Goal: Task Accomplishment & Management: Manage account settings

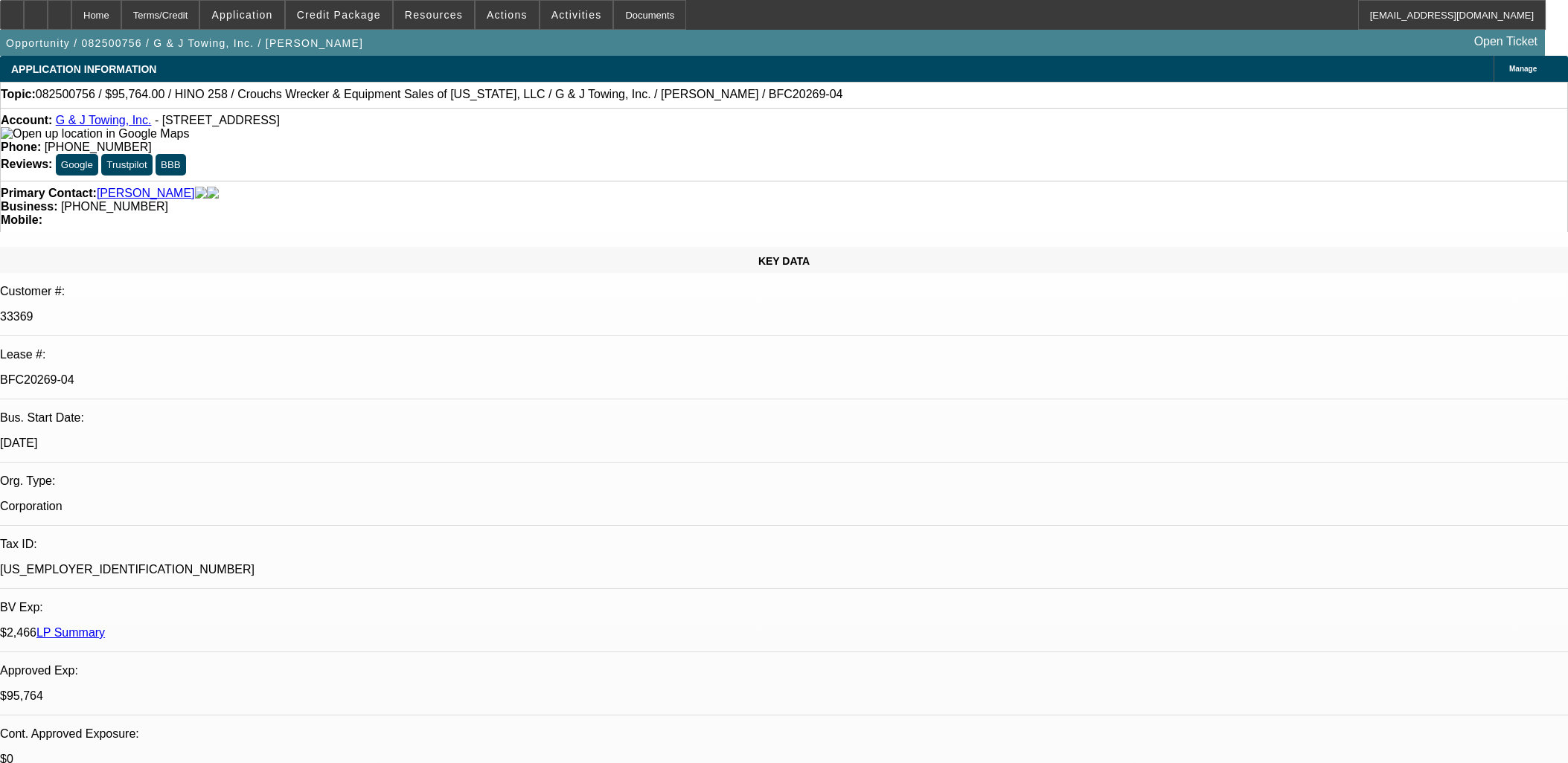
select select "0"
select select "6"
select select "0"
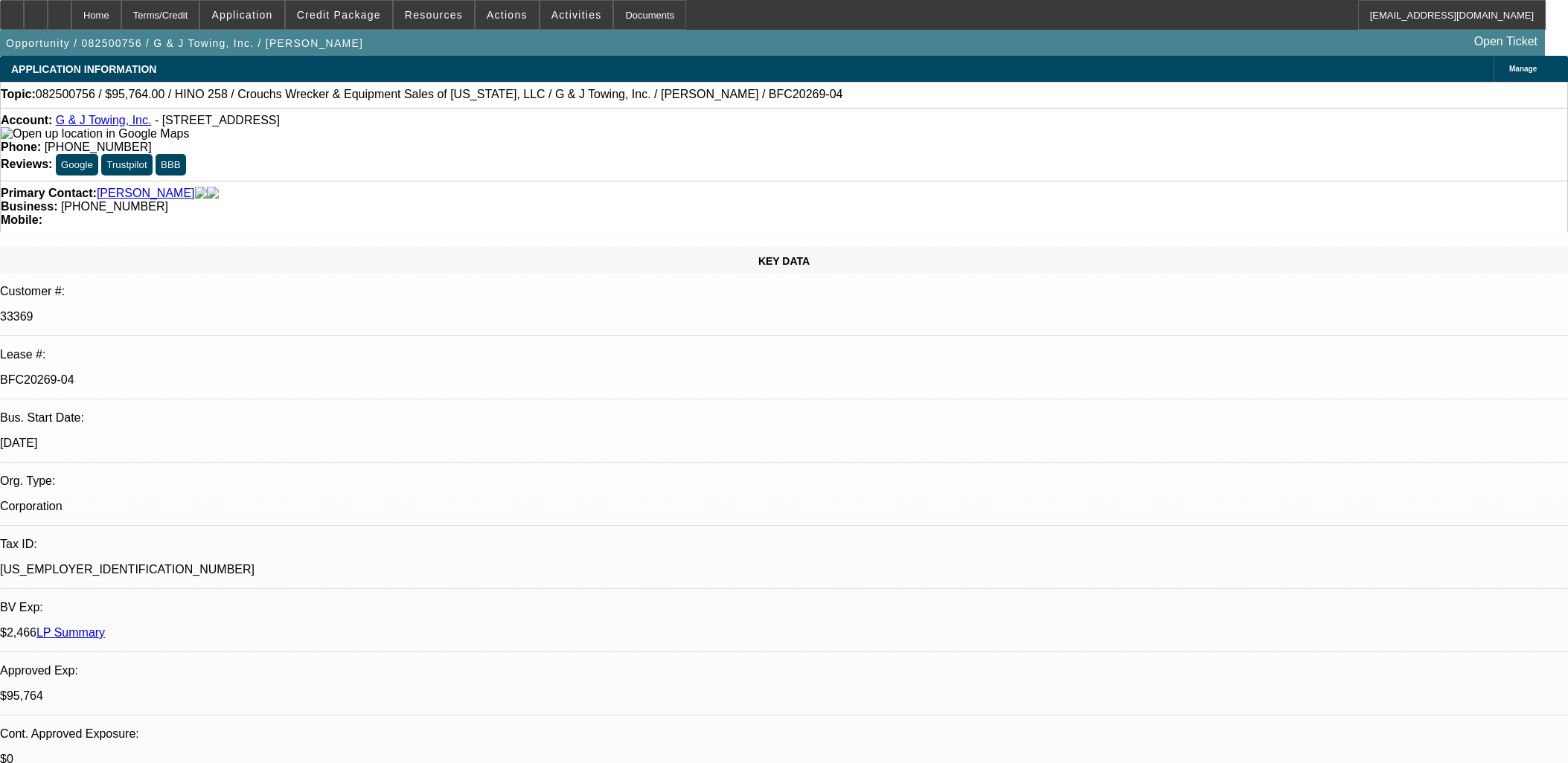
select select "0"
select select "6"
select select "0"
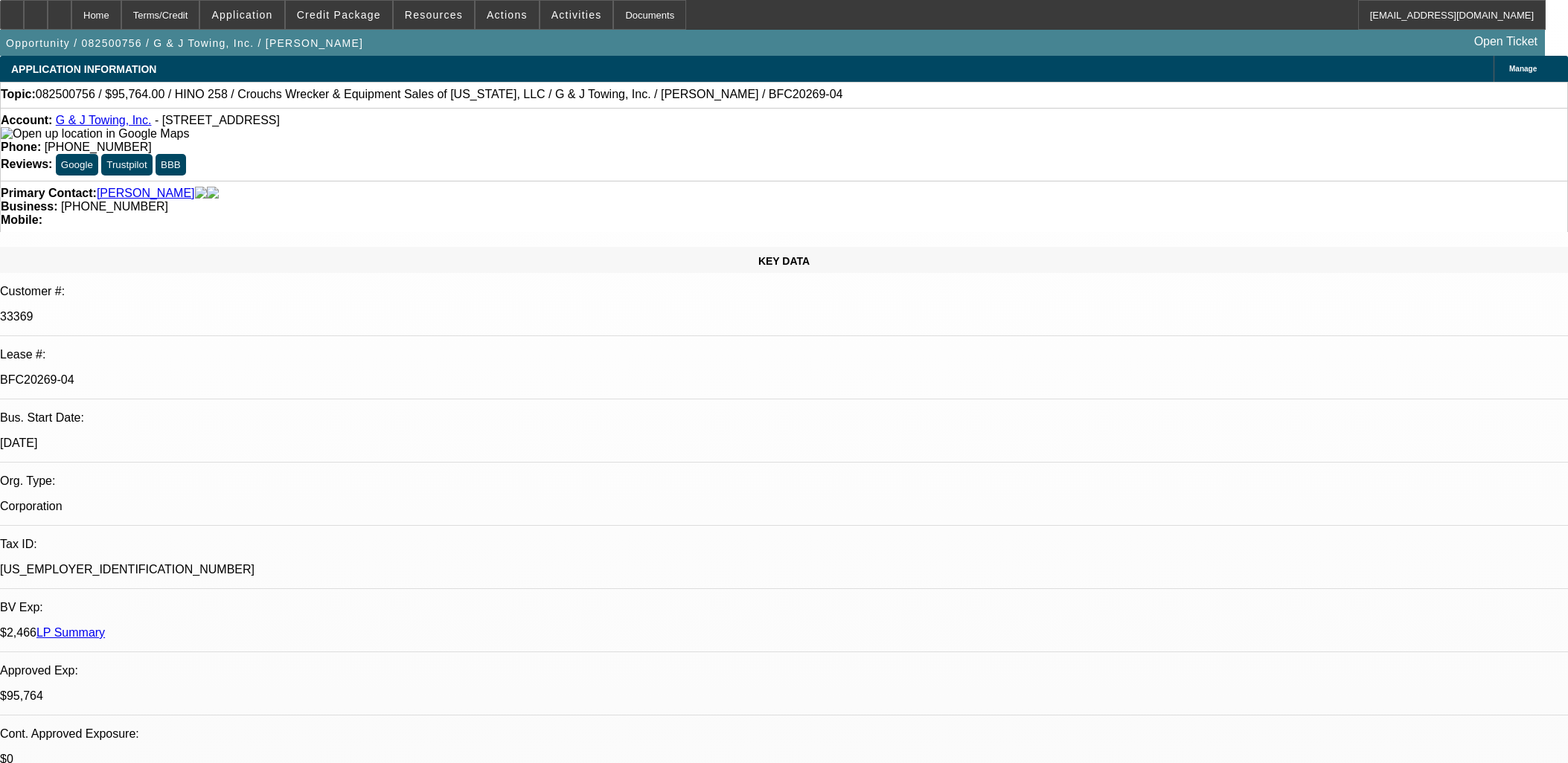
select select "0"
select select "6"
select select "0"
select select "3"
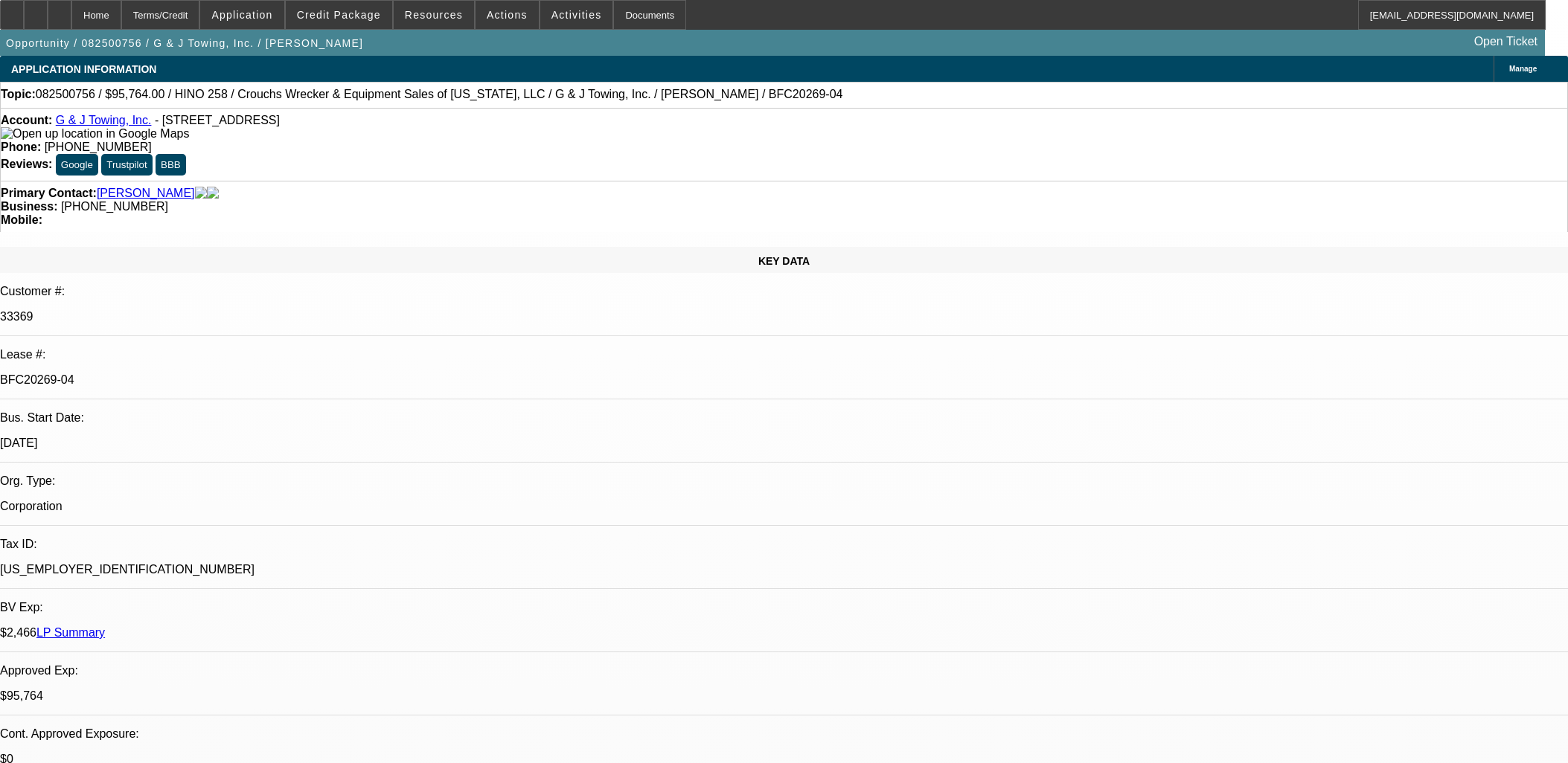
select select "0"
select select "6"
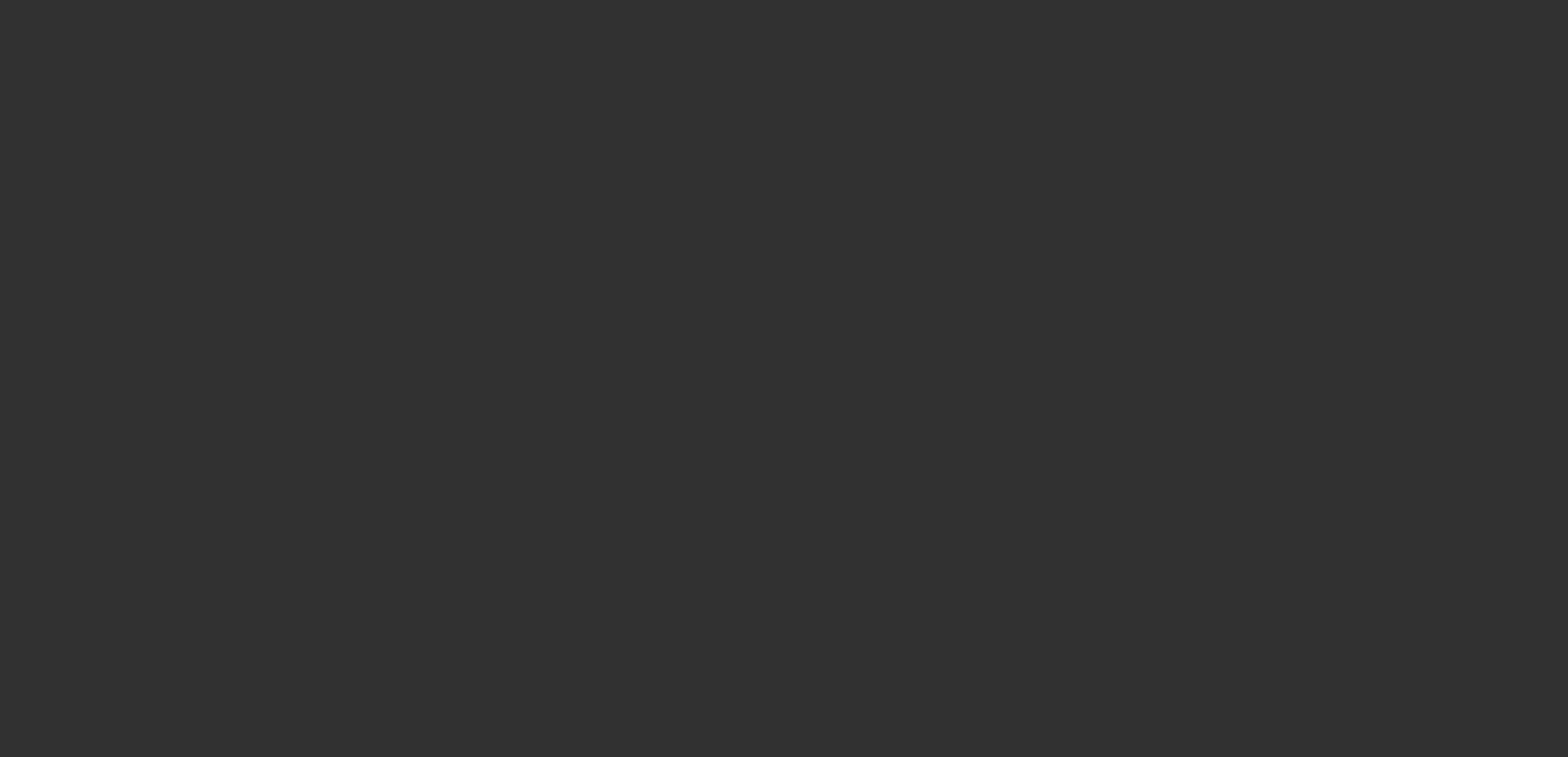
select select "0"
select select "6"
select select "0"
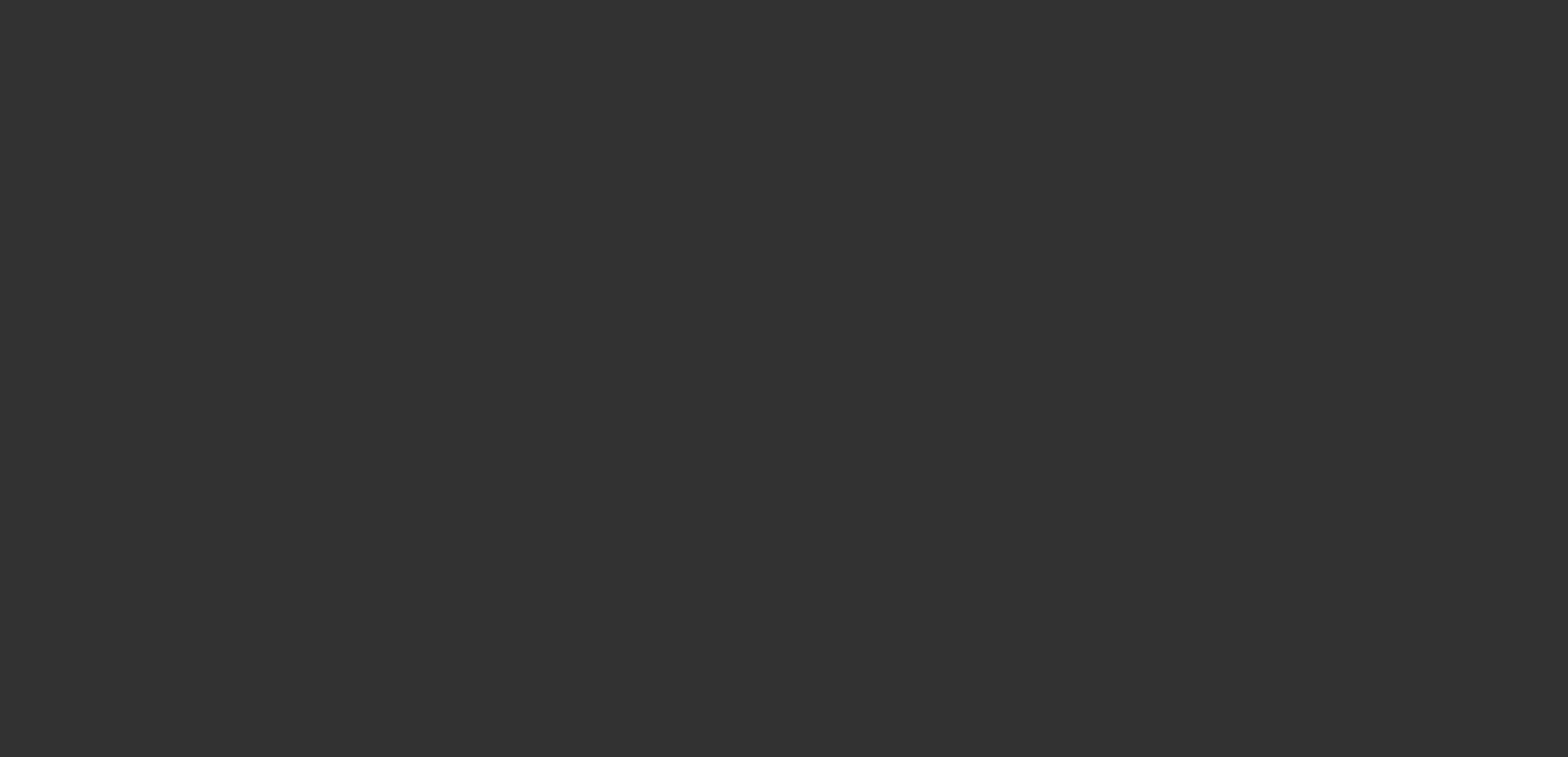
select select "0"
select select "6"
select select "0"
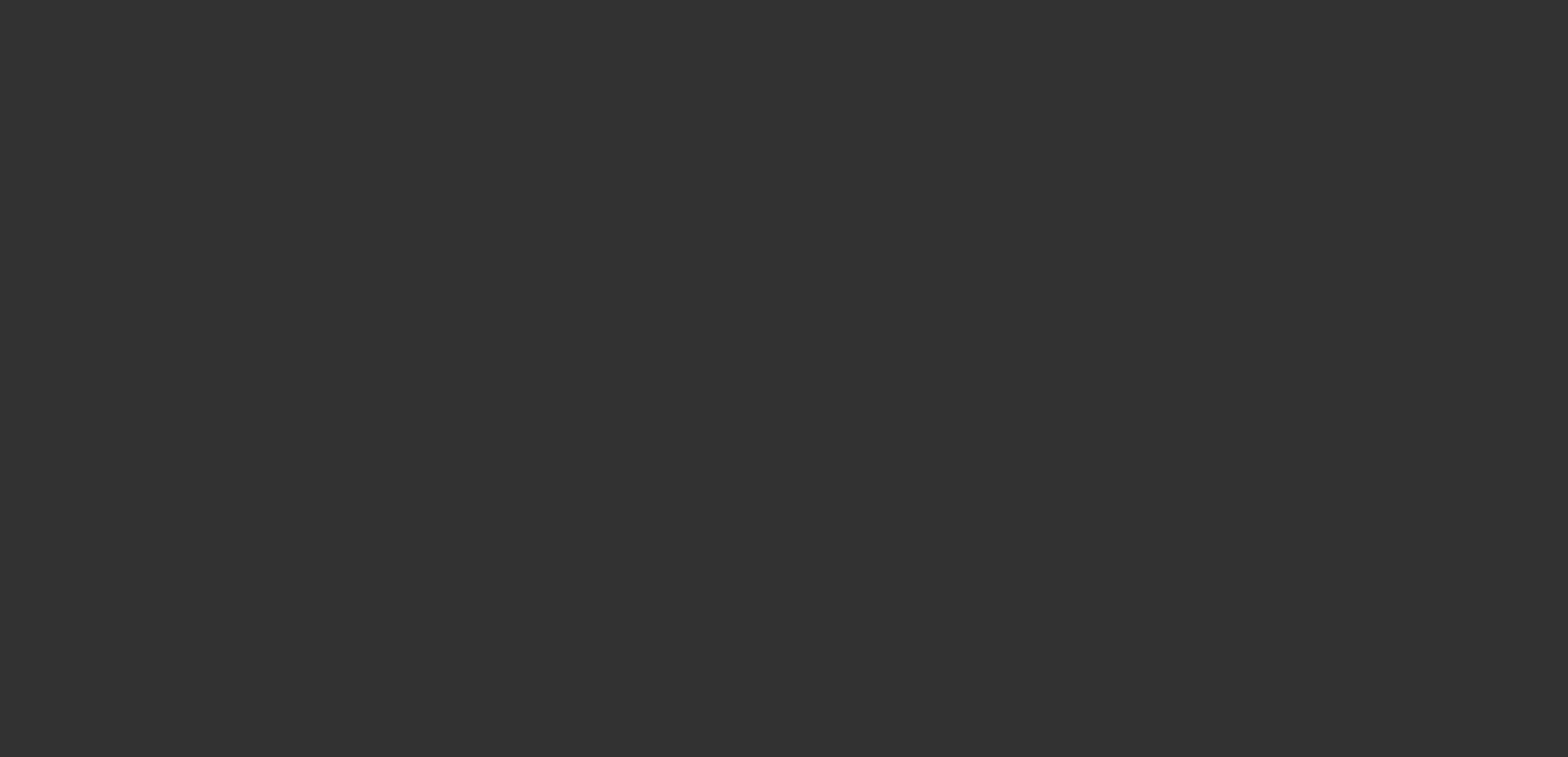
select select "0"
select select "6"
select select "0"
select select "3"
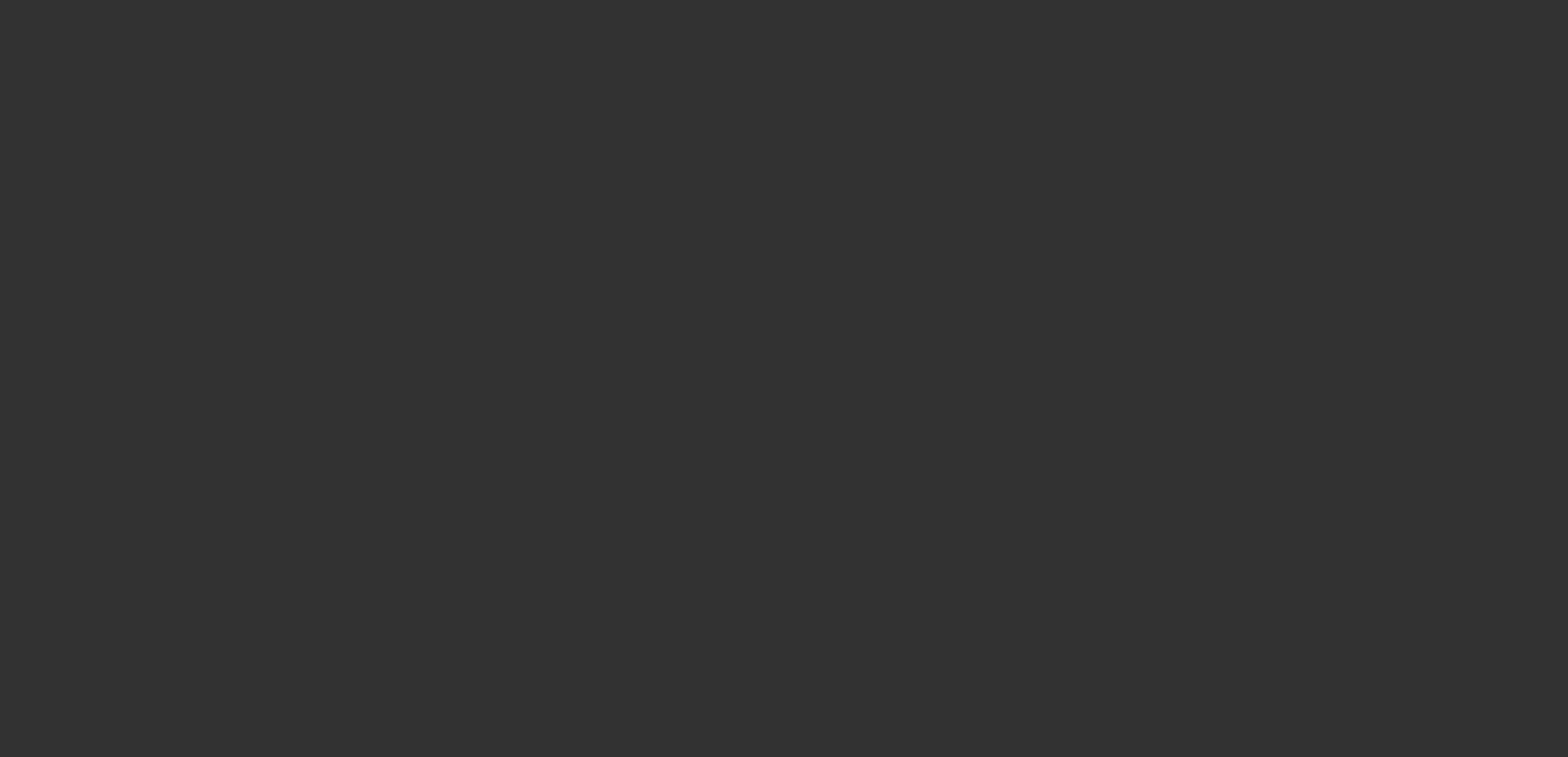
select select "0"
select select "6"
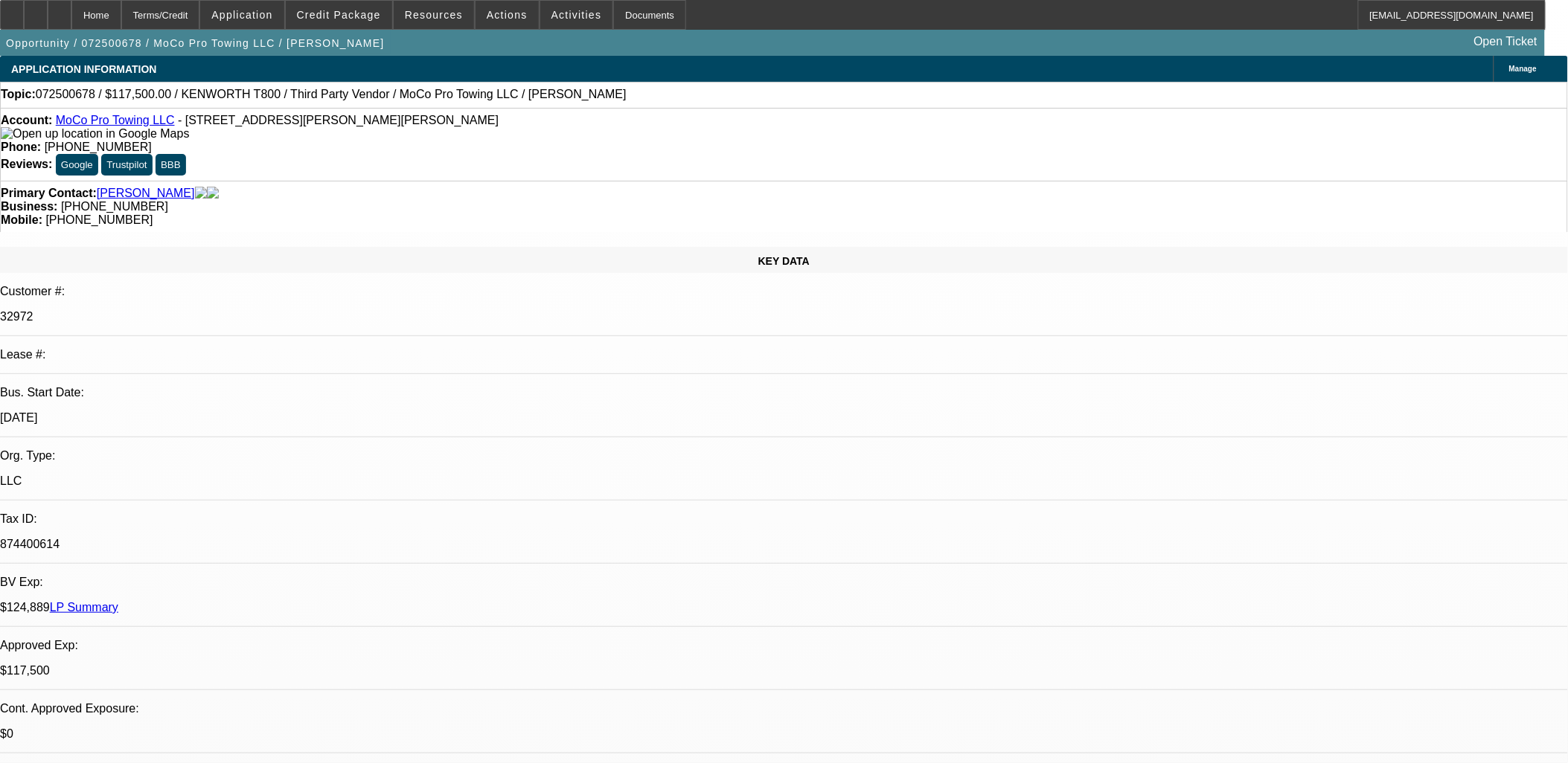
select select "0"
select select "0.1"
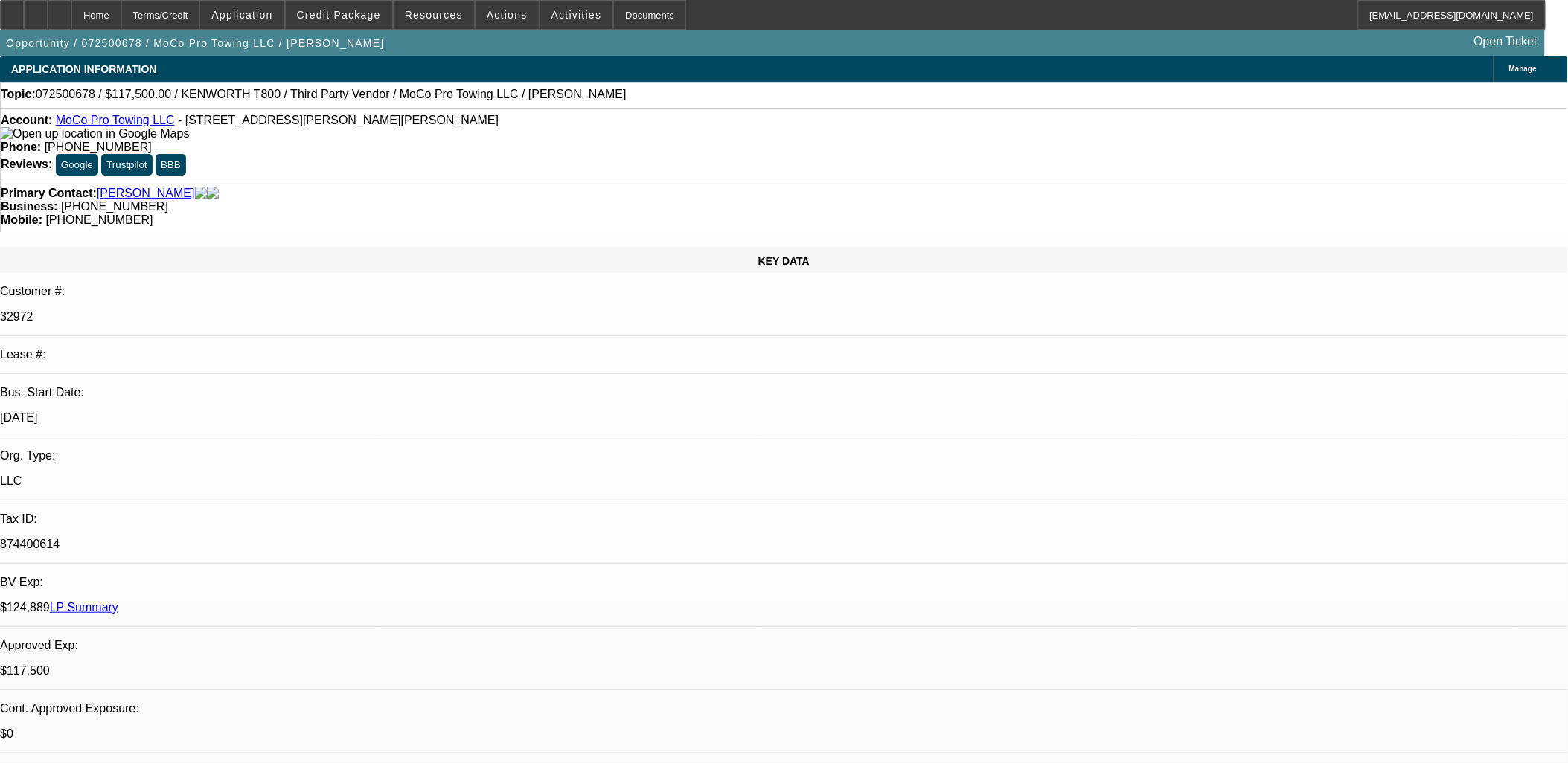
select select "0"
select select "0.1"
select select "0"
select select "1"
select select "2"
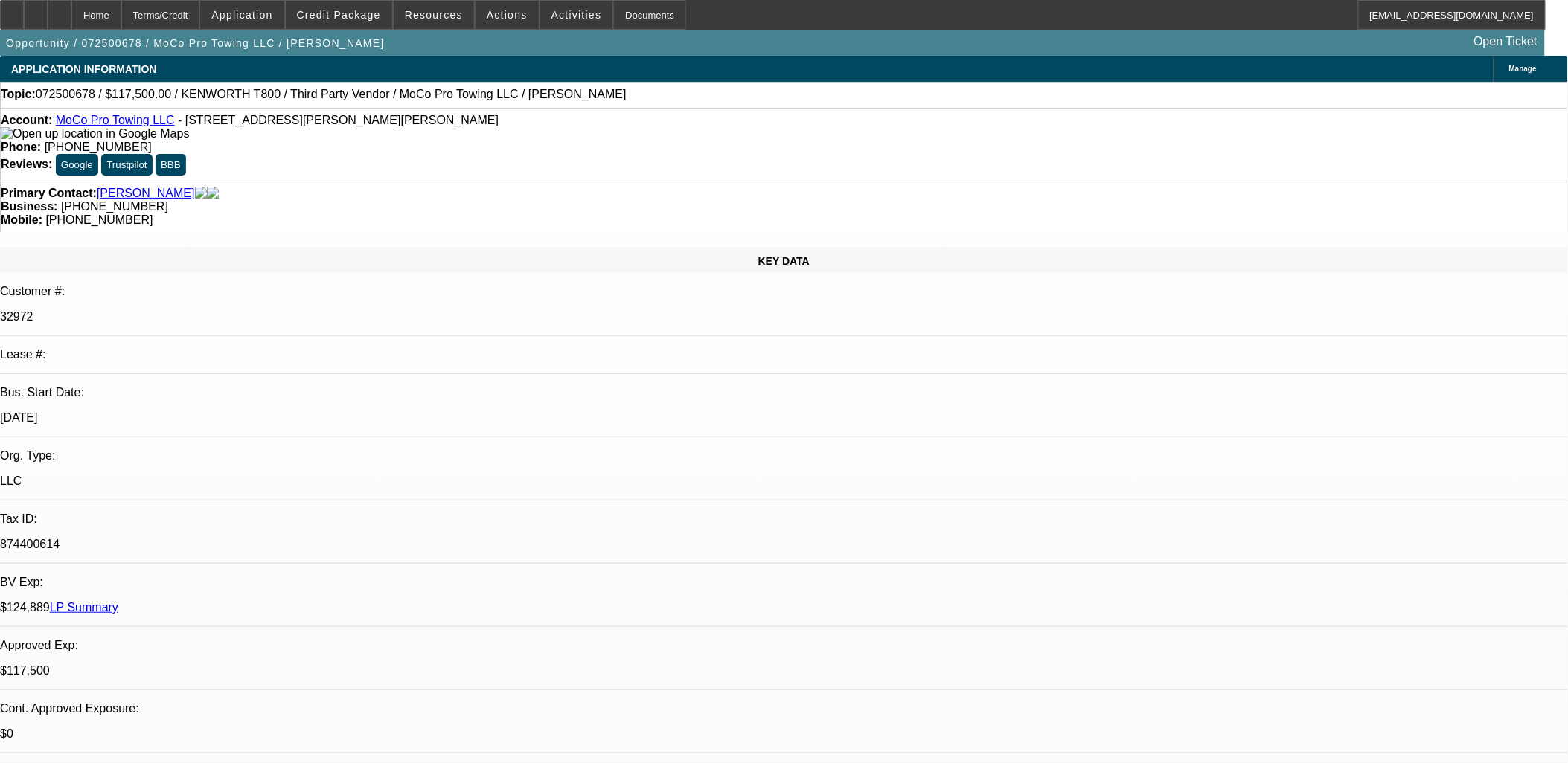
select select "6"
select select "1"
select select "2"
select select "6"
select select "1"
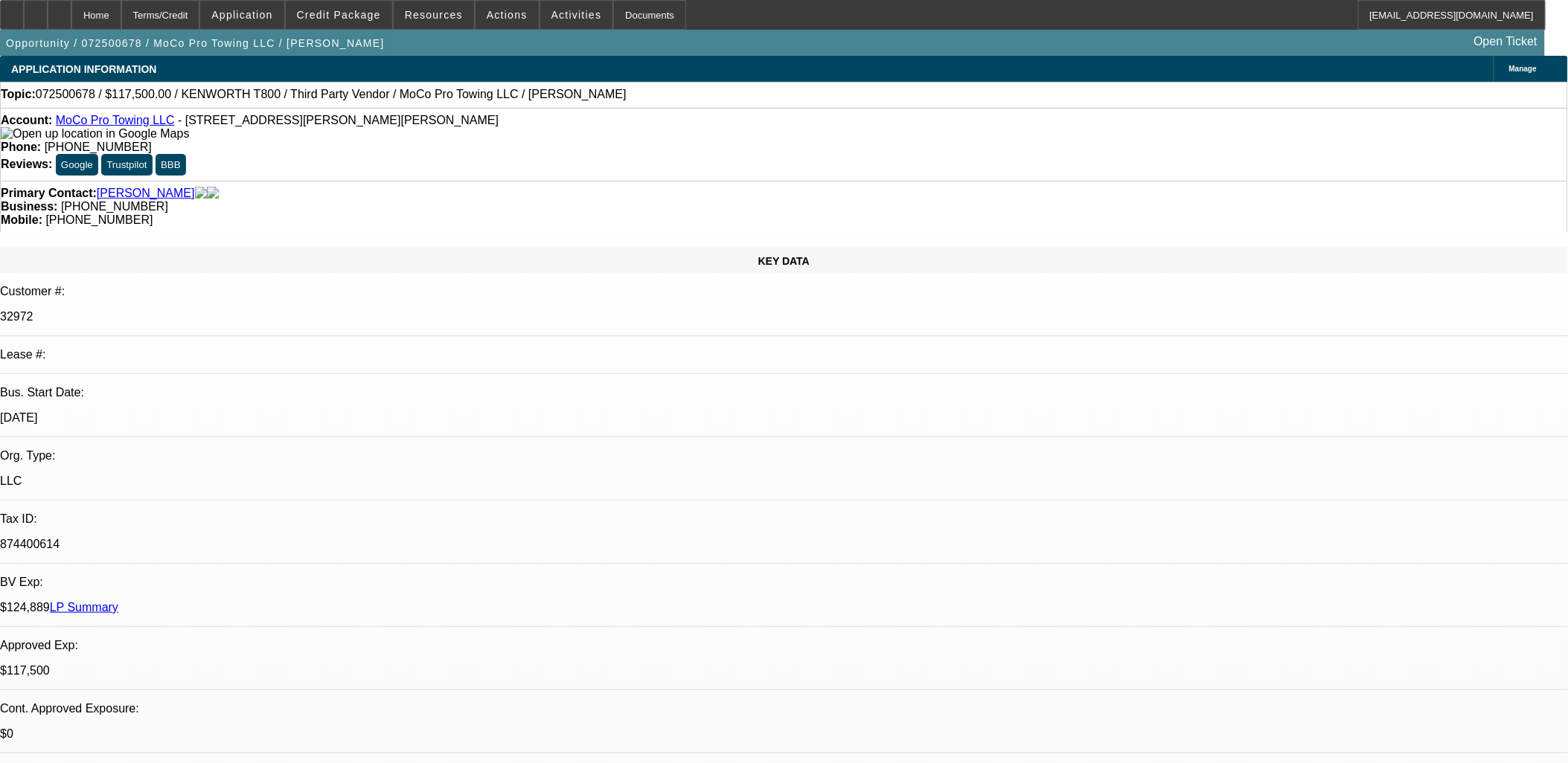
select select "2"
select select "6"
select select "1"
select select "2"
select select "6"
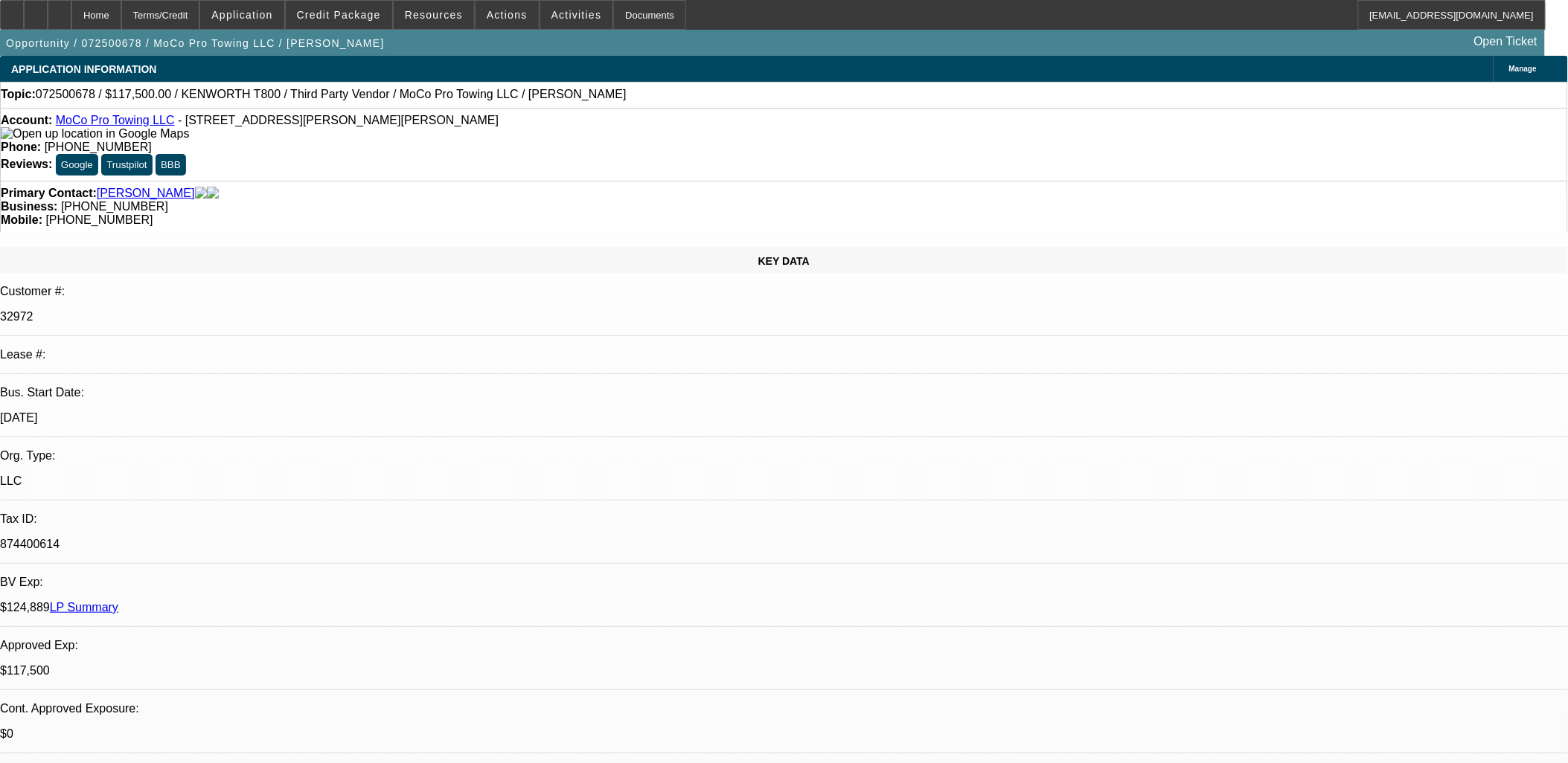
scroll to position [1328, 0]
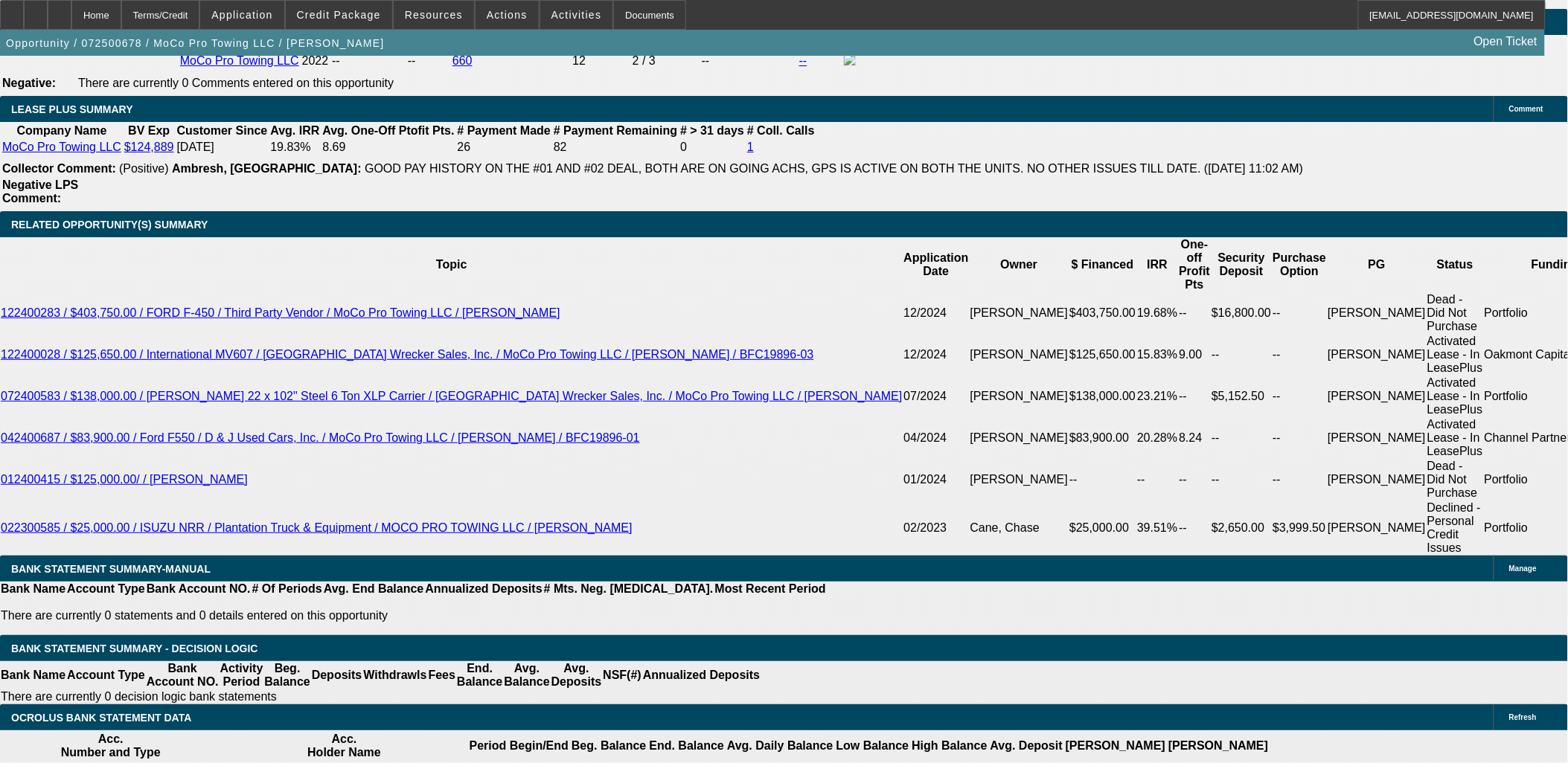
scroll to position [2396, 0]
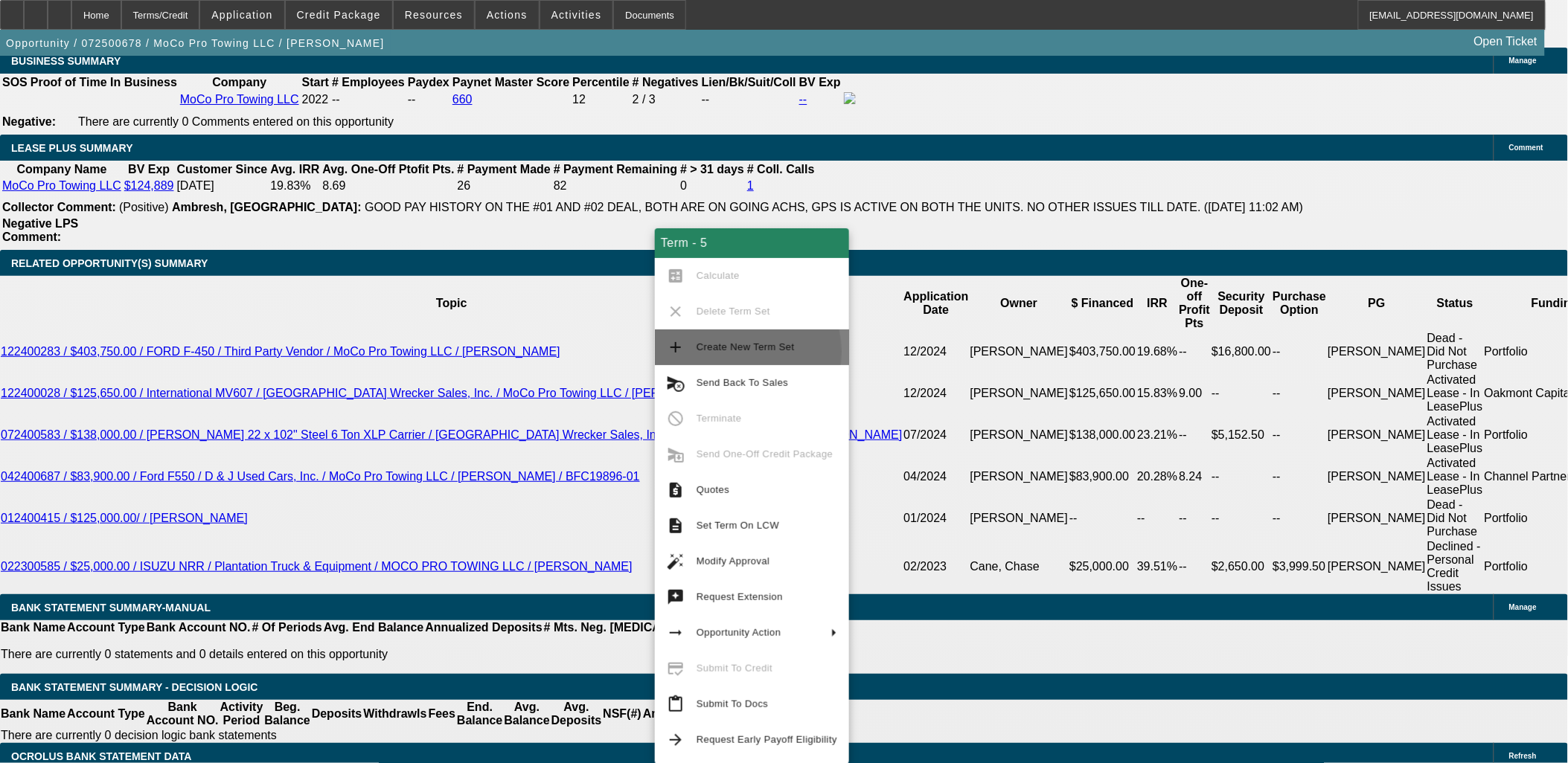
click at [728, 352] on span "Create New Term Set" at bounding box center [766, 347] width 141 height 18
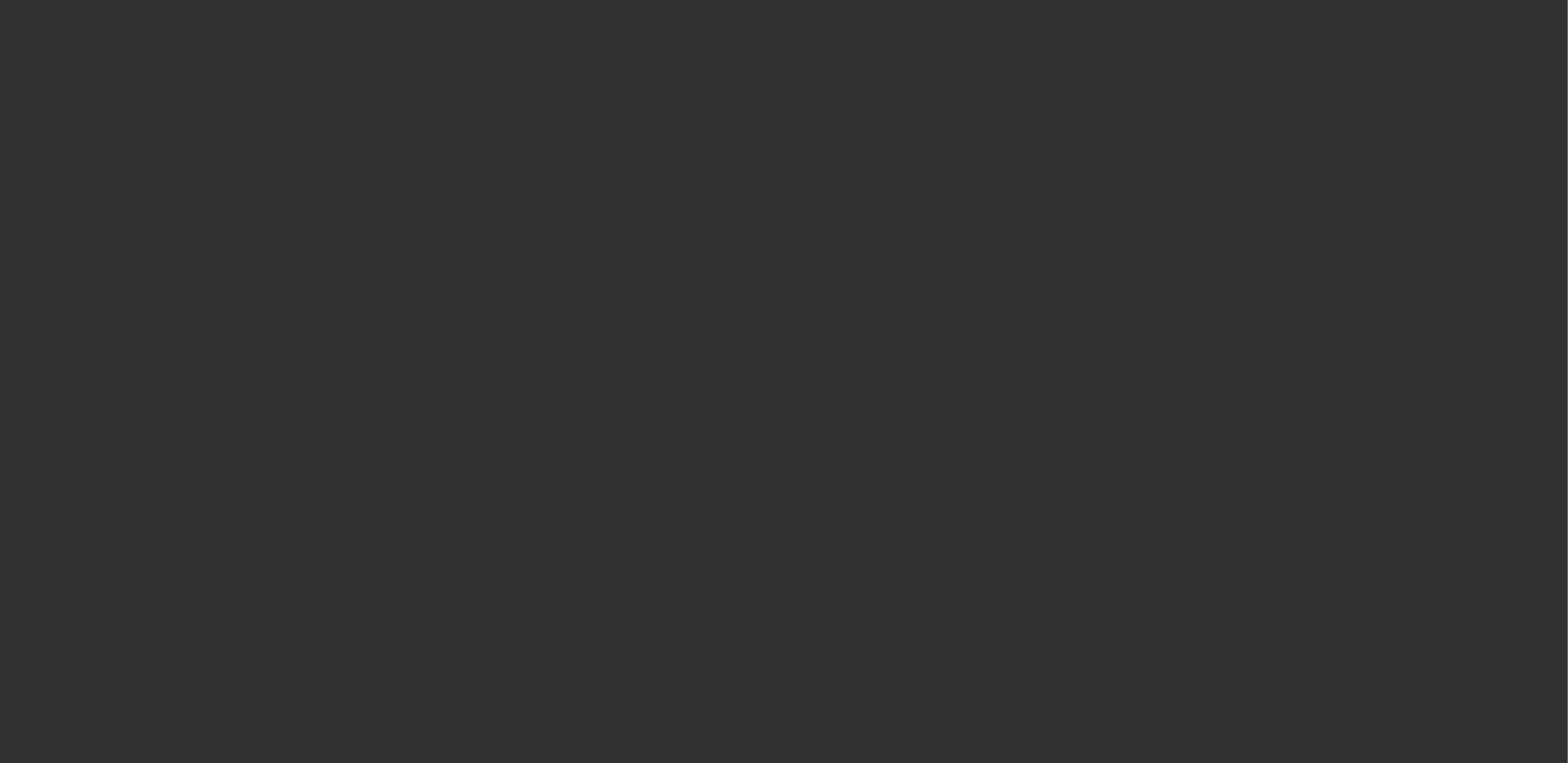
select select "0"
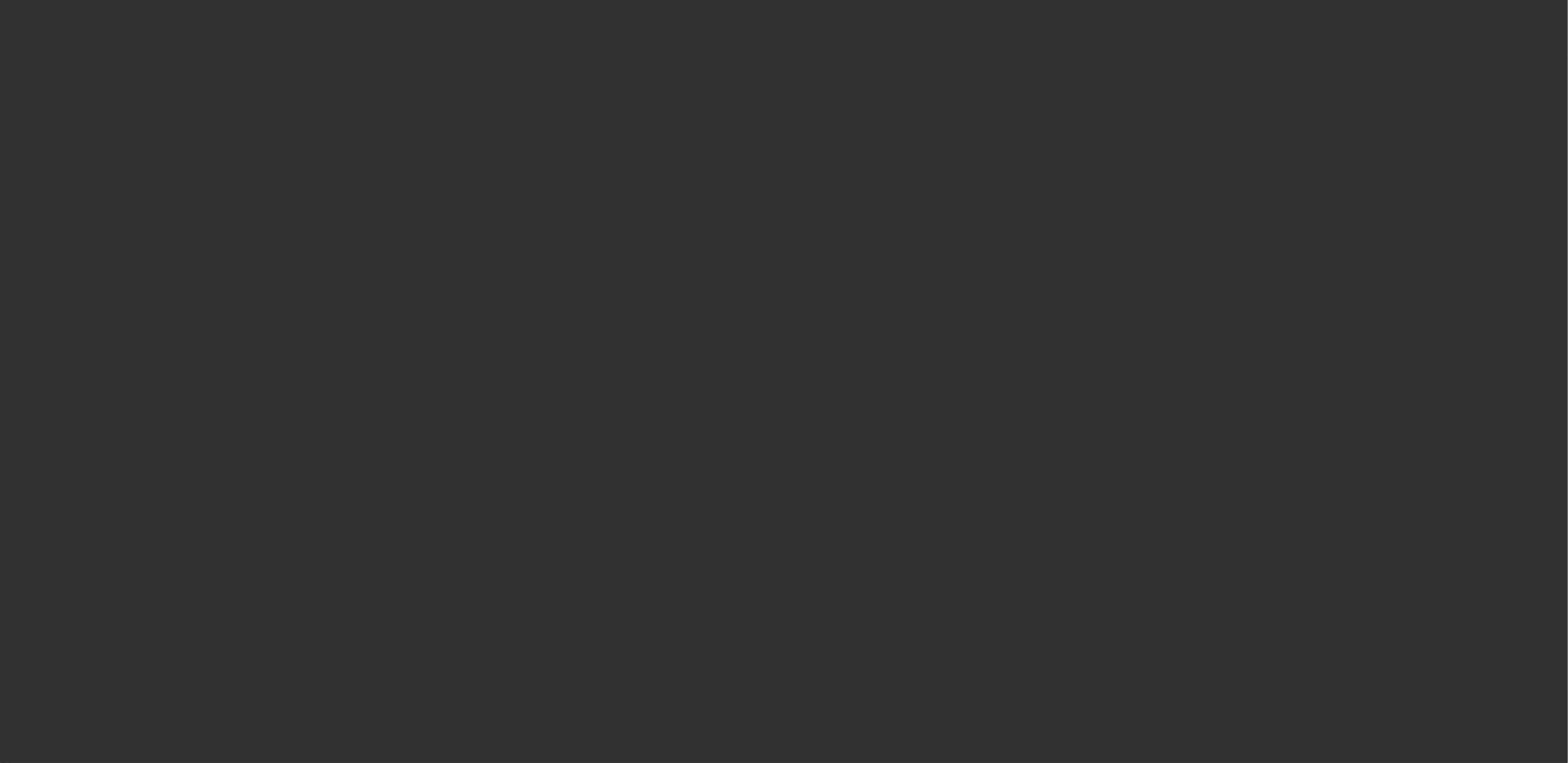
select select "0"
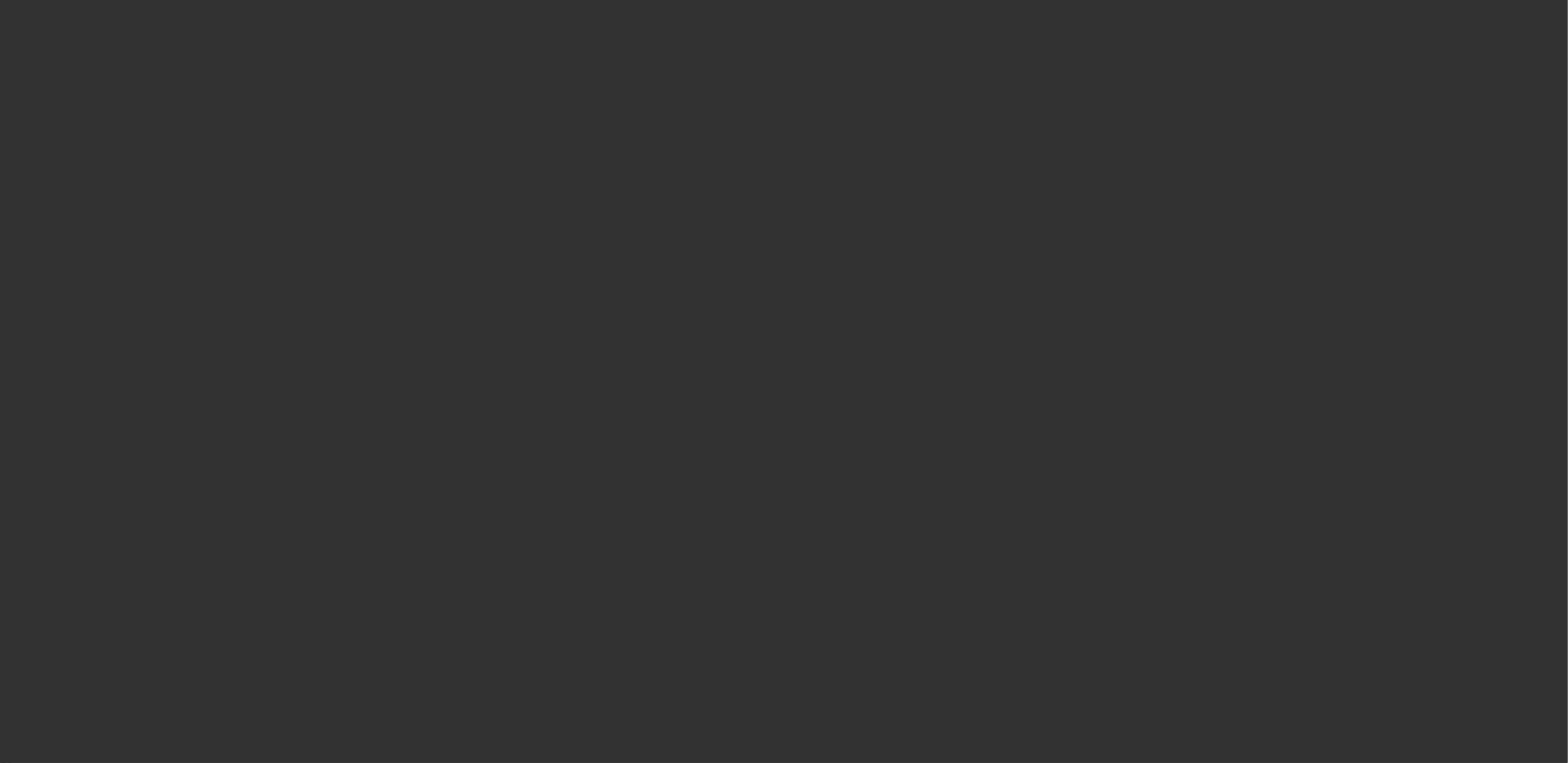
select select "0"
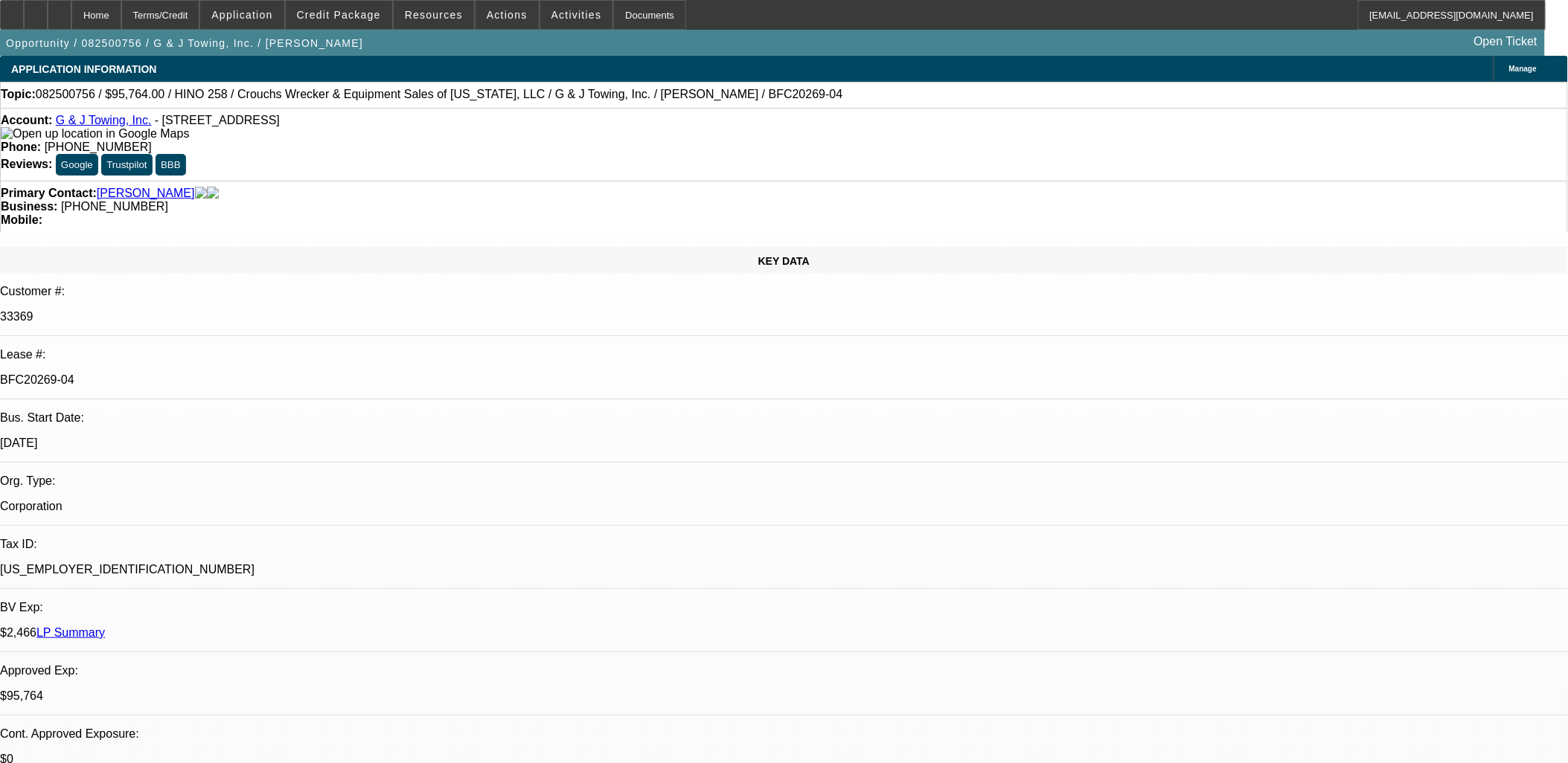
select select "1"
select select "6"
select select "1"
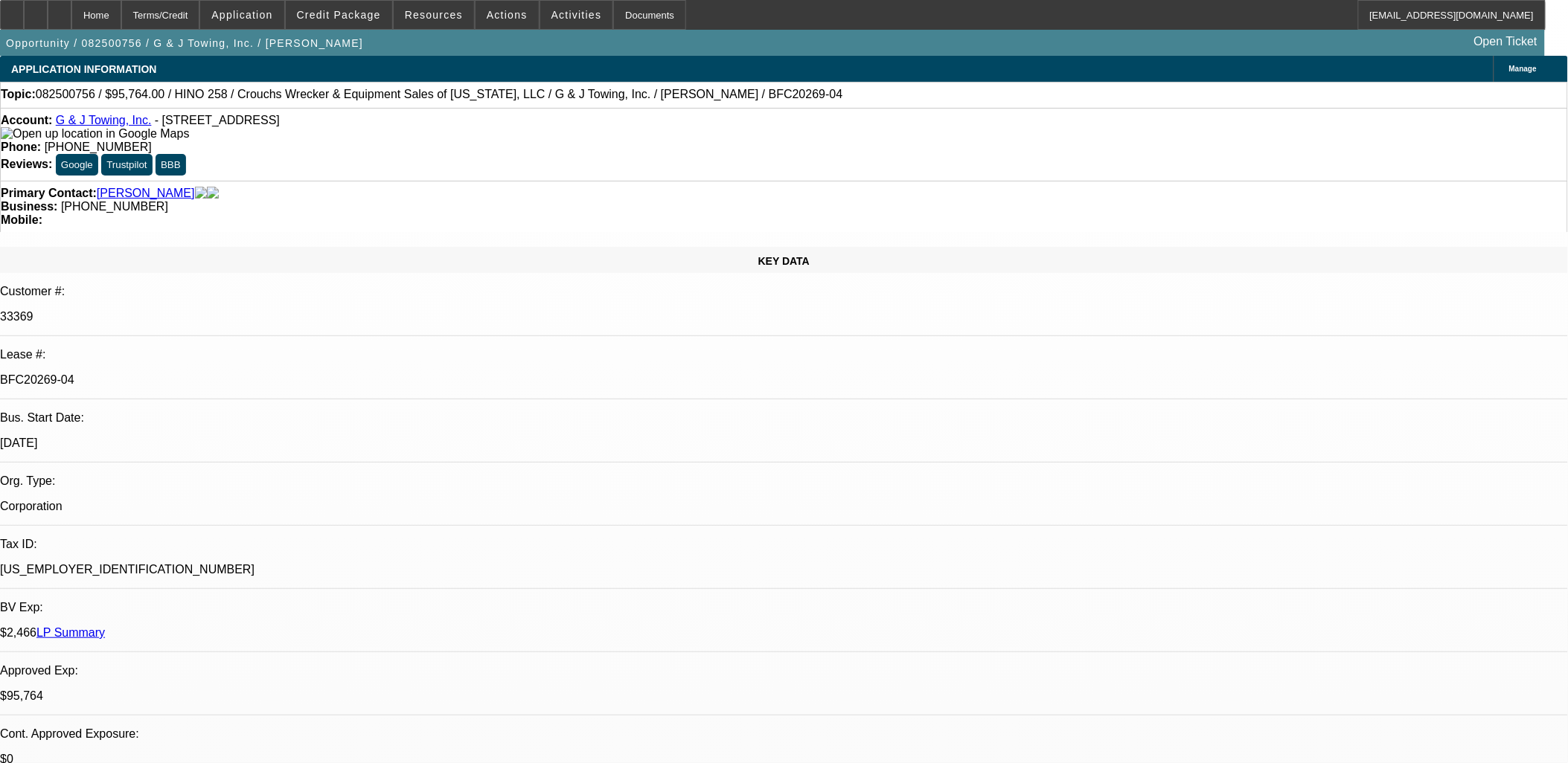
select select "6"
select select "1"
select select "6"
select select "1"
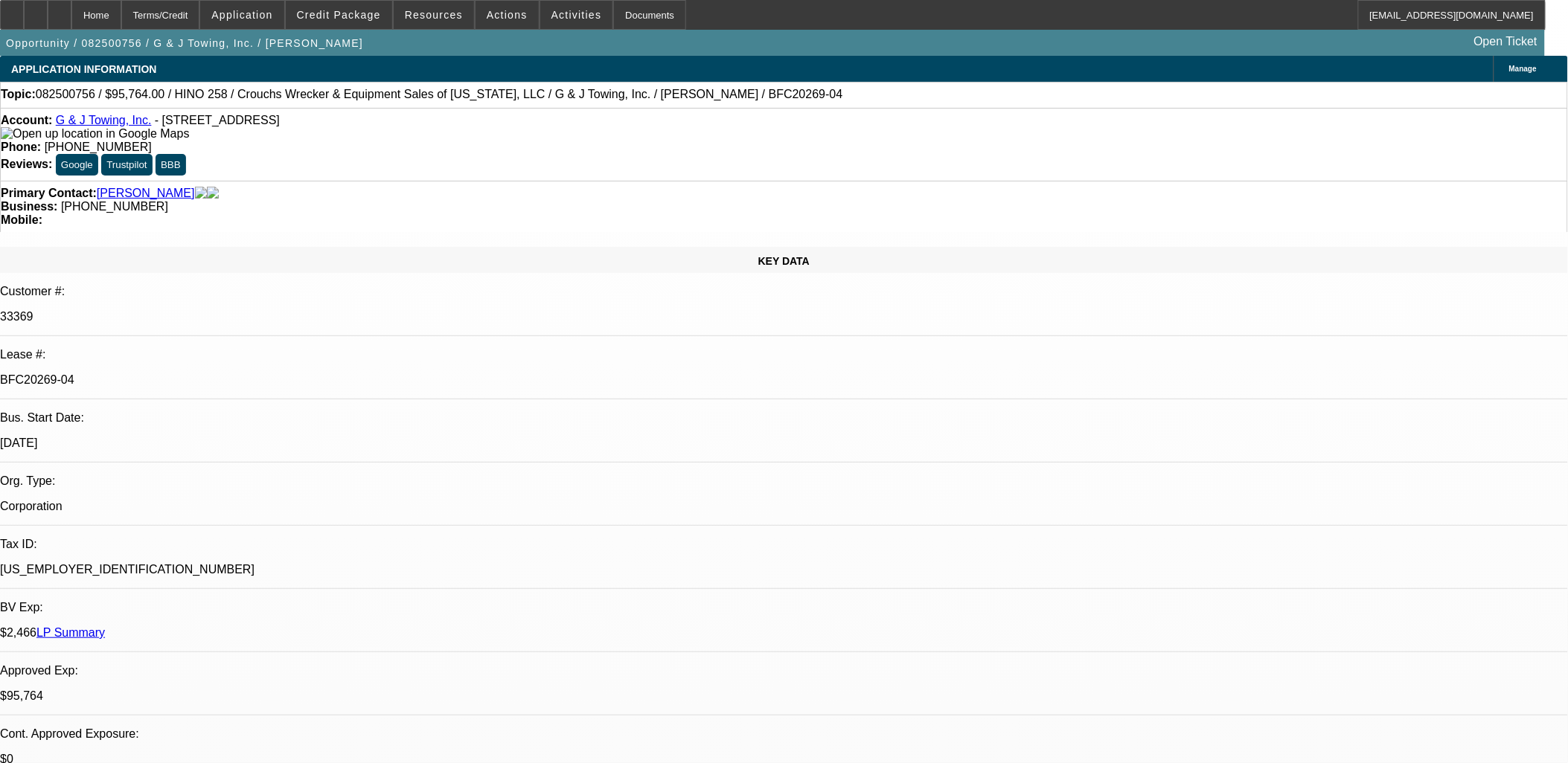
select select "3"
select select "6"
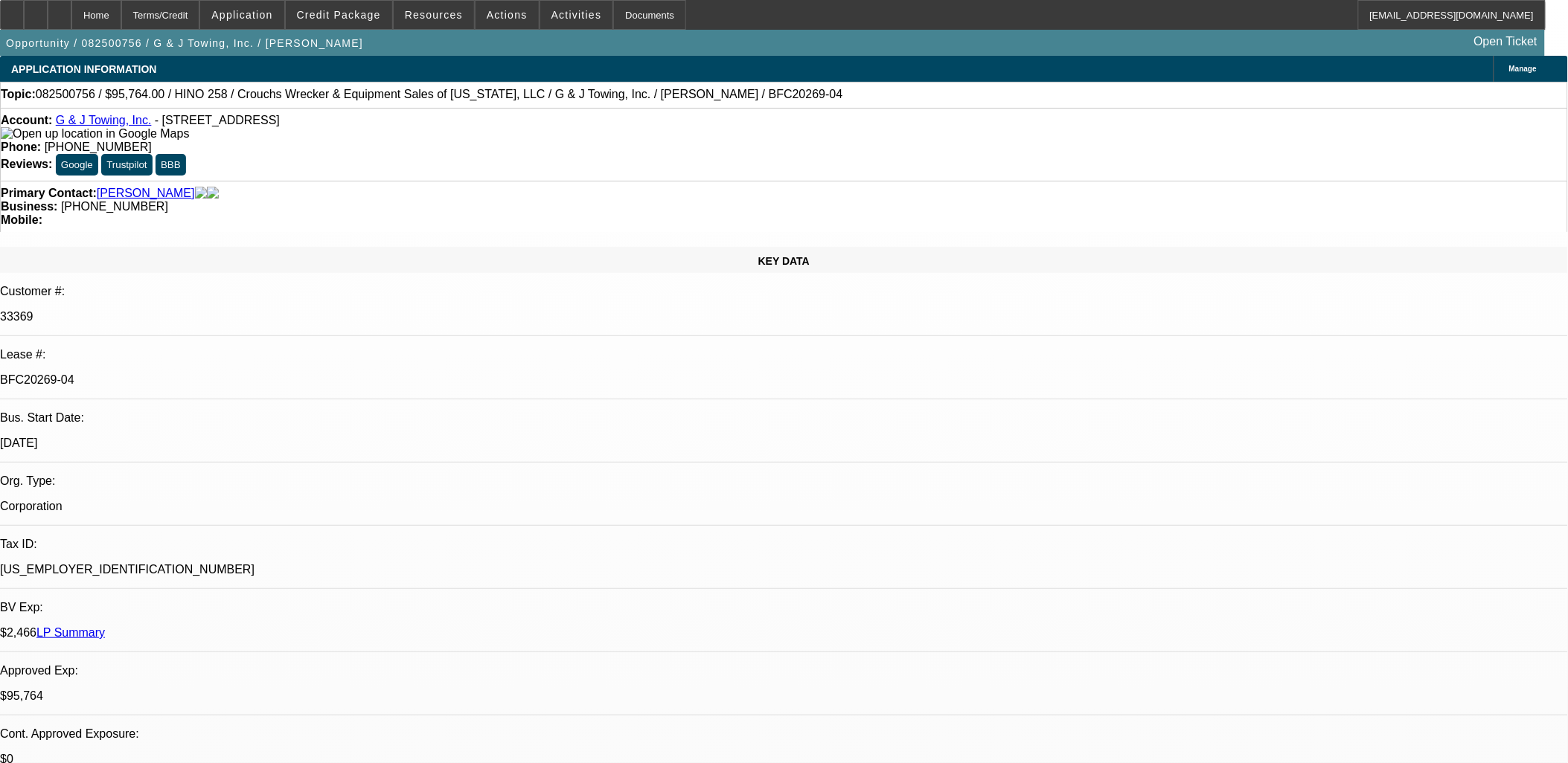
drag, startPoint x: 1178, startPoint y: 131, endPoint x: 687, endPoint y: 322, distance: 526.8
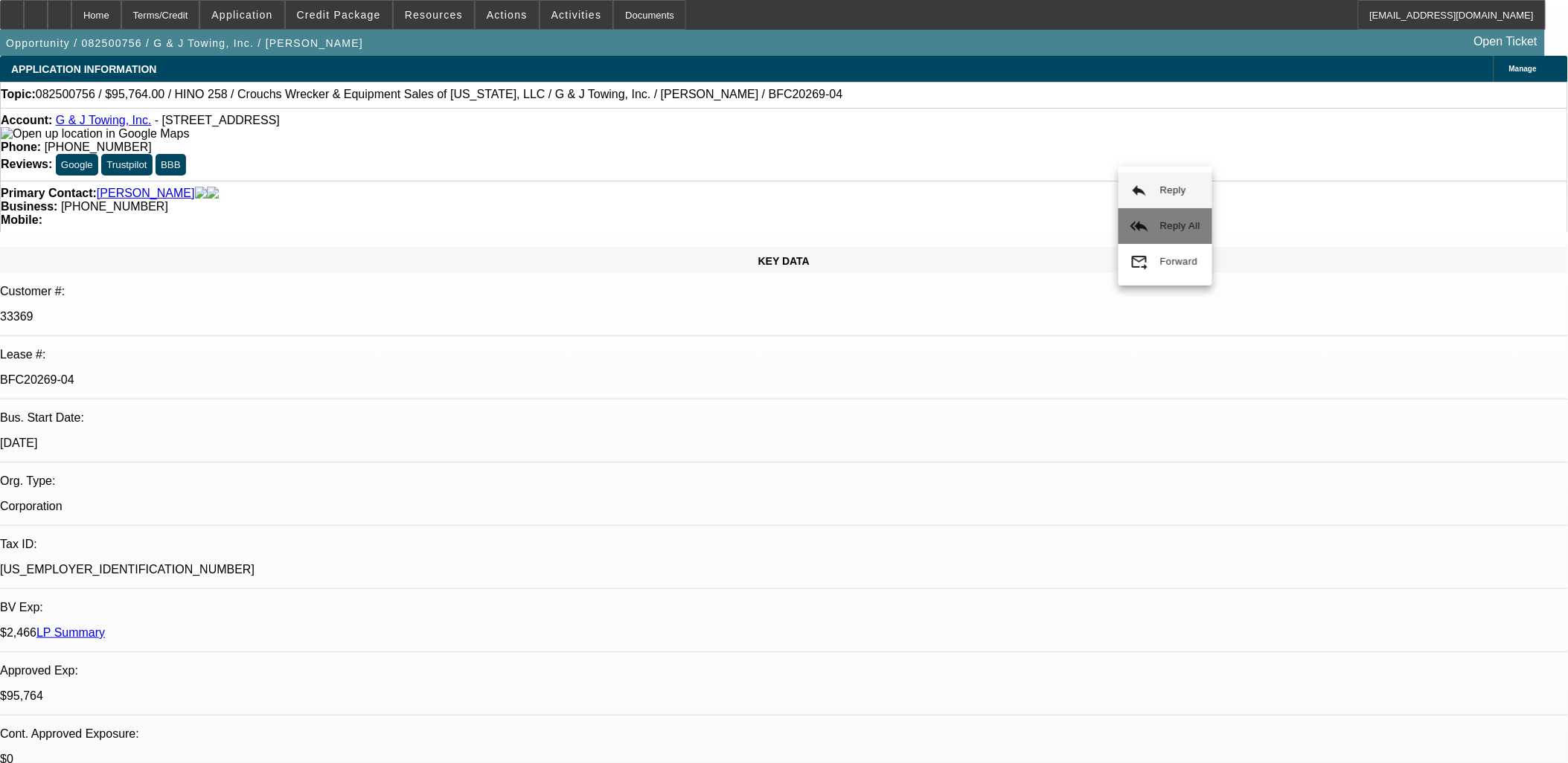
click at [1151, 218] on button "reply_all Reply All" at bounding box center [1165, 226] width 94 height 35
click at [47, 15] on div at bounding box center [36, 15] width 24 height 30
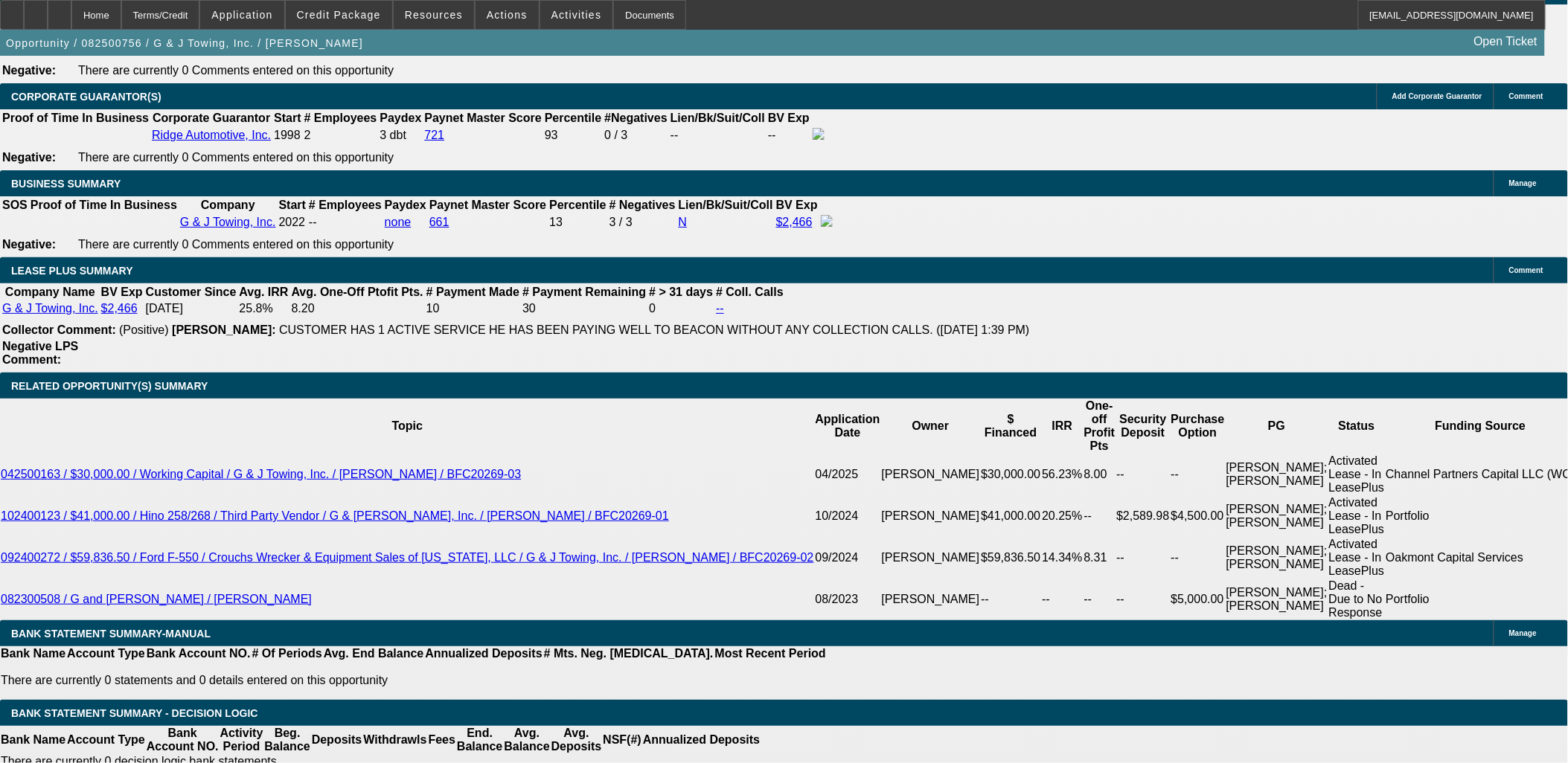
scroll to position [2396, 0]
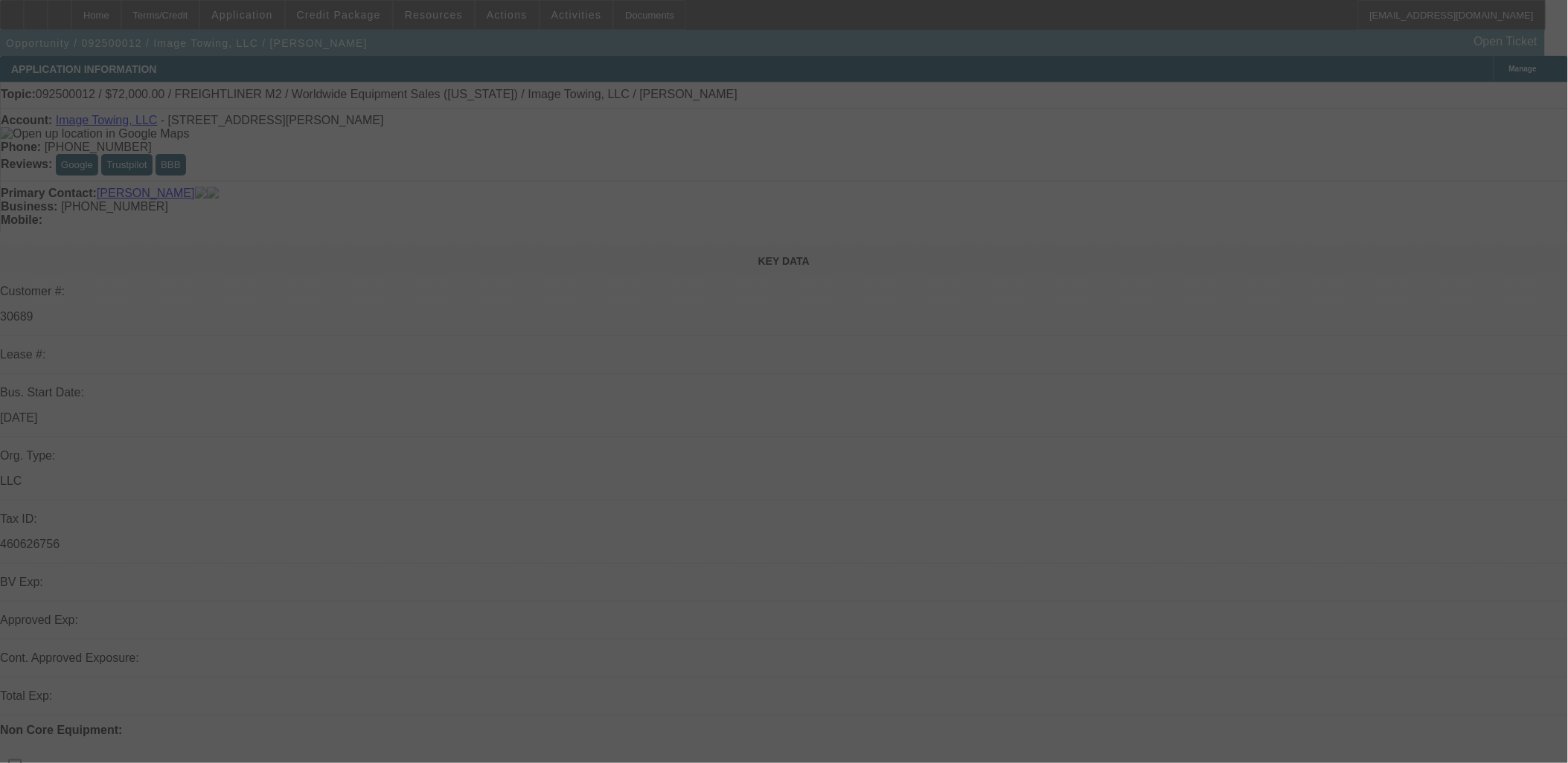
select select "0"
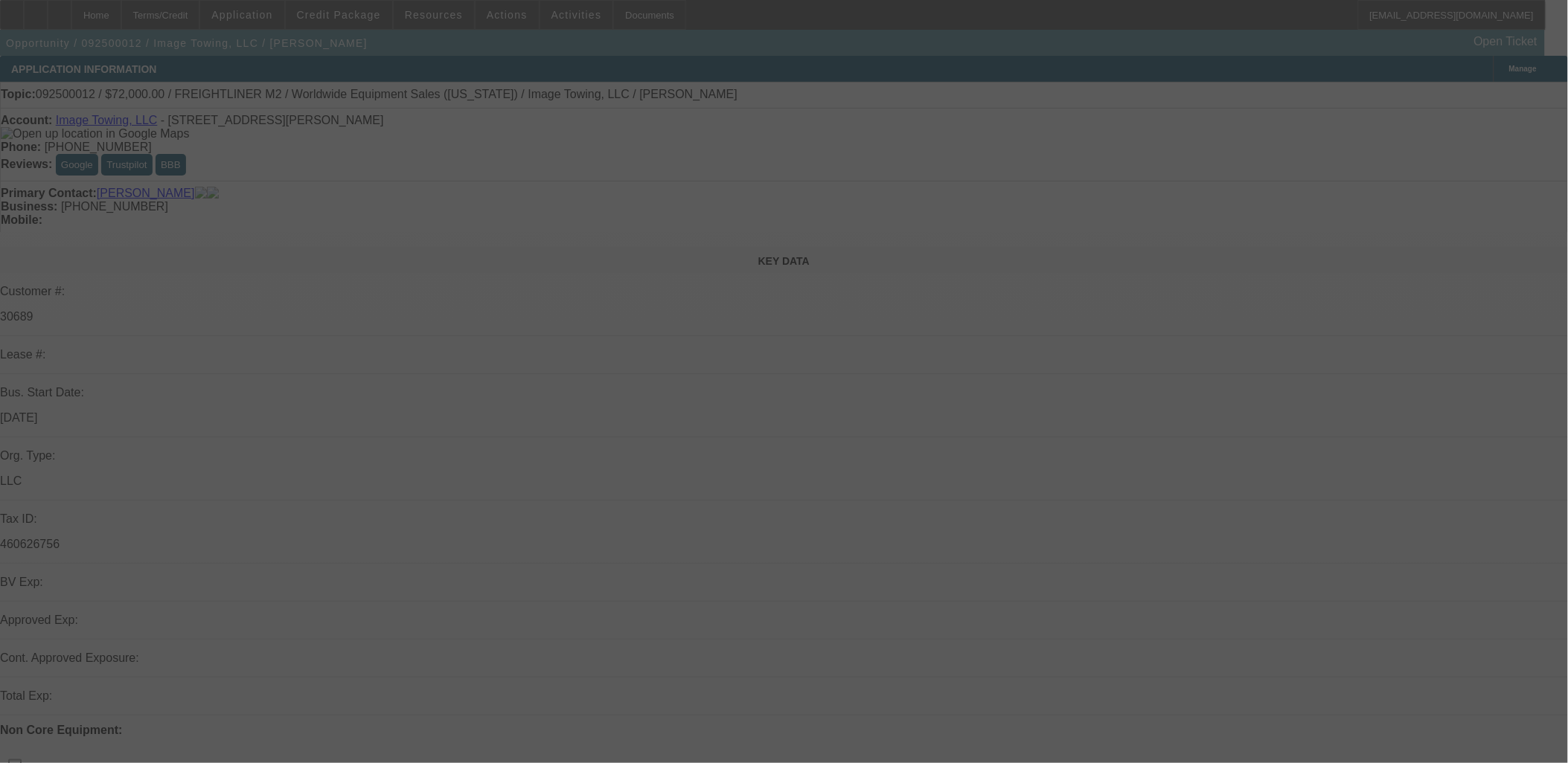
select select "0"
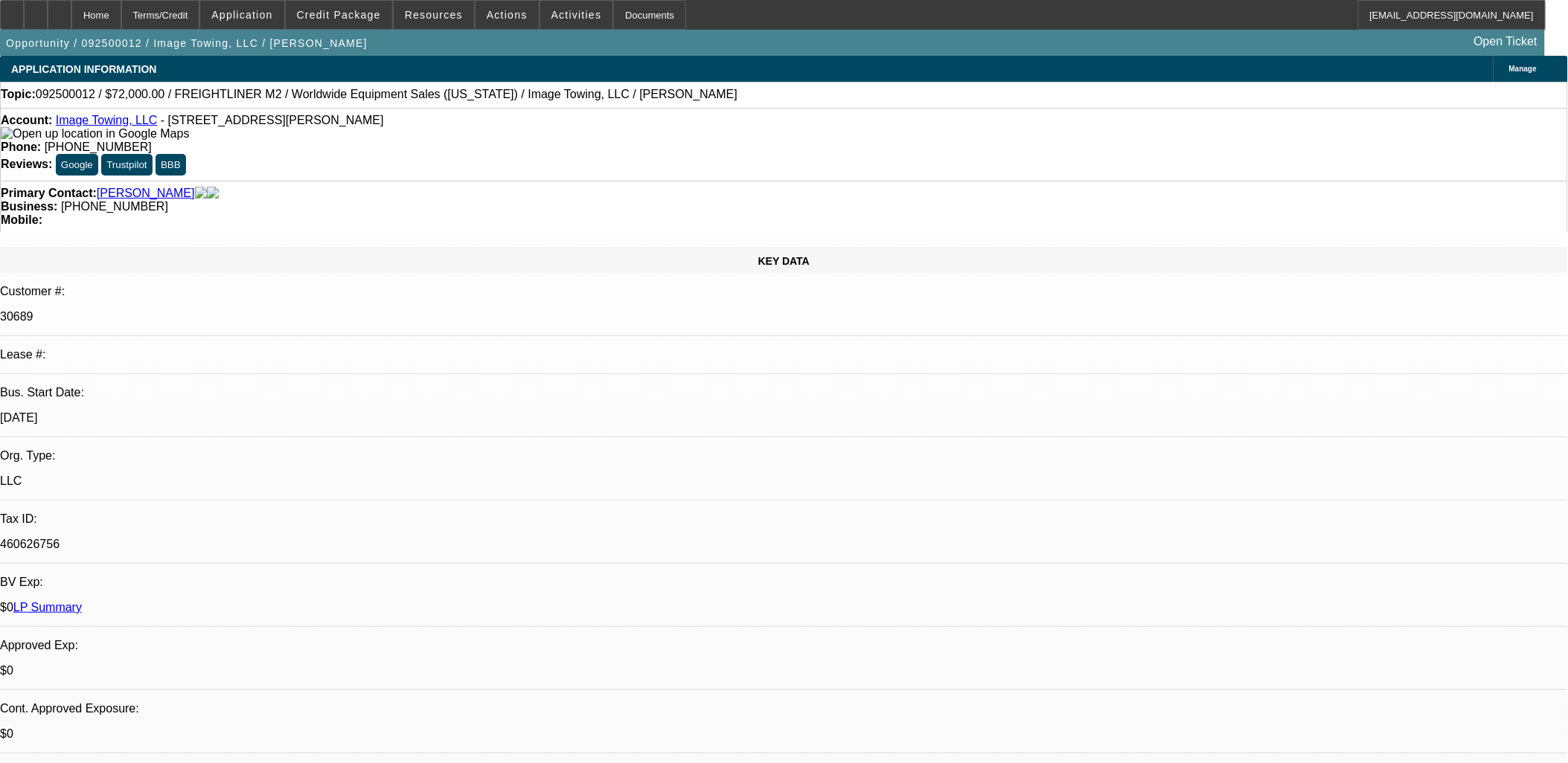
select select "1"
select select "6"
select select "1"
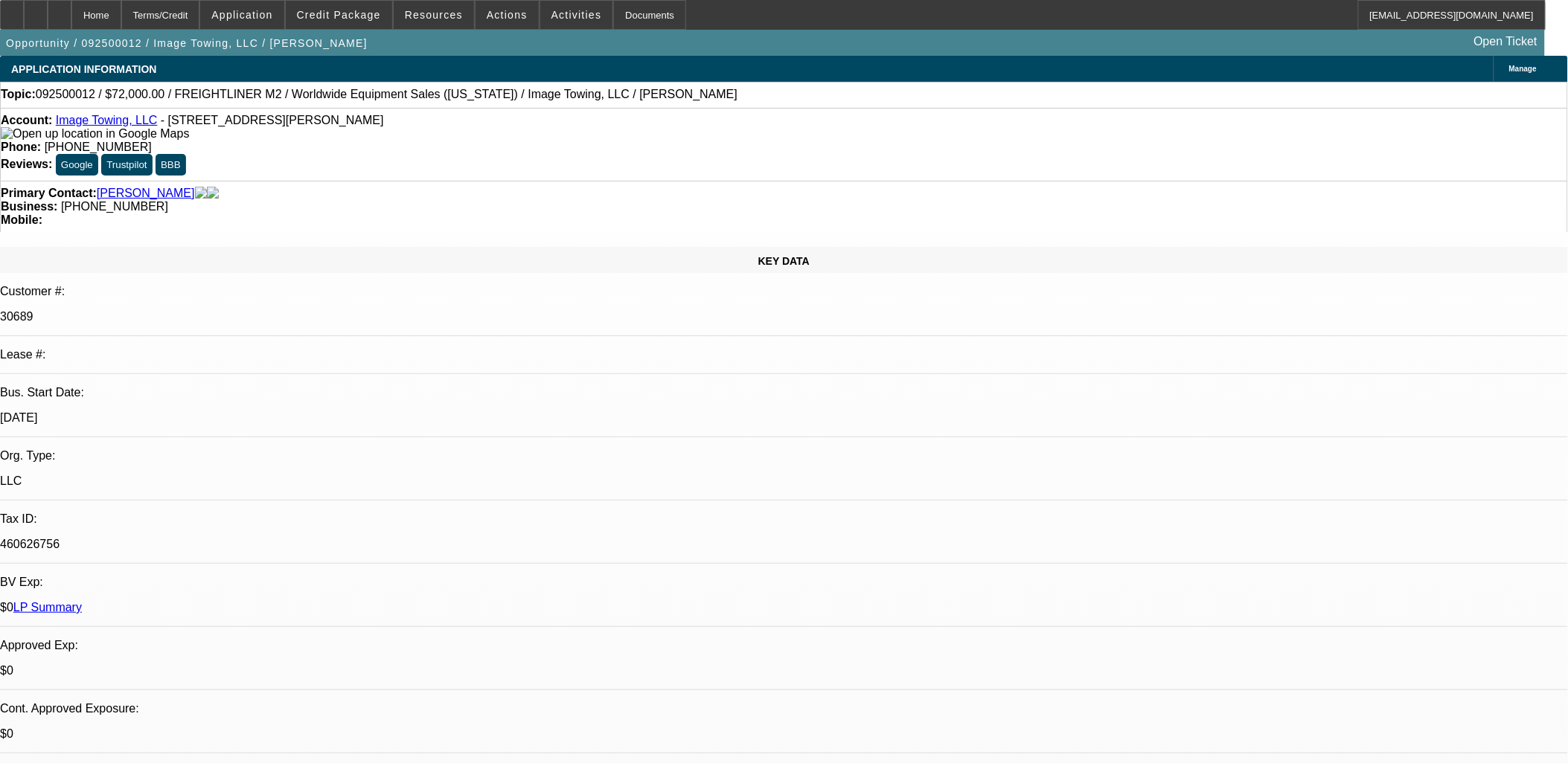
select select "6"
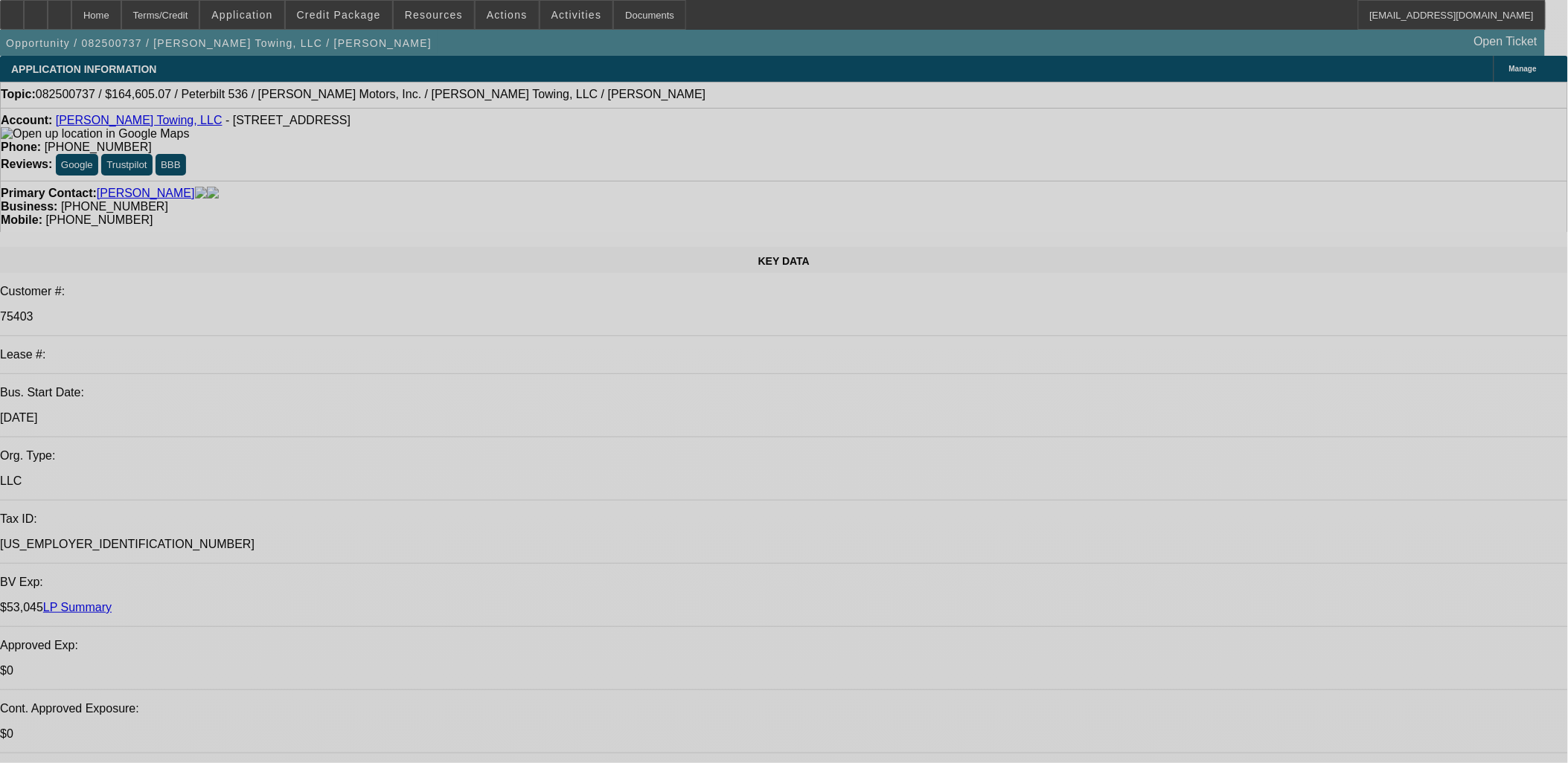
select select "0"
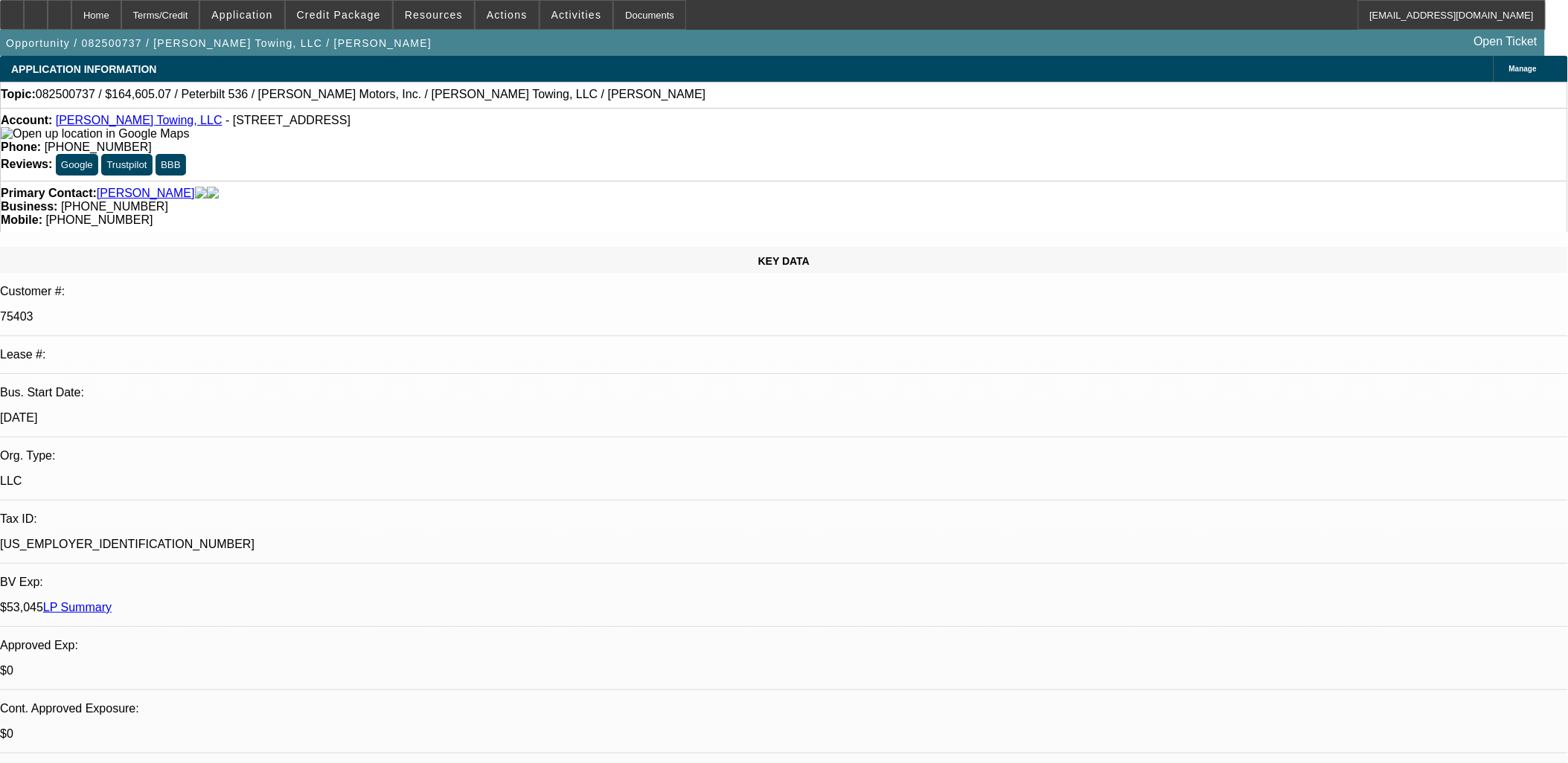
select select "0"
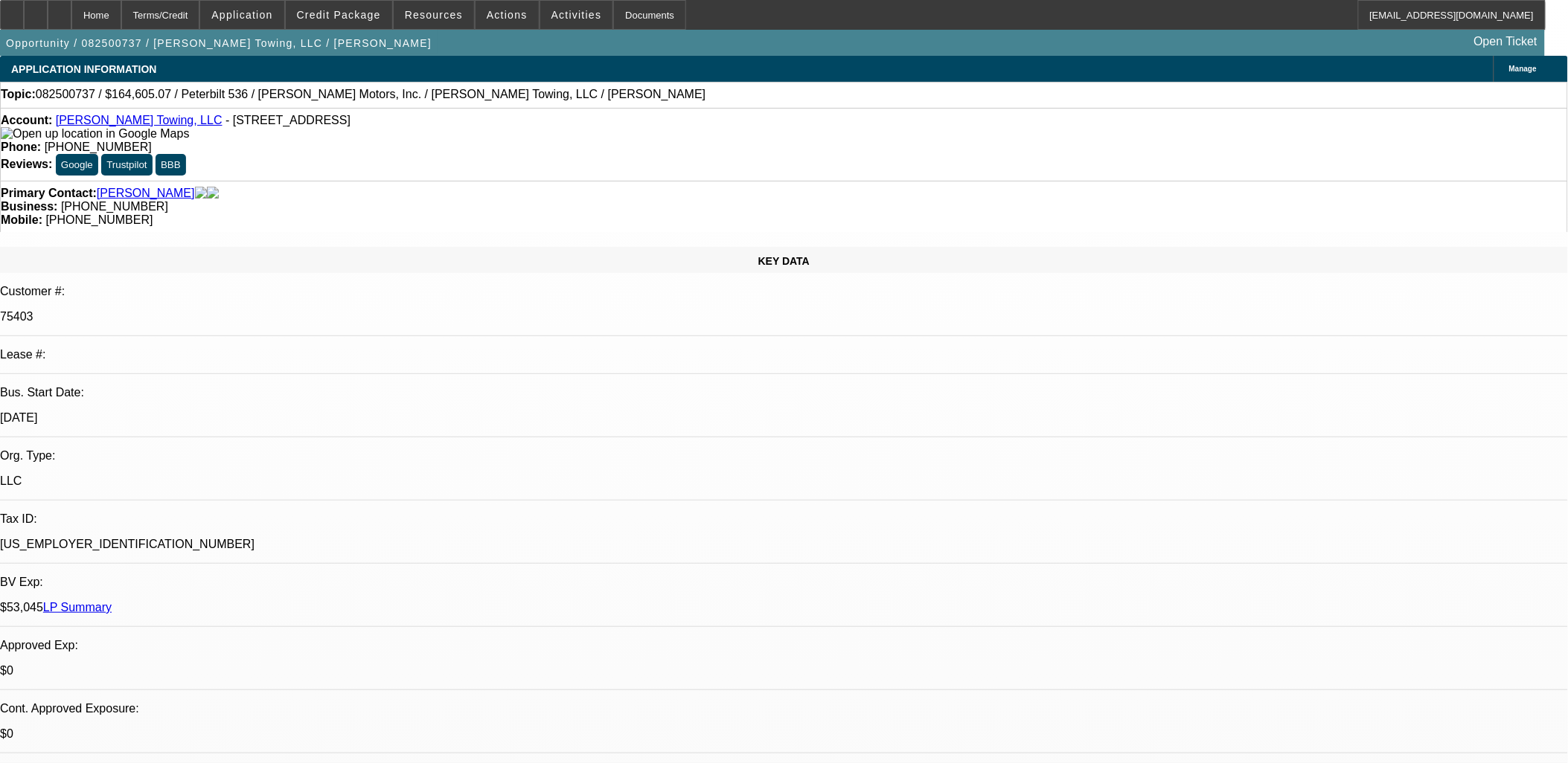
select select "0"
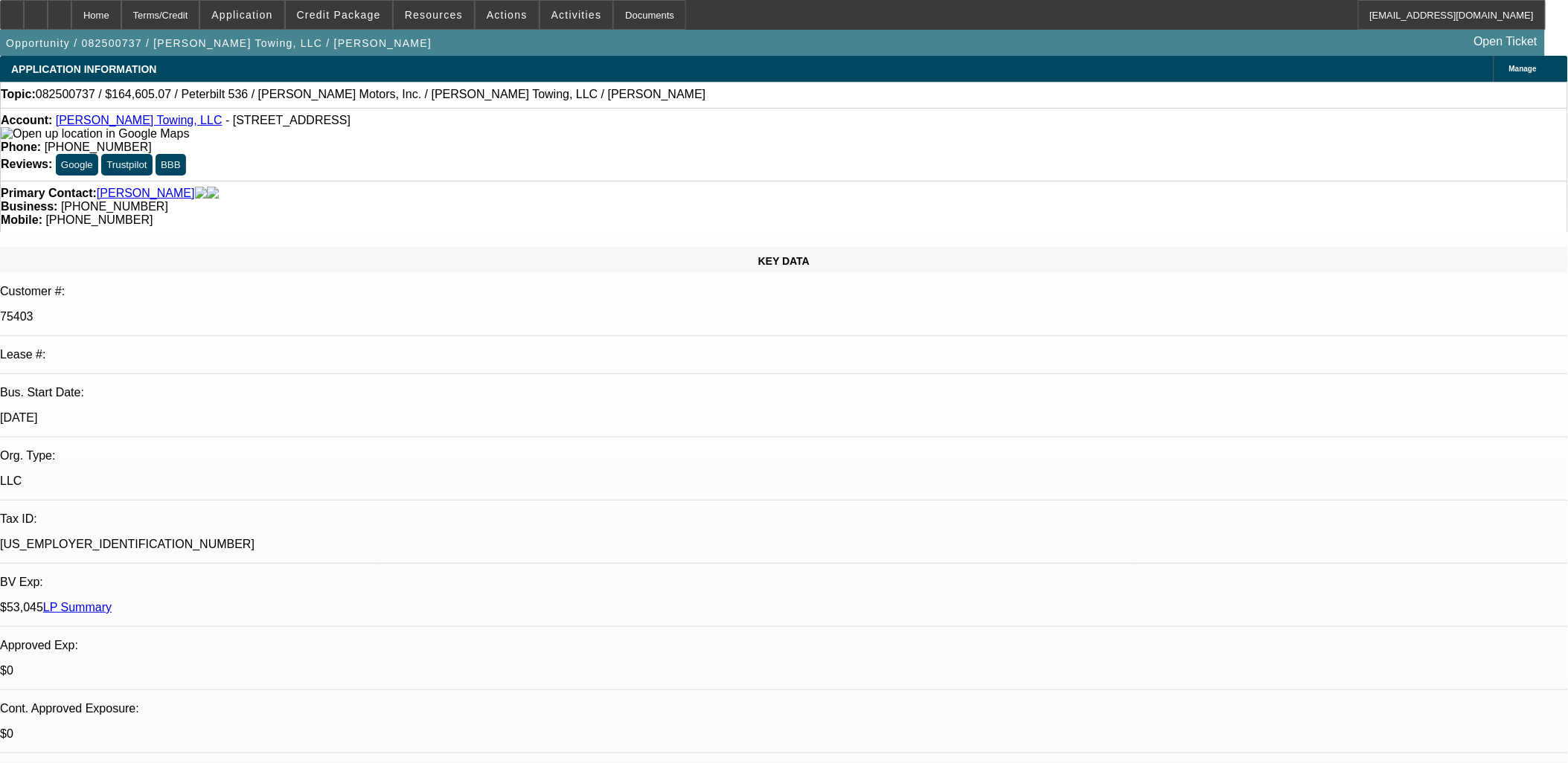
select select "0"
select select "1"
select select "2"
select select "6"
select select "1"
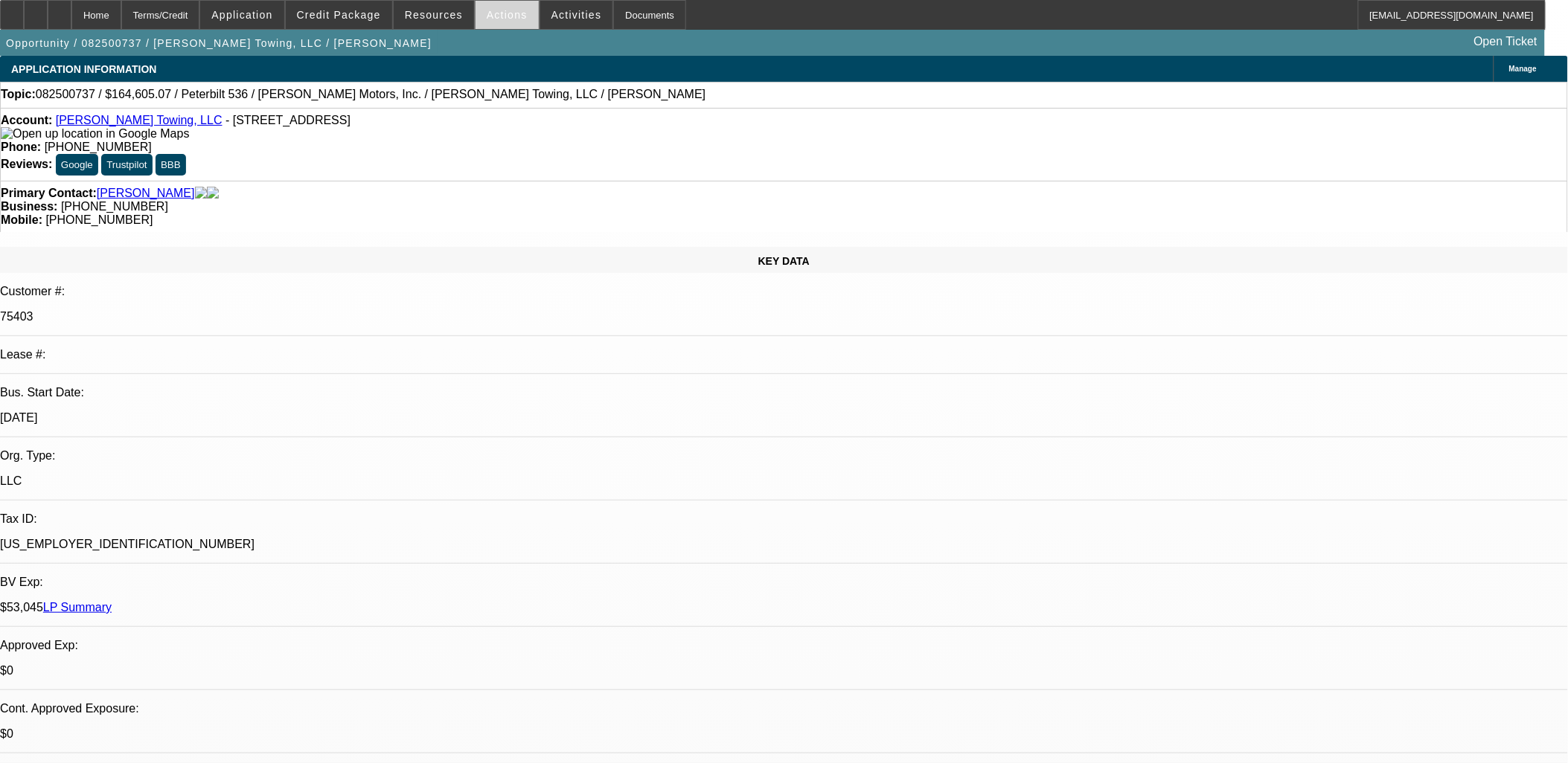
select select "2"
select select "6"
select select "1"
select select "6"
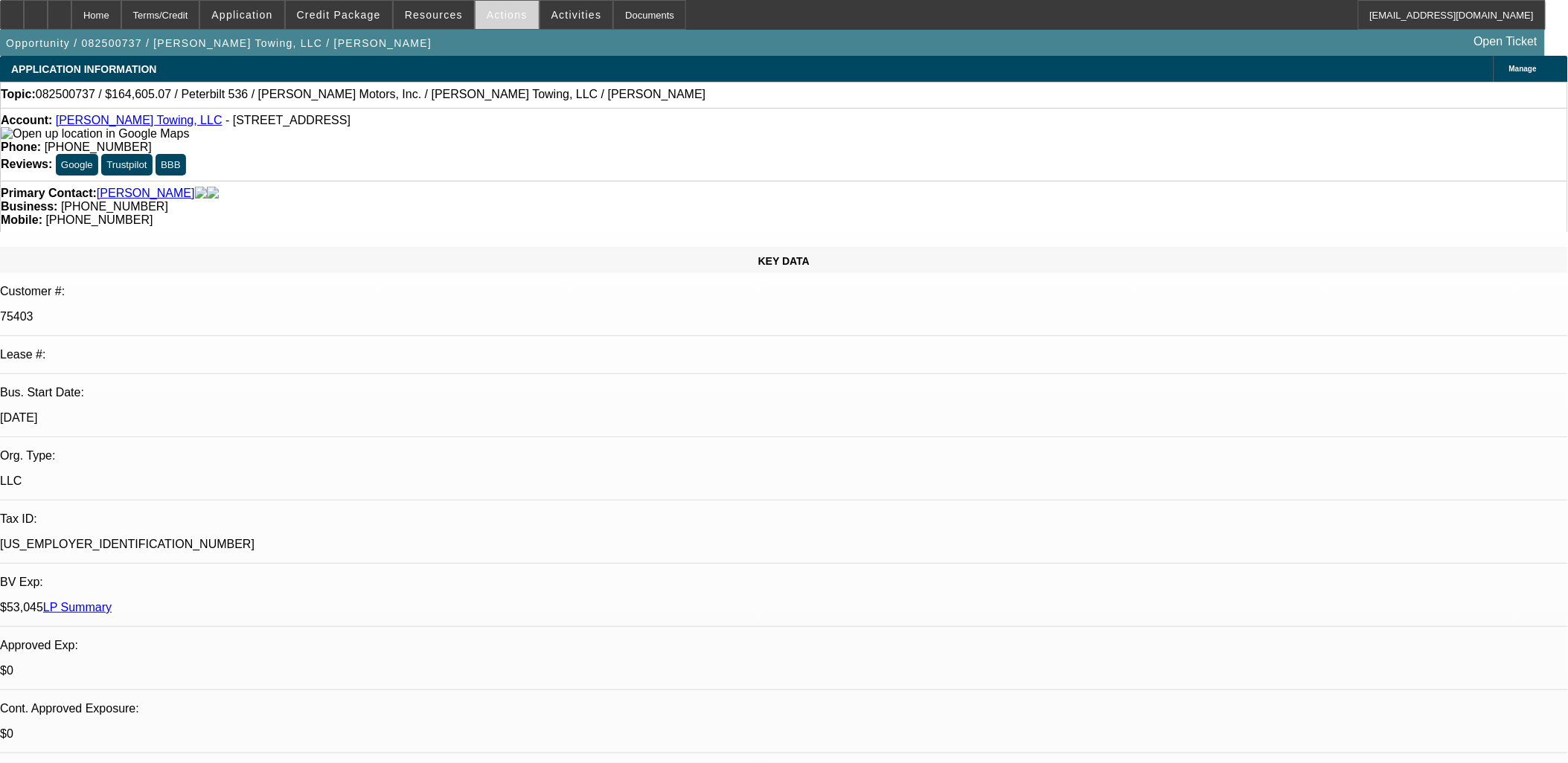
select select "1"
select select "2"
select select "6"
drag, startPoint x: 690, startPoint y: 410, endPoint x: 963, endPoint y: 290, distance: 298.2
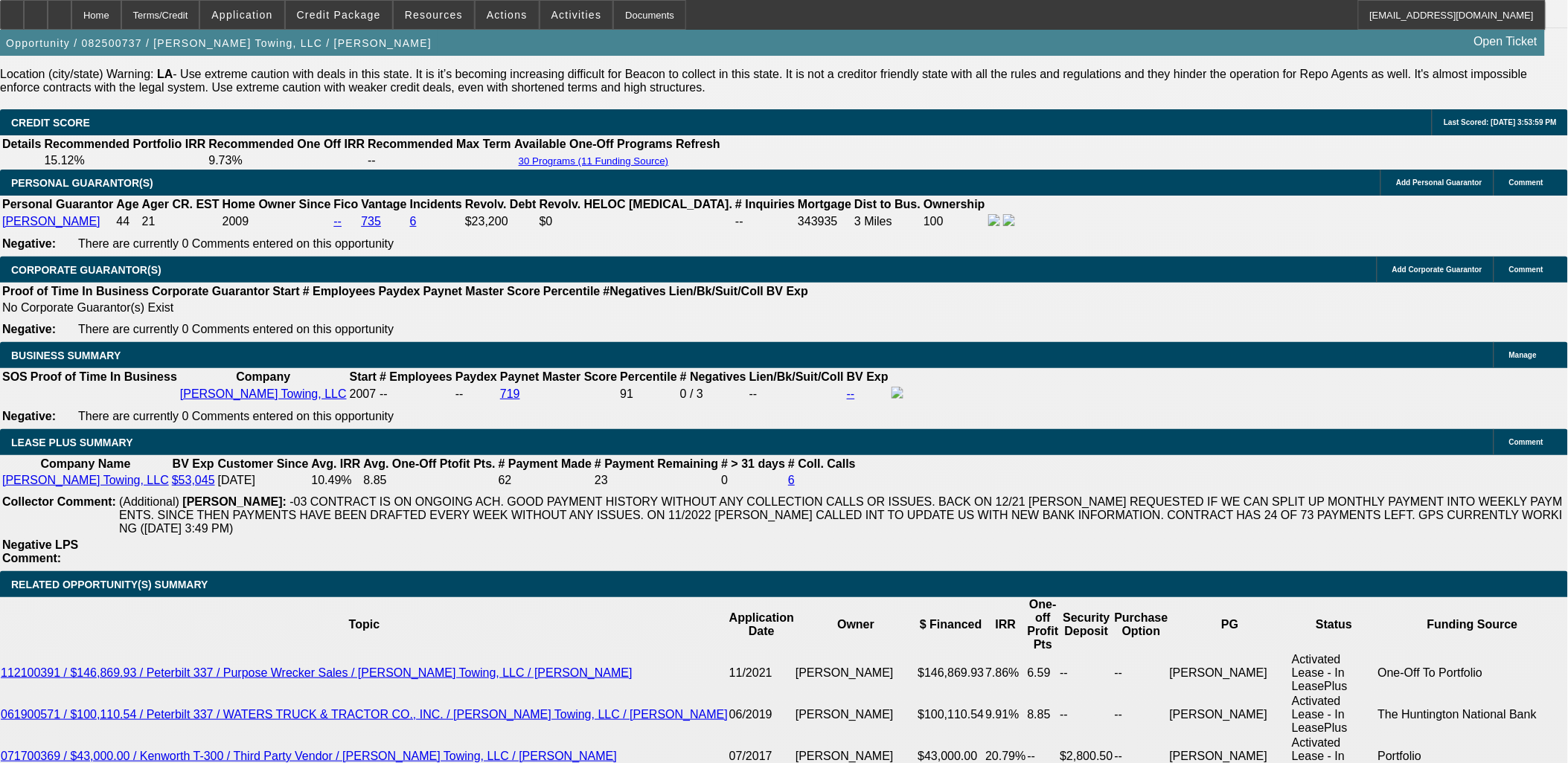
scroll to position [2231, 0]
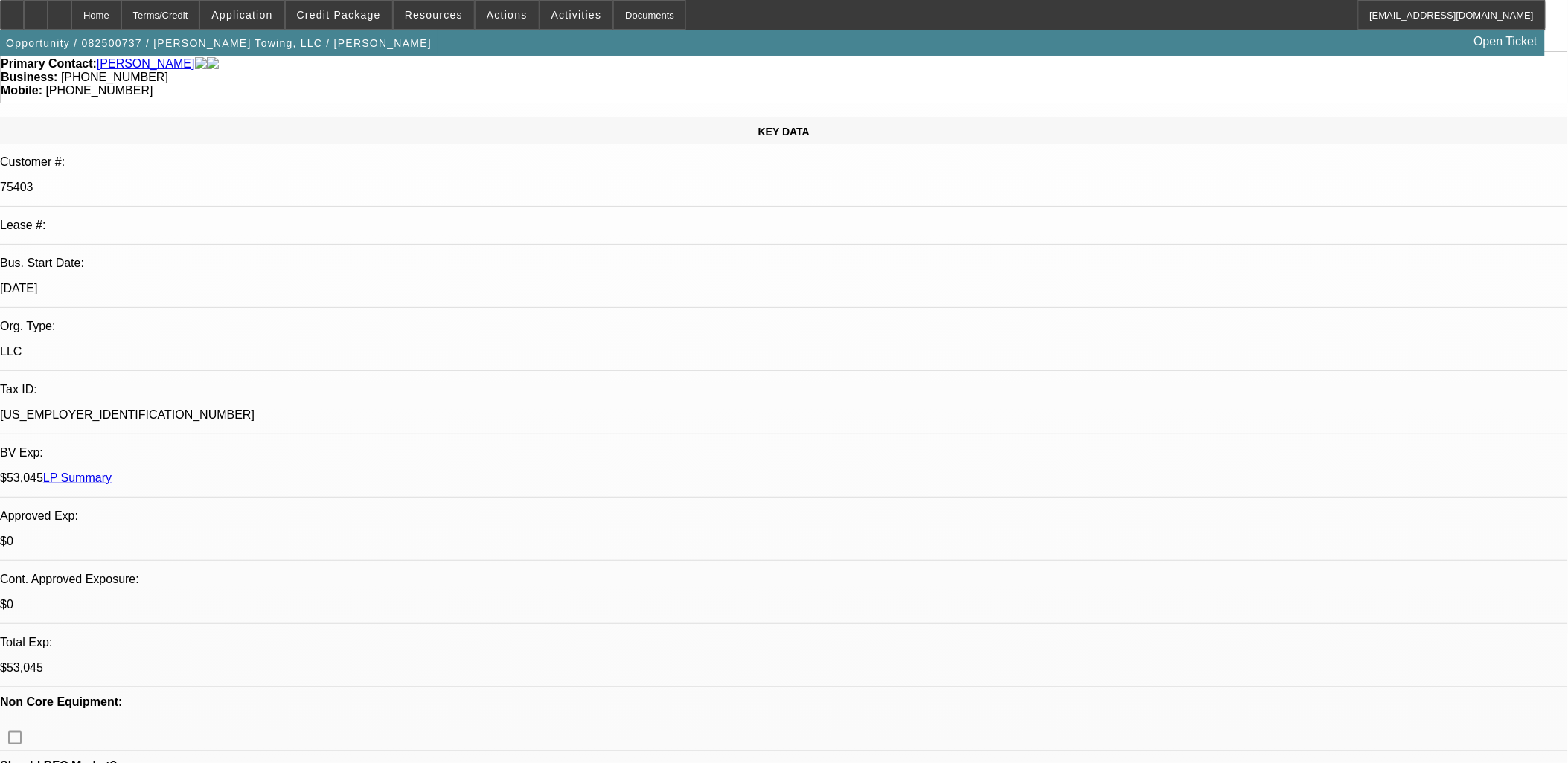
scroll to position [1735, 0]
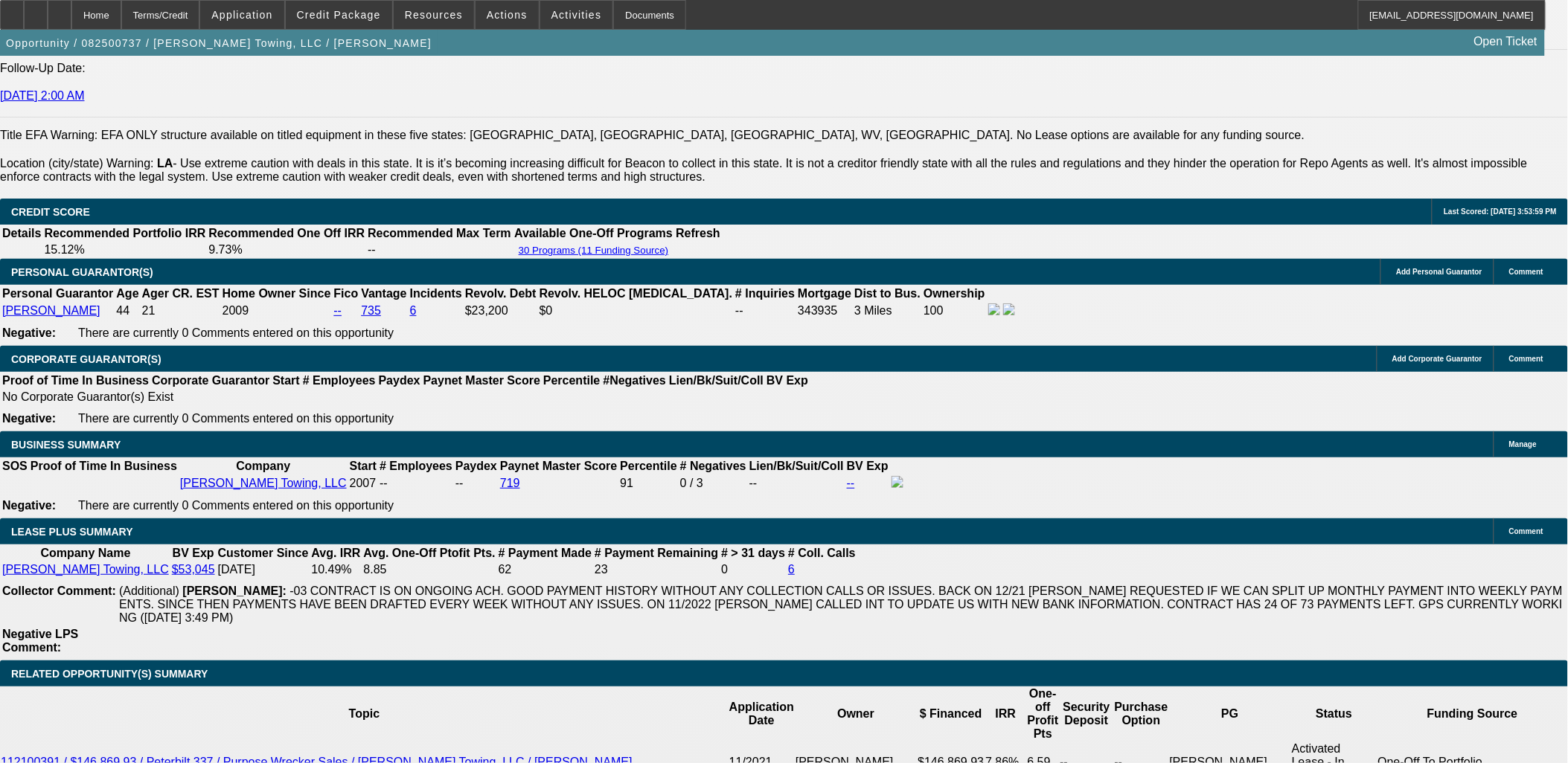
scroll to position [2148, 0]
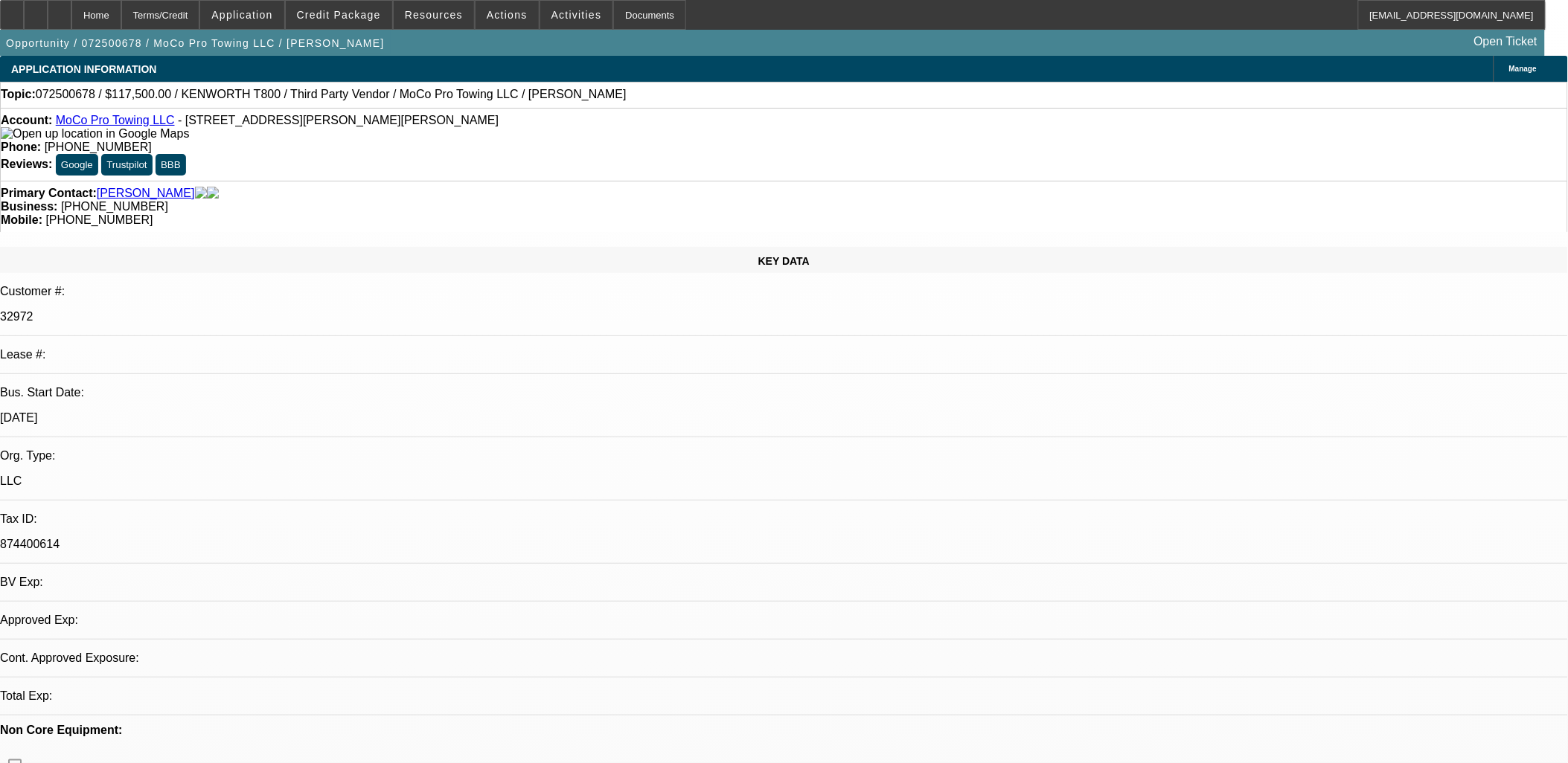
select select "0.1"
select select "0"
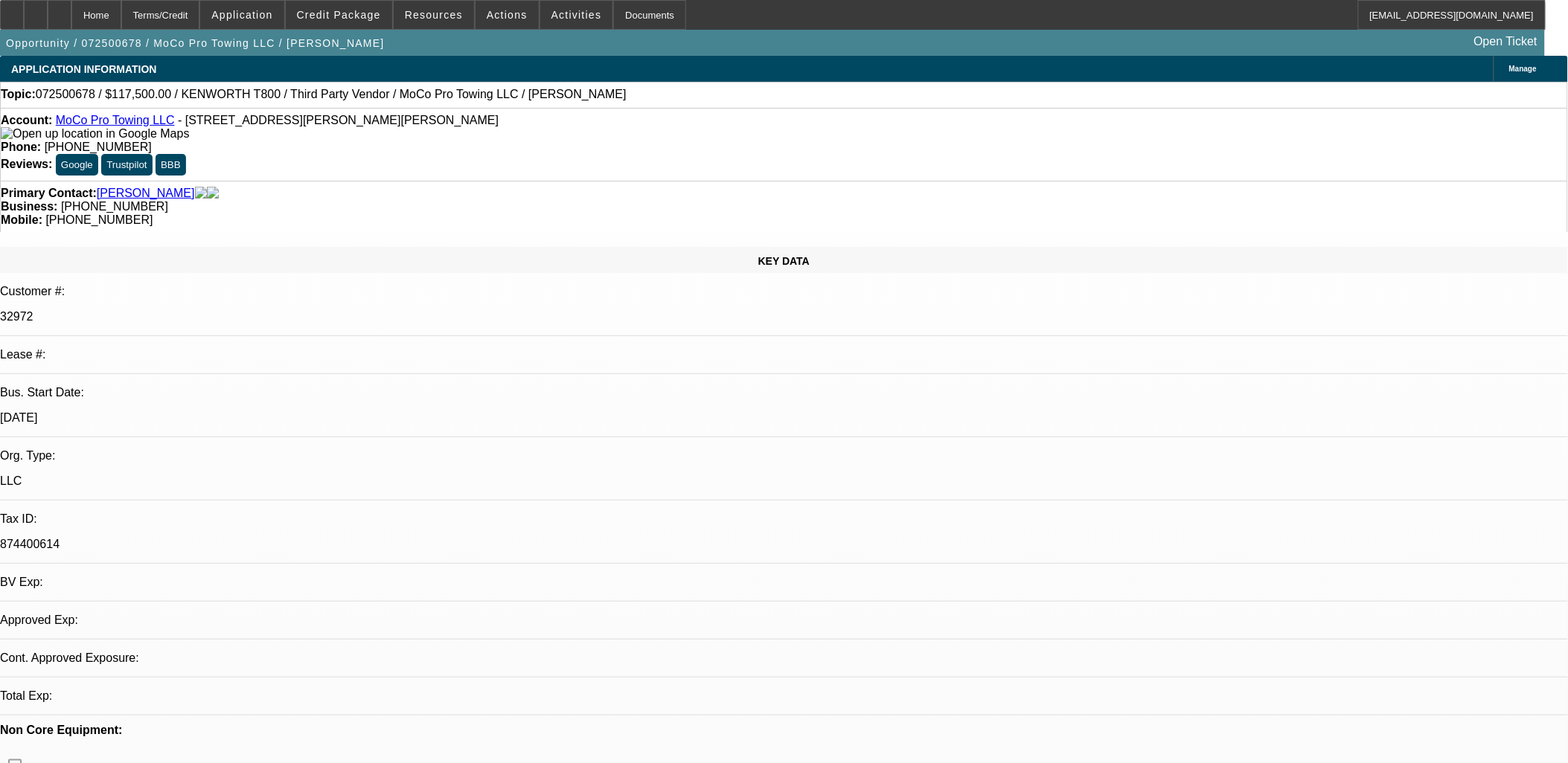
select select "0"
select select "0.1"
select select "0"
select select "1"
select select "2"
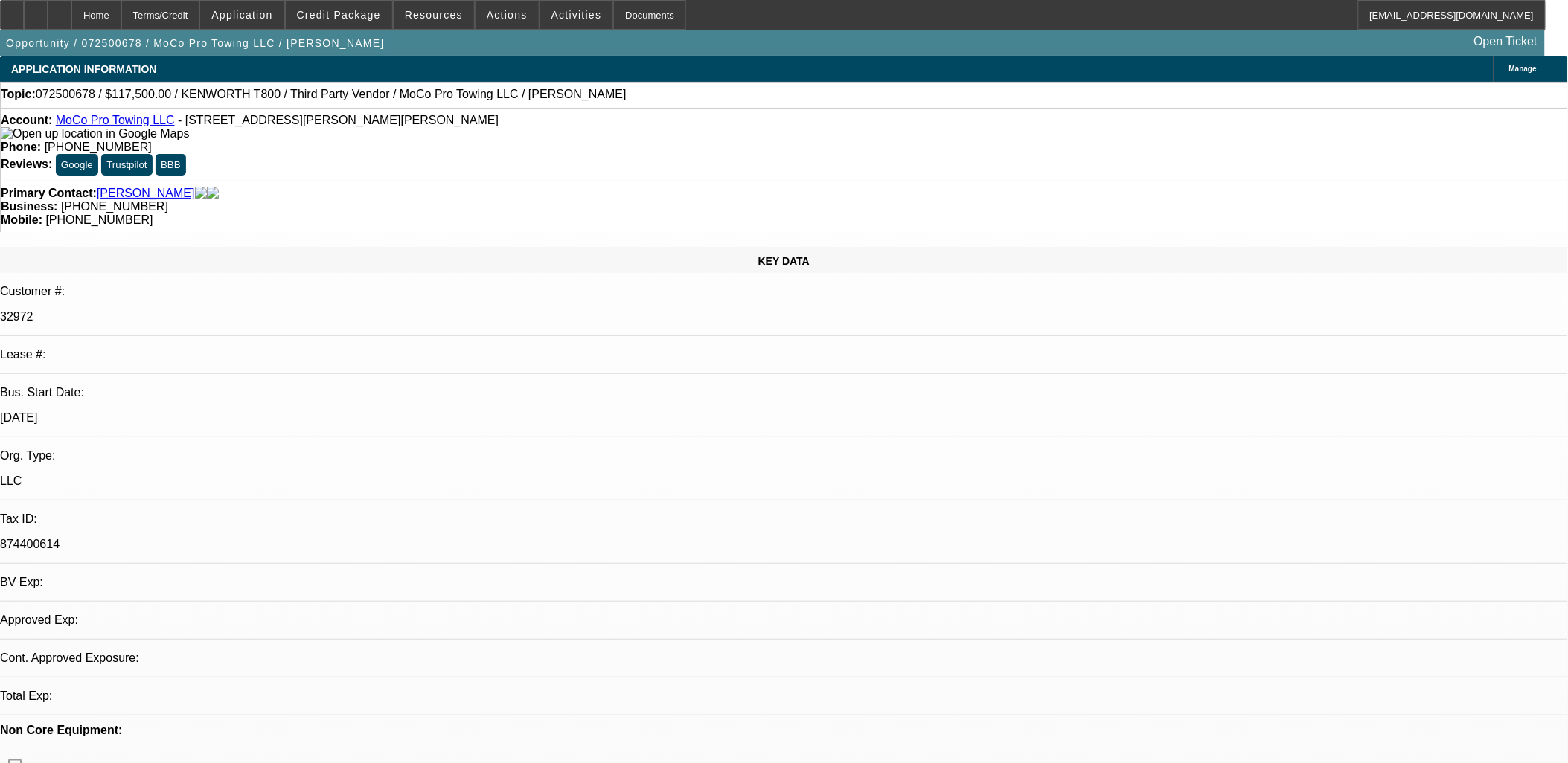
select select "6"
select select "1"
select select "2"
select select "6"
select select "1"
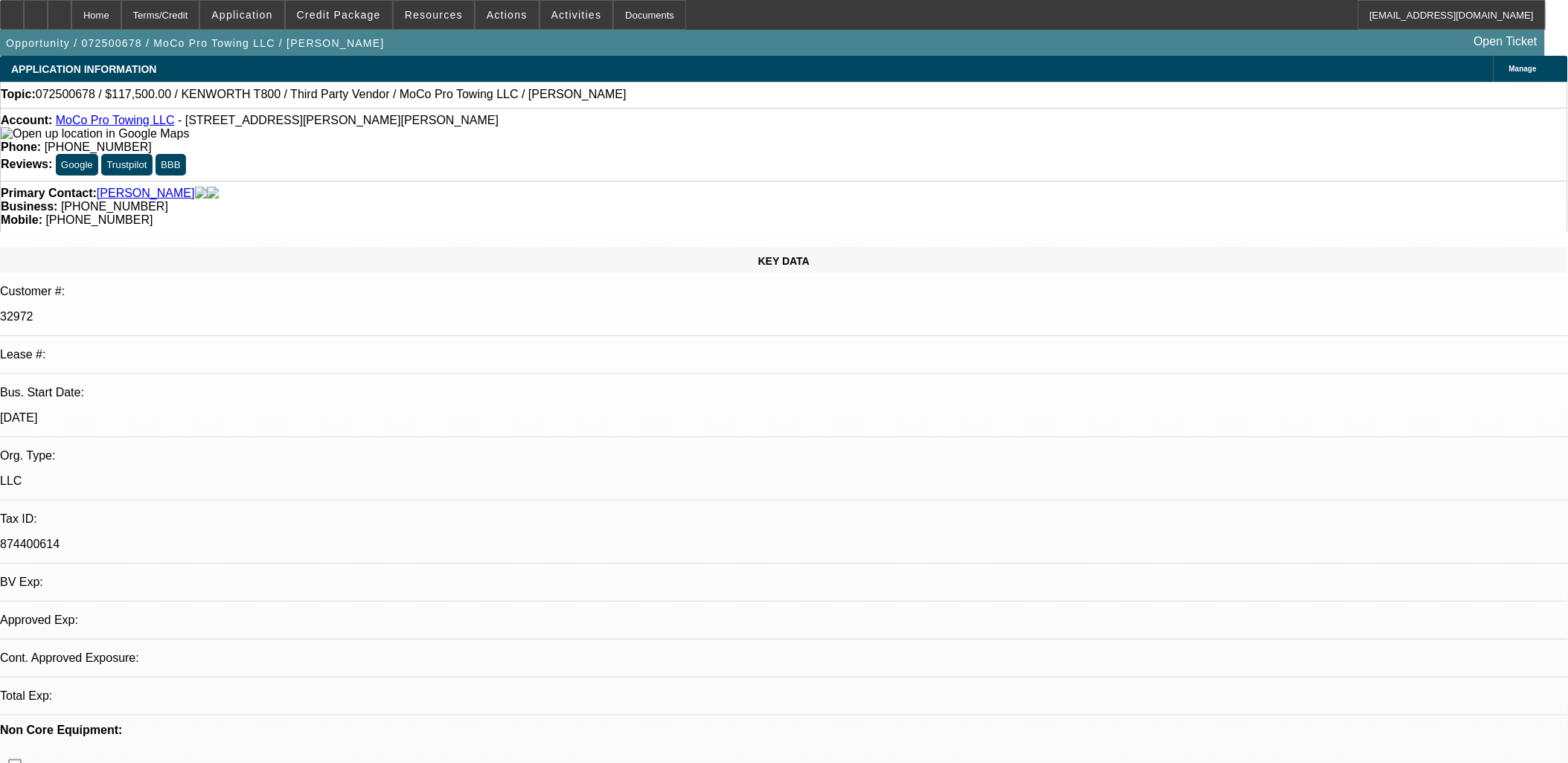
select select "2"
select select "6"
select select "1"
select select "2"
select select "6"
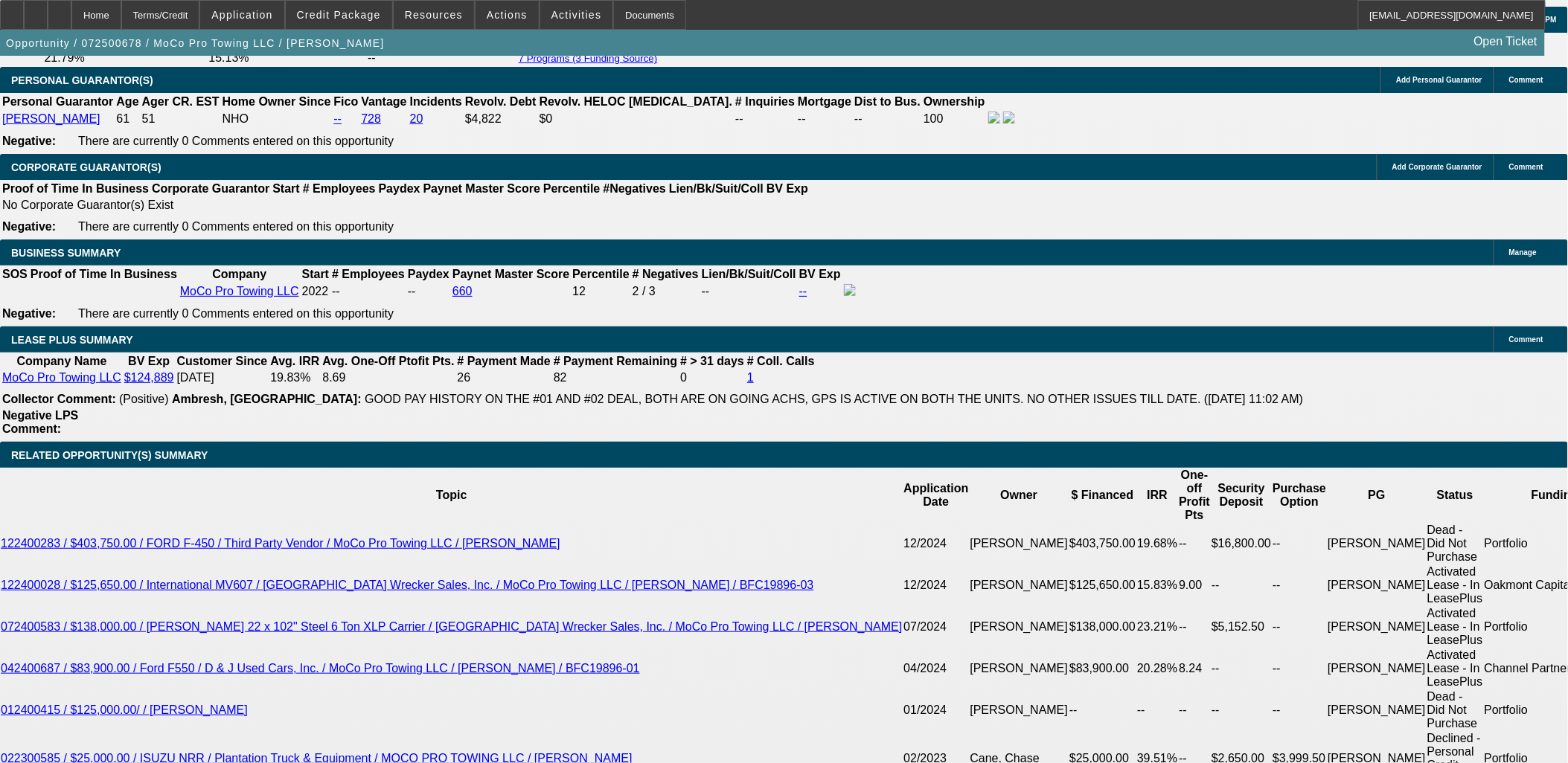
scroll to position [2231, 0]
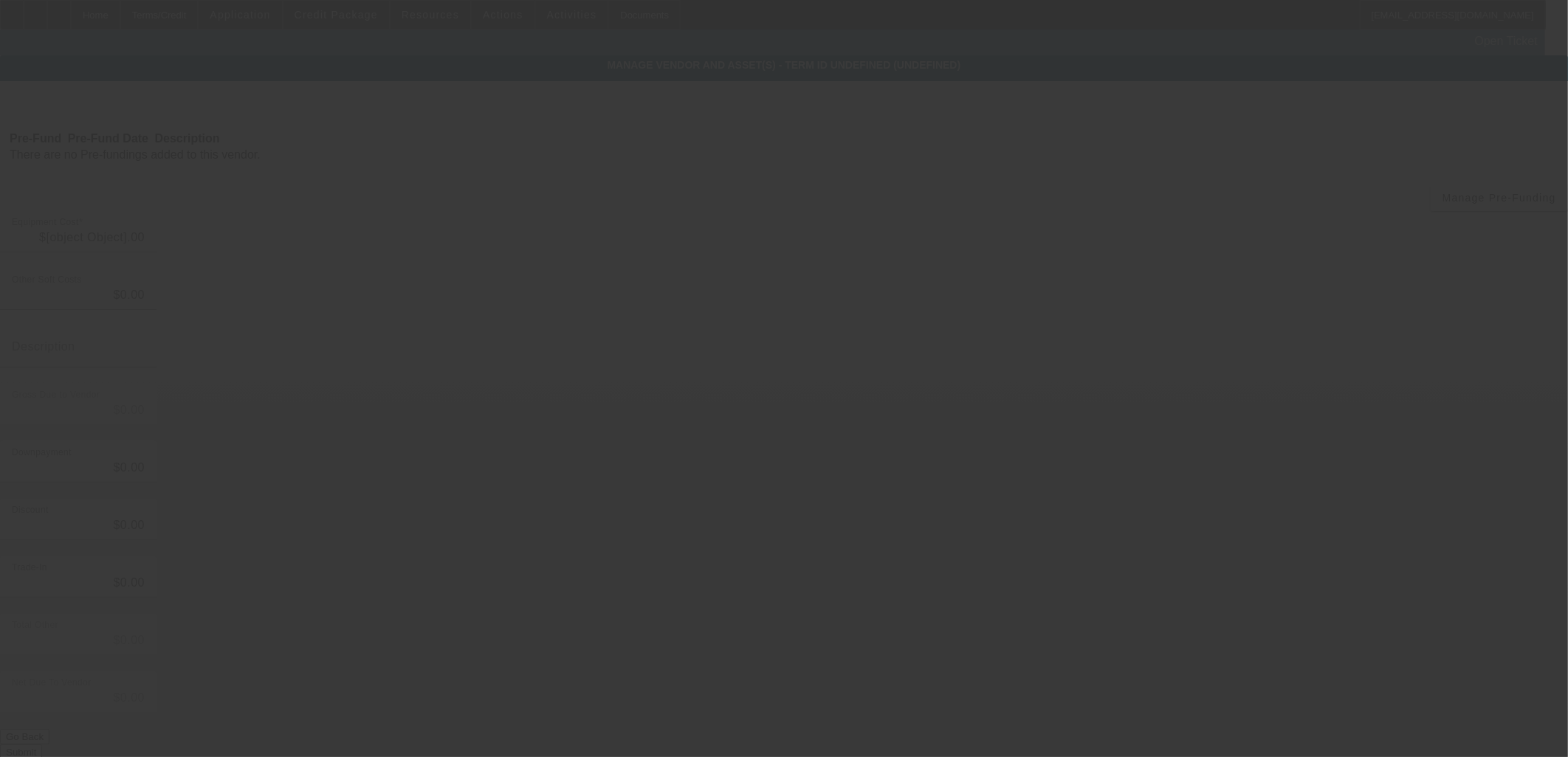
type input "$125,000.00"
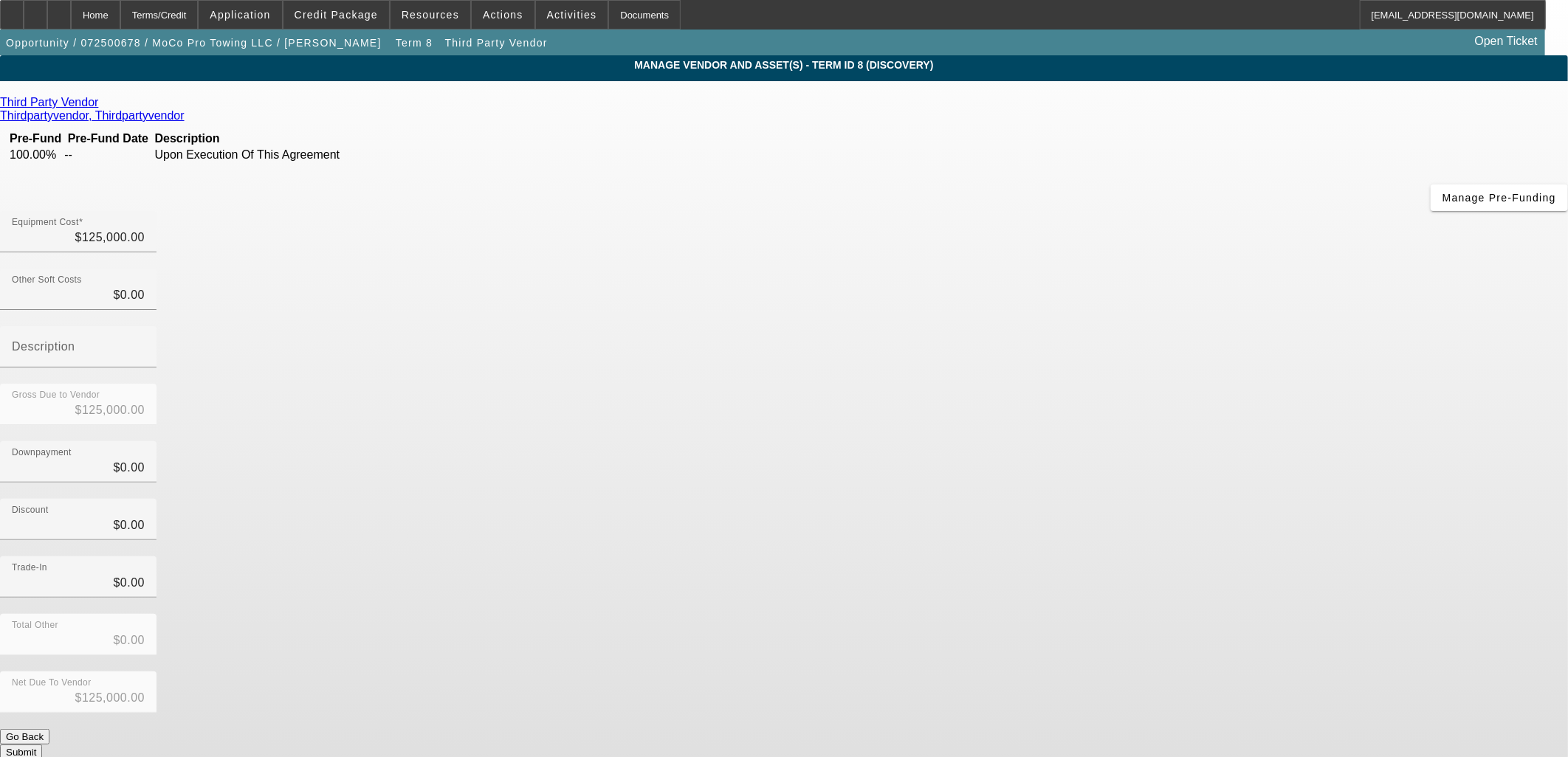
click at [102, 108] on link at bounding box center [100, 103] width 4 height 13
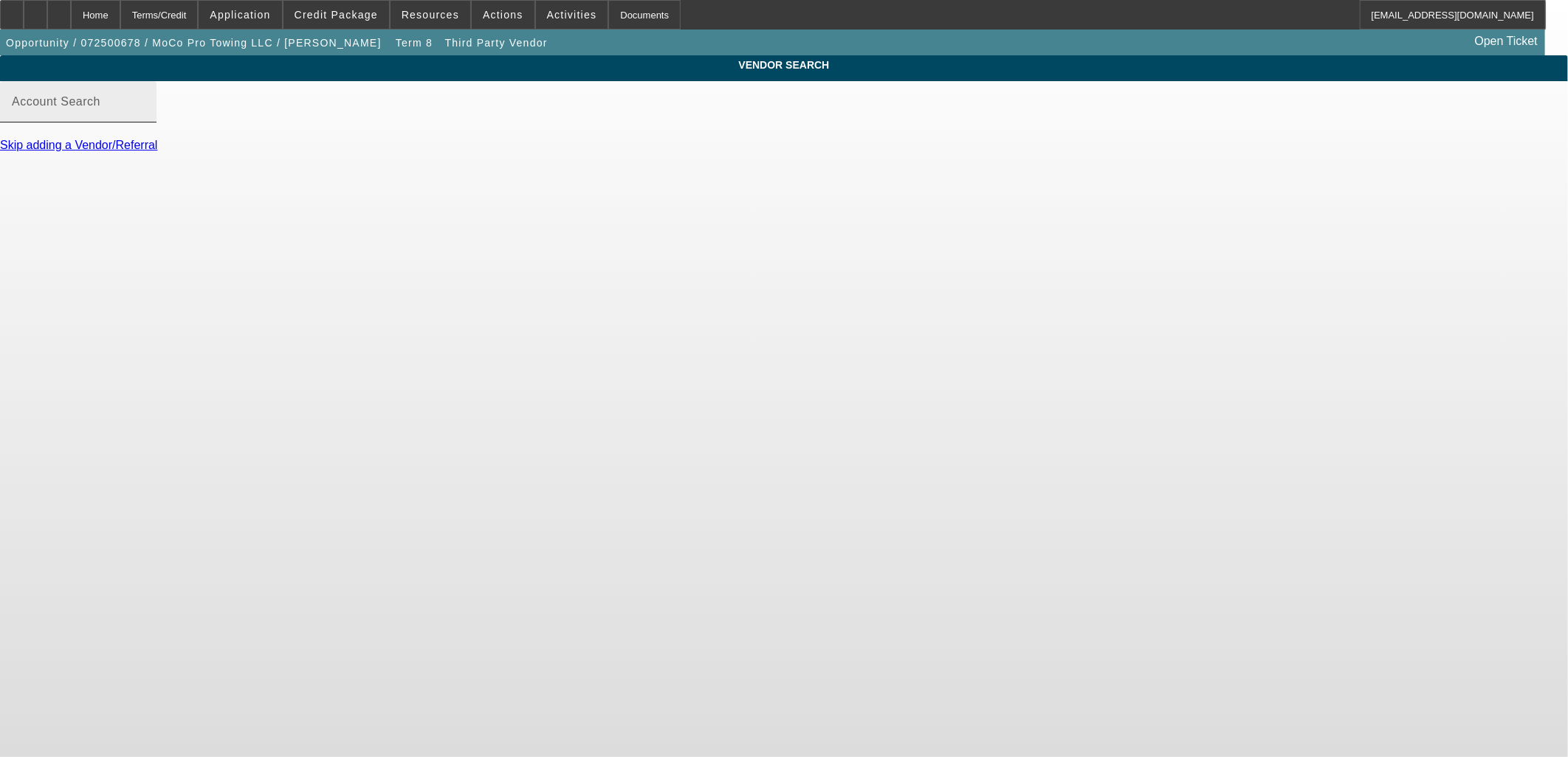
click at [145, 116] on input "Account Search" at bounding box center [78, 108] width 133 height 18
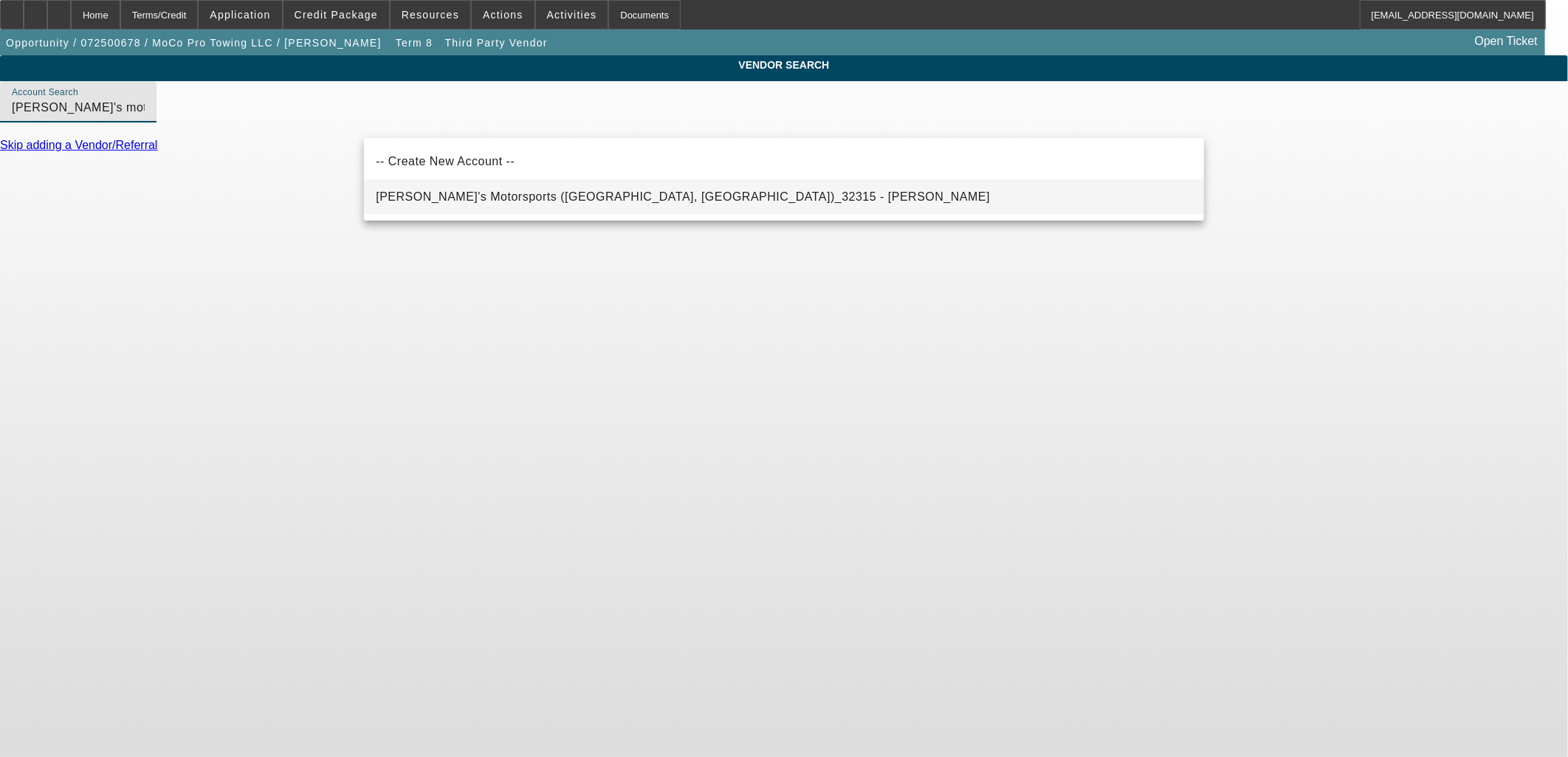
click at [536, 208] on mat-option "Nick's Motorsports (Rocky Mount, NC)_32315 - Vester, Nicholas" at bounding box center [784, 196] width 840 height 35
type input "Nick's Motorsports (Rocky Mount, NC)_32315 - Vester, Nicholas"
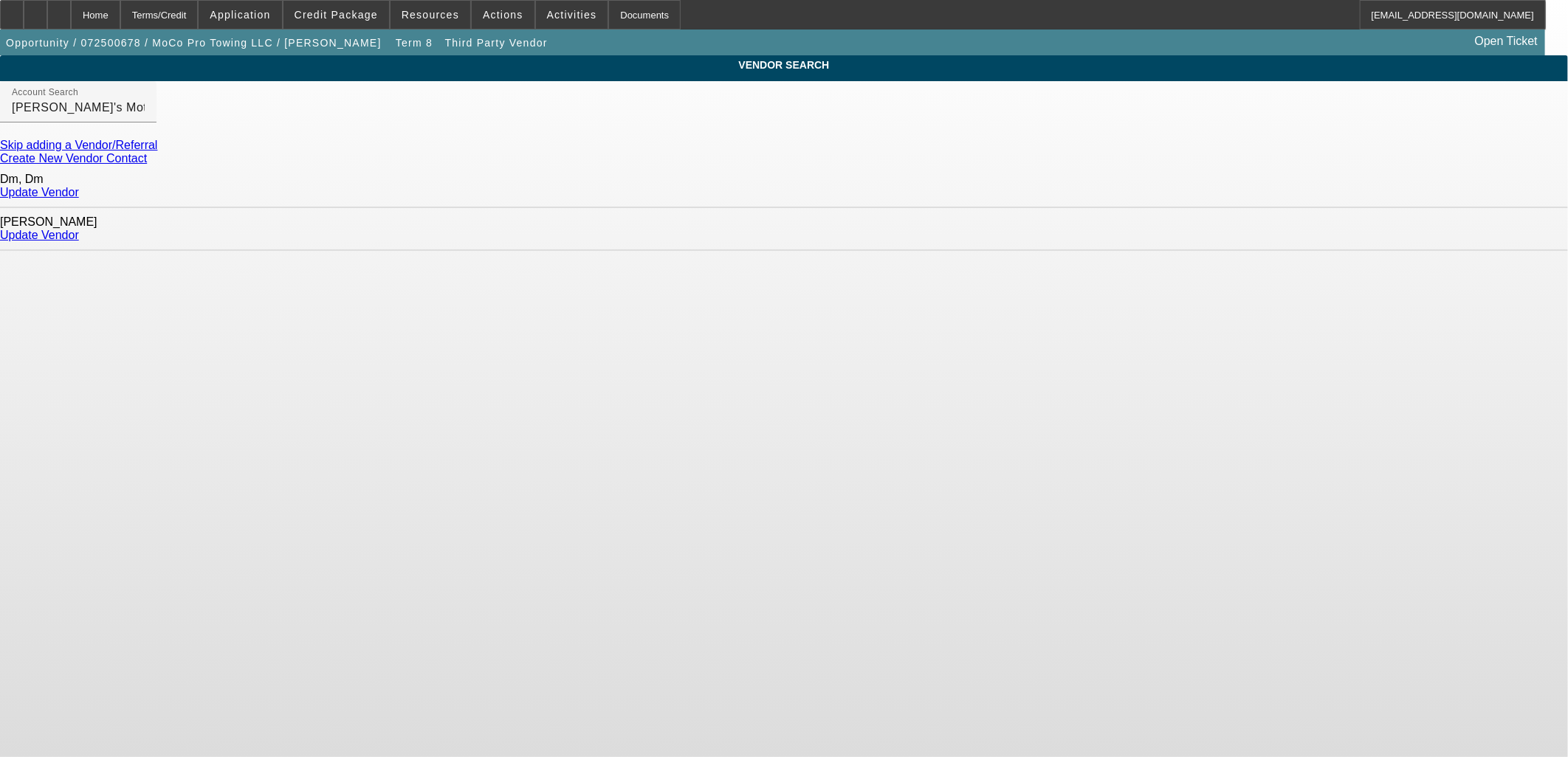
click at [79, 229] on link "Update Vendor" at bounding box center [40, 235] width 79 height 13
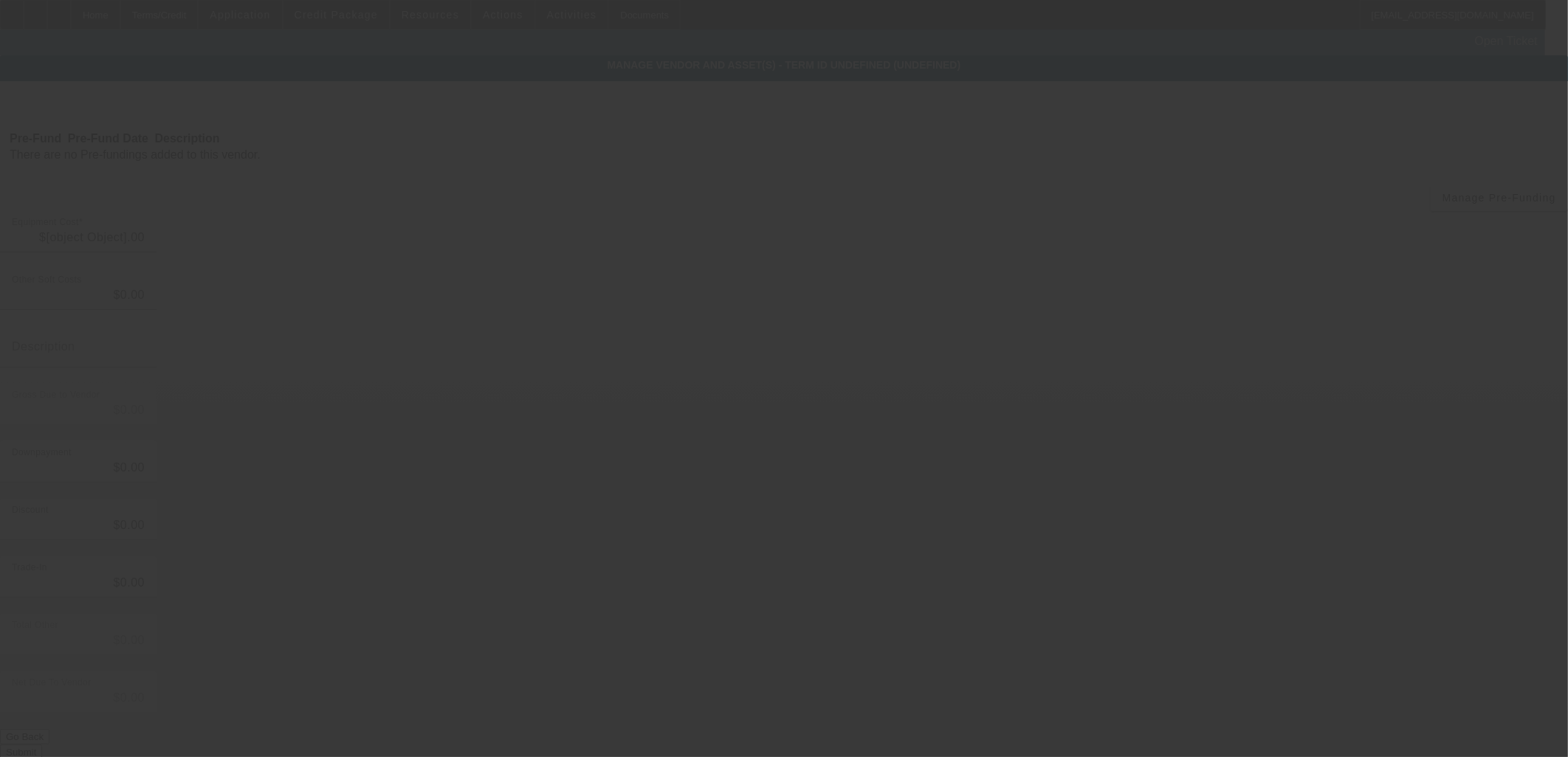
type input "$125,000.00"
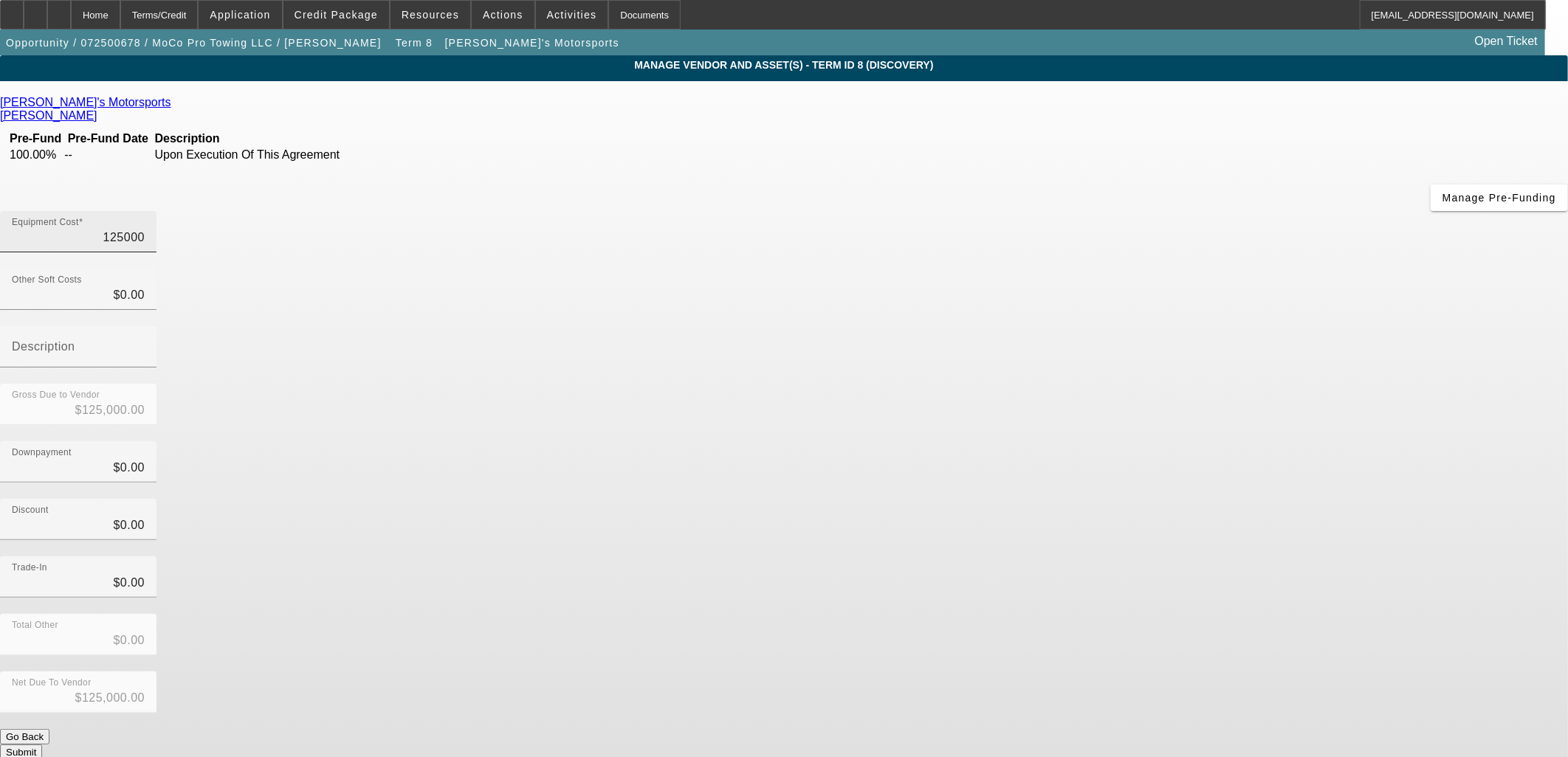
click at [145, 229] on input "125000" at bounding box center [78, 238] width 133 height 18
type input "6"
type input "$6.00"
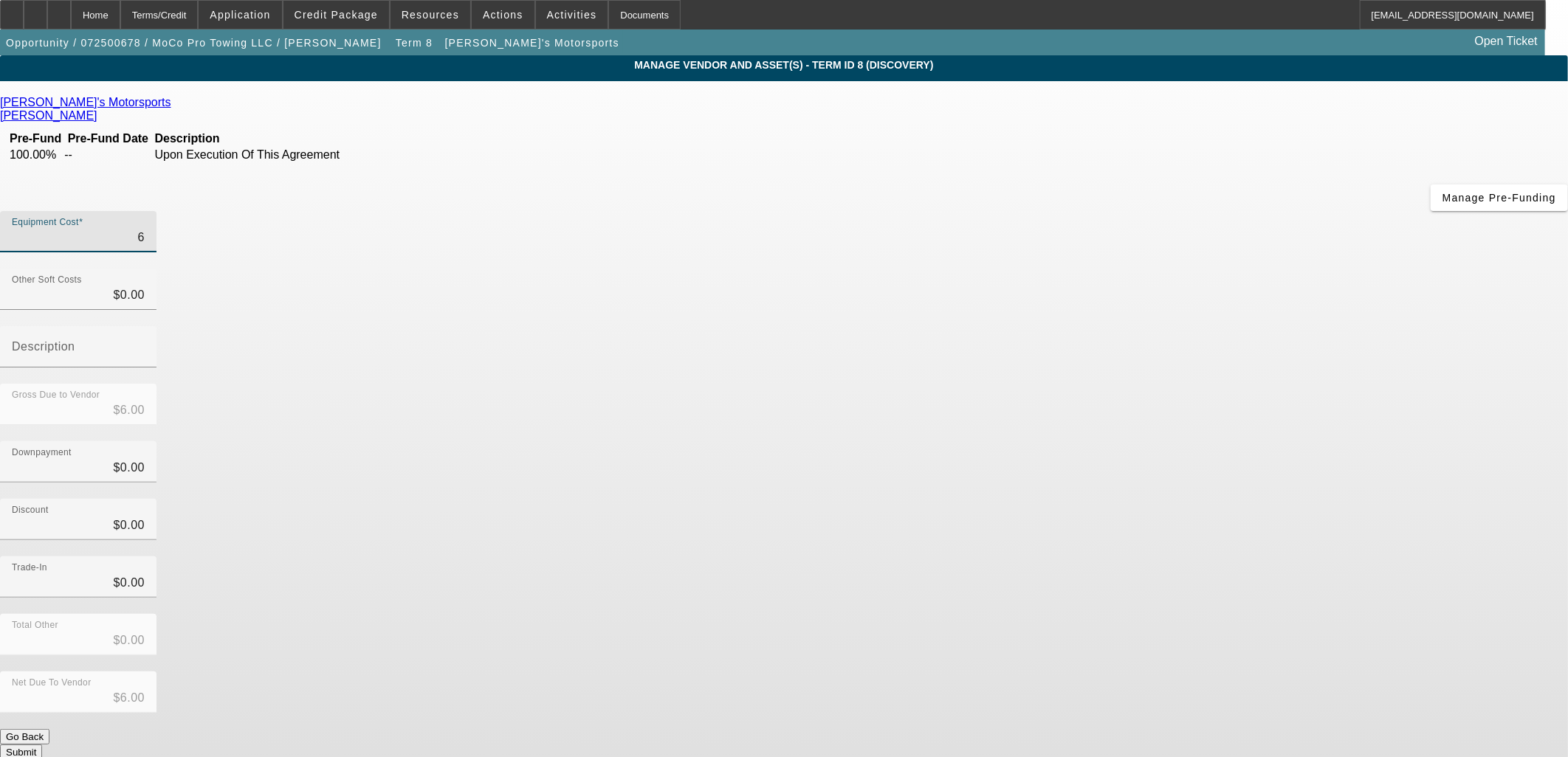
type input "69"
type input "$69.00"
type input "699"
type input "$699.00"
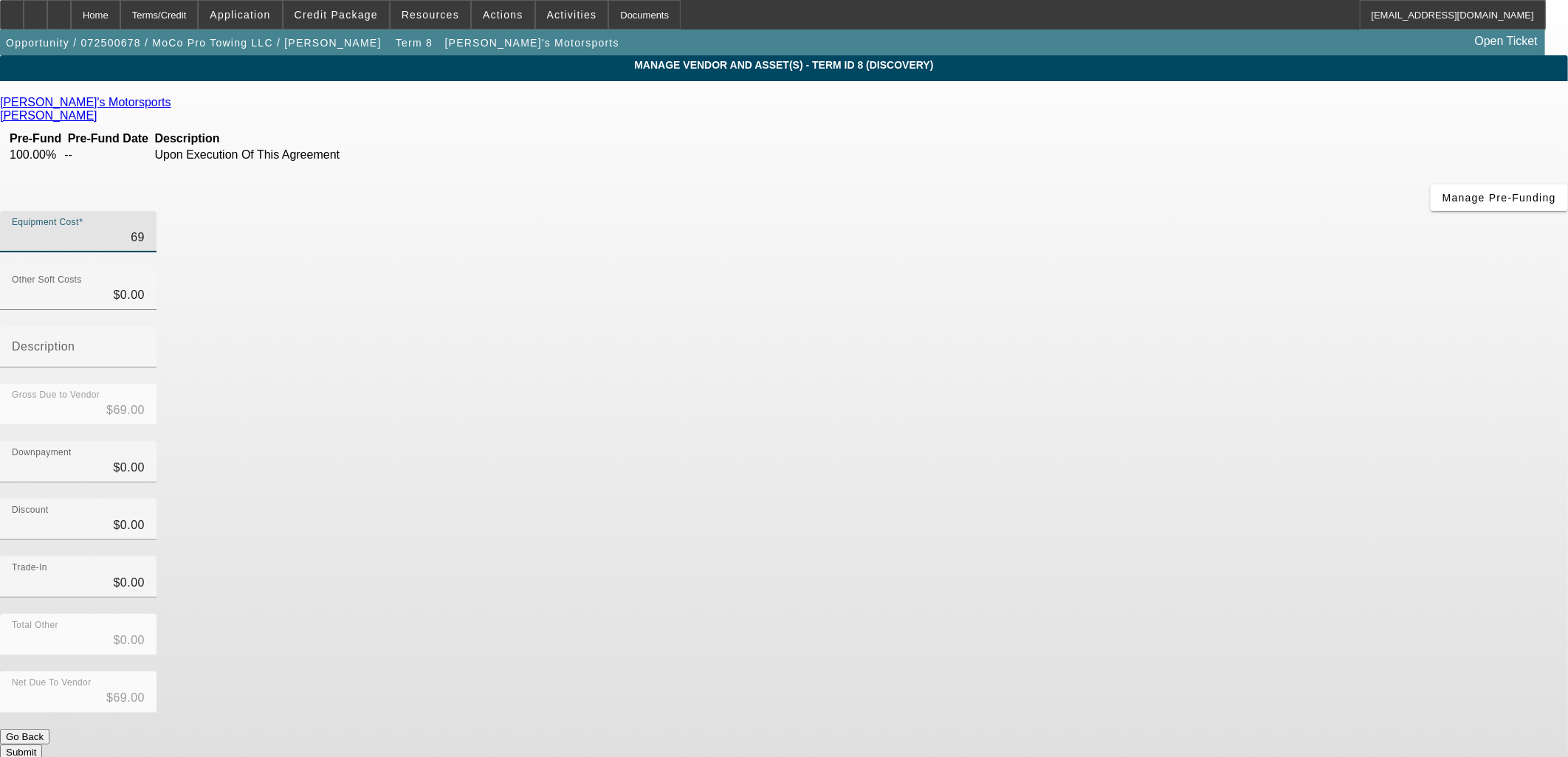
type input "$699.00"
type input "6999"
type input "$6,999.00"
type input "69990"
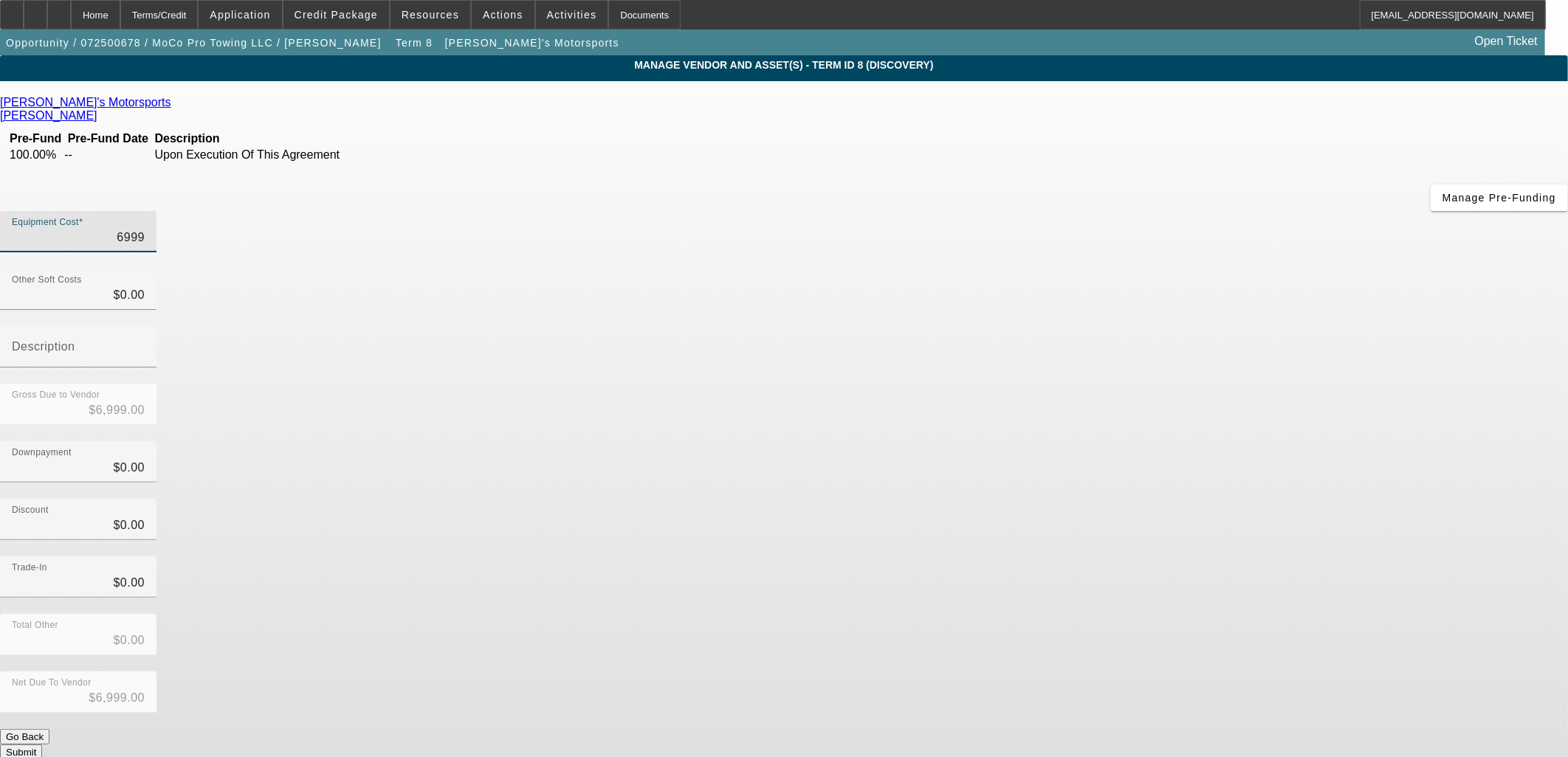
type input "$69,990.00"
click at [1003, 211] on div "Equipment Cost $69,990.00" at bounding box center [784, 239] width 1568 height 57
click at [157, 211] on div "Equipment Cost $69,990.00" at bounding box center [78, 231] width 157 height 41
drag, startPoint x: 973, startPoint y: 120, endPoint x: 982, endPoint y: 126, distance: 10.8
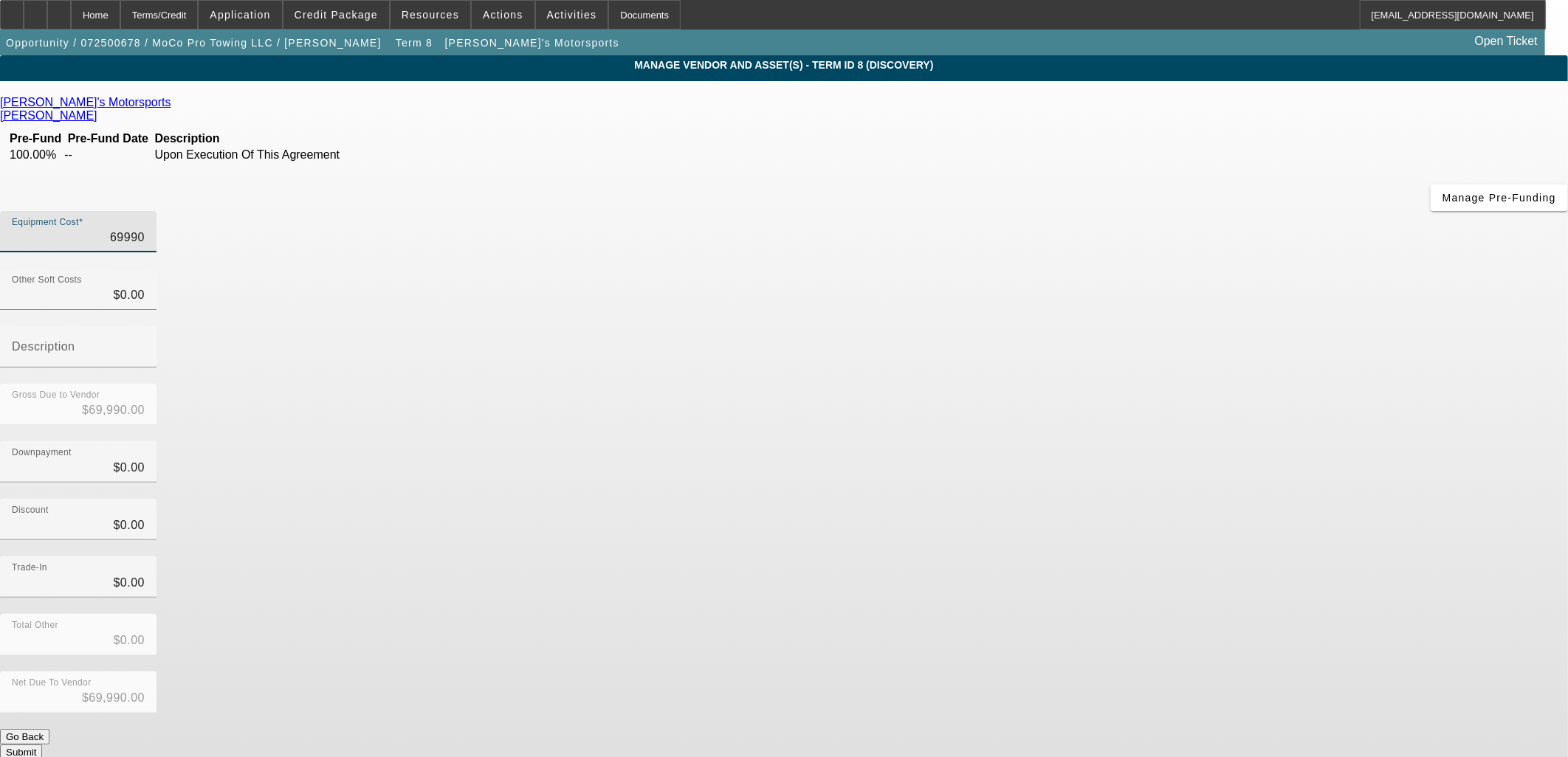
click at [991, 211] on div "Equipment Cost 69990" at bounding box center [784, 239] width 1568 height 57
type input "69999"
type input "$69,999.00"
click at [145, 229] on input "69999" at bounding box center [78, 238] width 133 height 18
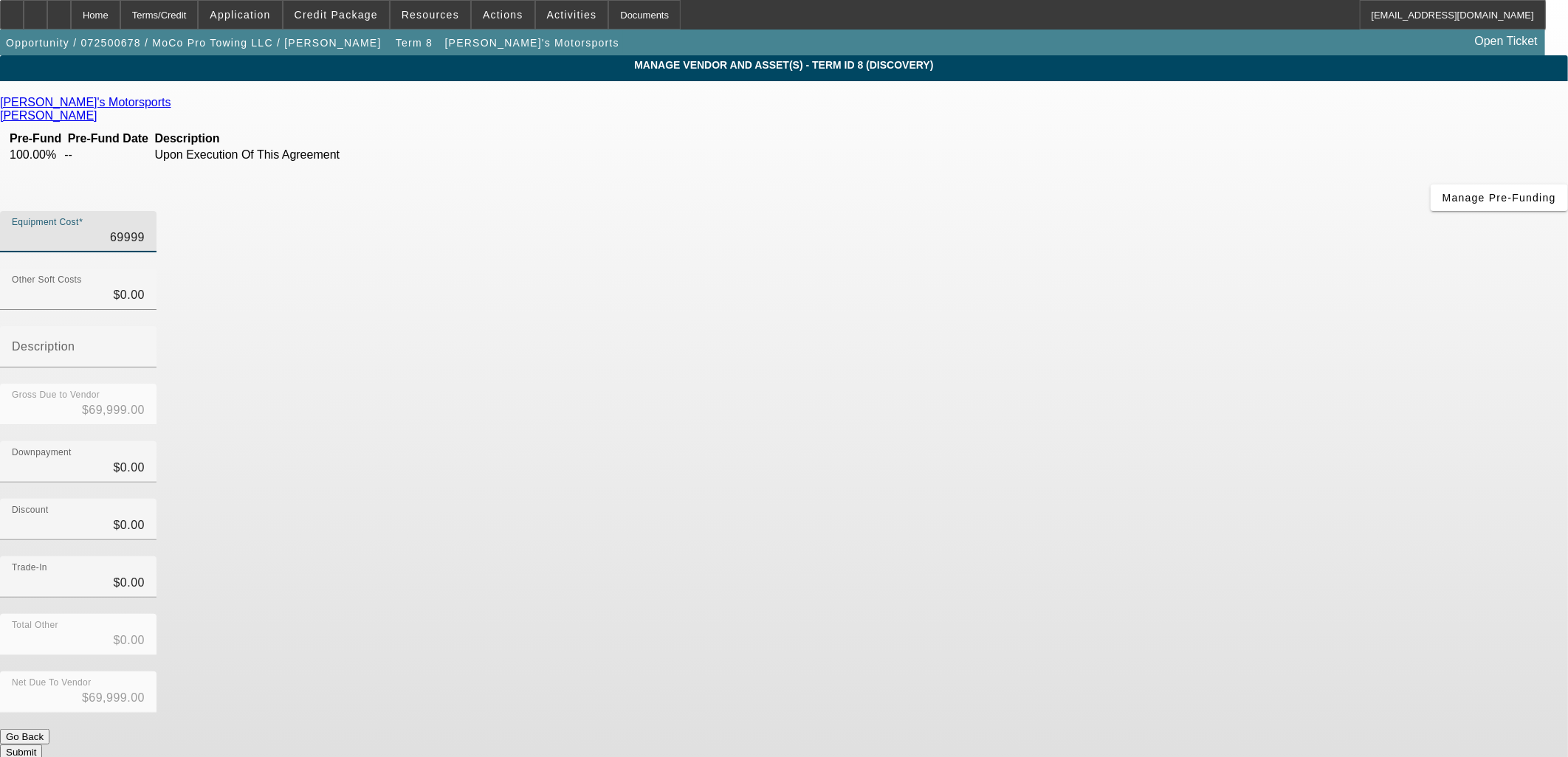
type input "66999"
type input "$66,999.00"
drag, startPoint x: 578, startPoint y: 369, endPoint x: 403, endPoint y: 63, distance: 352.5
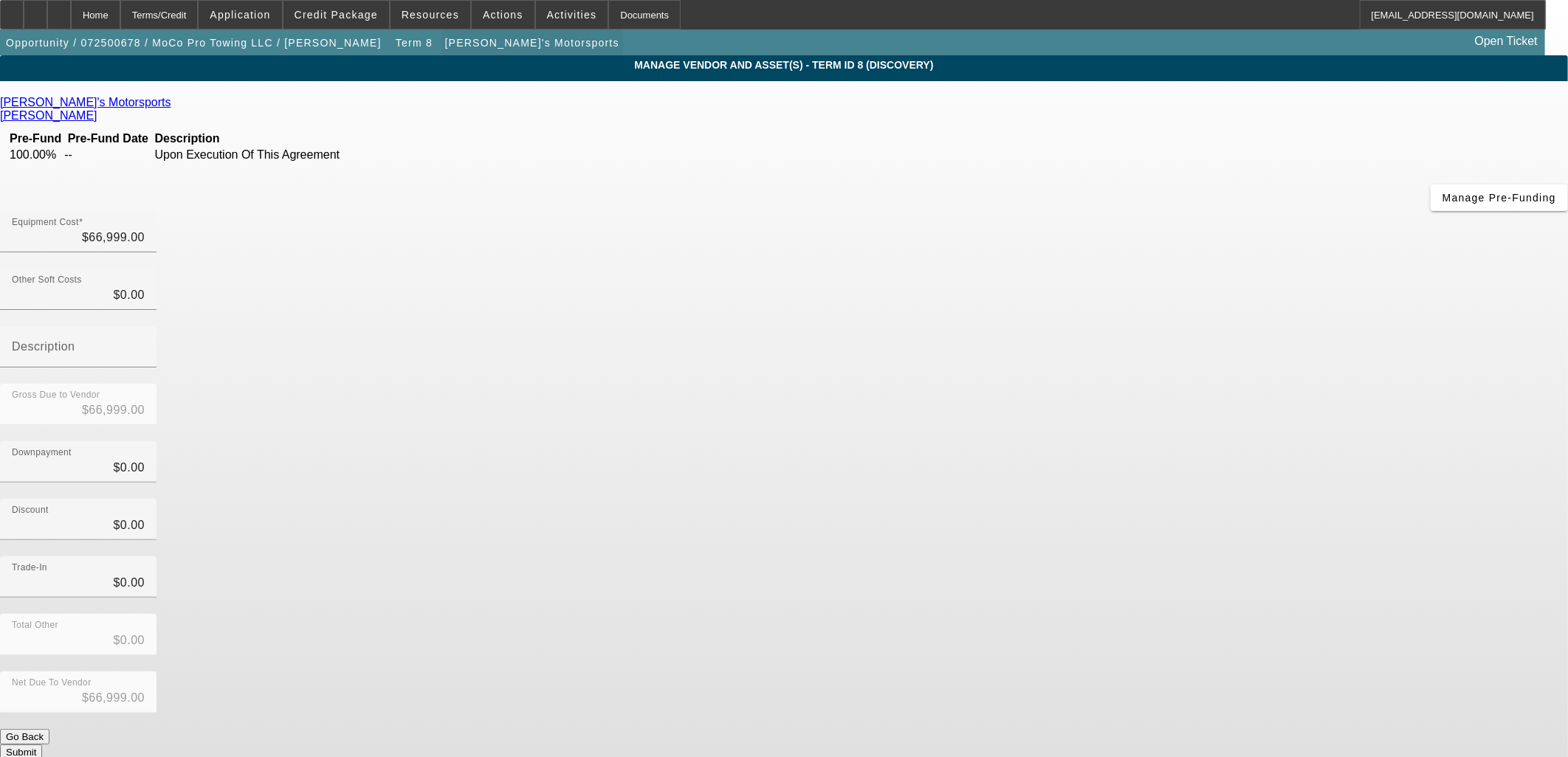
click at [576, 366] on div "Nick's Motorsports Vester, Nicholas Pre-Fund Pre-Fund Date Description 100.00% …" at bounding box center [784, 428] width 1568 height 665
click at [42, 744] on button "Submit" at bounding box center [21, 752] width 42 height 16
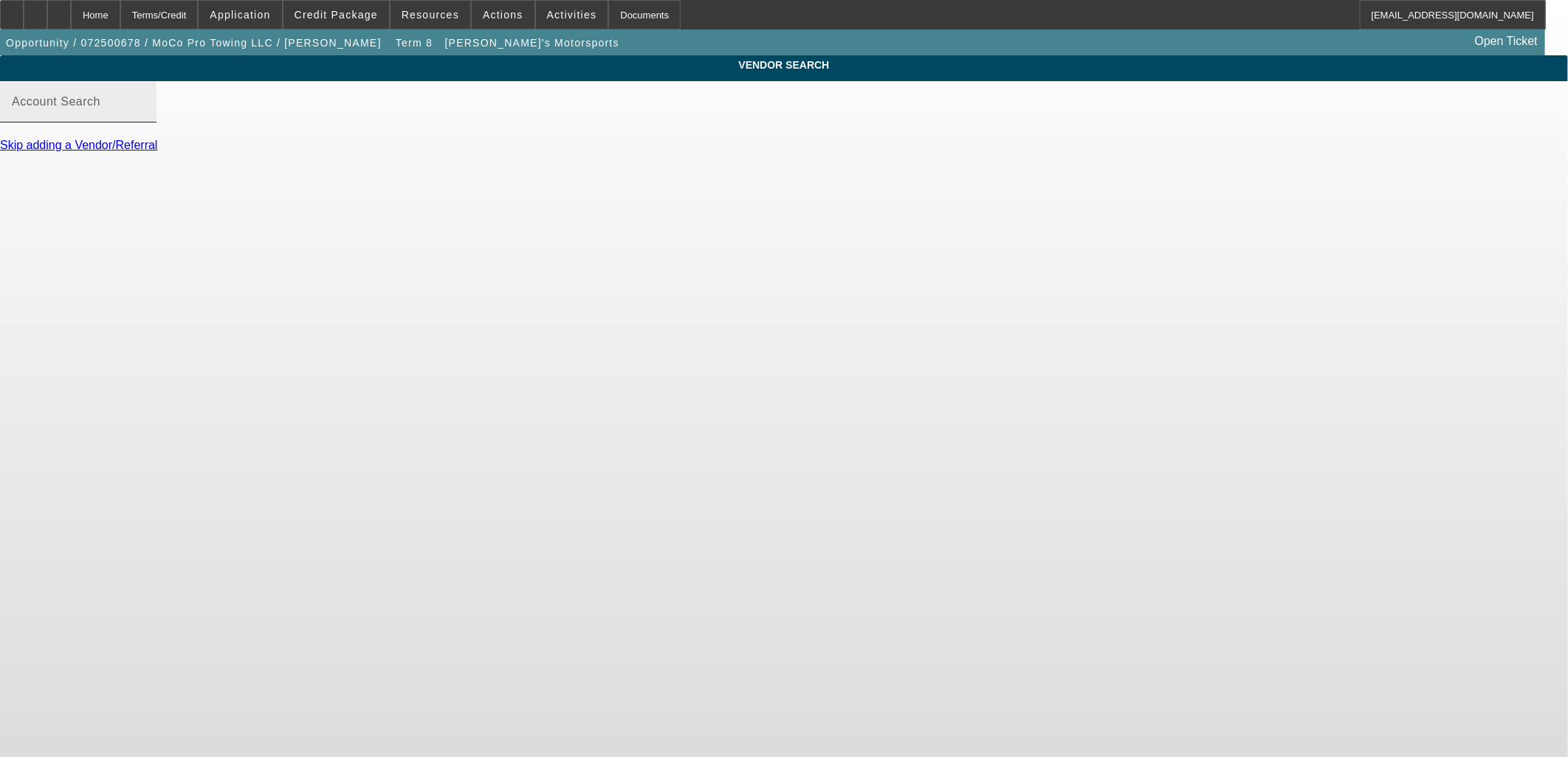
click at [145, 119] on div "Account Search" at bounding box center [78, 101] width 133 height 41
click at [390, 48] on span "button" at bounding box center [413, 43] width 47 height 35
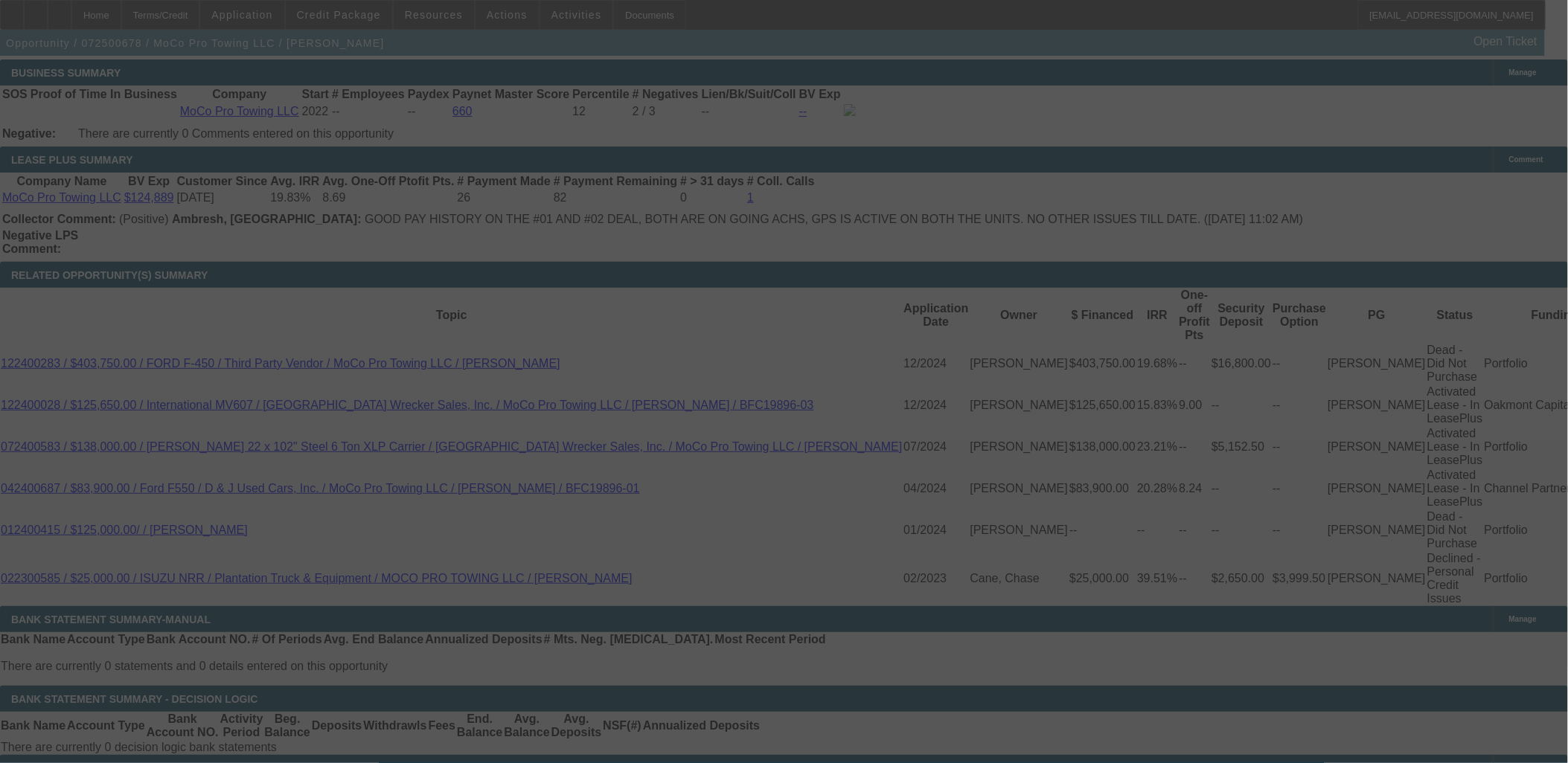
scroll to position [2847, 0]
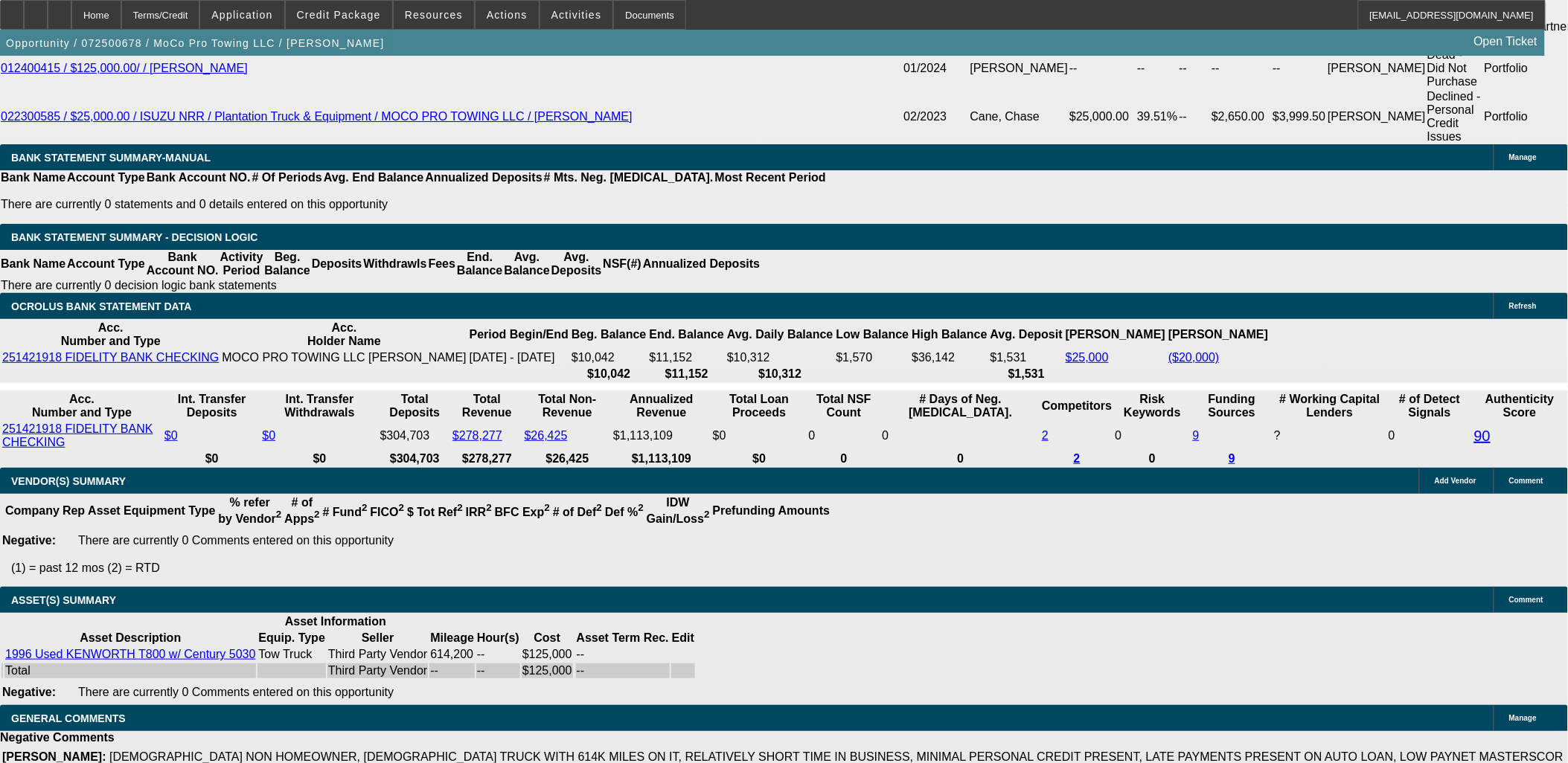
select select "0.1"
select select "2"
select select "0"
select select "6"
select select "0"
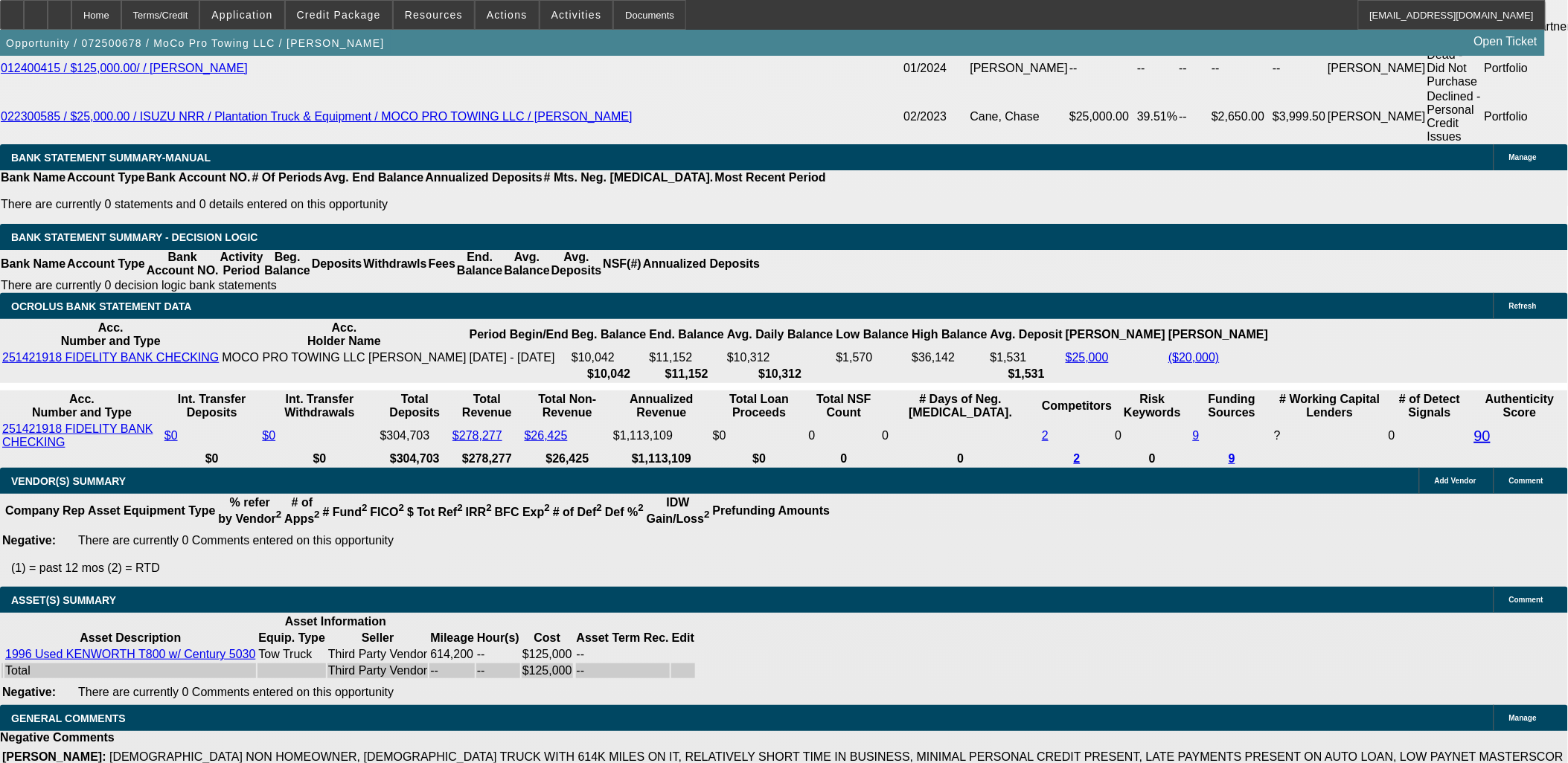
select select "2"
select select "0"
select select "6"
select select "0"
select select "2"
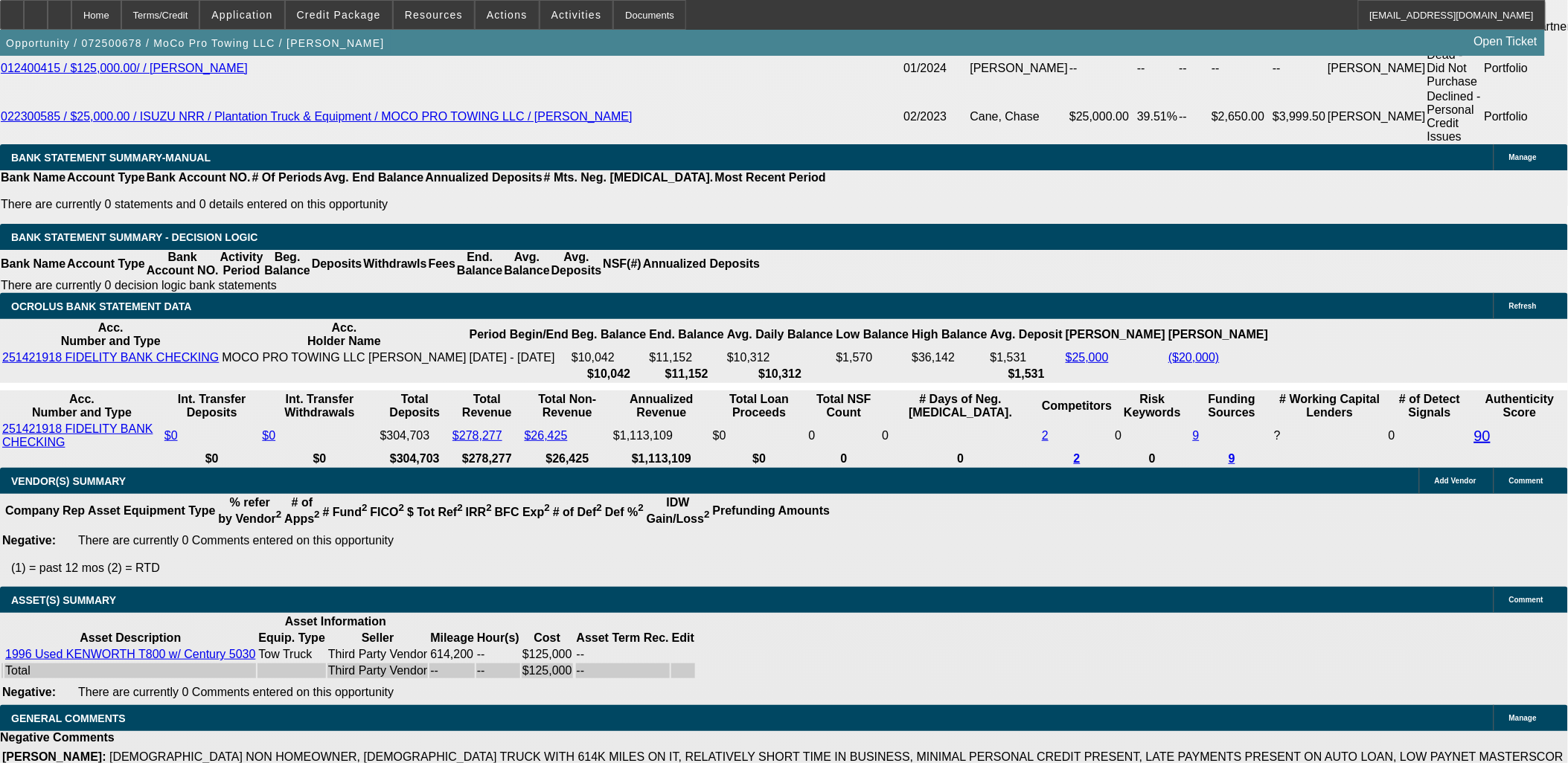
select select "0"
select select "6"
select select "0.1"
select select "2"
select select "0"
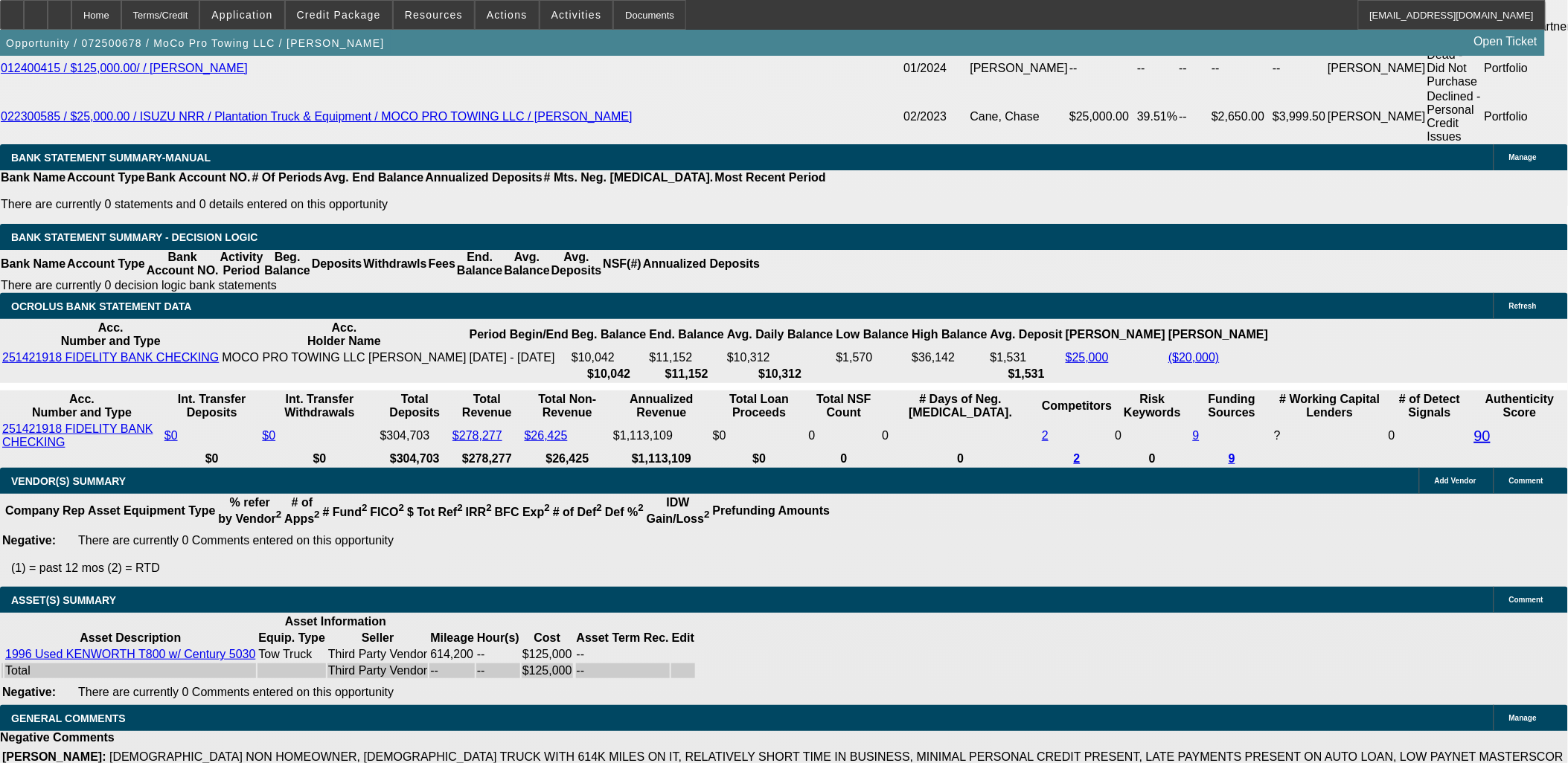
select select "6"
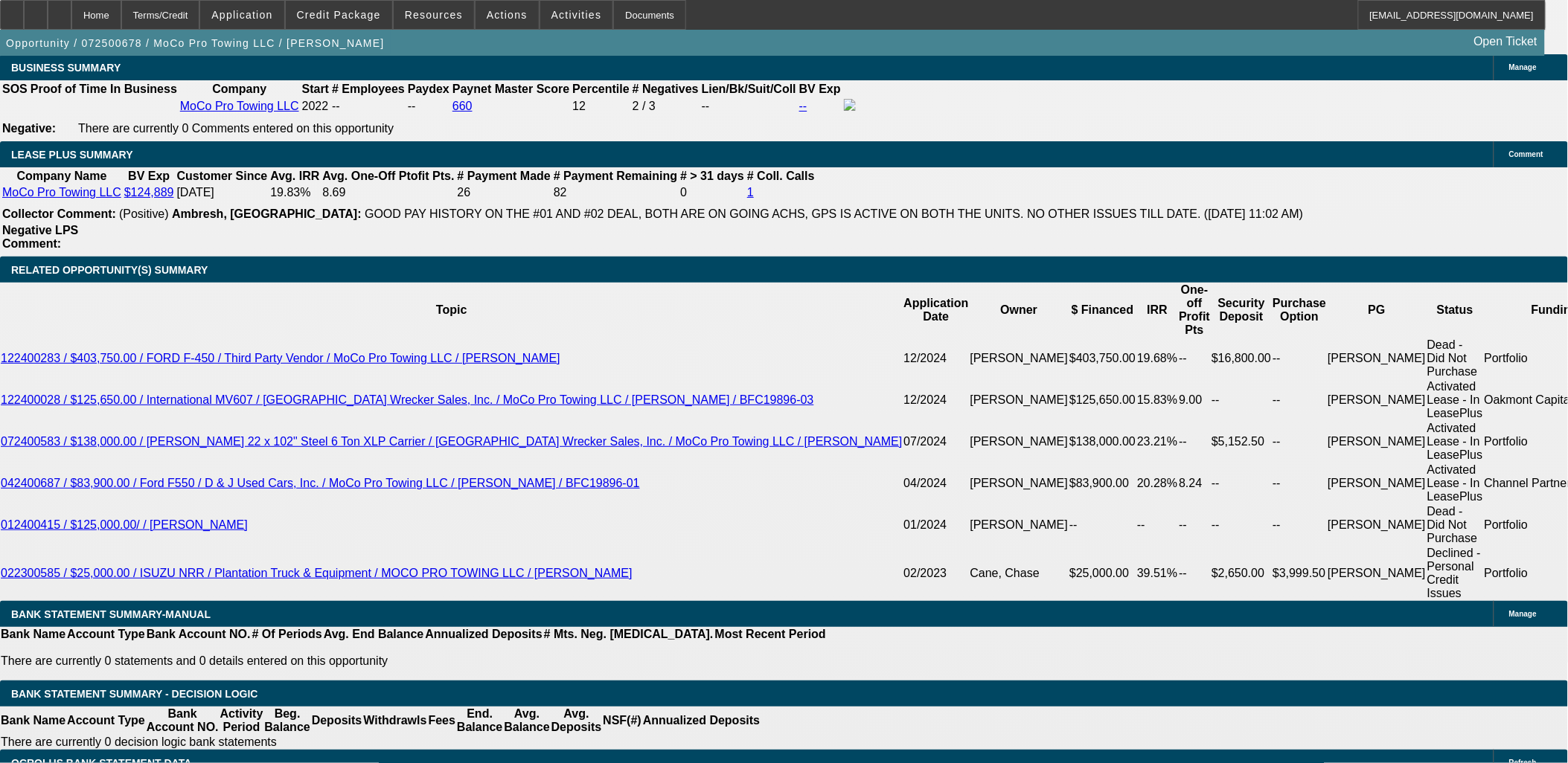
scroll to position [2439, 0]
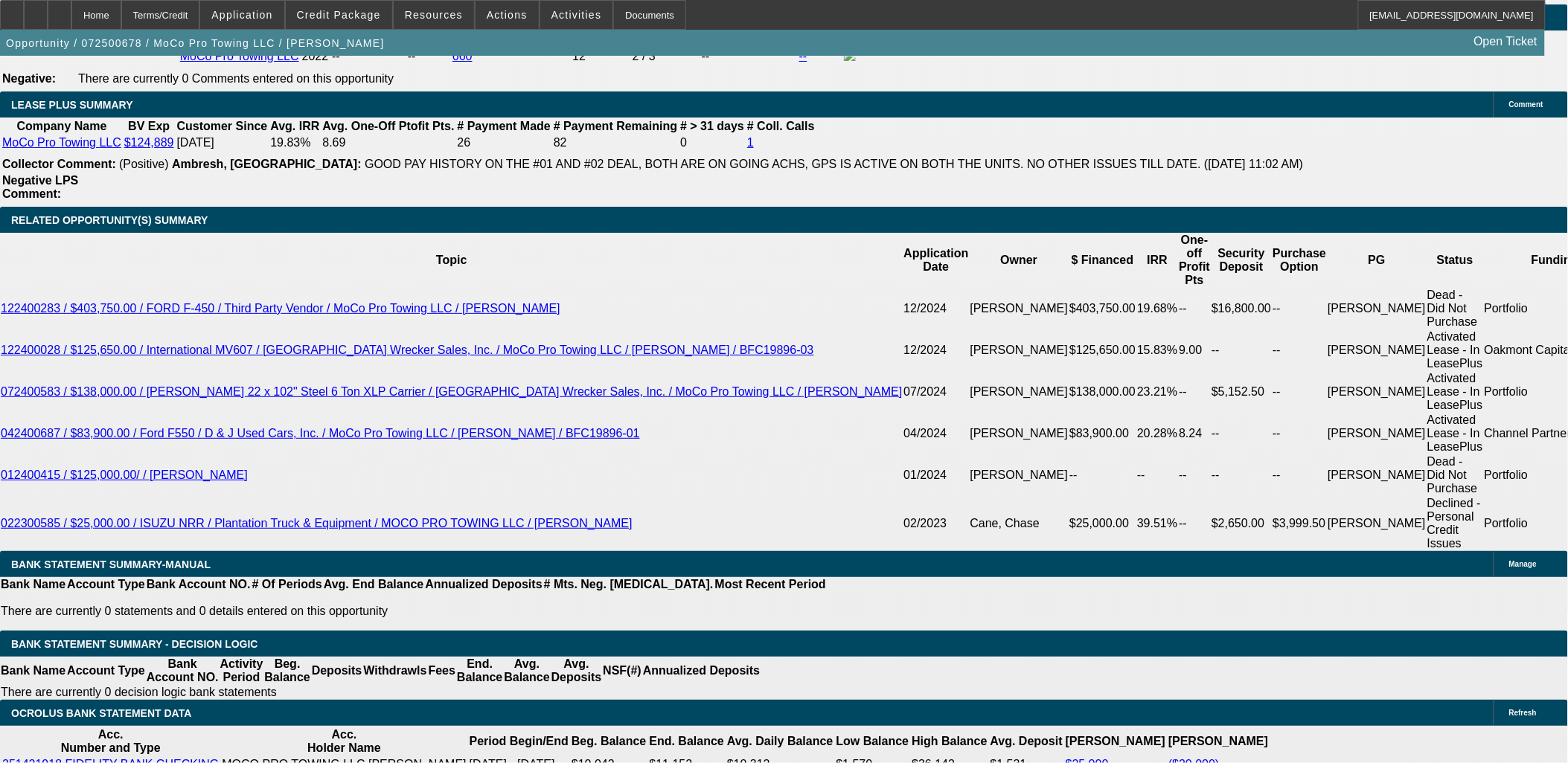
type input "$6,699.90"
select select "0.05"
type input "$3,349.95"
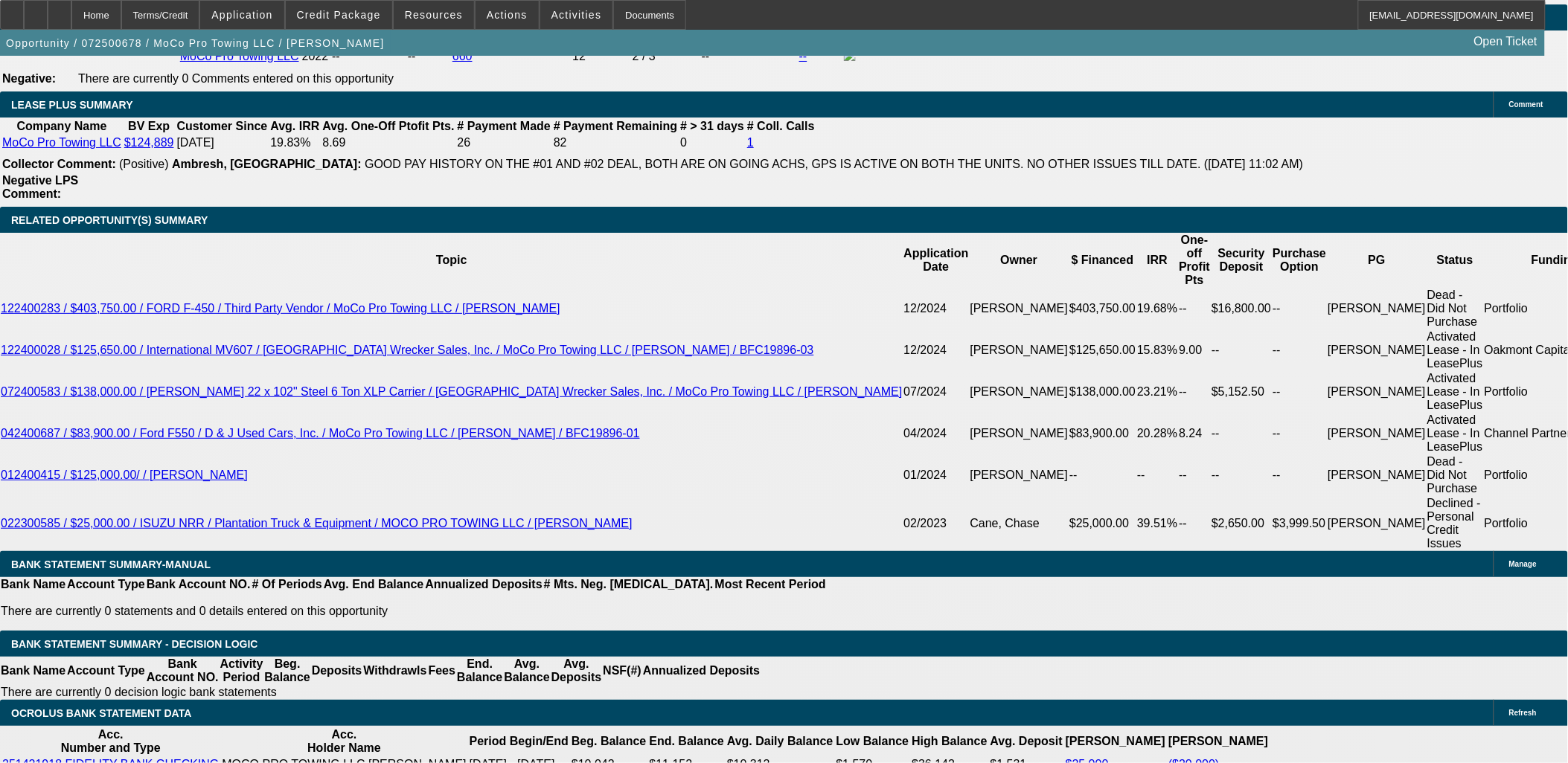
type input "UNKNOWN"
type input "$1,915.14"
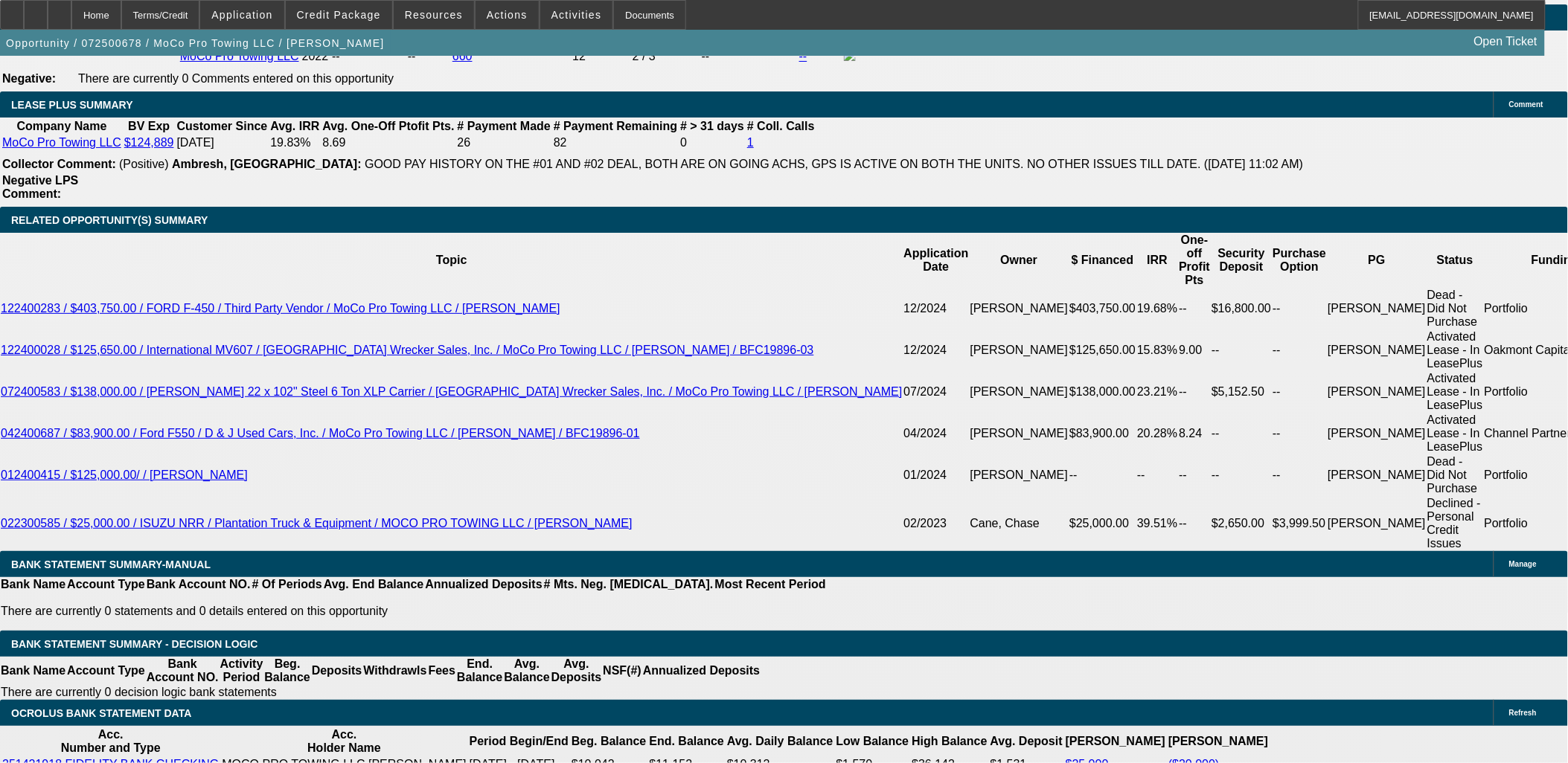
type input "$3,999.00"
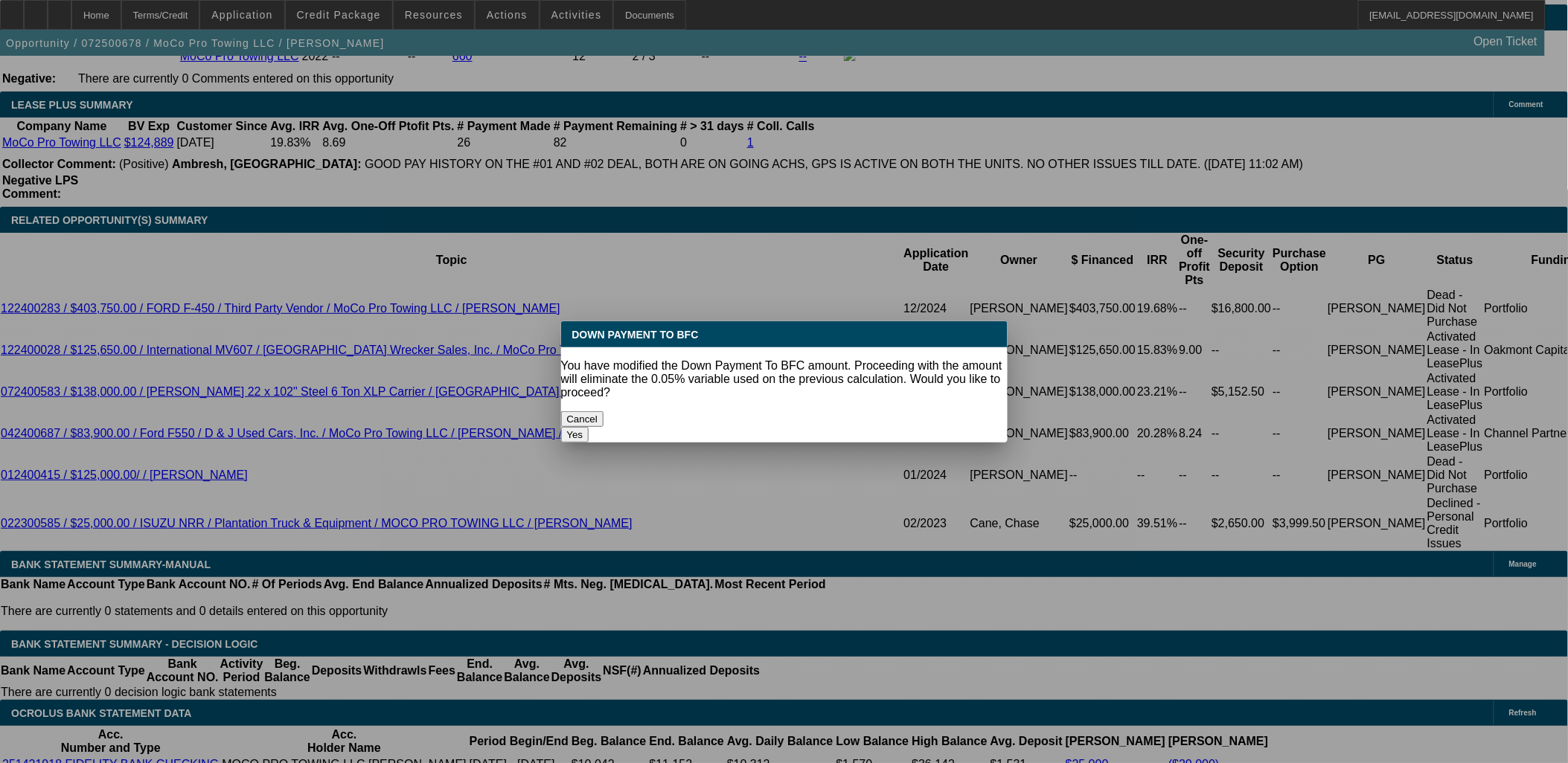
scroll to position [0, 0]
click at [233, 265] on body "Home Terms/Credit Application Credit Package Resources Actions Activities Docum…" at bounding box center [784, 632] width 1568 height 6144
click at [590, 427] on button "Yes" at bounding box center [575, 434] width 29 height 16
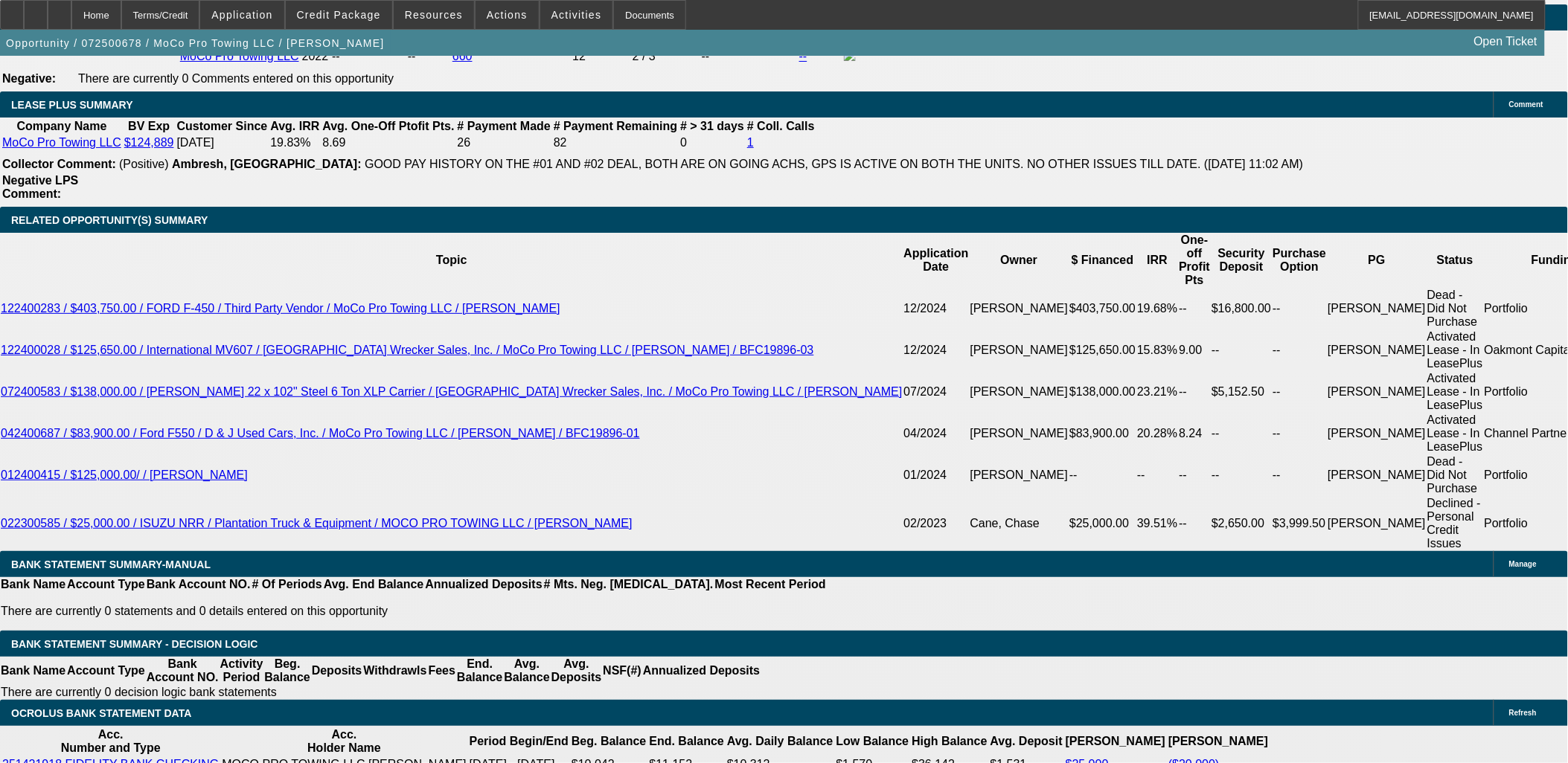
select select "0"
type input "$1,895.61"
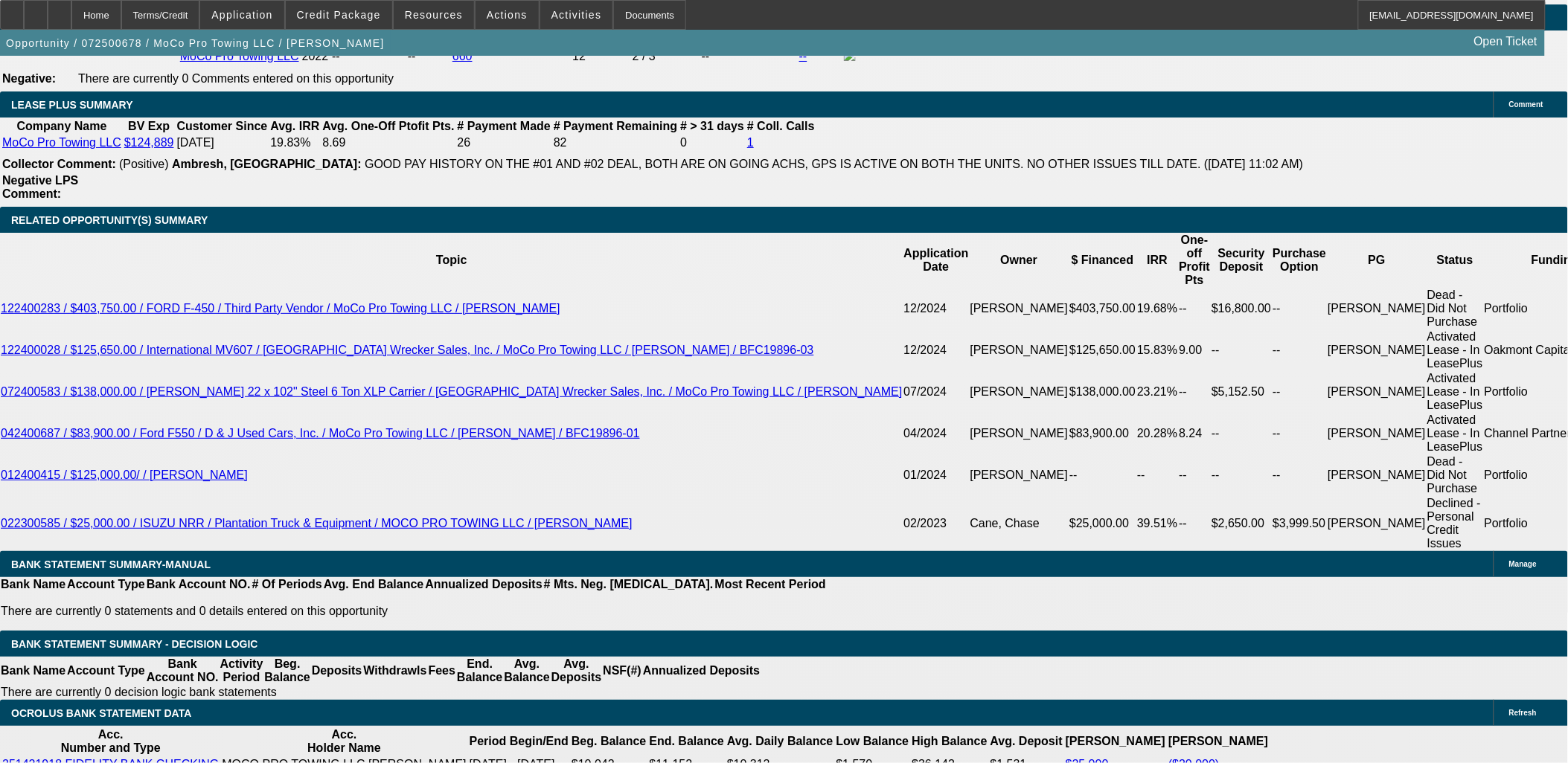
drag, startPoint x: 488, startPoint y: 649, endPoint x: 476, endPoint y: 641, distance: 14.4
drag, startPoint x: 92, startPoint y: 589, endPoint x: 56, endPoint y: 590, distance: 36.0
drag, startPoint x: 56, startPoint y: 590, endPoint x: 71, endPoint y: 538, distance: 54.1
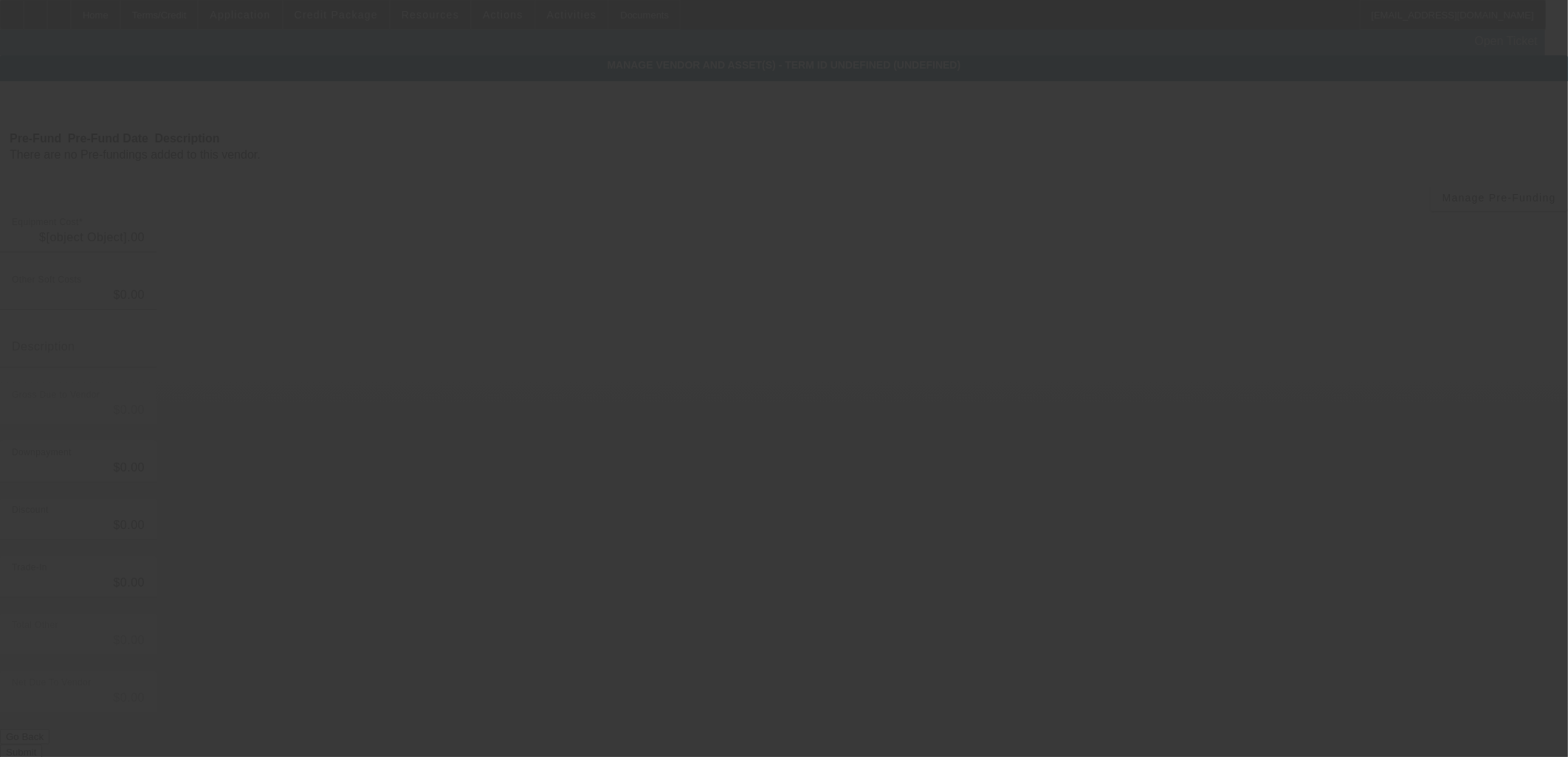
type input "$66,999.00"
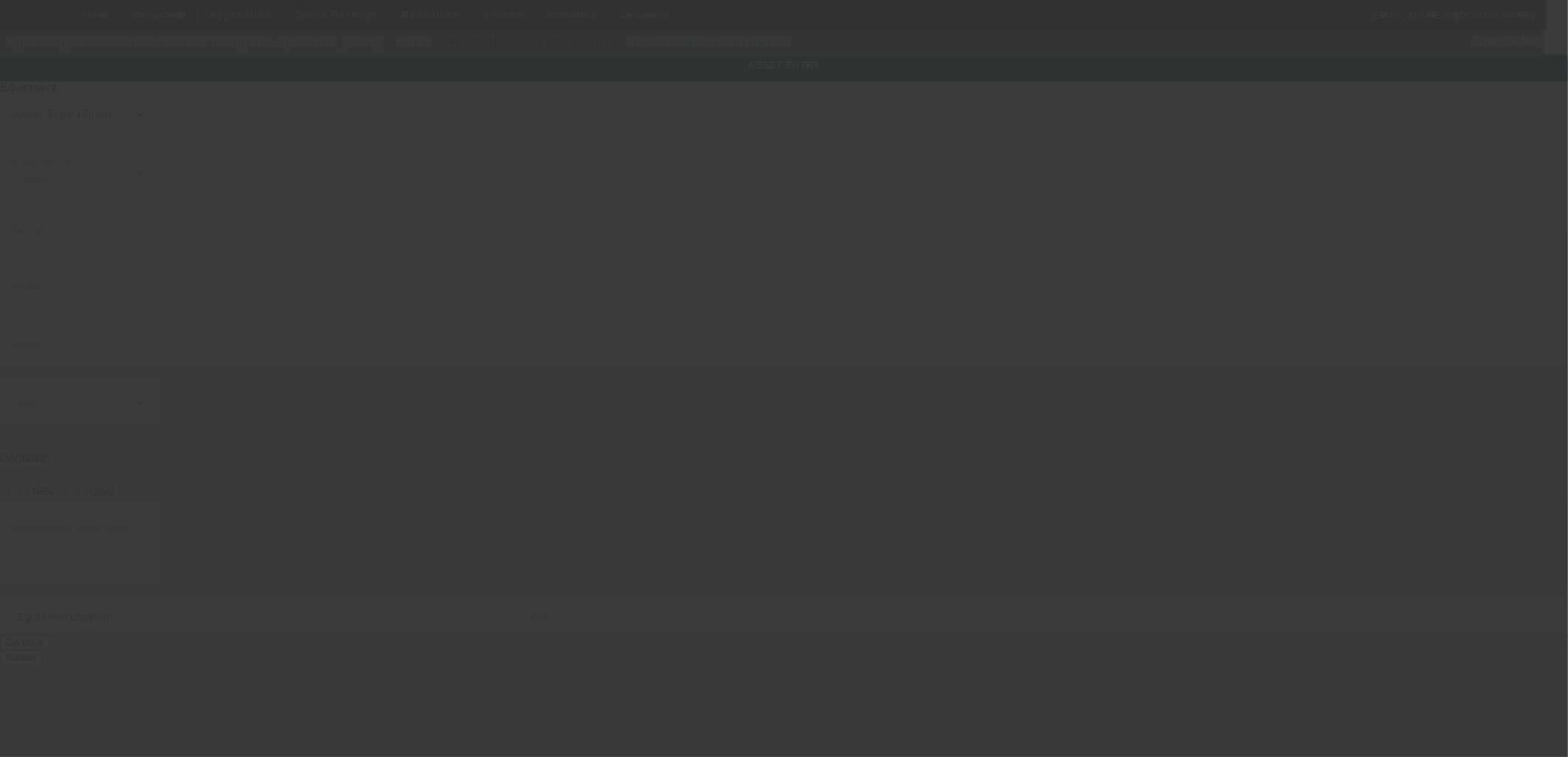
type input "1NKDL69X6TJ685730"
type input "Kenworth"
type input "T800"
radio input "true"
type input "262 Claude Rd"
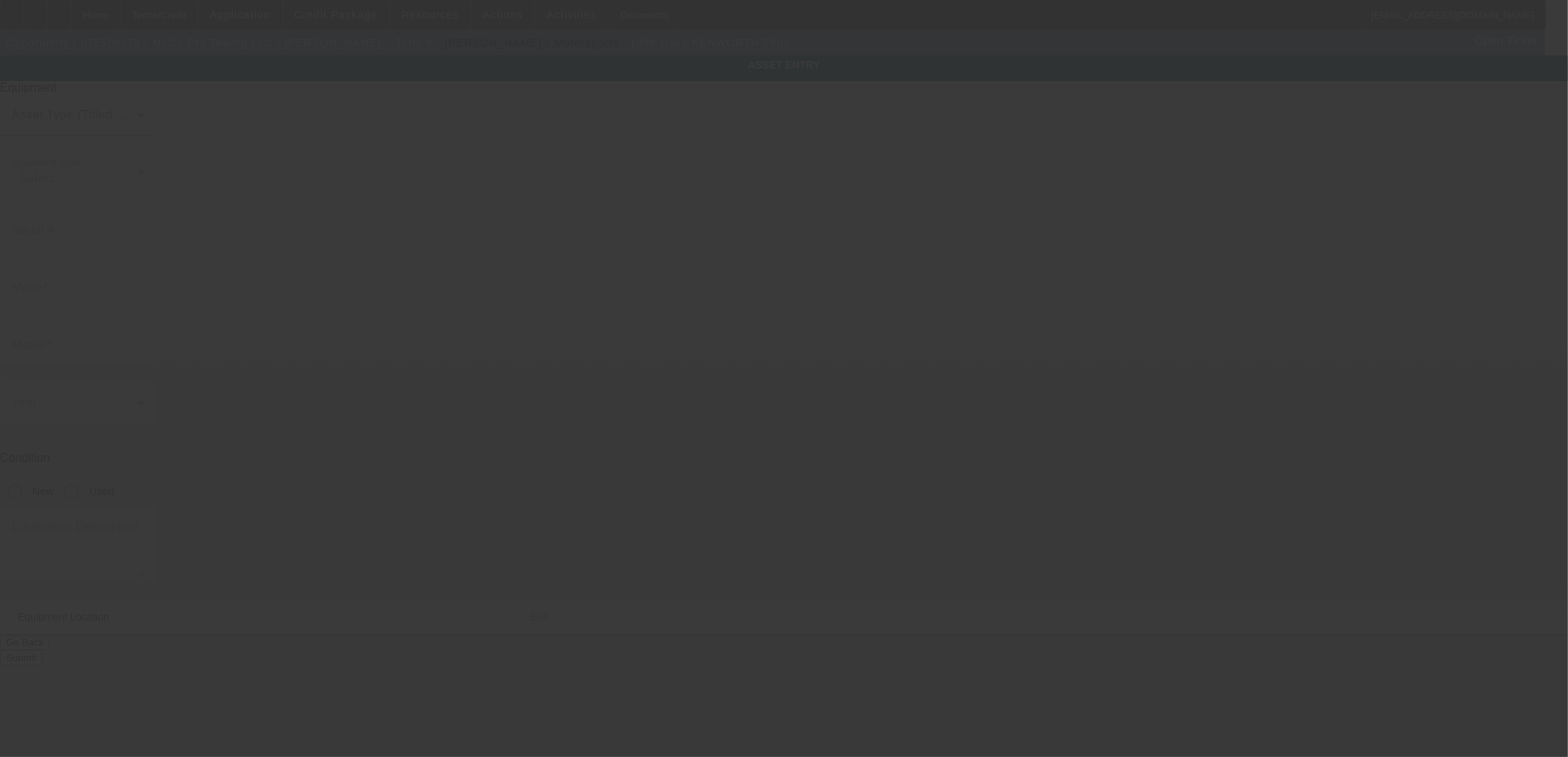
type input "Robbins"
type input "27325"
type input "Moore"
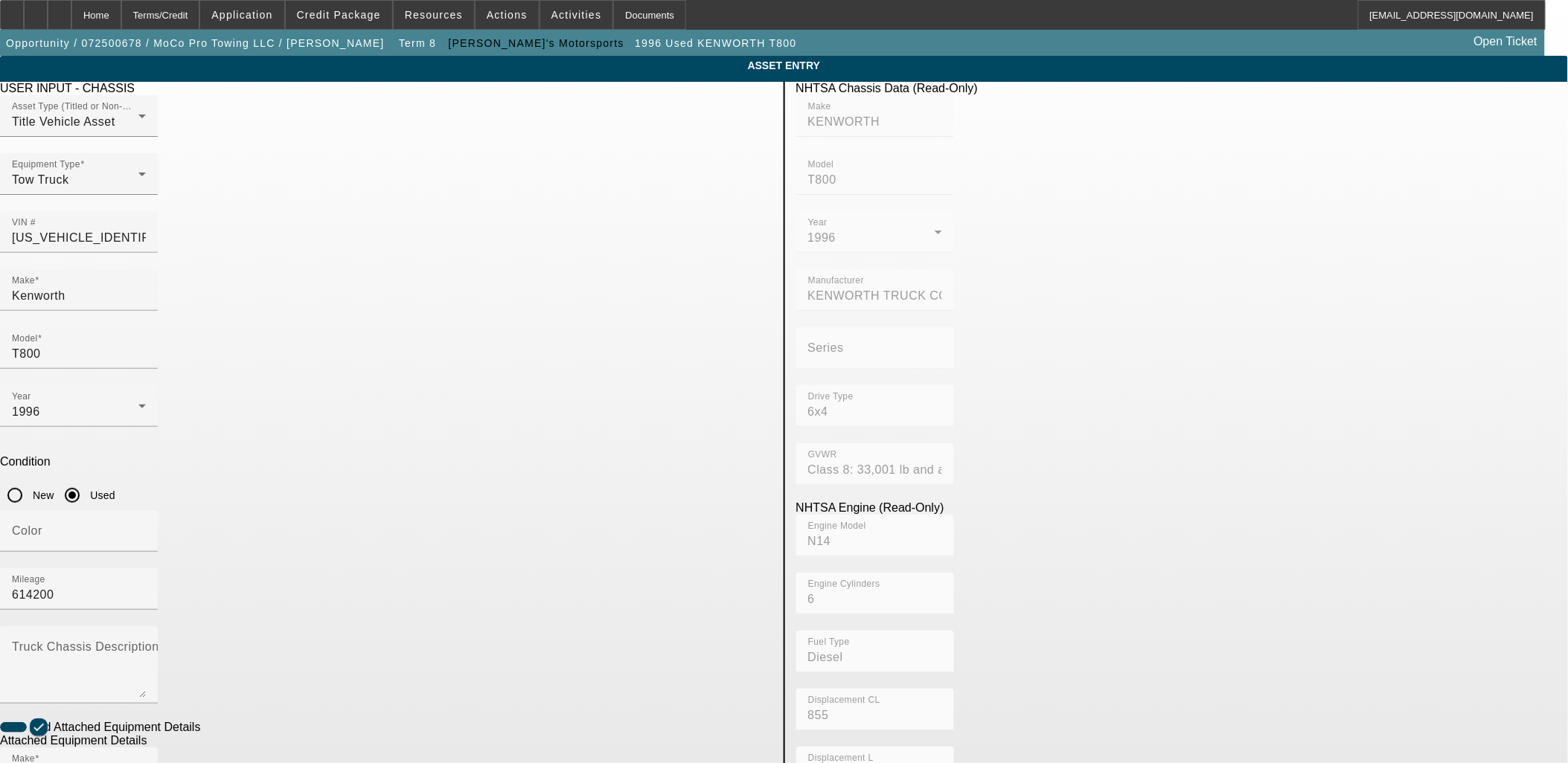
click at [158, 253] on div at bounding box center [79, 261] width 158 height 17
click at [158, 221] on mat-form-field "VIN # 1NKDL69X6TJ685730" at bounding box center [79, 240] width 158 height 58
click at [146, 229] on input "1NKDL69X6TJ685730" at bounding box center [79, 238] width 134 height 18
paste input "FDWX6DC7KDF02959"
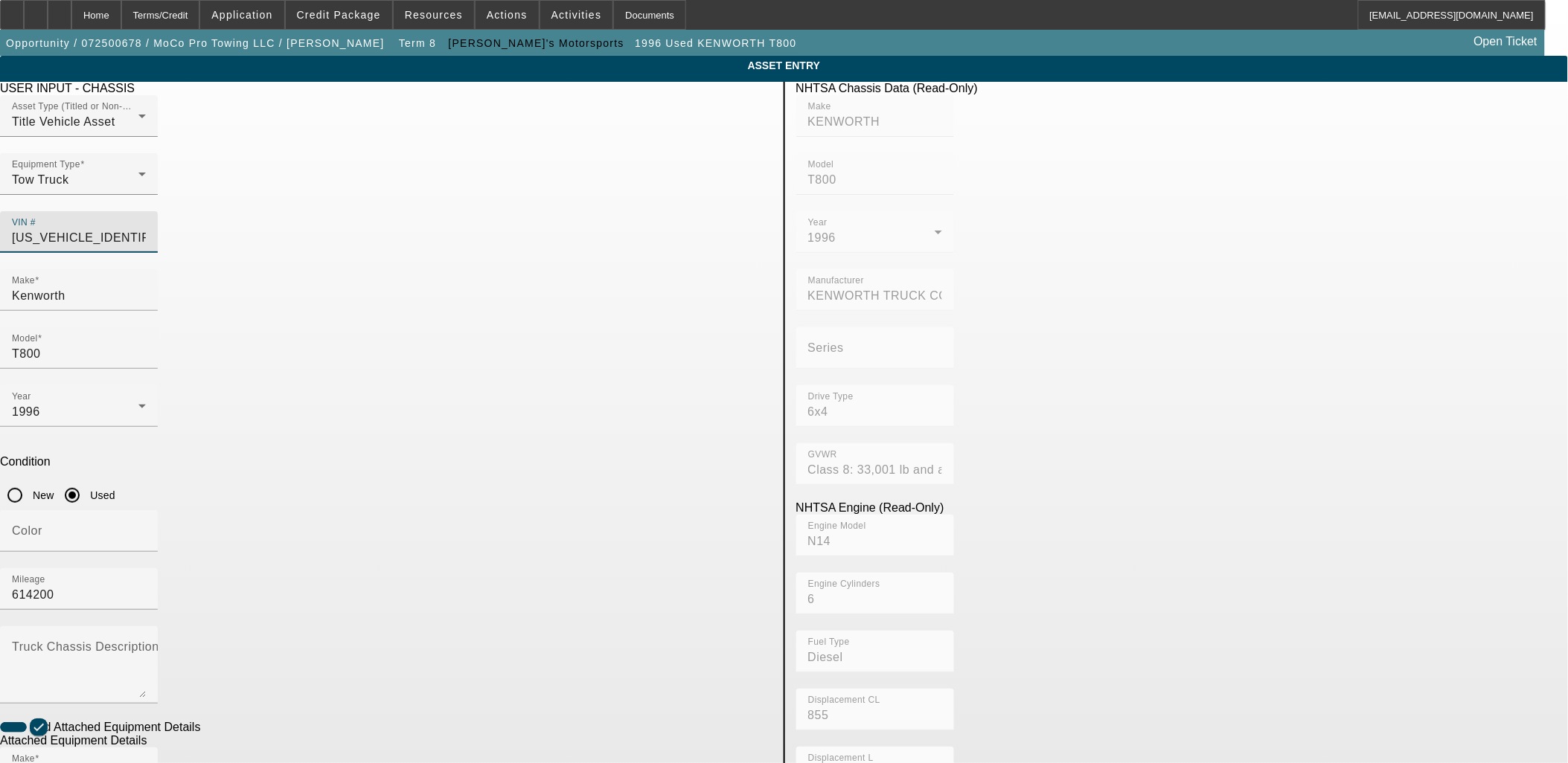
type input "1FDWX6DC7KDF02959"
type input "FORD"
type input "F-650"
type input "FORD MOTOR COMPANY"
type input "F-Series Super Duty"
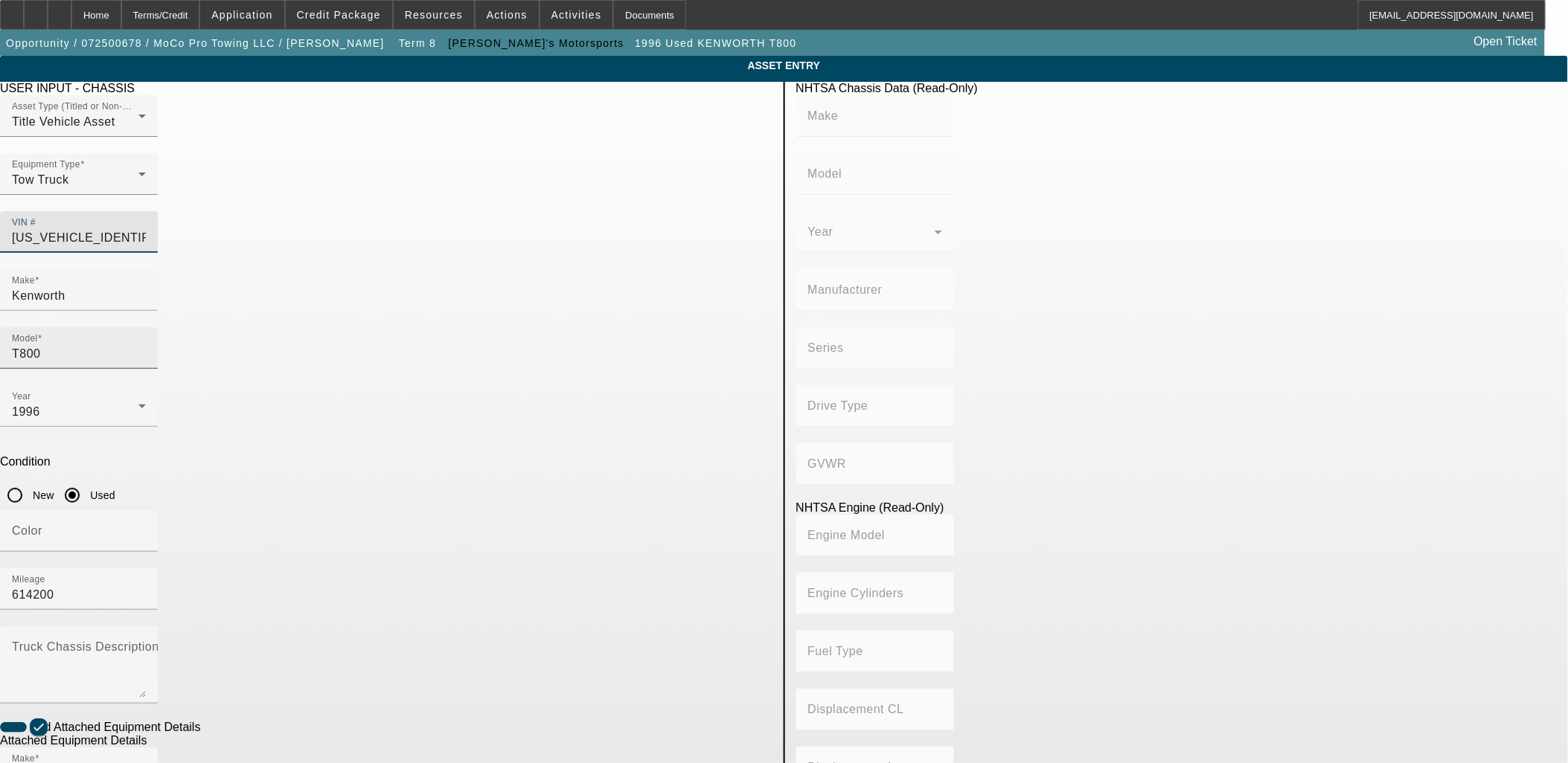
type input "4x2"
type input "Class 6: 19,501 - 26,000 lb (8,845 - 11,794 kg)"
type input "8"
type input "Diesel"
type input "408.85908543470"
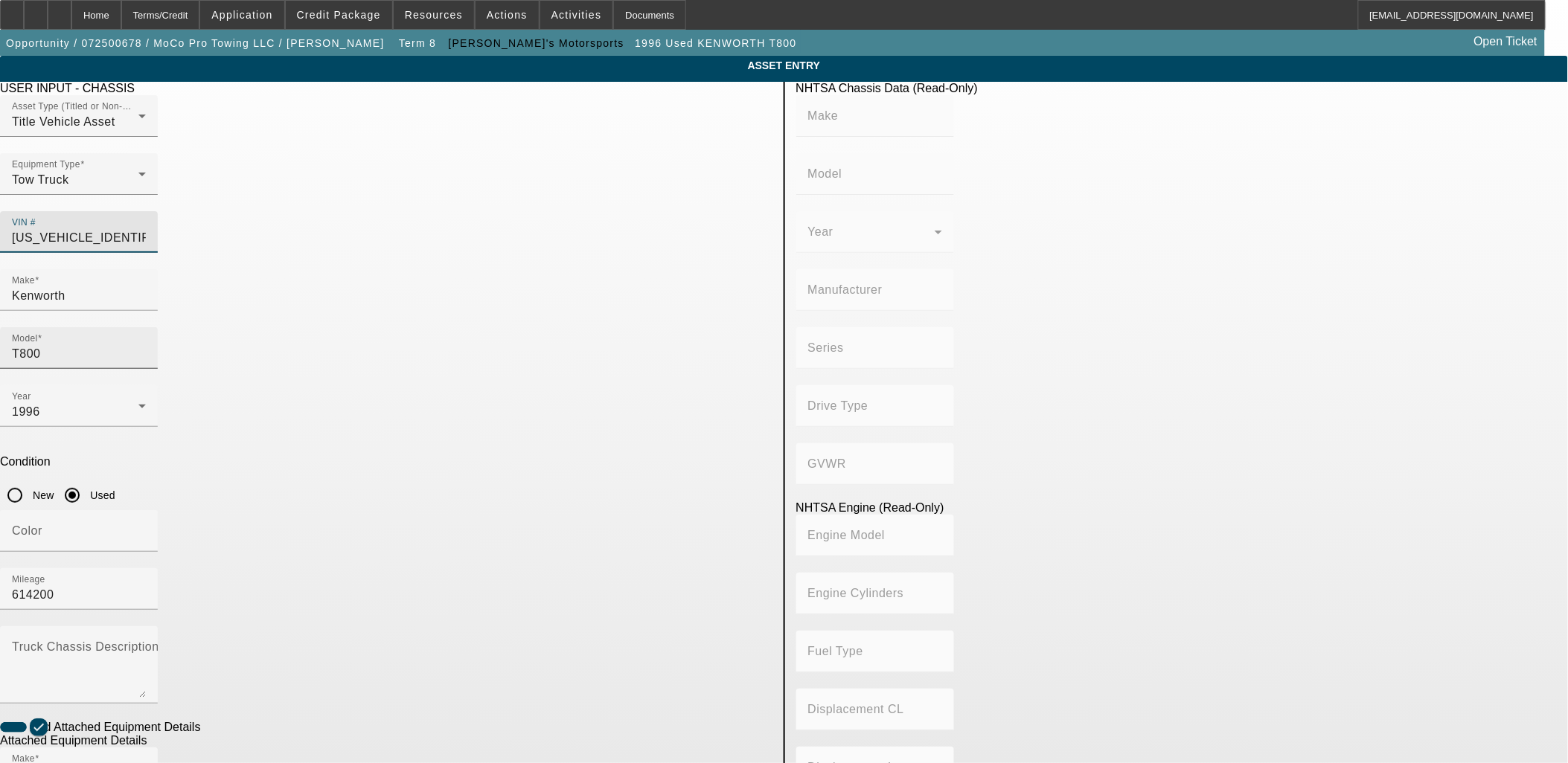
type input "6.7"
type input "1FDWX6DC7KDF02959"
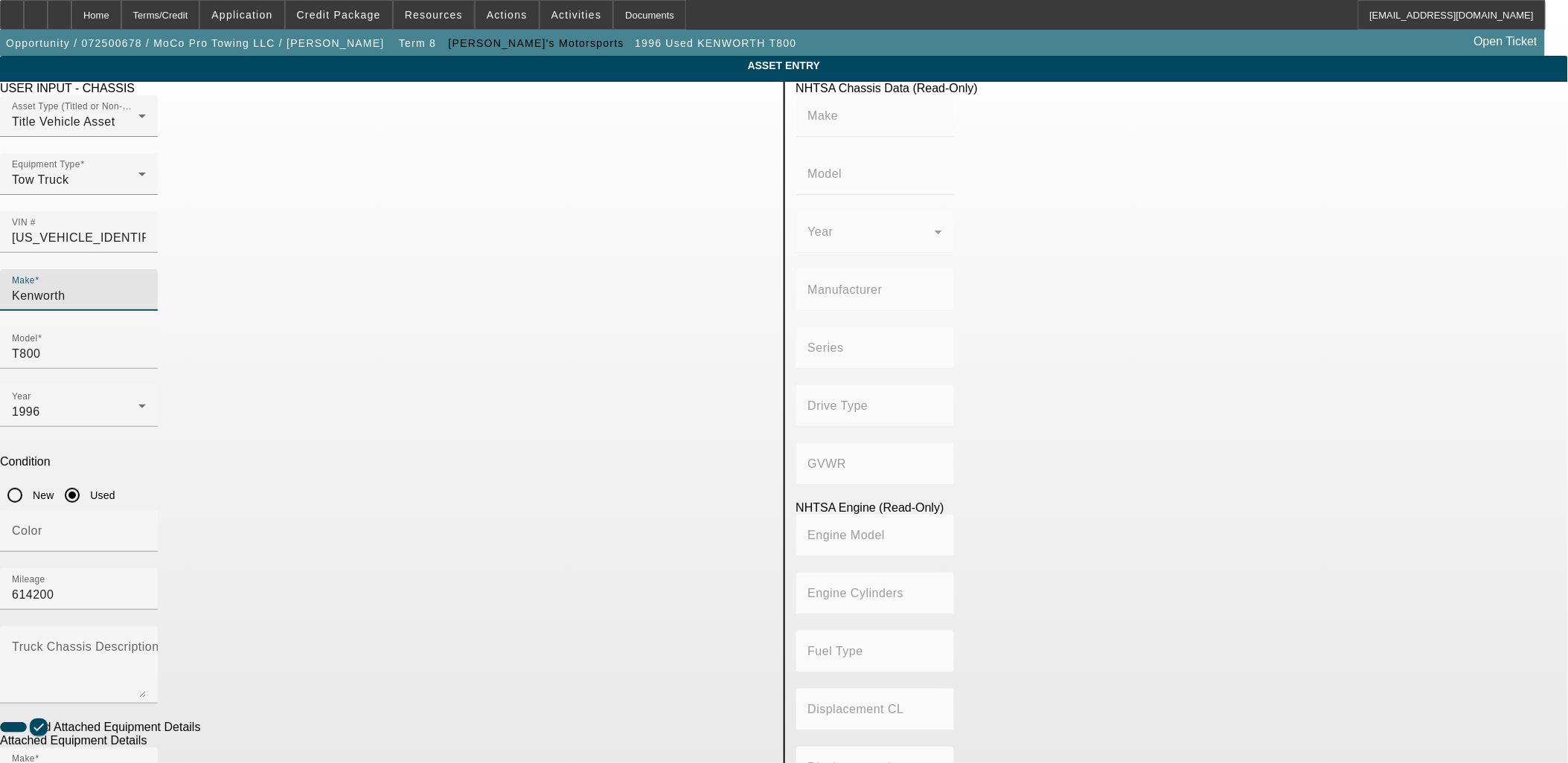
drag, startPoint x: 494, startPoint y: 265, endPoint x: 218, endPoint y: 213, distance: 280.9
click at [217, 213] on app-asset-collateral-manage "ASSET ENTRY Delete asset USER INPUT - CHASSIS Asset Type (Titled or Non-Titled)…" at bounding box center [784, 634] width 1568 height 1158
type input "FORD"
type input "F-650"
type input "FORD MOTOR COMPANY"
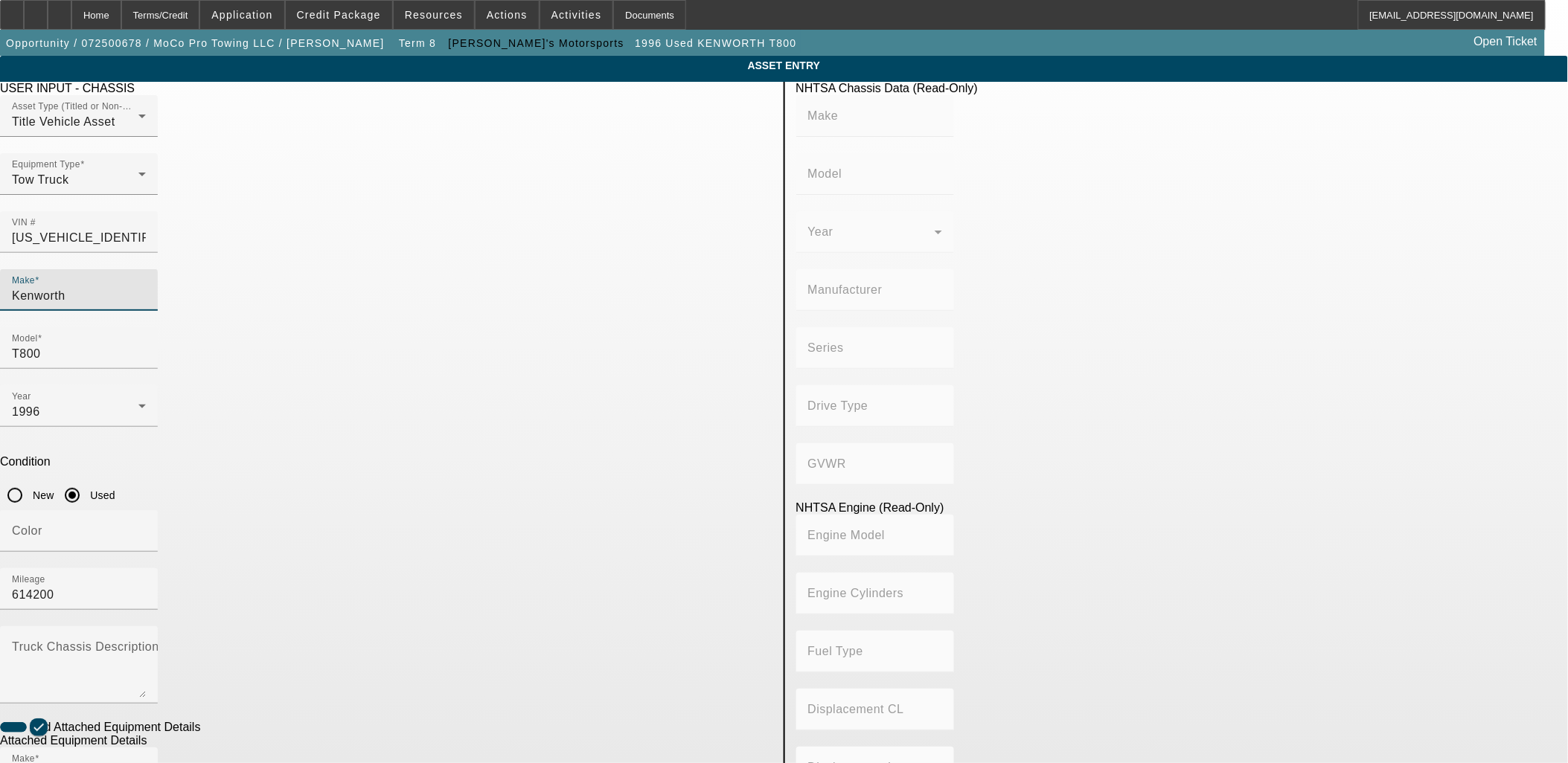
type input "F-Series Super Duty"
type input "4x2"
type input "Class 6: 19,501 - 26,000 lb (8,845 - 11,794 kg)"
type input "8"
type input "Diesel"
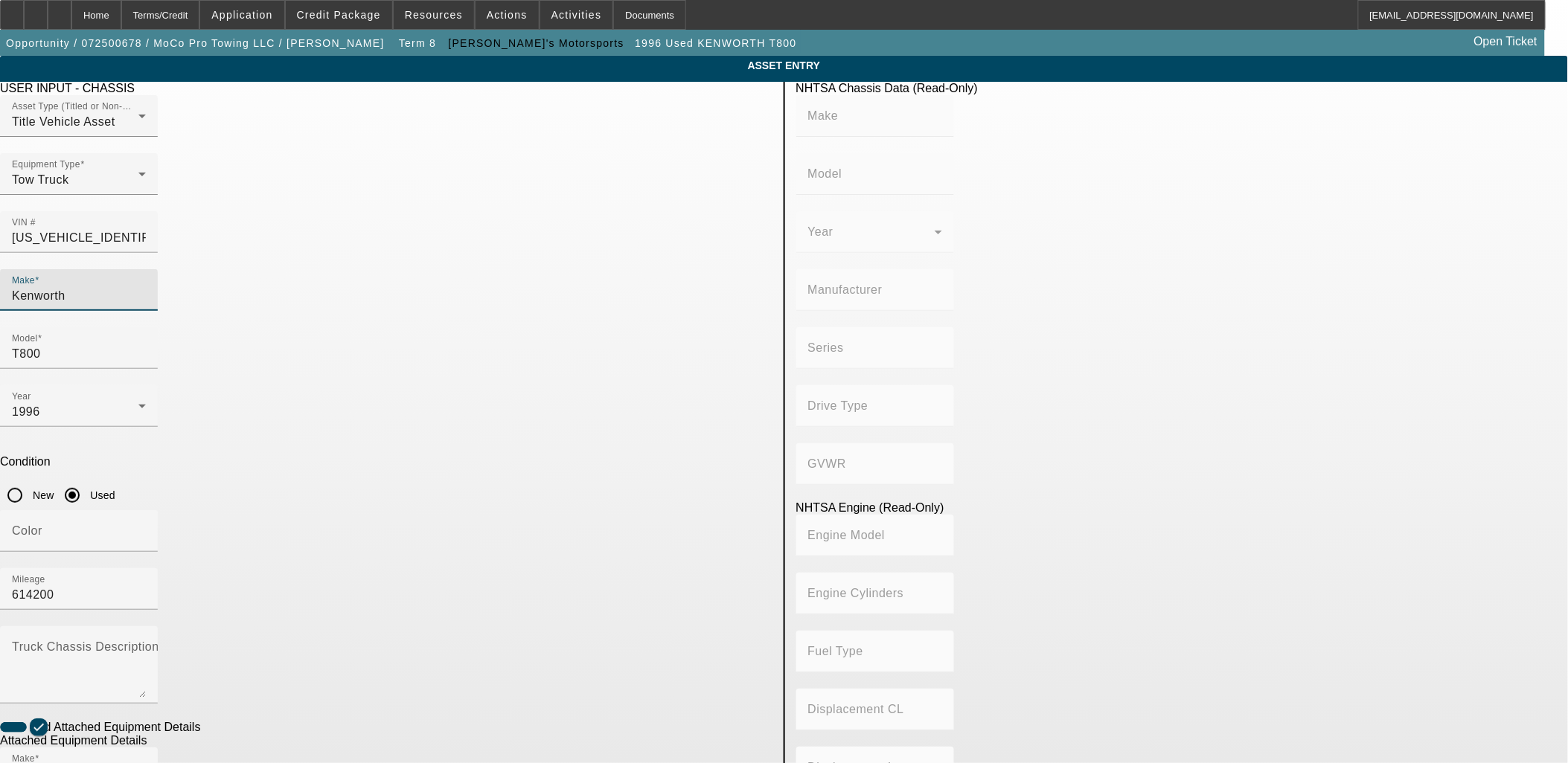
type input "408.85908543470"
type input "6.7"
drag, startPoint x: 441, startPoint y: 276, endPoint x: 268, endPoint y: 262, distance: 173.6
click at [268, 262] on app-asset-collateral-manage "ASSET ENTRY Delete asset USER INPUT - CHASSIS Asset Type (Titled or Non-Titled)…" at bounding box center [784, 634] width 1568 height 1158
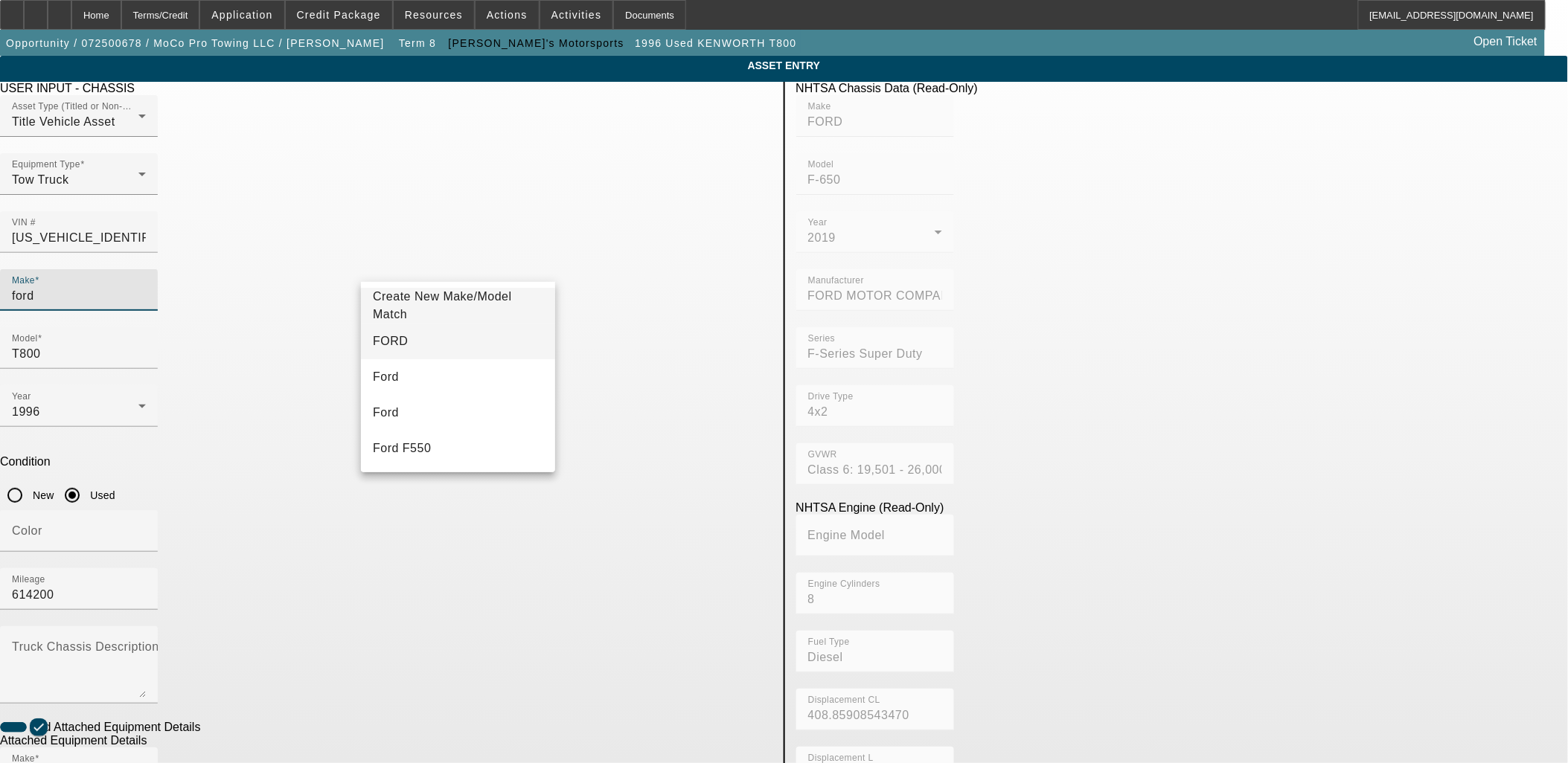
type input "ford"
click at [466, 331] on mat-option "FORD" at bounding box center [458, 341] width 194 height 35
type input "FORD"
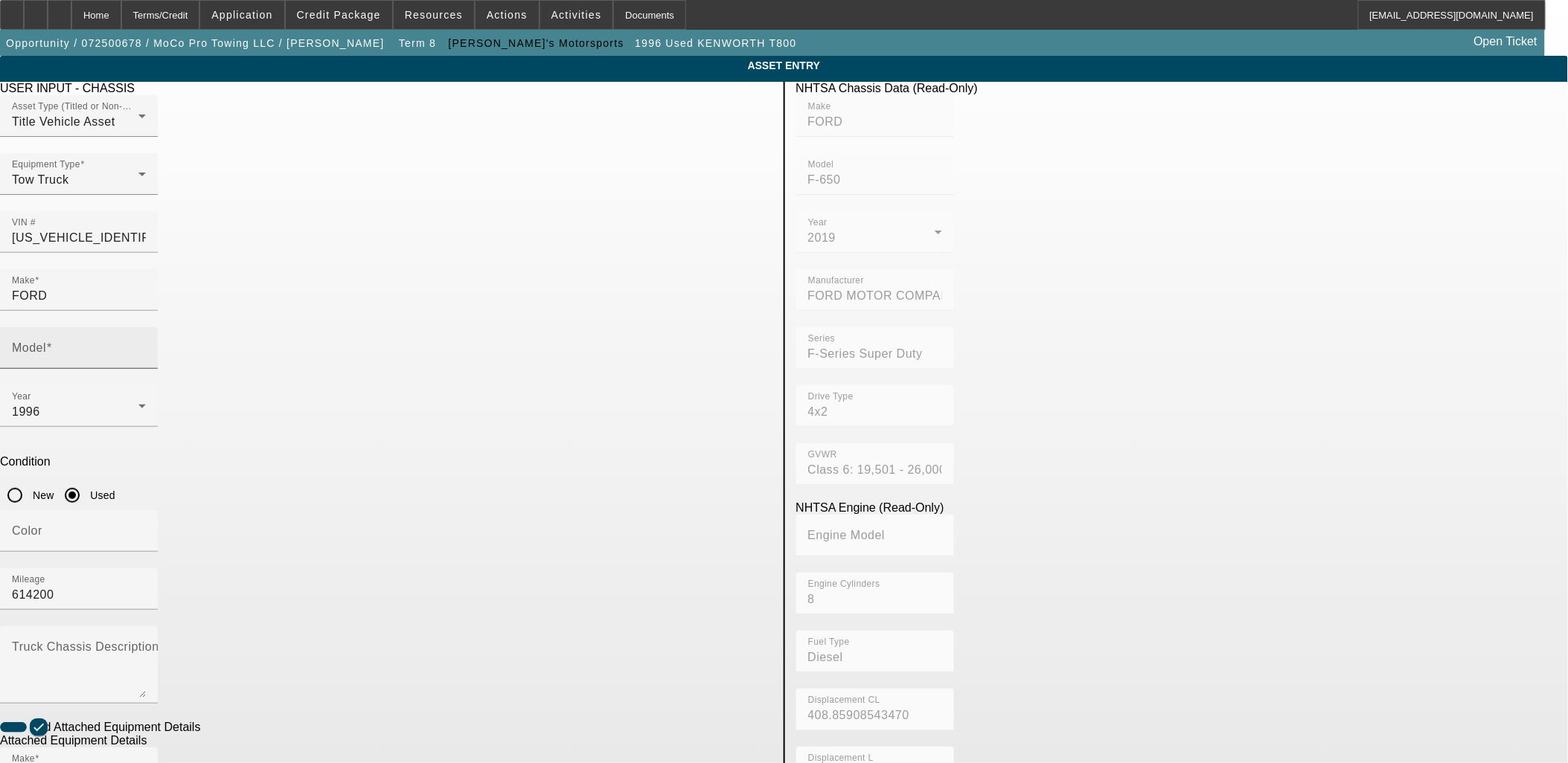
click at [146, 327] on div "Model" at bounding box center [79, 347] width 134 height 41
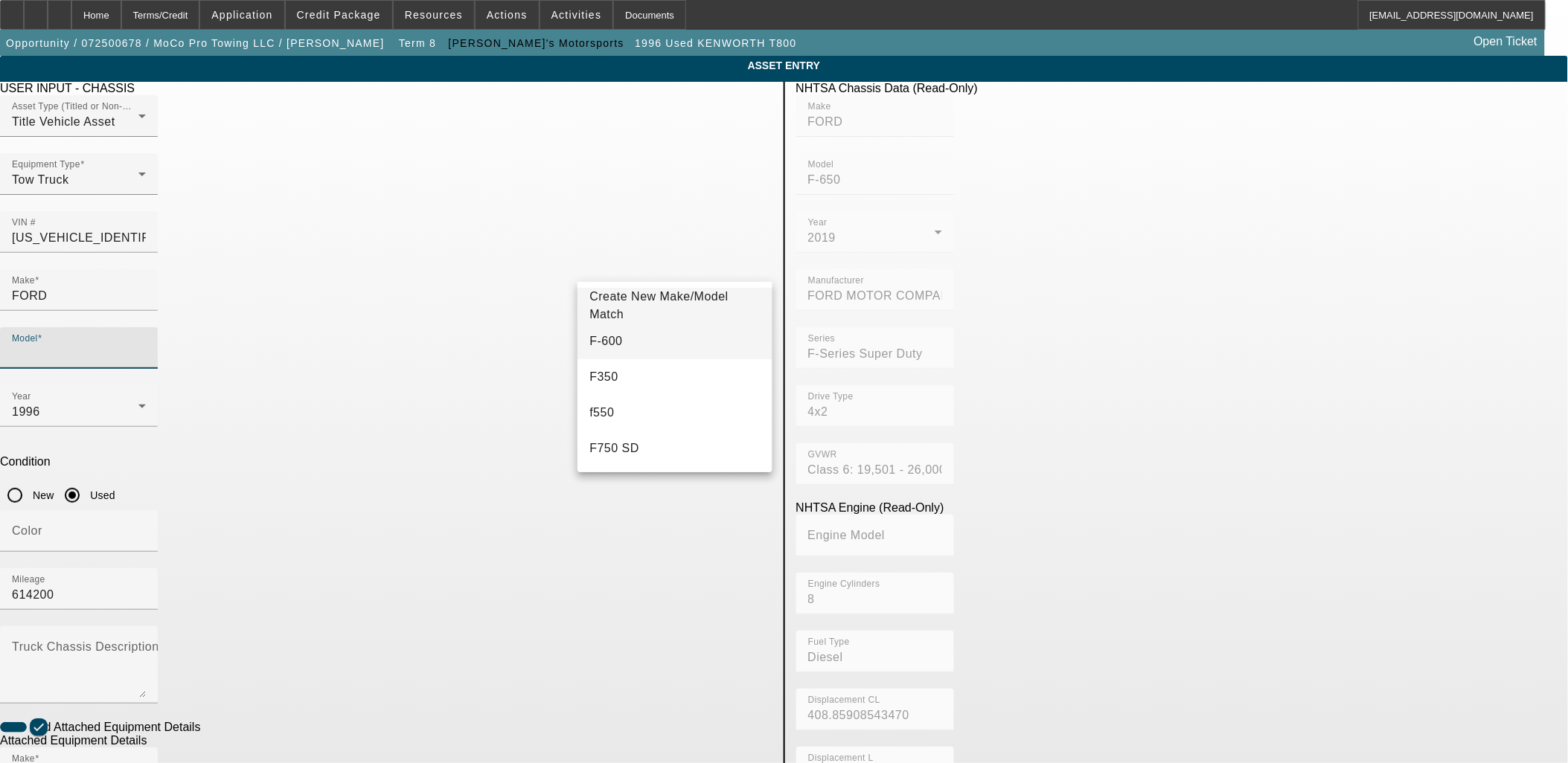
click at [638, 342] on mat-option "F-600" at bounding box center [675, 341] width 194 height 35
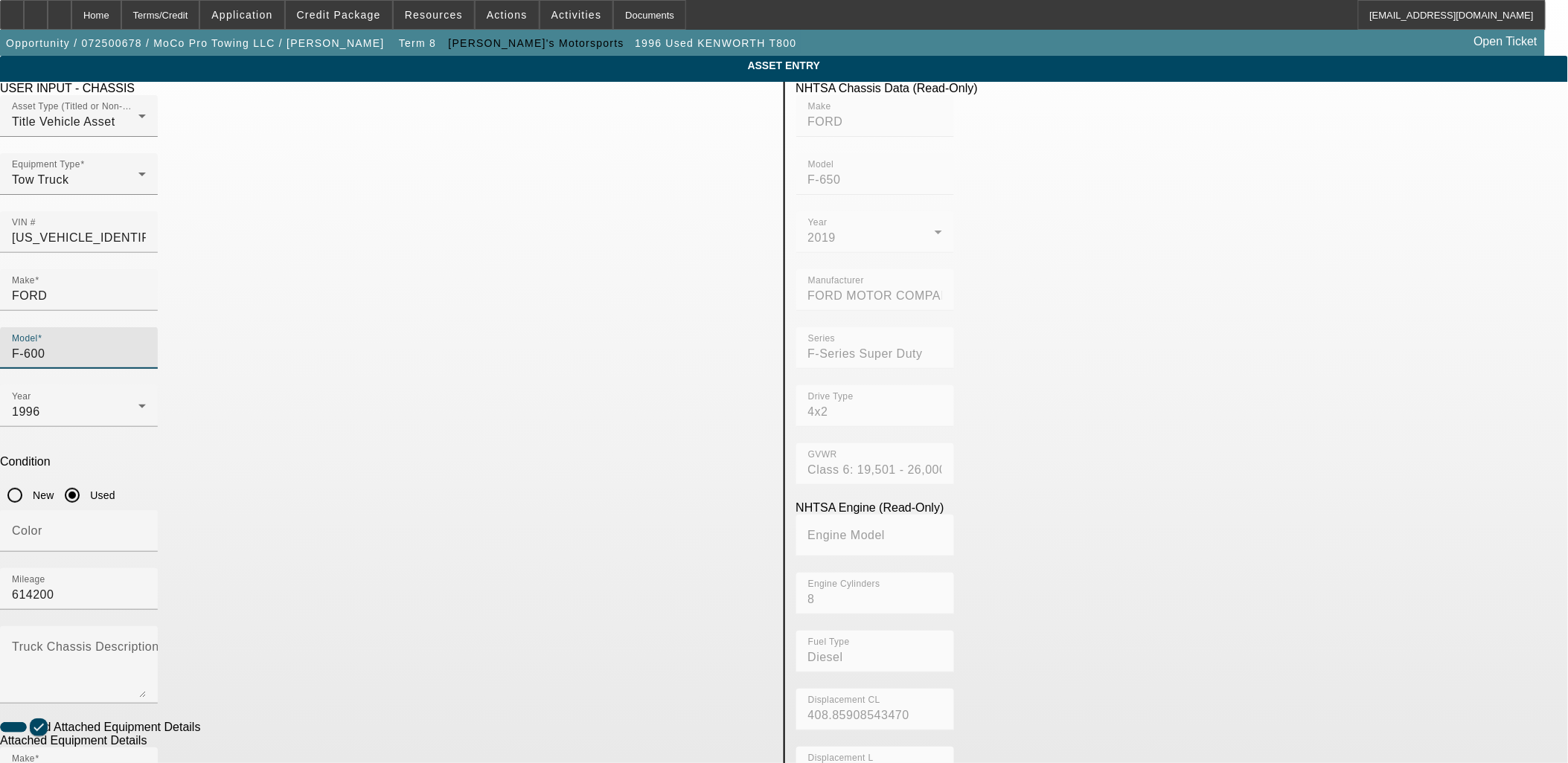
drag, startPoint x: 606, startPoint y: 268, endPoint x: 623, endPoint y: 270, distance: 17.1
click at [146, 345] on input "F-600" at bounding box center [79, 354] width 134 height 18
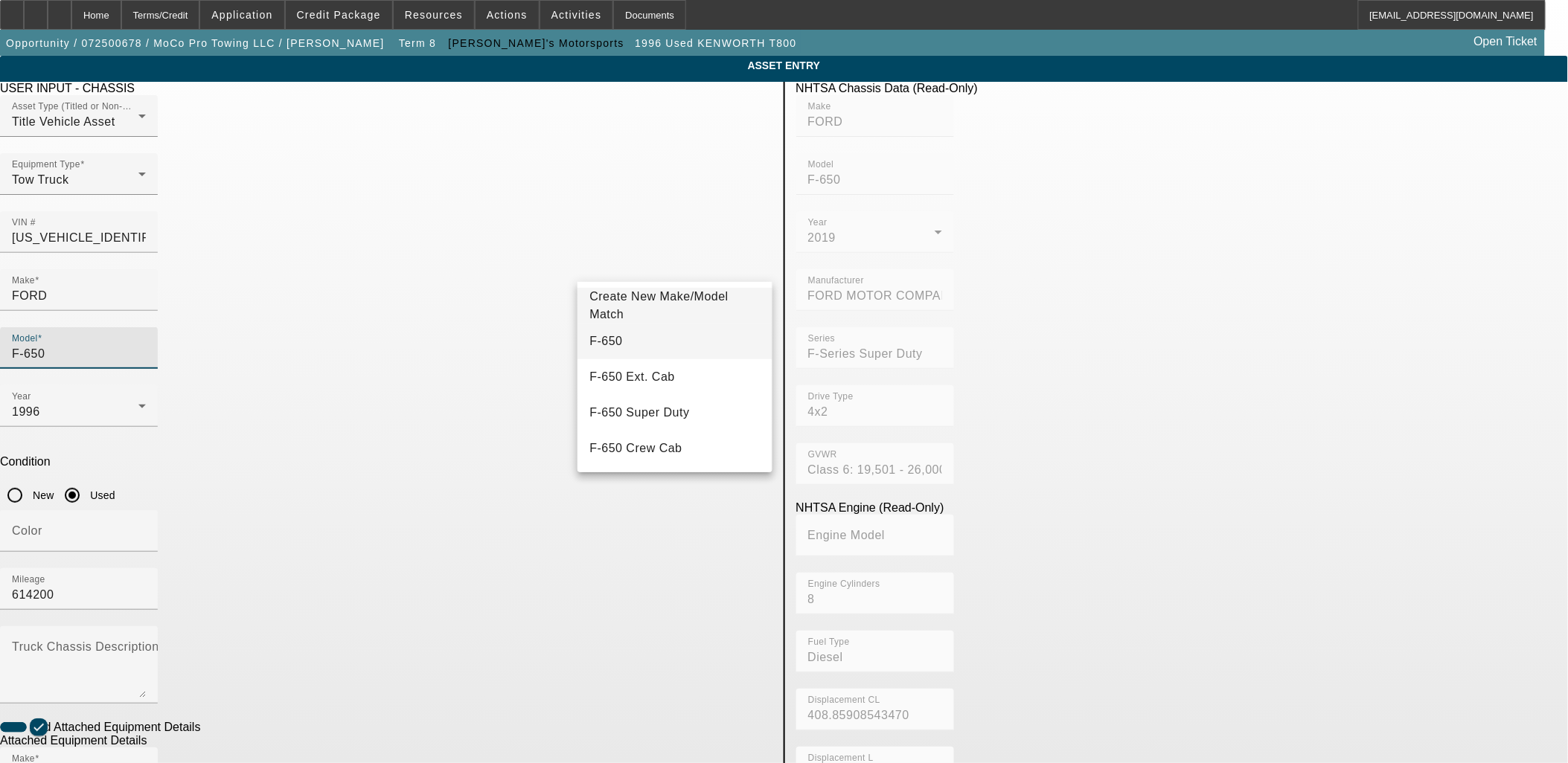
type input "F-650"
click at [649, 336] on mat-option "F-650" at bounding box center [675, 341] width 194 height 35
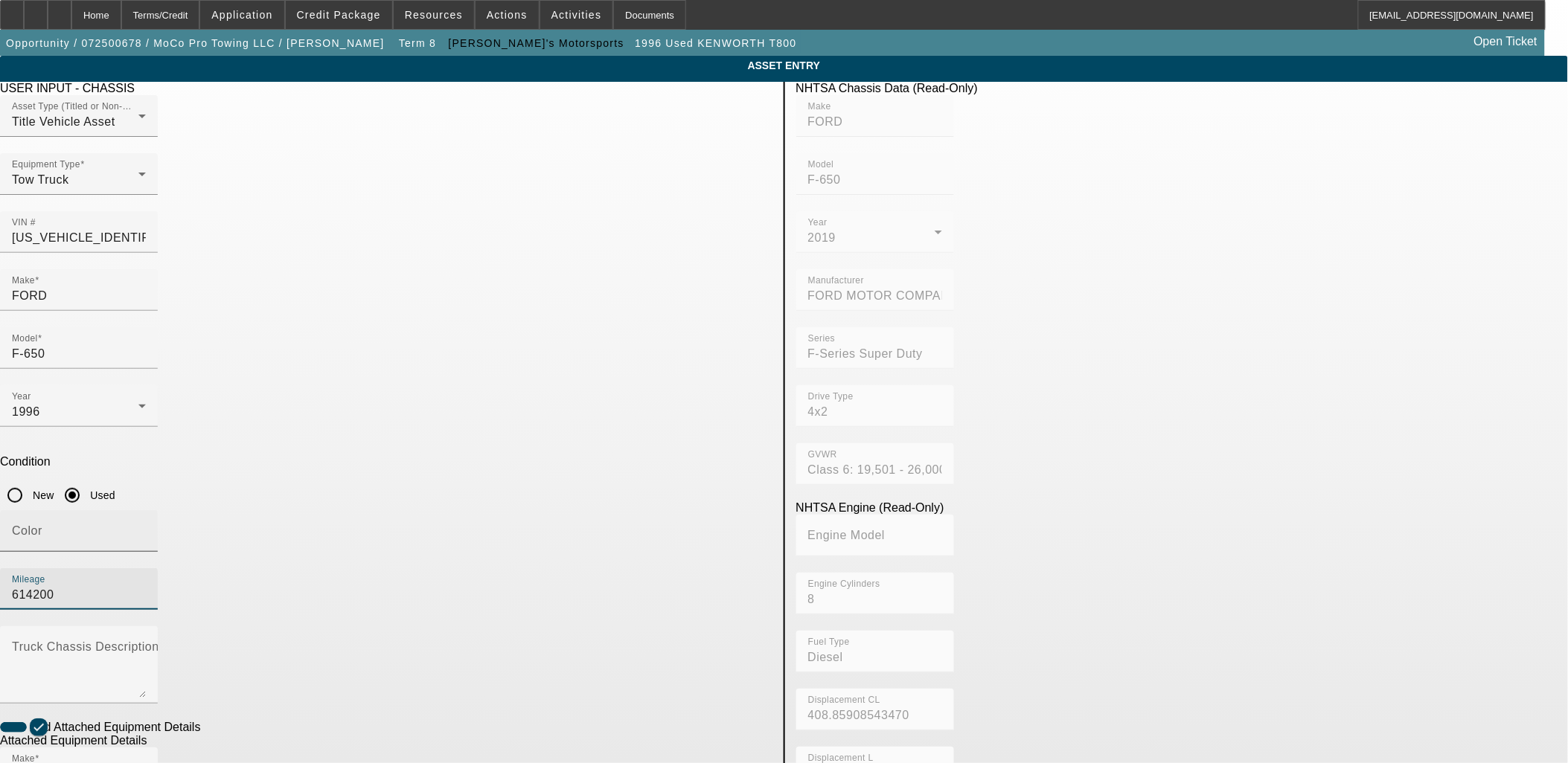
drag, startPoint x: 632, startPoint y: 389, endPoint x: 499, endPoint y: 387, distance: 133.0
click at [499, 510] on div "Color Mileage 614200" at bounding box center [386, 568] width 772 height 116
drag, startPoint x: 605, startPoint y: 385, endPoint x: 728, endPoint y: 383, distance: 123.0
click at [146, 586] on input "138620" at bounding box center [79, 595] width 134 height 18
type input "138560"
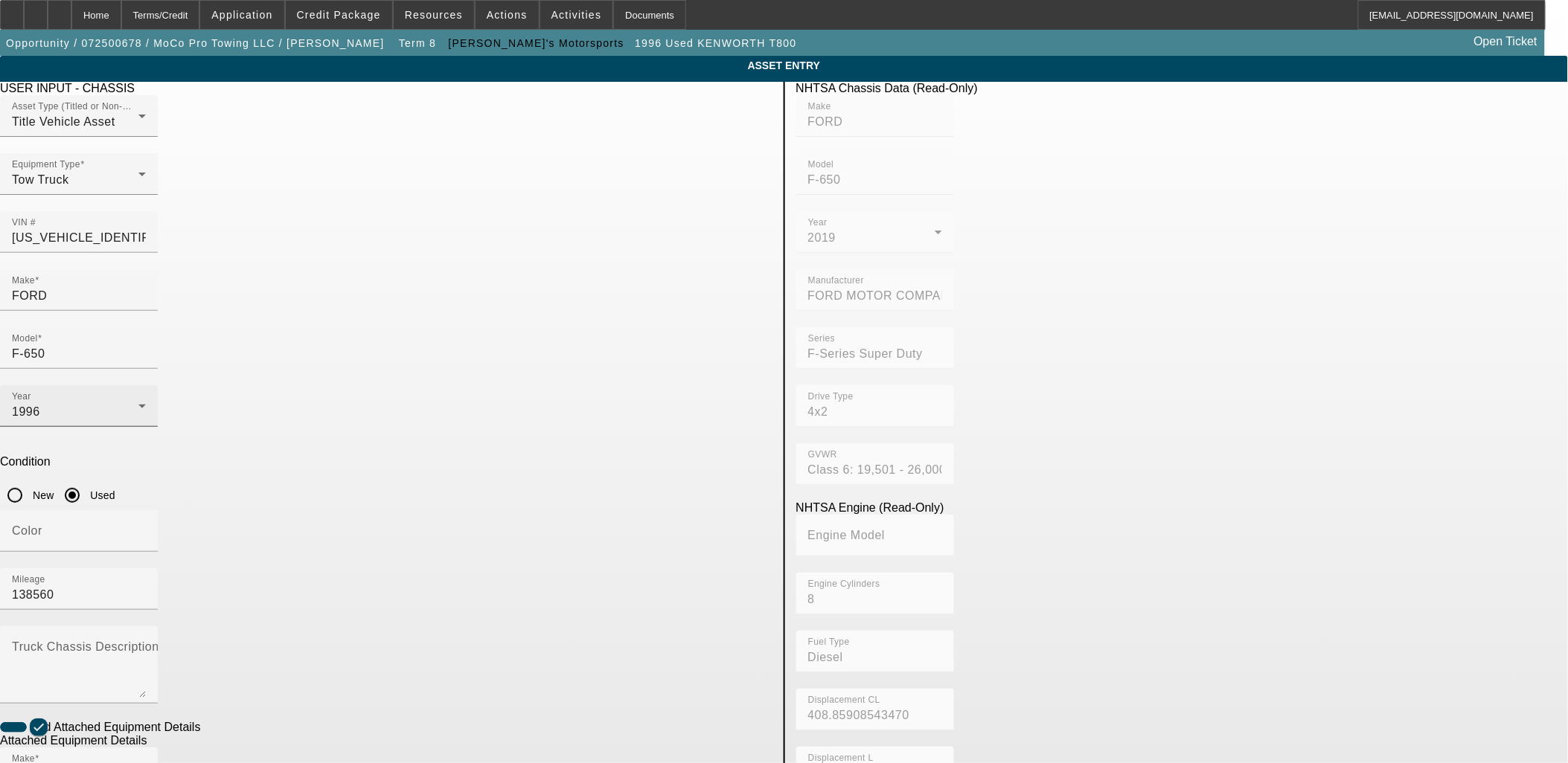
click at [146, 386] on div "Year 1996" at bounding box center [79, 406] width 134 height 41
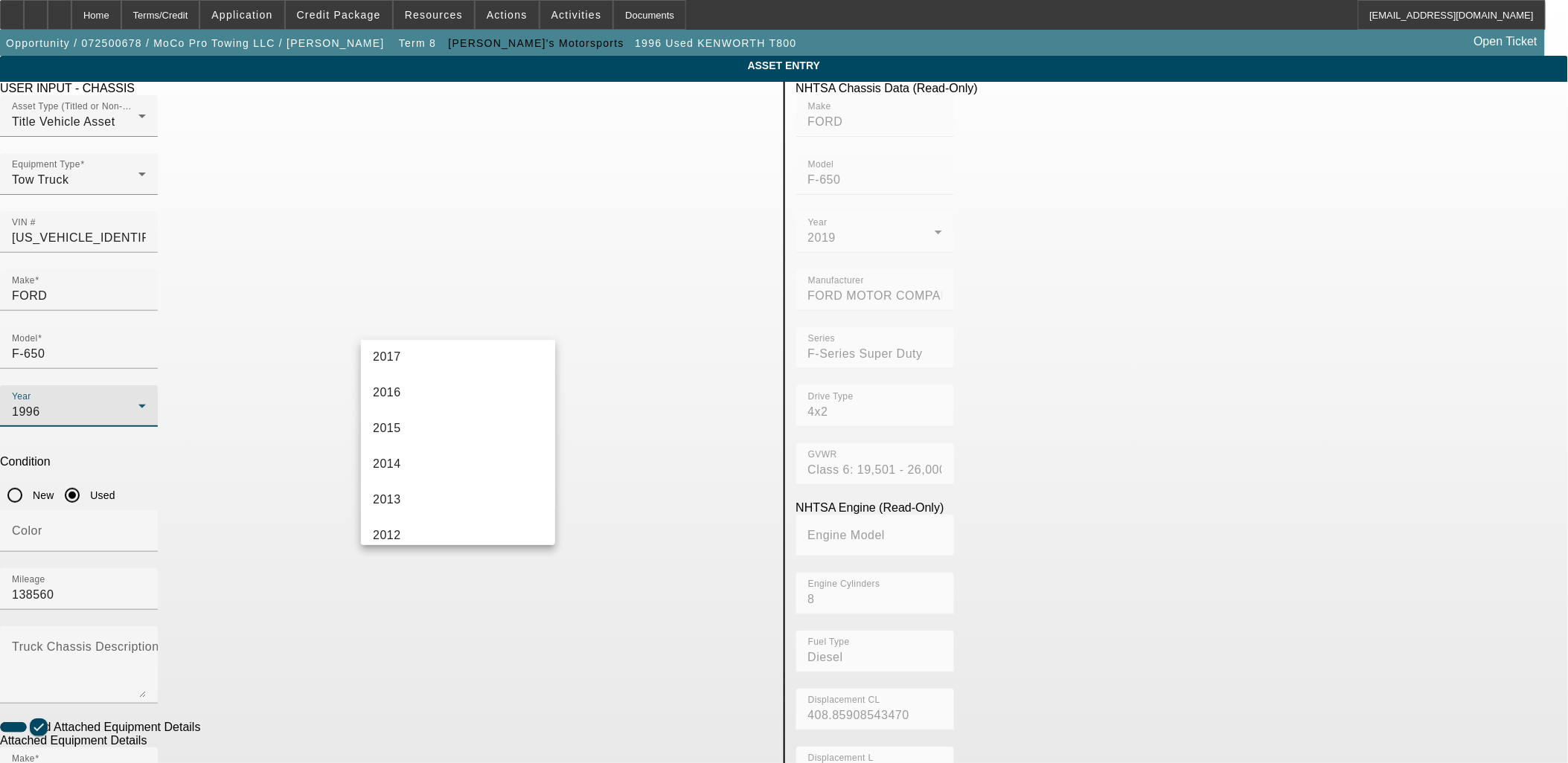
scroll to position [318, 0]
click at [440, 377] on mat-option "2019" at bounding box center [458, 368] width 194 height 35
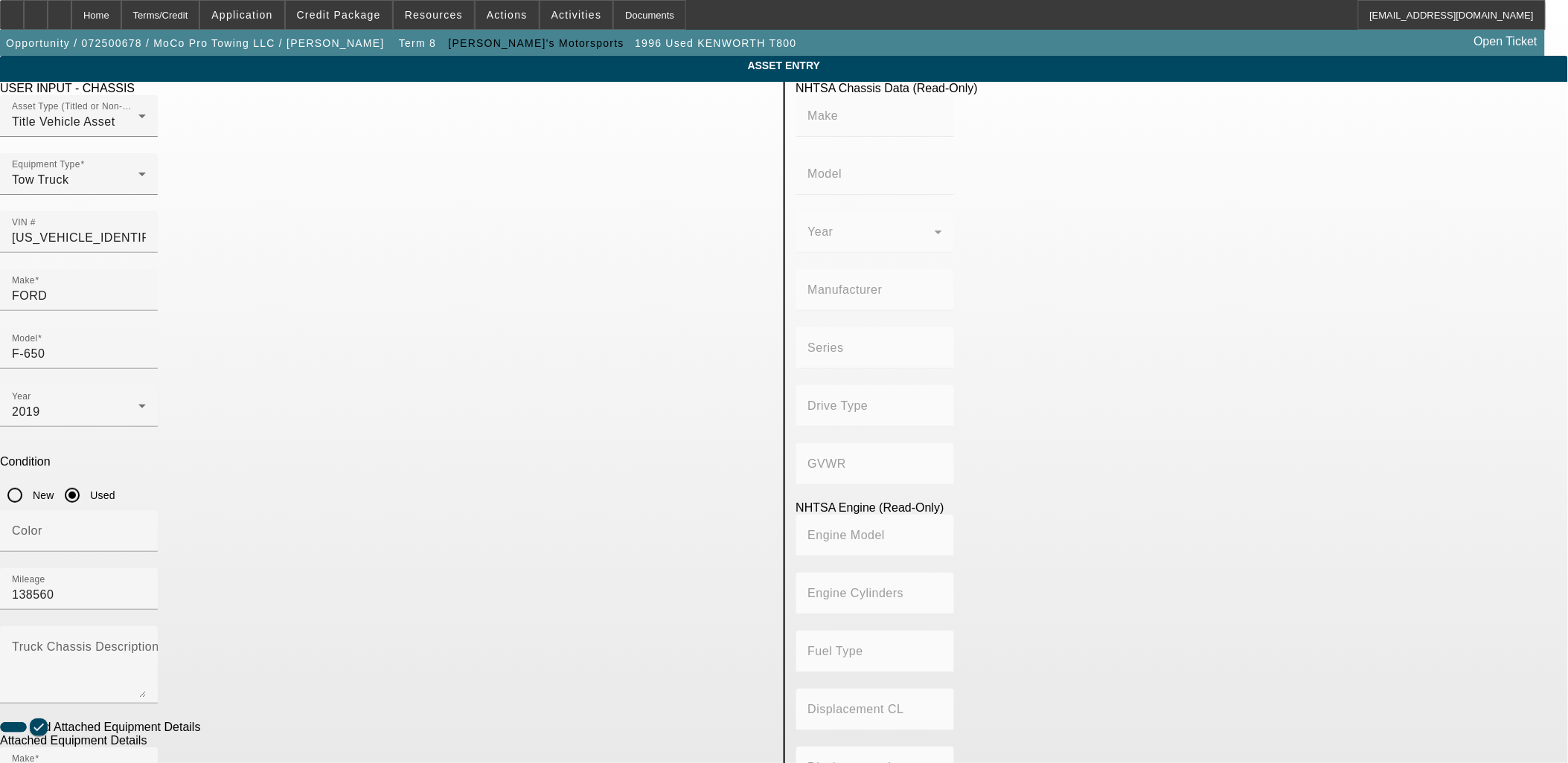
click at [162, 434] on app-asset-collateral-manage "ASSET ENTRY Delete asset USER INPUT - CHASSIS Asset Type (Titled or Non-Titled)…" at bounding box center [784, 634] width 1568 height 1158
type input "FORD"
type input "F-650"
type input "FORD MOTOR COMPANY"
type input "F-Series Super Duty"
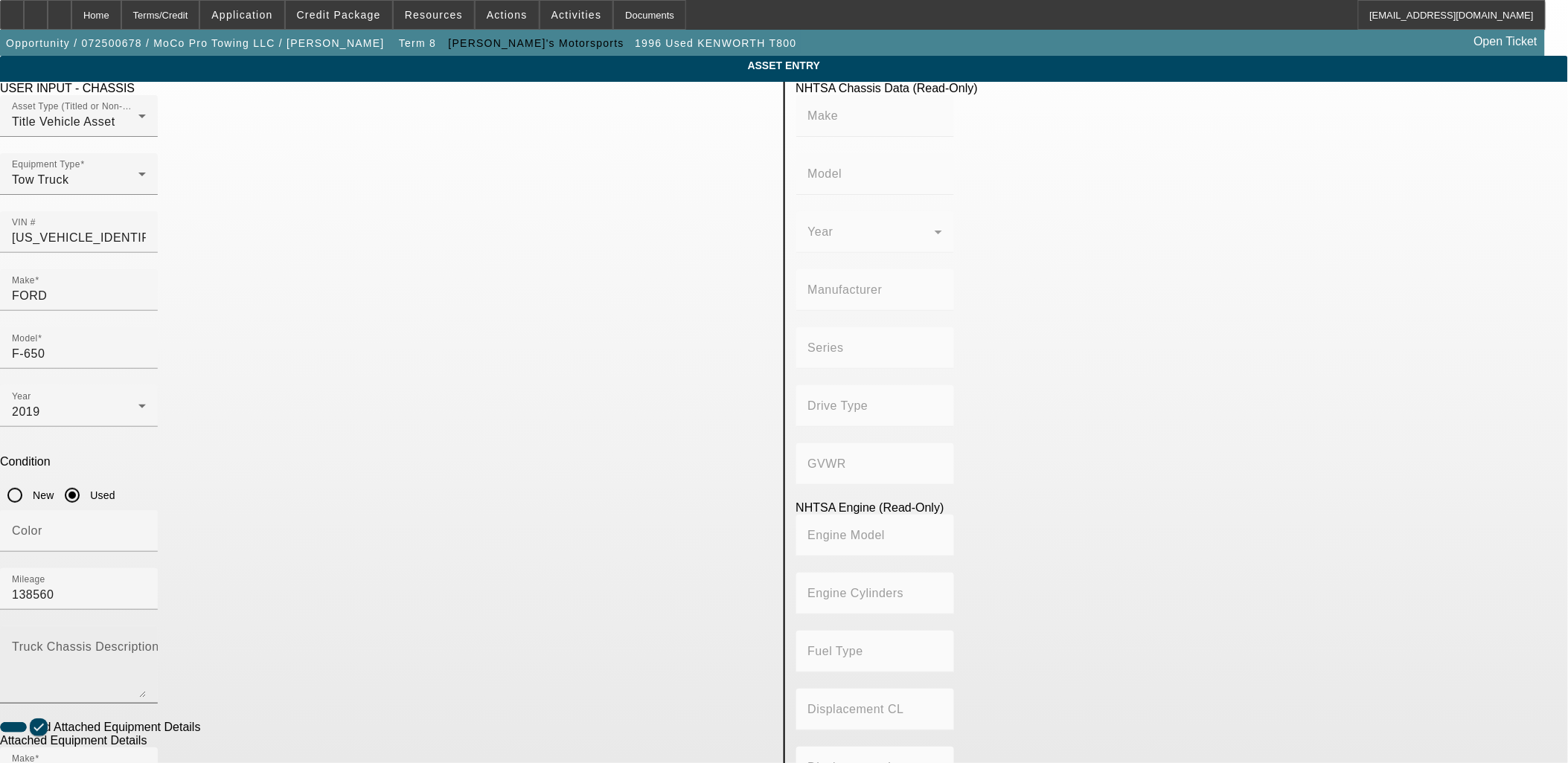
type input "4x2"
type input "Class 6: 19,501 - 26,000 lb (8,845 - 11,794 kg)"
type input "8"
type input "Diesel"
type input "408.85908543470"
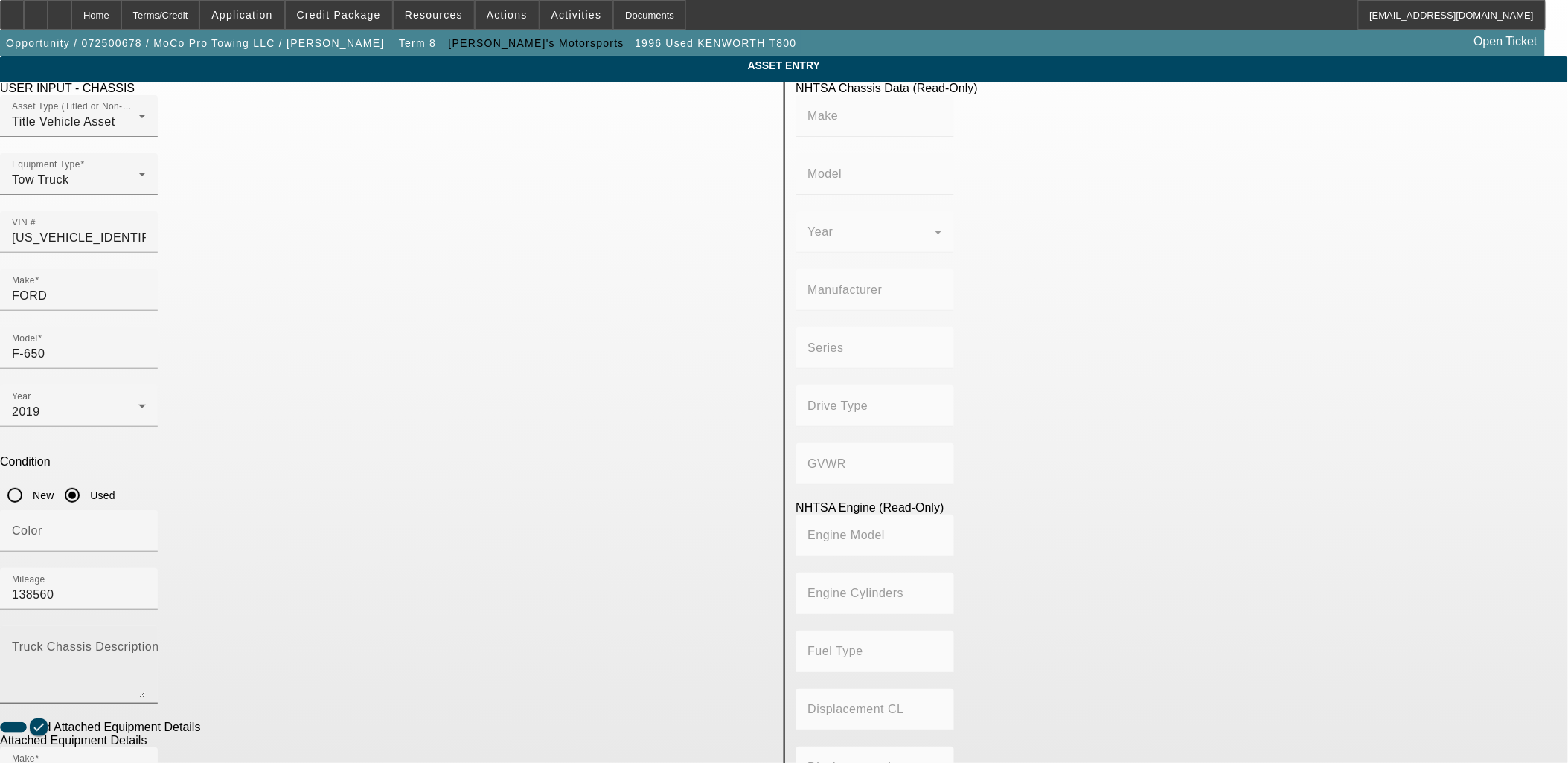
type input "6.7"
drag, startPoint x: 465, startPoint y: 607, endPoint x: 296, endPoint y: 566, distance: 173.9
click at [306, 574] on app-asset-collateral-manage "ASSET ENTRY Delete asset USER INPUT - CHASSIS Asset Type (Titled or Non-Titled)…" at bounding box center [784, 634] width 1568 height 1158
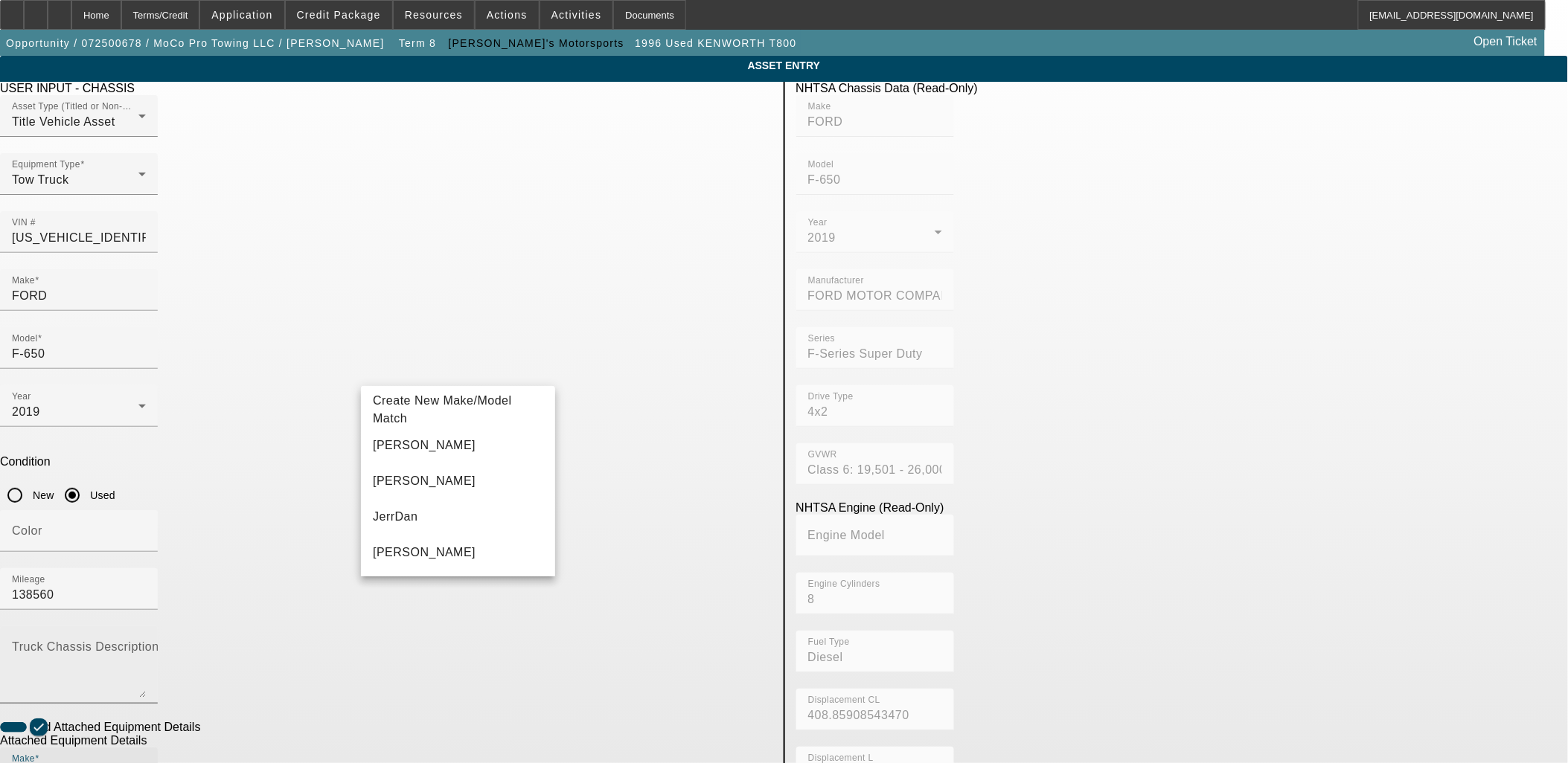
click at [459, 452] on mat-option "Jerr-Dan" at bounding box center [458, 445] width 194 height 35
type input "Jerr-Dan"
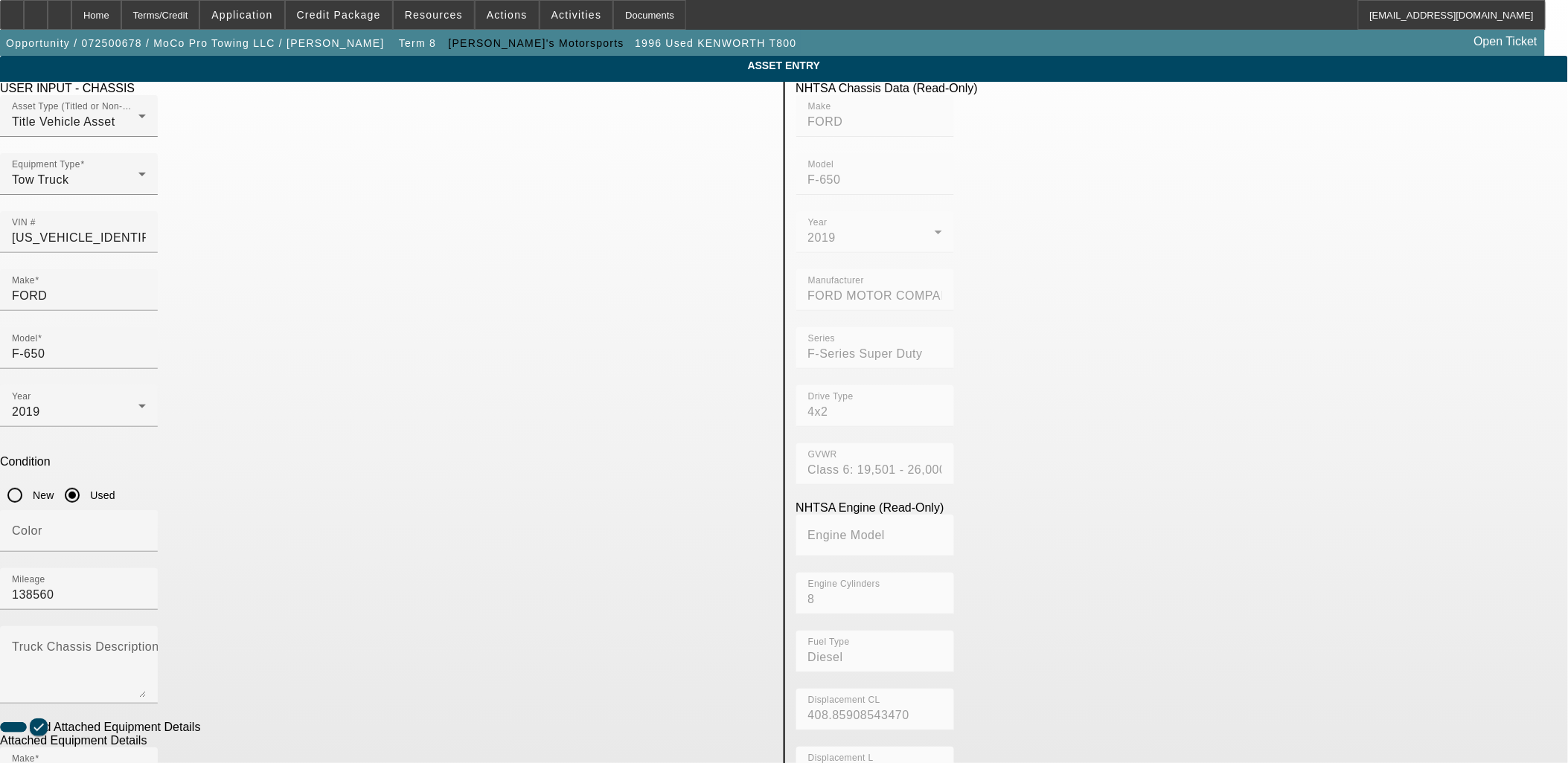
drag, startPoint x: 626, startPoint y: 600, endPoint x: 488, endPoint y: 623, distance: 139.9
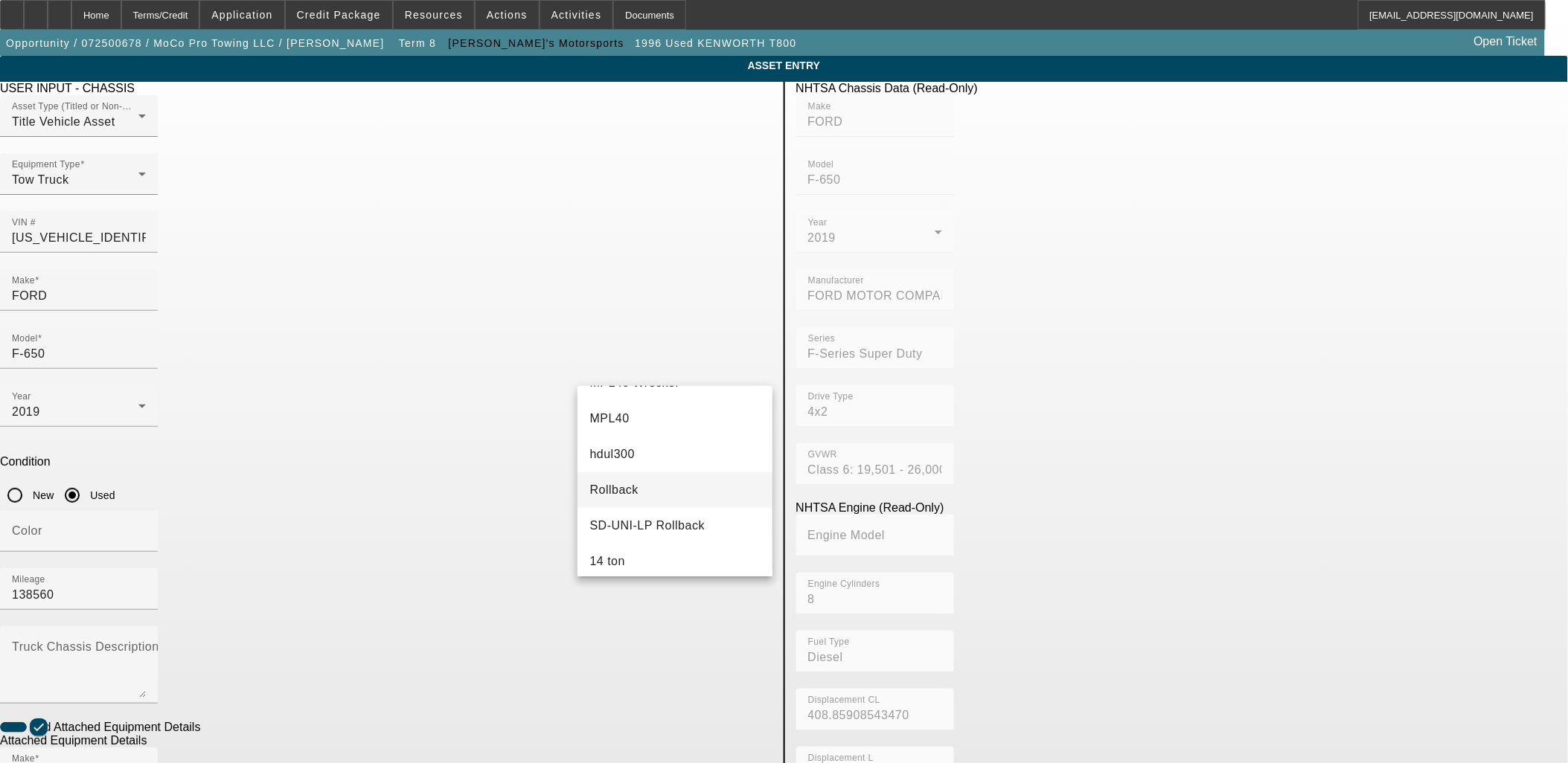
scroll to position [413, 0]
click at [655, 459] on mat-option "Rollback" at bounding box center [675, 461] width 194 height 35
type input "Rollback"
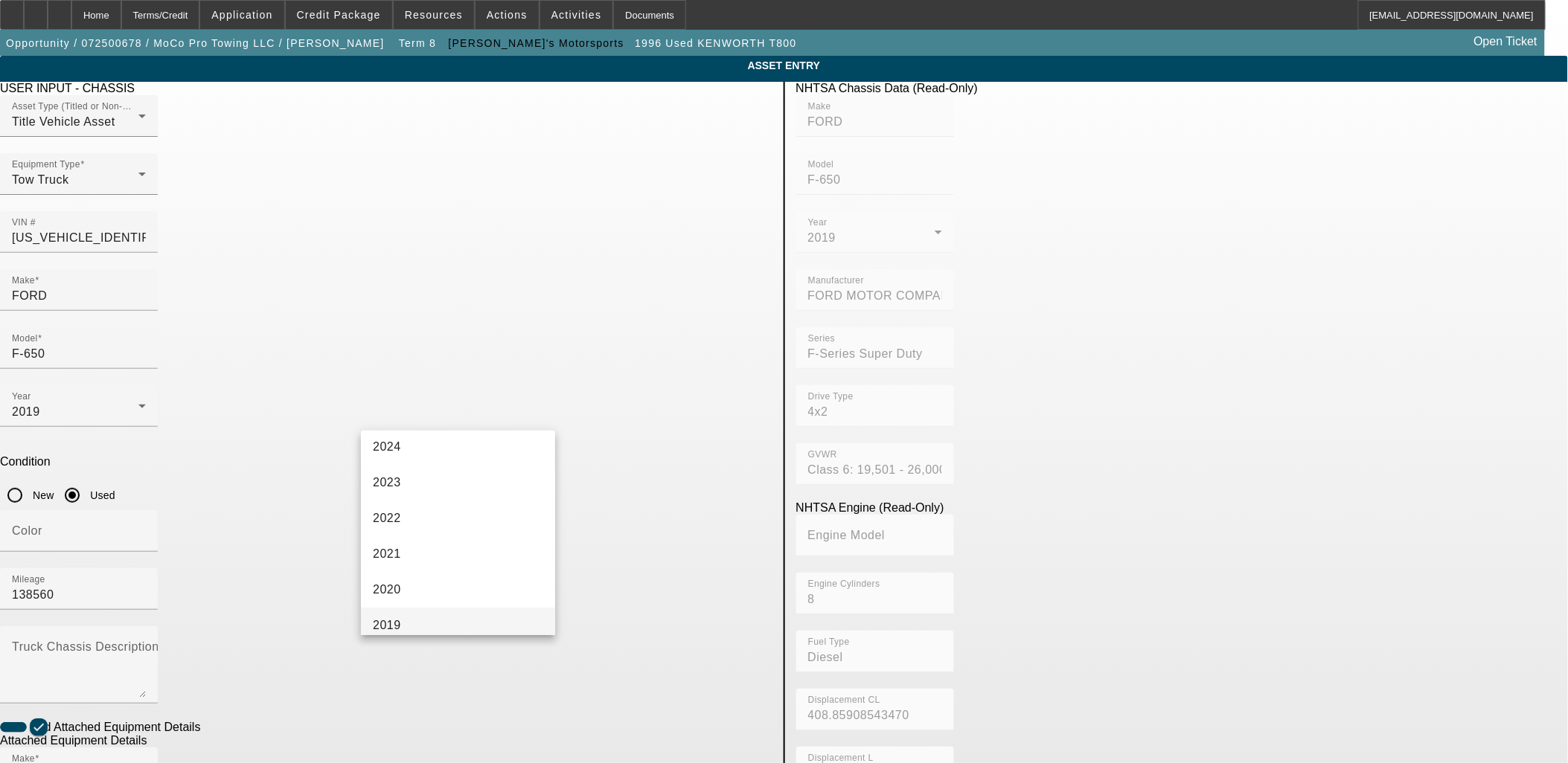
scroll to position [189, 0]
click at [433, 586] on mat-option "2019" at bounding box center [458, 586] width 194 height 35
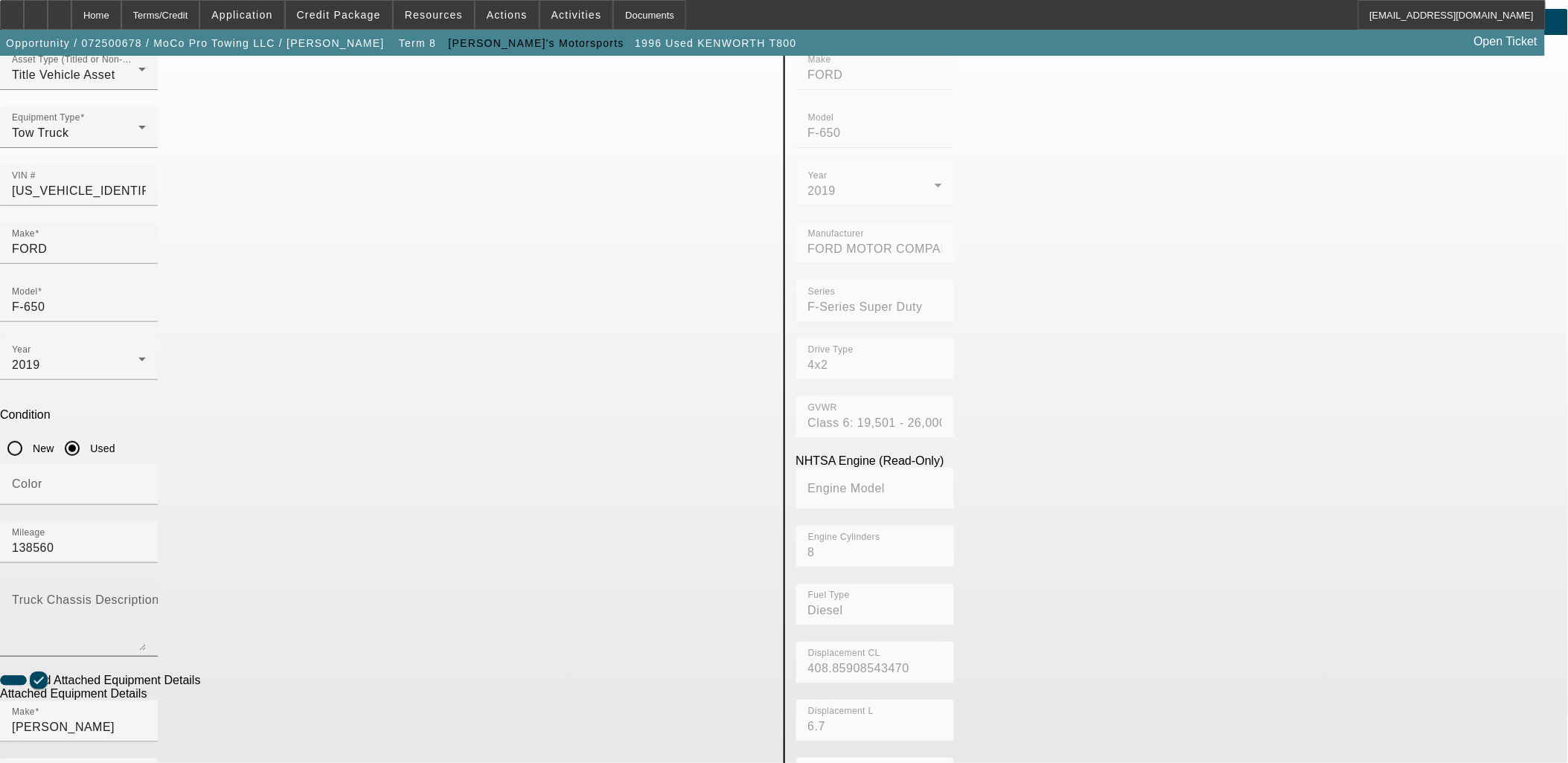
scroll to position [83, 0]
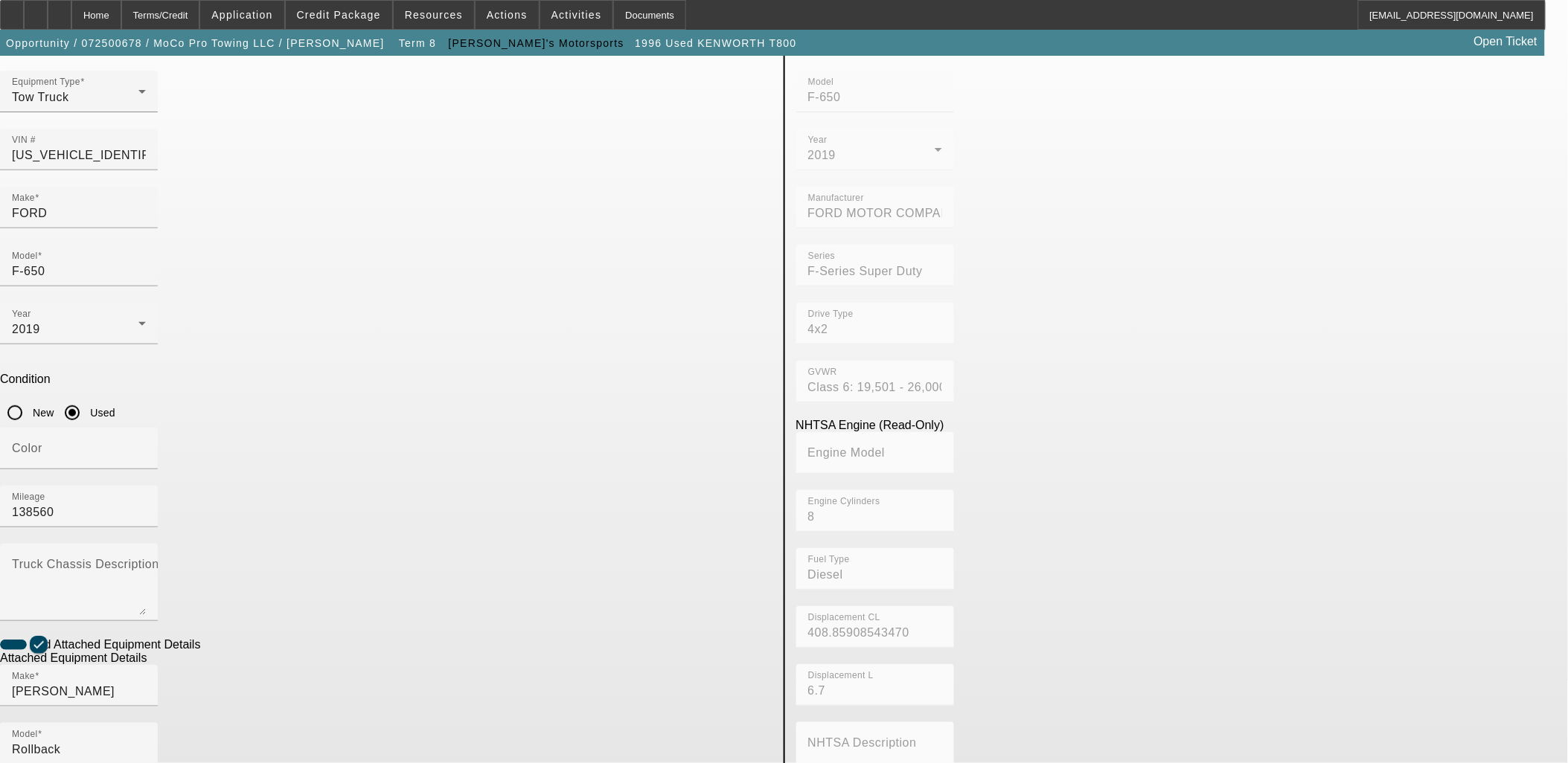
drag, startPoint x: 464, startPoint y: 629, endPoint x: 276, endPoint y: 634, distance: 188.1
click at [257, 641] on app-asset-collateral-manage "ASSET ENTRY Delete asset USER INPUT - CHASSIS Asset Type (Titled or Non-Titled)…" at bounding box center [784, 552] width 1568 height 1158
drag, startPoint x: 514, startPoint y: 710, endPoint x: 241, endPoint y: 662, distance: 277.2
click at [239, 662] on app-asset-collateral-manage "ASSET ENTRY Delete asset USER INPUT - CHASSIS Asset Type (Titled or Non-Titled)…" at bounding box center [784, 552] width 1568 height 1158
drag, startPoint x: 450, startPoint y: 634, endPoint x: 293, endPoint y: 606, distance: 159.5
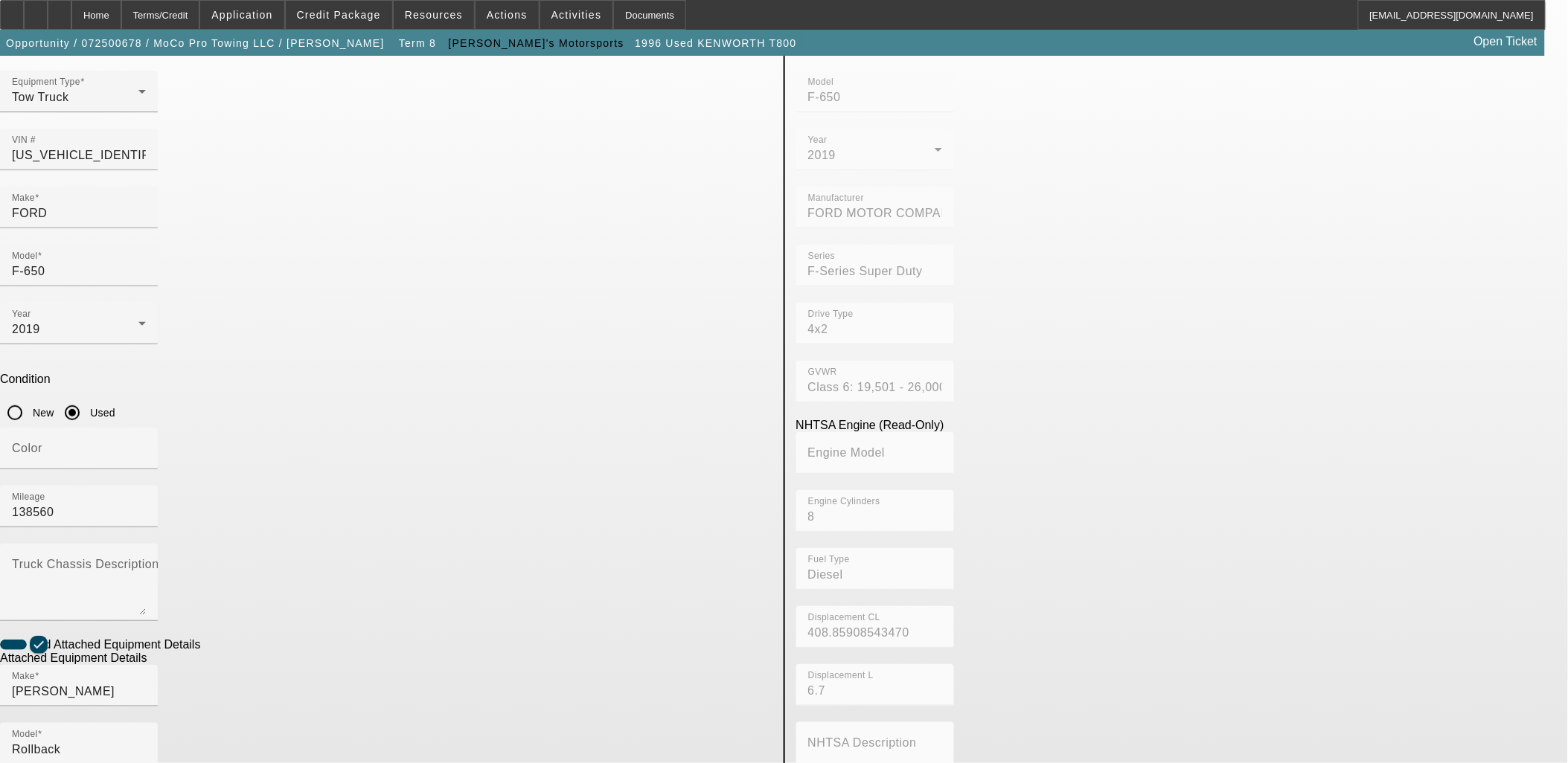
click at [292, 607] on app-asset-collateral-manage "ASSET ENTRY Delete asset USER INPUT - CHASSIS Asset Type (Titled or Non-Titled)…" at bounding box center [784, 552] width 1568 height 1158
click at [309, 586] on app-asset-collateral-manage "ASSET ENTRY Delete asset USER INPUT - CHASSIS Asset Type (Titled or Non-Titled)…" at bounding box center [784, 552] width 1568 height 1158
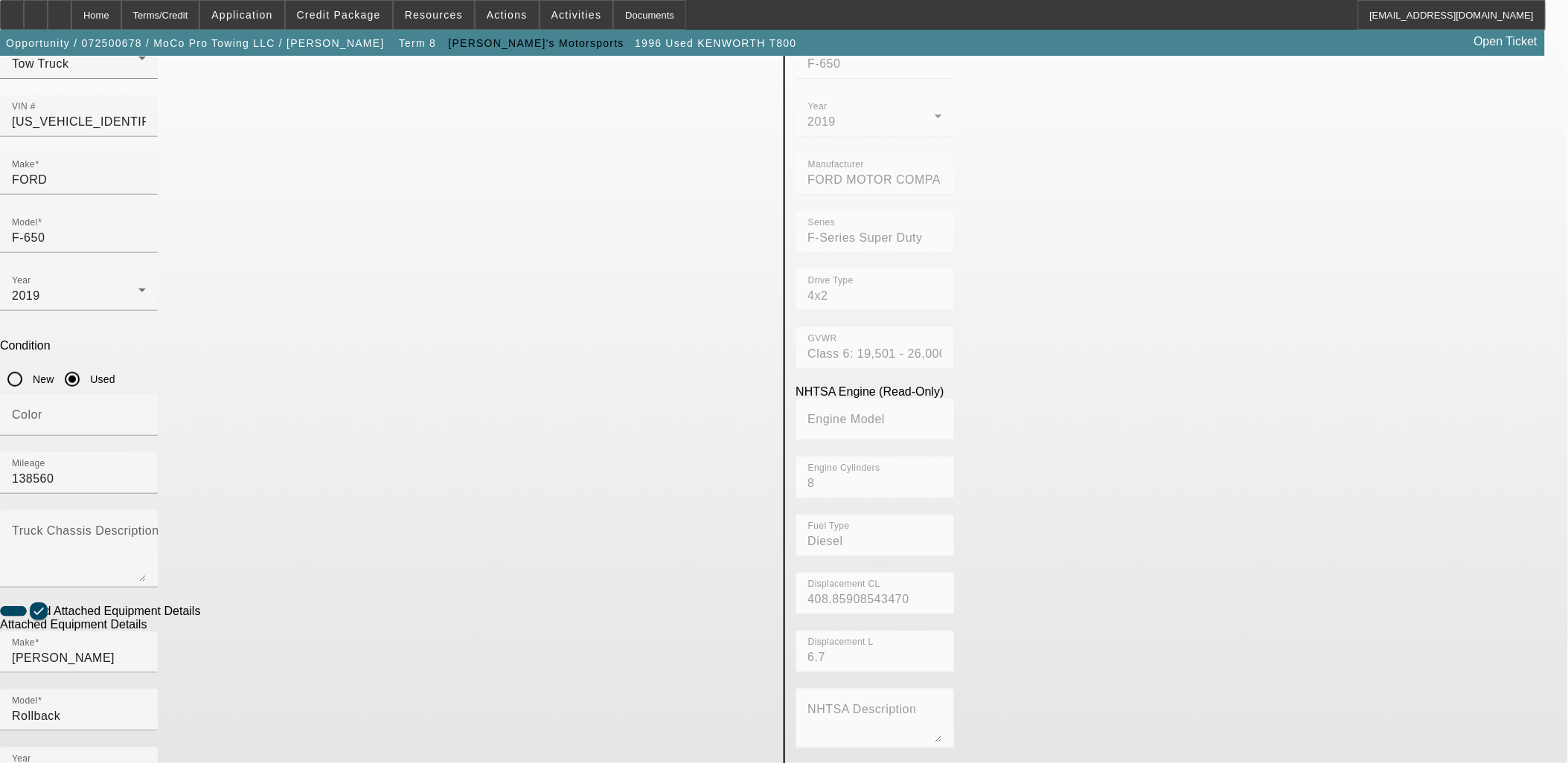
scroll to position [165, 0]
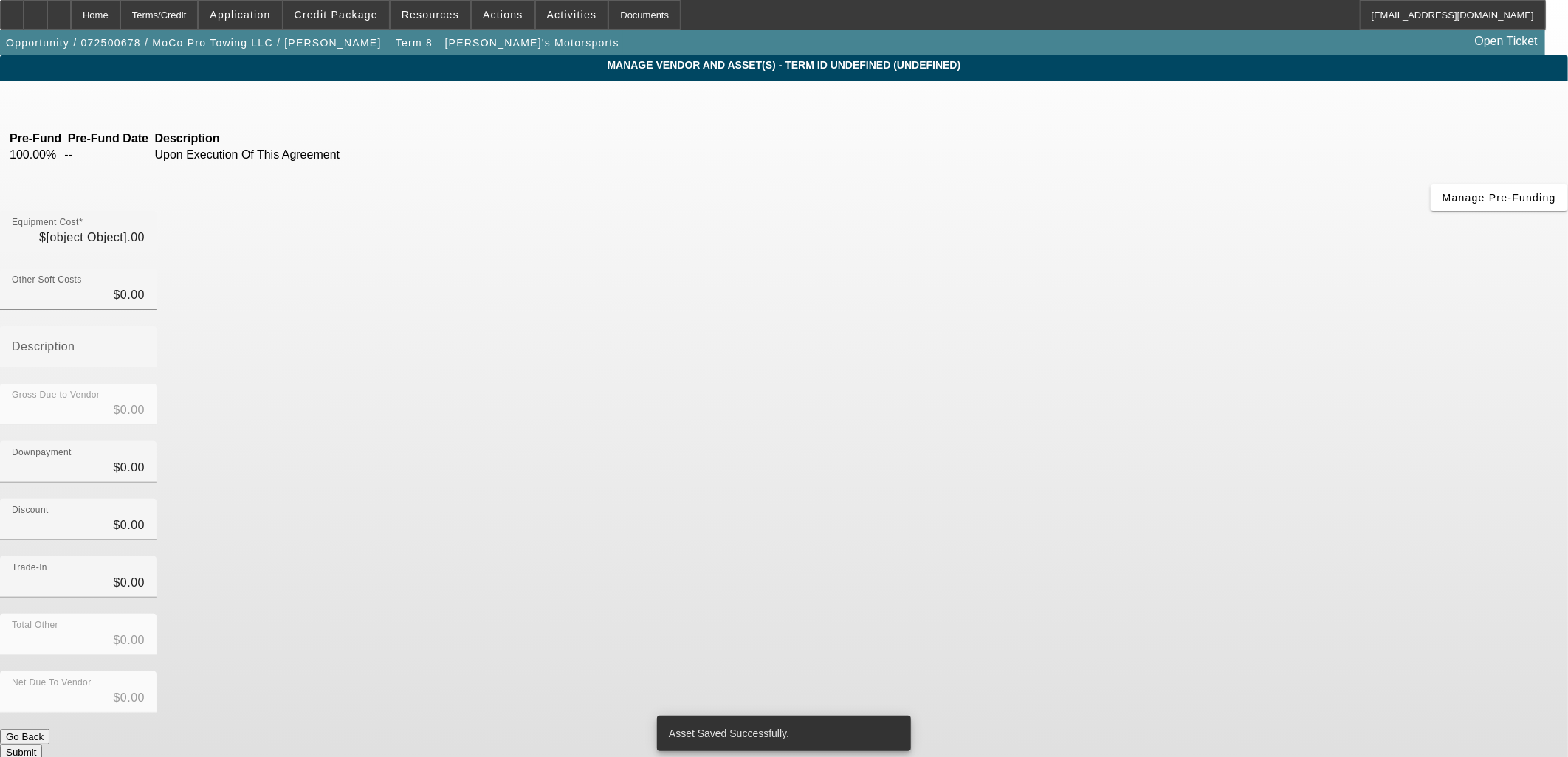
type input "$66,999.00"
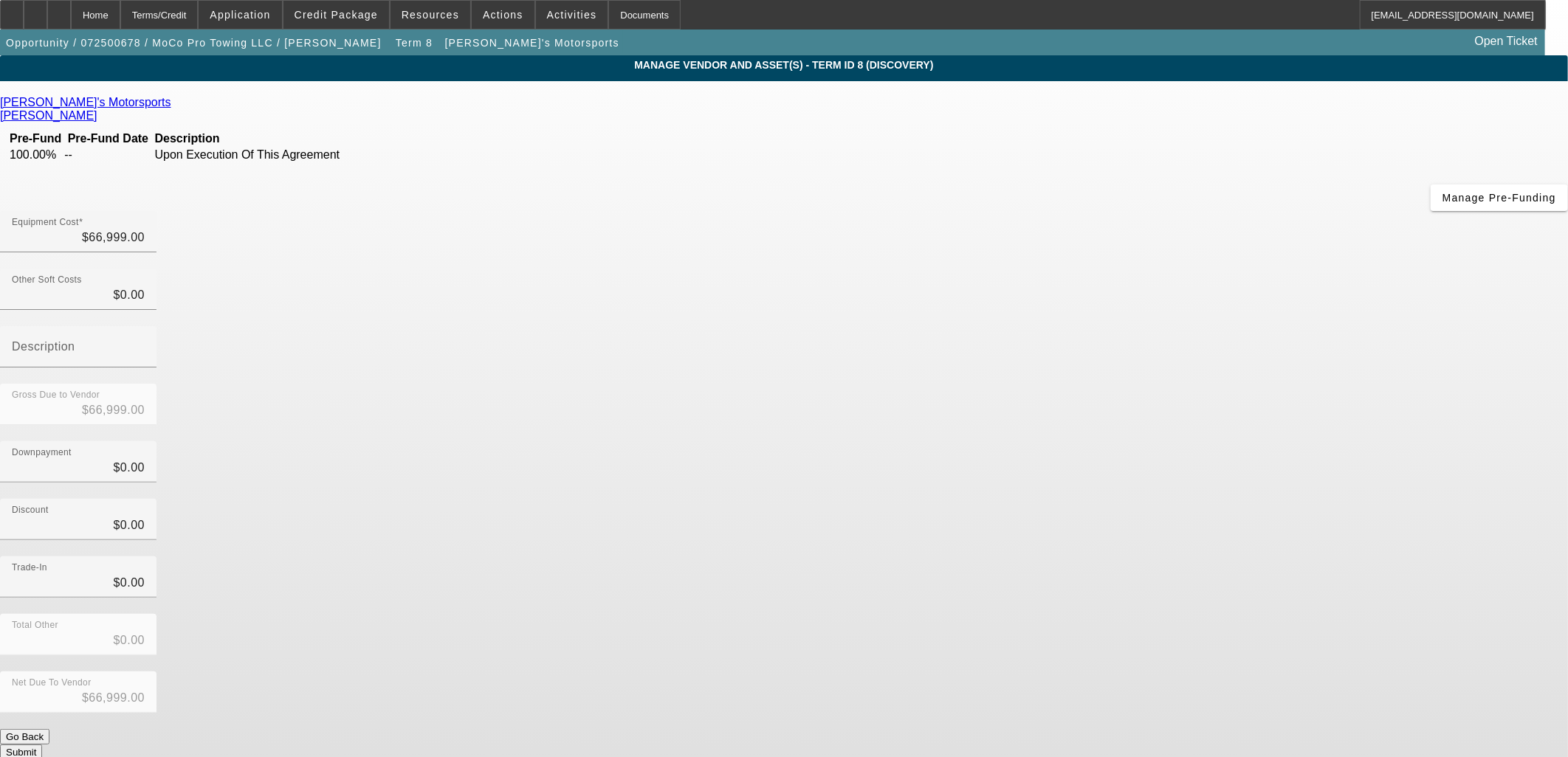
click at [42, 744] on button "Submit" at bounding box center [21, 752] width 42 height 16
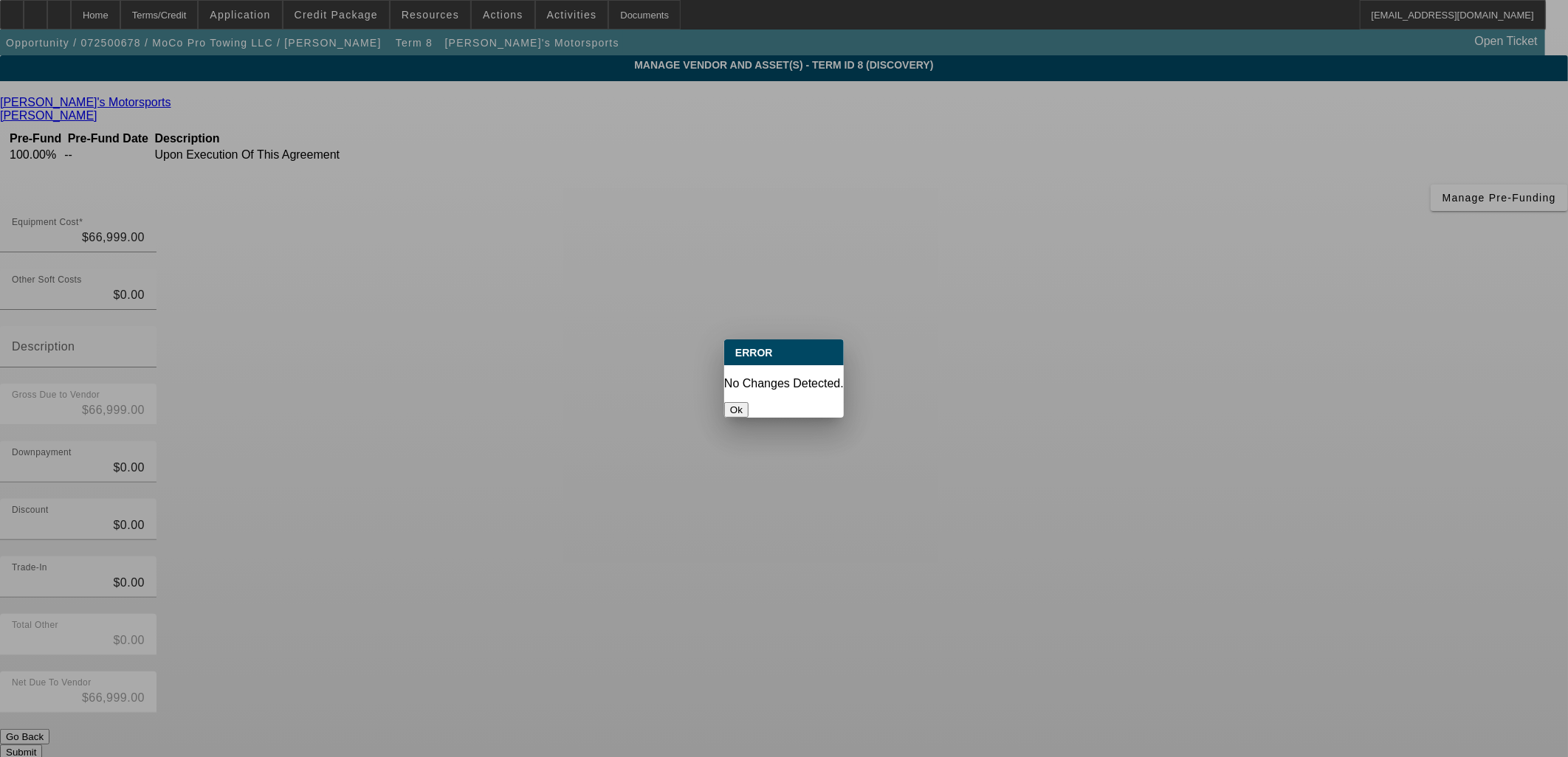
click at [1036, 576] on div at bounding box center [784, 378] width 1568 height 757
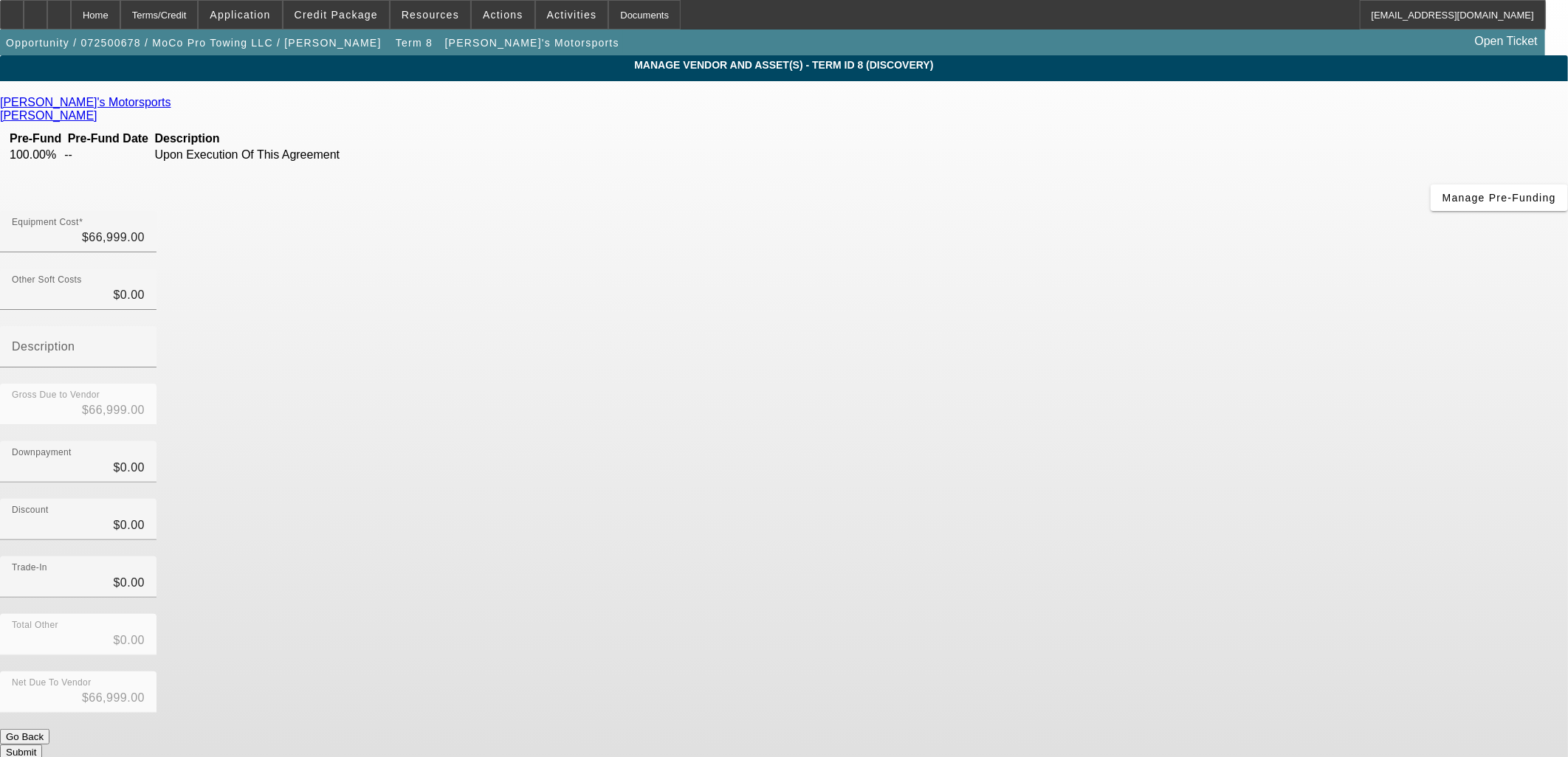
click at [319, 47] on div "Opportunity / 072500678 / MoCo Pro Towing LLC / Johnson, Donald Term 8 Nick's M…" at bounding box center [311, 42] width 623 height 24
click at [306, 44] on button "Opportunity / 072500678 / MoCo Pro Towing LLC / [PERSON_NAME]" at bounding box center [193, 43] width 387 height 27
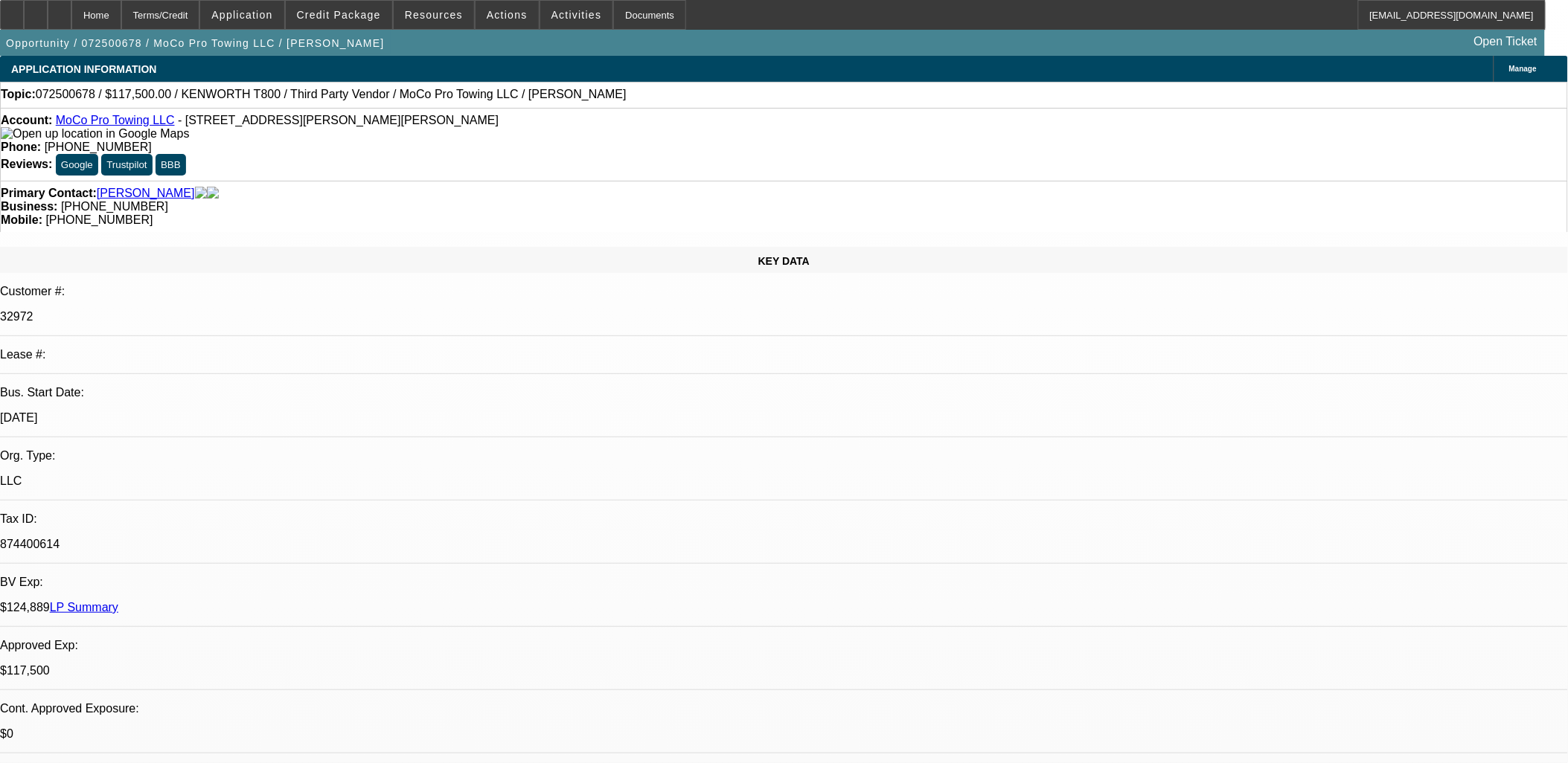
select select "0"
select select "2"
select select "0"
select select "6"
select select "0"
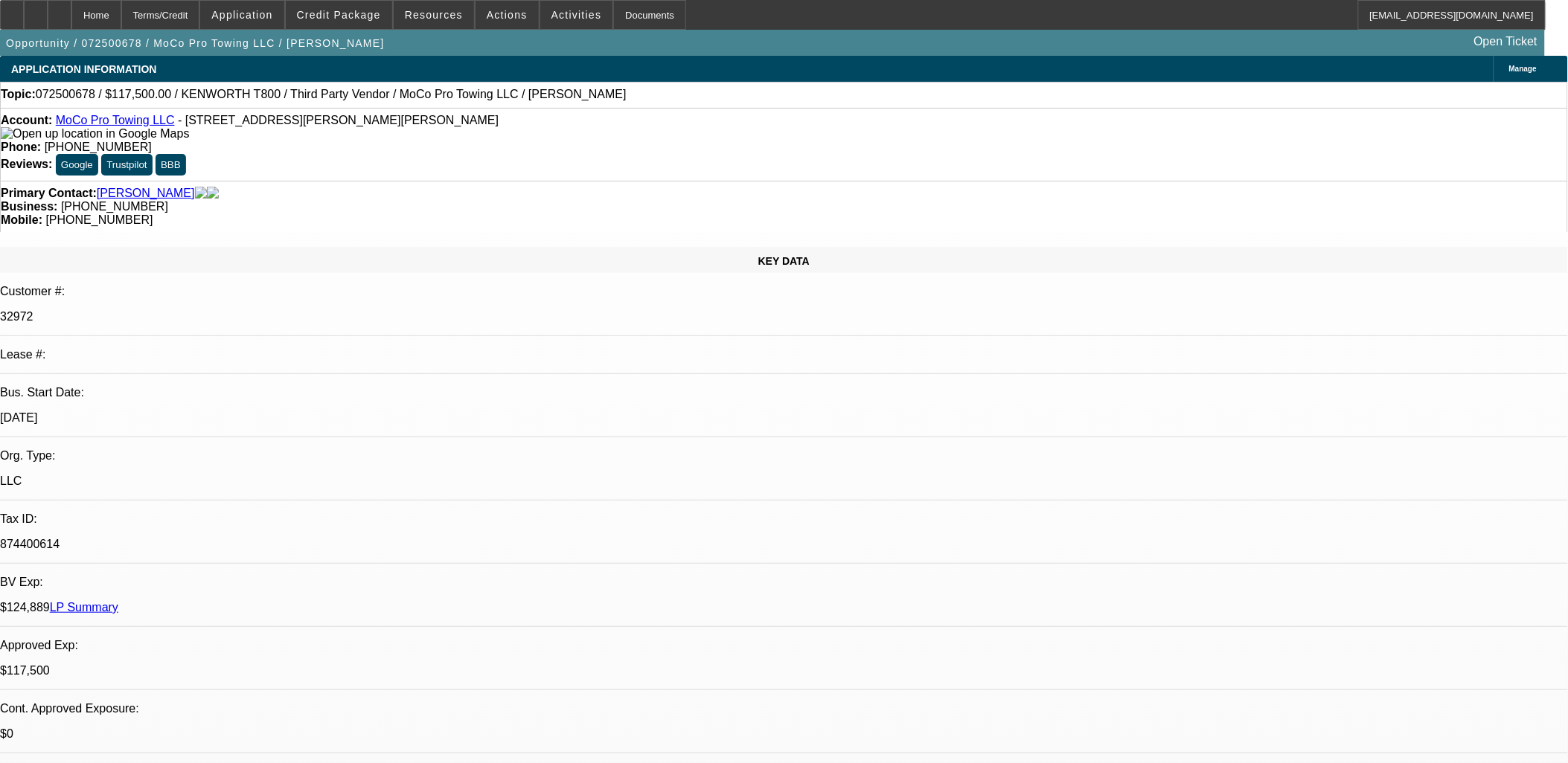
select select "2"
select select "0"
select select "6"
select select "0"
select select "2"
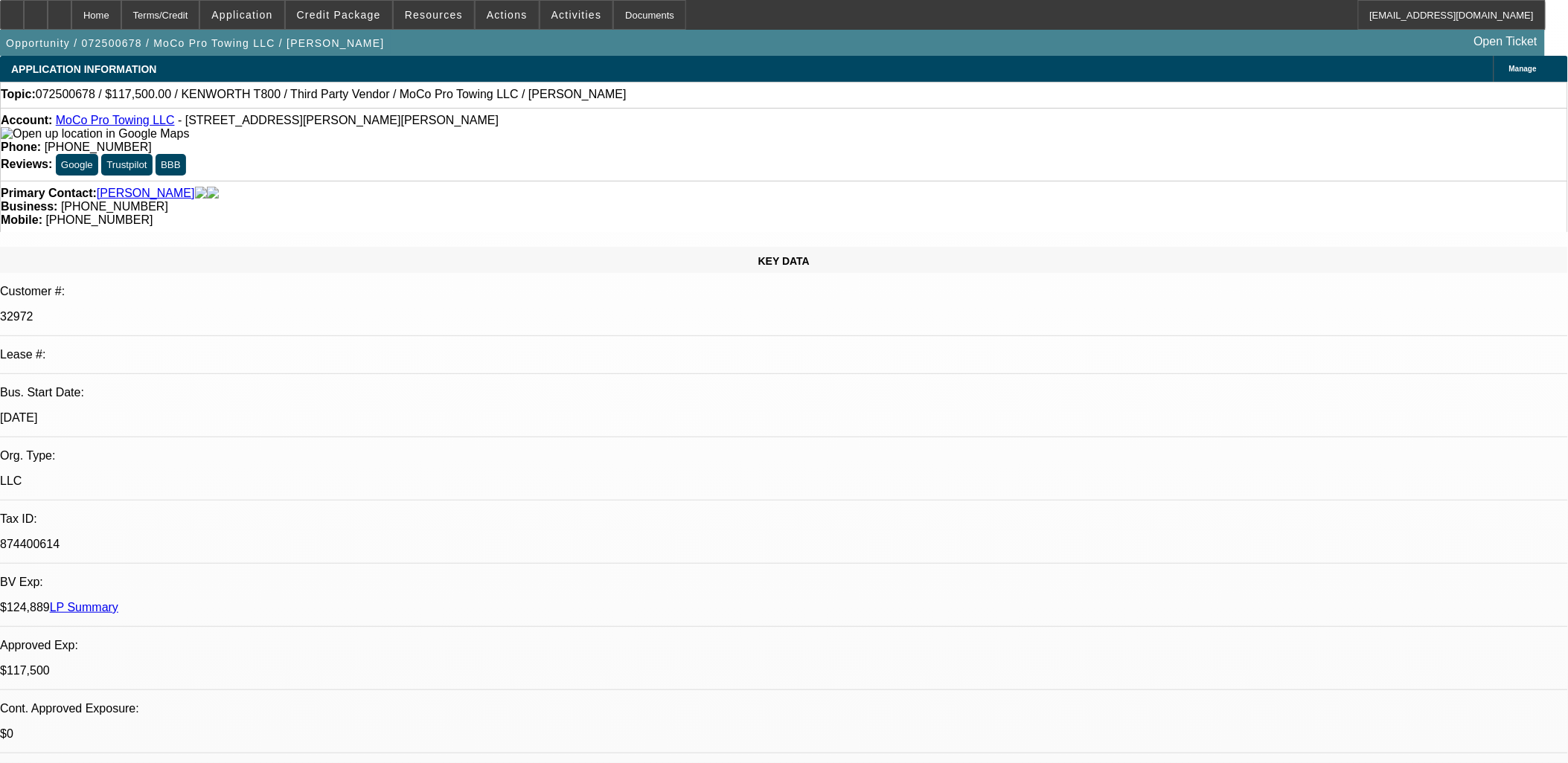
select select "0"
select select "6"
select select "0.1"
select select "2"
select select "0"
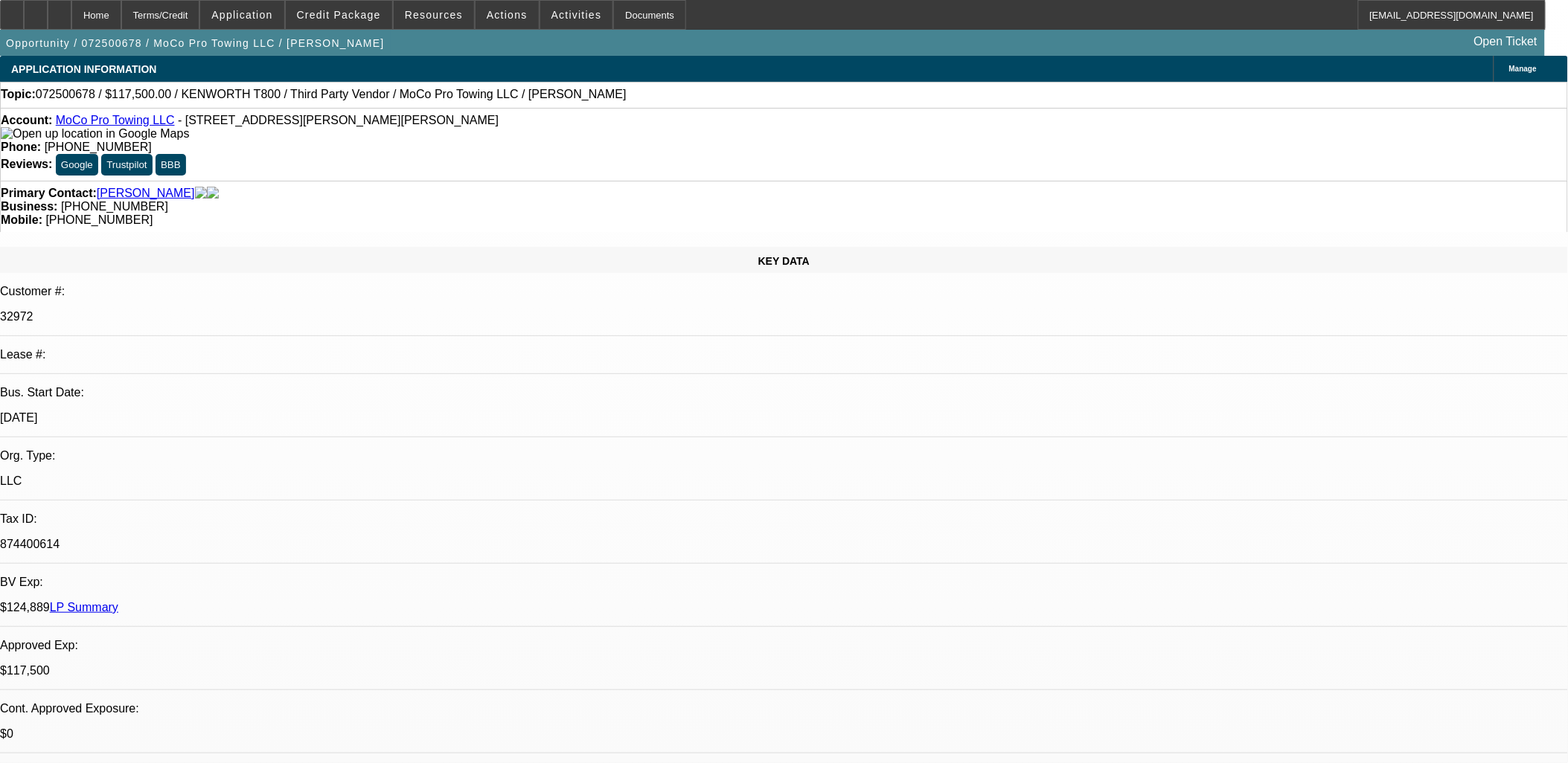
select select "6"
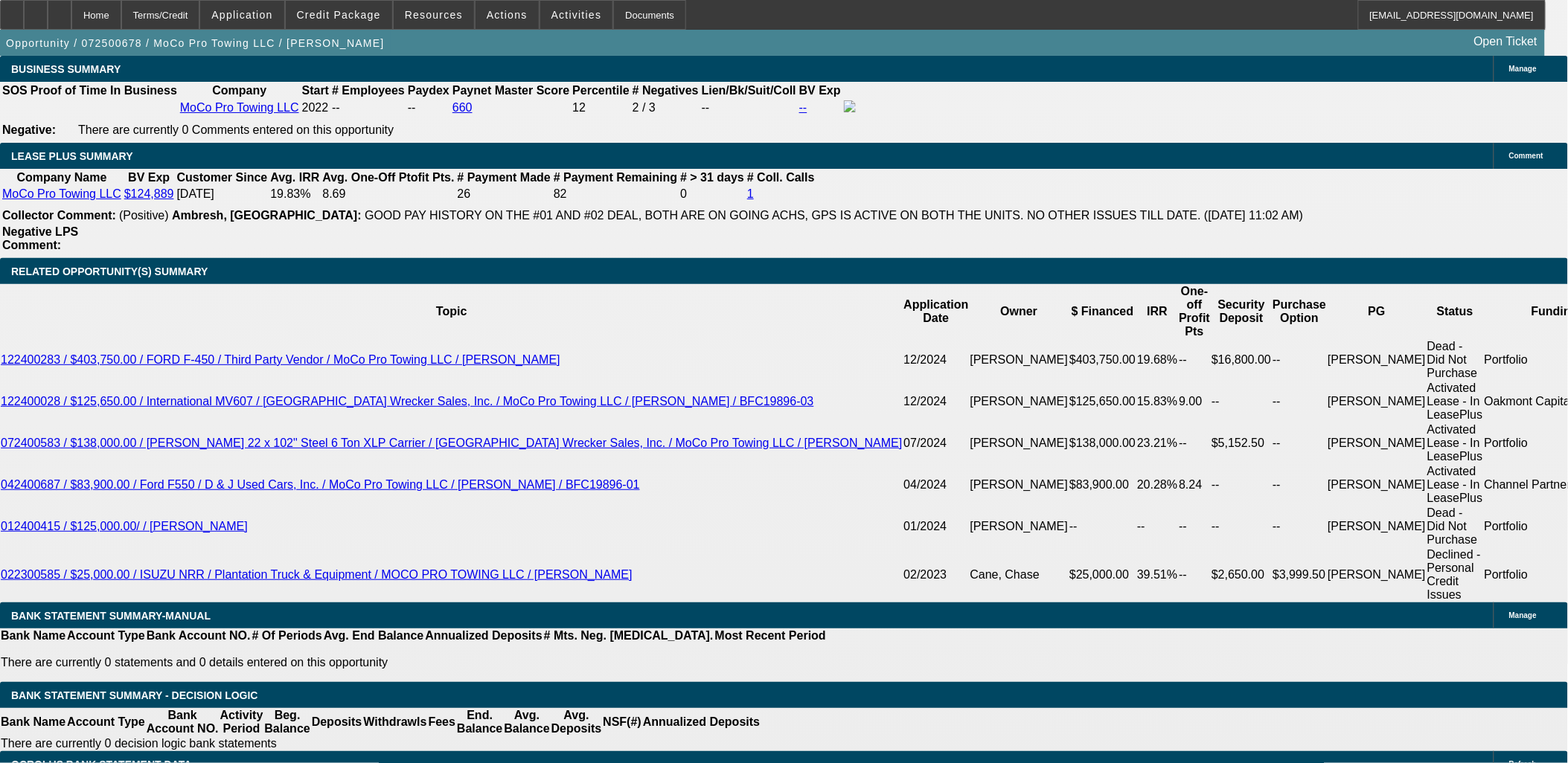
scroll to position [2396, 0]
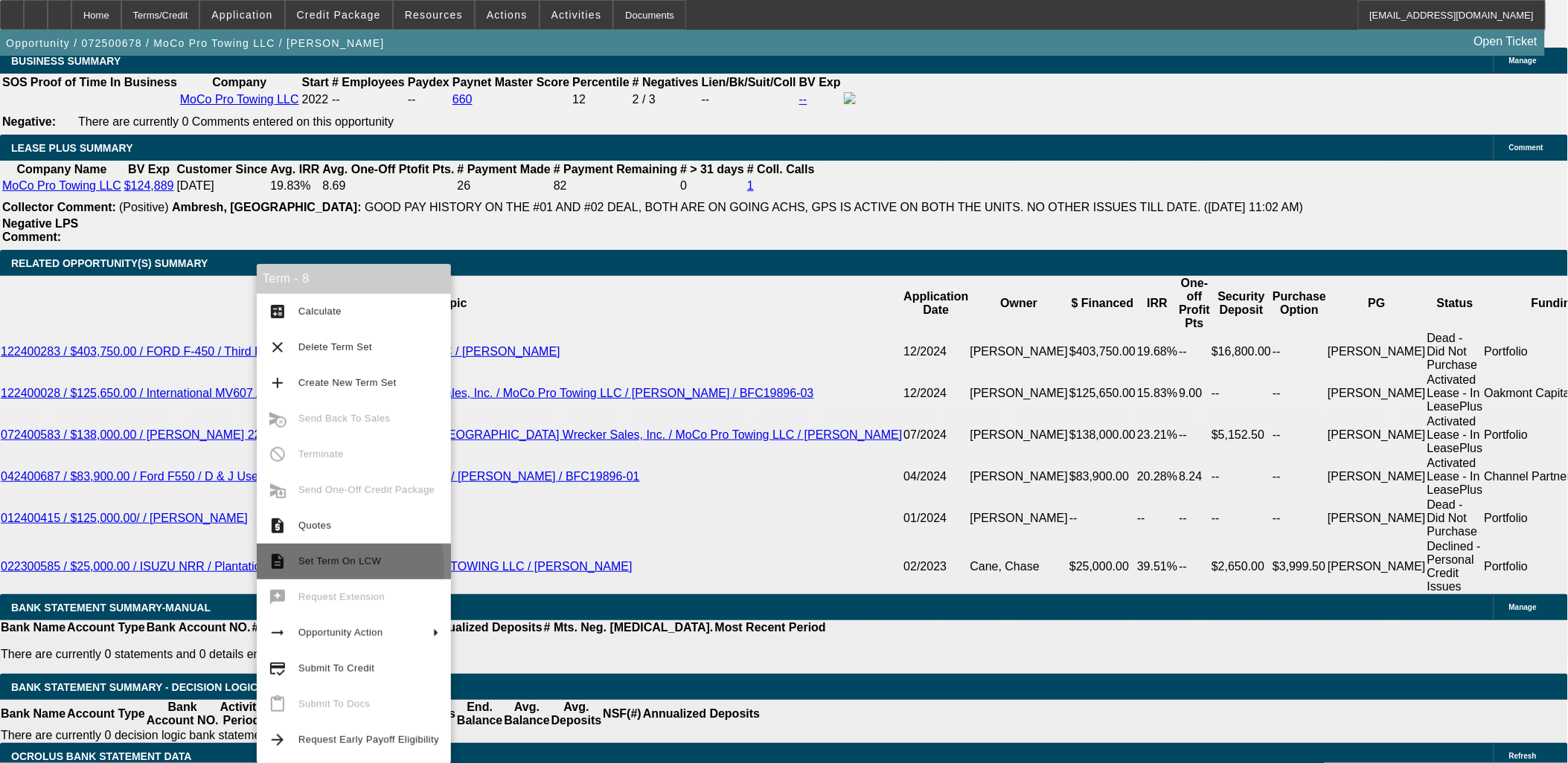
click at [326, 569] on span "Set Term On LCW" at bounding box center [368, 562] width 141 height 18
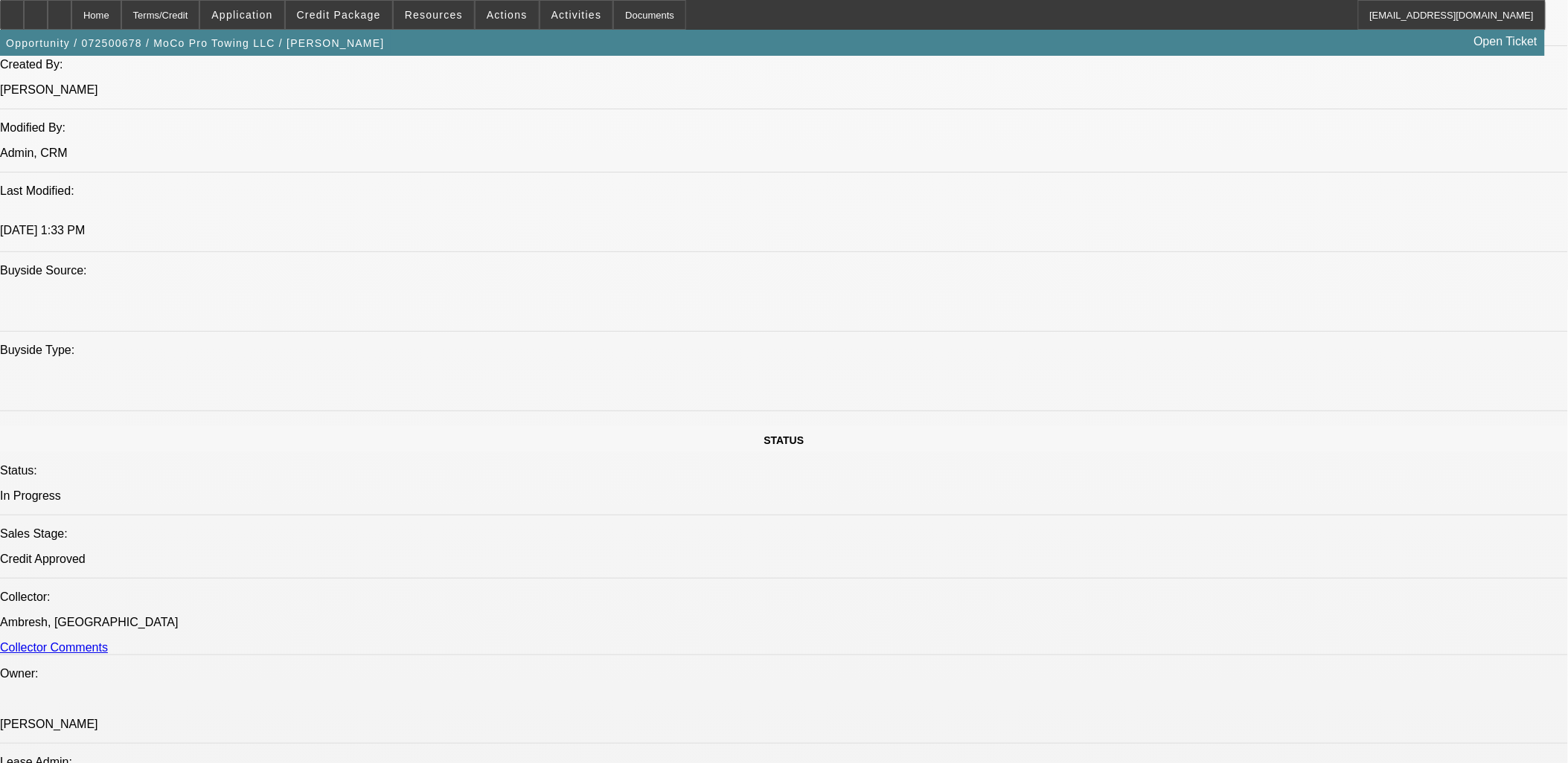
scroll to position [826, 0]
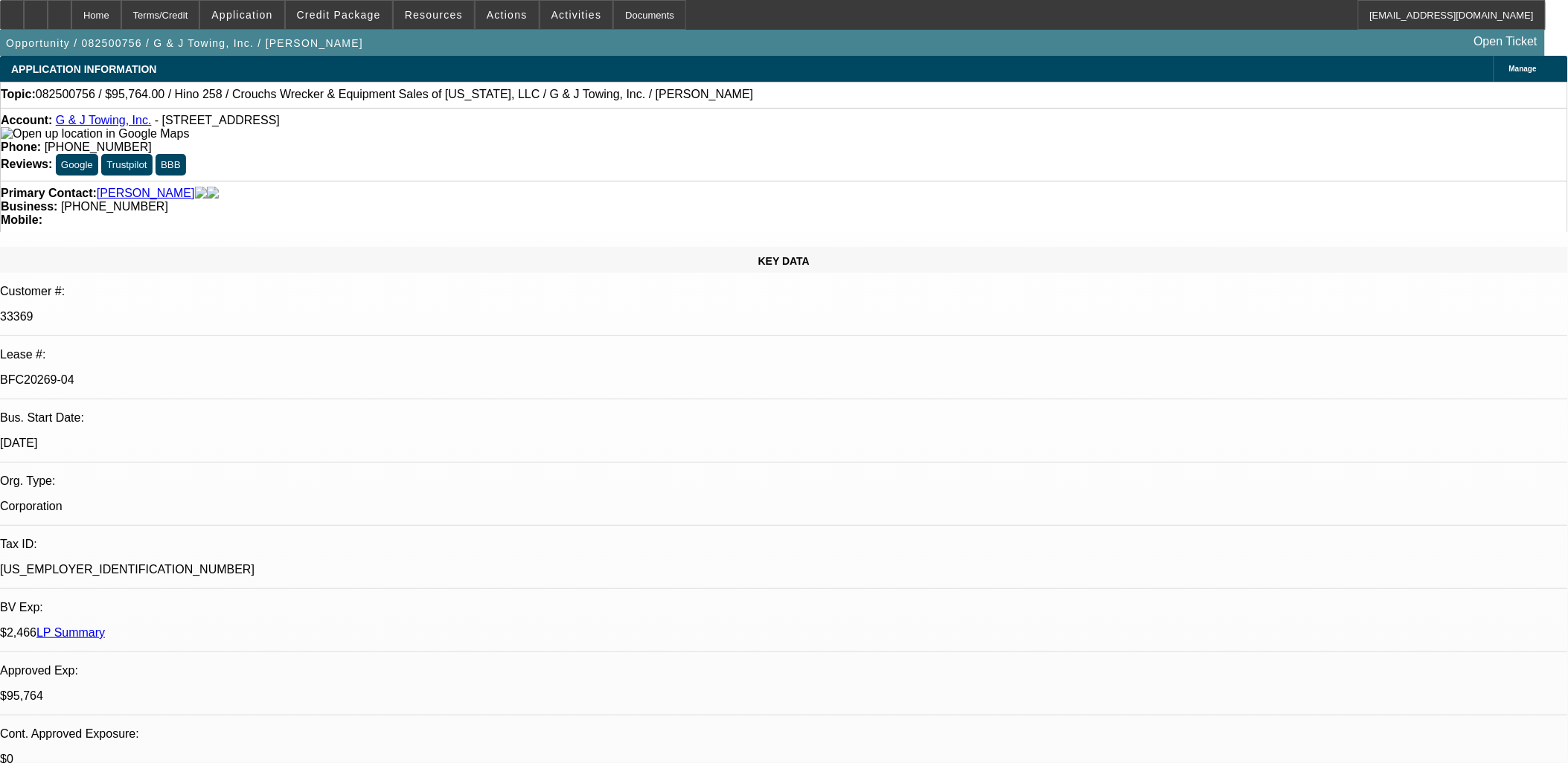
select select "0"
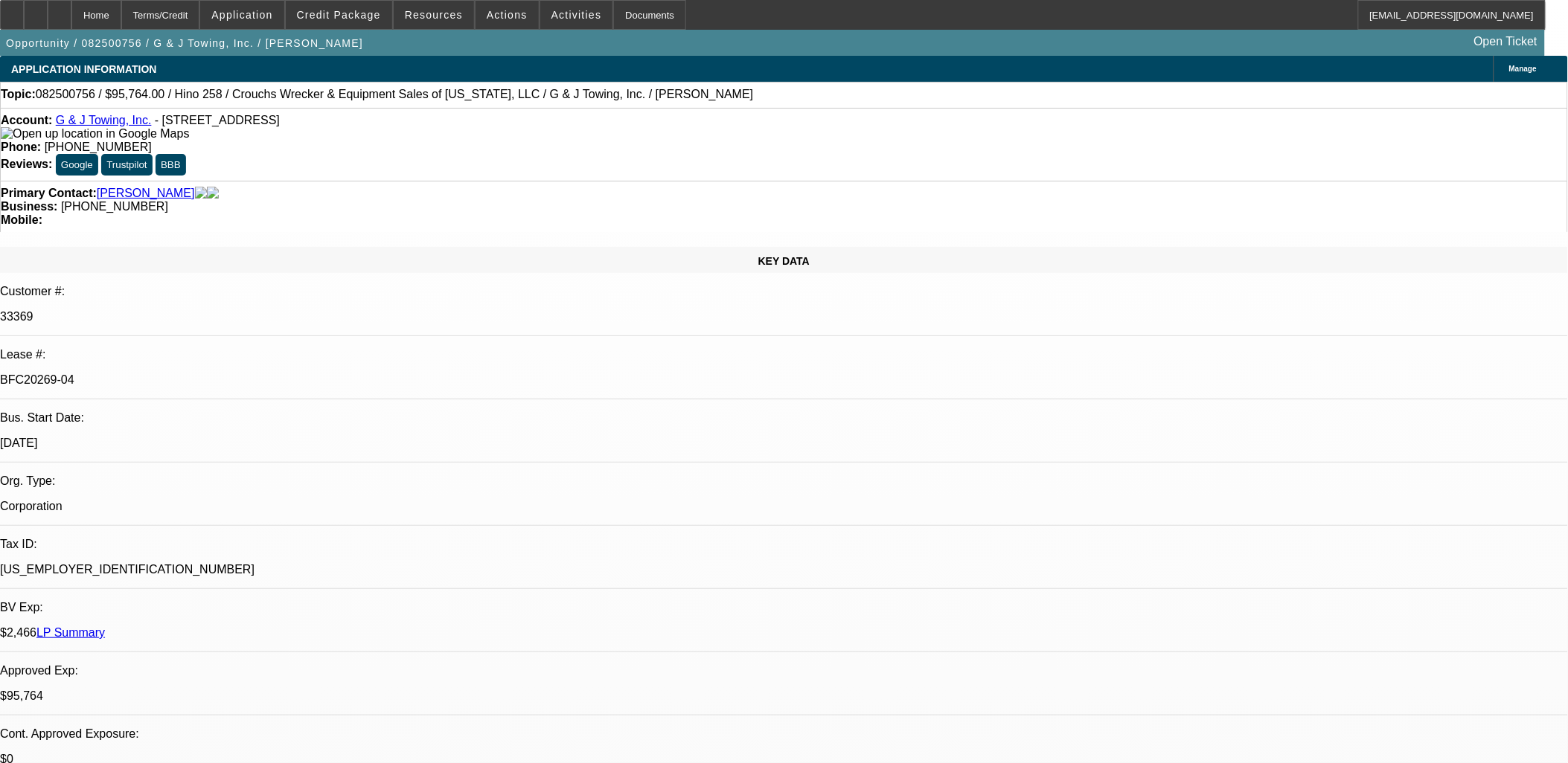
select select "0"
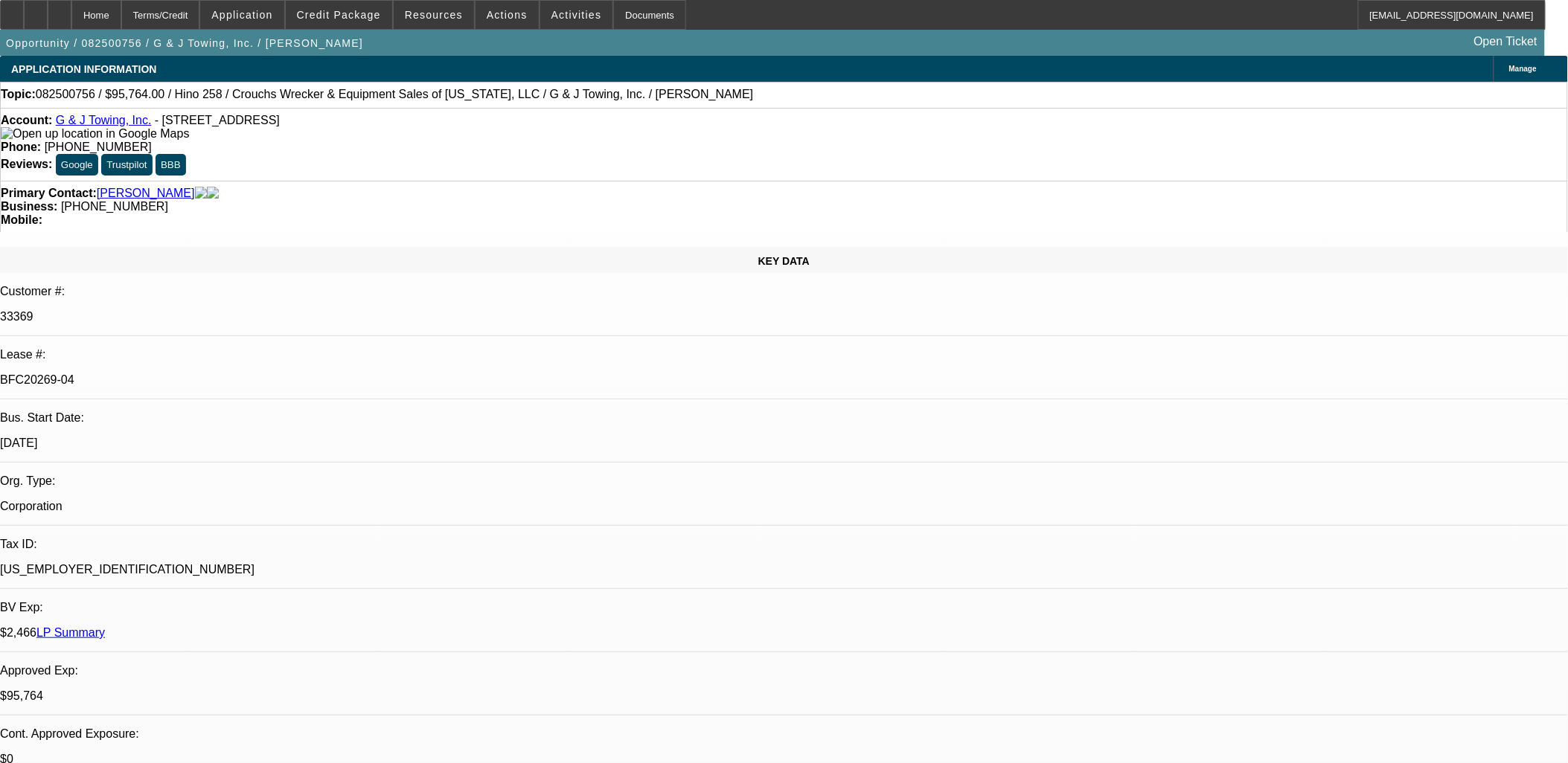
select select "0"
select select "1"
select select "6"
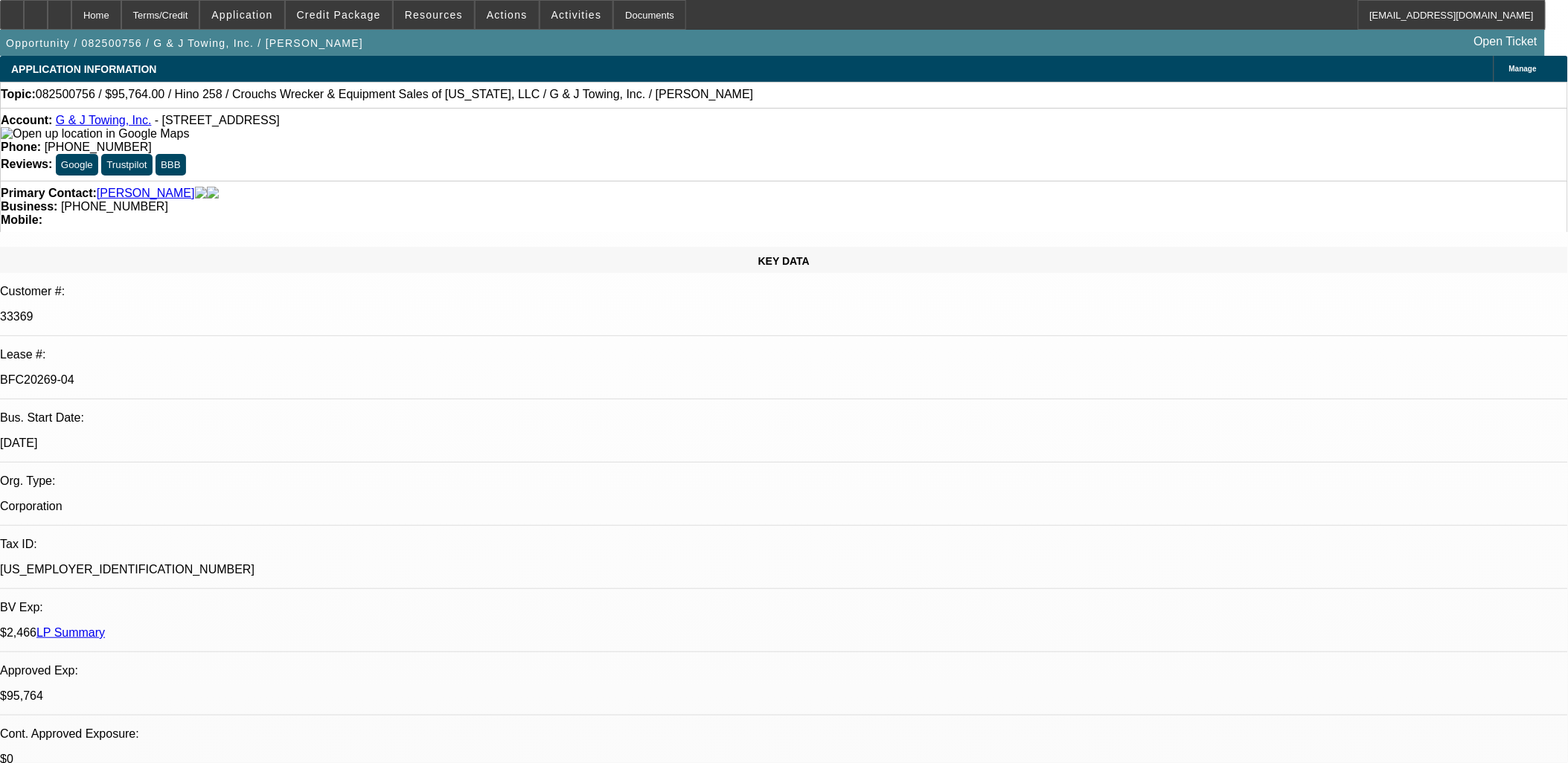
select select "1"
select select "6"
select select "1"
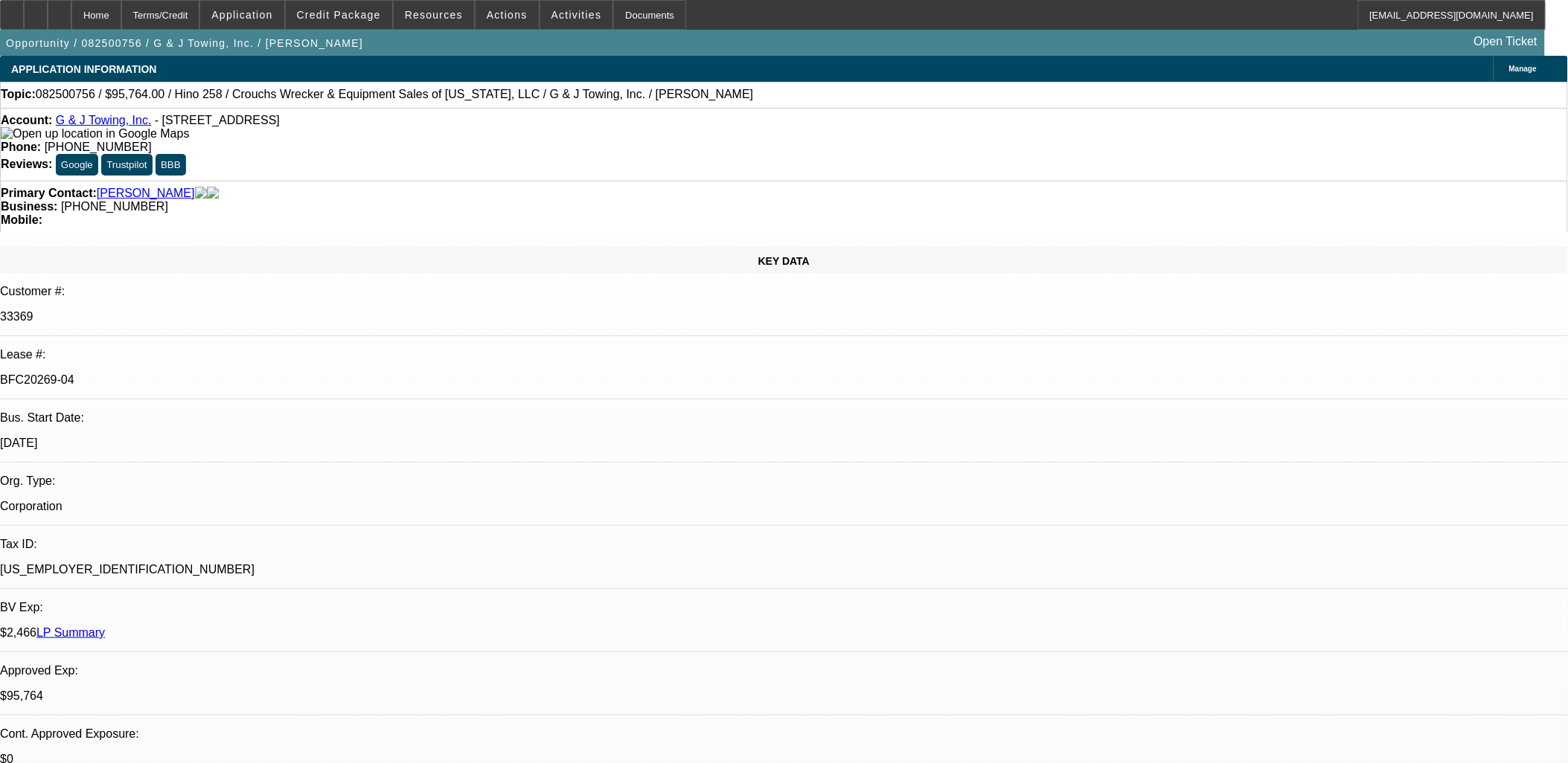
select select "6"
select select "1"
select select "3"
select select "6"
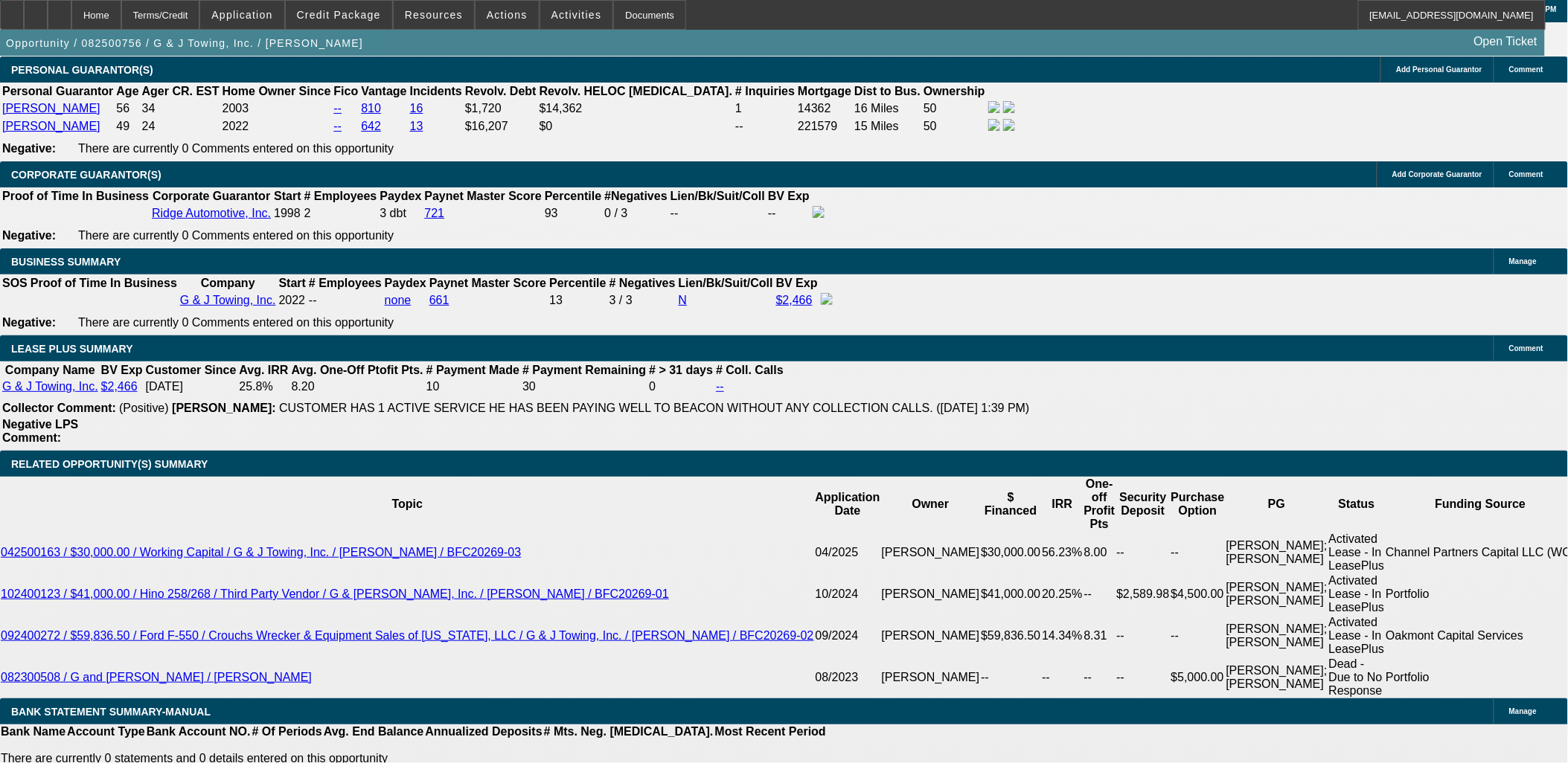
scroll to position [2479, 0]
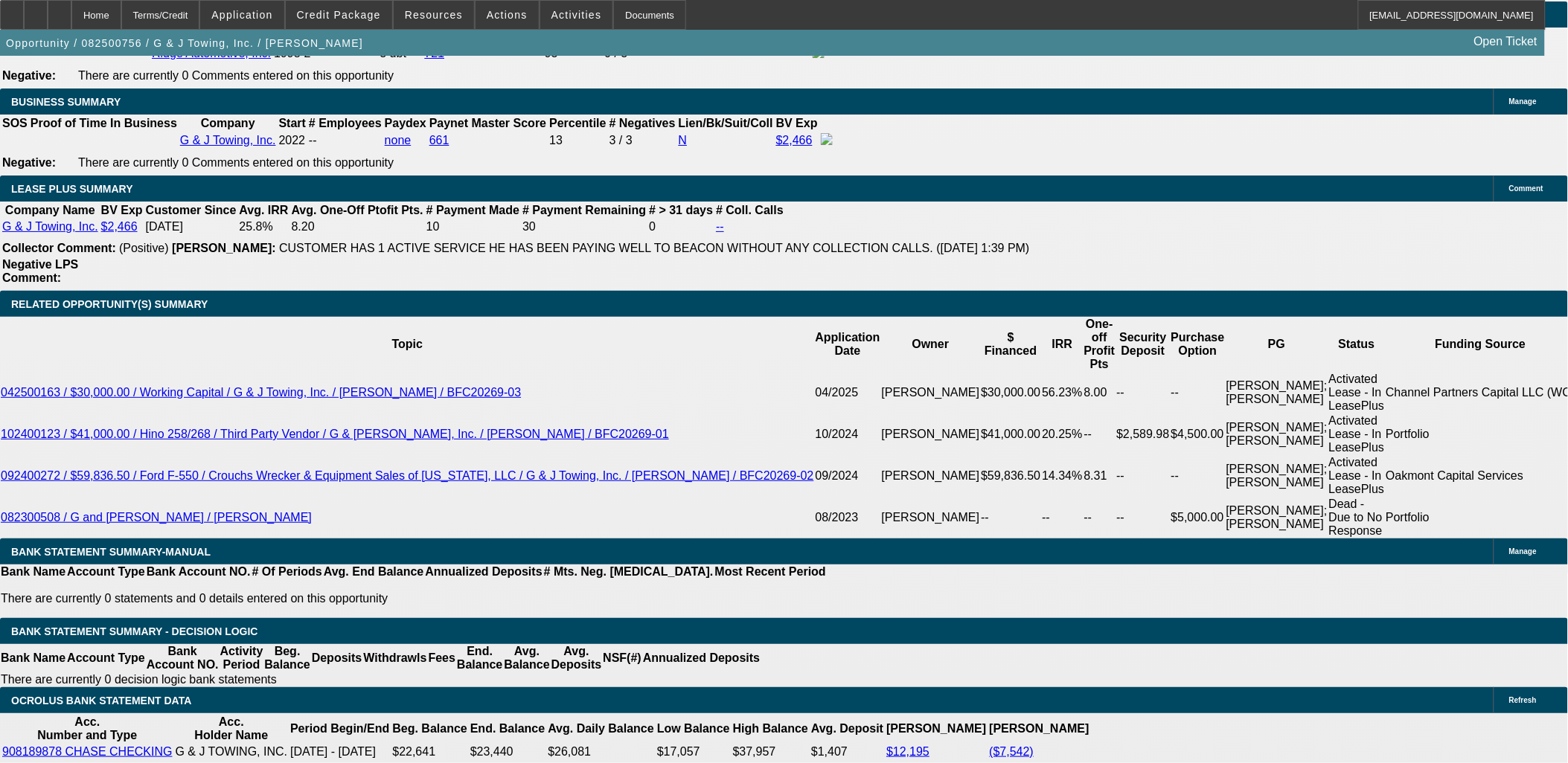
scroll to position [165, 0]
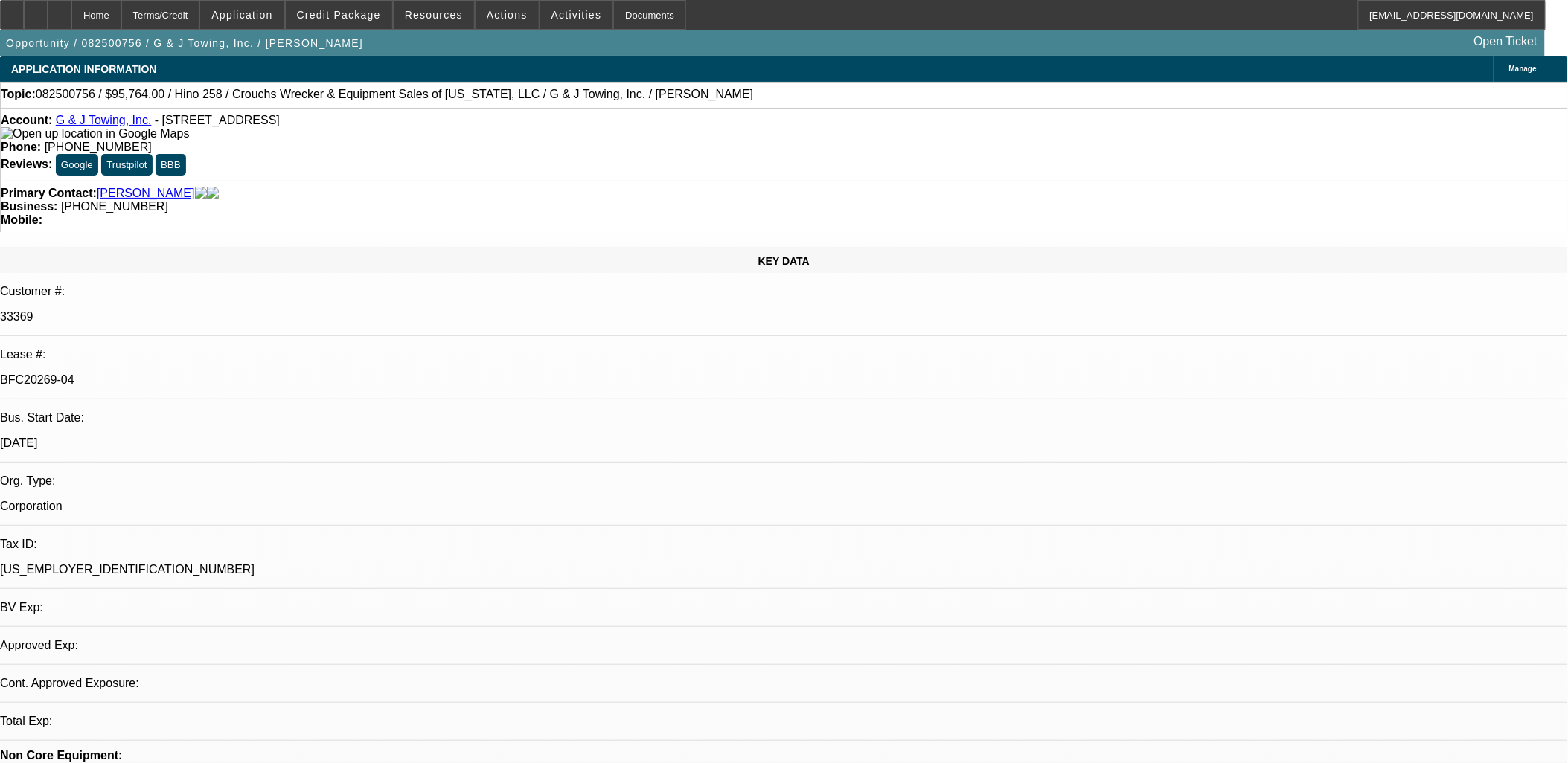
select select "0"
select select "6"
select select "0"
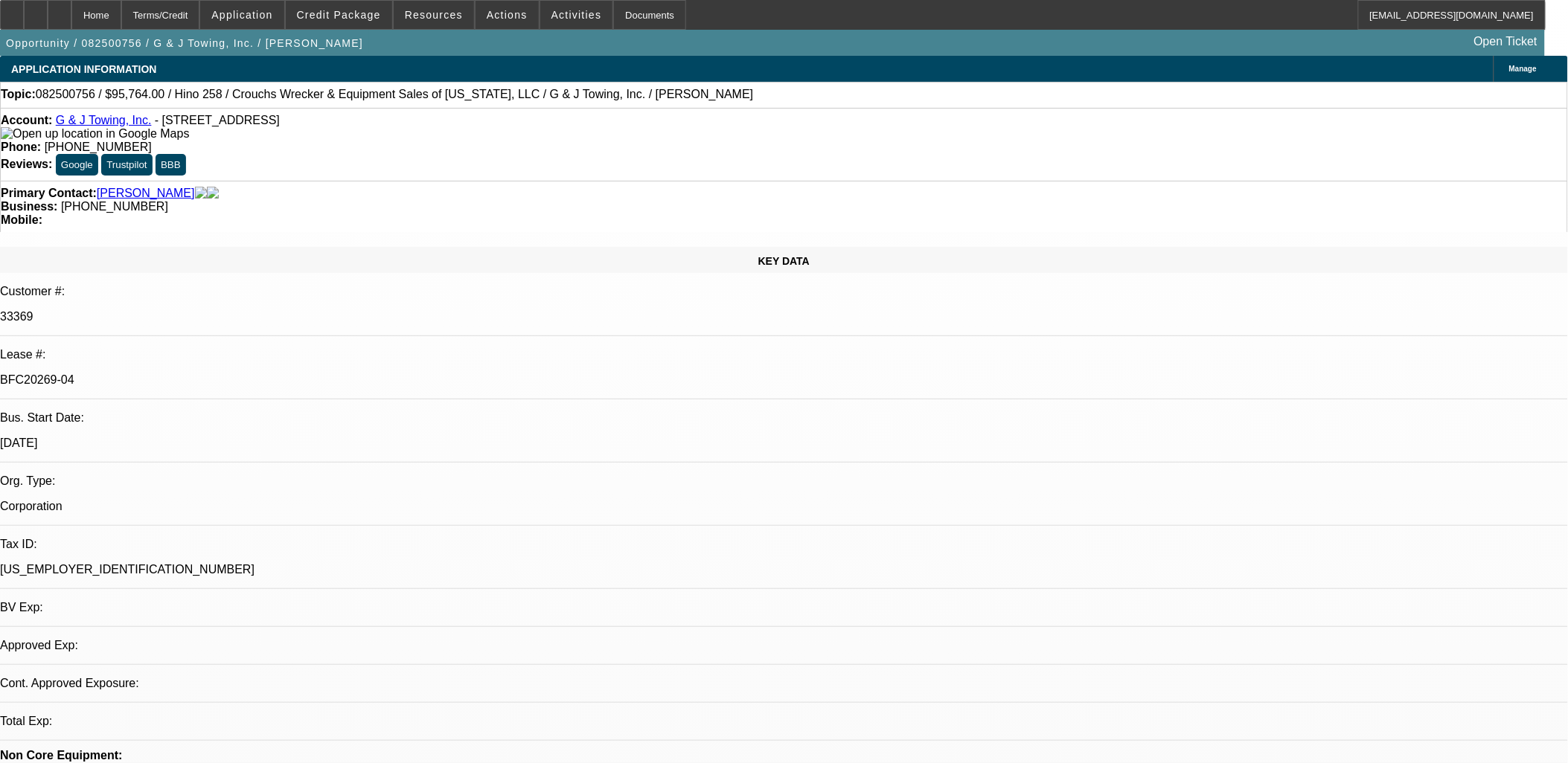
select select "0"
select select "6"
select select "0"
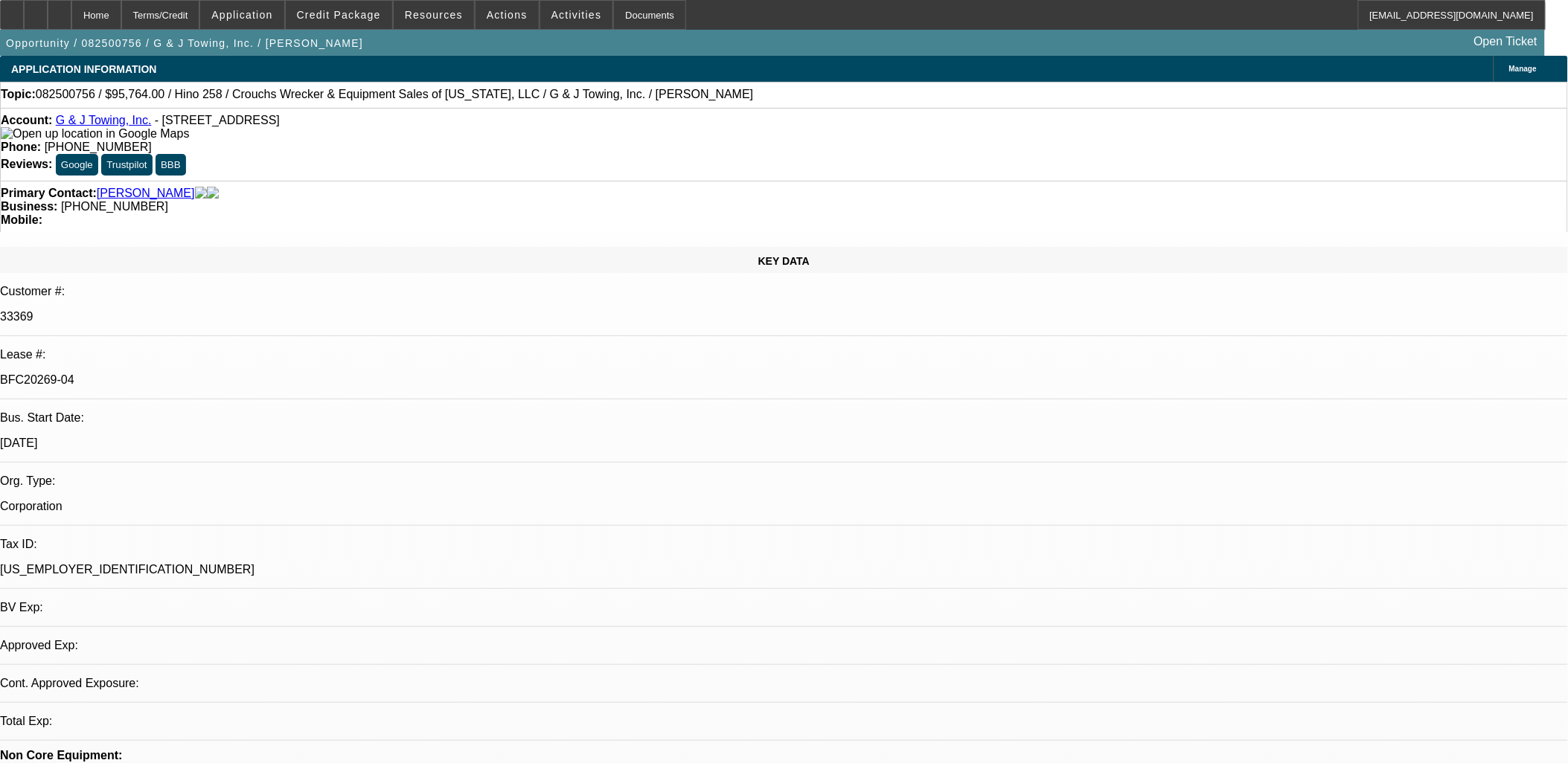
select select "0"
select select "6"
select select "0"
select select "3"
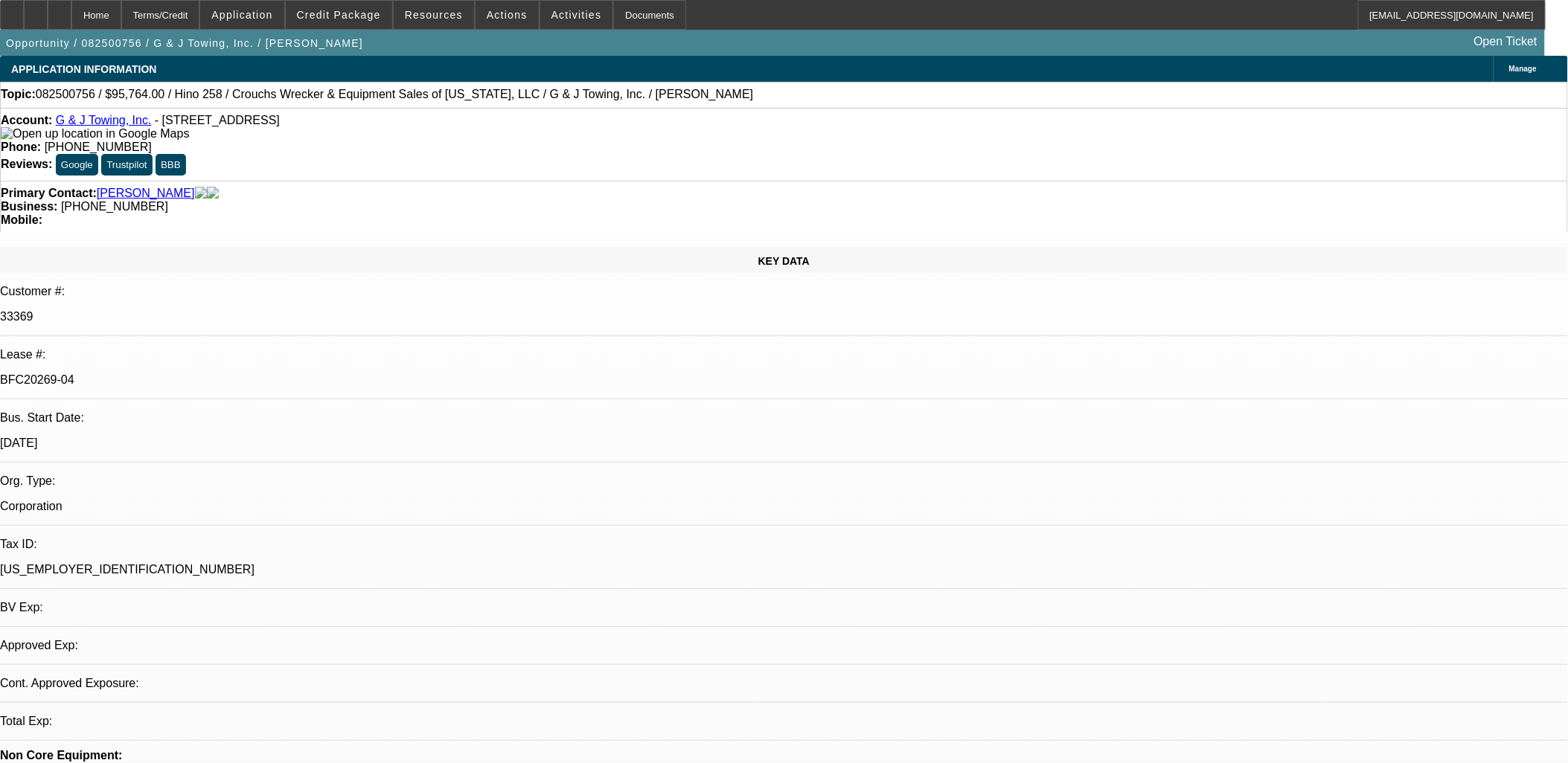
select select "0"
select select "6"
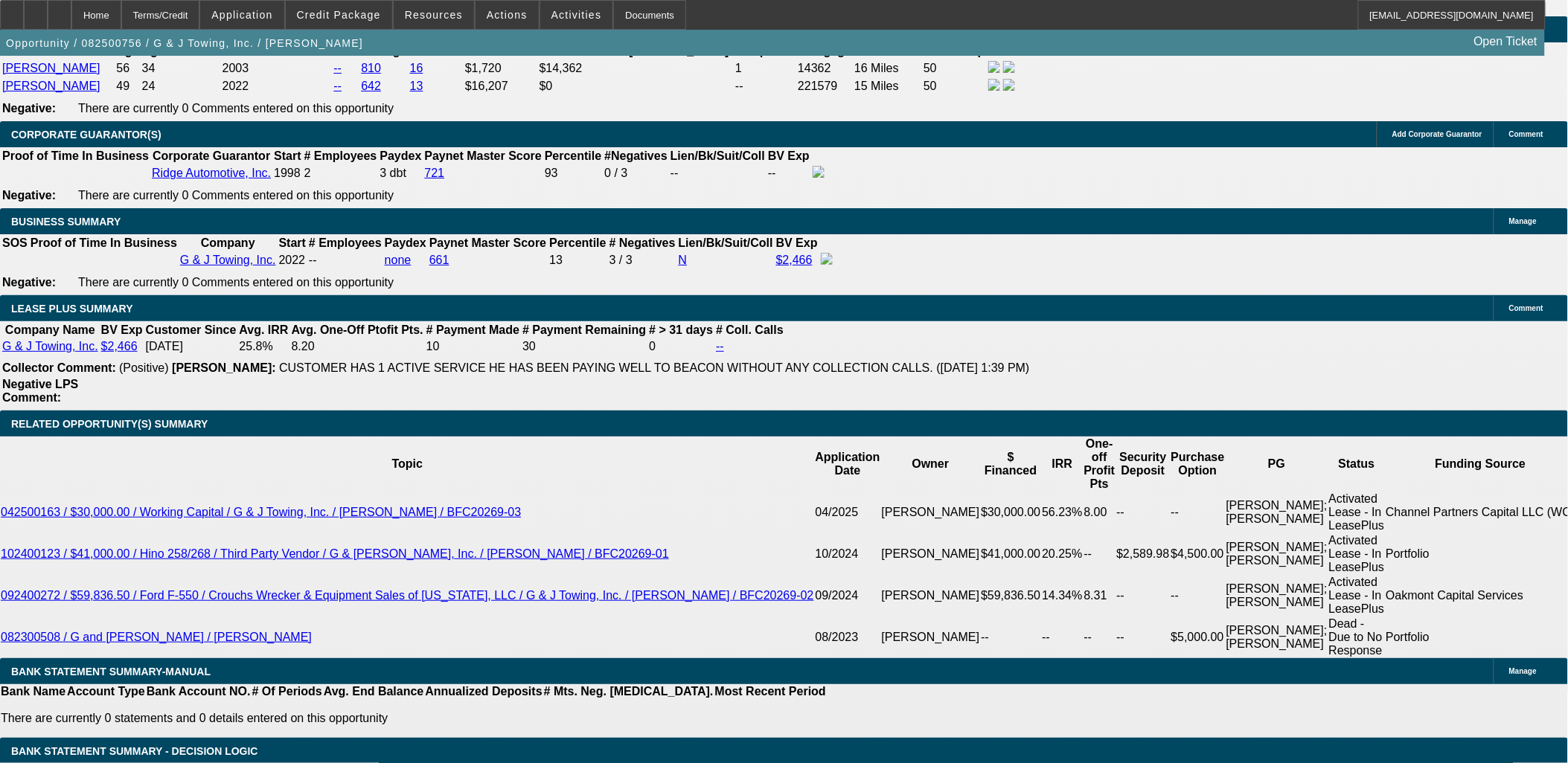
scroll to position [2396, 0]
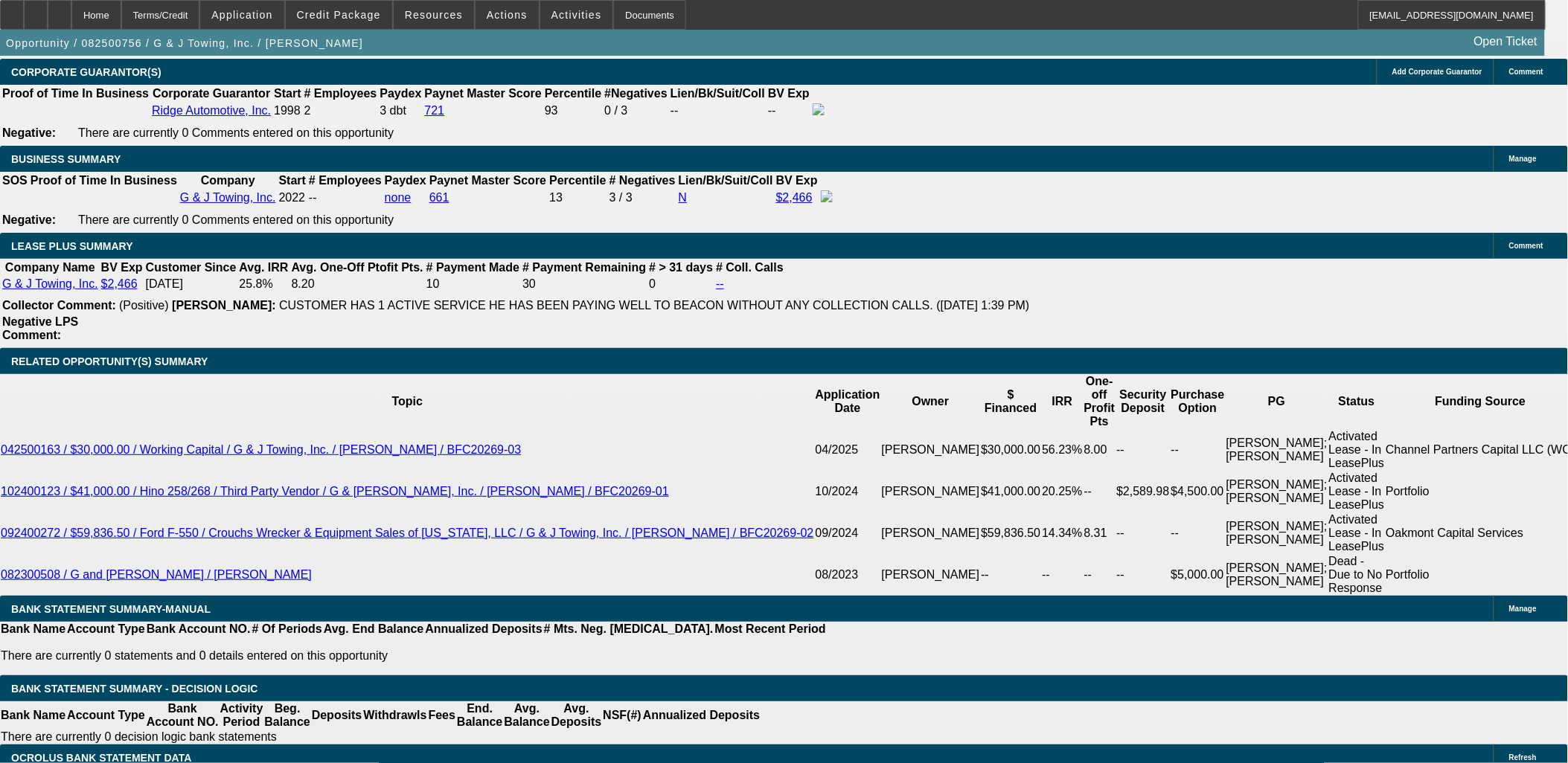
scroll to position [2436, 0]
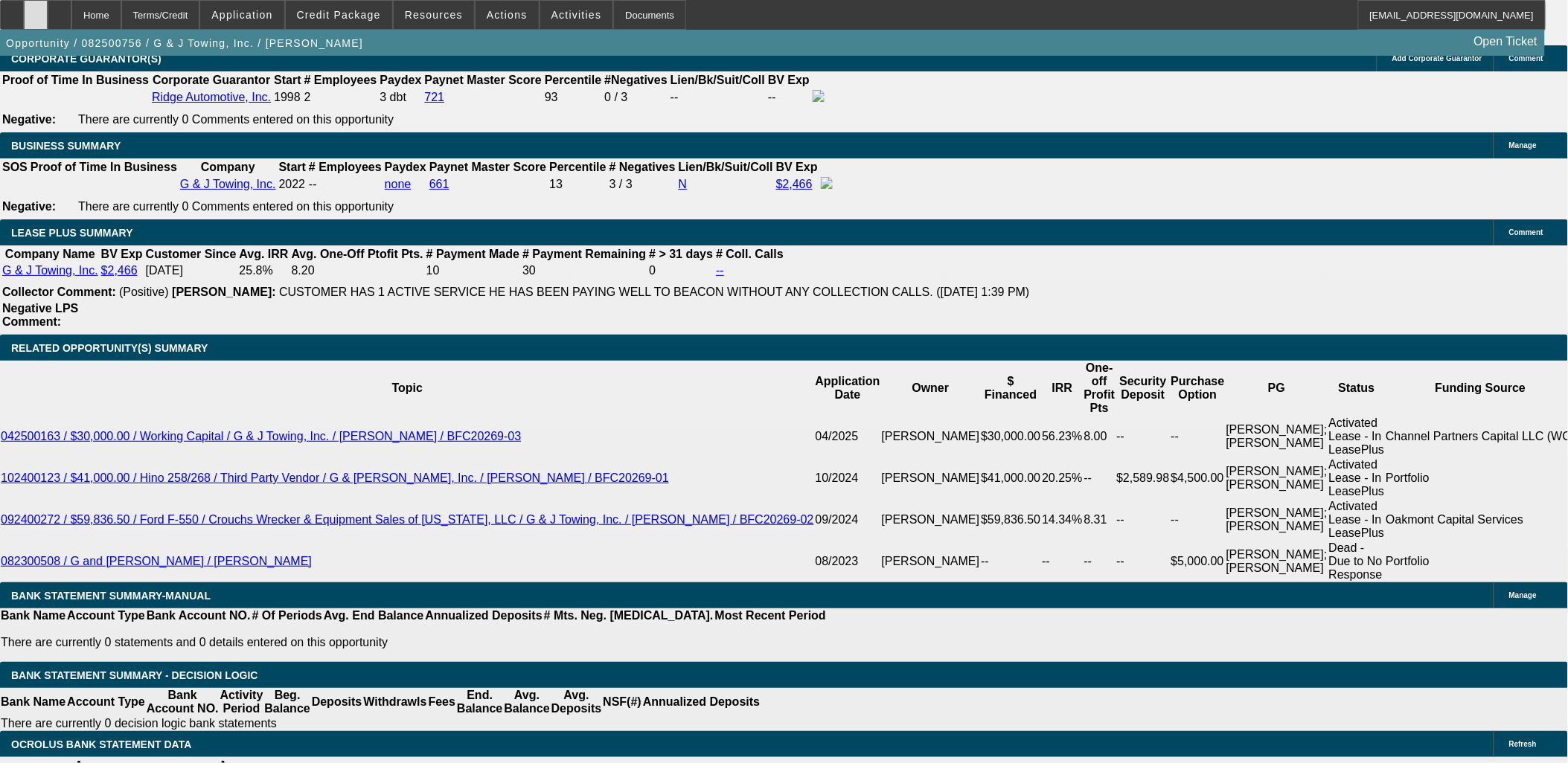
click at [35, 10] on icon at bounding box center [35, 10] width 0 height 0
click at [381, 17] on span "Credit Package" at bounding box center [339, 15] width 84 height 12
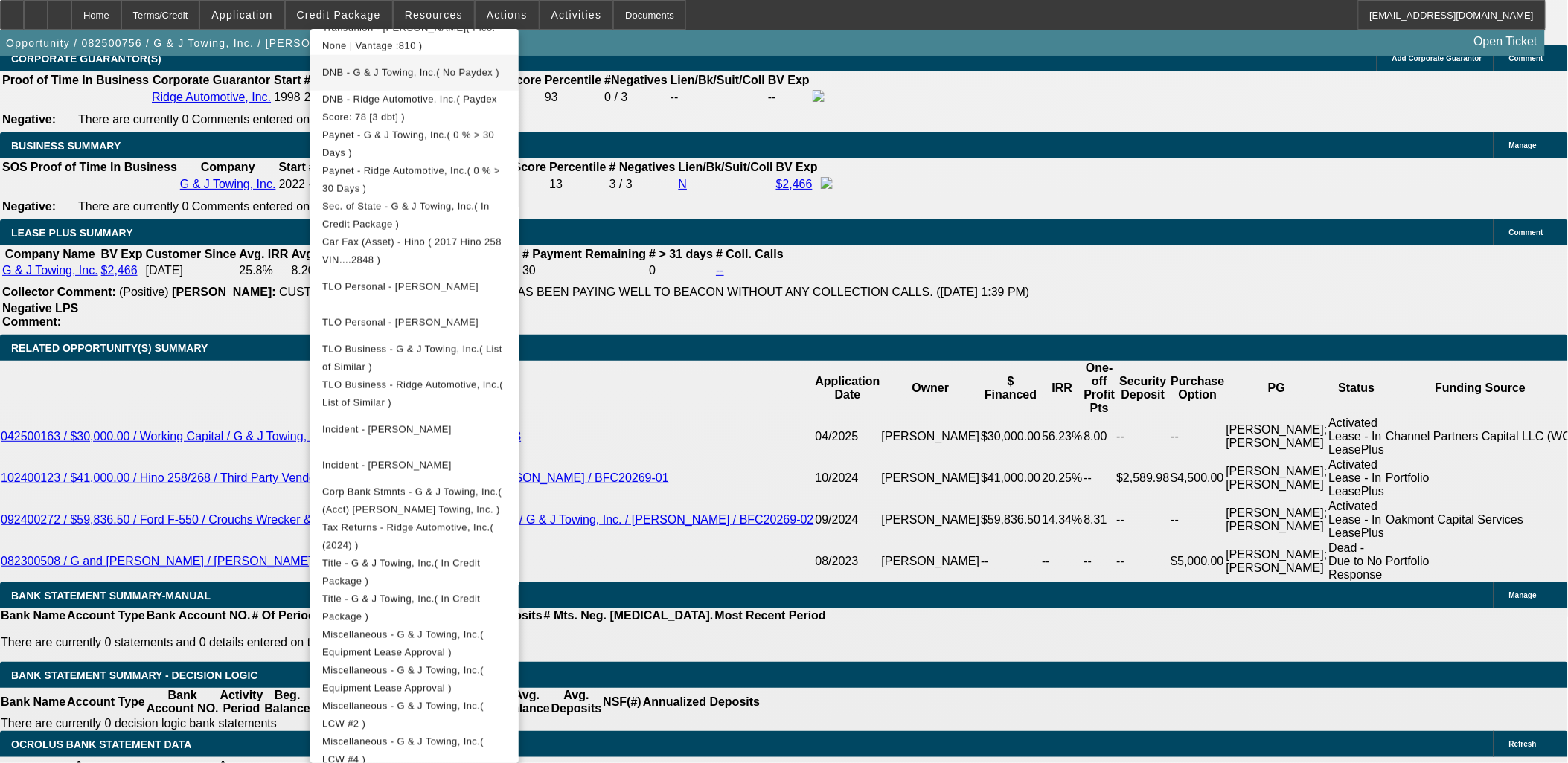
scroll to position [0, 0]
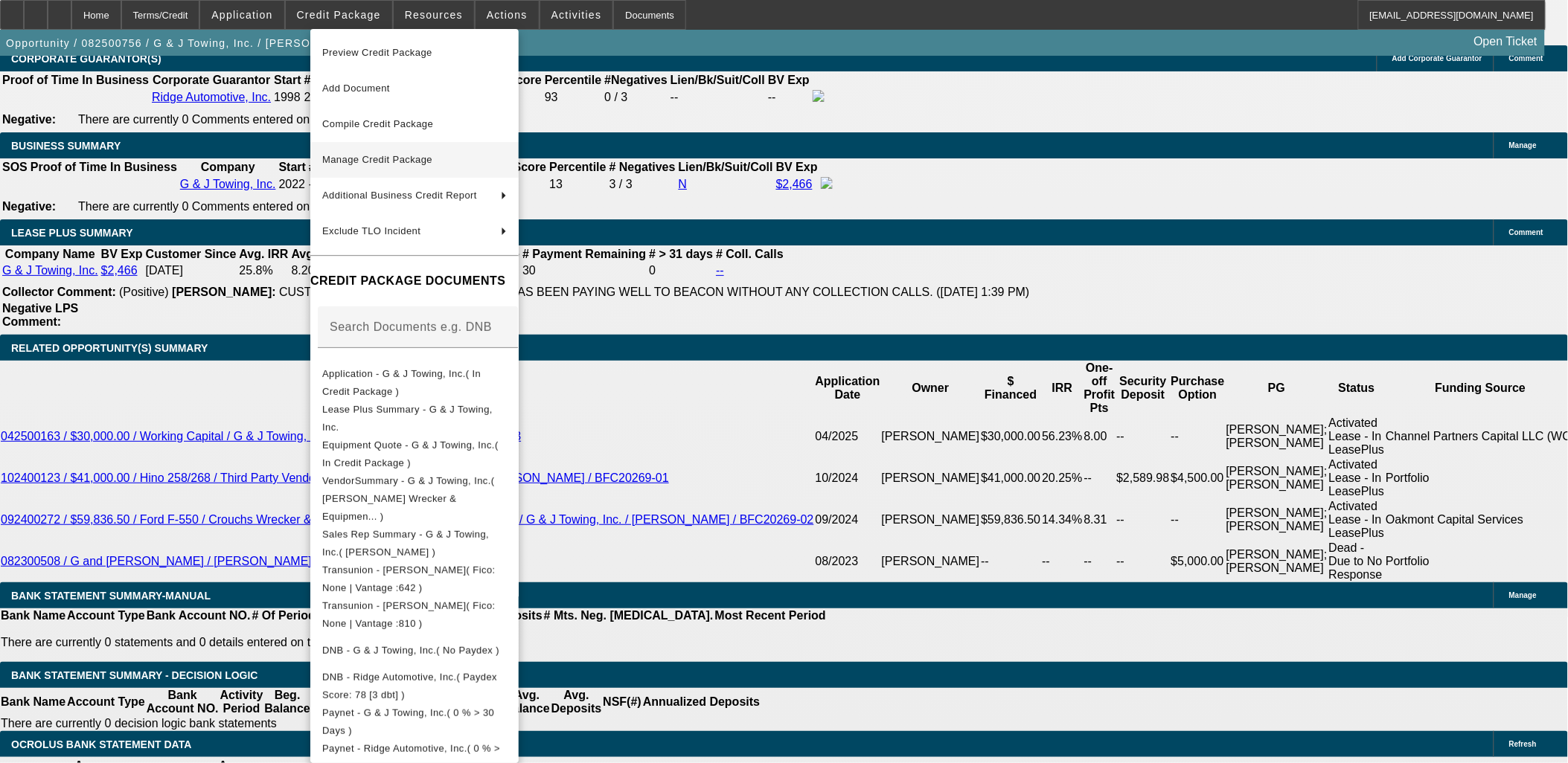
click at [481, 167] on span "Manage Credit Package" at bounding box center [414, 160] width 184 height 18
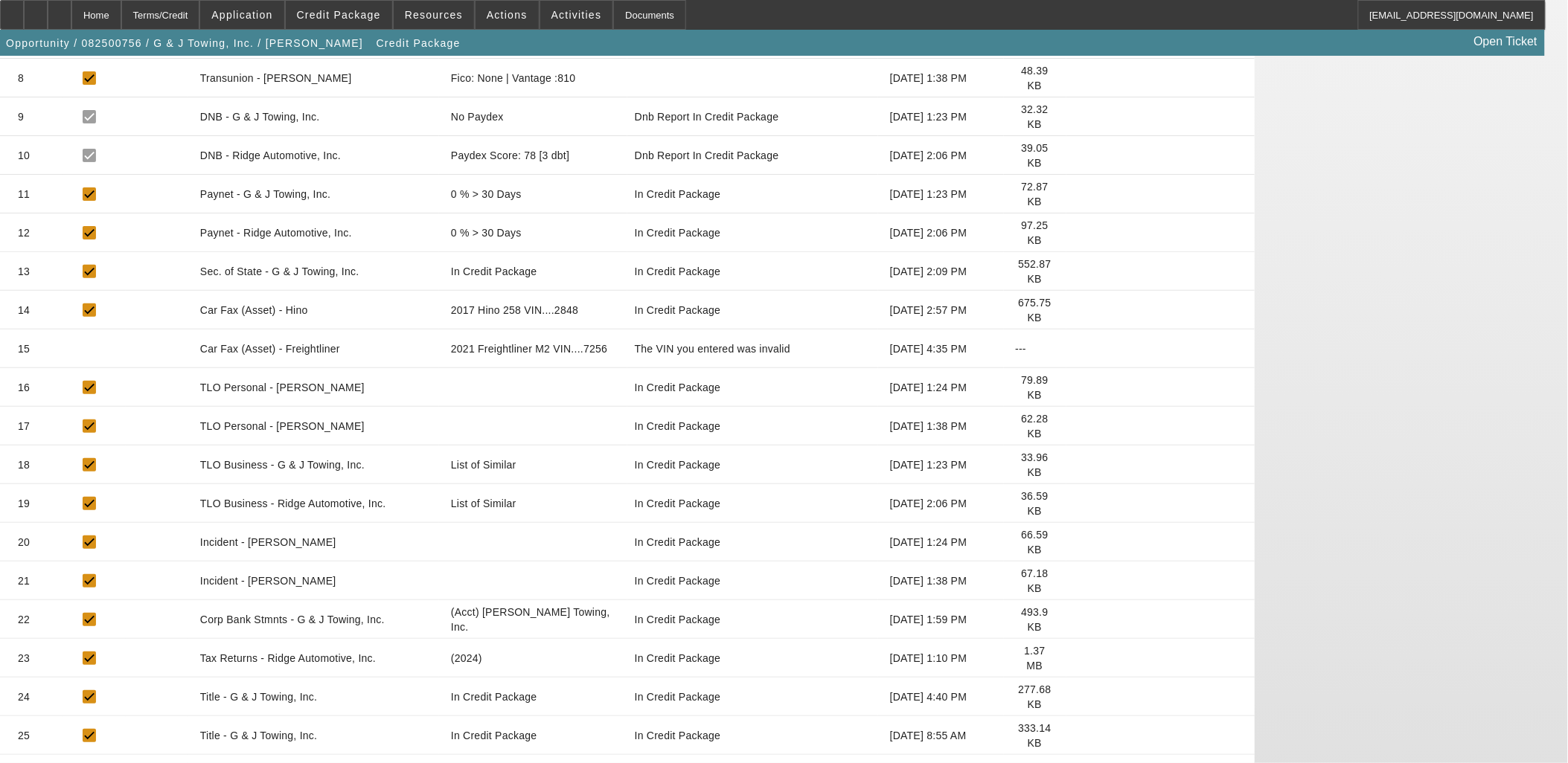
scroll to position [578, 0]
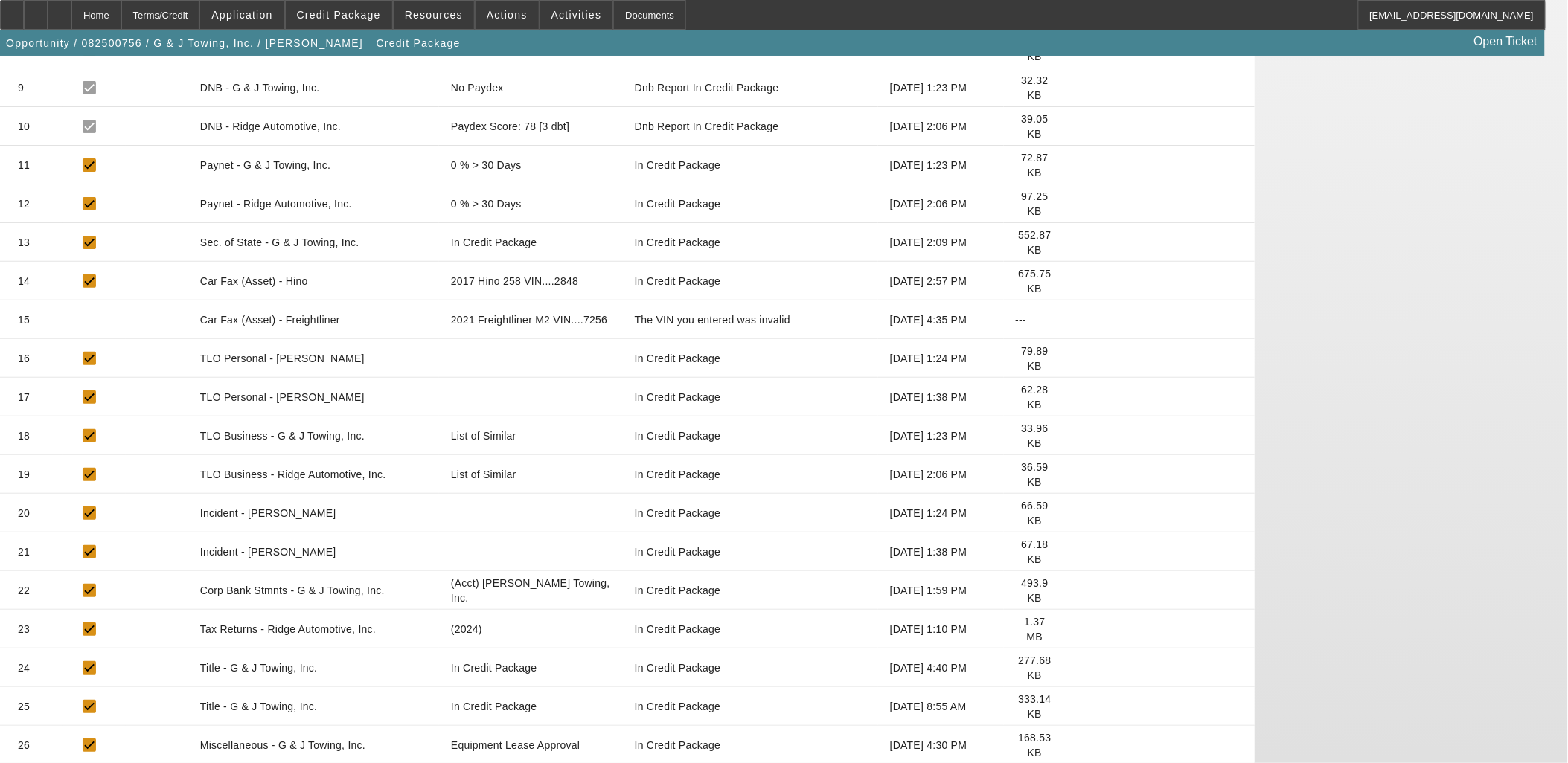
click at [1078, 668] on icon at bounding box center [1078, 668] width 0 height 0
click at [1078, 707] on icon at bounding box center [1078, 707] width 0 height 0
click at [218, 44] on span "Opportunity / 082500756 / G & J Towing, Inc. / Robbins, Jason" at bounding box center [184, 43] width 357 height 12
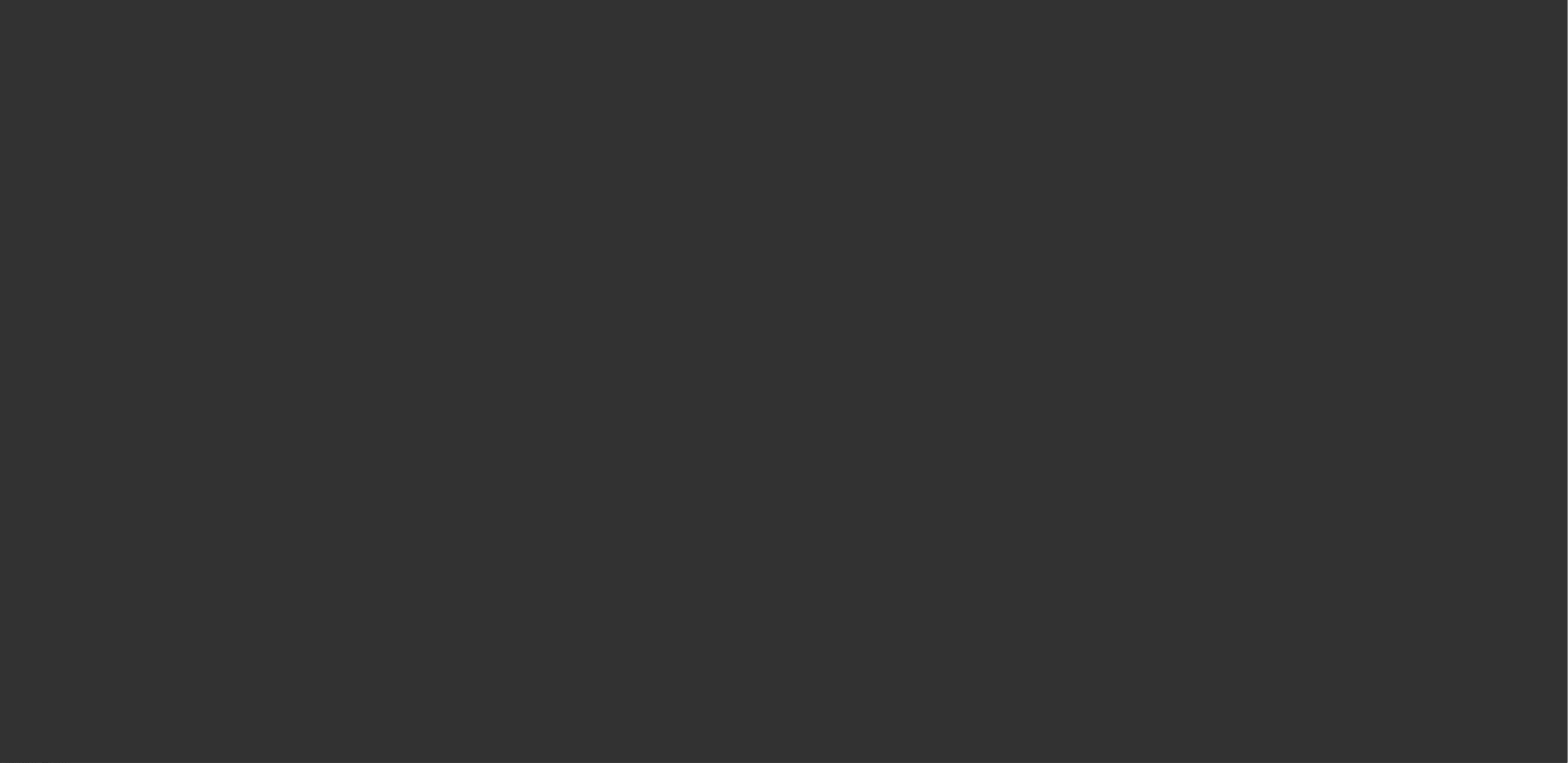
select select "0"
select select "6"
select select "0"
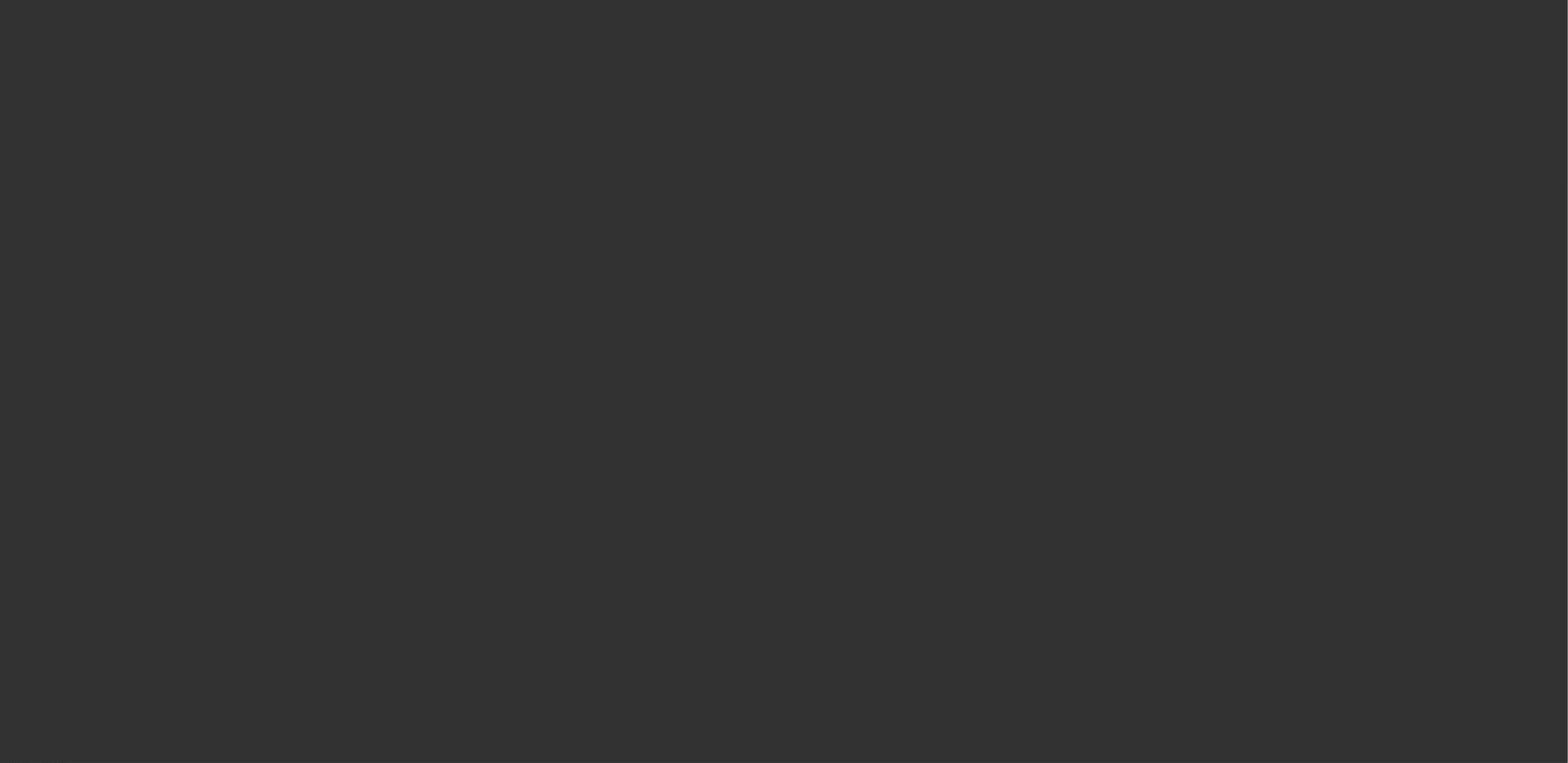
select select "0"
select select "6"
select select "0"
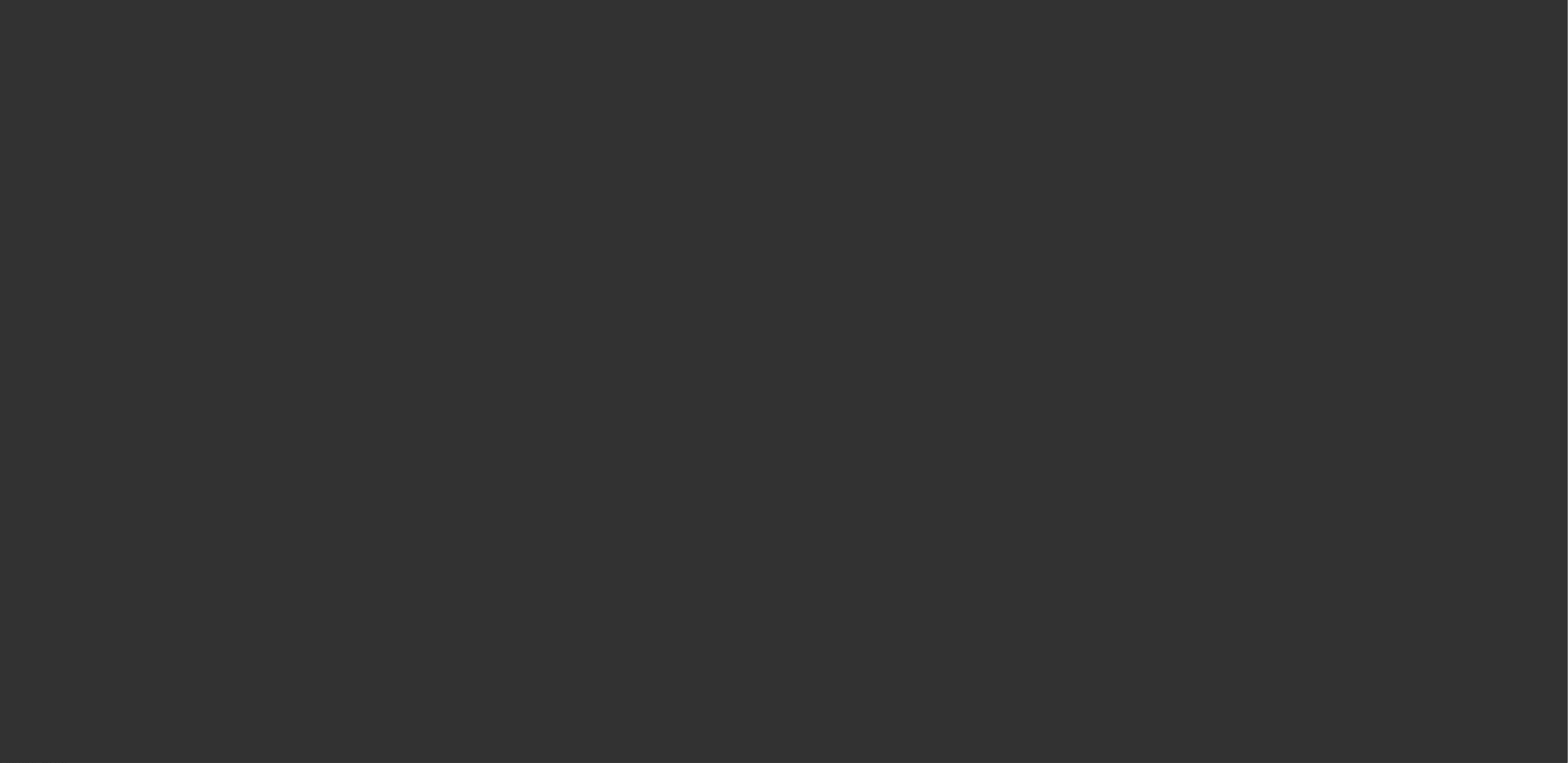
select select "0"
select select "6"
select select "0"
select select "3"
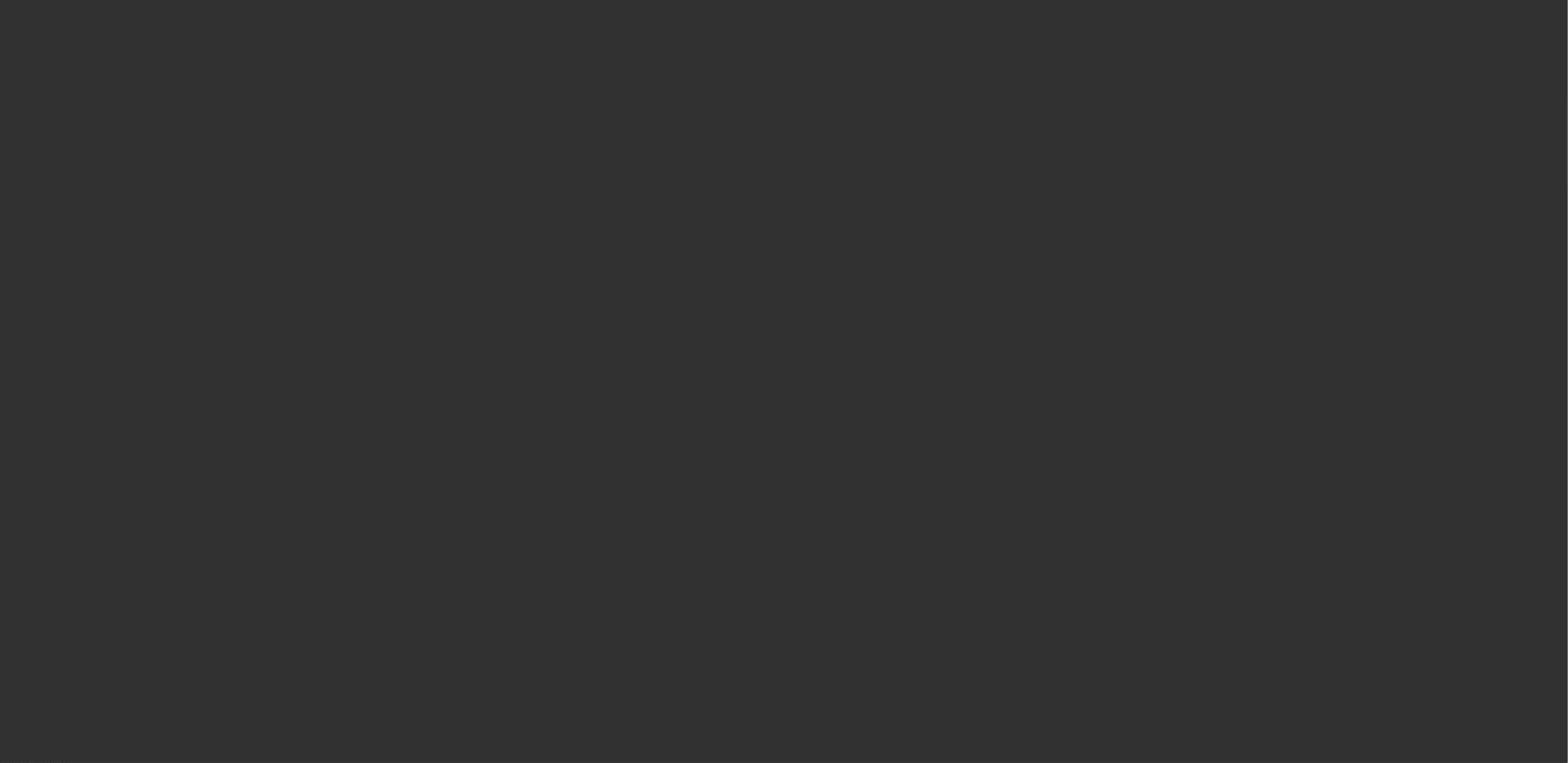
select select "0"
select select "6"
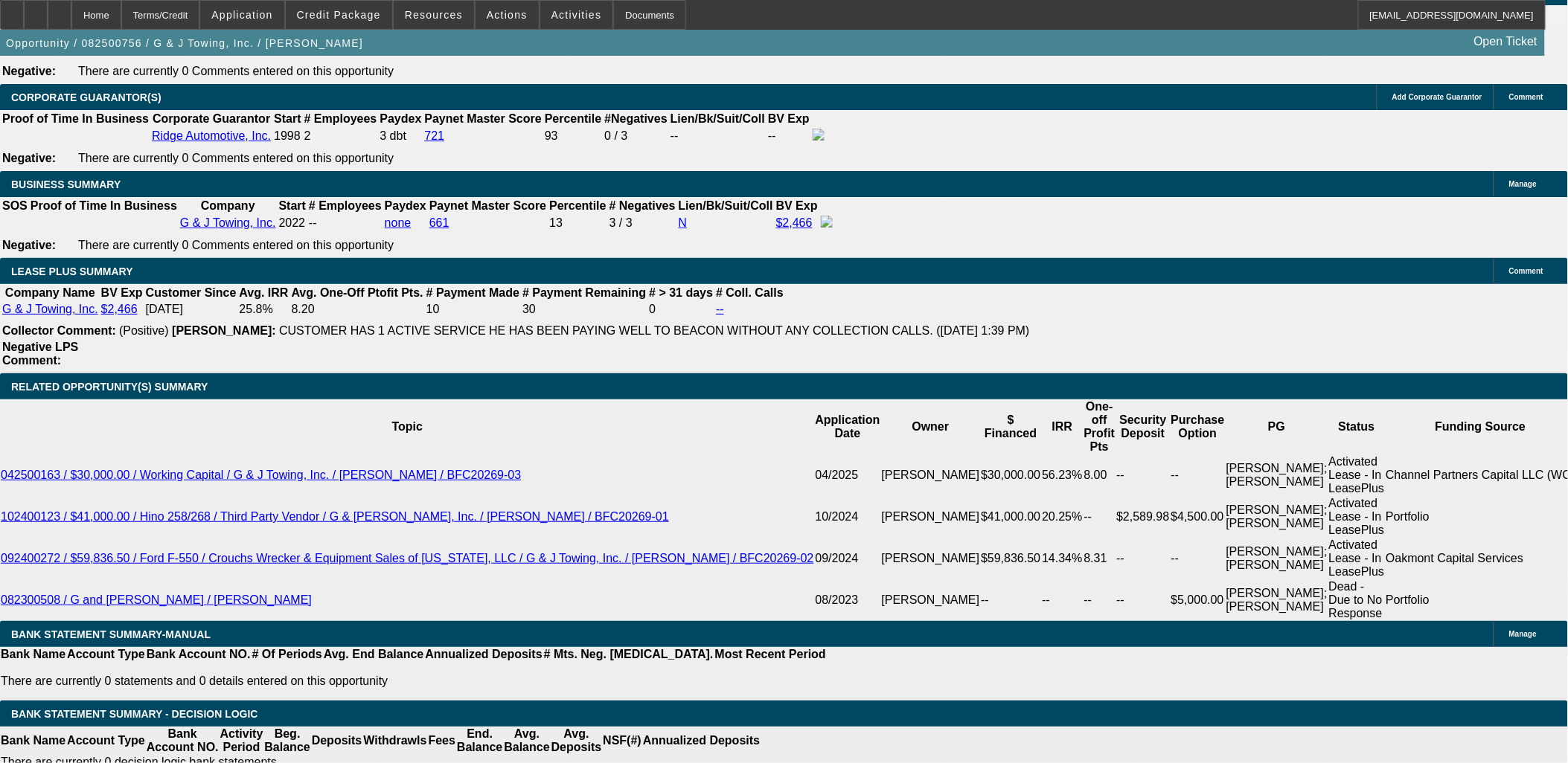
scroll to position [2314, 0]
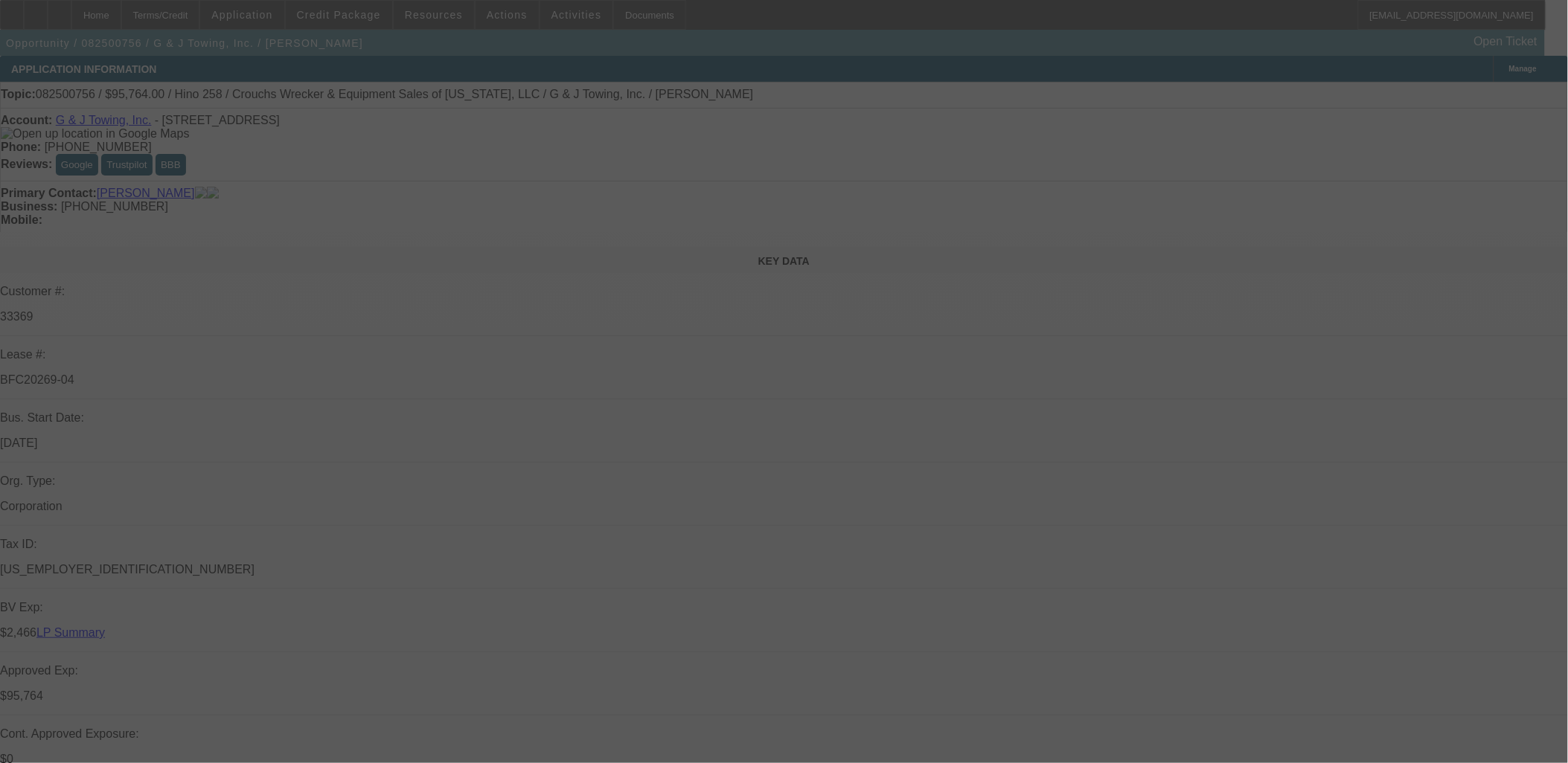
select select "0"
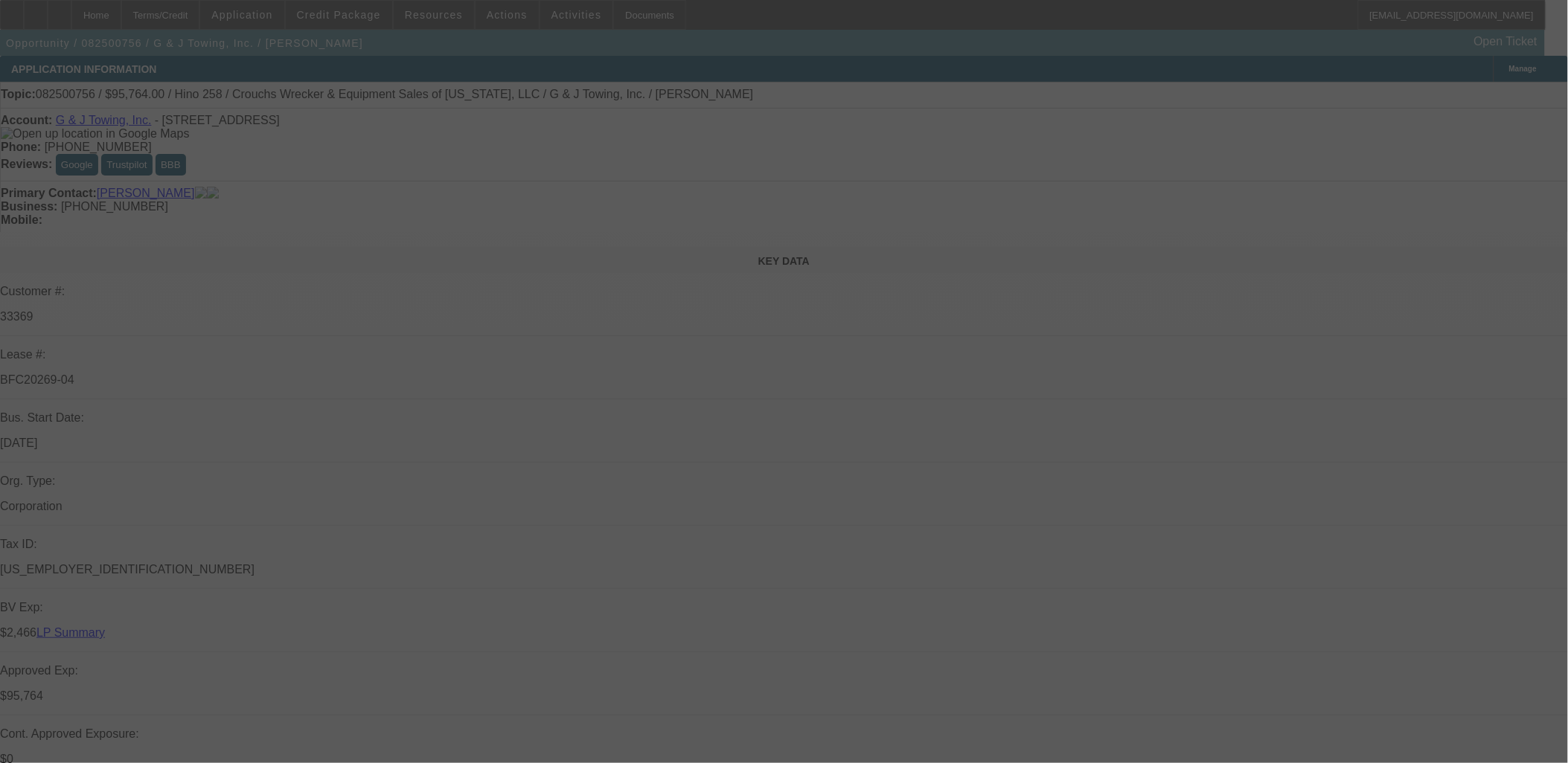
select select "0"
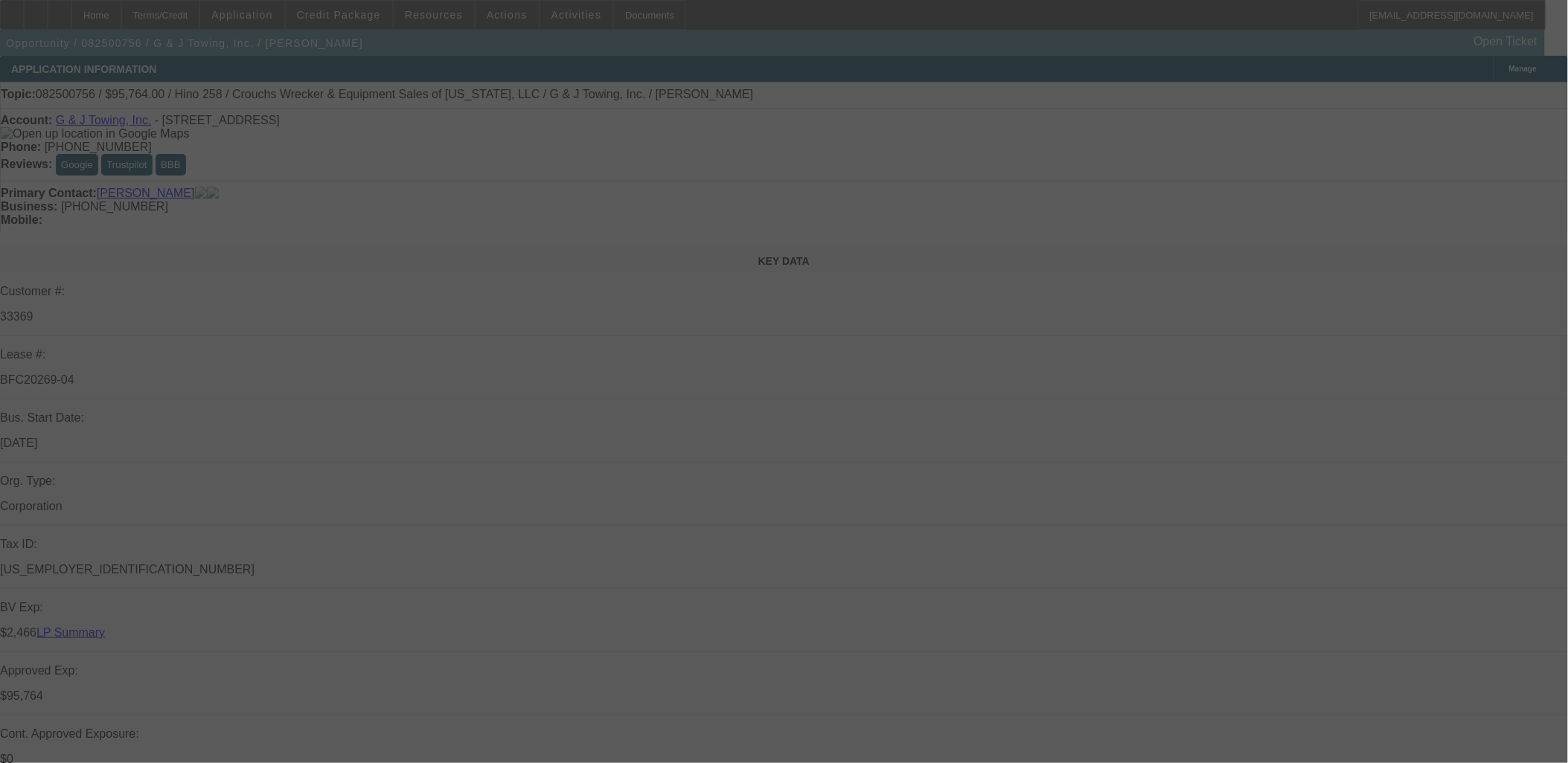
select select "0"
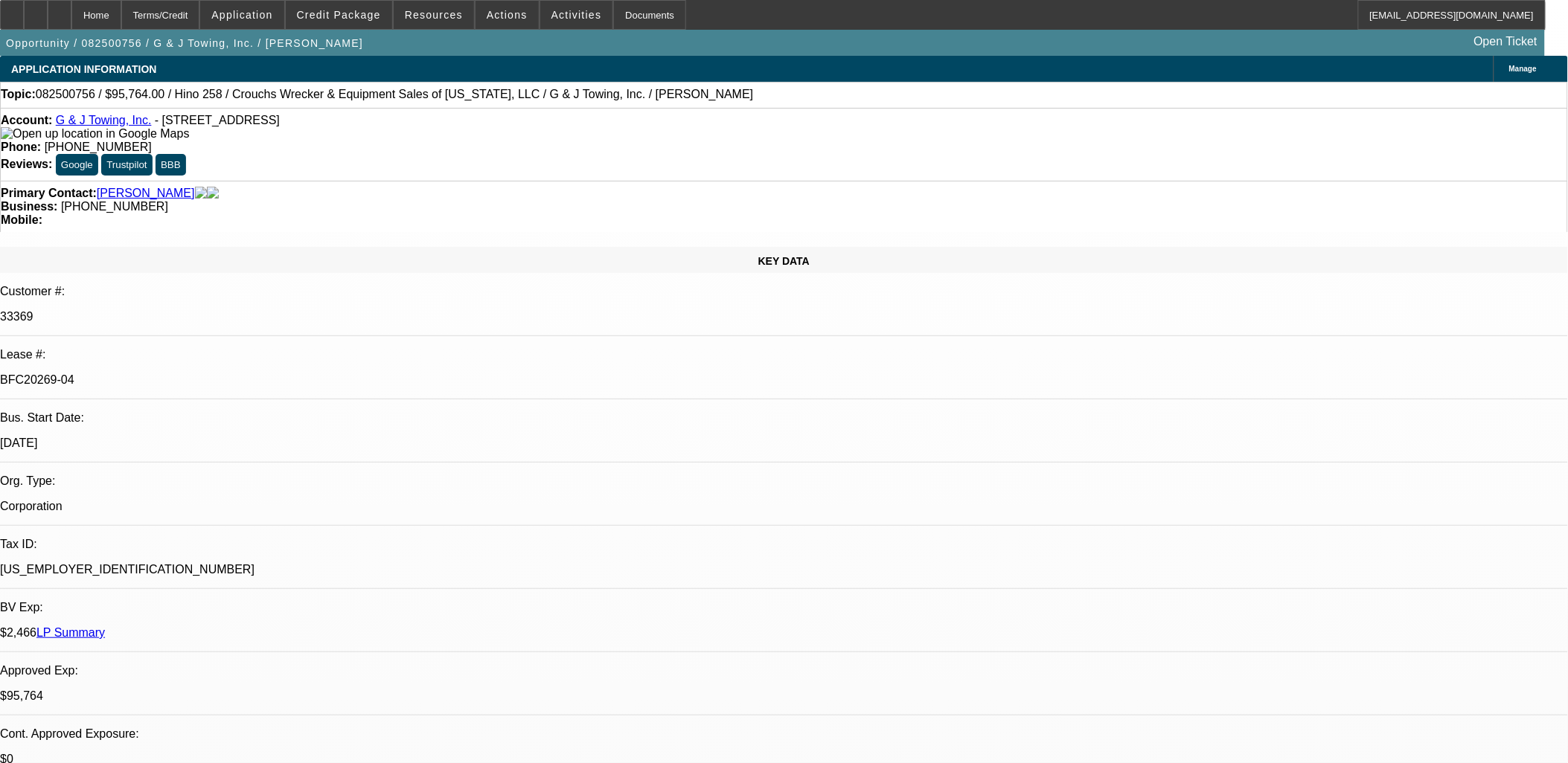
select select "1"
select select "6"
select select "1"
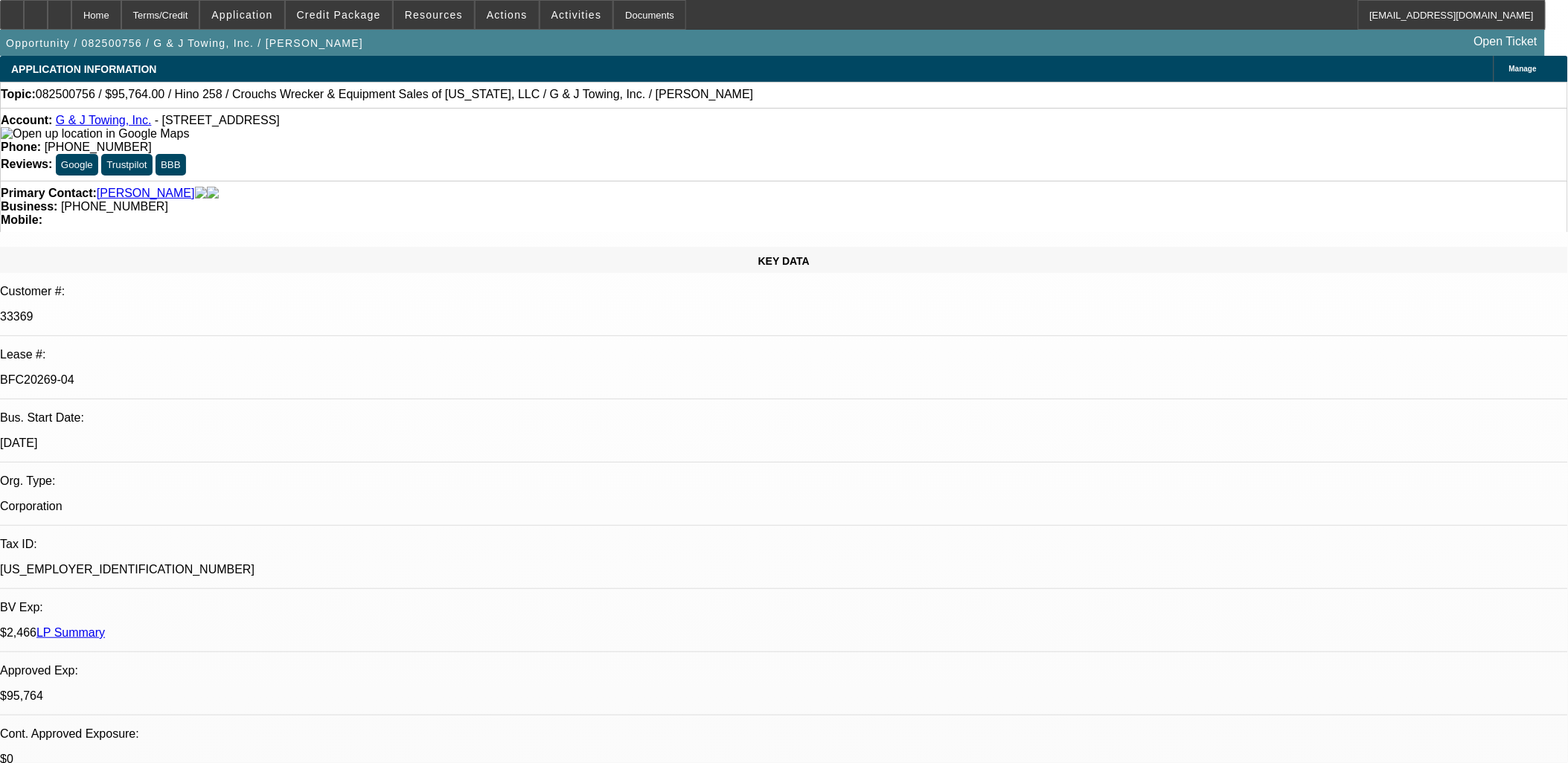
select select "6"
select select "1"
select select "6"
select select "1"
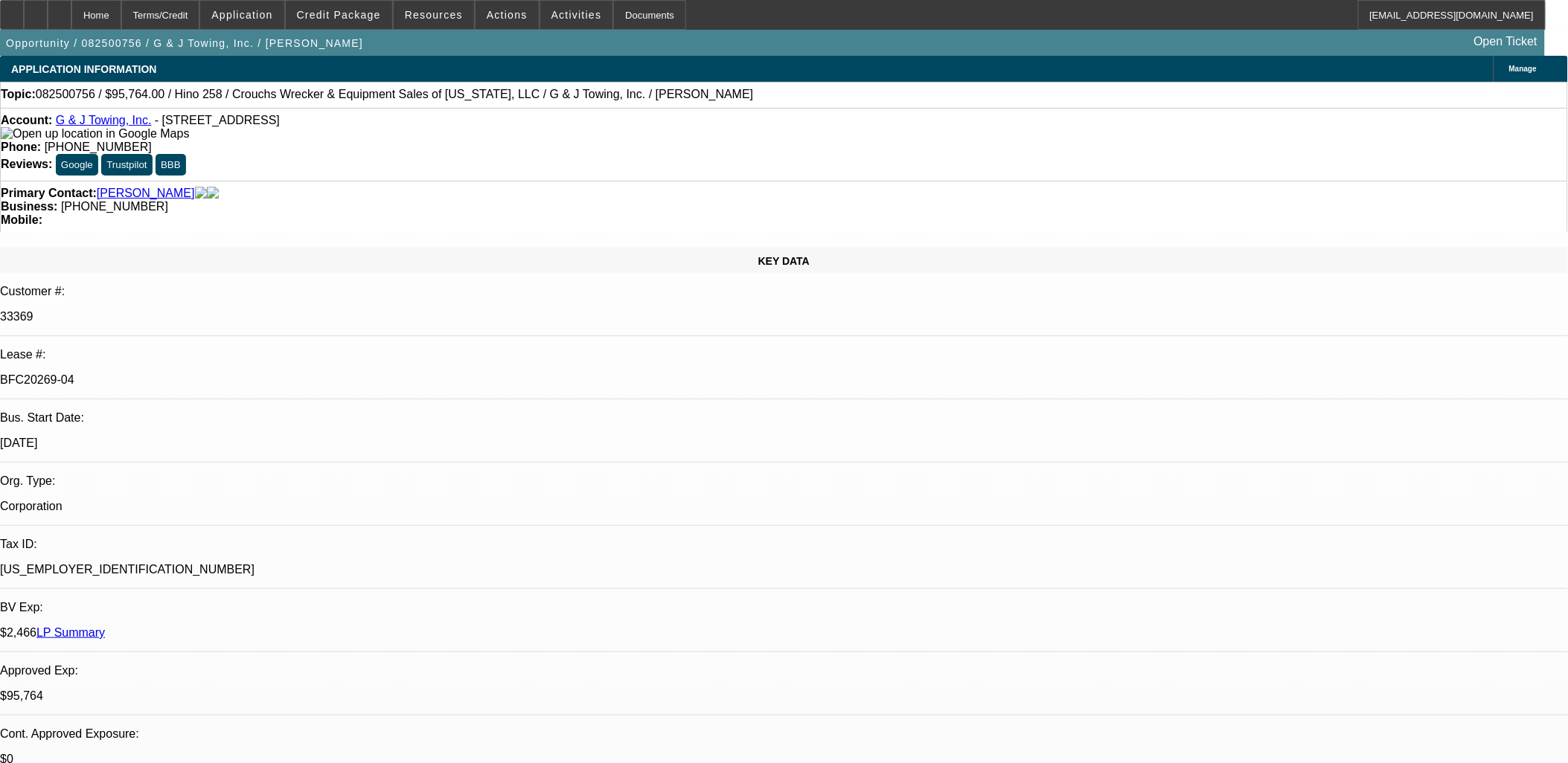
select select "3"
select select "6"
click at [168, 200] on span "[PHONE_NUMBER]" at bounding box center [114, 206] width 107 height 13
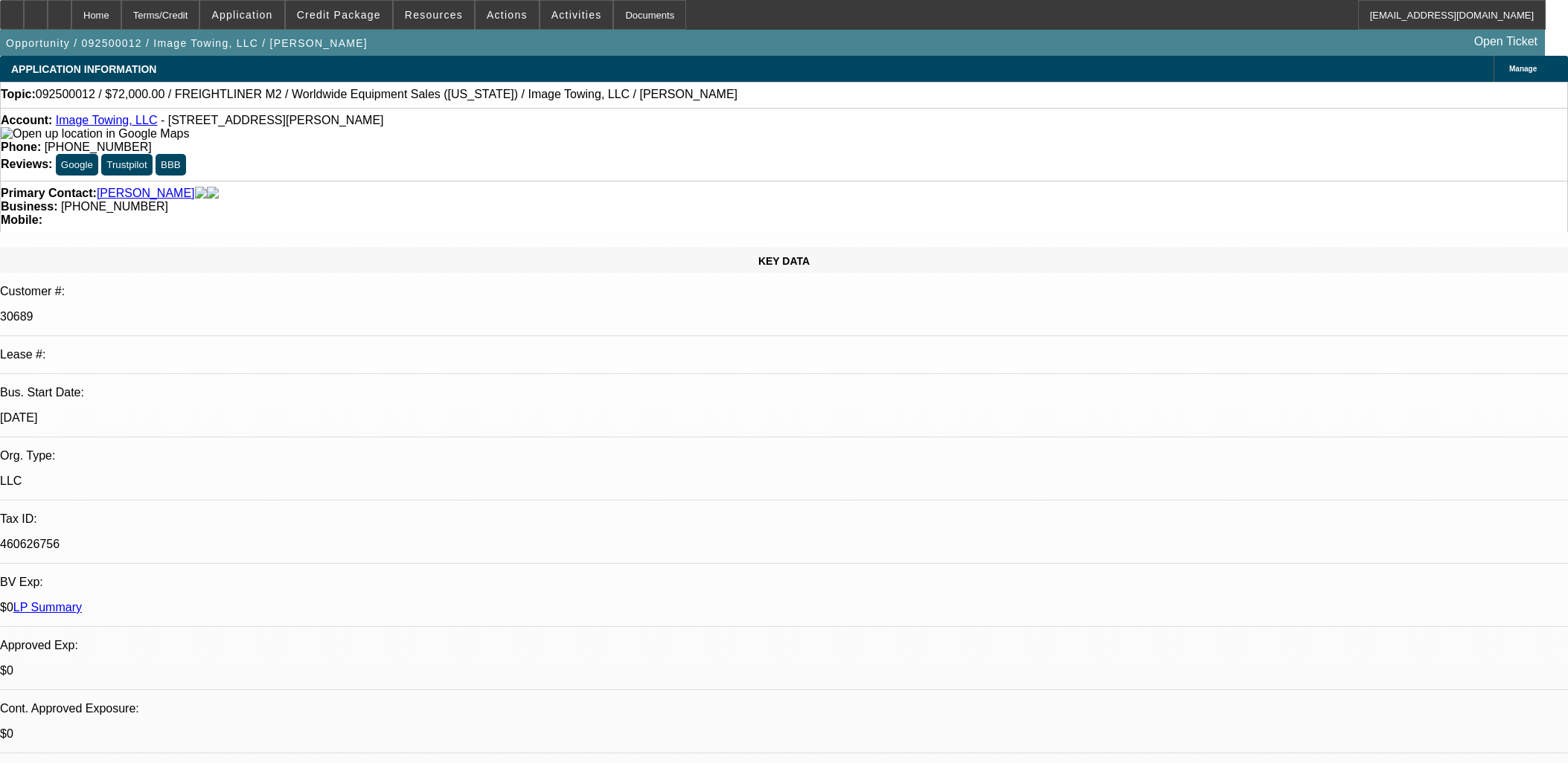
select select "0"
select select "6"
select select "0"
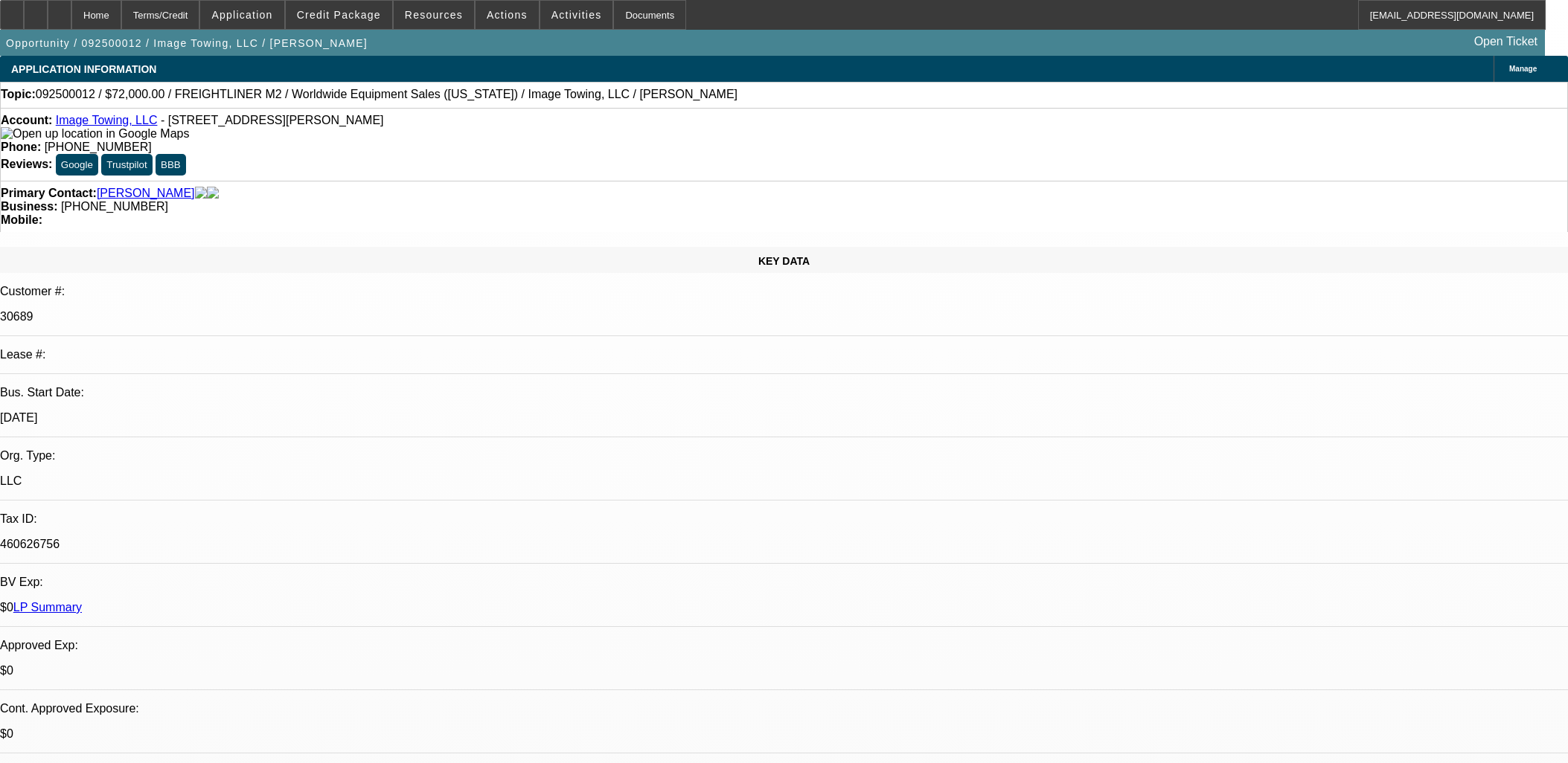
select select "0"
select select "6"
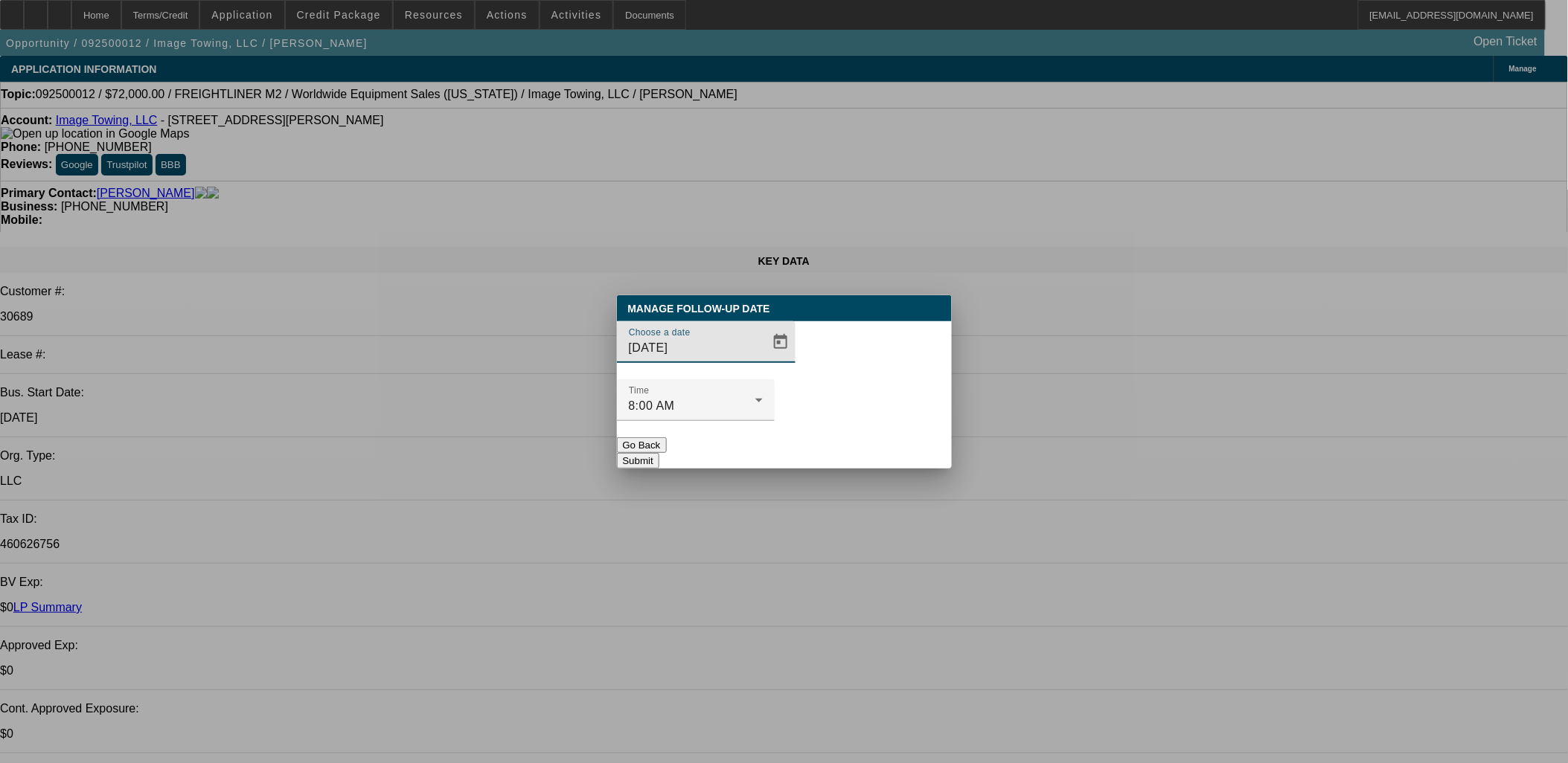
click at [784, 382] on div at bounding box center [784, 382] width 0 height 0
click at [763, 360] on span "Open calendar" at bounding box center [780, 341] width 35 height 35
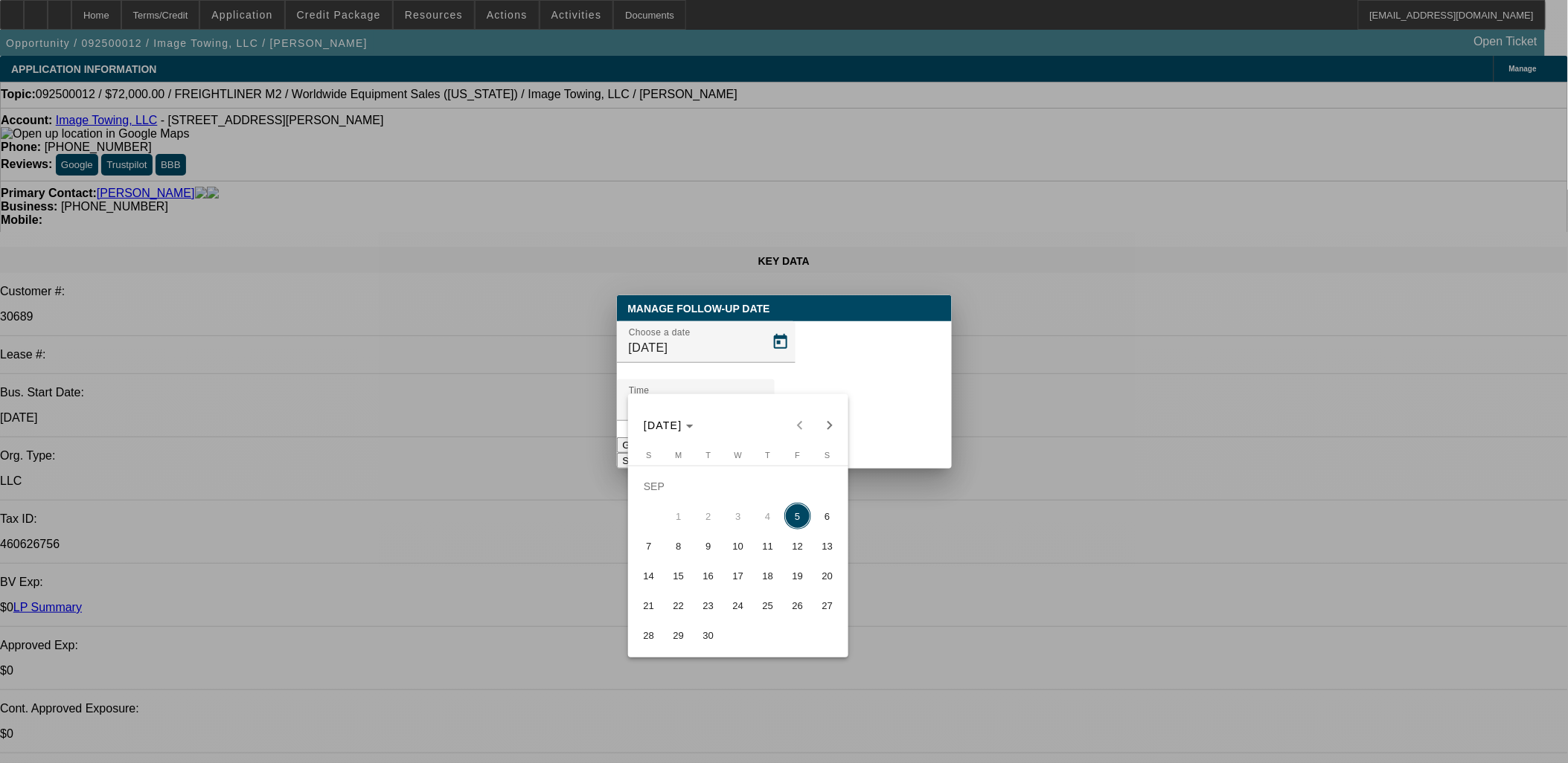
click at [687, 544] on span "8" at bounding box center [679, 546] width 27 height 27
type input "9/8/2025"
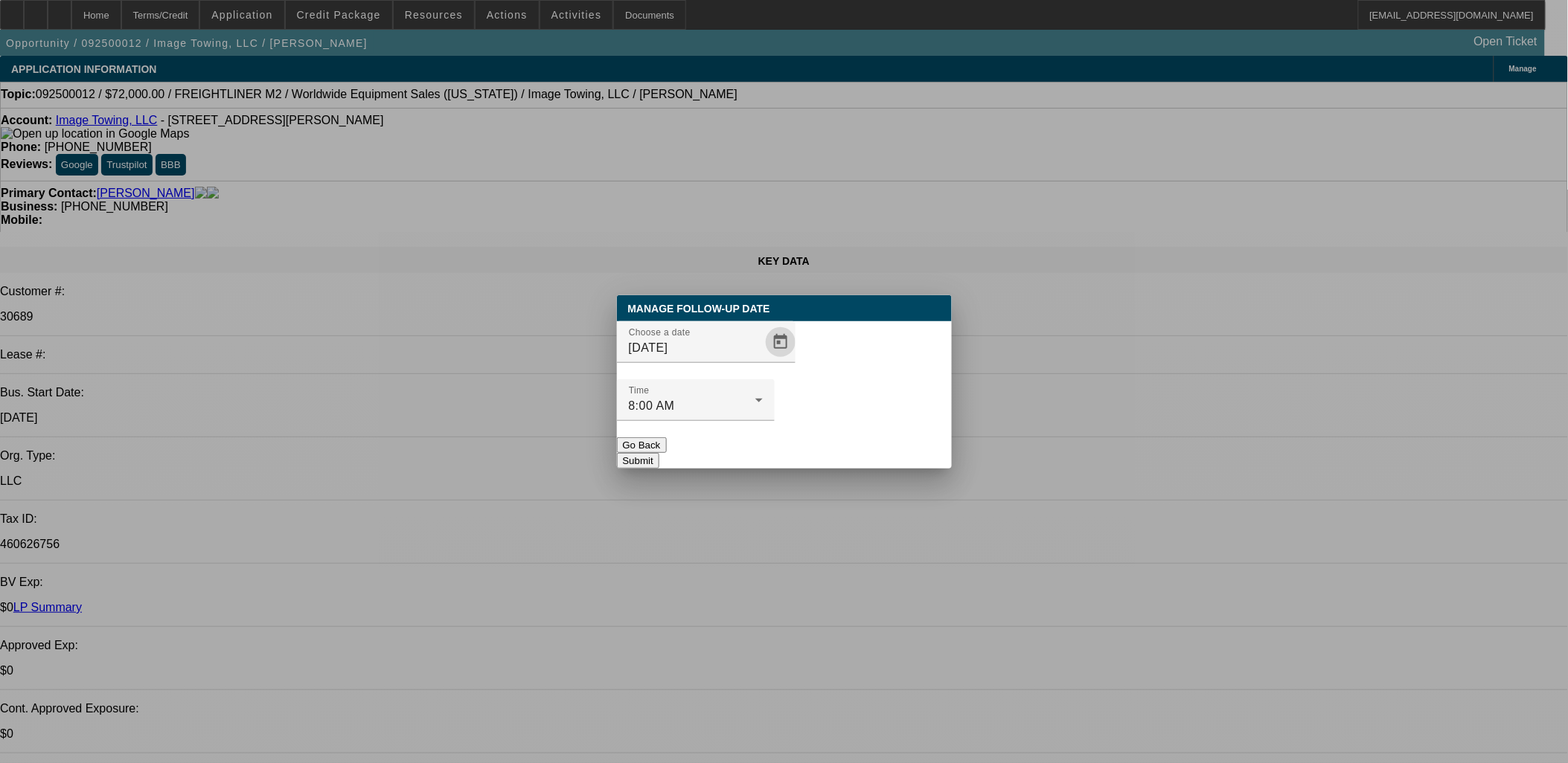
click at [775, 398] on mat-form-field "Time 8:00 AM" at bounding box center [696, 408] width 158 height 58
click at [660, 453] on button "Submit" at bounding box center [638, 461] width 42 height 16
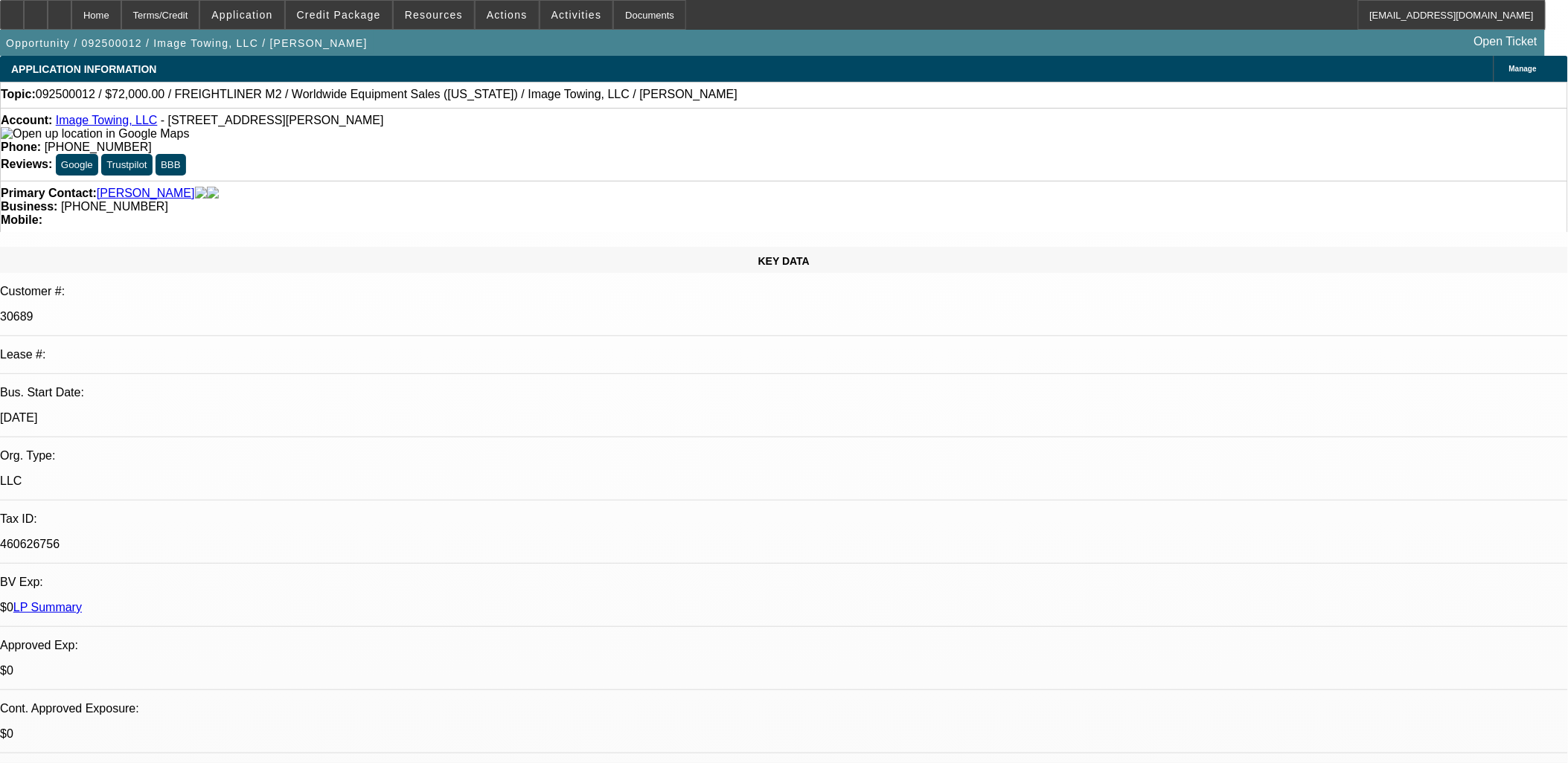
select select "0"
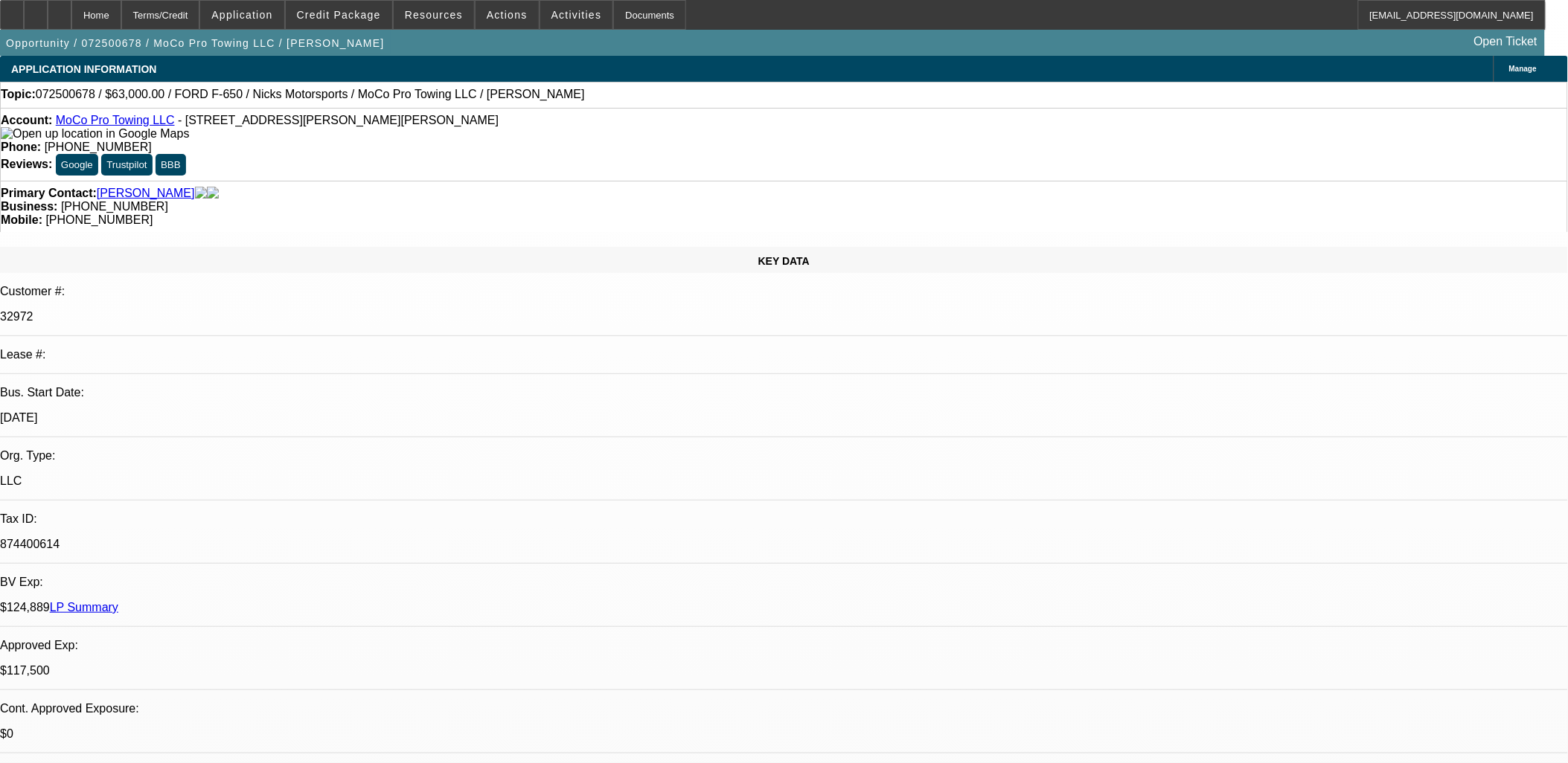
select select "0"
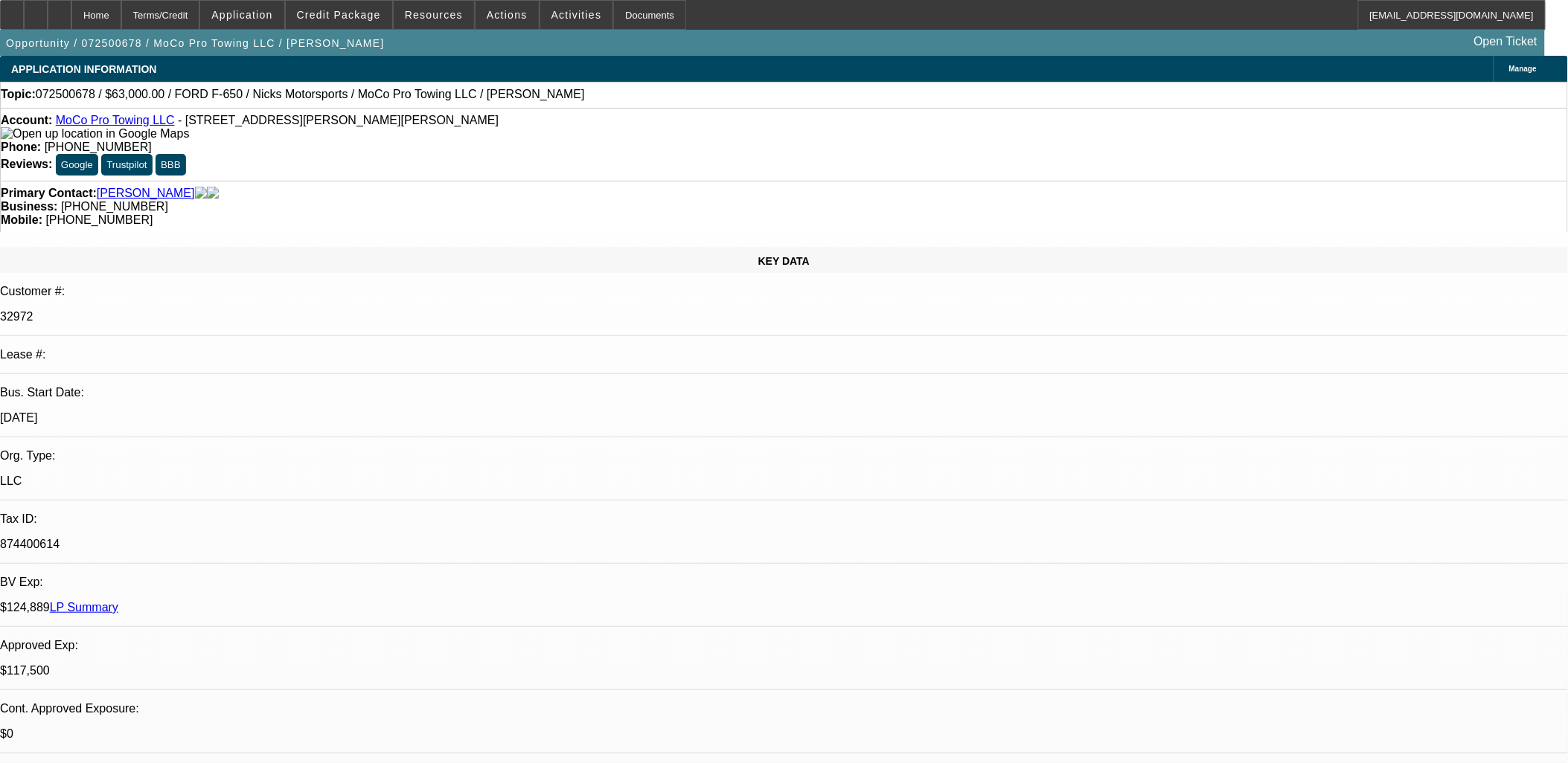
select select "0.1"
select select "0"
select select "1"
select select "2"
select select "6"
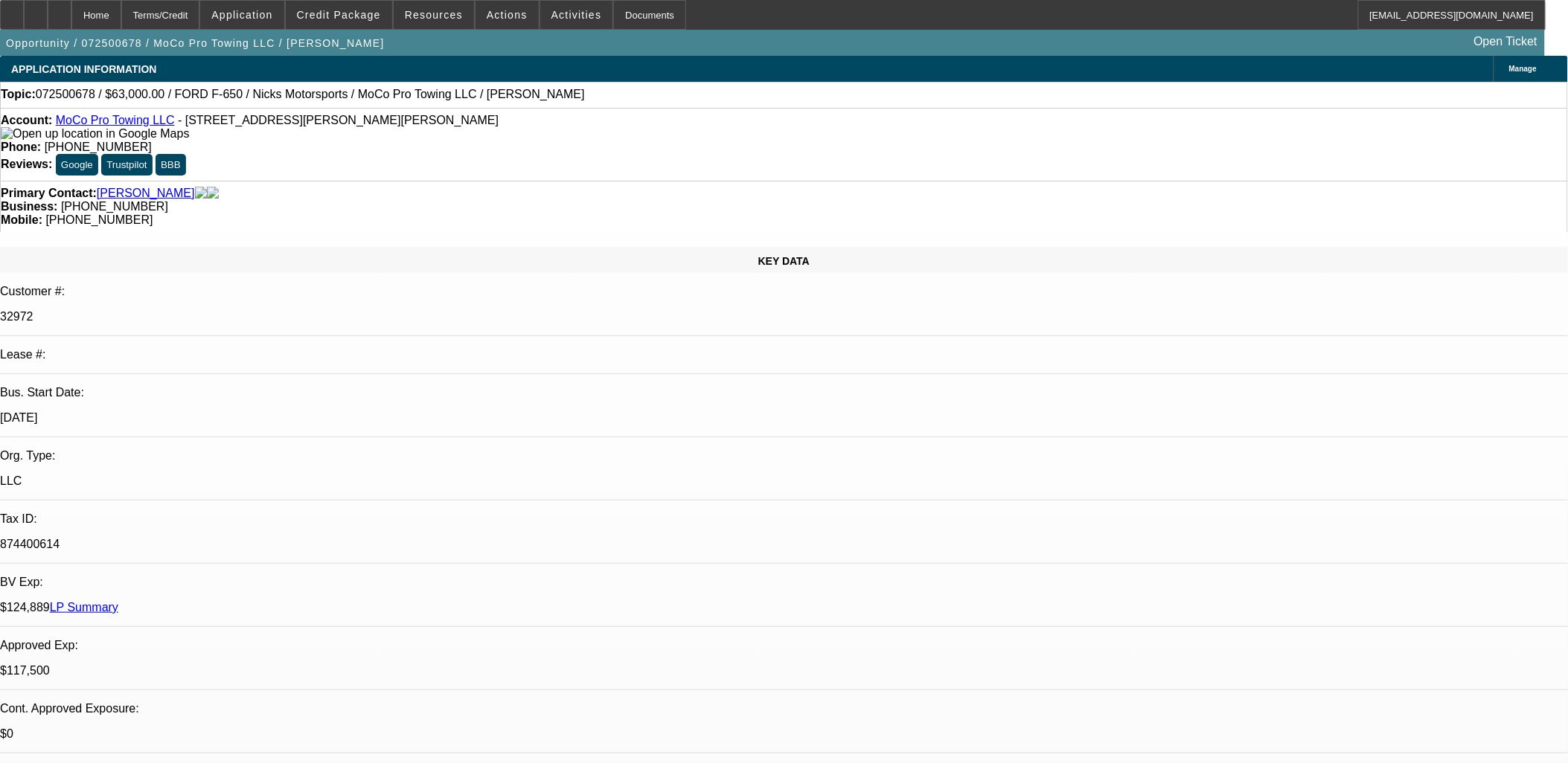
select select "1"
select select "2"
select select "6"
select select "1"
select select "2"
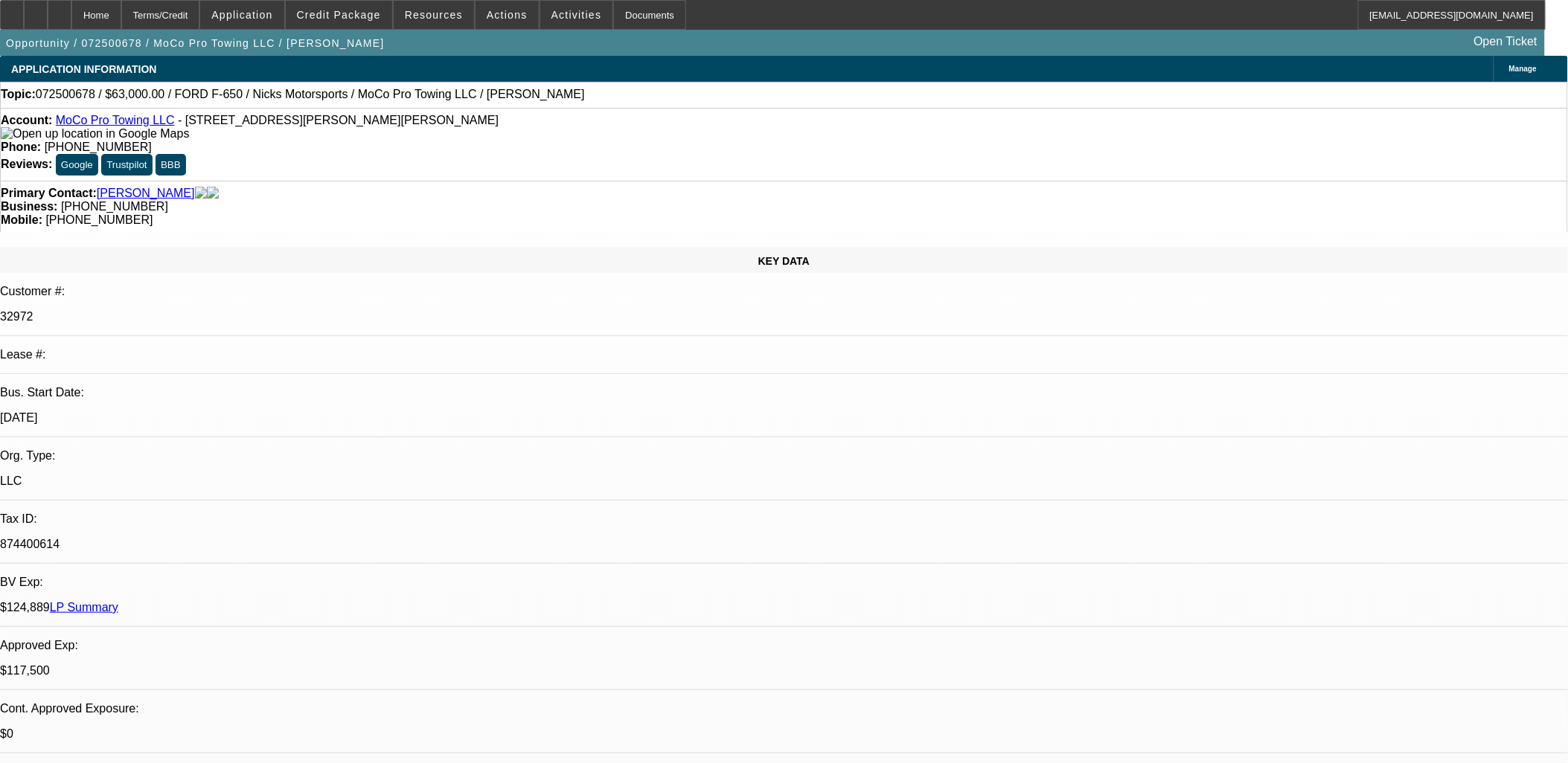
select select "6"
select select "1"
select select "2"
select select "6"
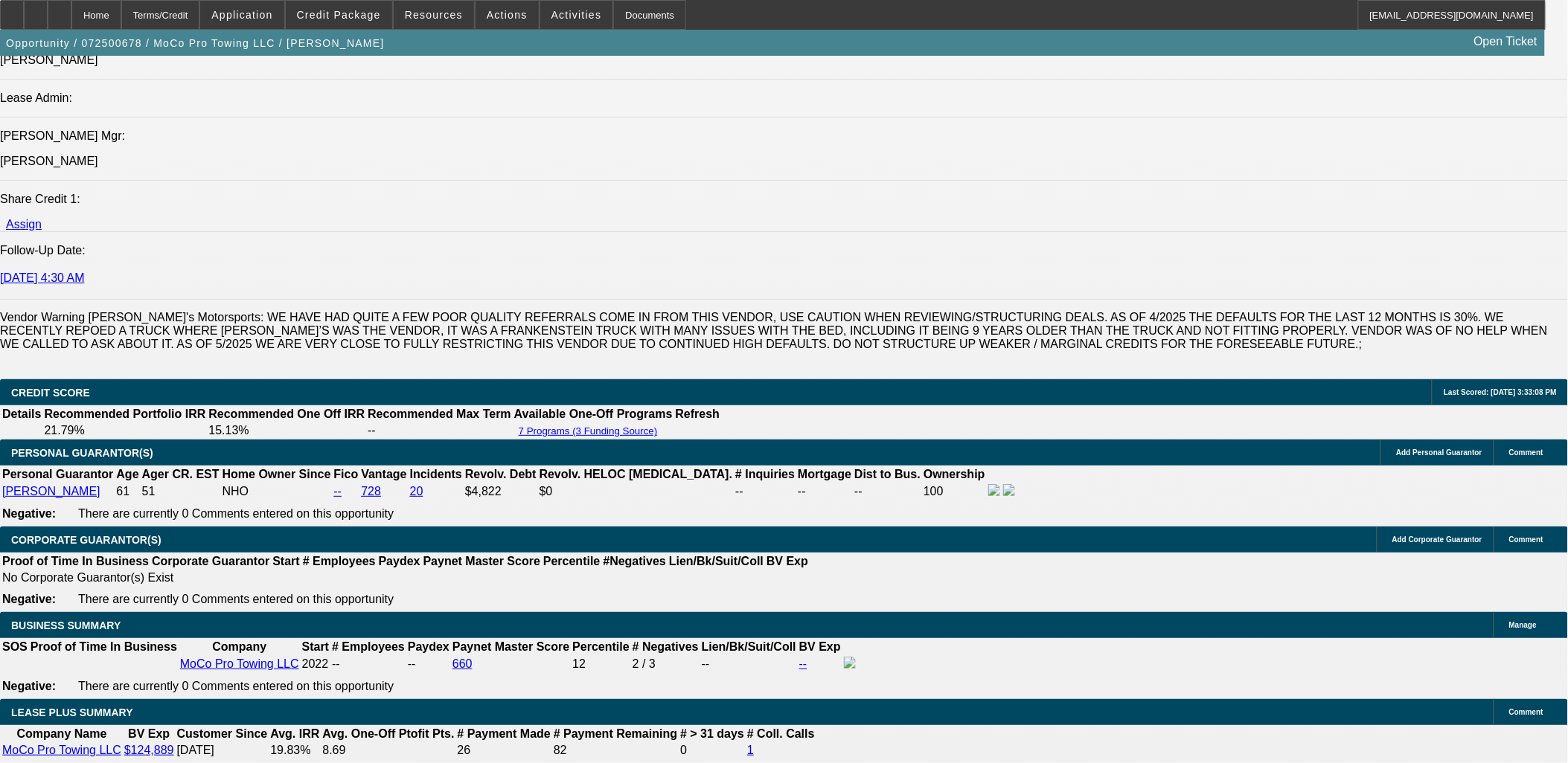
scroll to position [2314, 0]
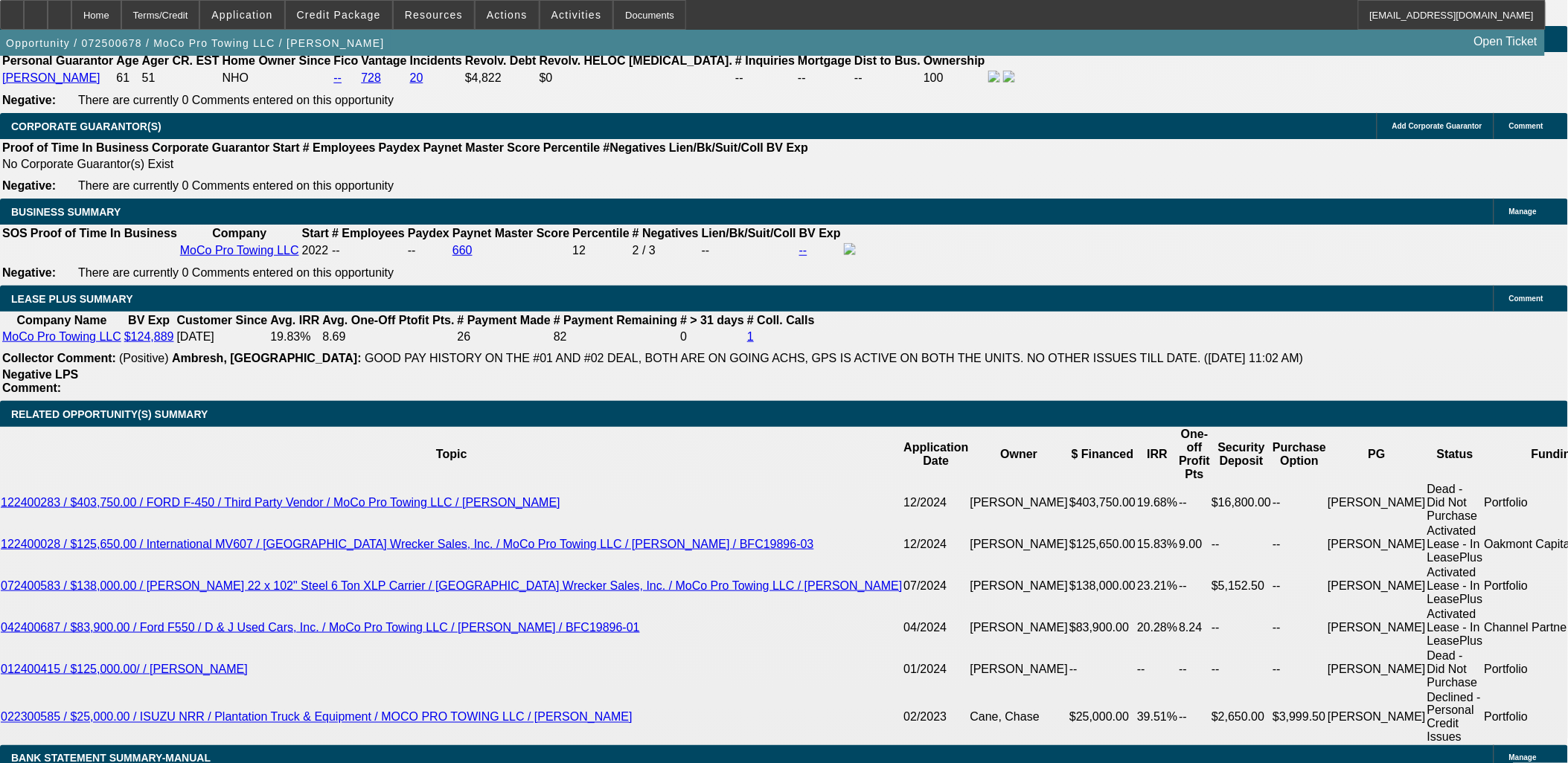
select select "0.1"
select select "2"
select select "0"
select select "6"
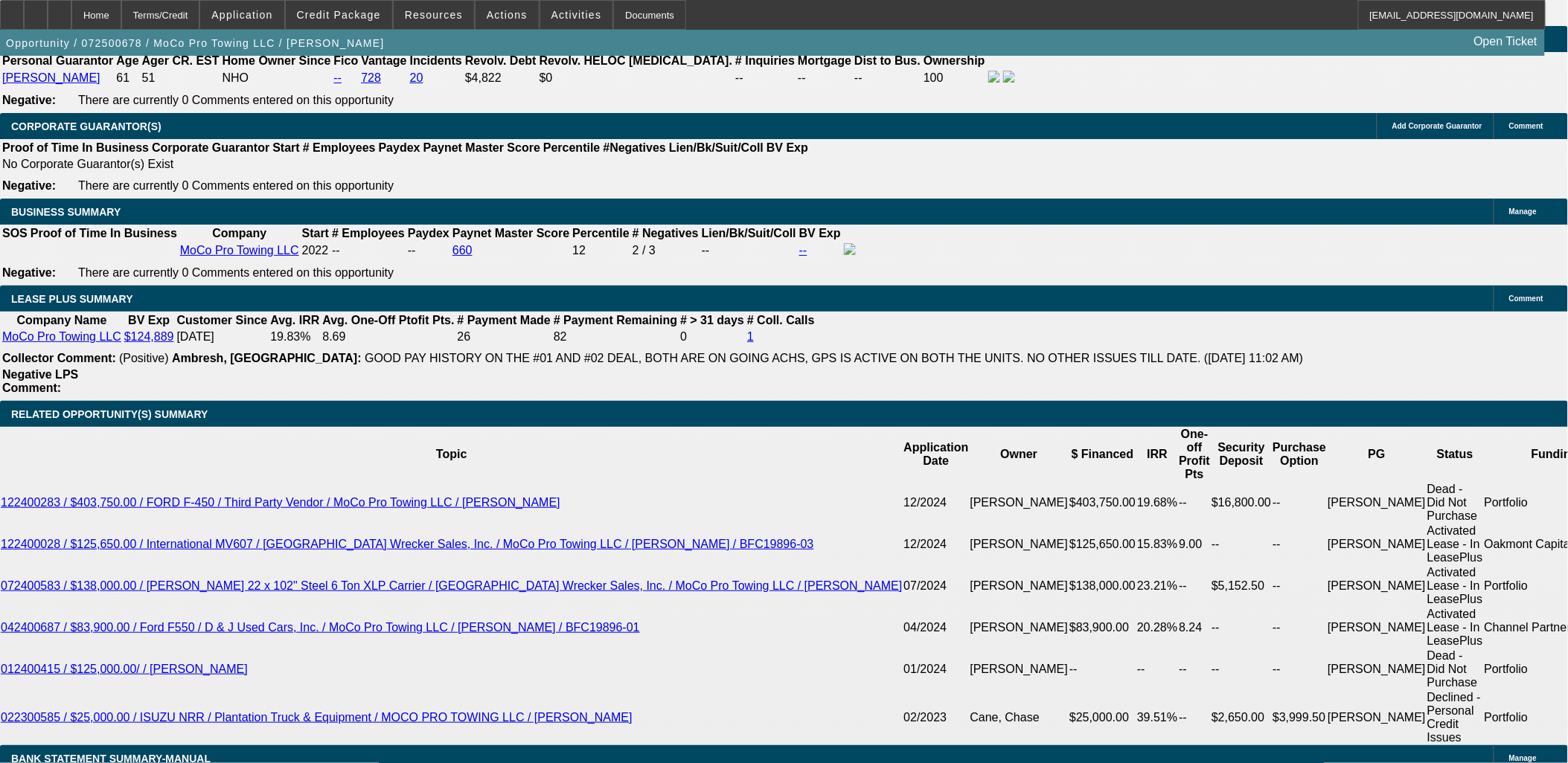
select select "0.1"
select select "2"
select select "0"
select select "6"
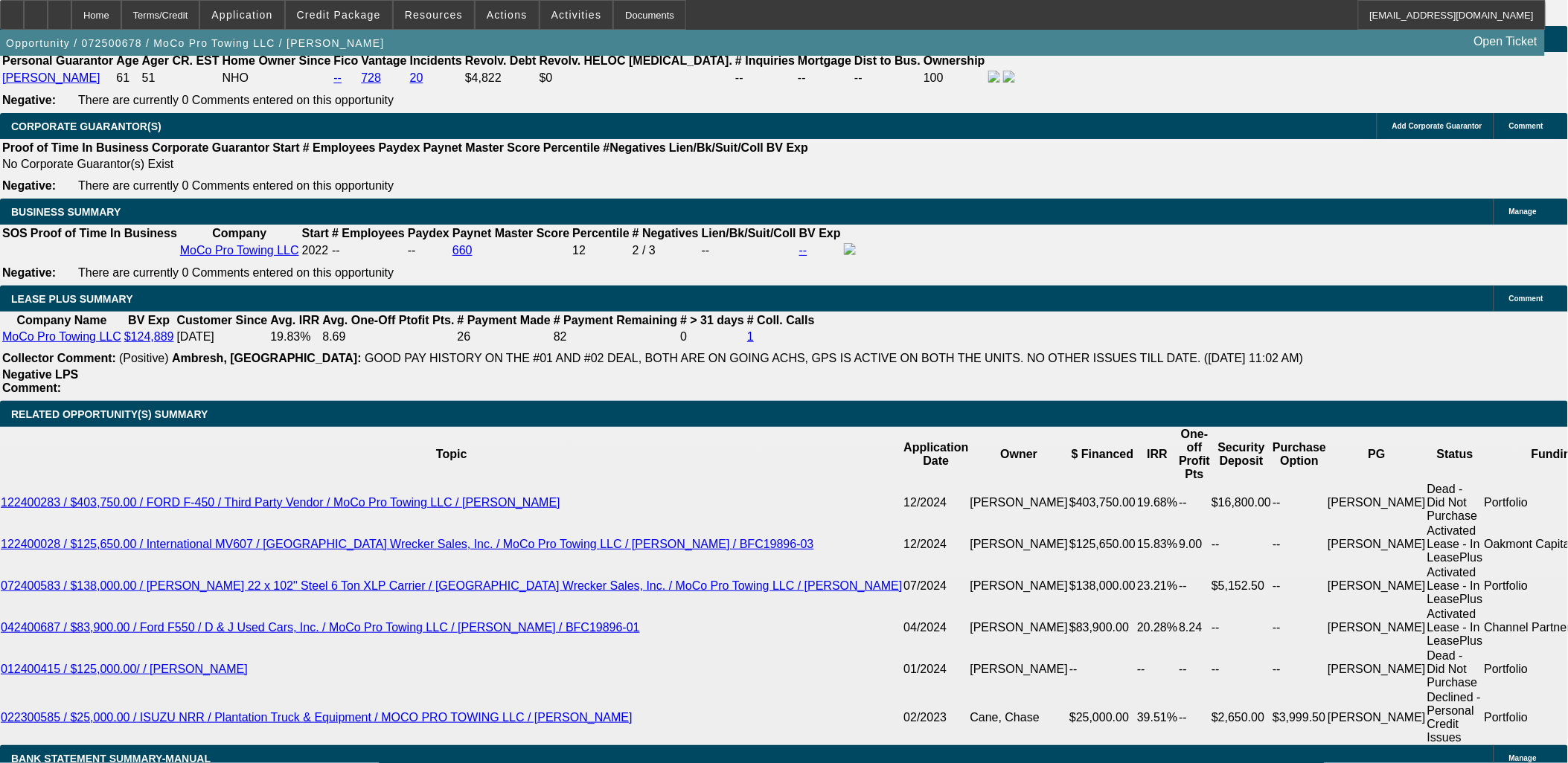
select select "0.1"
select select "2"
select select "0"
select select "6"
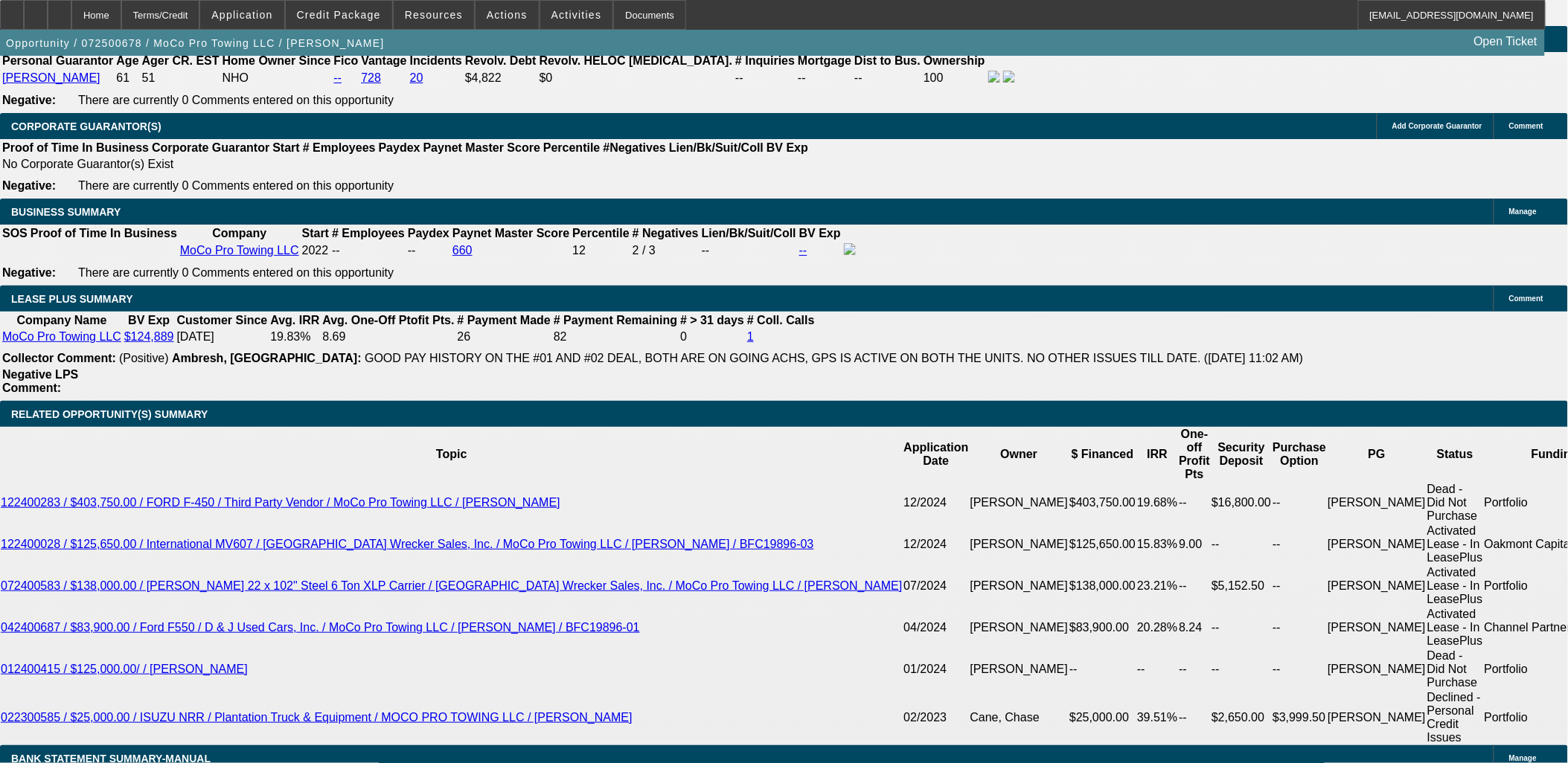
select select "0"
select select "6"
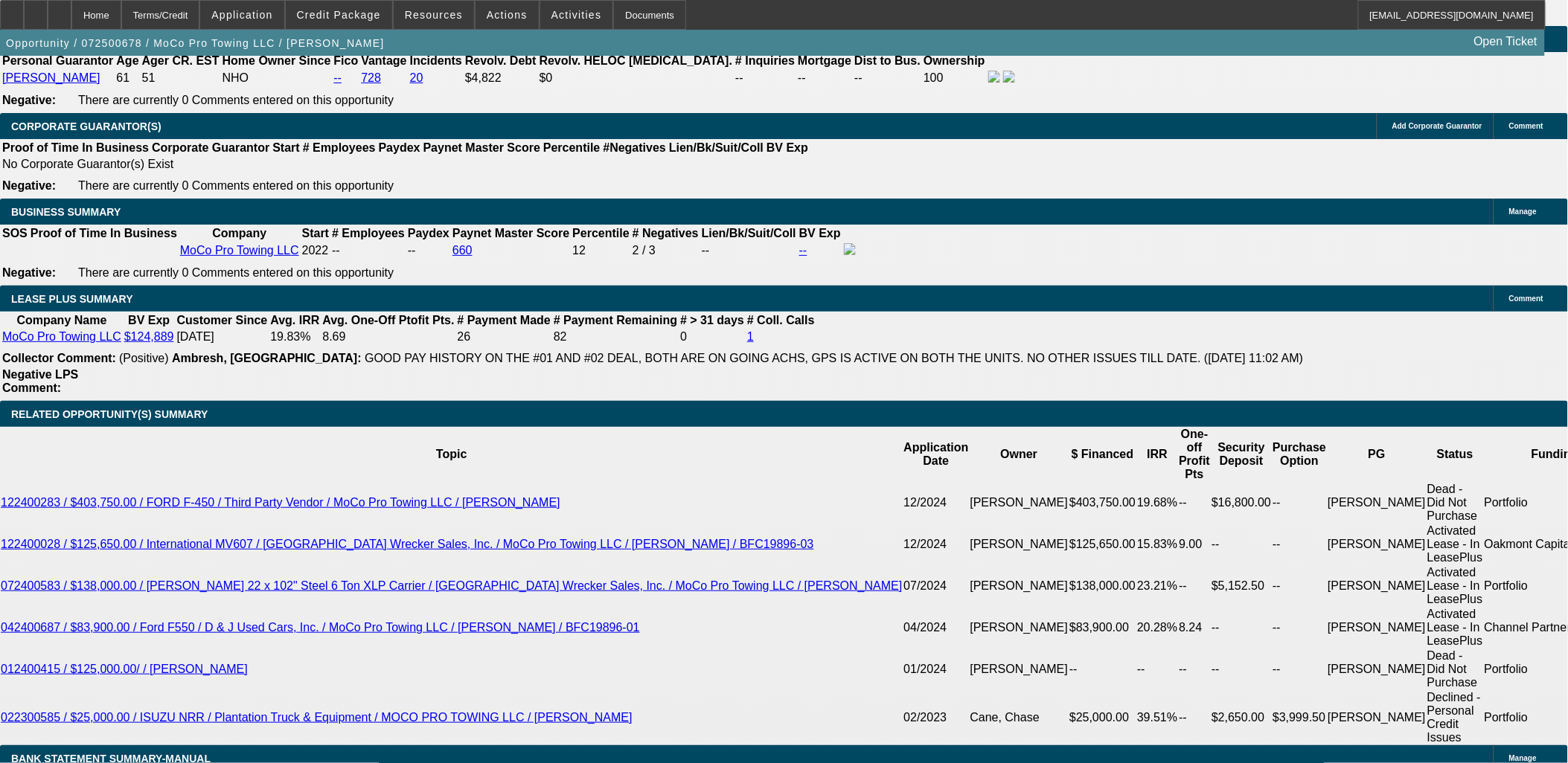
select select "0"
select select "2"
select select "0"
select select "6"
select select "0"
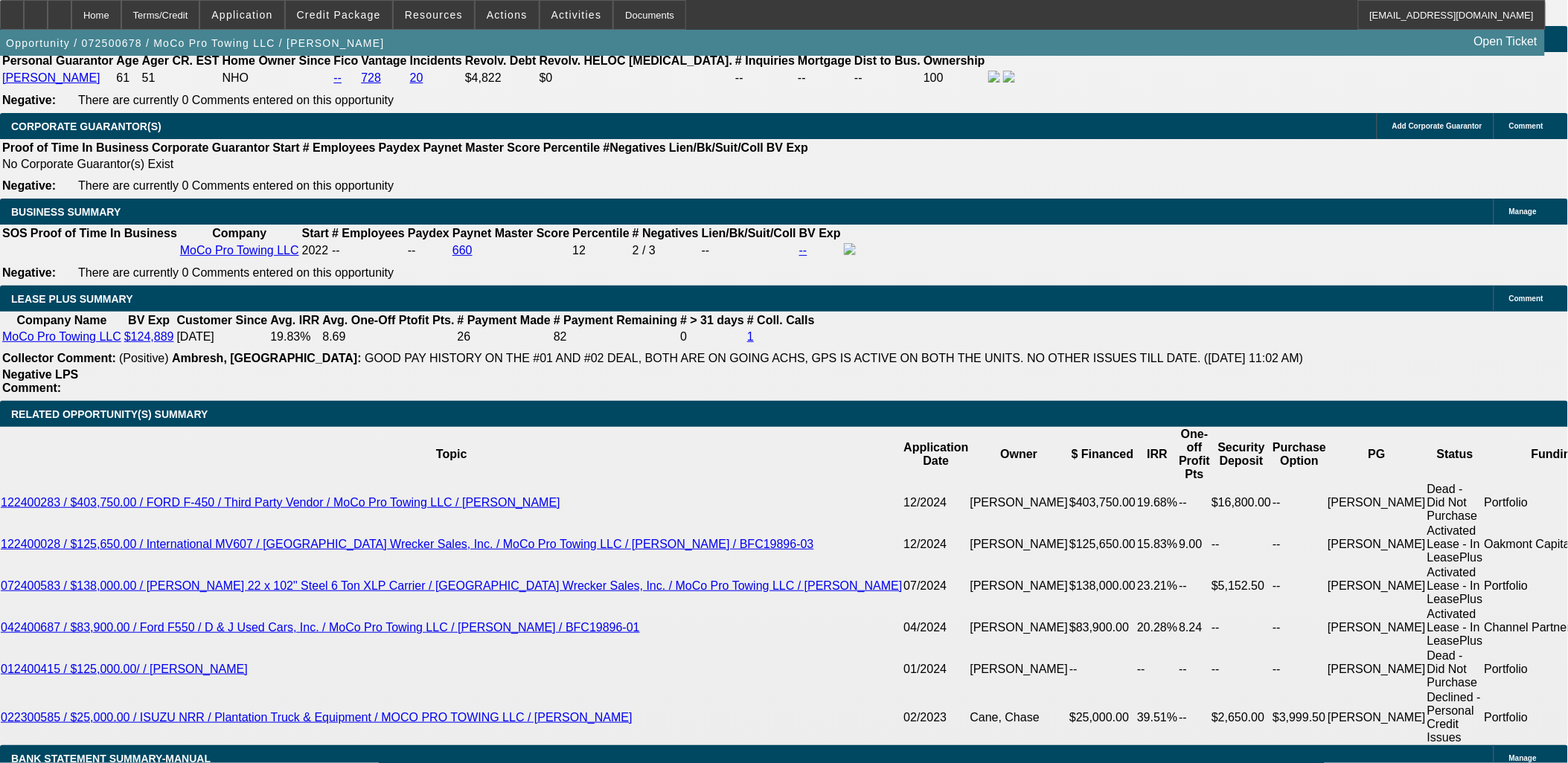
select select "2"
select select "0"
select select "6"
select select "0"
select select "2"
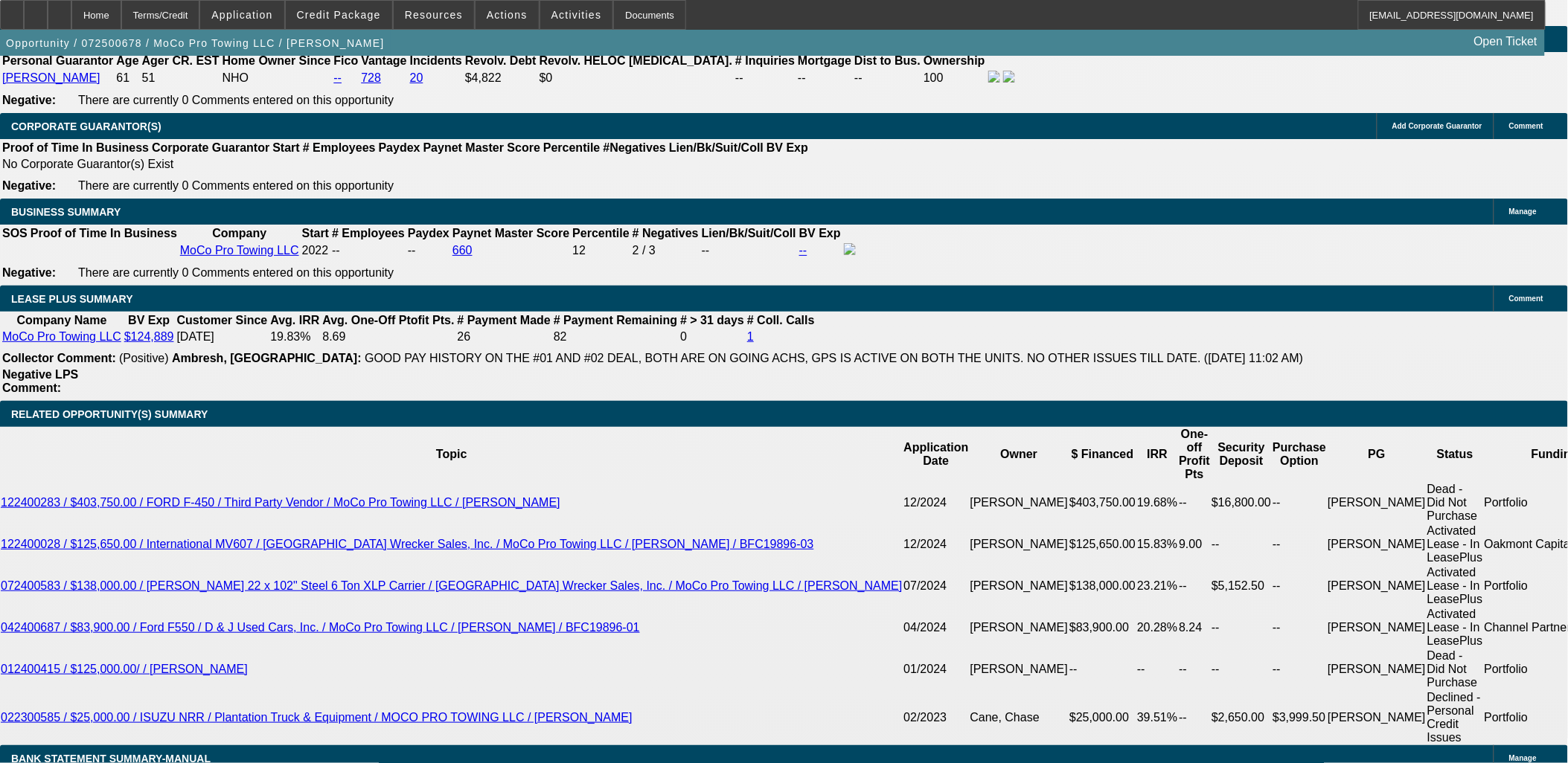
select select "0"
select select "6"
select select "0.1"
select select "2"
select select "0"
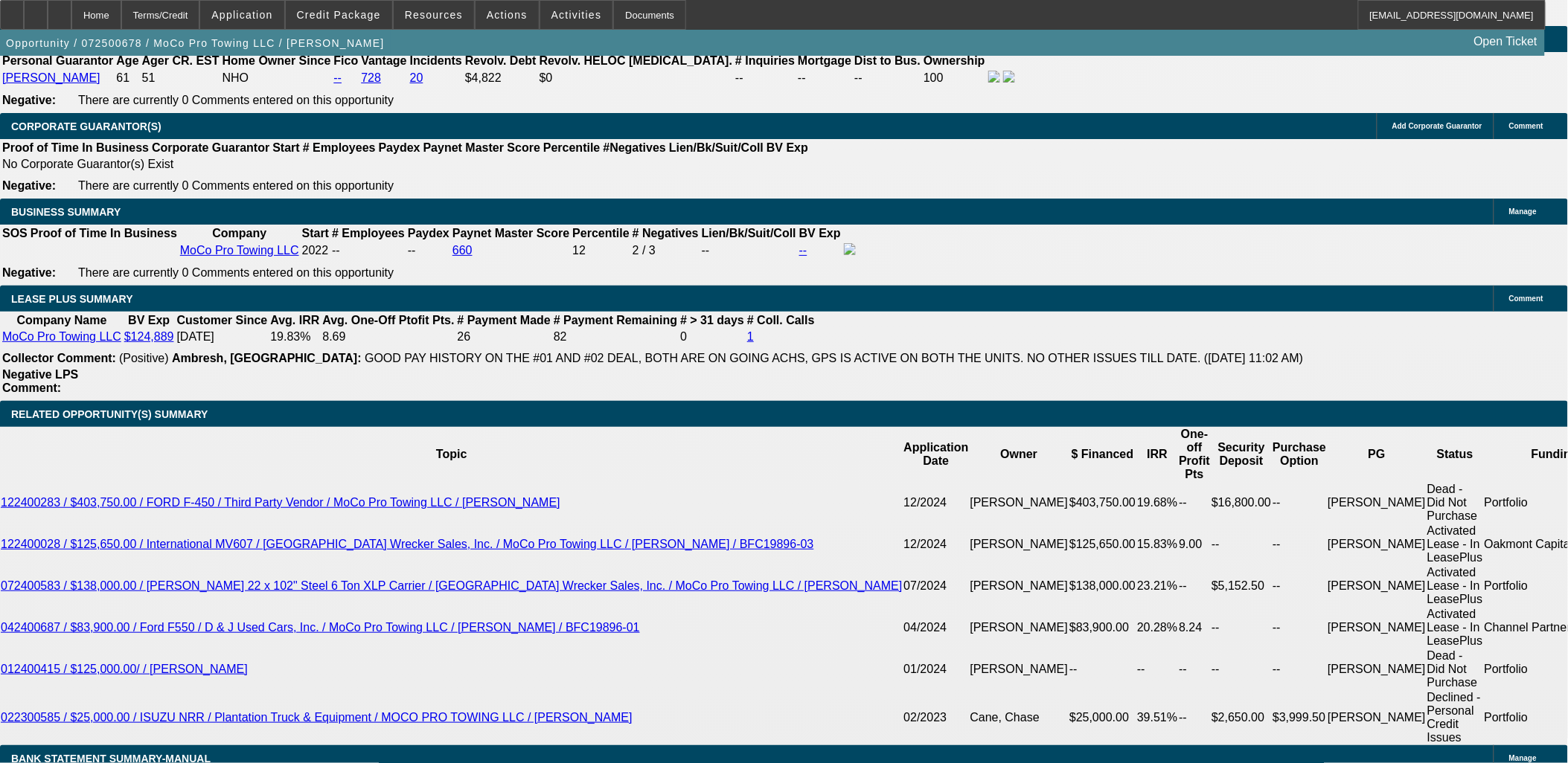
select select "6"
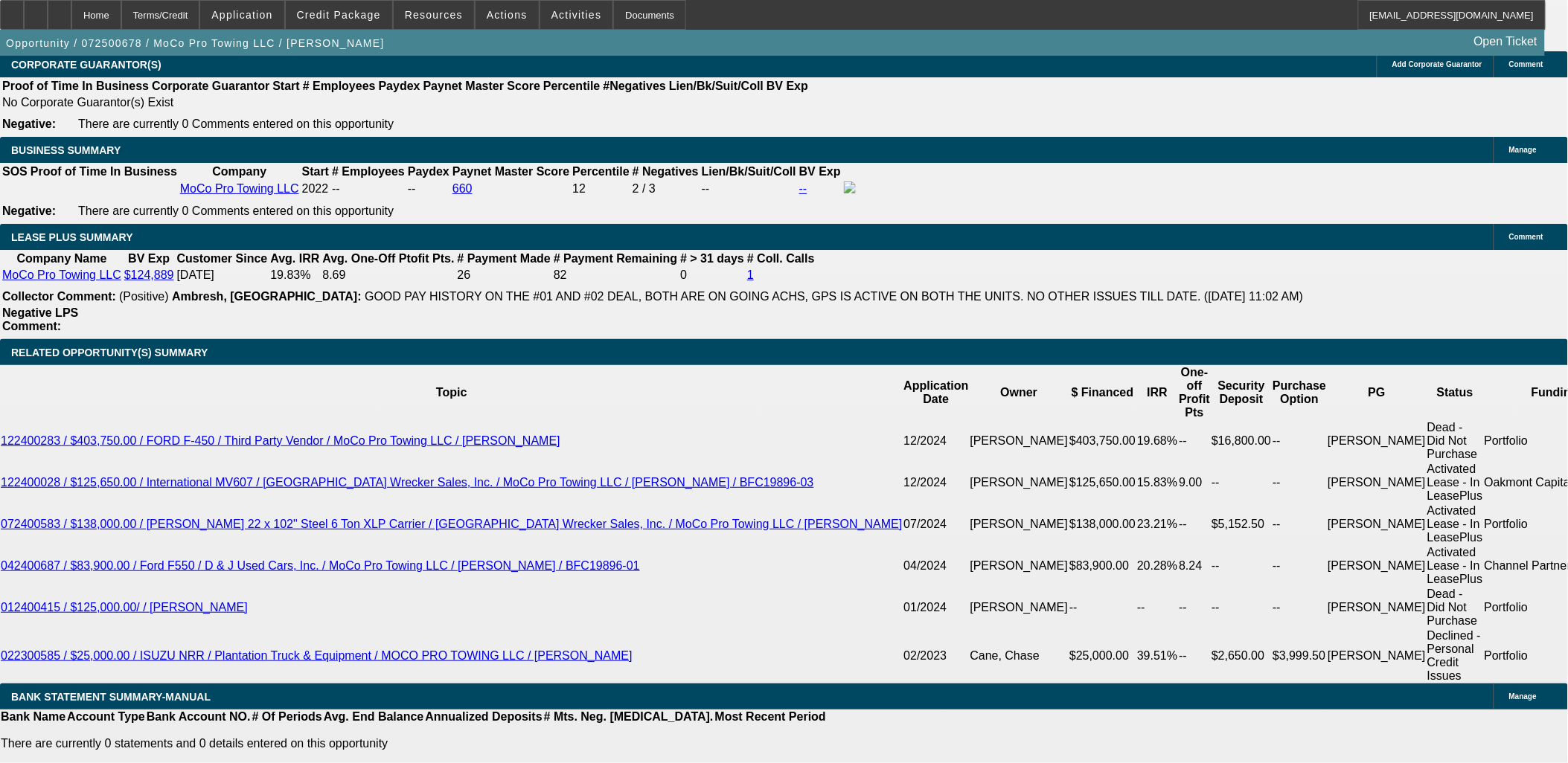
scroll to position [2479, 0]
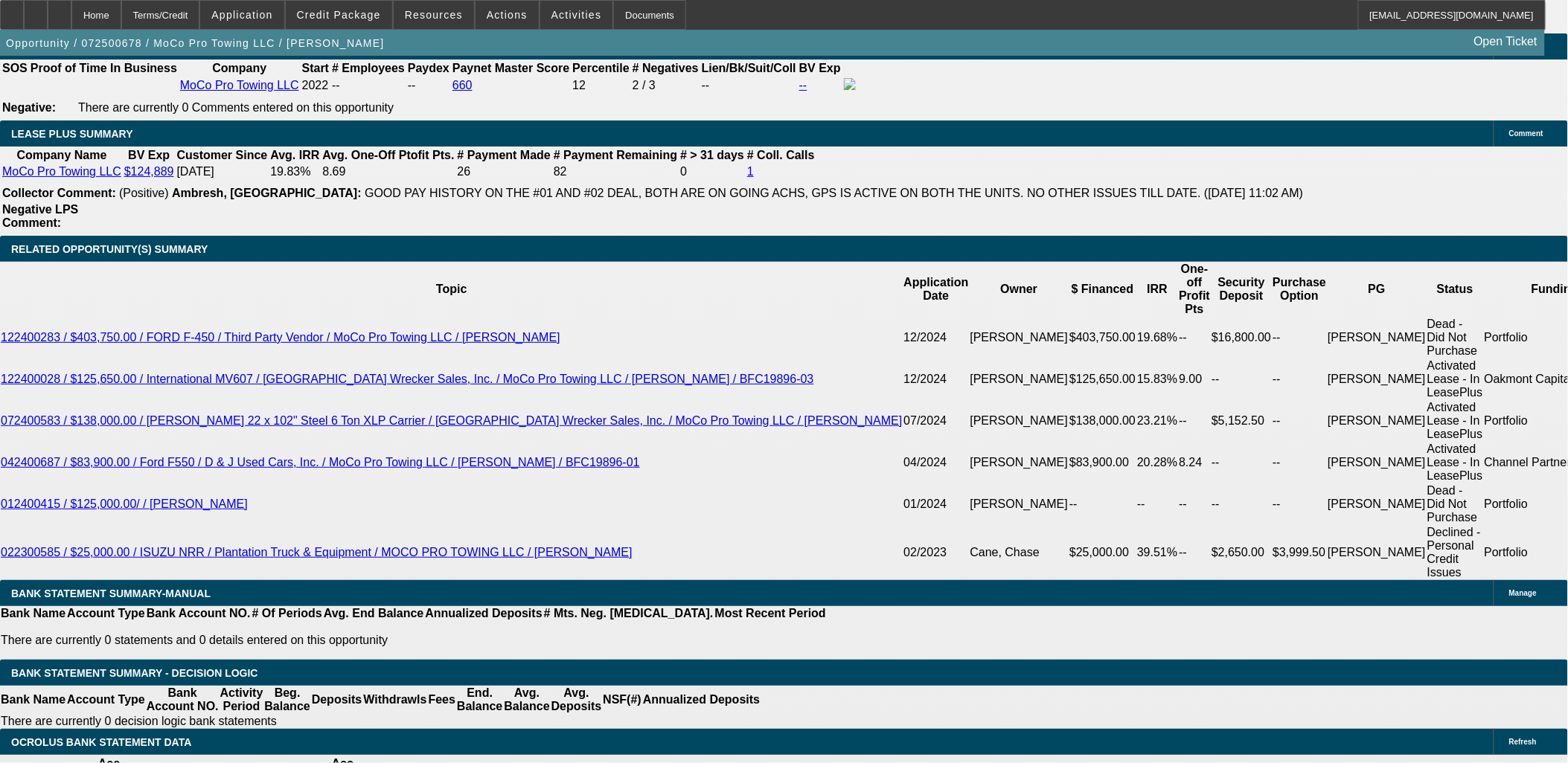
type input "$0.00"
type input "UNKNOWN"
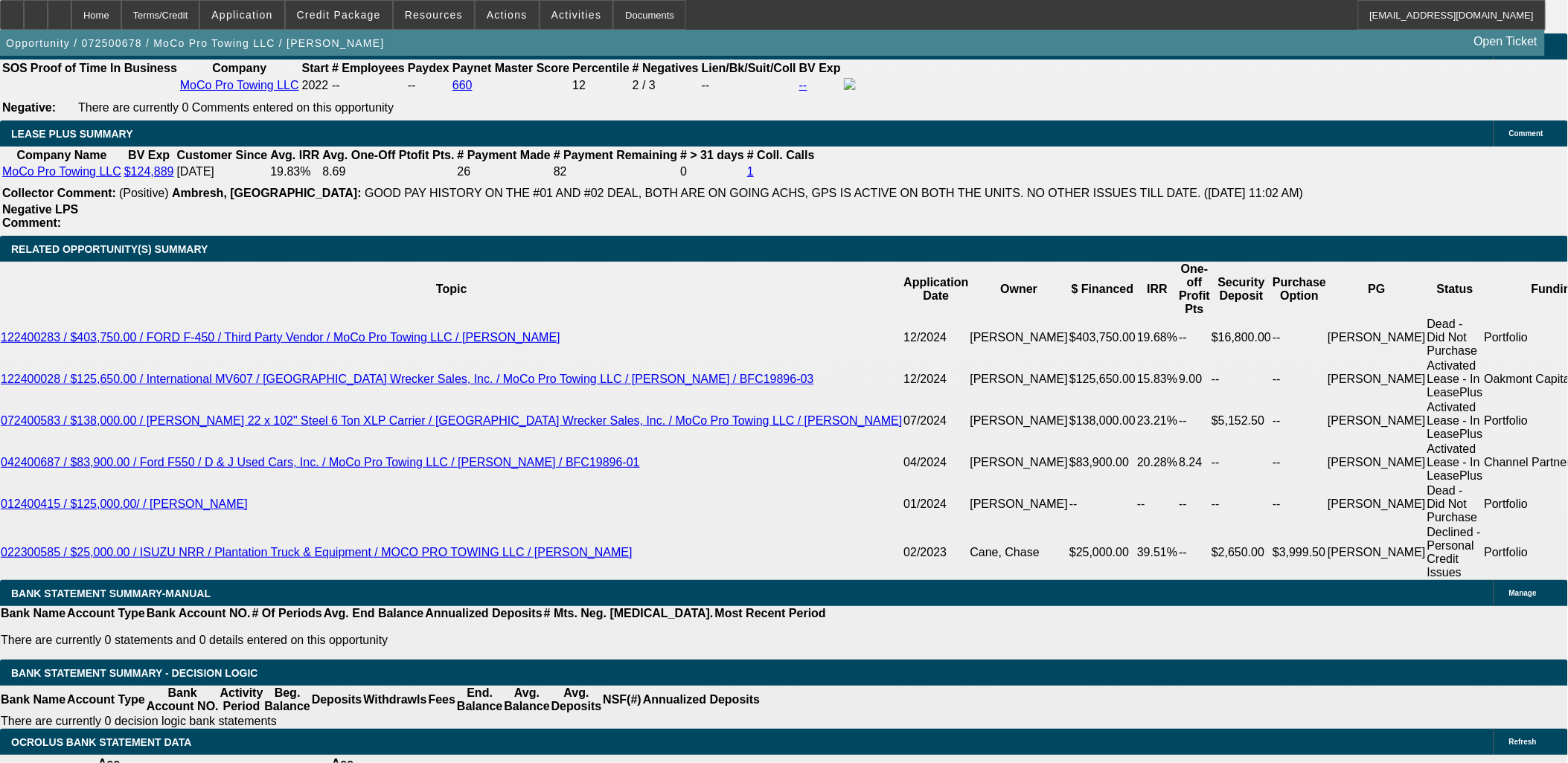
type input "$2,015.94"
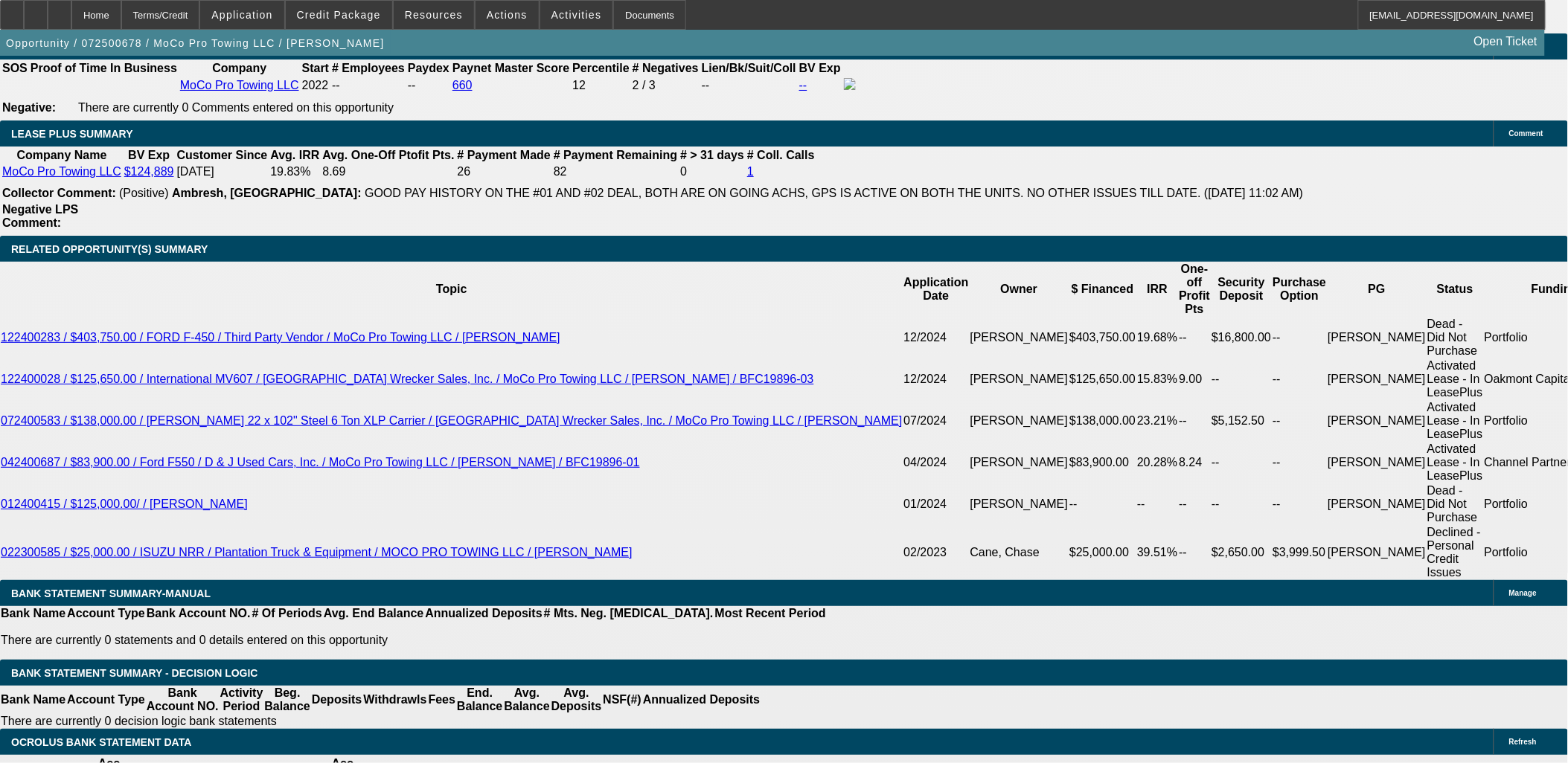
type input "48"
type input "$17,507.55"
type input "$2,093.64"
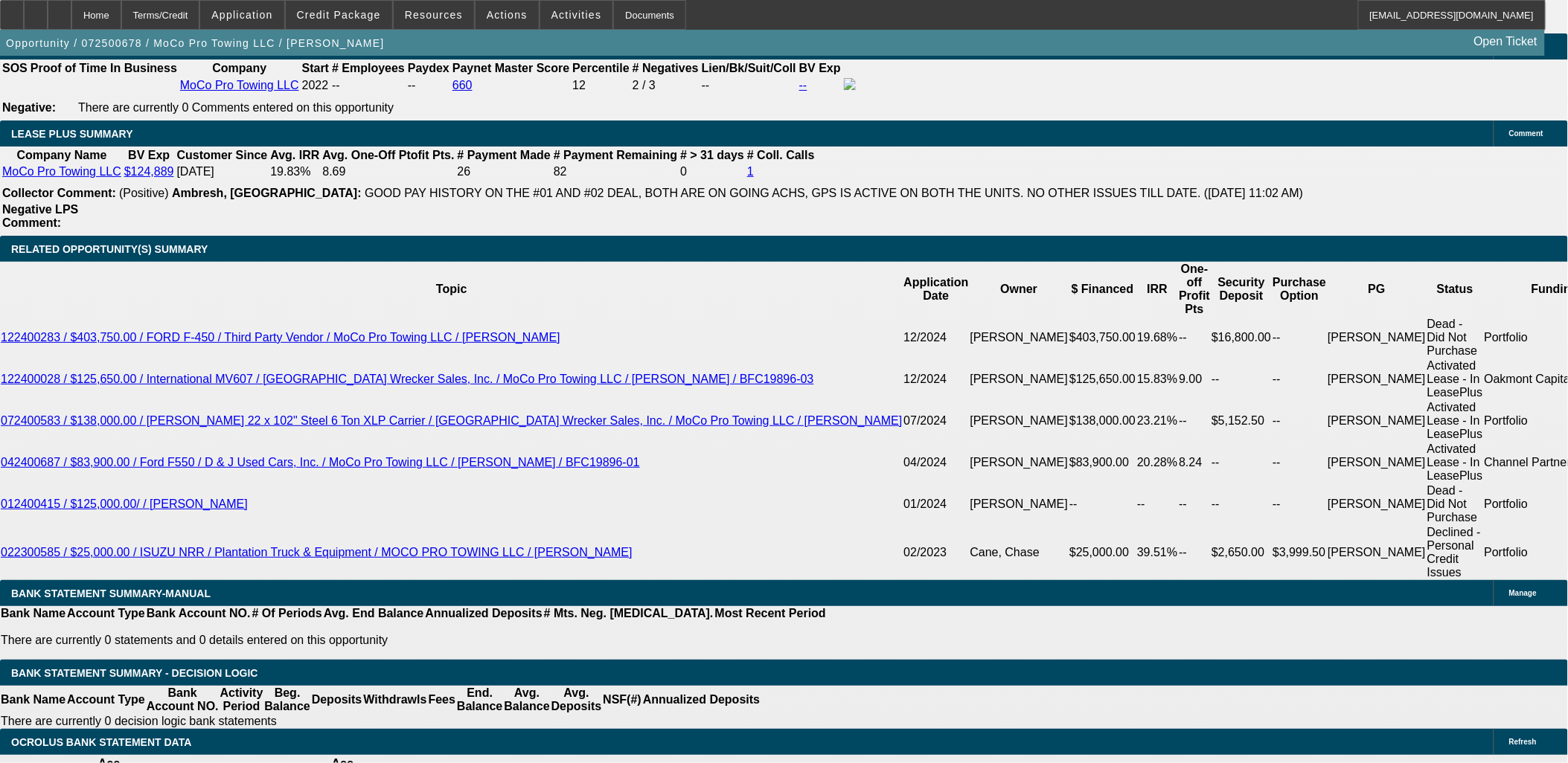
type input "48"
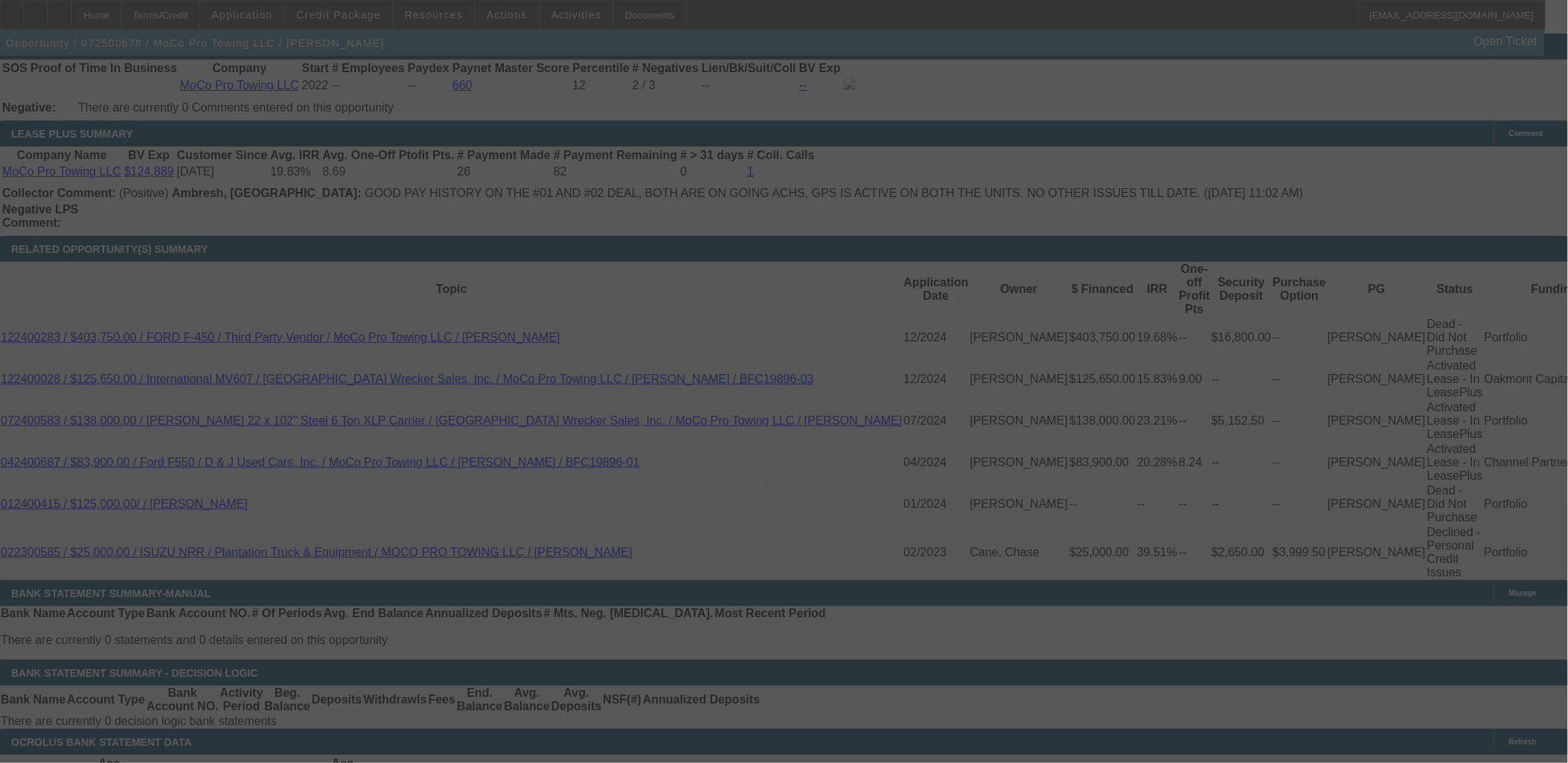
scroll to position [2562, 0]
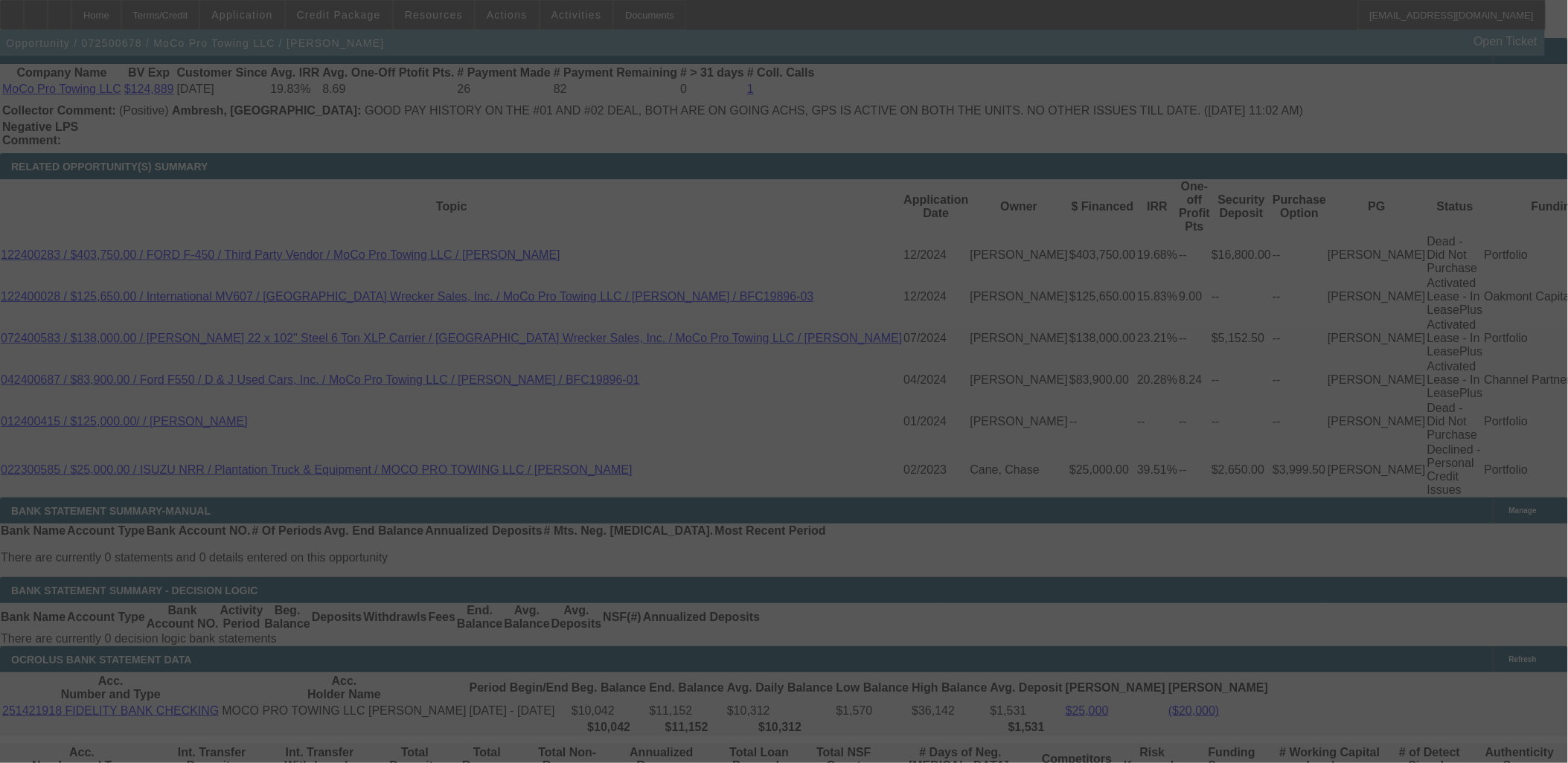
select select "0"
select select "2"
select select "0"
select select "6"
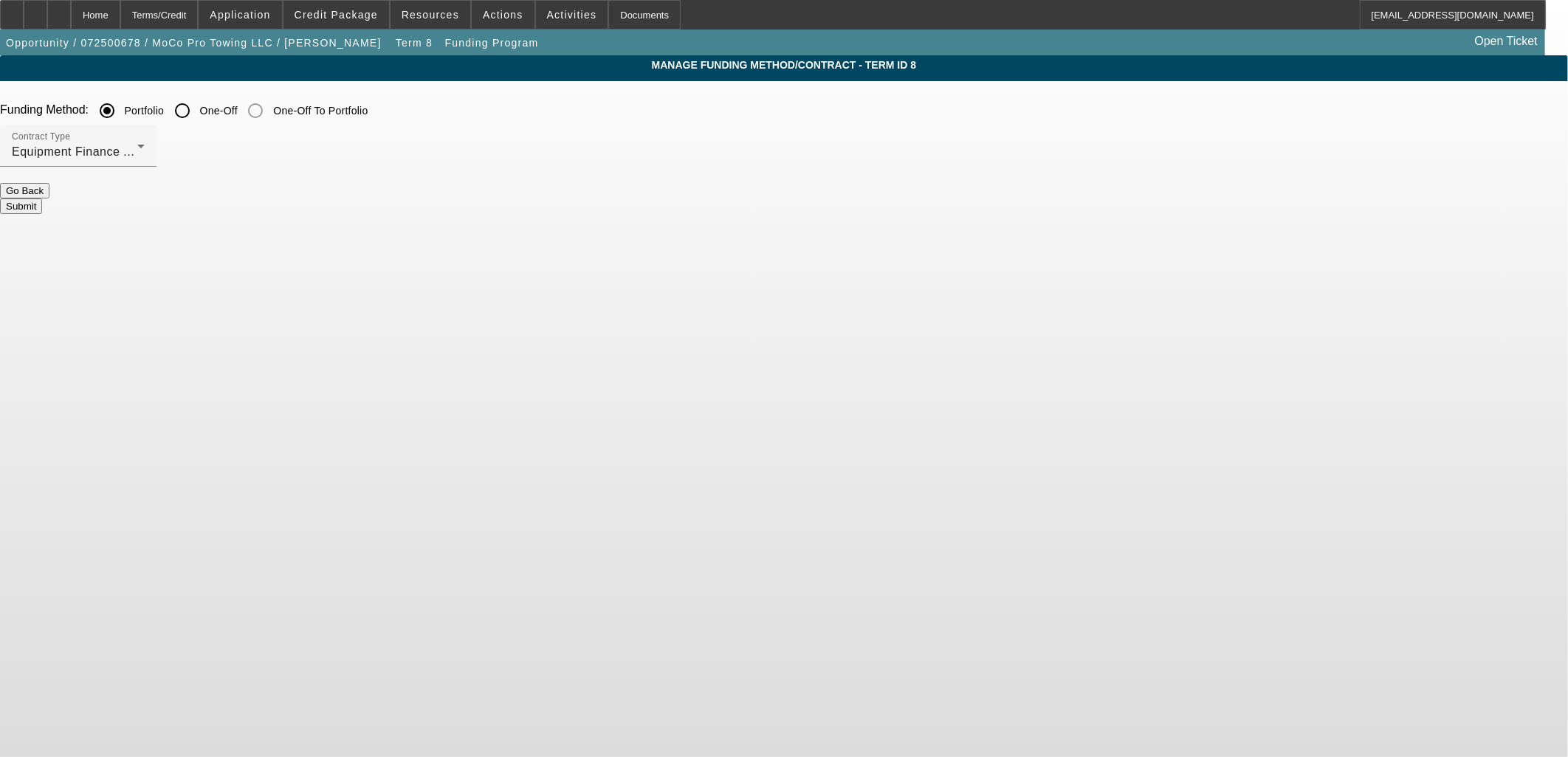
click at [238, 118] on label "One-Off" at bounding box center [217, 111] width 40 height 15
click at [197, 118] on input "One-Off" at bounding box center [183, 111] width 30 height 30
radio input "true"
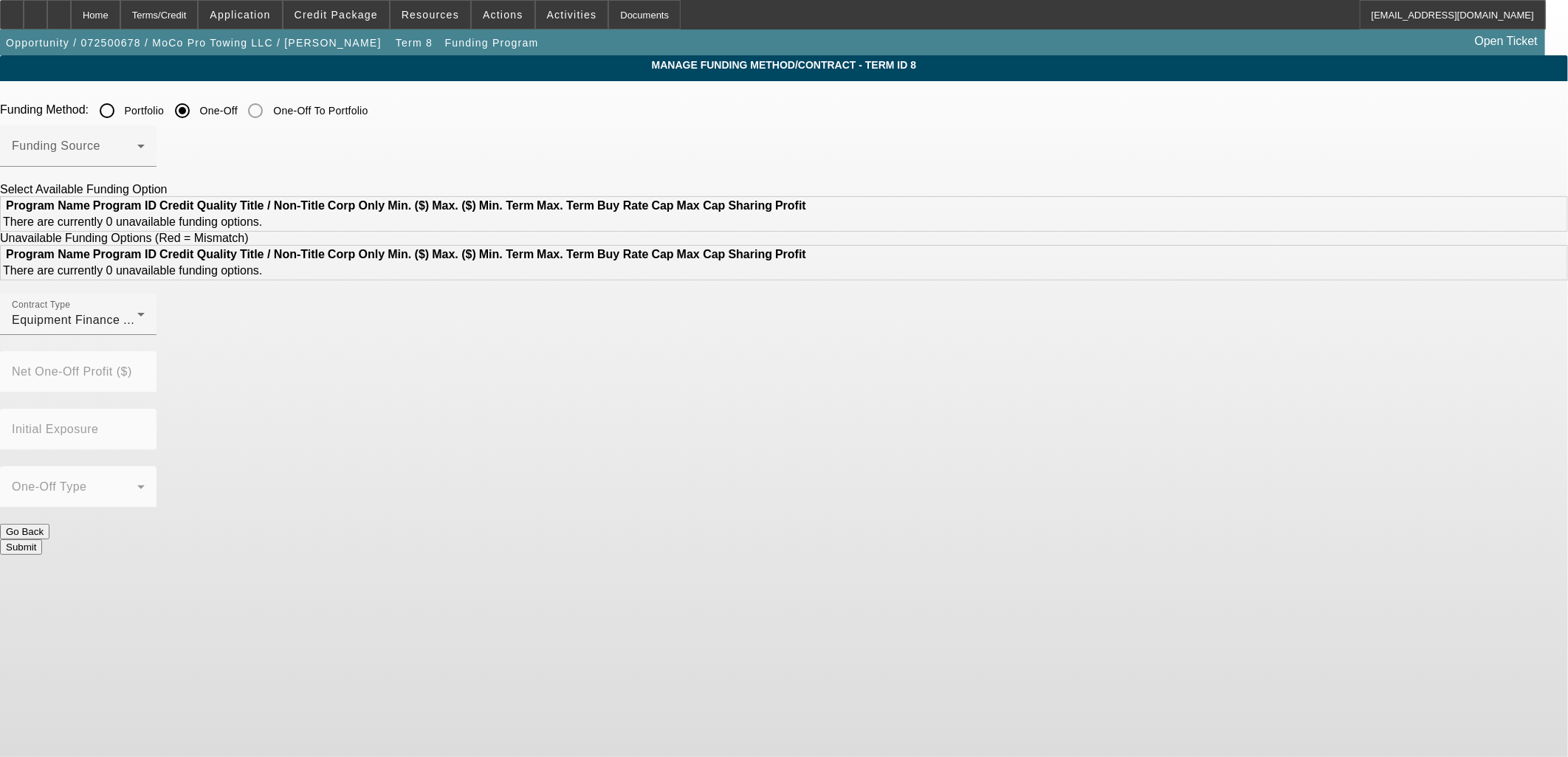
click at [238, 113] on label "One-Off" at bounding box center [217, 111] width 40 height 15
click at [197, 113] on input "One-Off" at bounding box center [183, 111] width 30 height 30
click at [137, 148] on span at bounding box center [75, 152] width 125 height 18
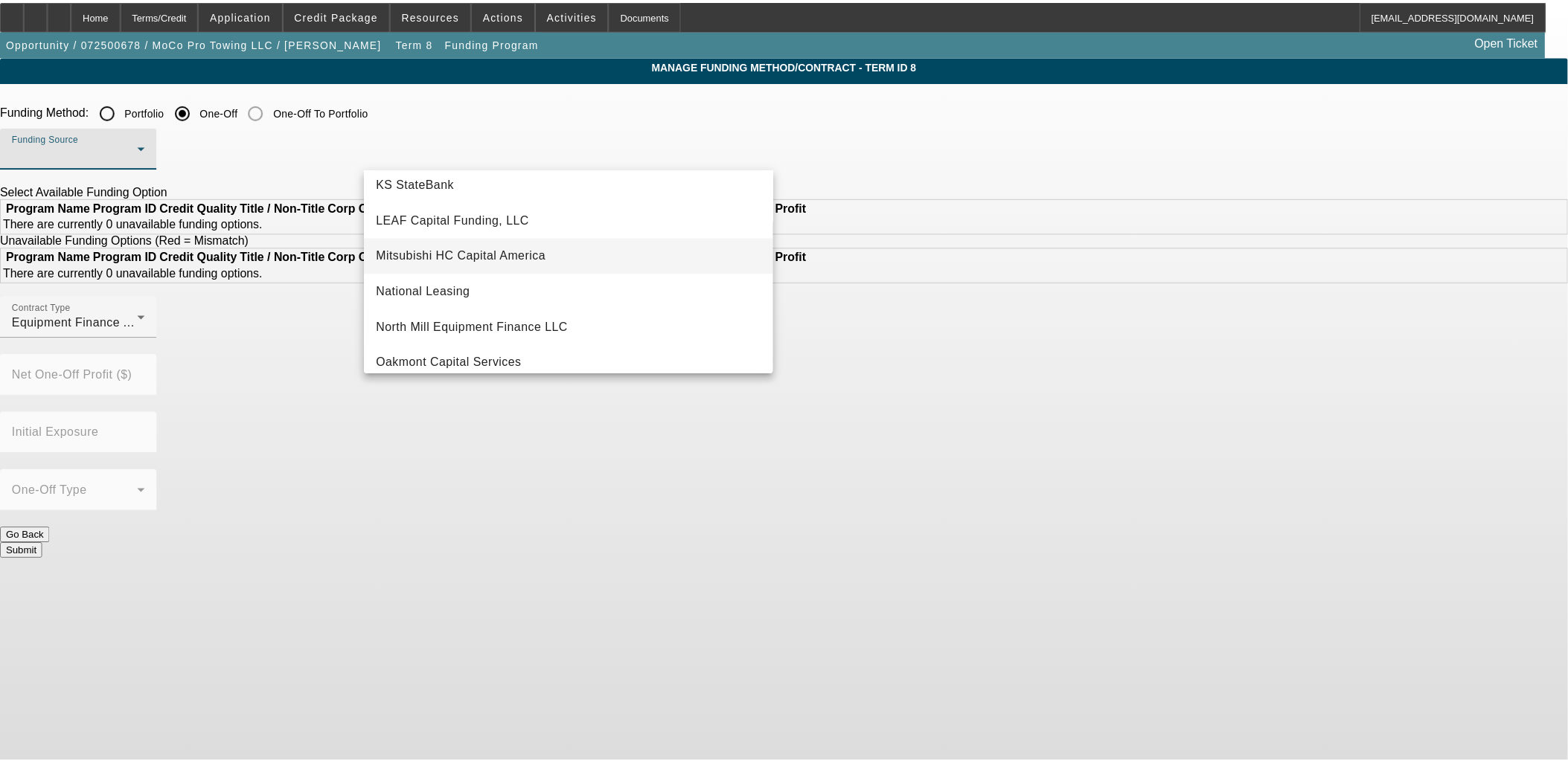
scroll to position [413, 0]
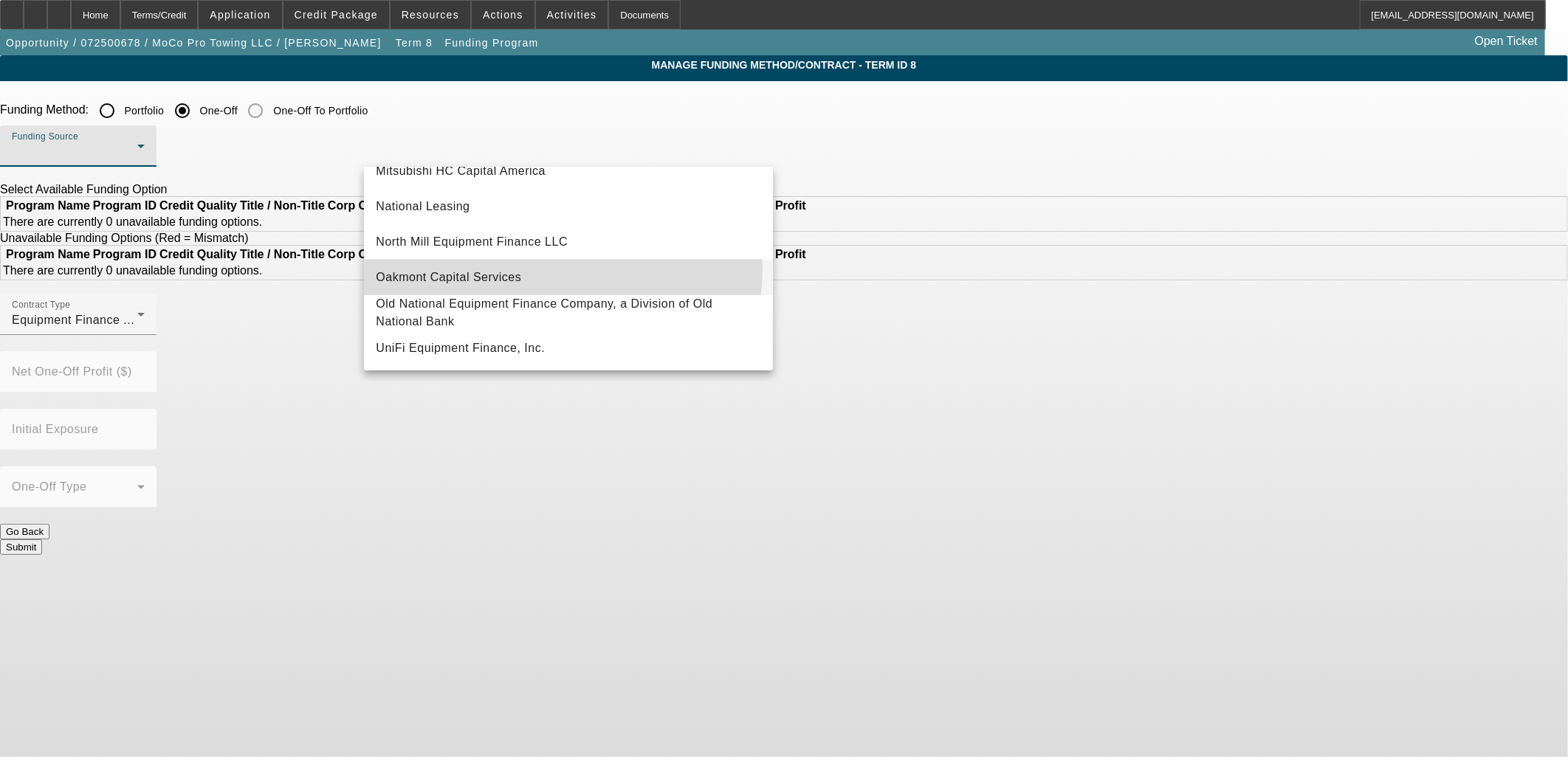
click at [524, 266] on mat-option "Oakmont Capital Services" at bounding box center [568, 277] width 409 height 35
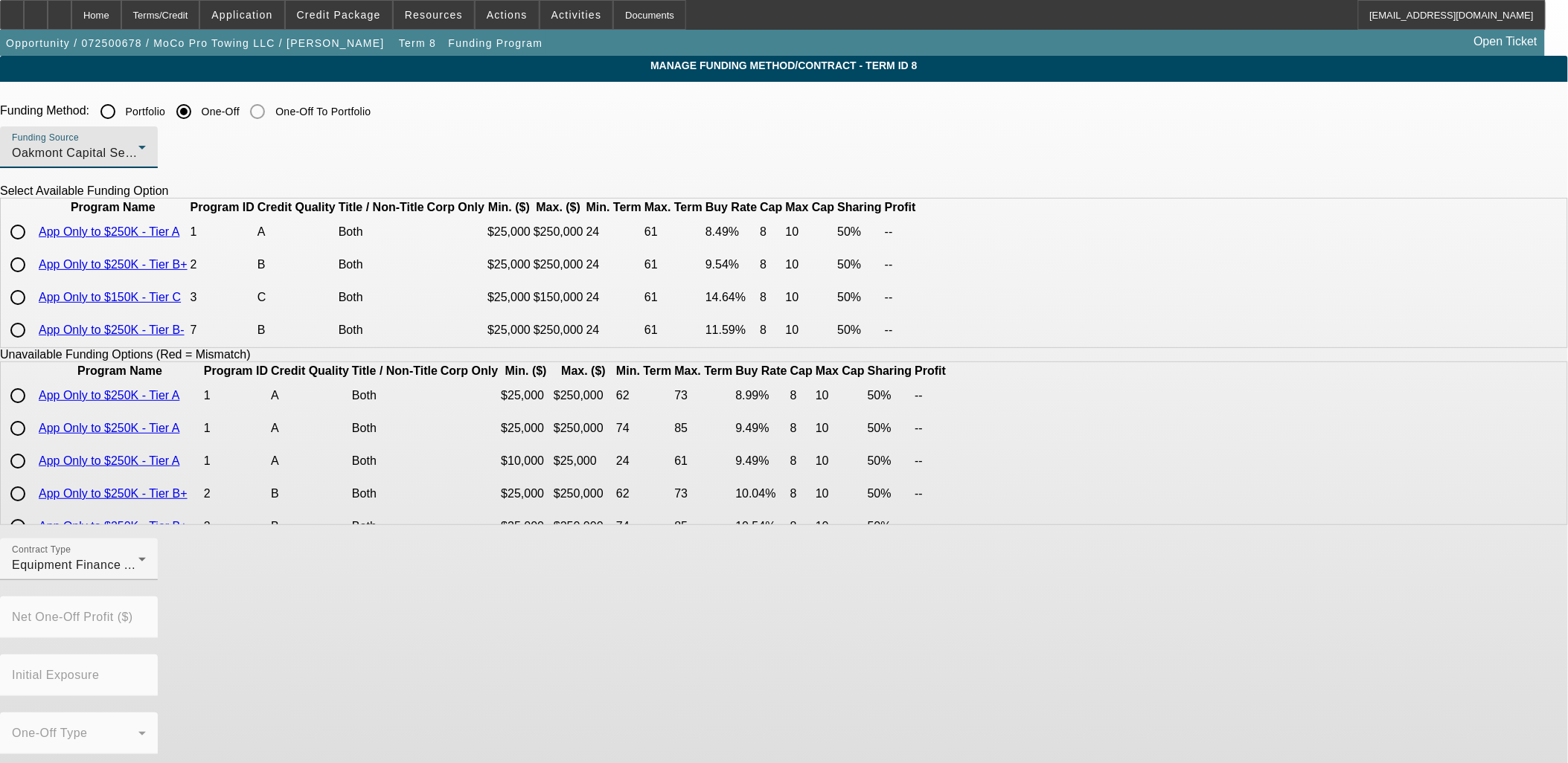
click at [33, 280] on input "radio" at bounding box center [18, 265] width 30 height 30
radio input "true"
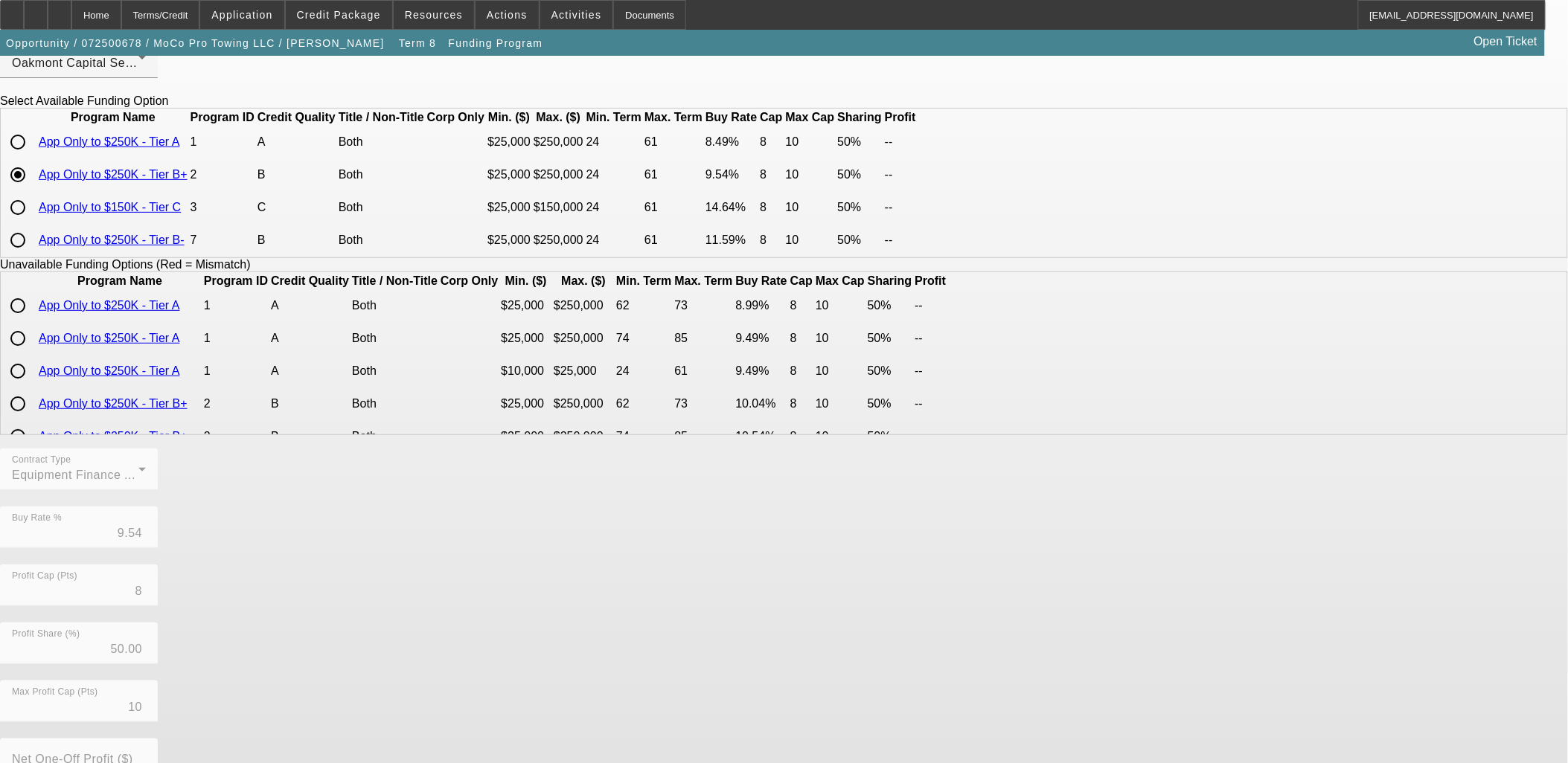
scroll to position [248, 0]
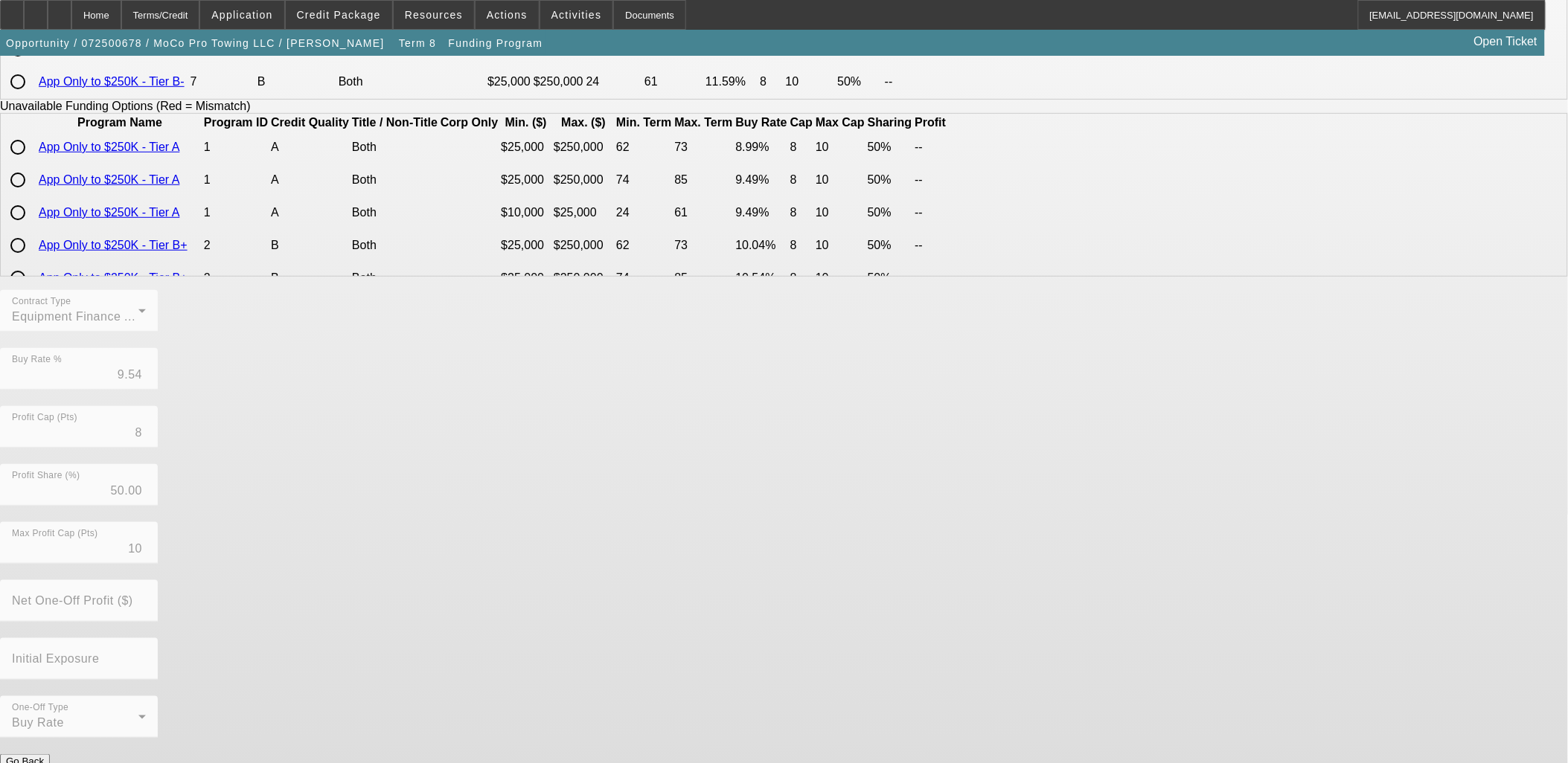
click at [42, 762] on button "Submit" at bounding box center [21, 777] width 42 height 16
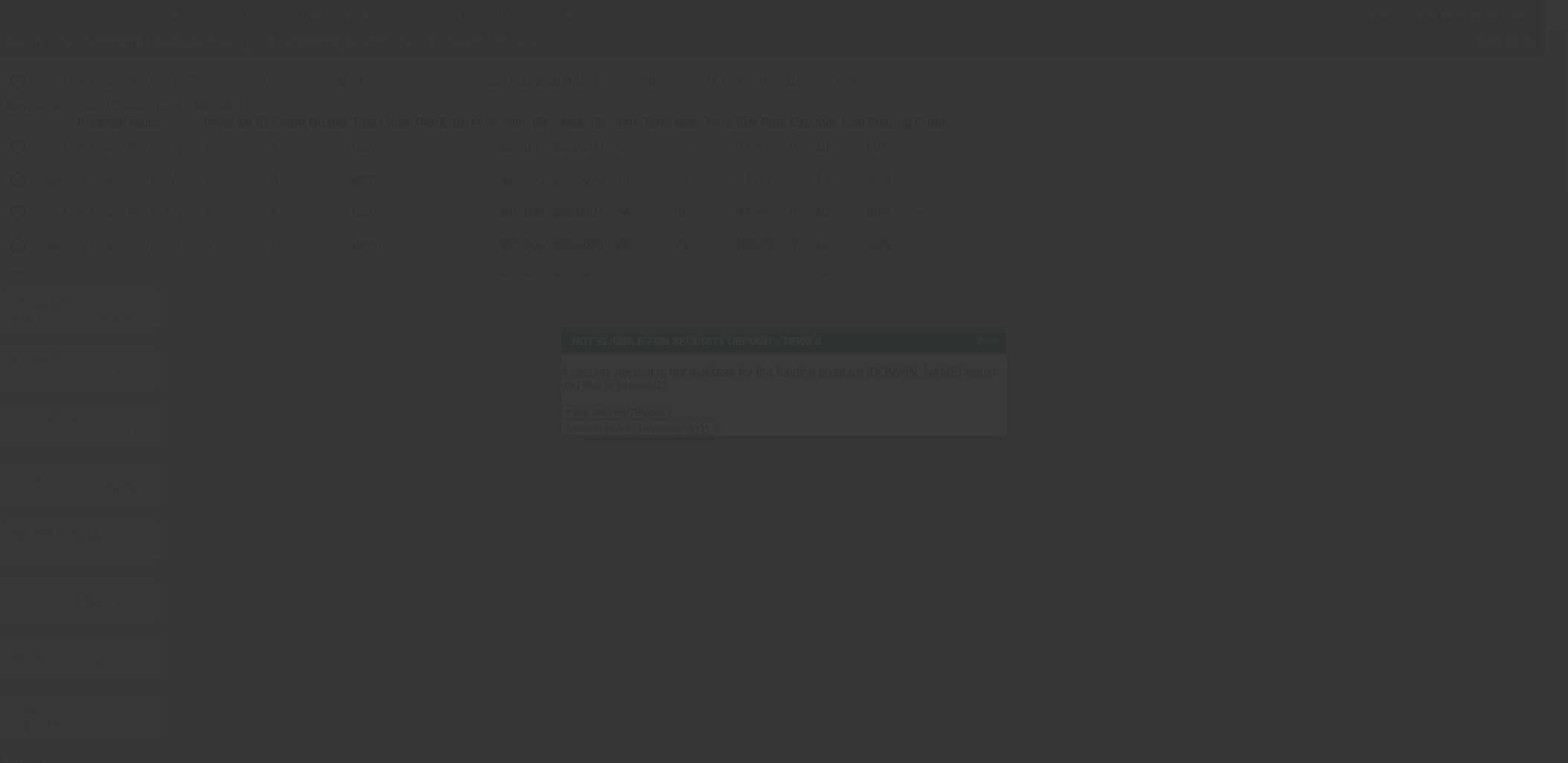
scroll to position [0, 0]
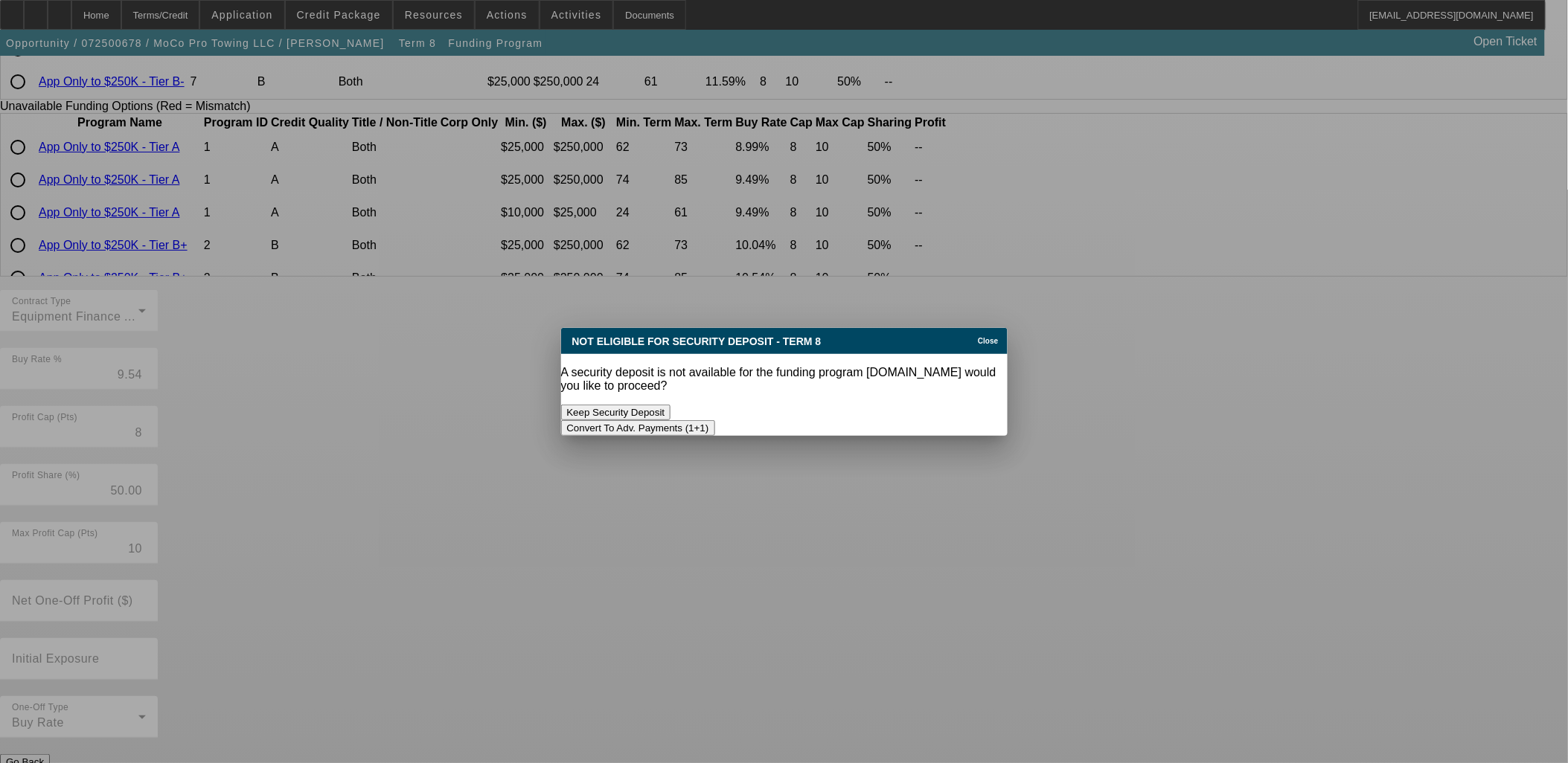
click at [875, 420] on div "Convert To Adv. Payments (1+1)" at bounding box center [784, 428] width 447 height 16
click at [715, 420] on button "Convert To Adv. Payments (1+1)" at bounding box center [638, 428] width 154 height 16
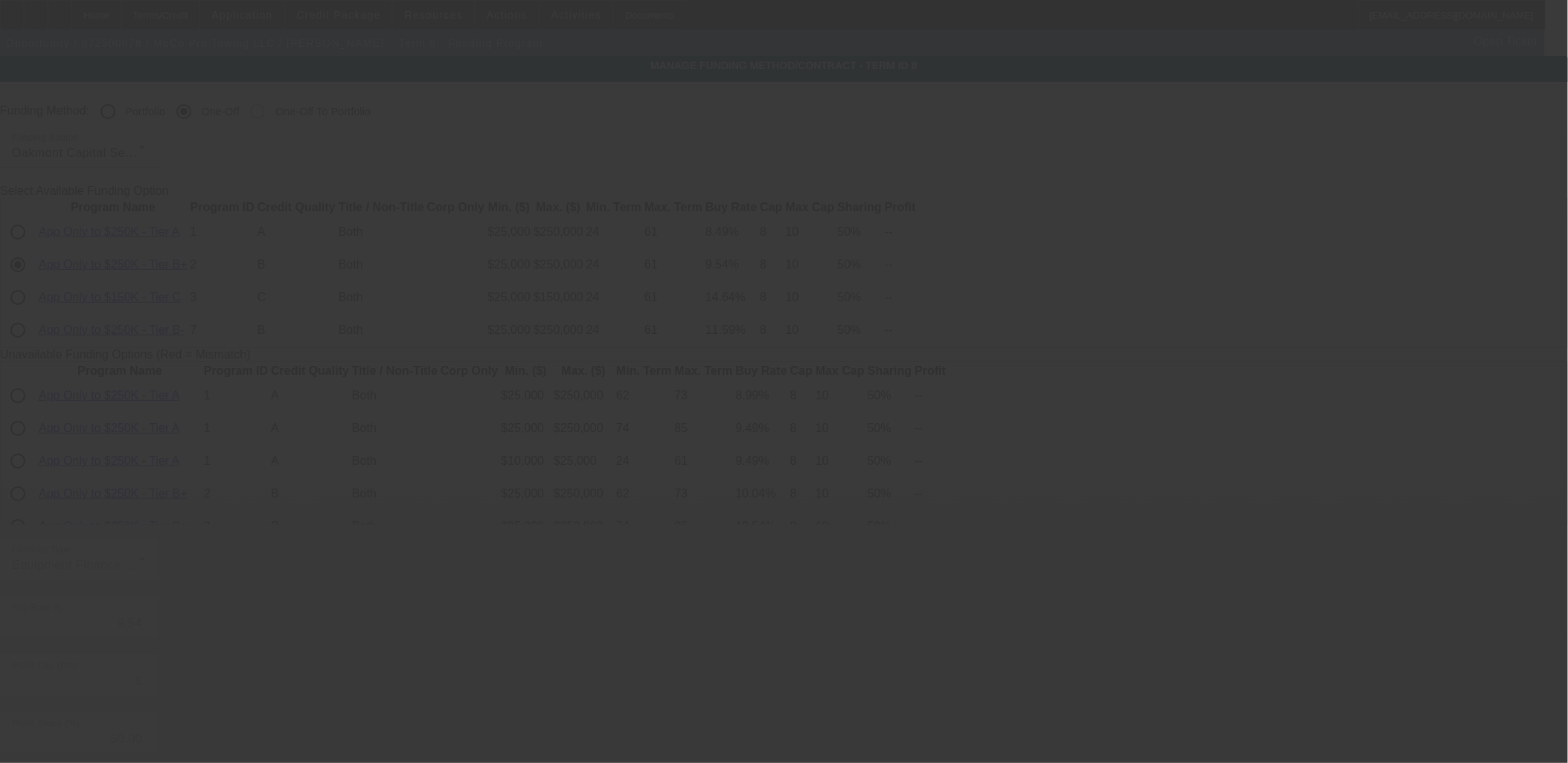
scroll to position [248, 0]
radio input "true"
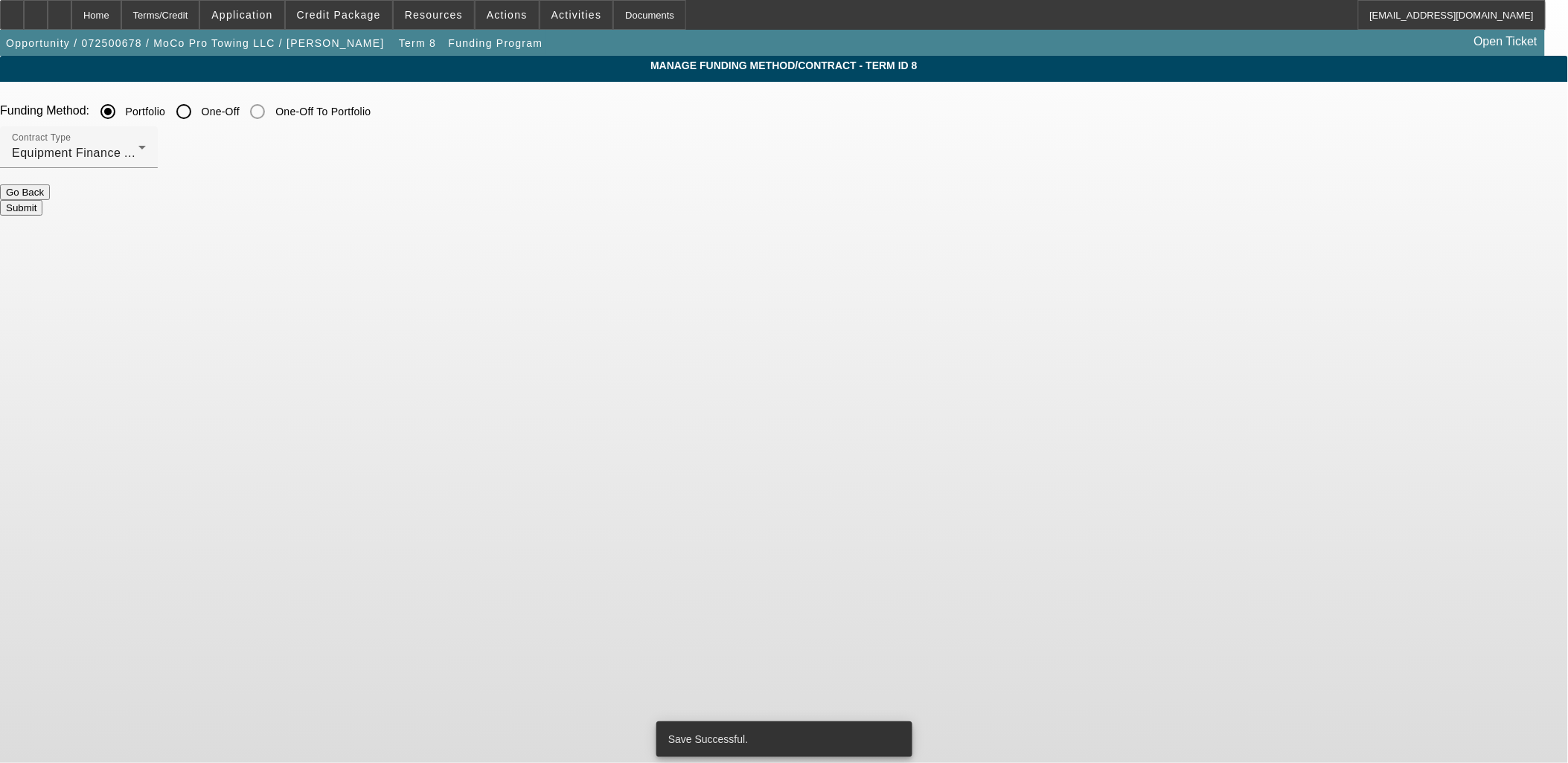
scroll to position [0, 0]
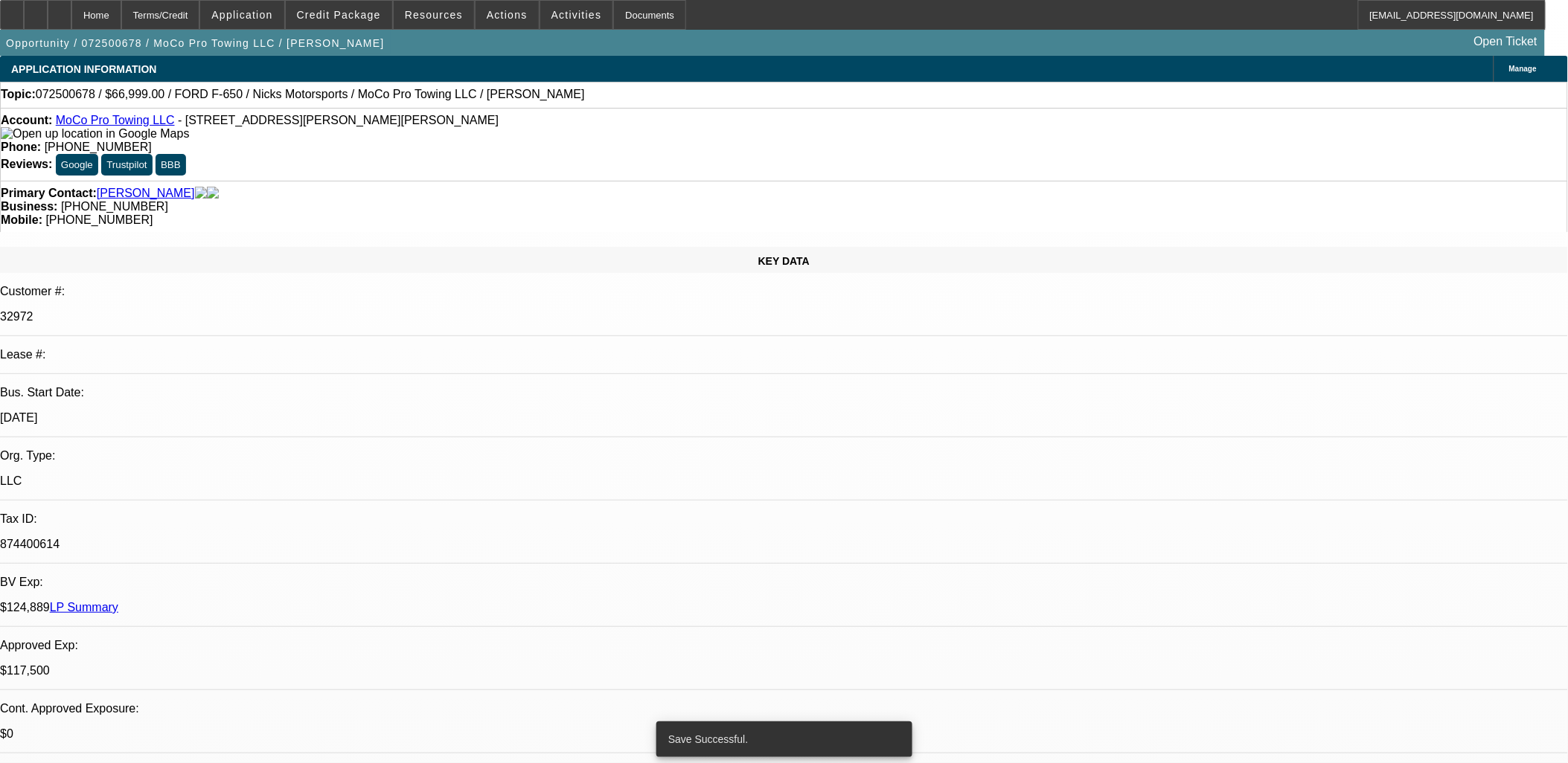
select select "0"
select select "6"
select select "0"
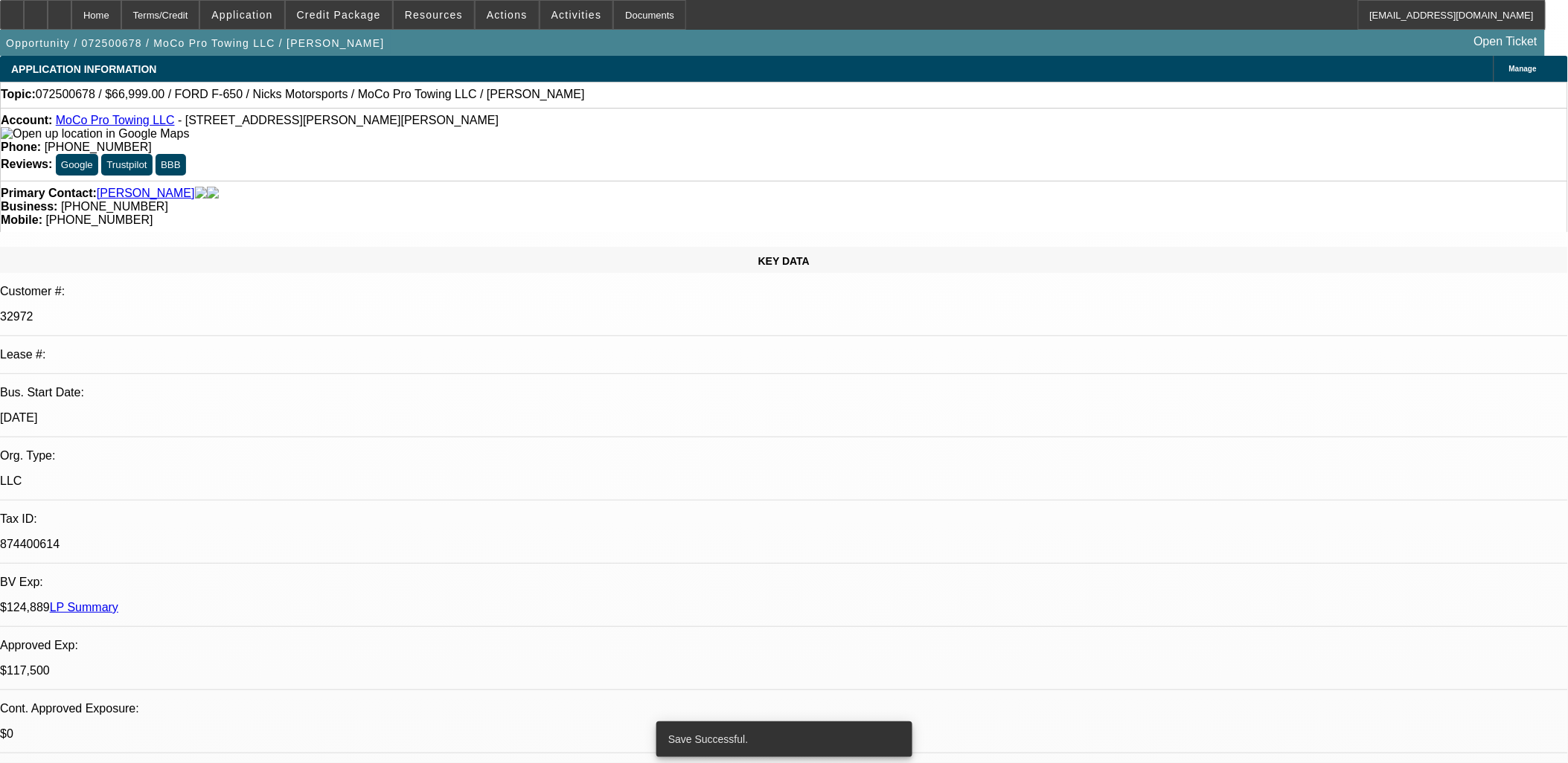
select select "2"
select select "0"
select select "6"
select select "0"
select select "2"
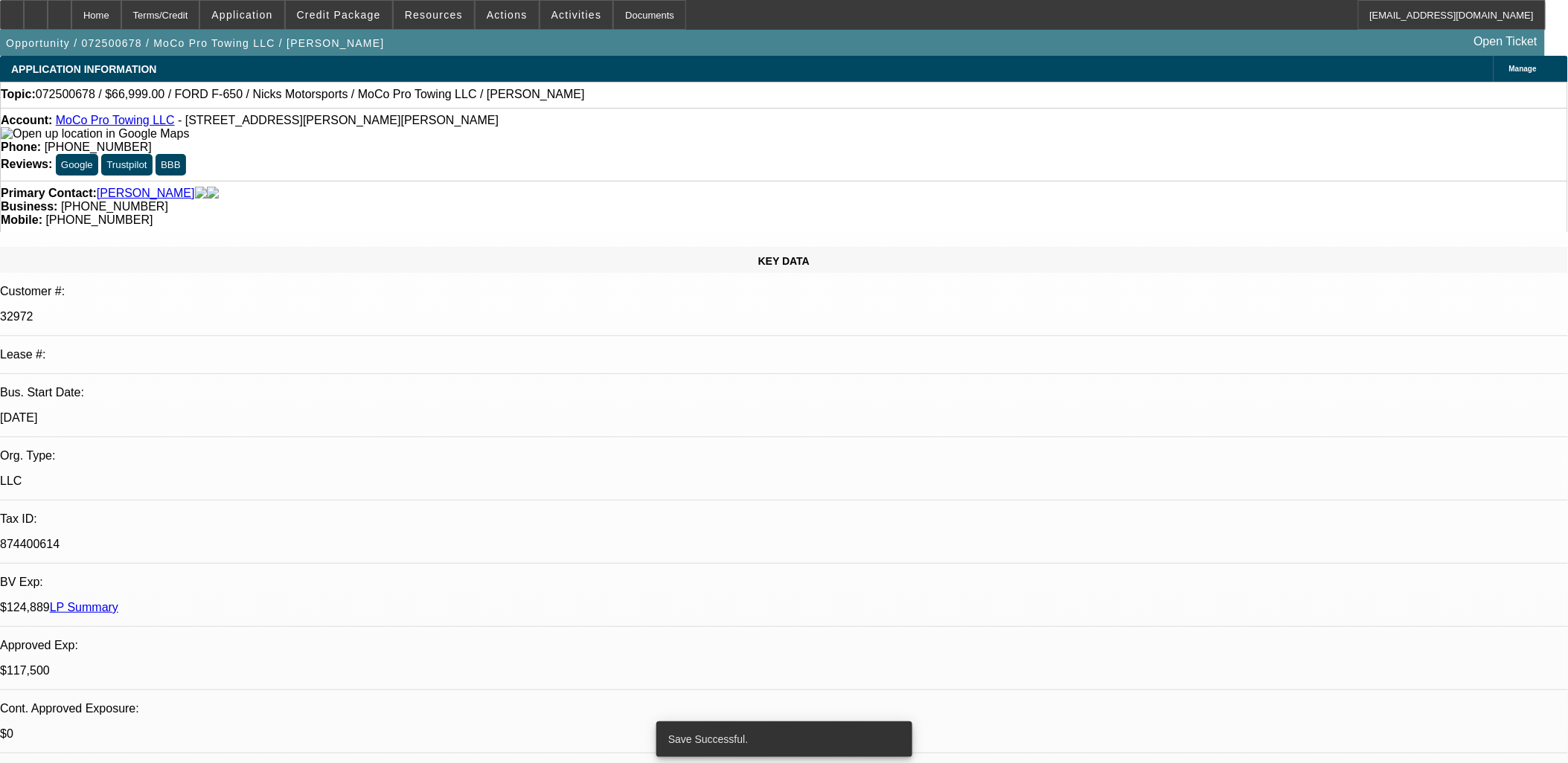
select select "0"
select select "6"
select select "0.1"
select select "2"
select select "0"
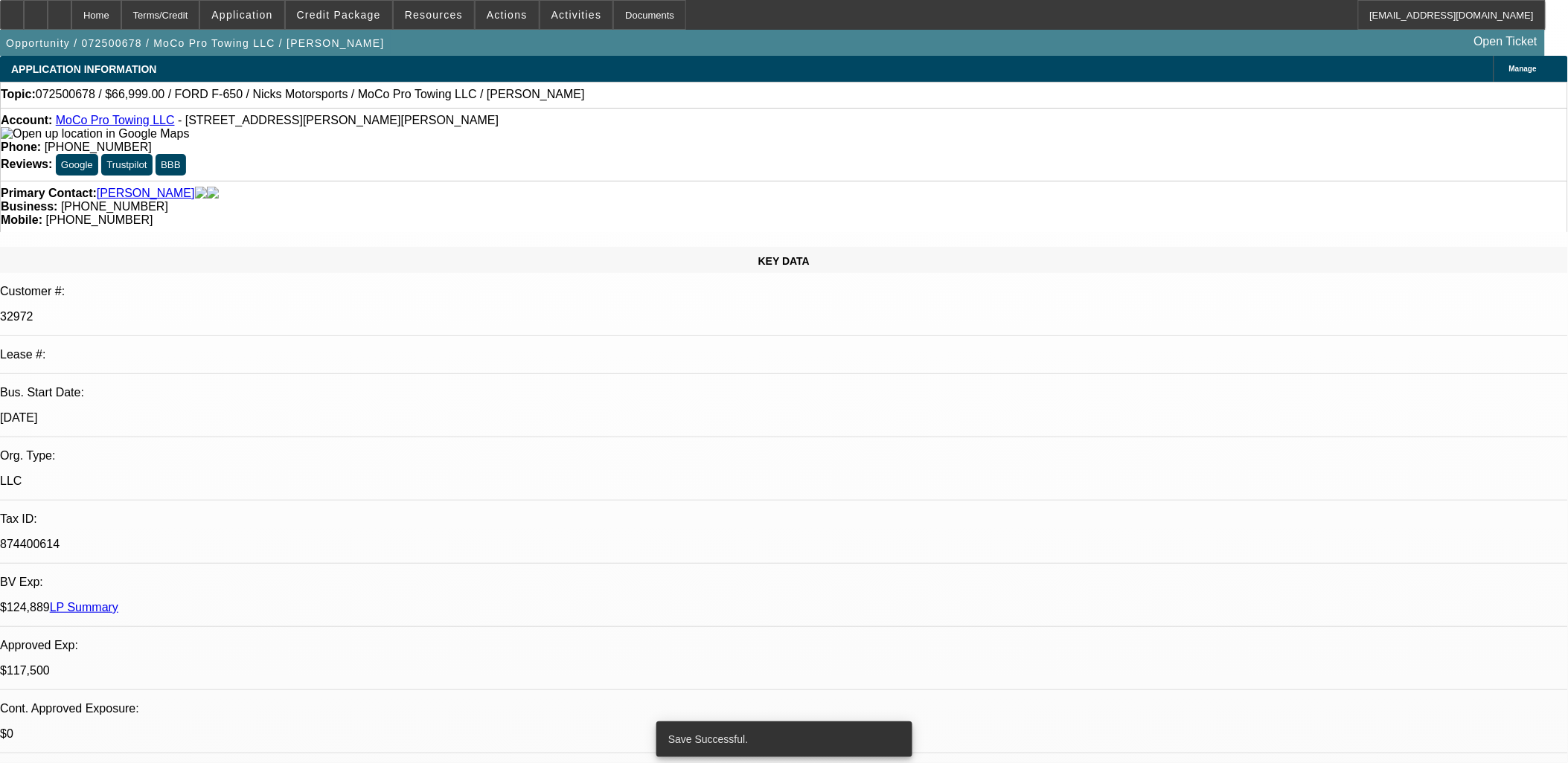
select select "6"
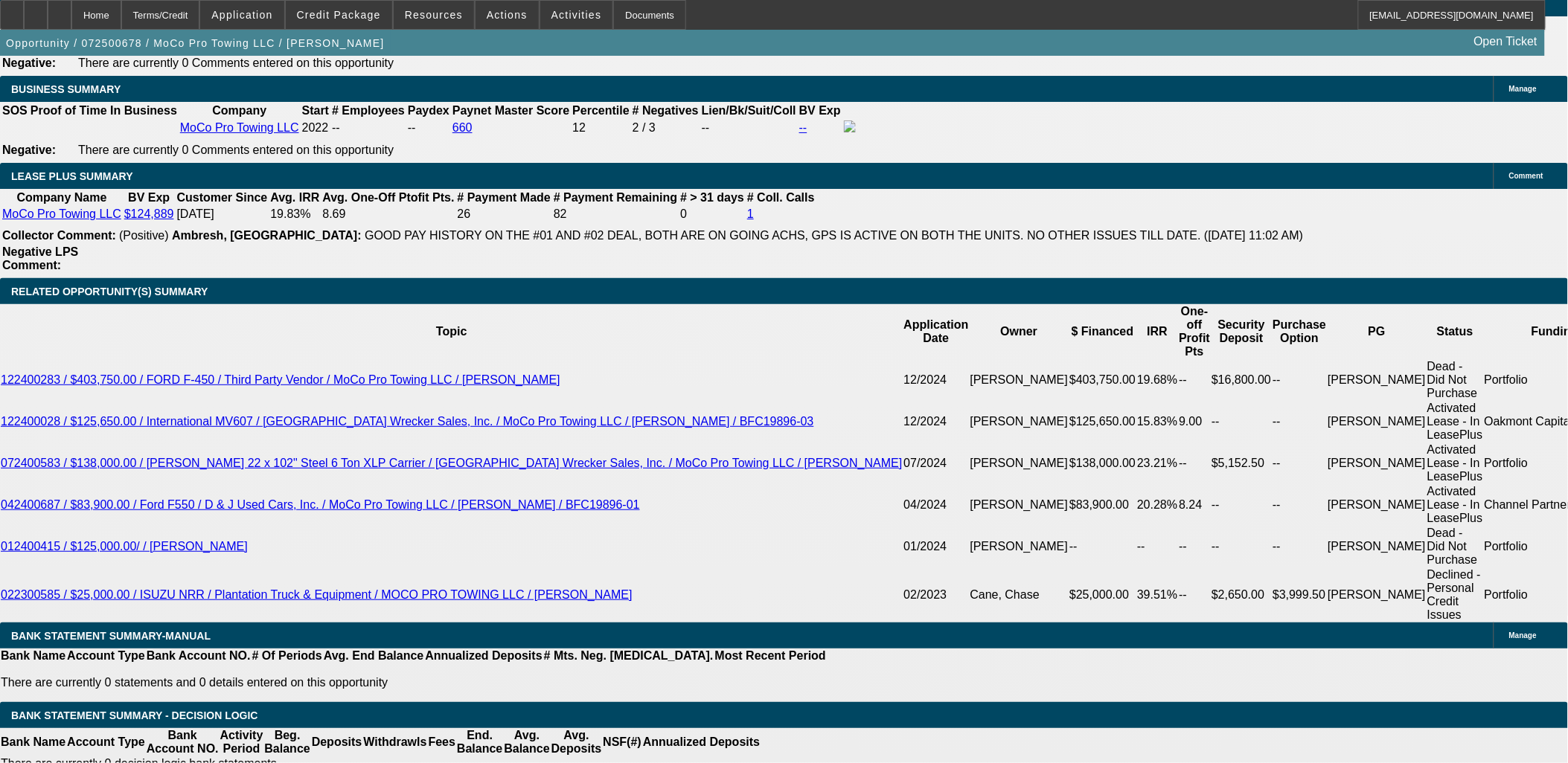
scroll to position [2562, 0]
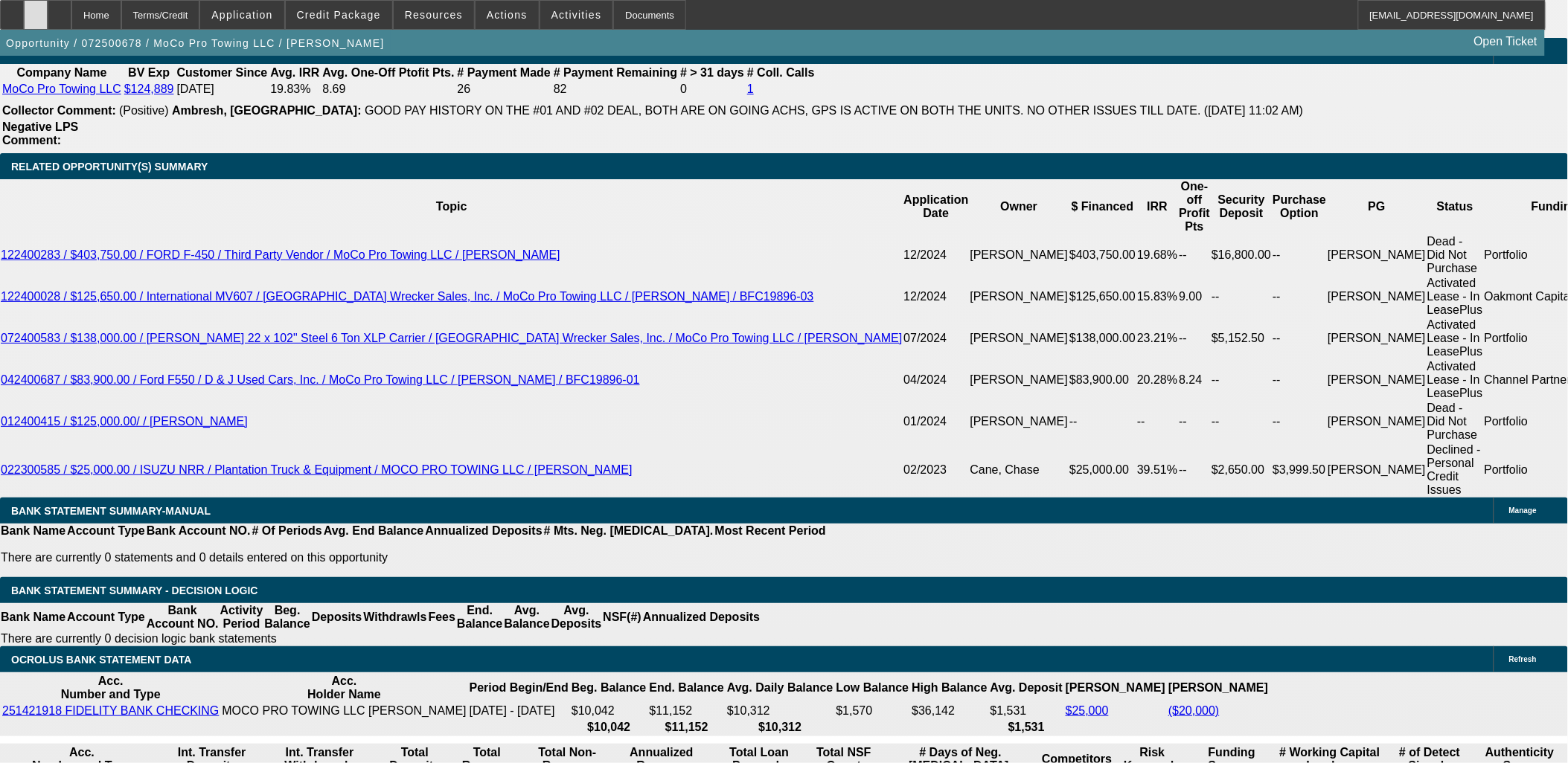
drag, startPoint x: 59, startPoint y: 17, endPoint x: 70, endPoint y: 35, distance: 21.1
click at [35, 10] on icon at bounding box center [35, 10] width 0 height 0
drag, startPoint x: 354, startPoint y: 430, endPoint x: 283, endPoint y: 435, distance: 71.2
type input "UNKNOWN"
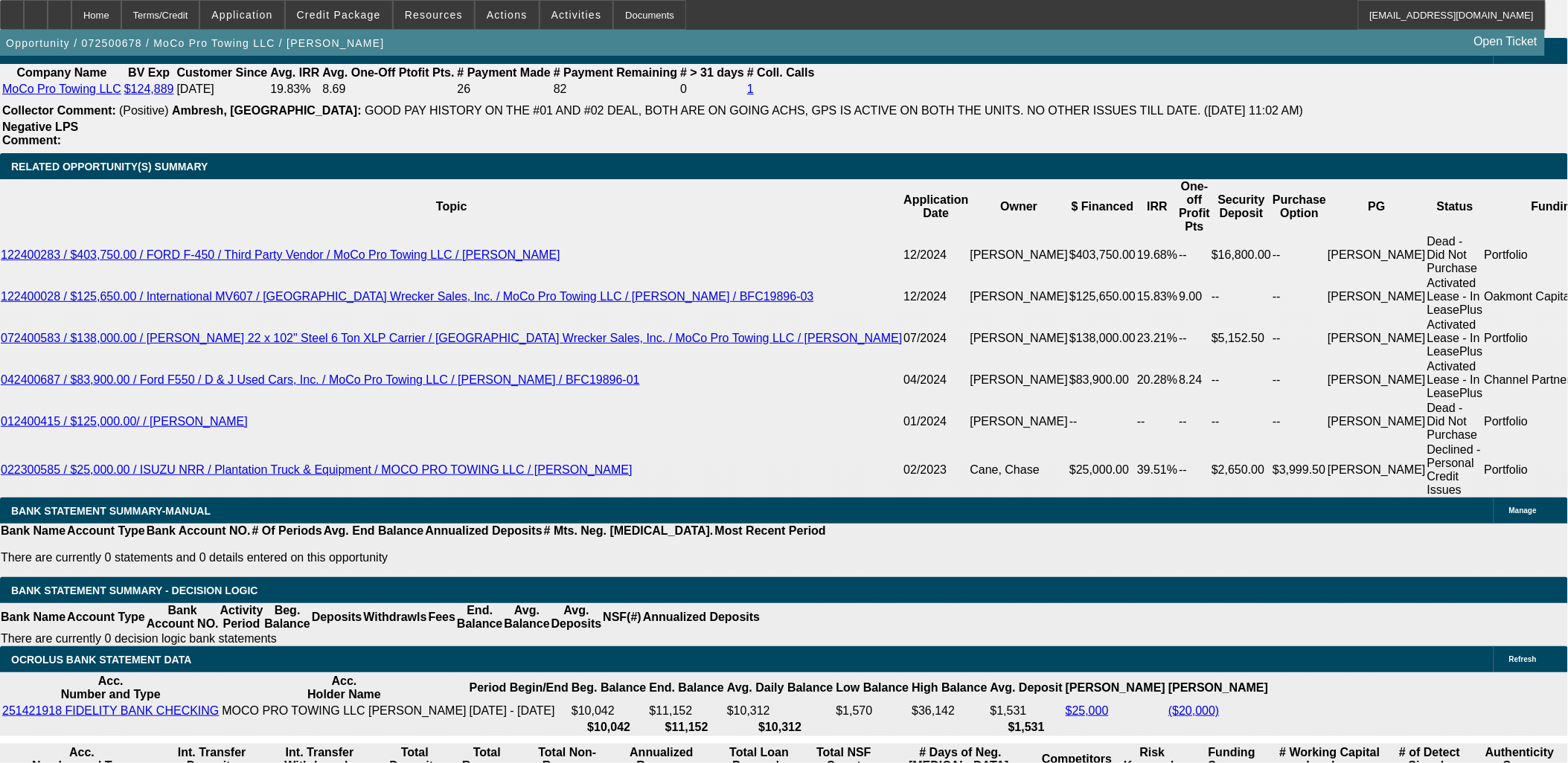
type input "15"
type input "$1,864.63"
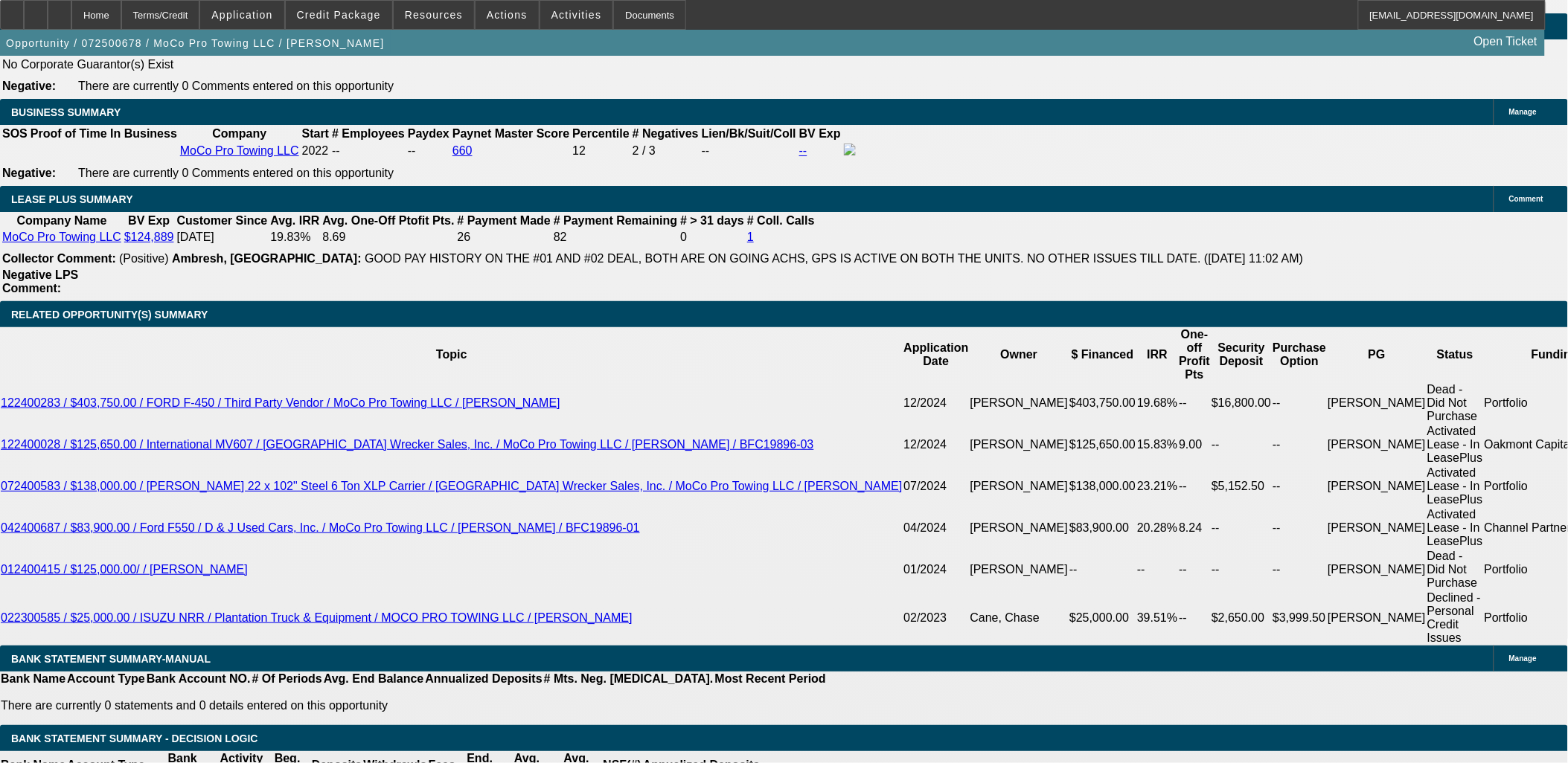
scroll to position [2396, 0]
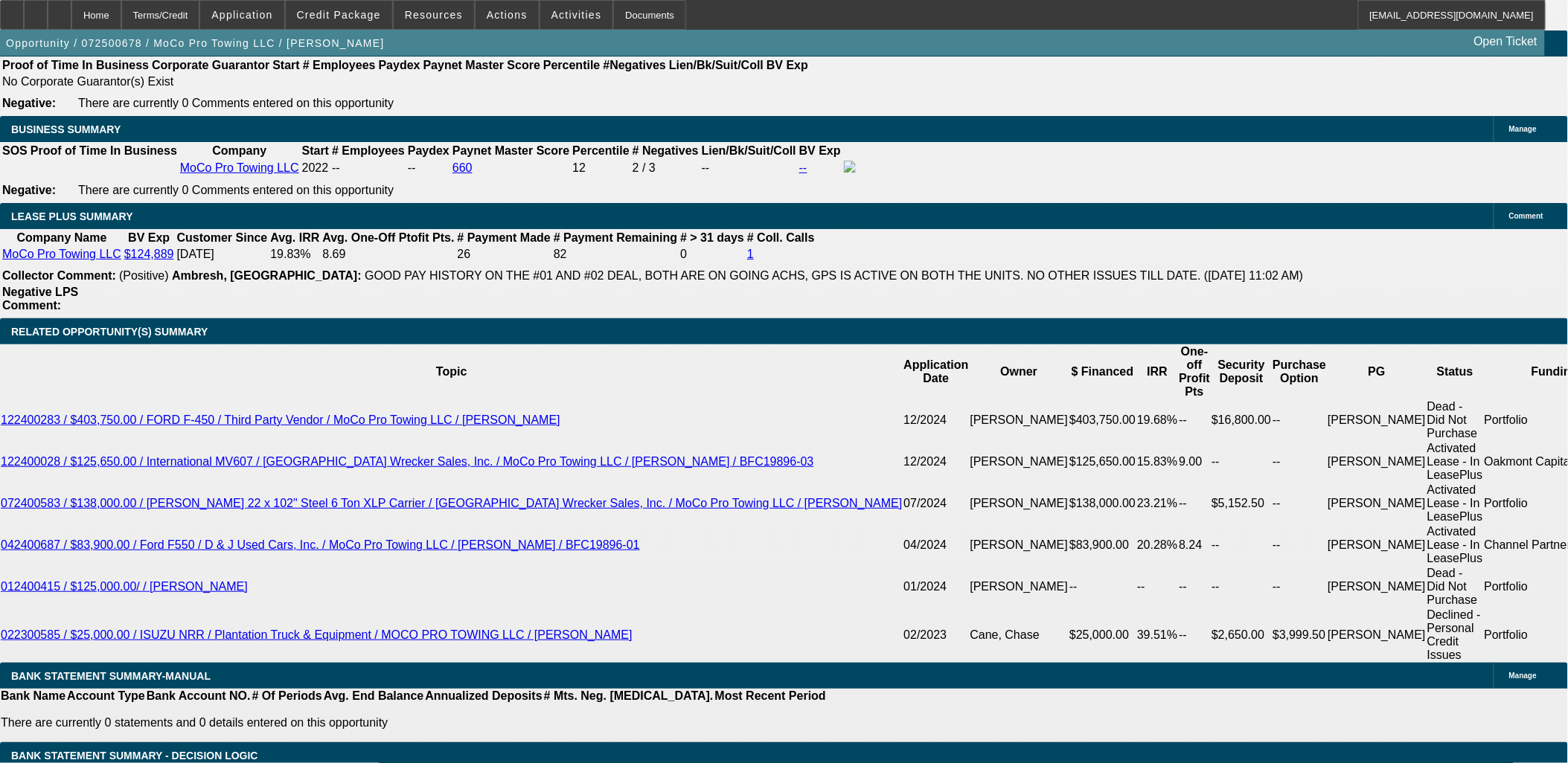
type input "15"
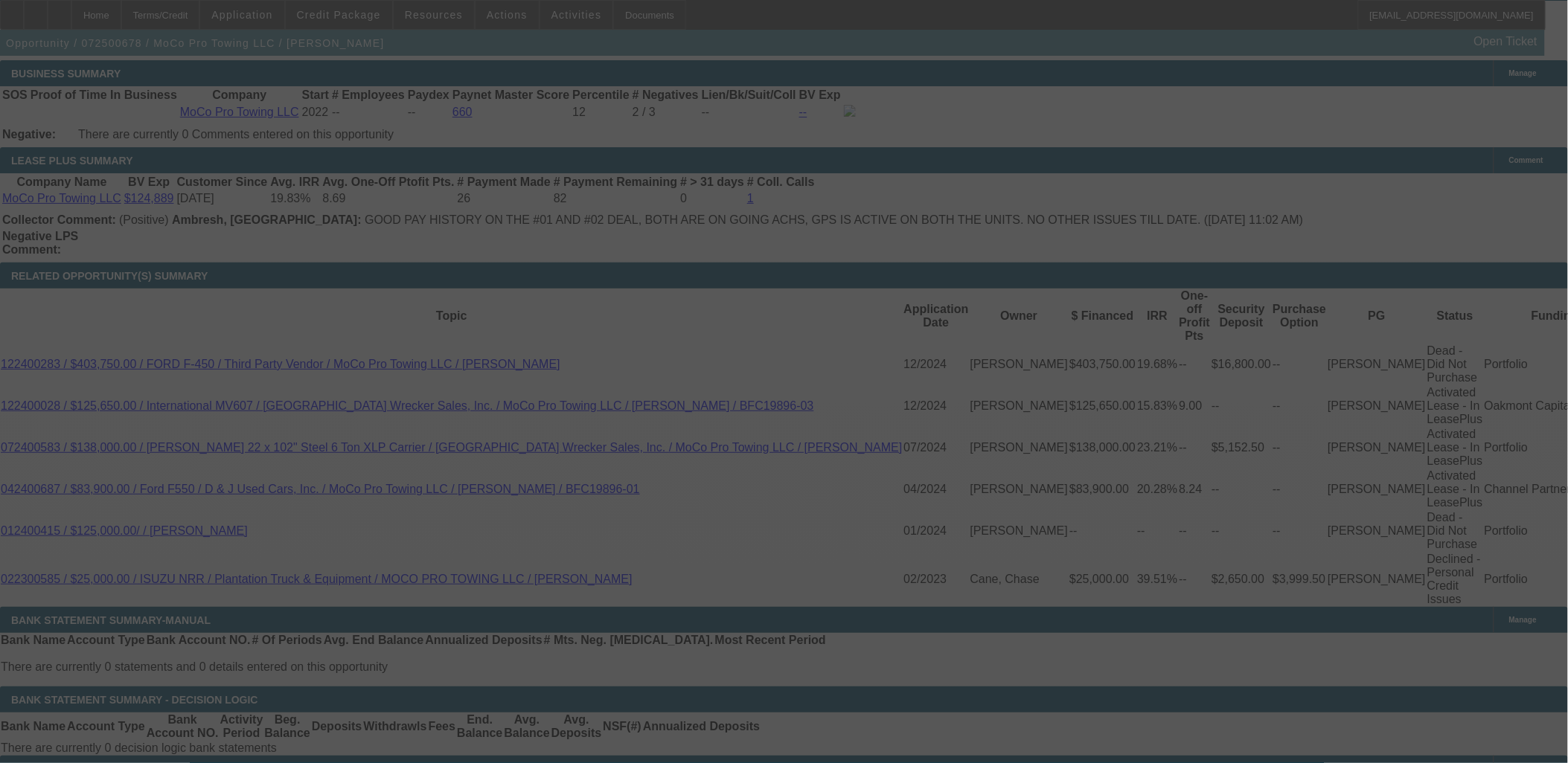
scroll to position [2562, 0]
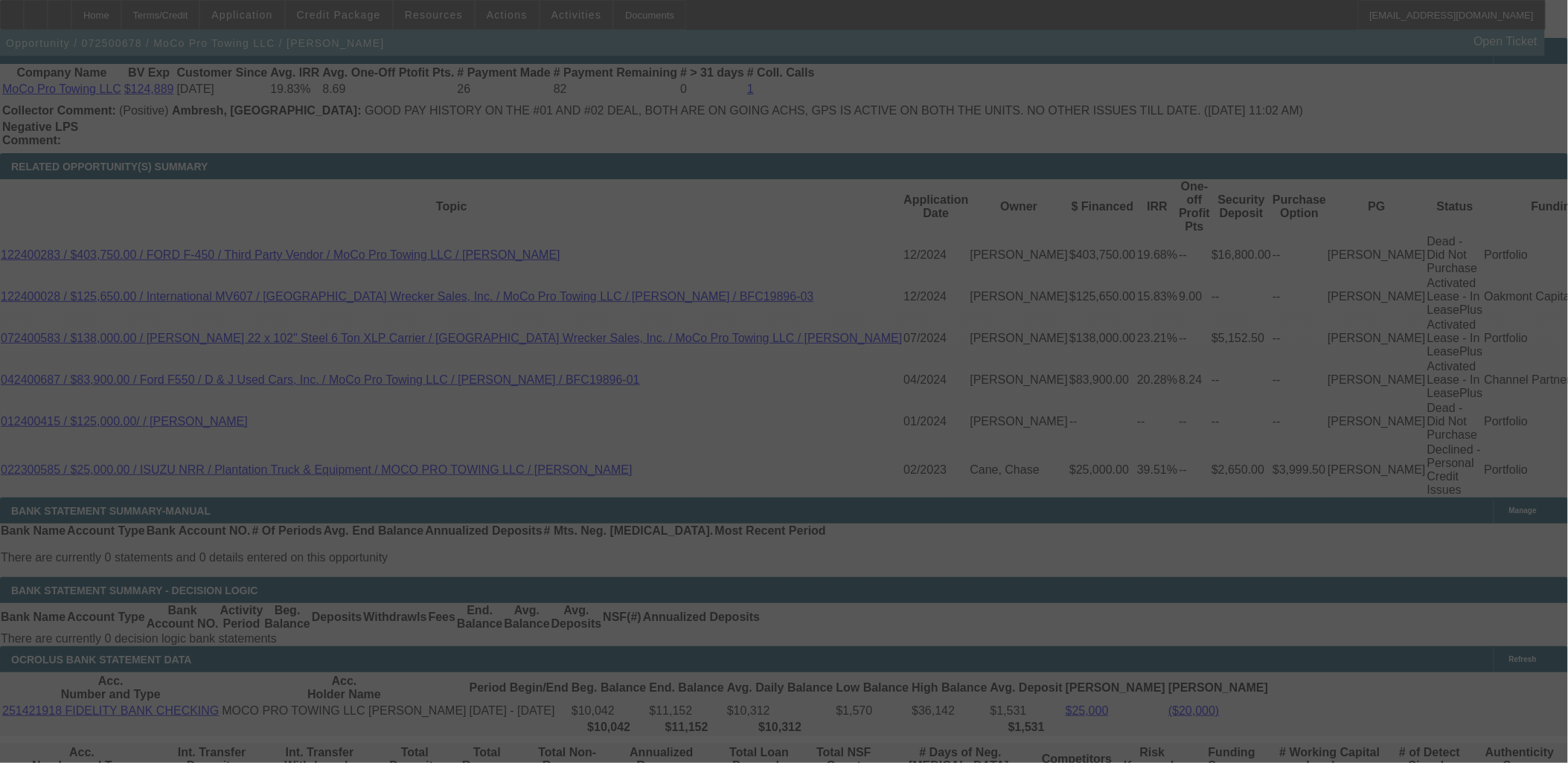
select select "0"
select select "6"
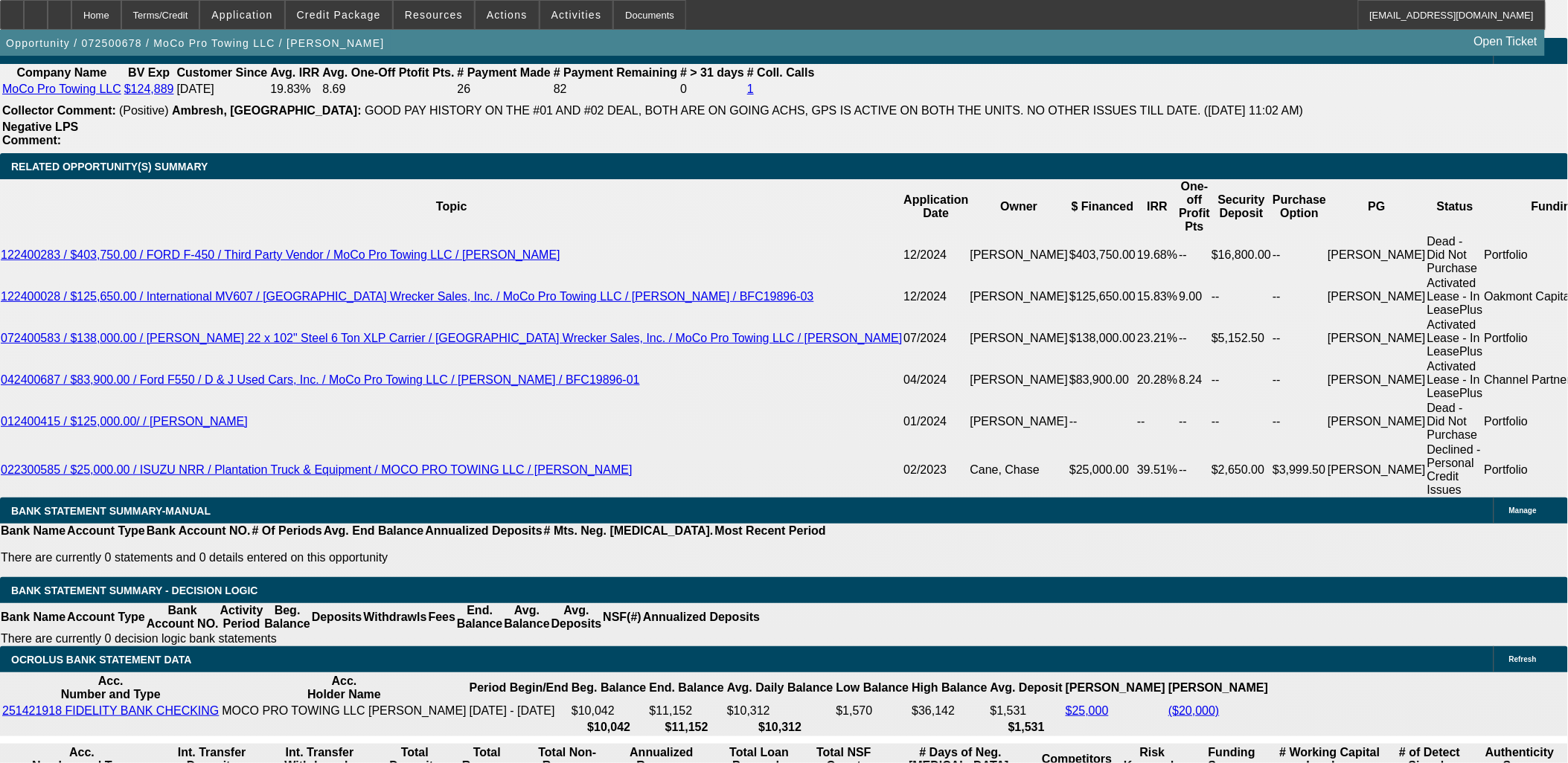
drag, startPoint x: 355, startPoint y: 429, endPoint x: 373, endPoint y: 431, distance: 18.1
type input "UNKNOWN"
type input "12.5"
type input "$1,780.83"
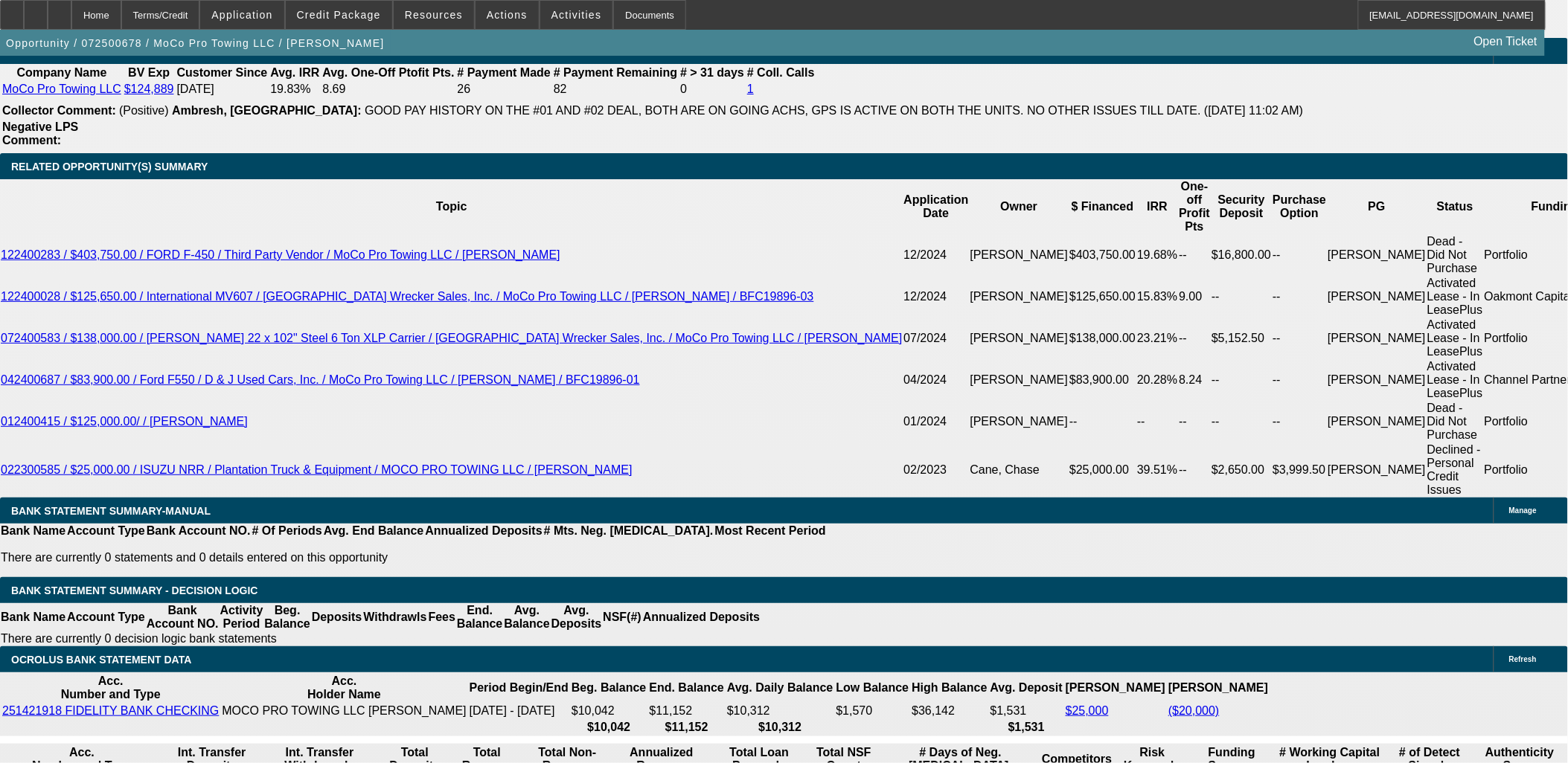
type input "12.5"
drag, startPoint x: 265, startPoint y: 434, endPoint x: 350, endPoint y: 422, distance: 85.8
type input "1750"
type input "11.6"
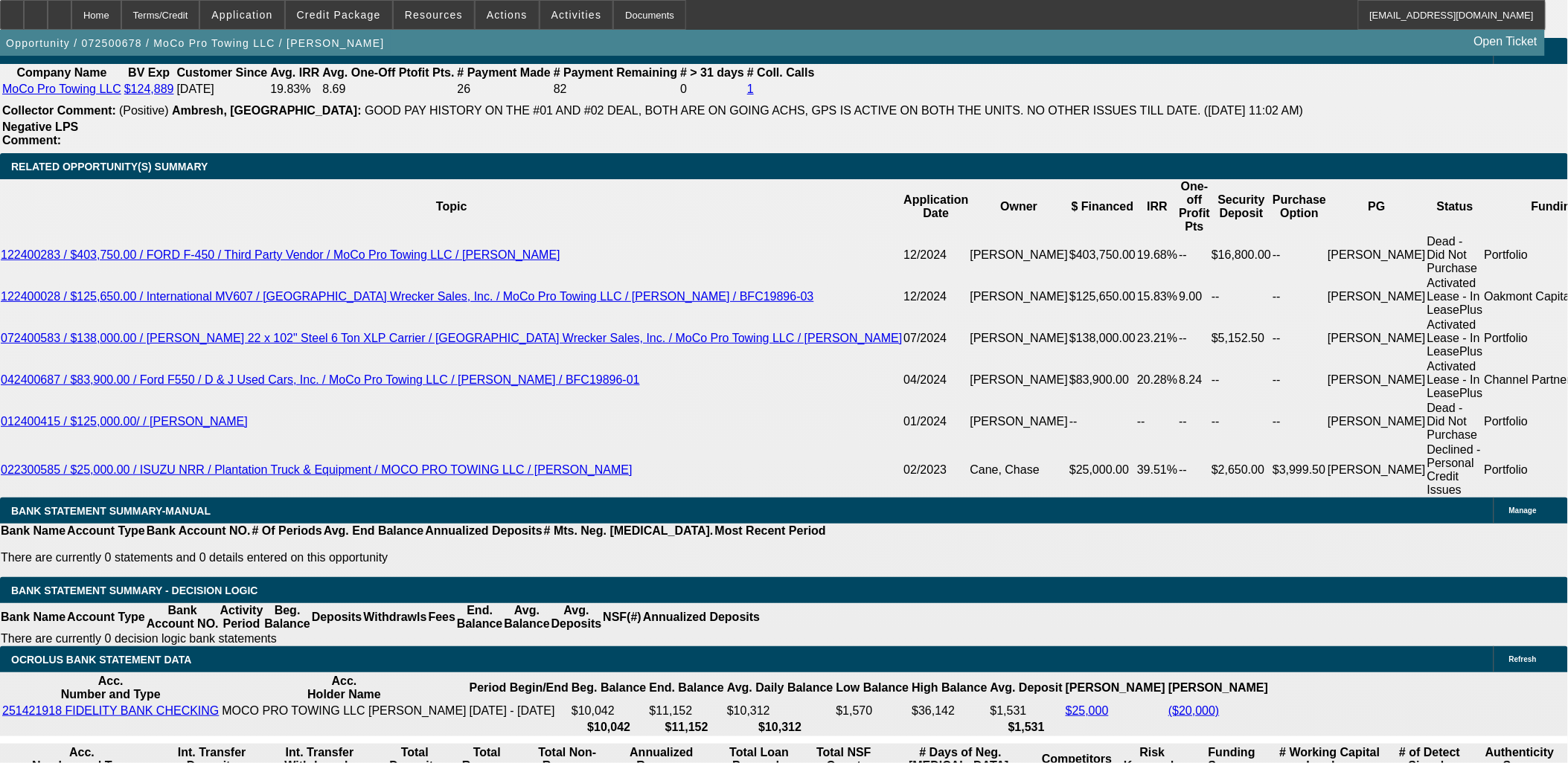
type input "$1,750.00"
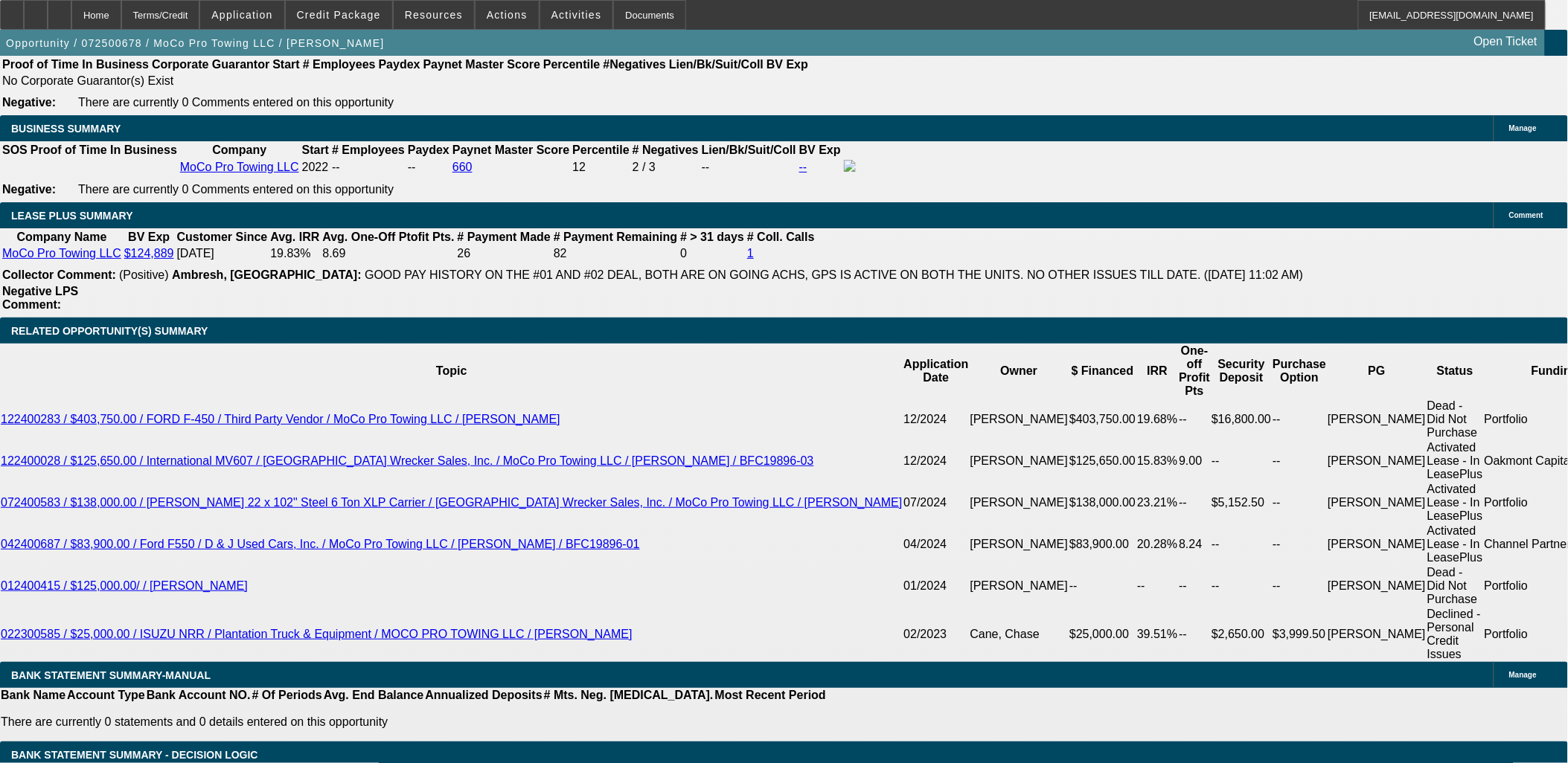
scroll to position [2396, 0]
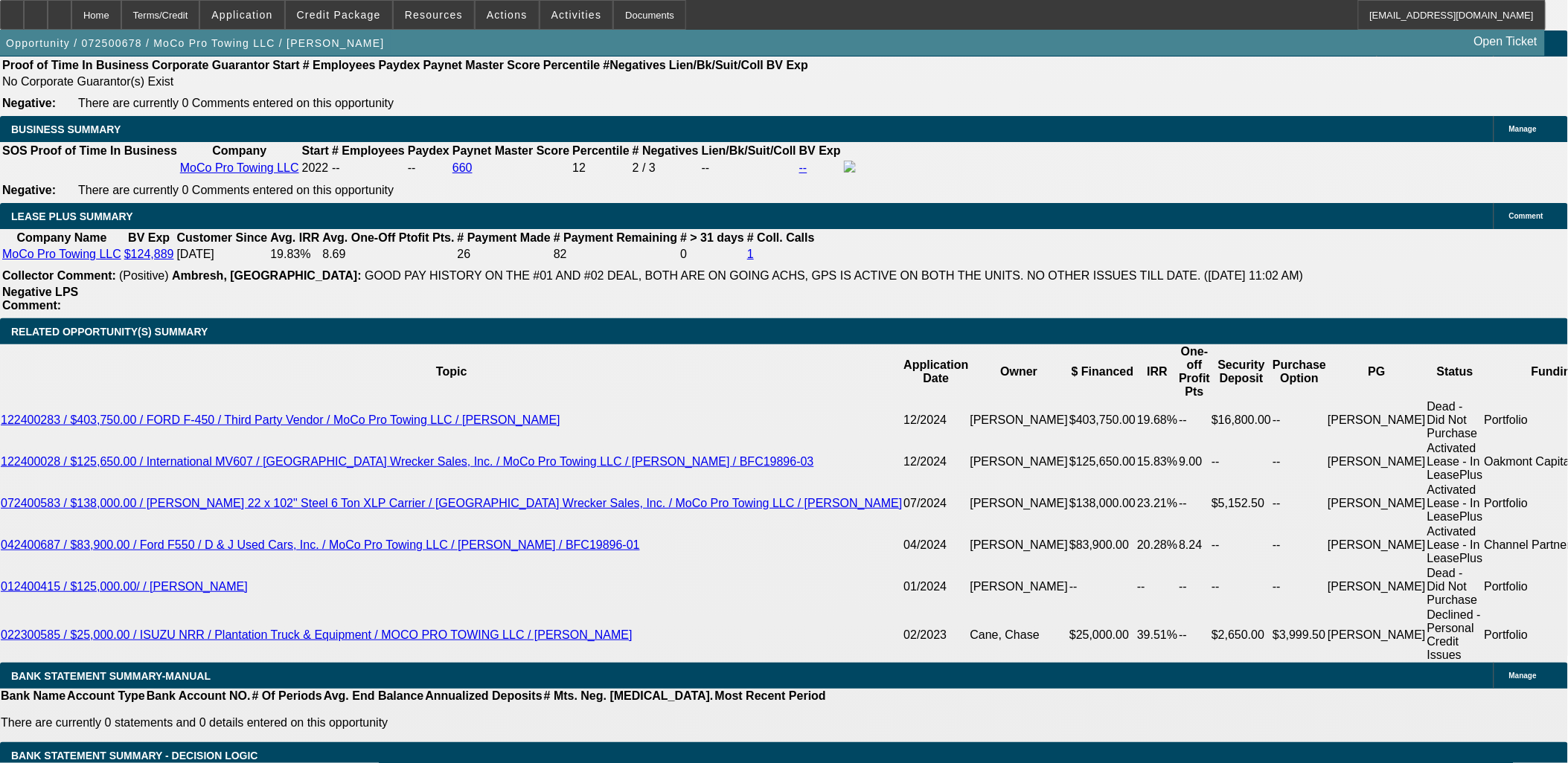
drag, startPoint x: 237, startPoint y: 207, endPoint x: 235, endPoint y: 219, distance: 12.2
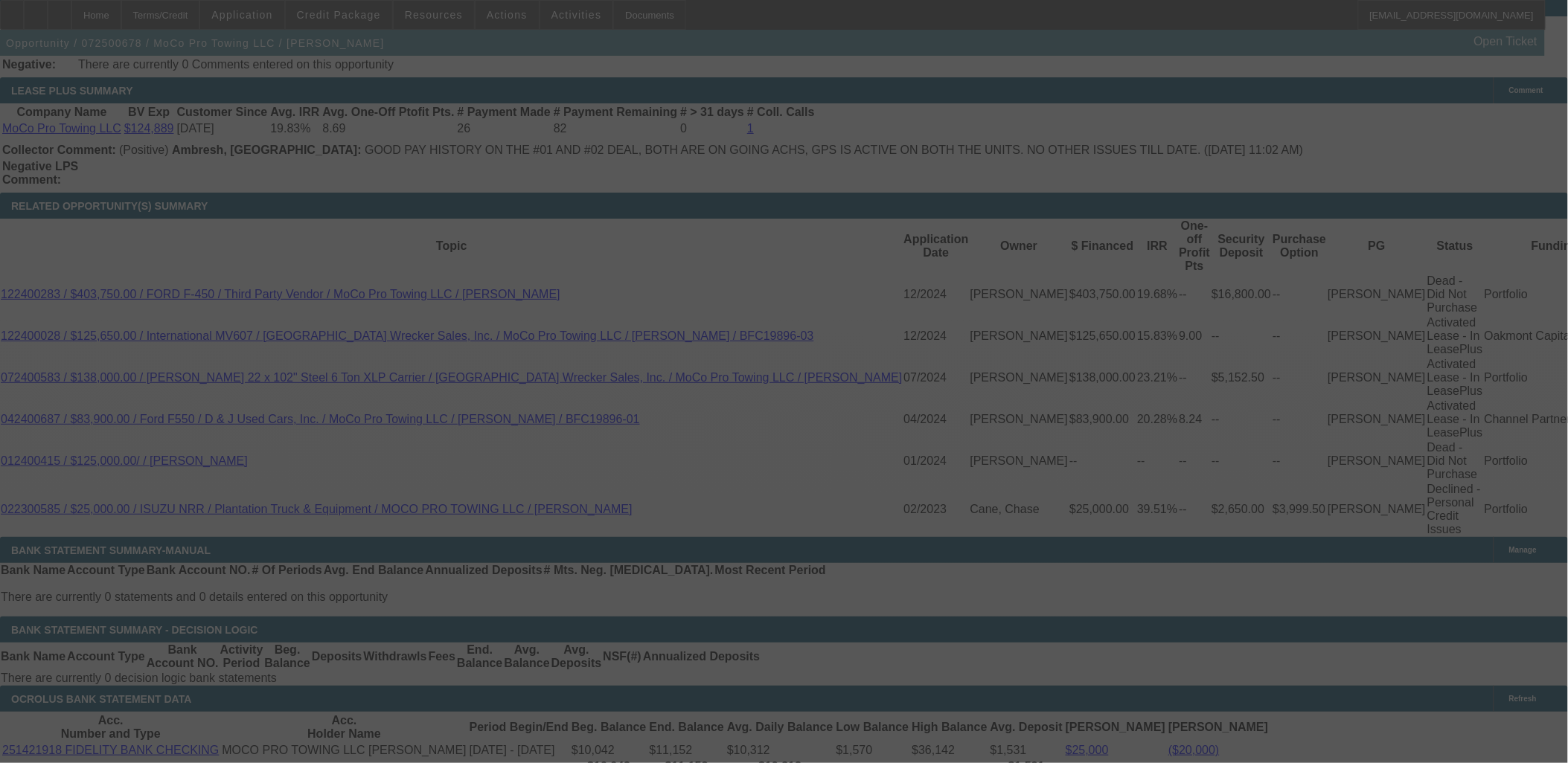
scroll to position [2562, 0]
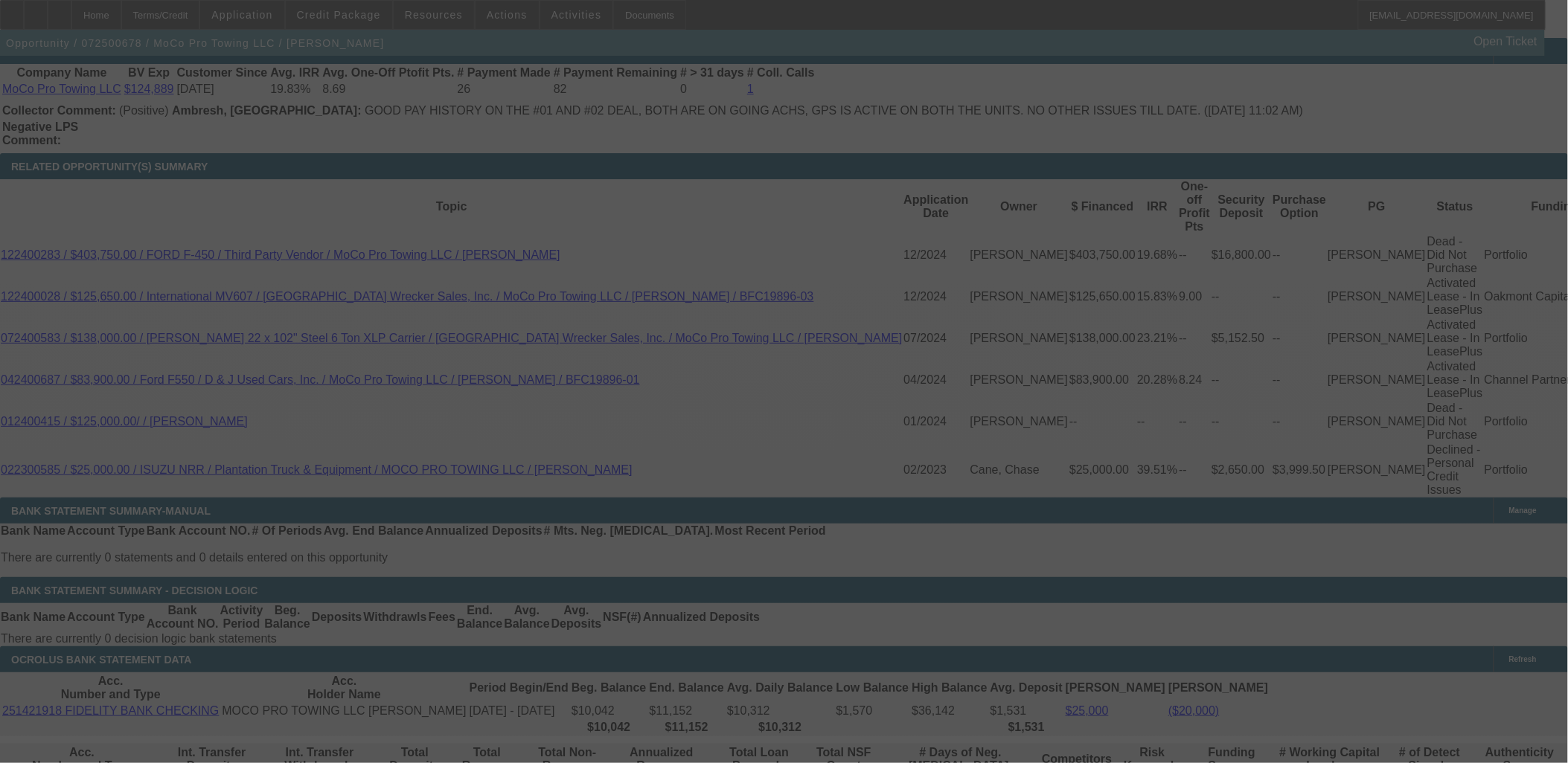
select select "0"
select select "6"
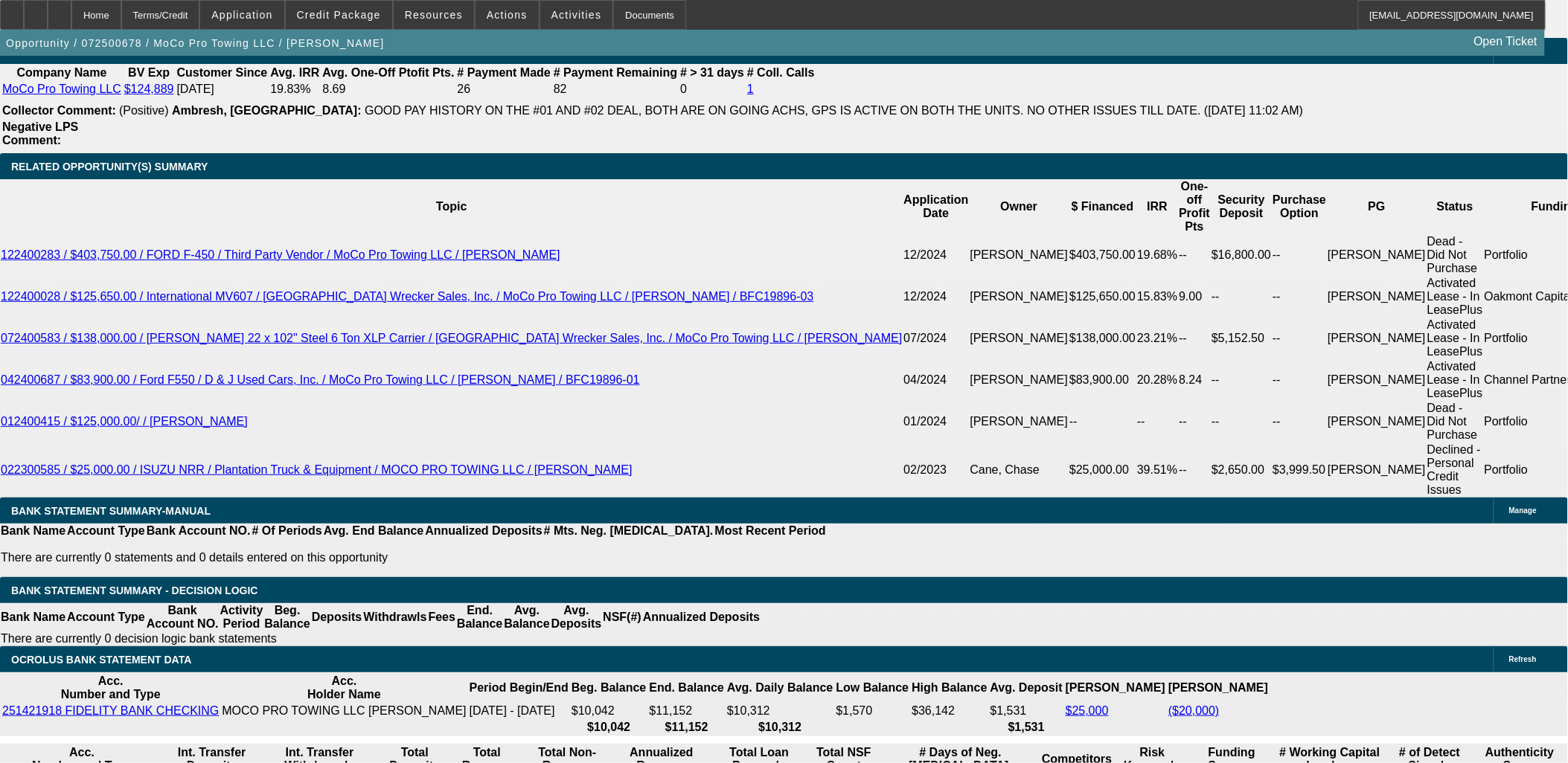
type input "UNKNOWN"
type input "12.6"
type input "$1,784.14"
type input "12.6"
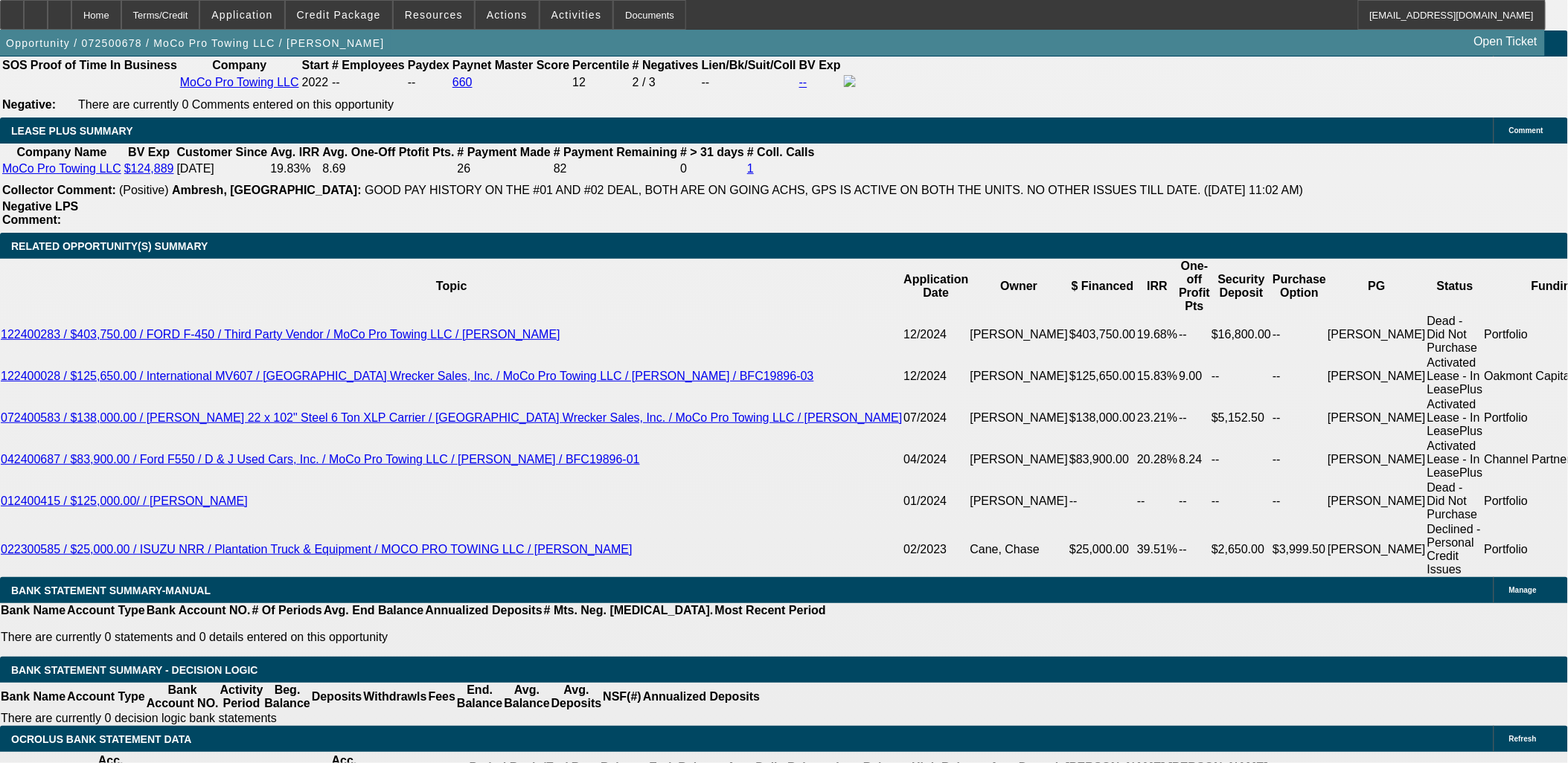
scroll to position [2479, 0]
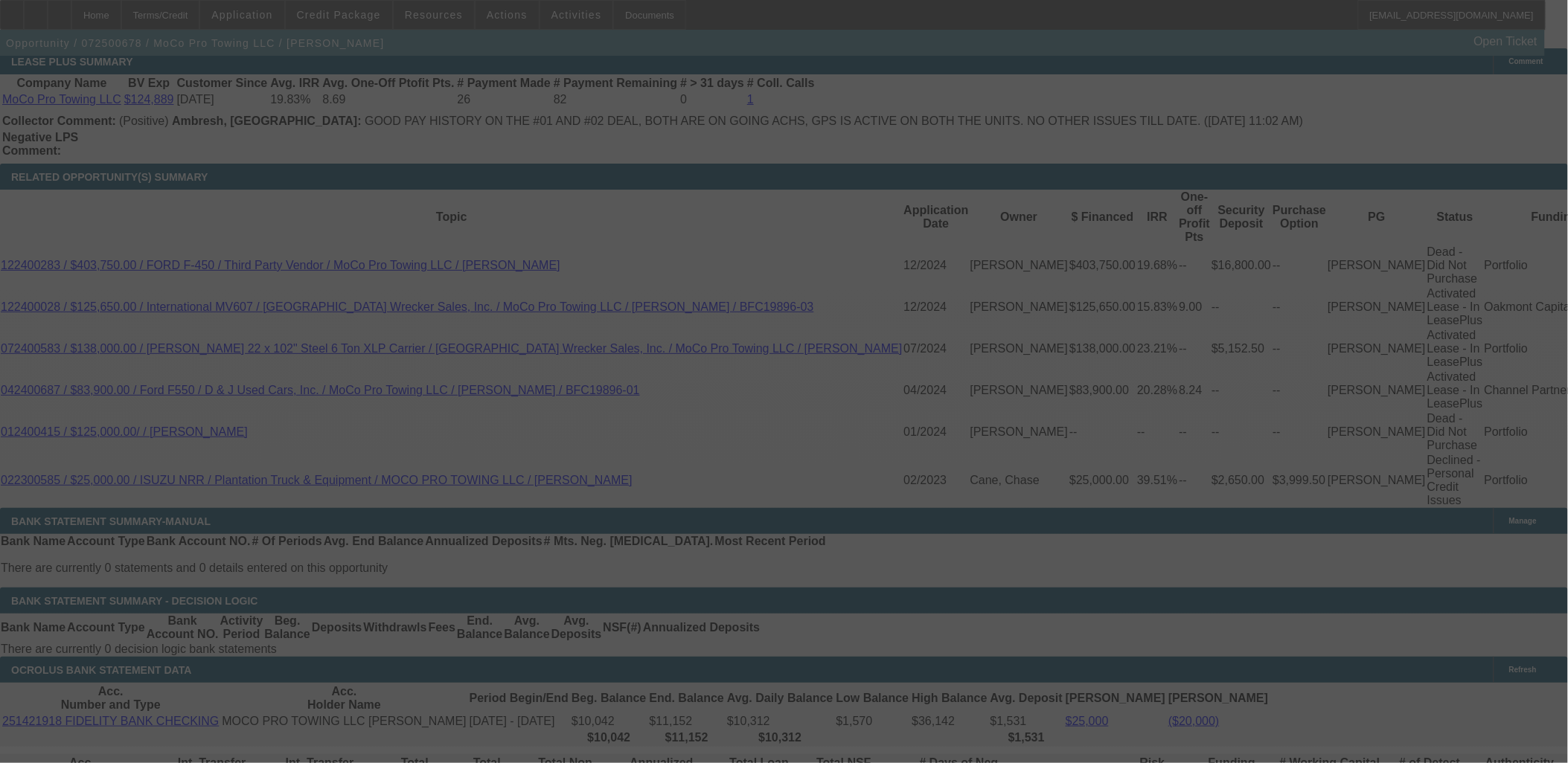
scroll to position [2645, 0]
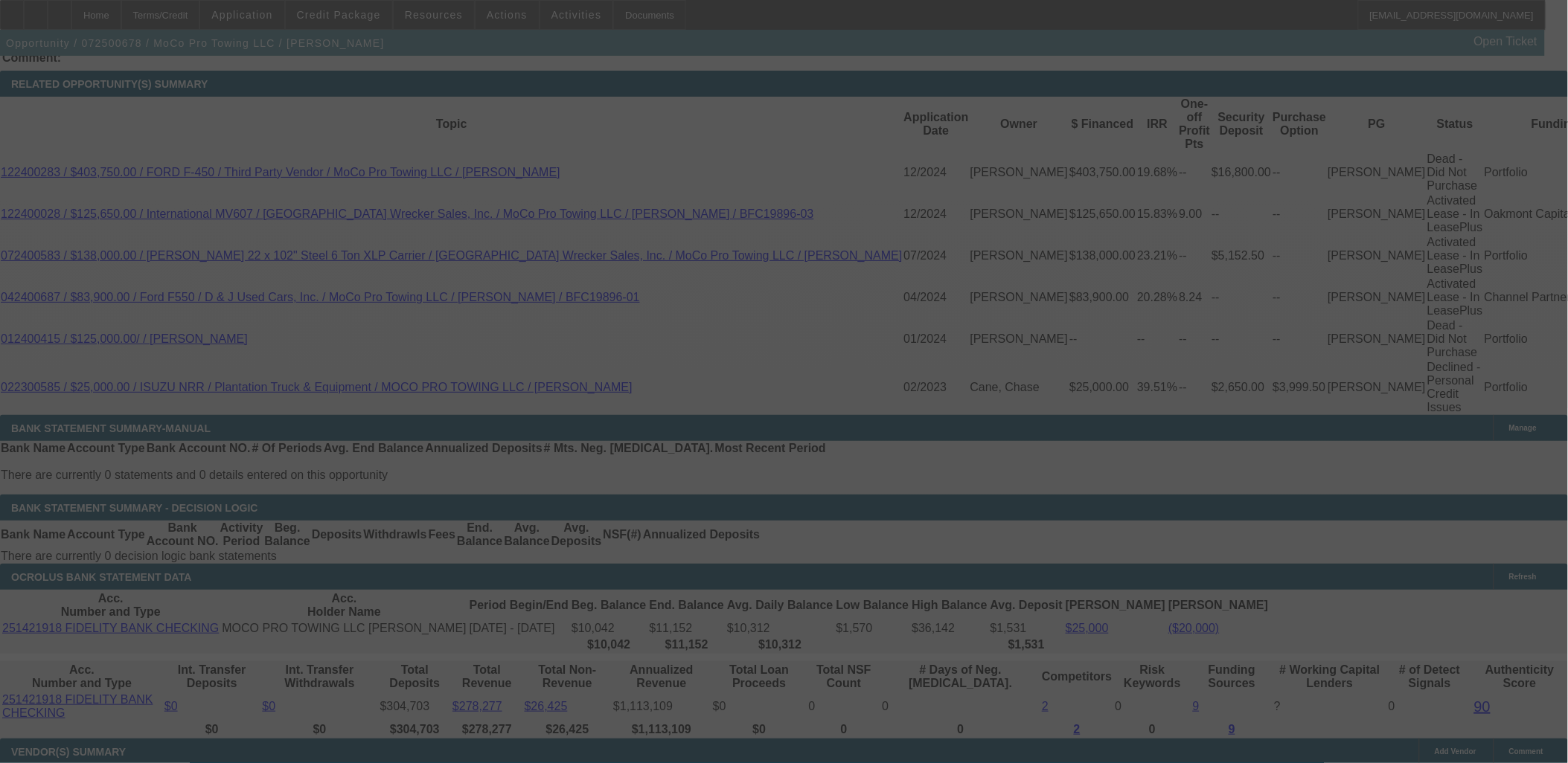
select select "0"
select select "6"
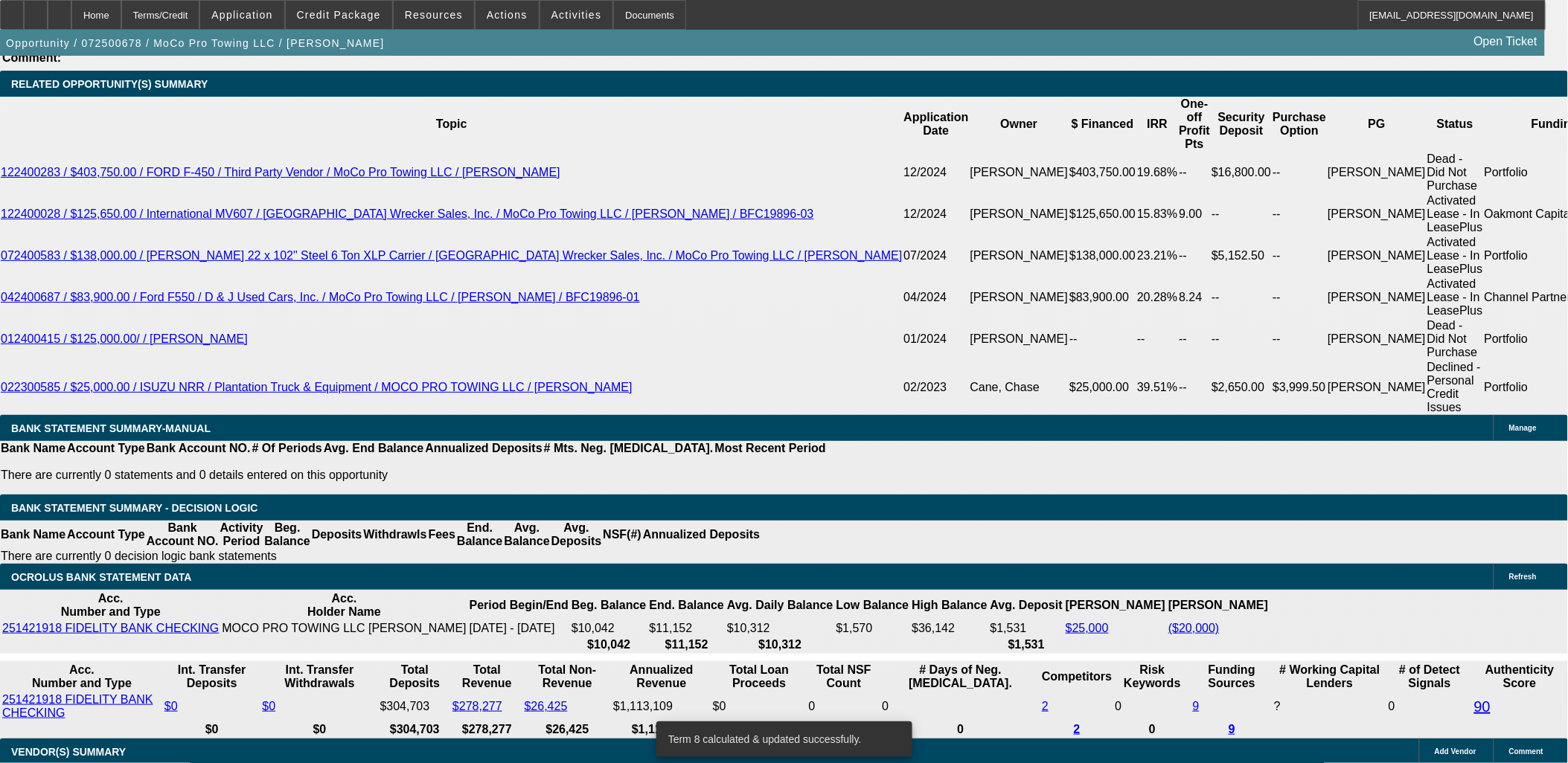
type input "60"
type input "UNKNOWN"
type input "$6,699.90"
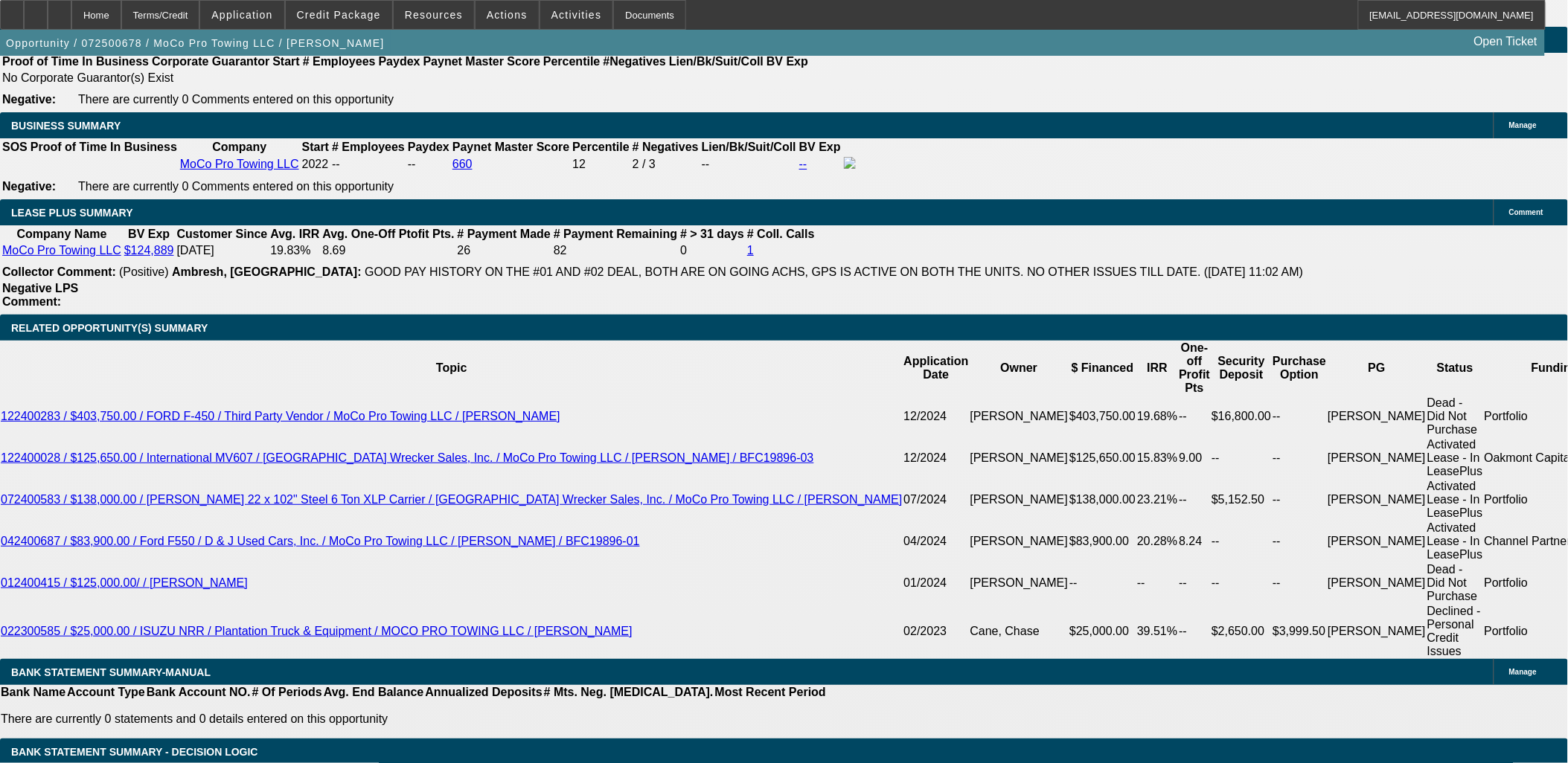
scroll to position [2396, 0]
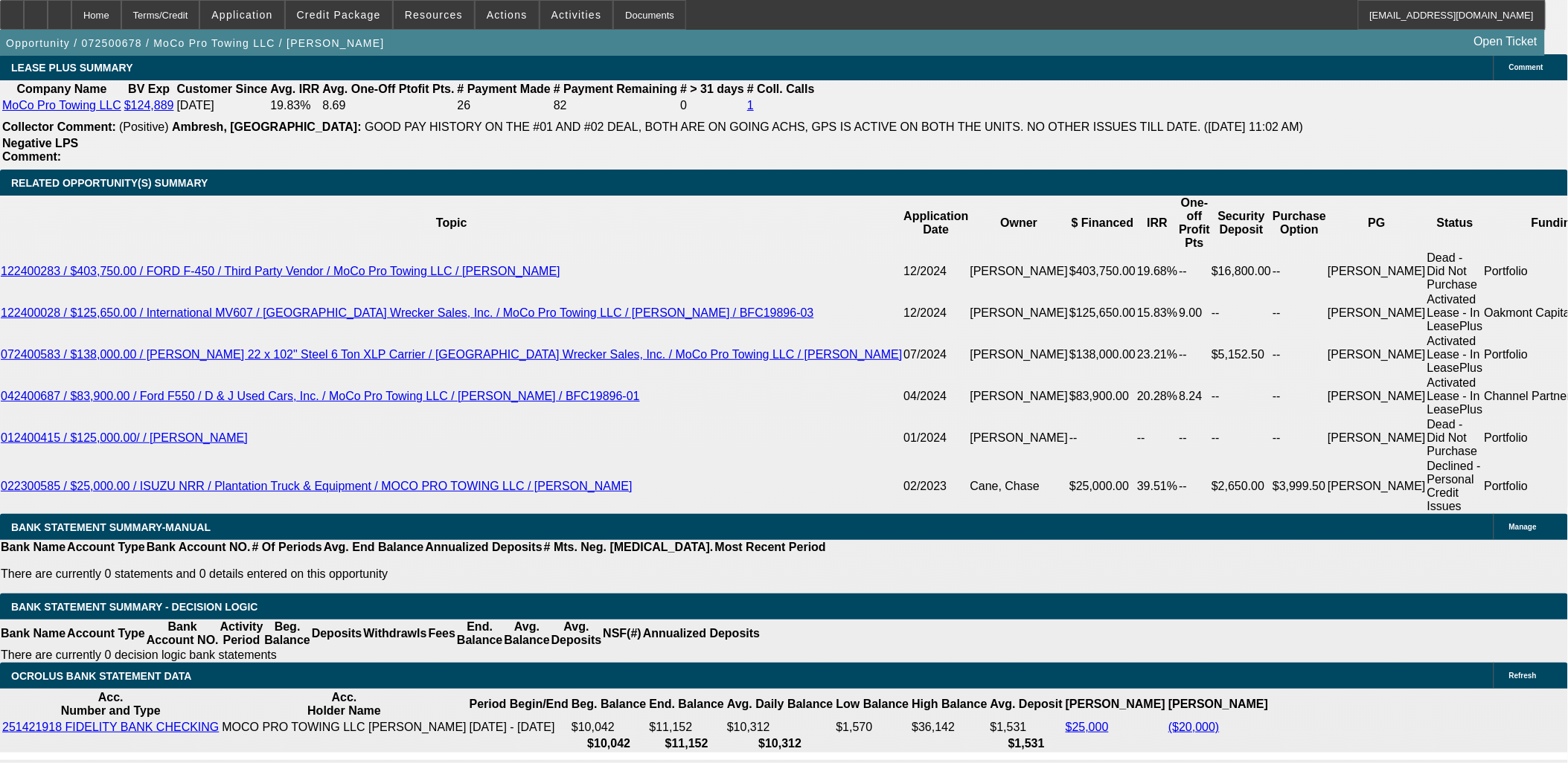
scroll to position [2562, 0]
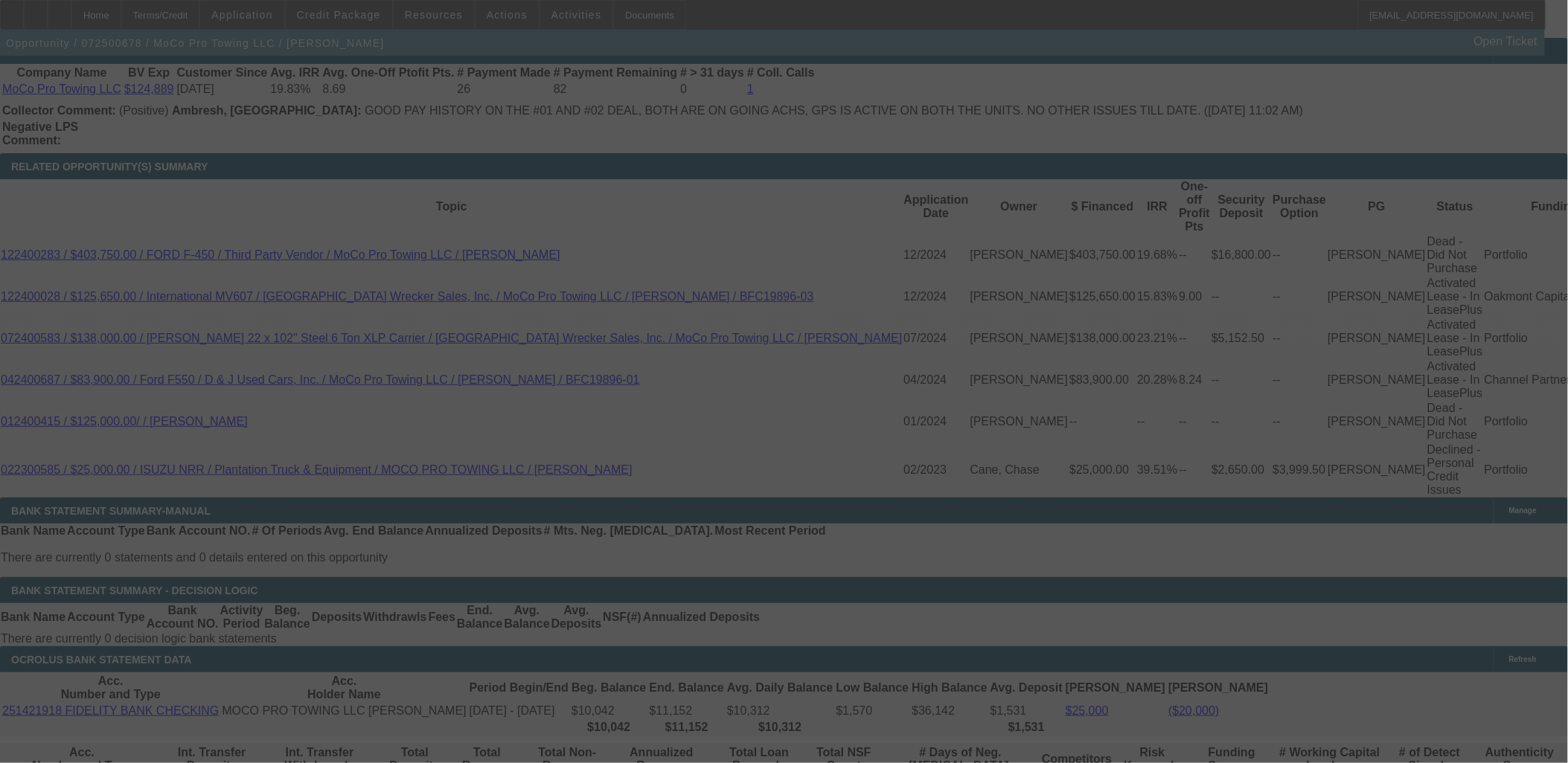
select select "0"
select select "6"
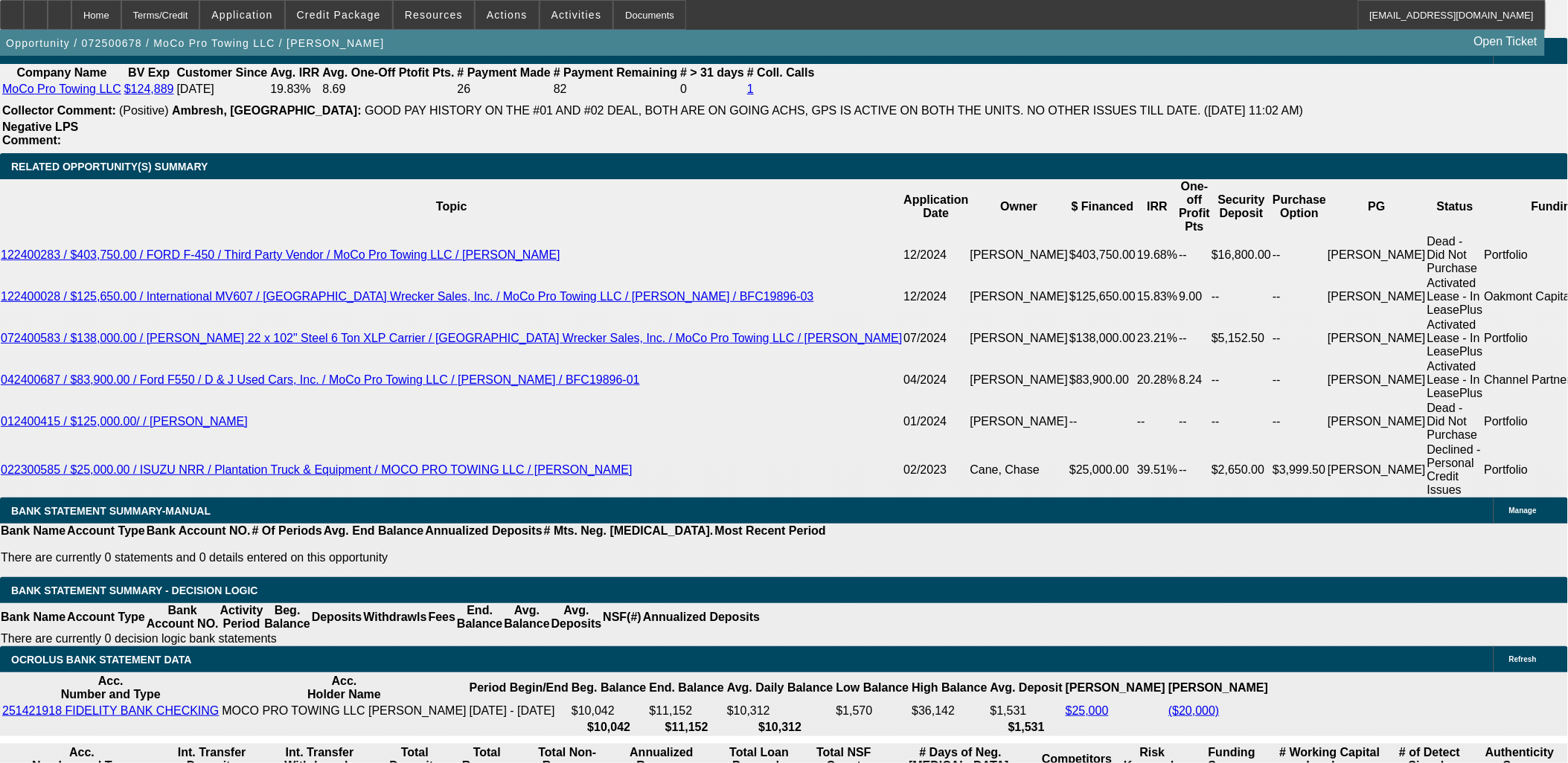
type input "$6,699.90"
select select "0.05"
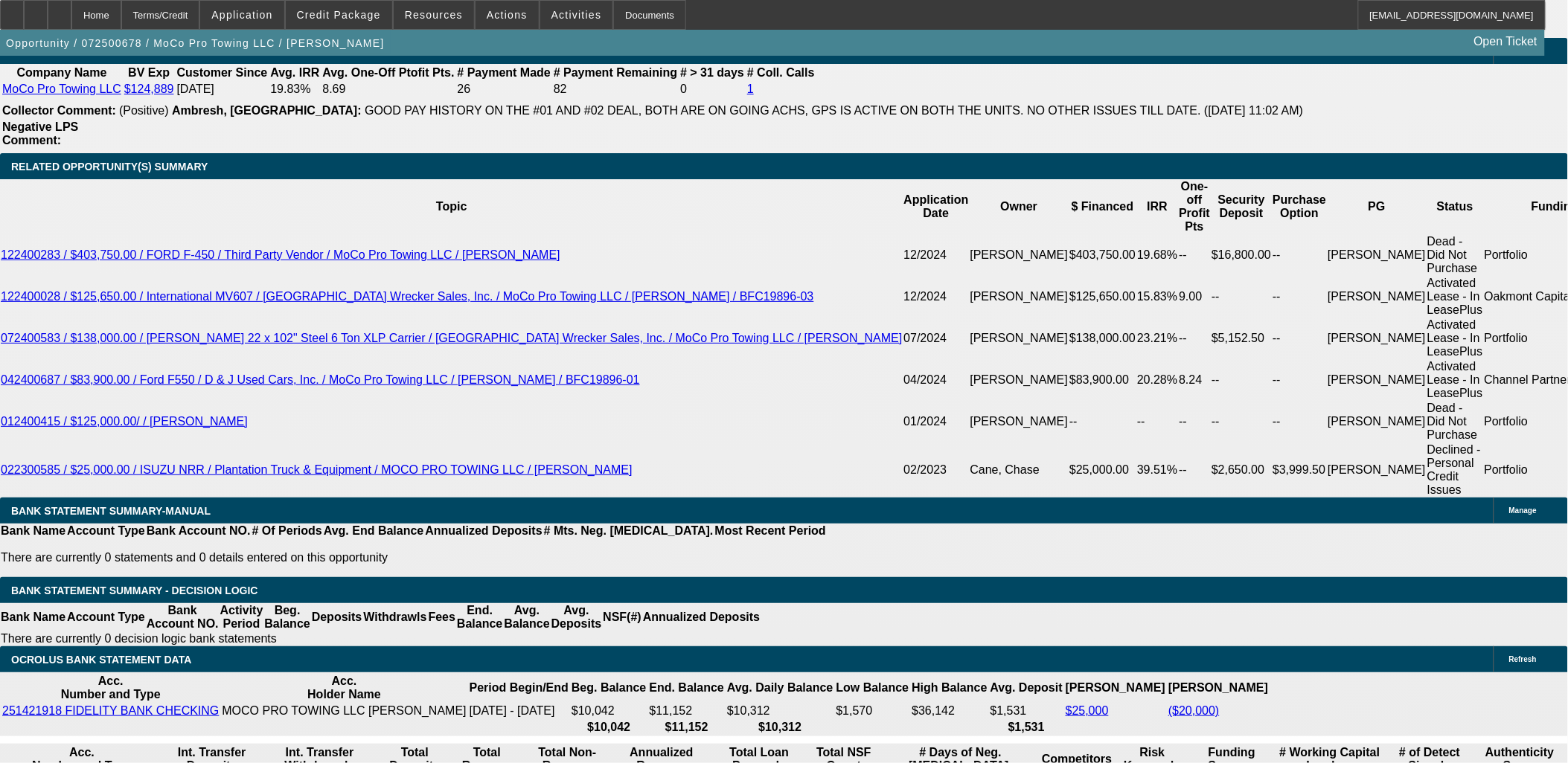
type input "$3,349.95"
type input "UNKNOWN"
type input "$1,694.94"
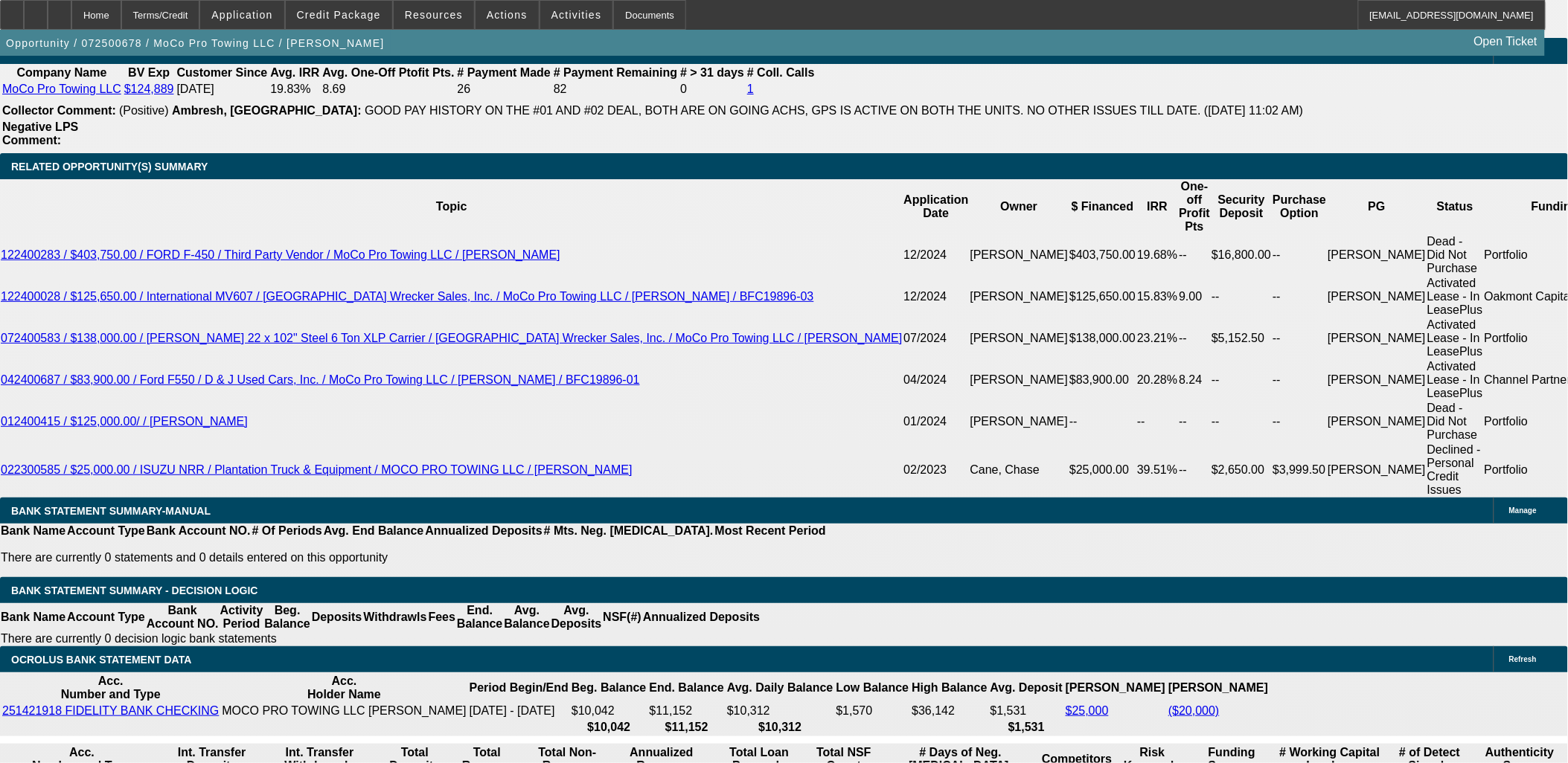
click at [368, 325] on body "Home Terms/Credit Application Credit Package Resources Actions Activities Docum…" at bounding box center [784, 544] width 1568 height 6212
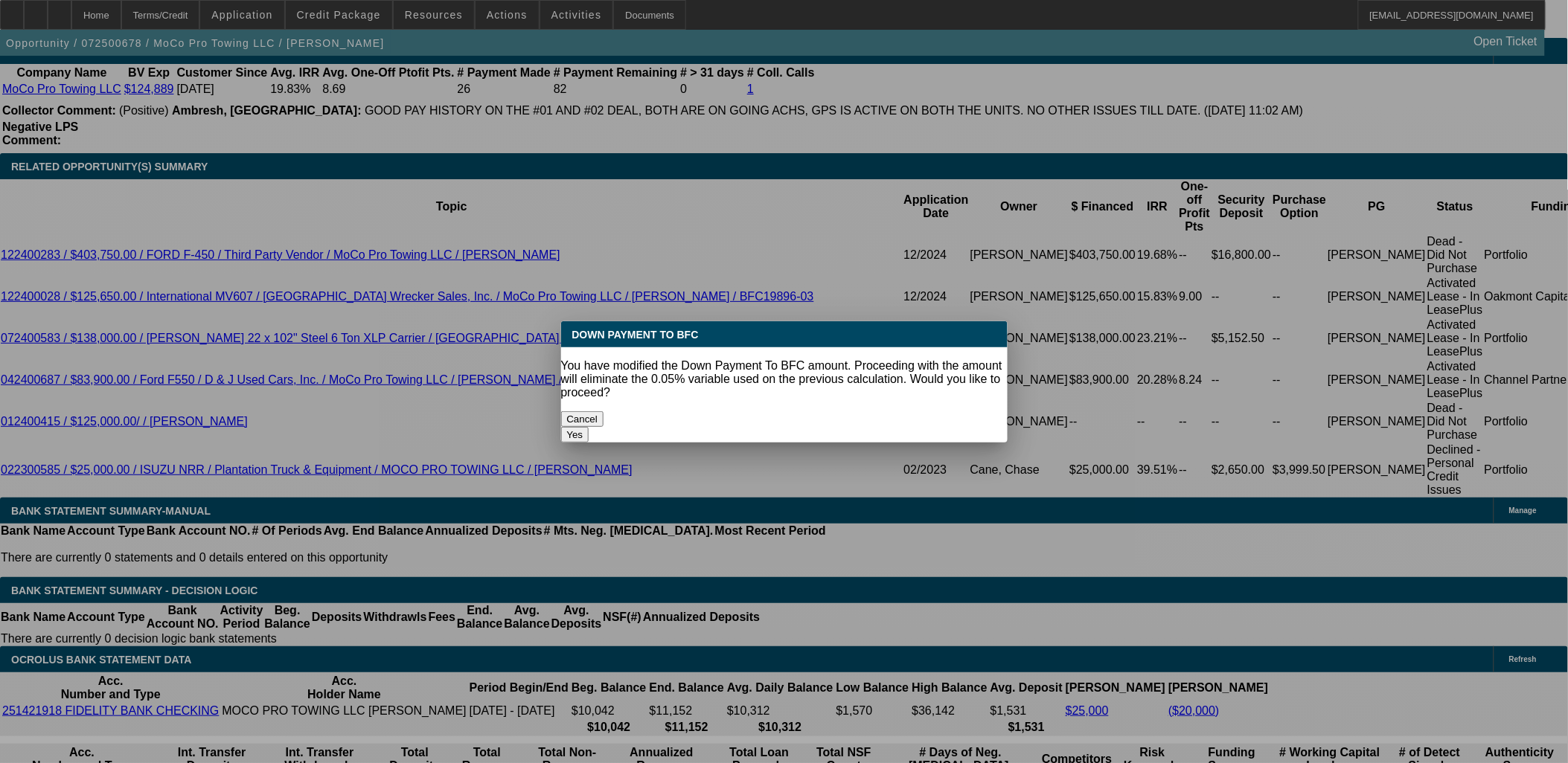
scroll to position [0, 0]
drag, startPoint x: 705, startPoint y: 413, endPoint x: 657, endPoint y: 403, distance: 49.0
click at [604, 413] on button "Cancel" at bounding box center [582, 419] width 43 height 16
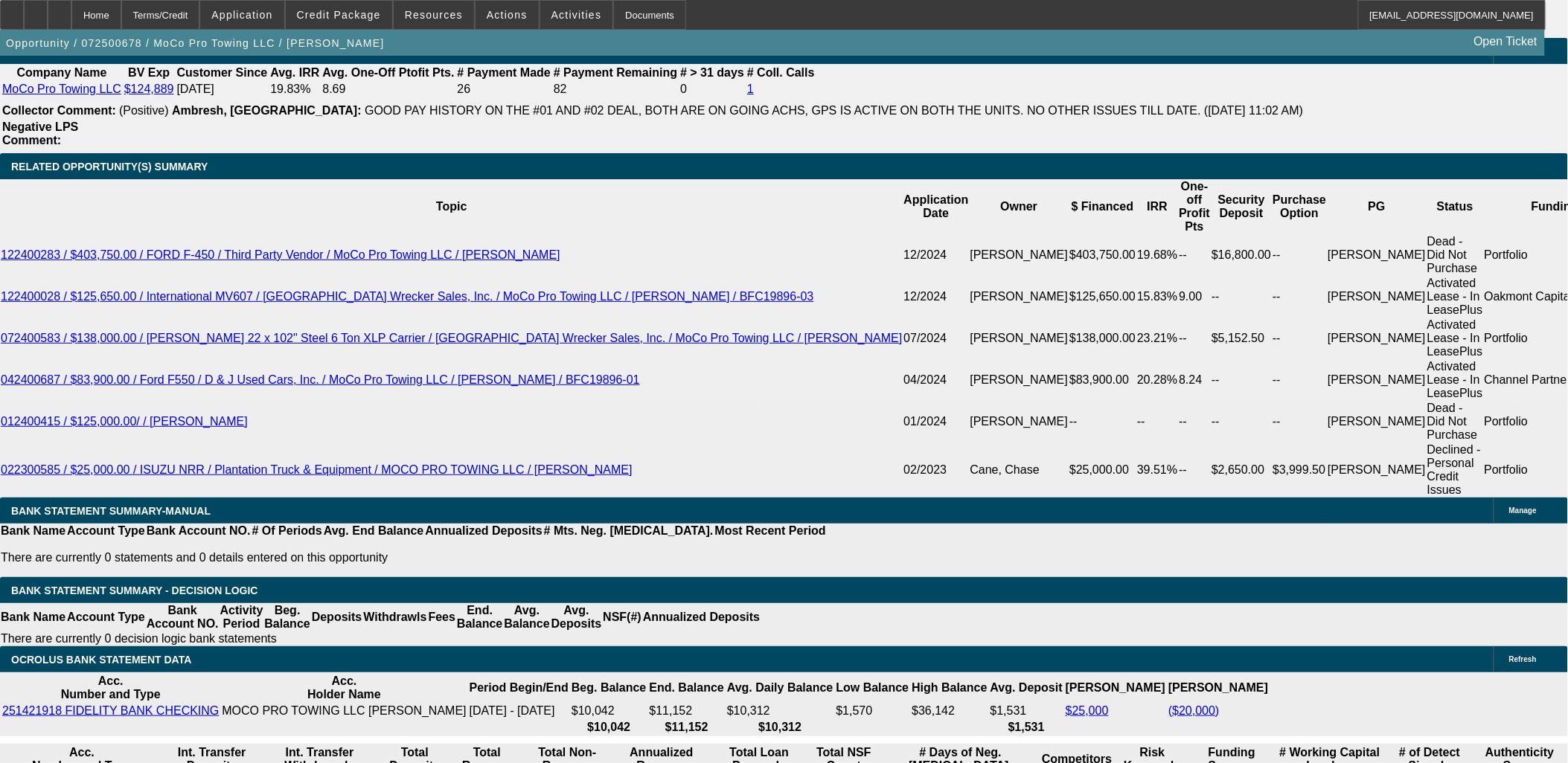
scroll to position [2562, 0]
type input "3349.9500000000003"
select select "0"
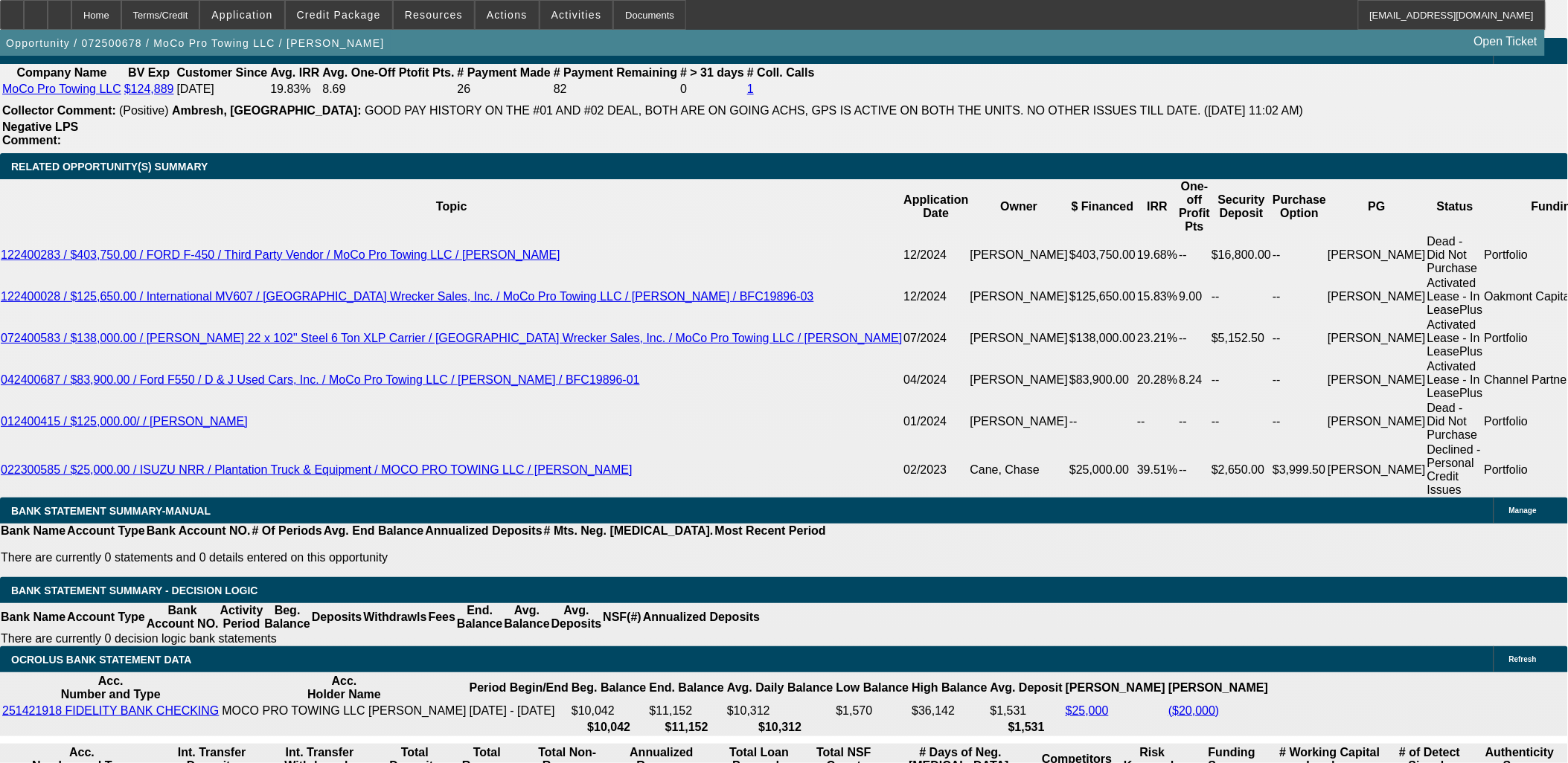
scroll to position [0, 0]
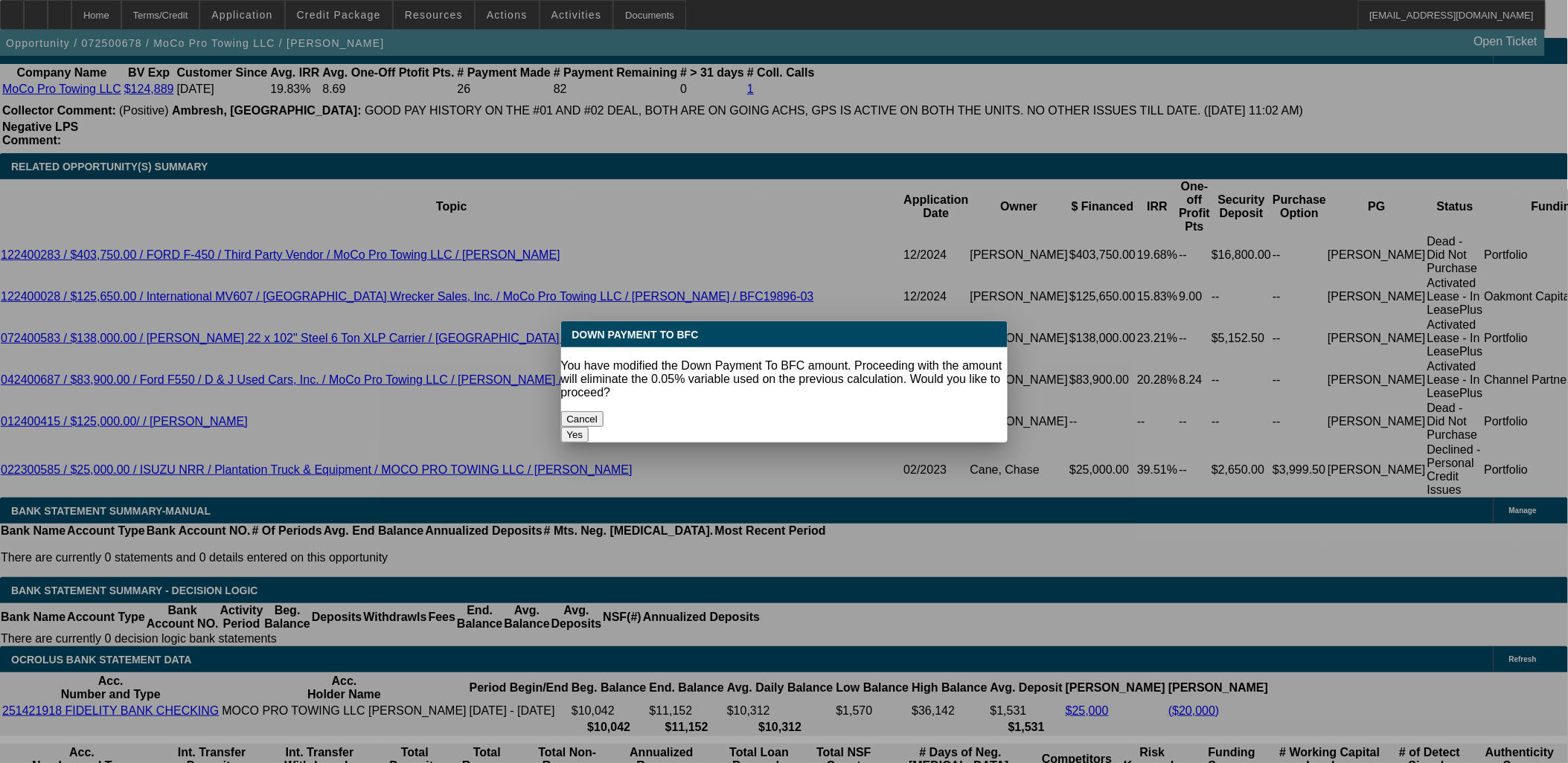
click at [590, 427] on button "Yes" at bounding box center [575, 434] width 29 height 16
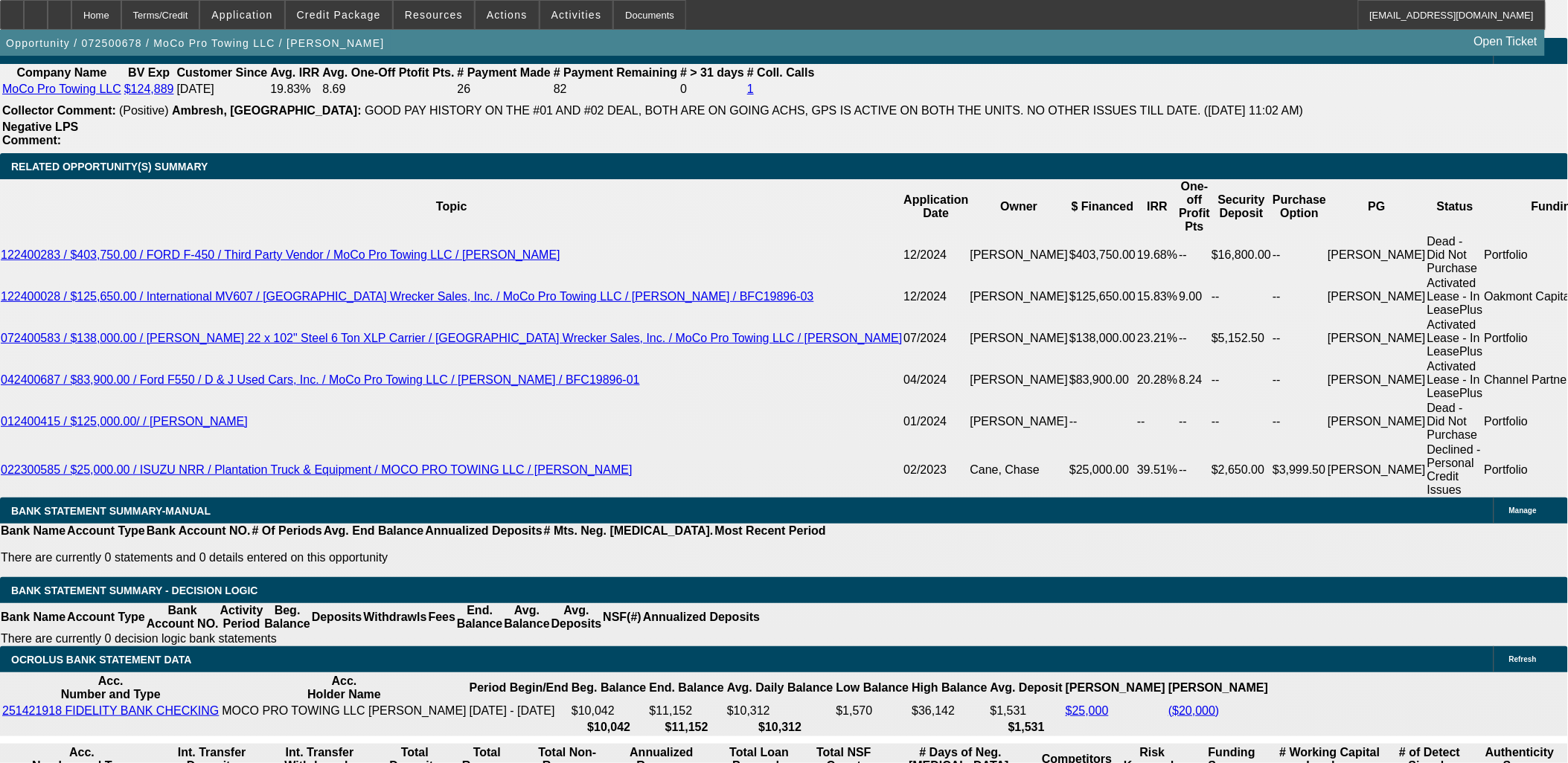
type input "$0.00"
type input "$1,784.14"
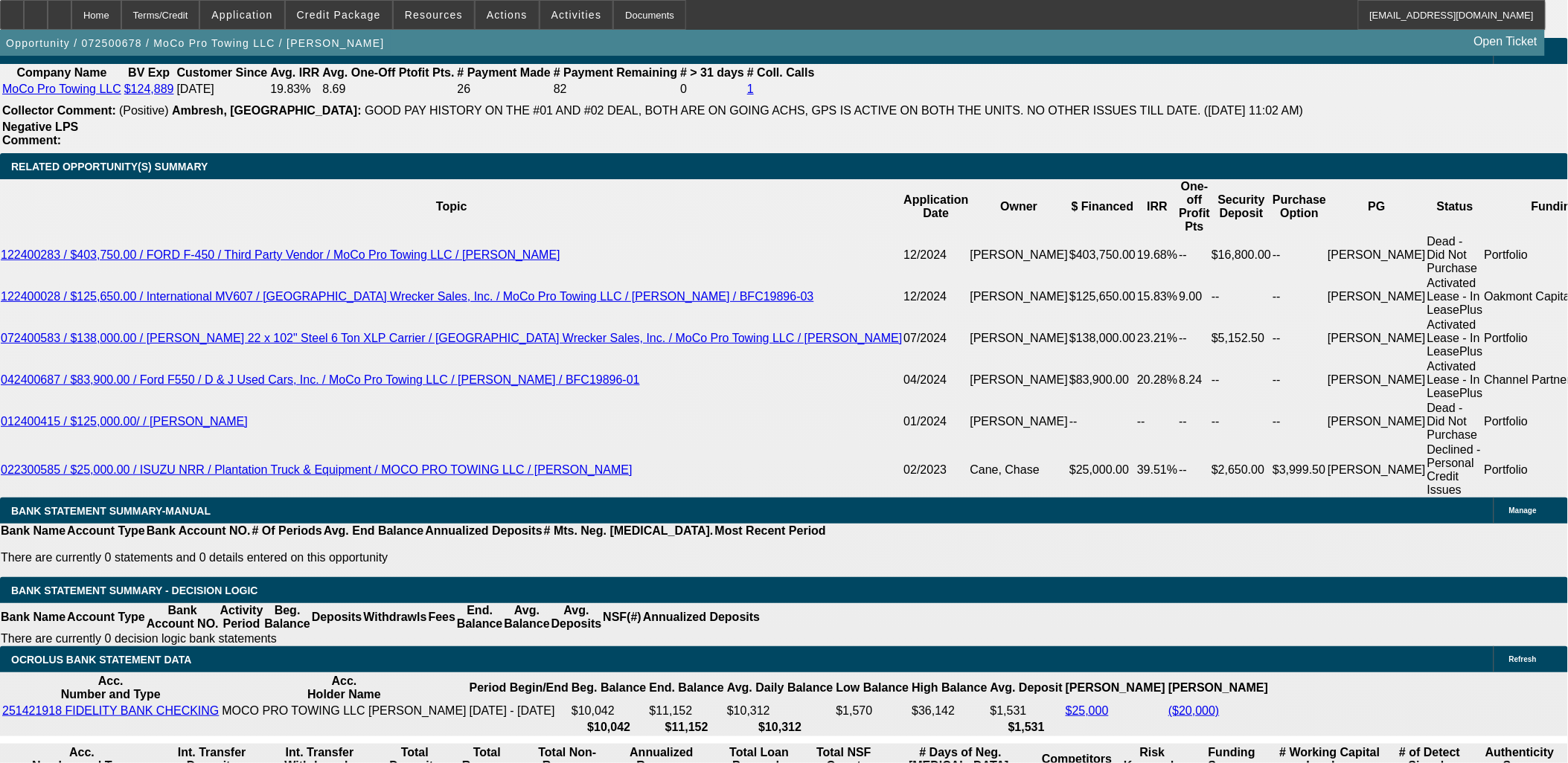
paste input "3349.95"
type input "$3,349.95"
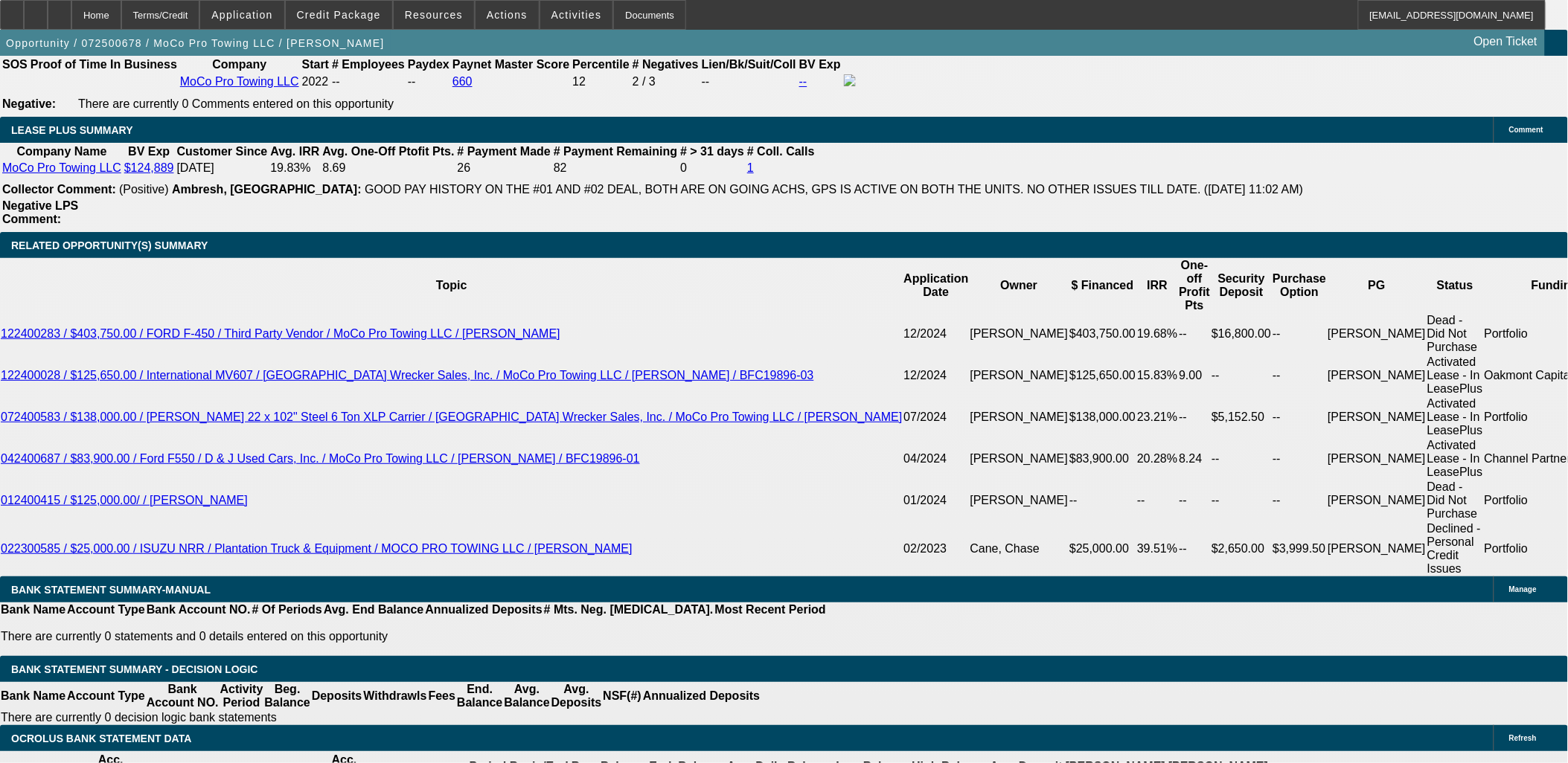
scroll to position [2479, 0]
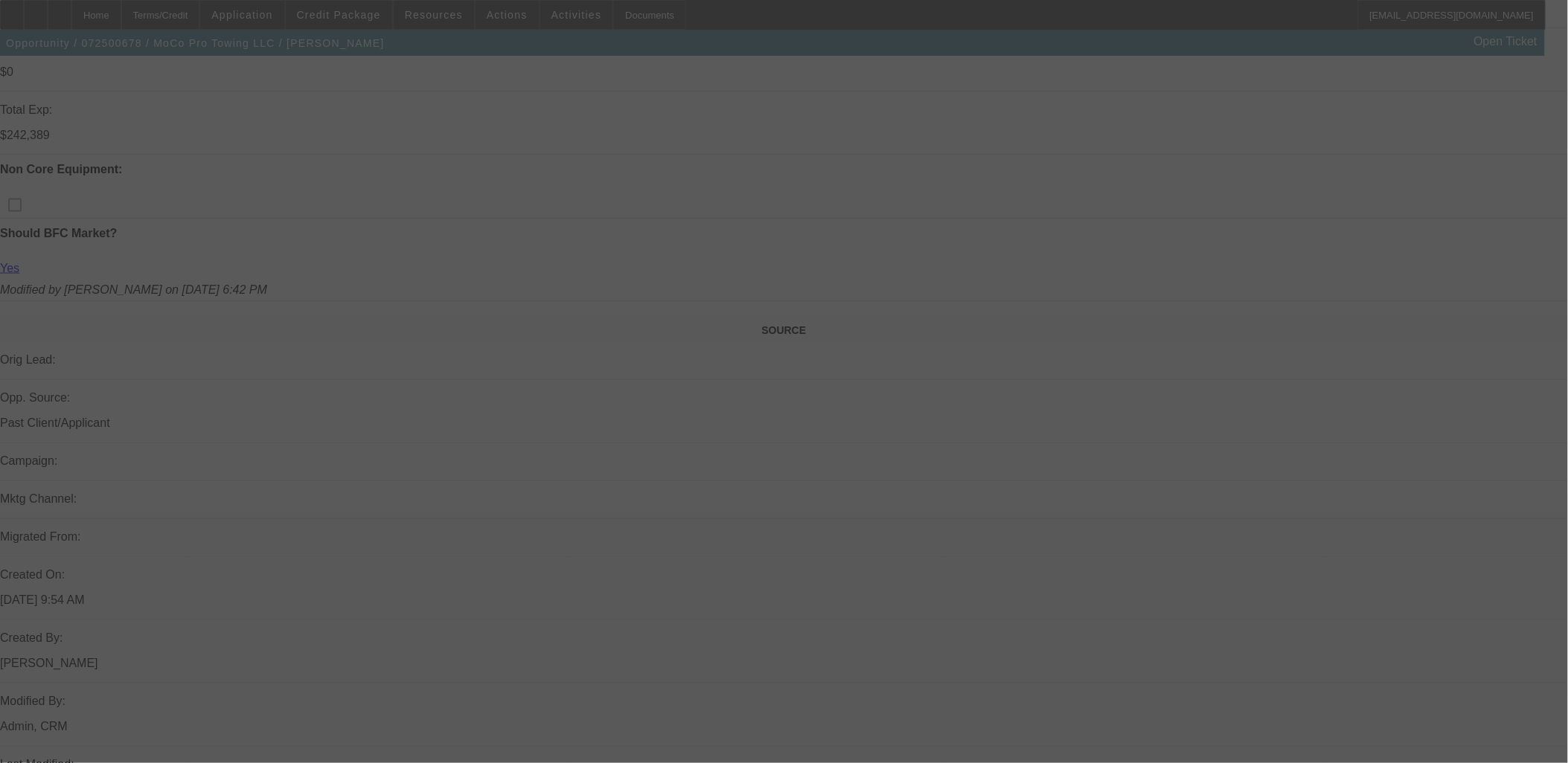
scroll to position [661, 0]
select select "0"
select select "6"
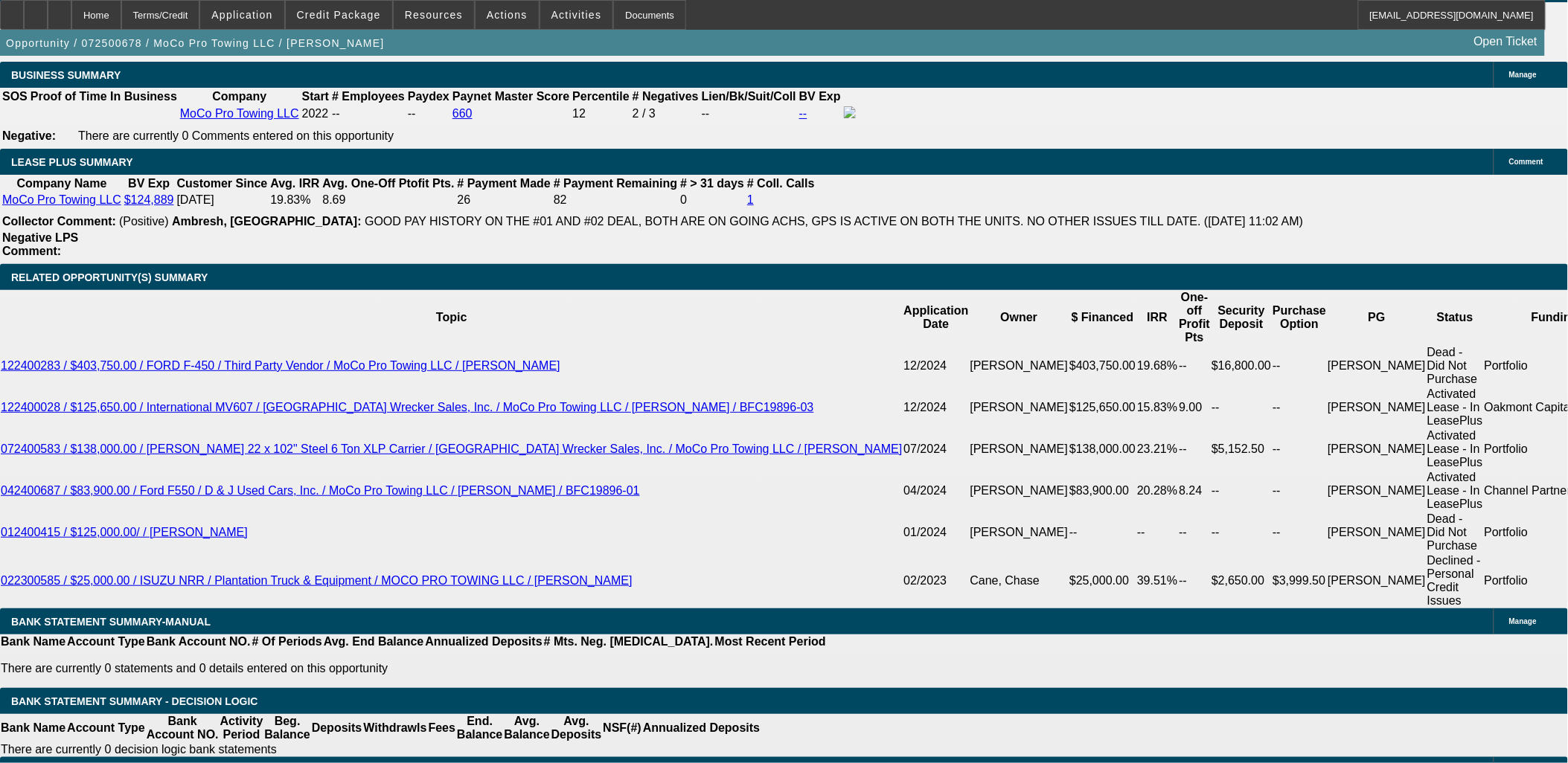
scroll to position [2479, 0]
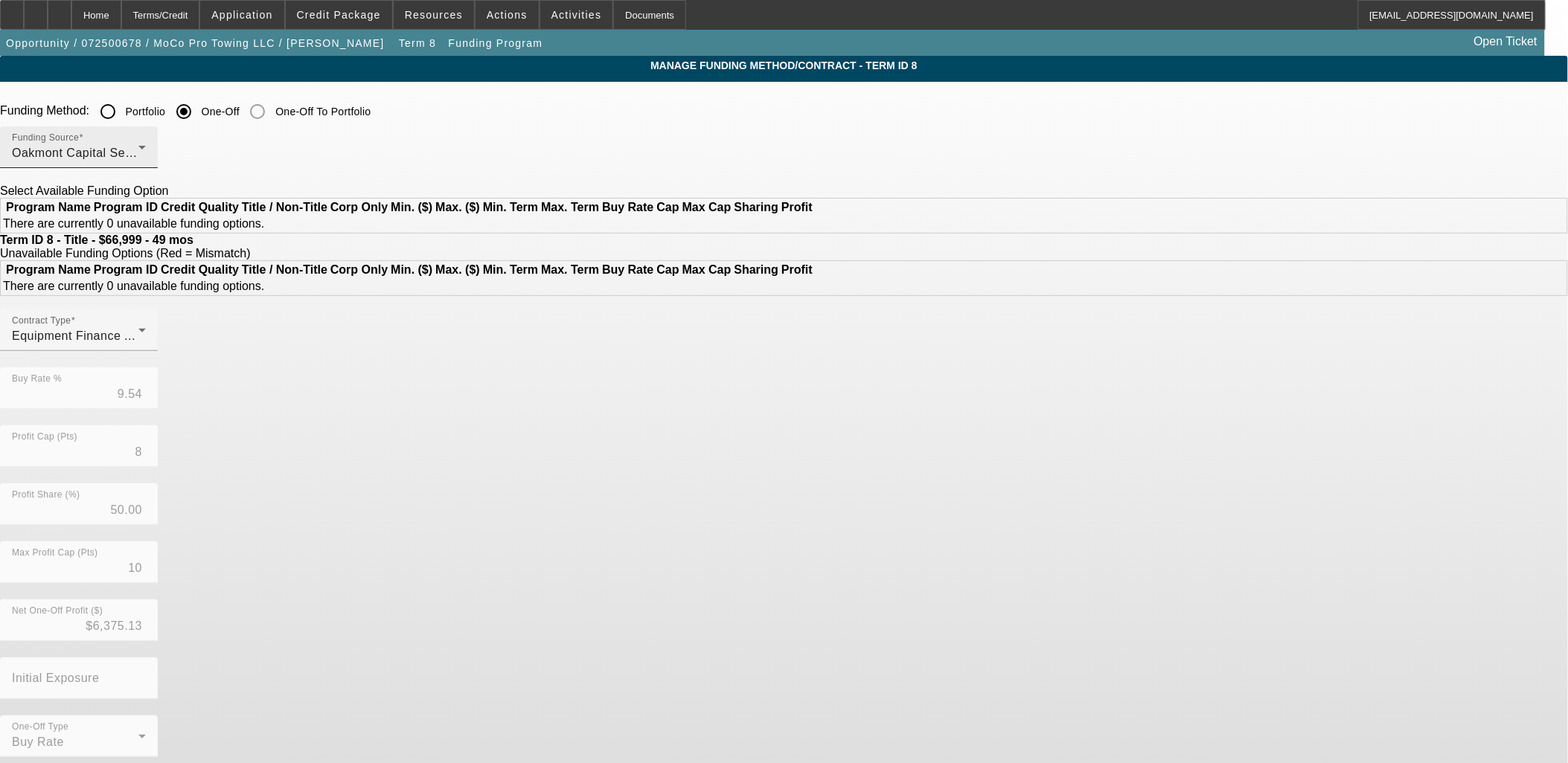
click at [146, 139] on div "Funding Source Oakmont Capital Services" at bounding box center [79, 147] width 134 height 41
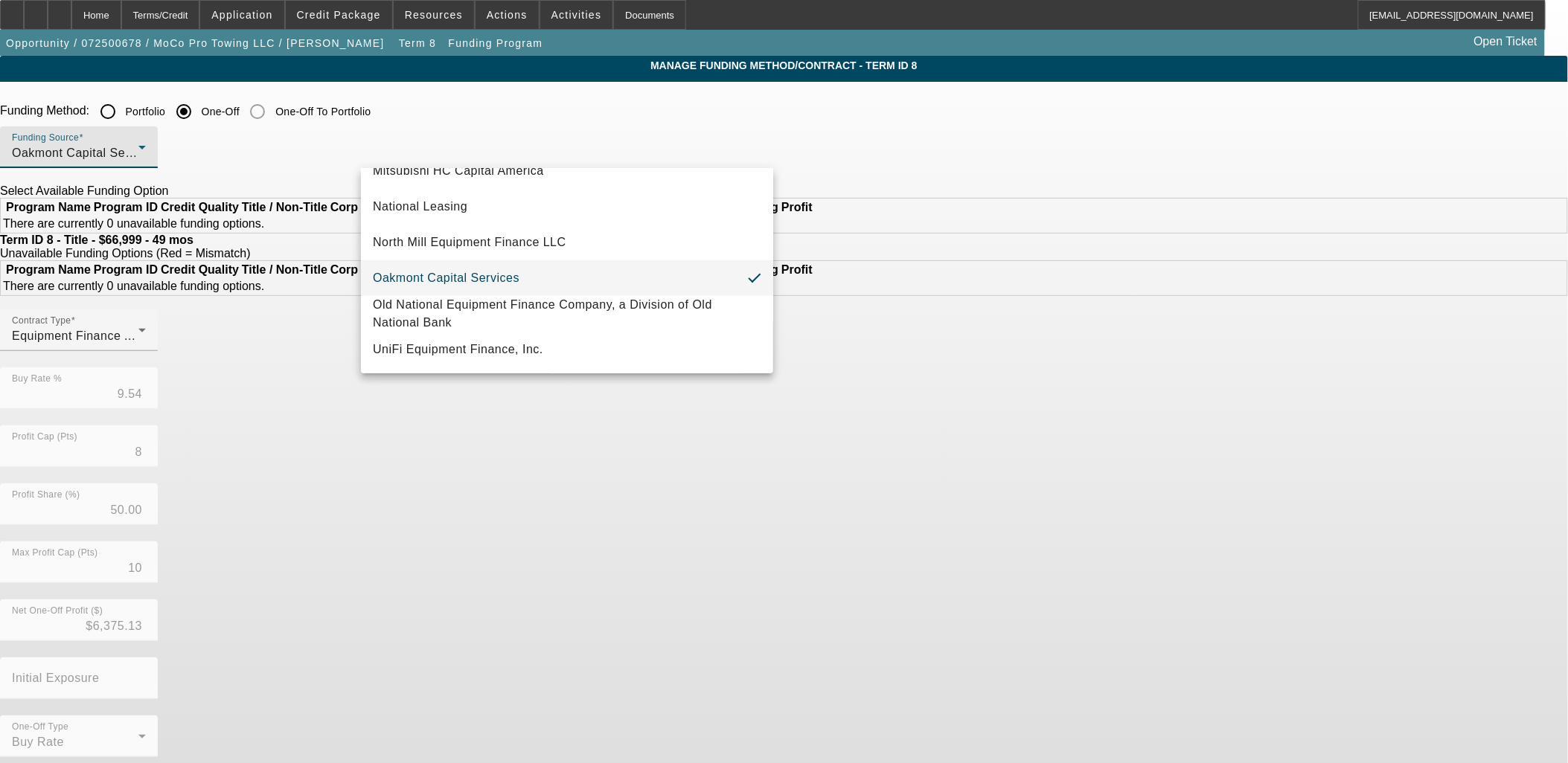
scroll to position [421, 0]
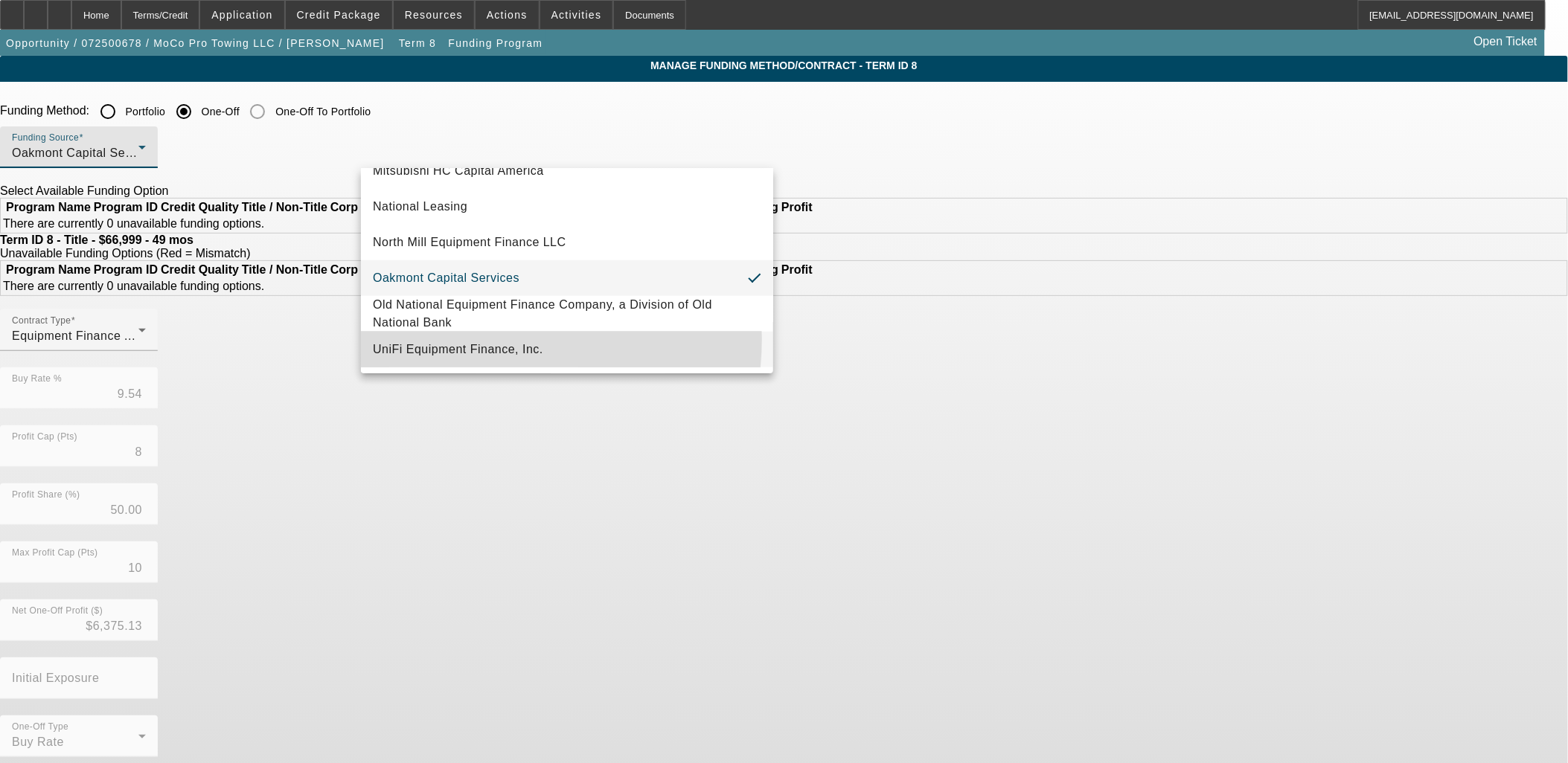
click at [481, 339] on mat-option "UniFi Equipment Finance, Inc." at bounding box center [567, 349] width 412 height 35
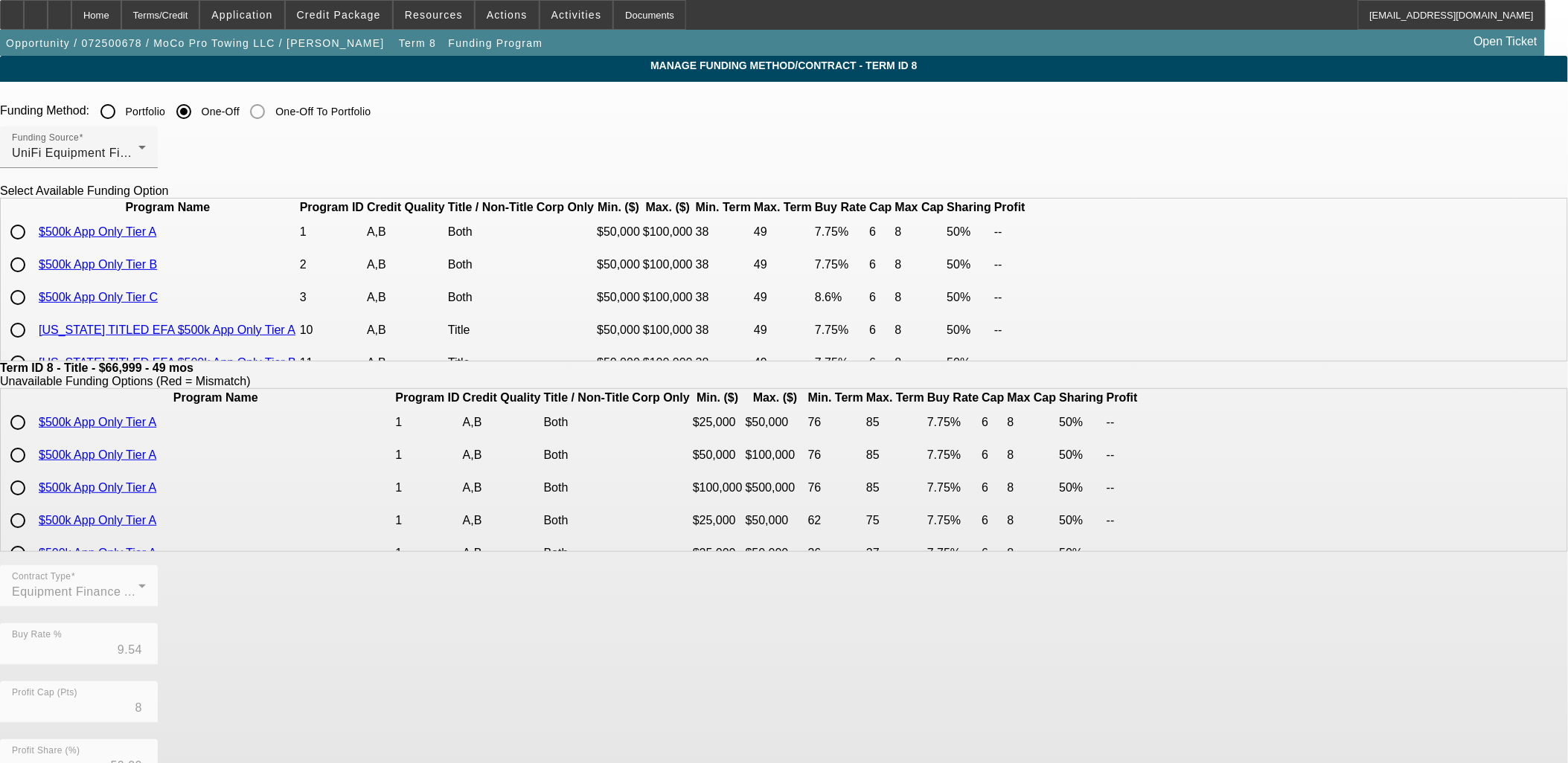
click at [33, 313] on input "radio" at bounding box center [18, 298] width 30 height 30
radio input "true"
type input "8.60"
type input "6"
type input "8"
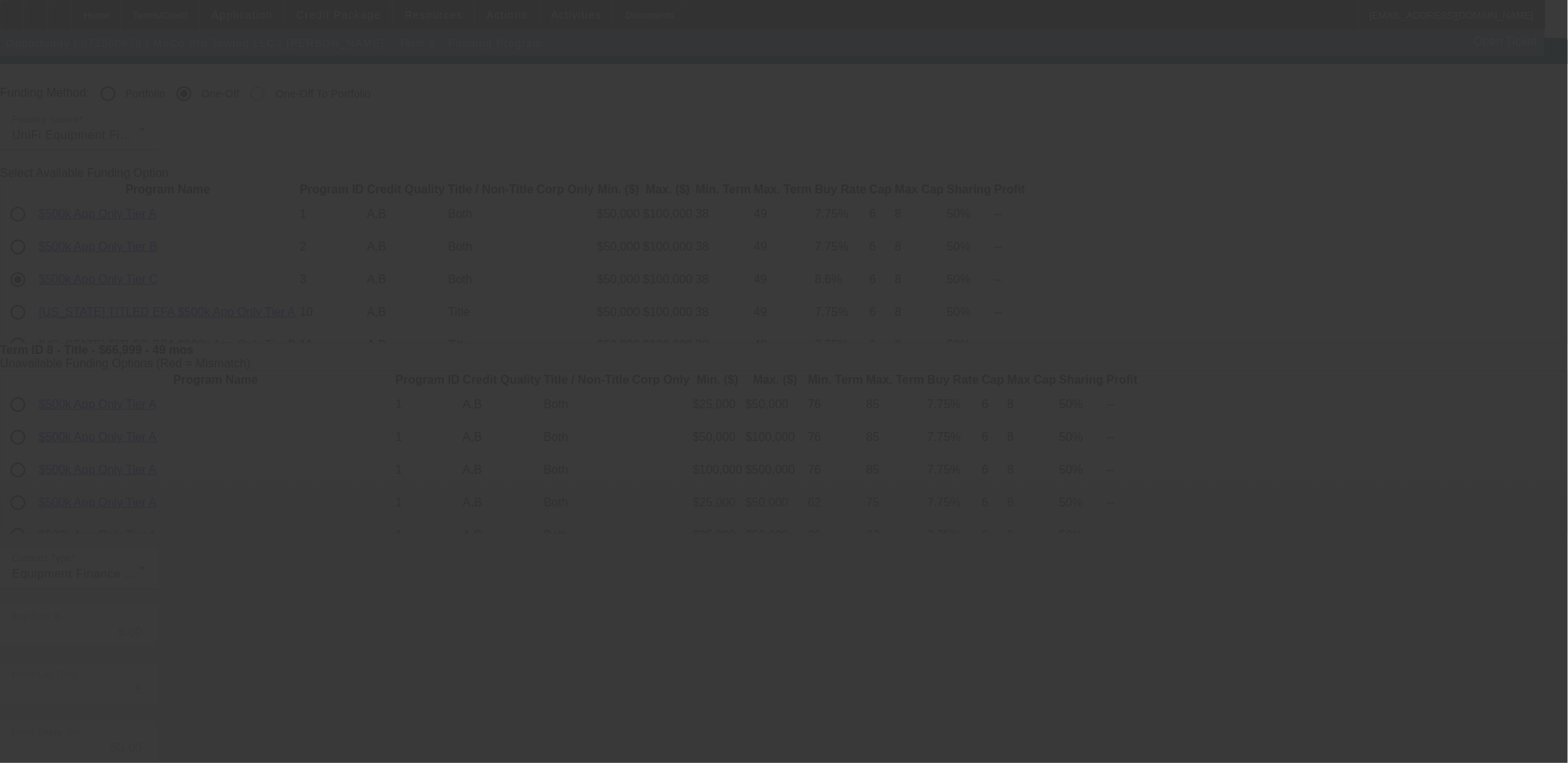
scroll to position [0, 0]
type input "9.54"
type input "8"
type input "10"
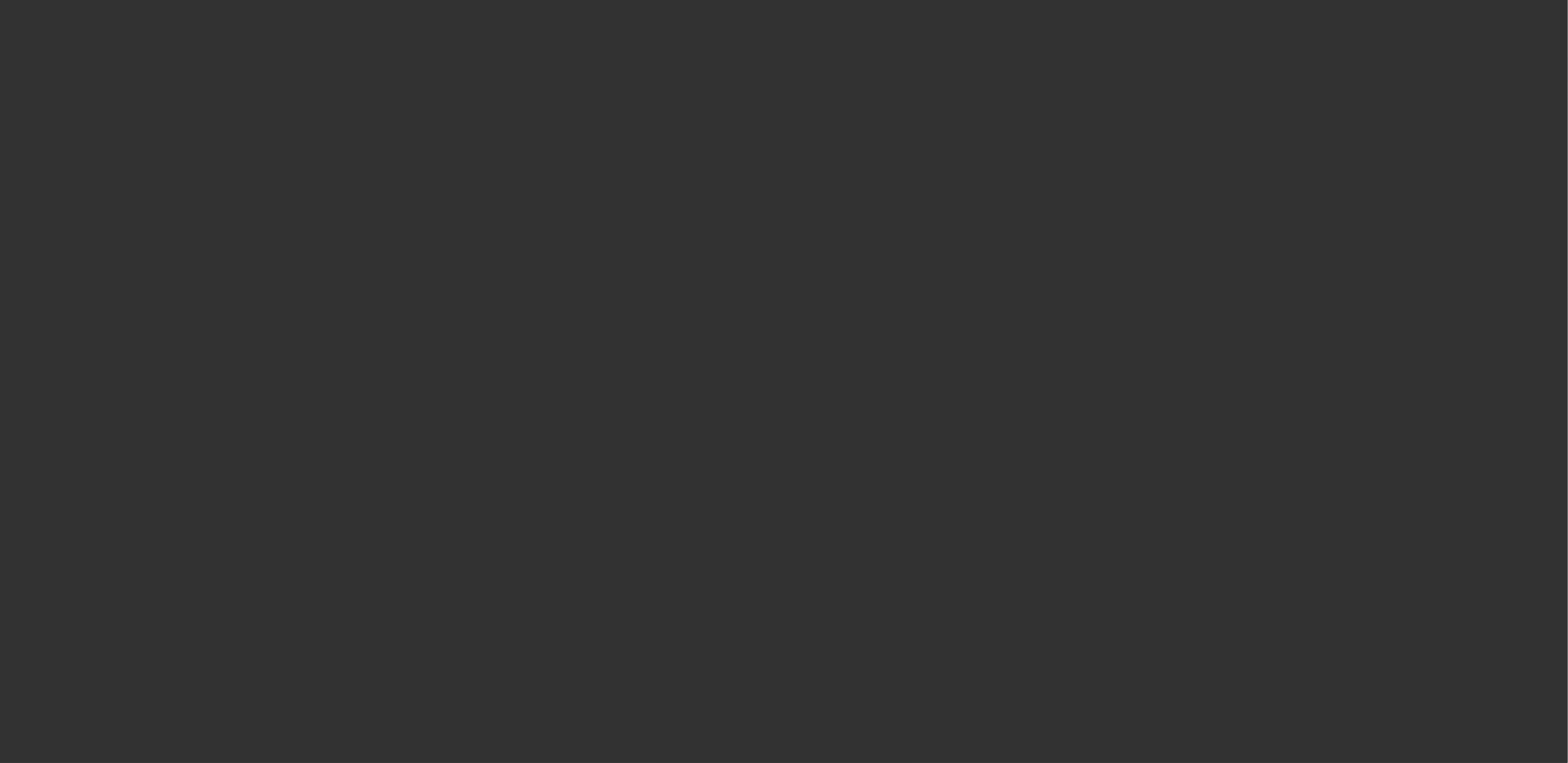
select select "0"
select select "6"
select select "0"
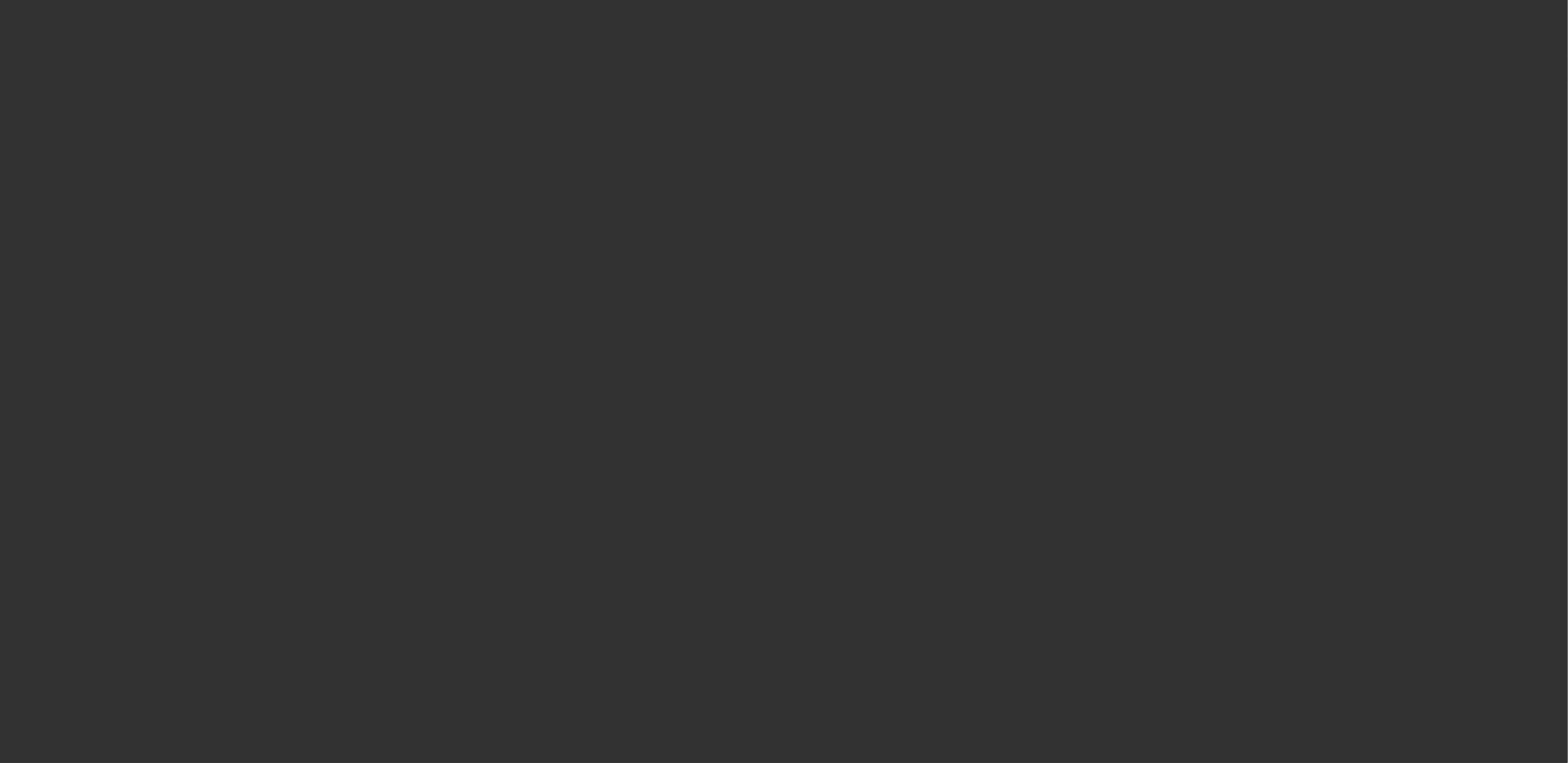
select select "2"
select select "0"
select select "6"
select select "0"
select select "2"
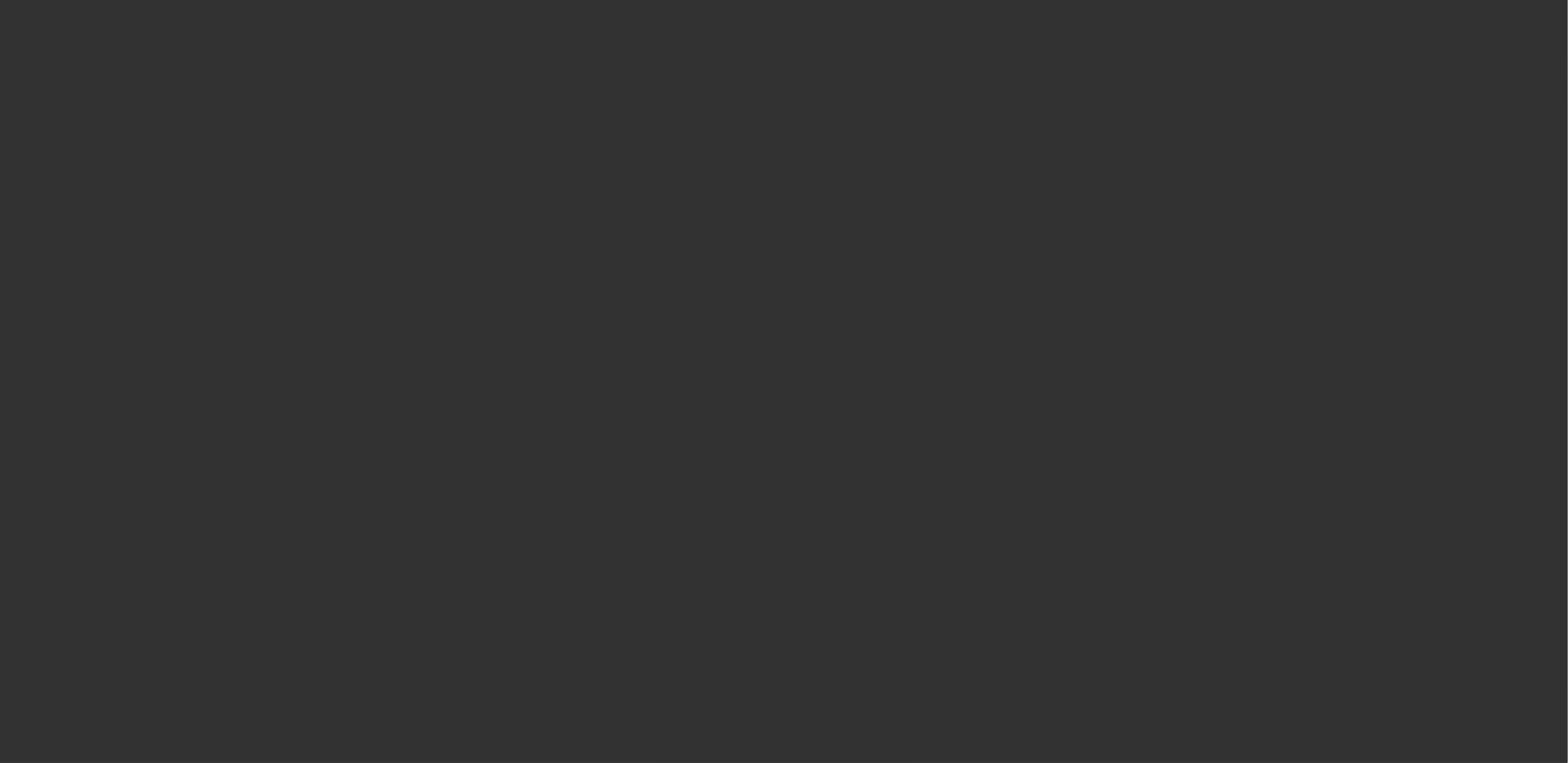
select select "0"
select select "6"
select select "0.1"
select select "2"
select select "0"
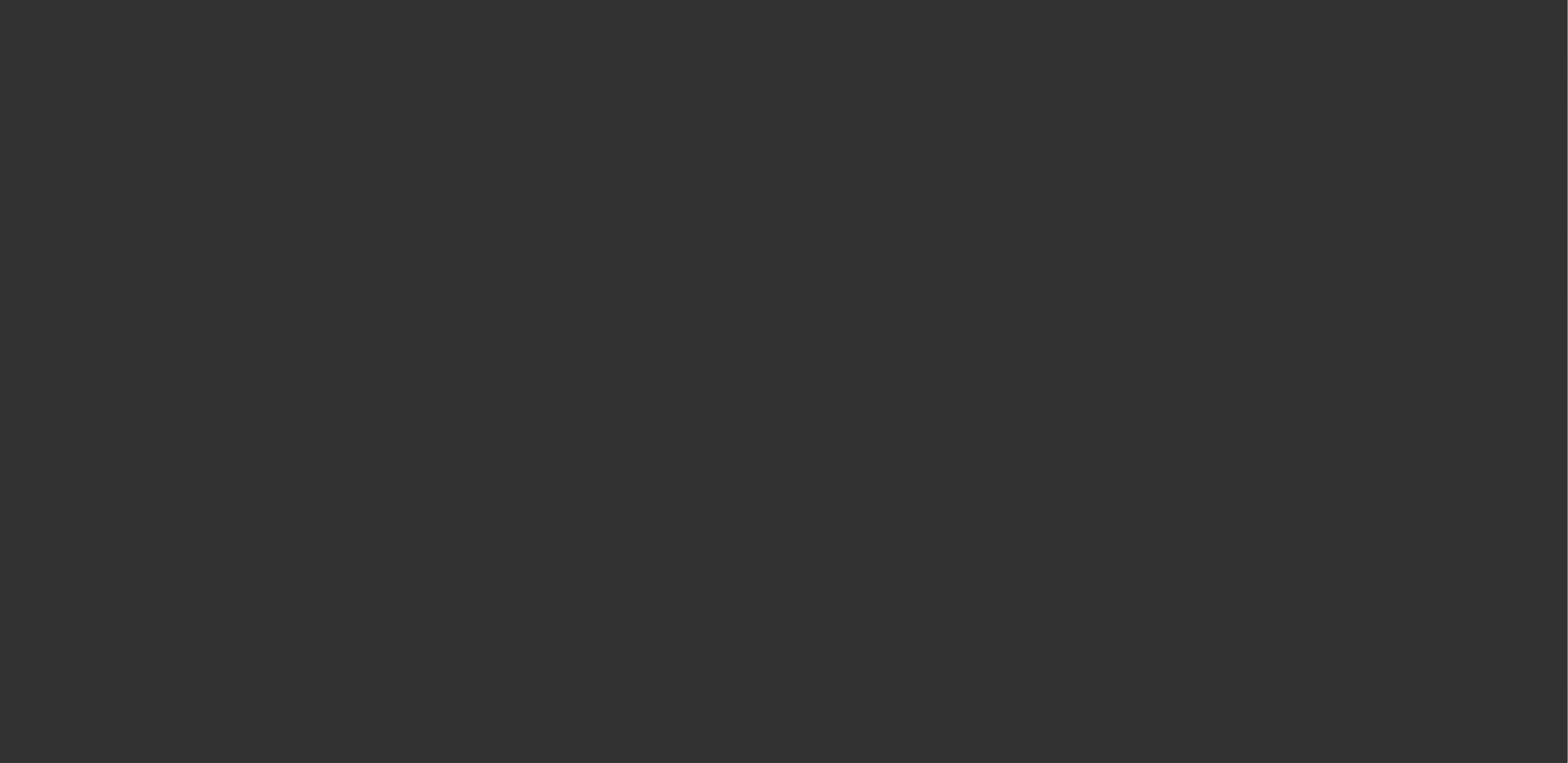
select select "6"
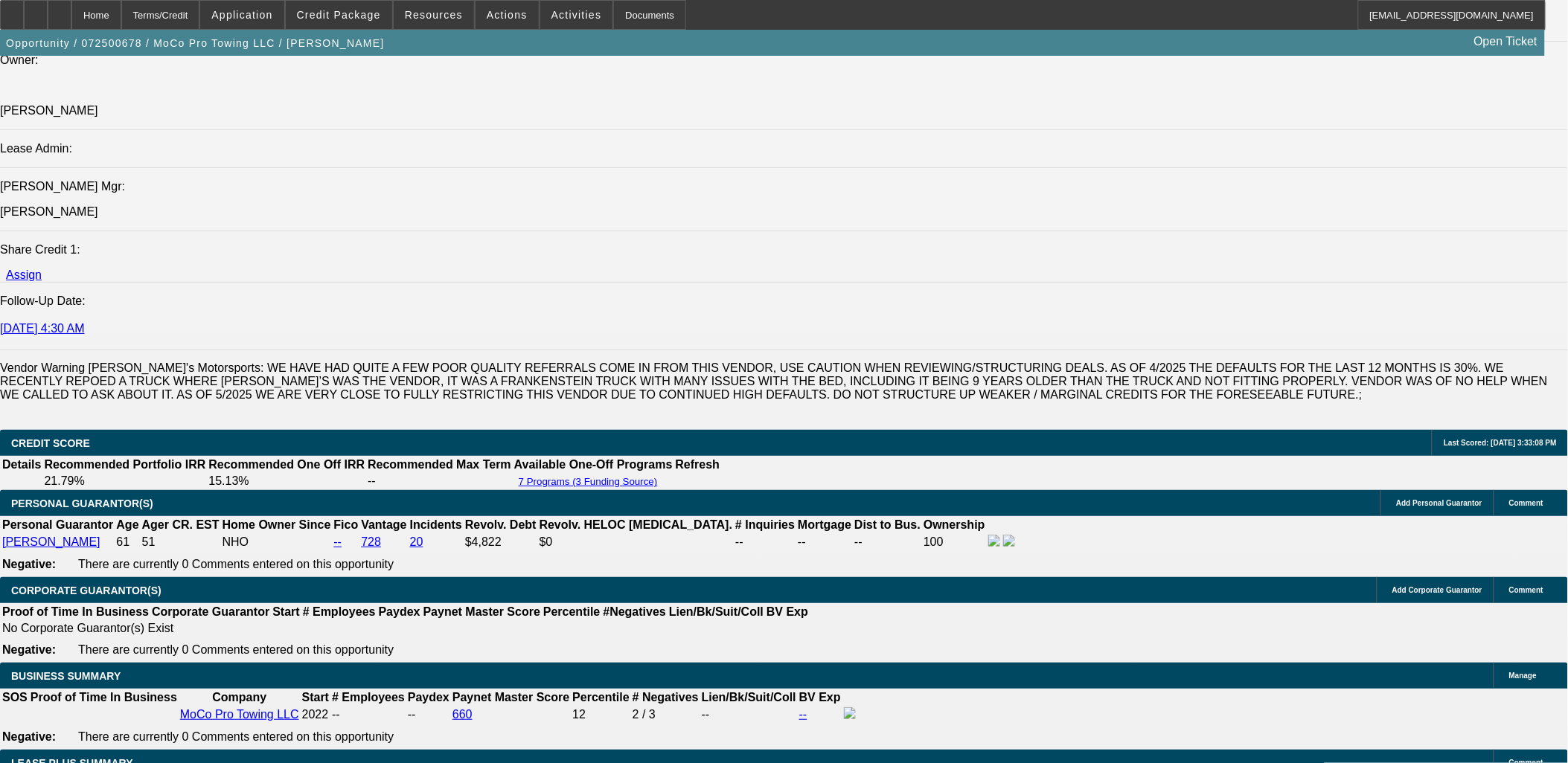
scroll to position [1735, 0]
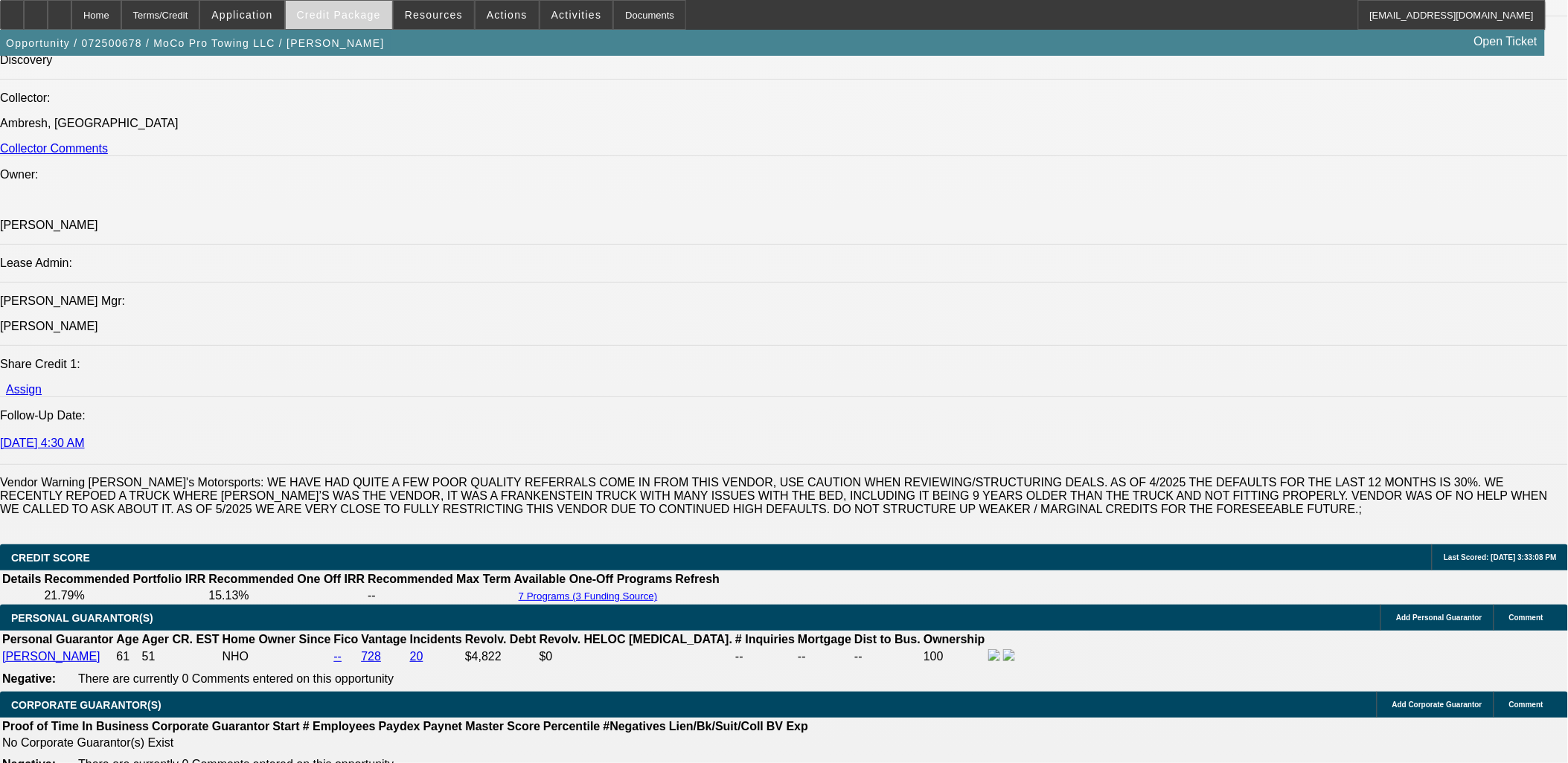
click at [359, 18] on span "Credit Package" at bounding box center [339, 15] width 84 height 12
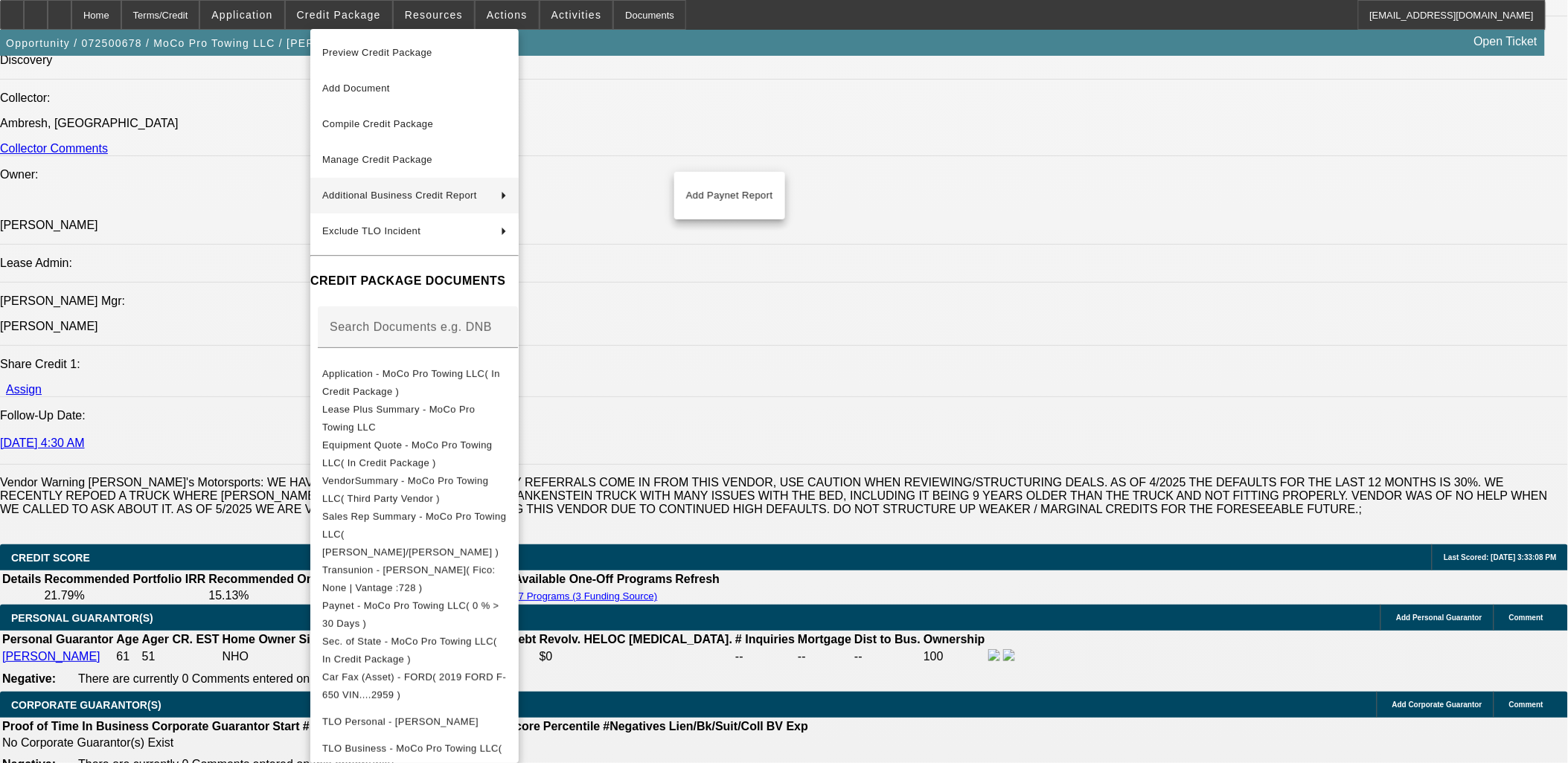
click at [854, 363] on div at bounding box center [784, 381] width 1568 height 763
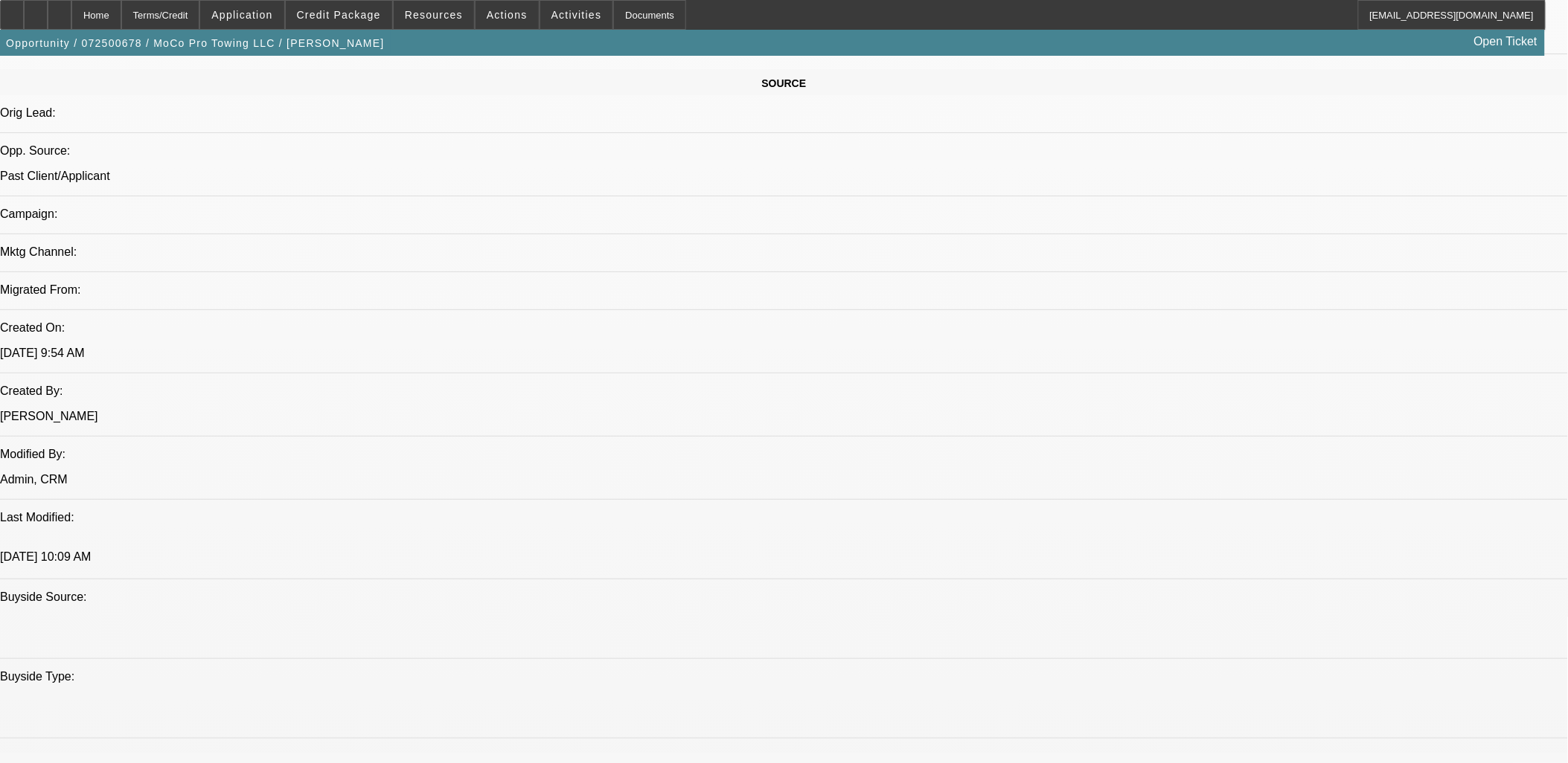
scroll to position [743, 0]
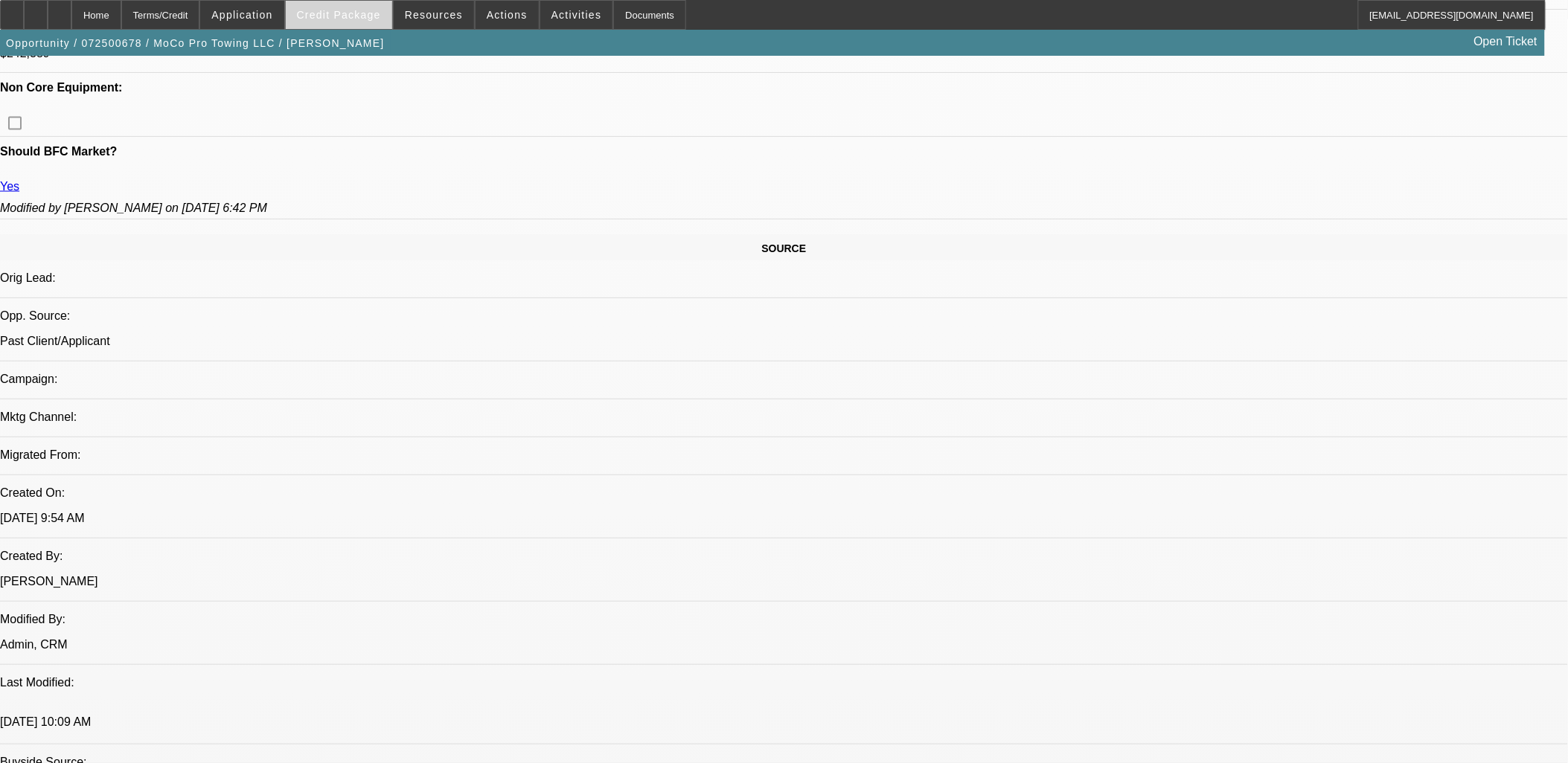
click at [339, 21] on span at bounding box center [338, 14] width 106 height 35
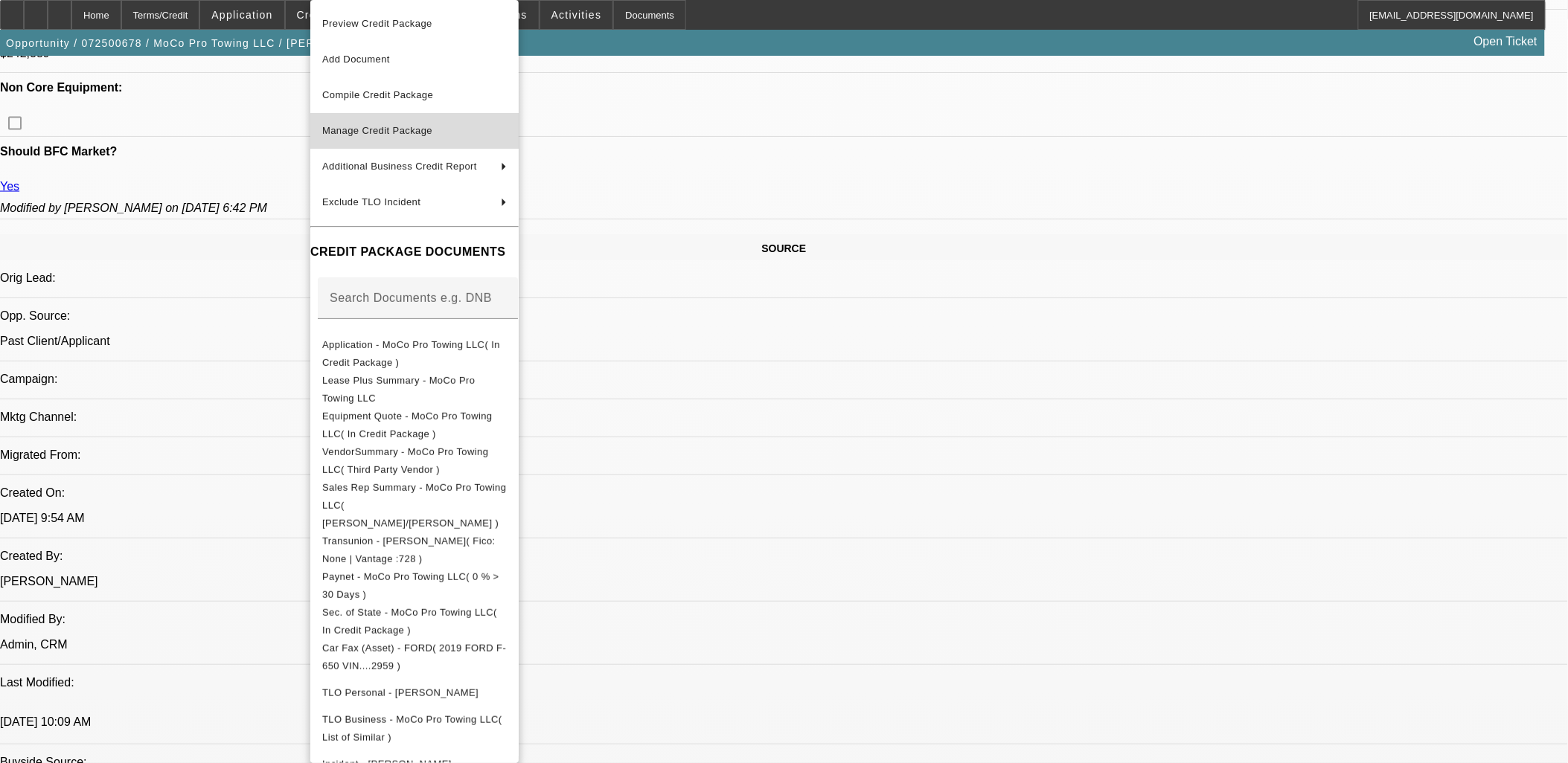
click at [415, 138] on span "Manage Credit Package" at bounding box center [414, 131] width 184 height 18
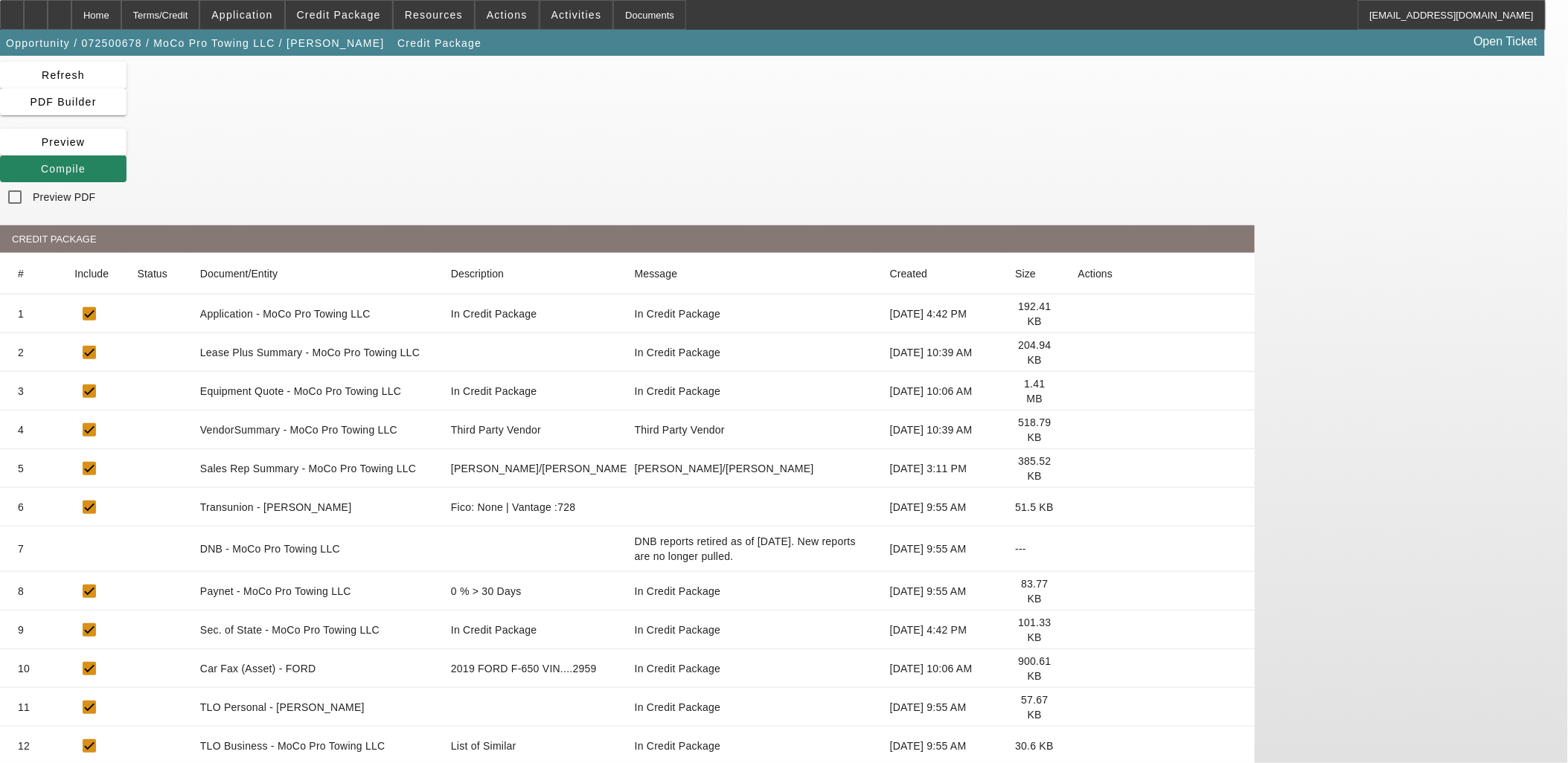
scroll to position [77, 0]
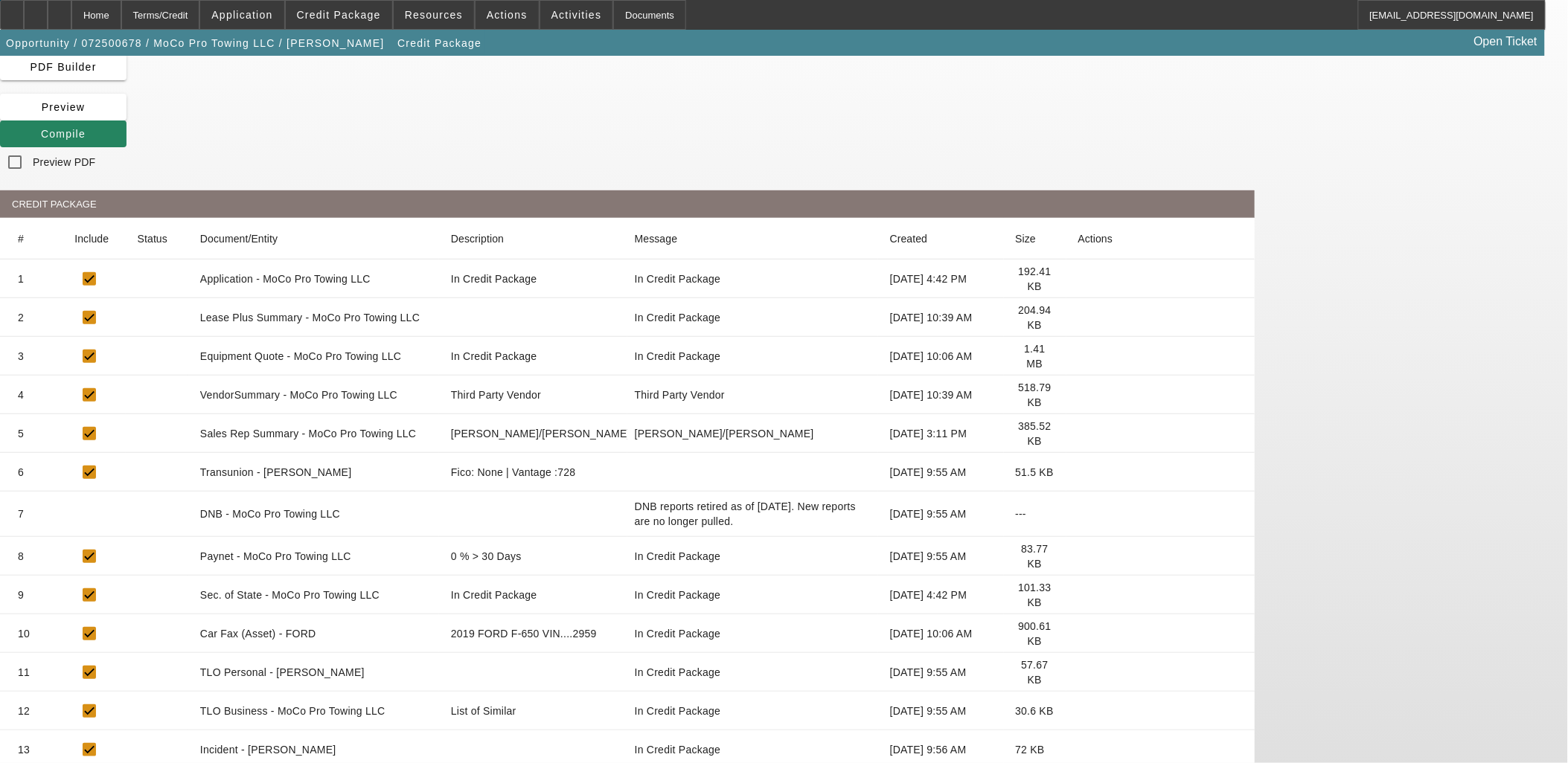
click at [1078, 556] on icon at bounding box center [1078, 556] width 0 height 0
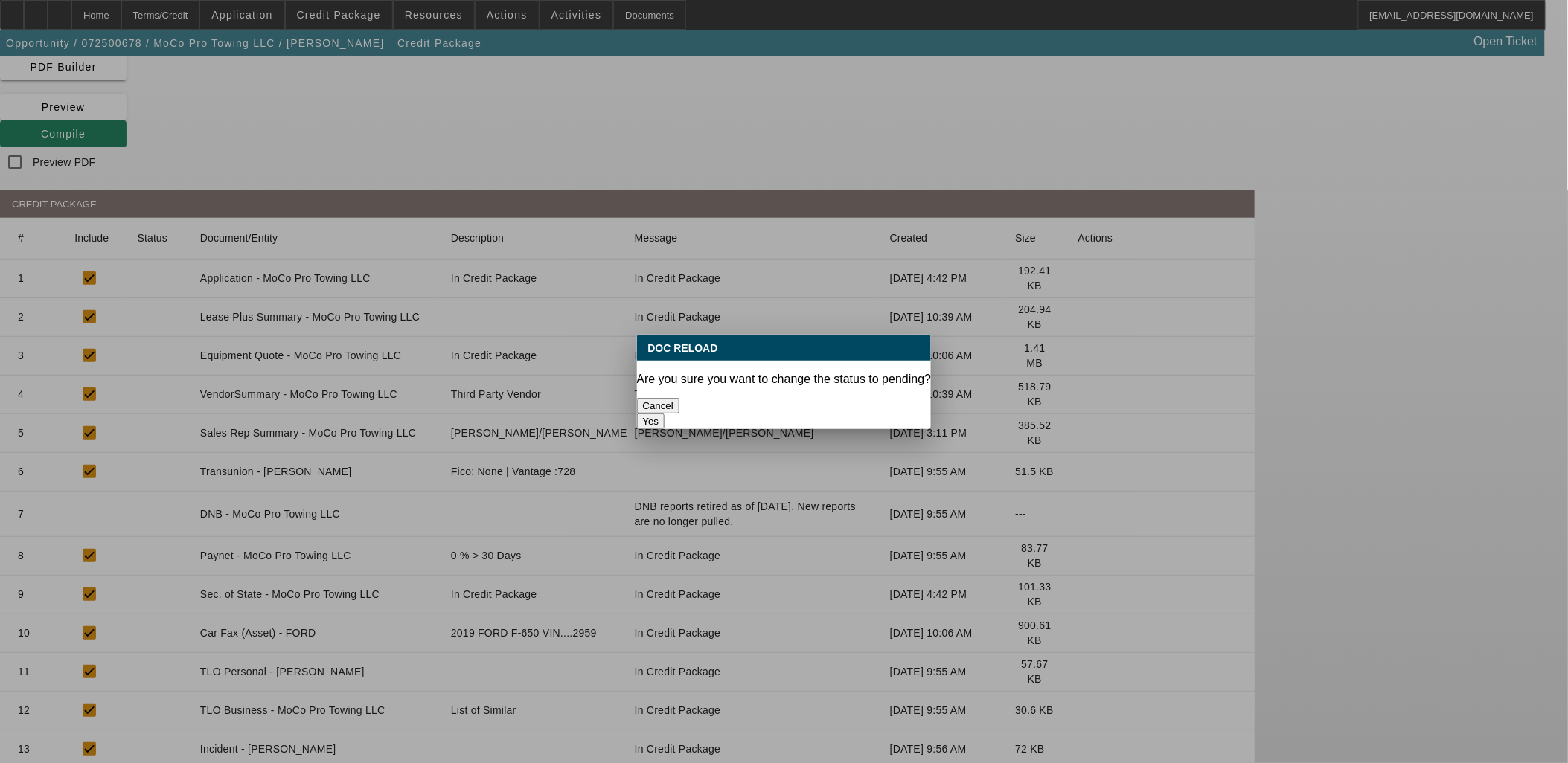
scroll to position [0, 0]
click at [666, 413] on button "Yes" at bounding box center [651, 421] width 29 height 16
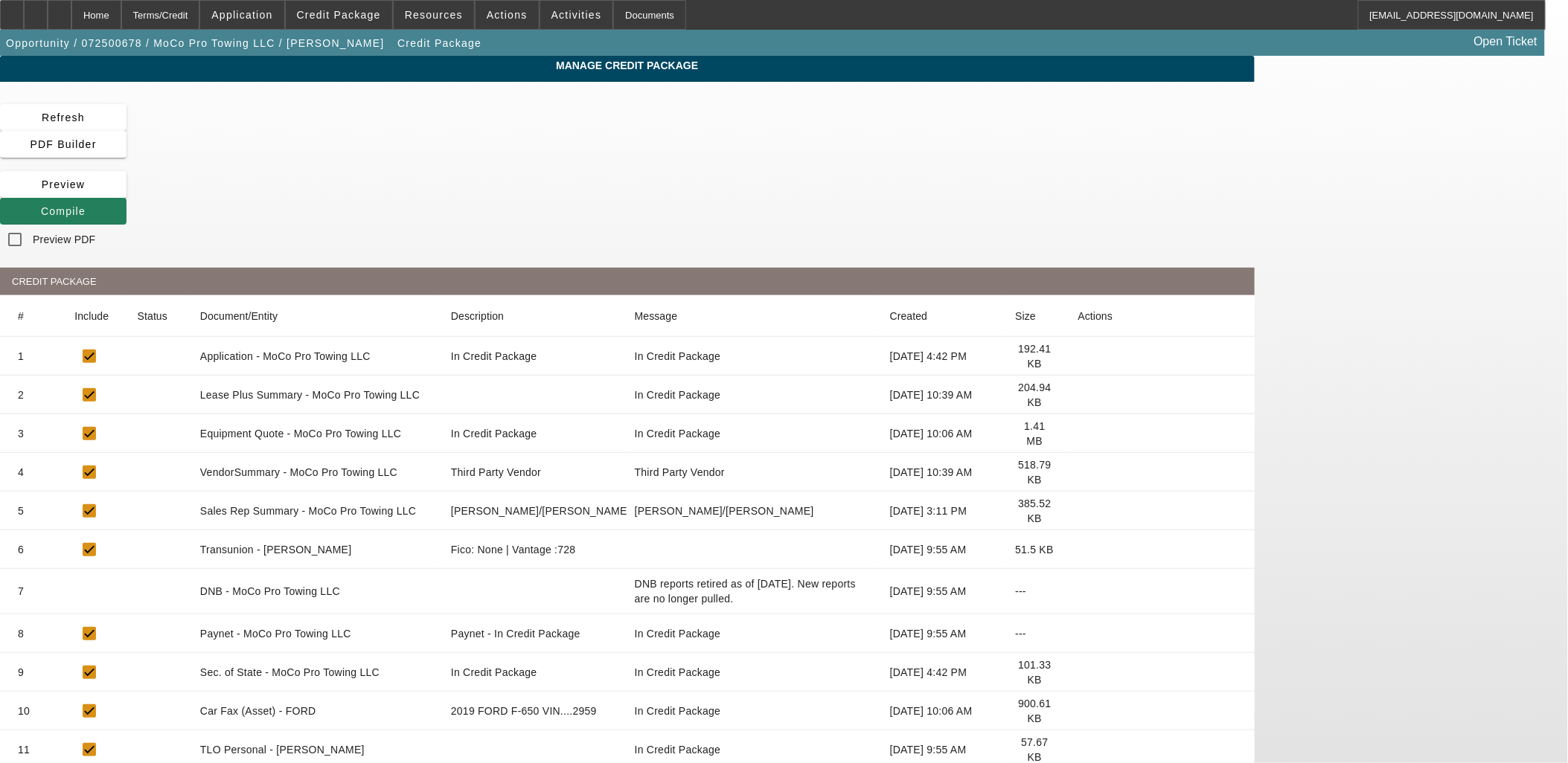
click at [86, 205] on span "Compile" at bounding box center [62, 211] width 44 height 12
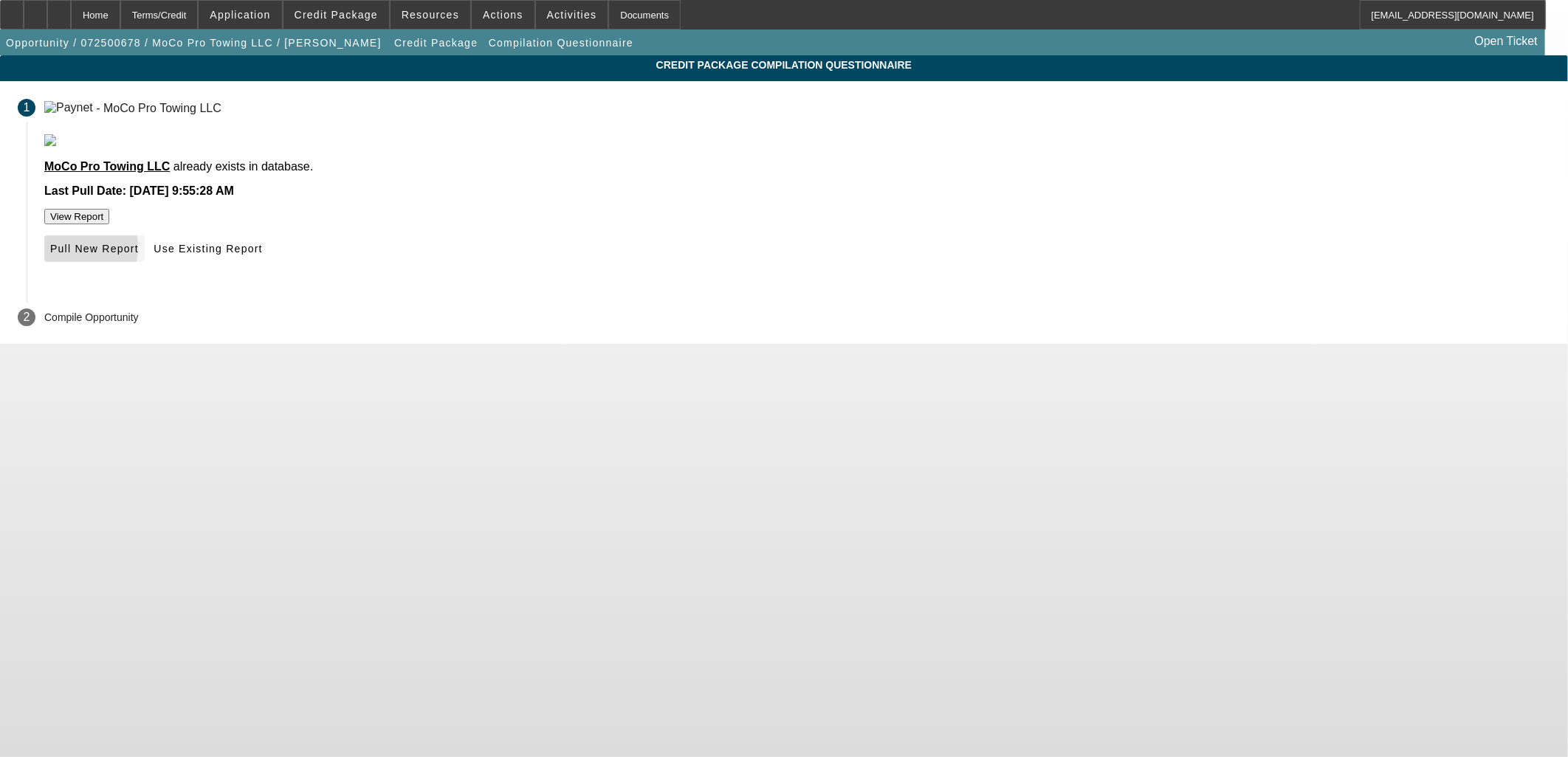
click at [139, 254] on span "Pull New Report" at bounding box center [94, 249] width 89 height 12
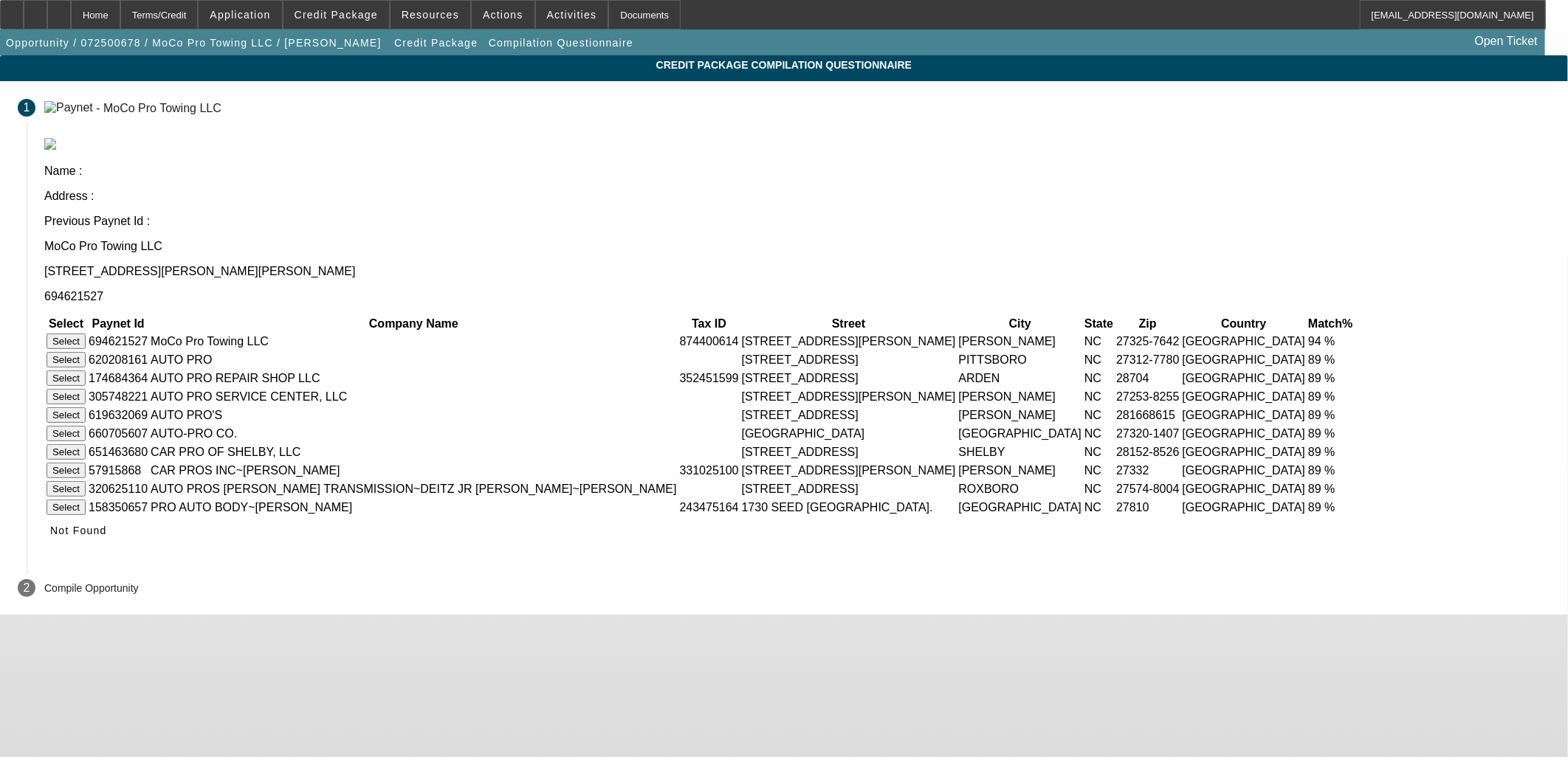
click at [86, 333] on button "Select" at bounding box center [66, 341] width 39 height 16
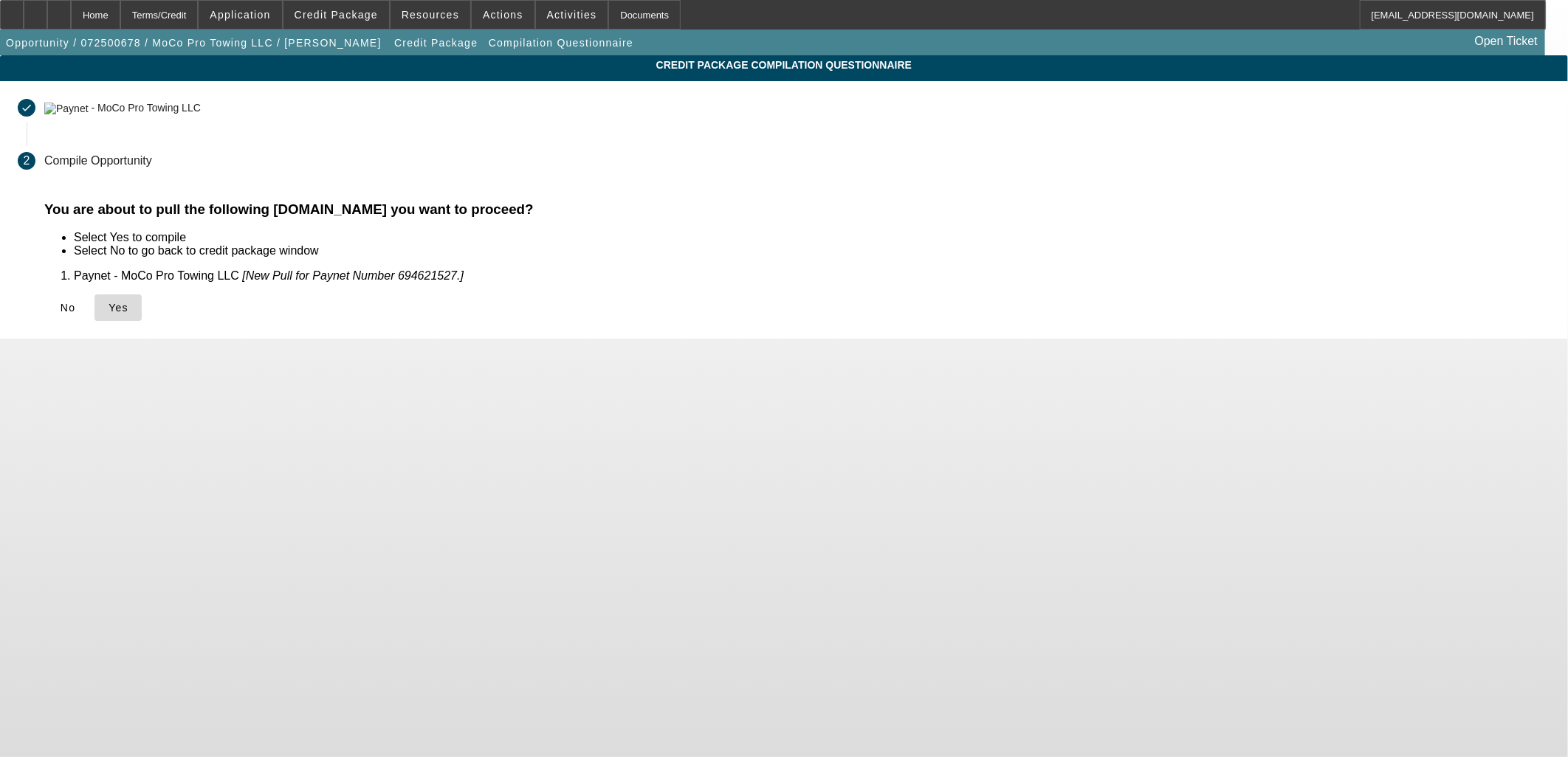
click at [108, 307] on icon at bounding box center [108, 308] width 0 height 12
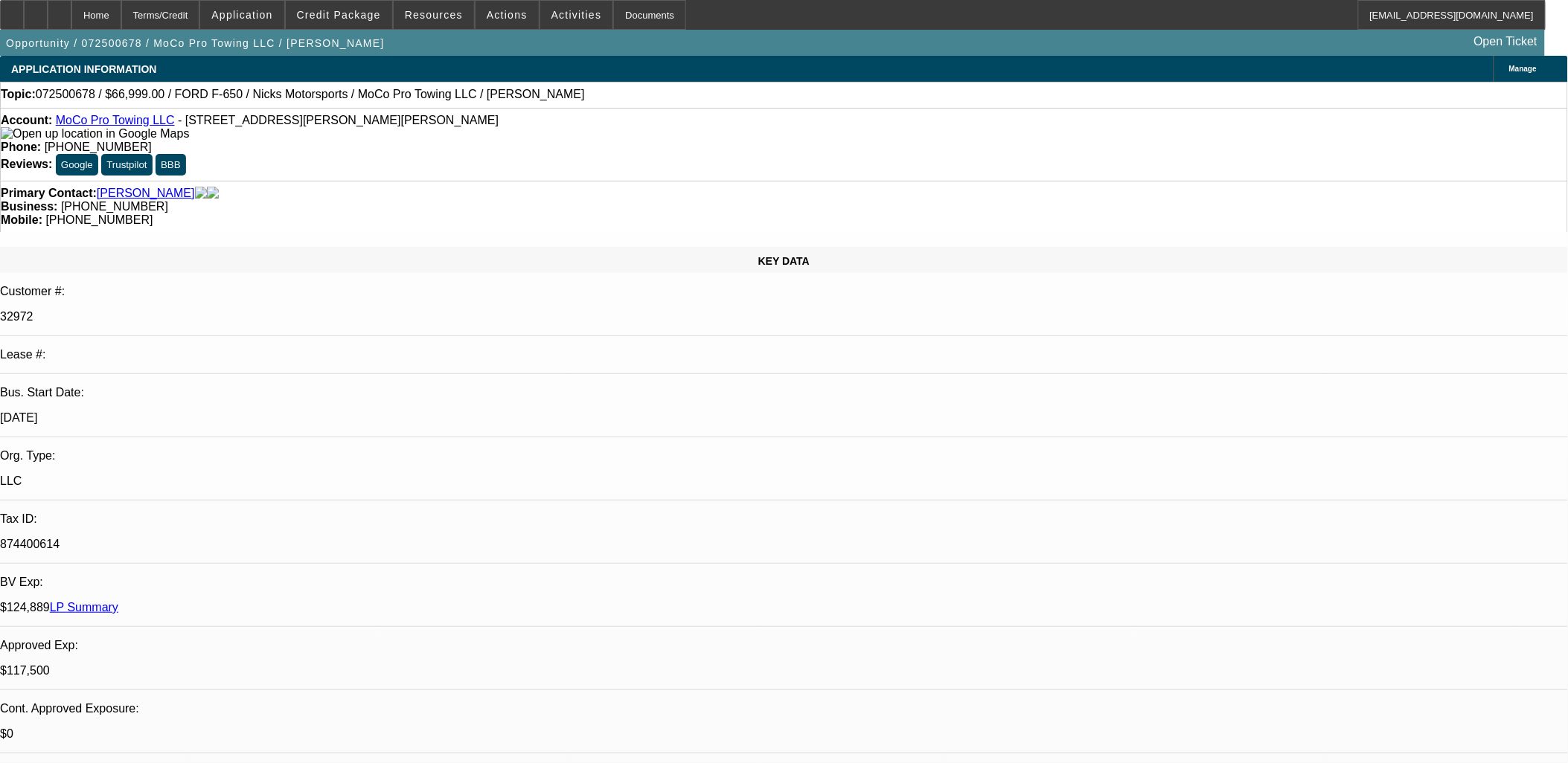
select select "0"
select select "6"
select select "0"
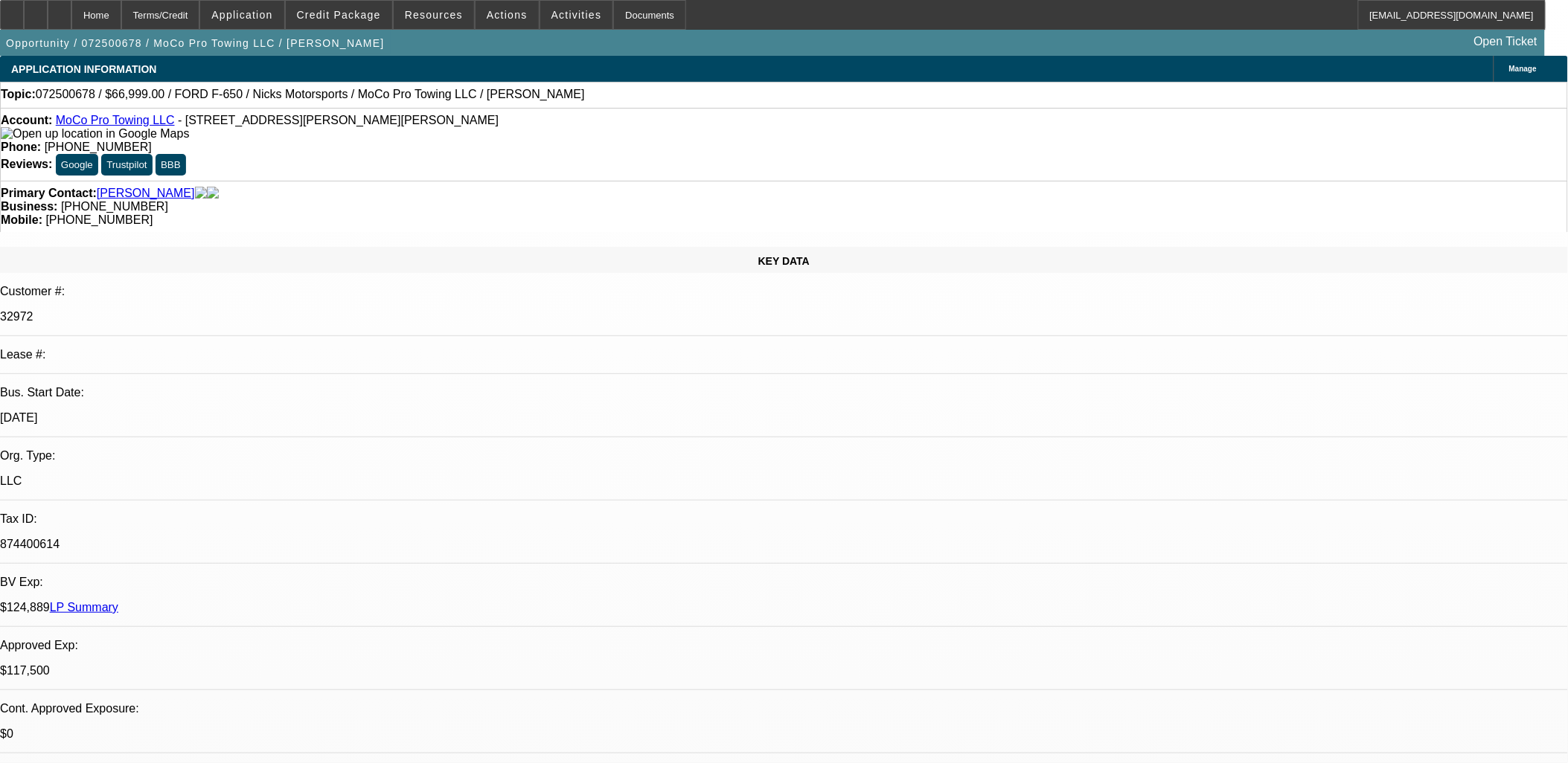
select select "2"
select select "0"
select select "6"
select select "0"
select select "2"
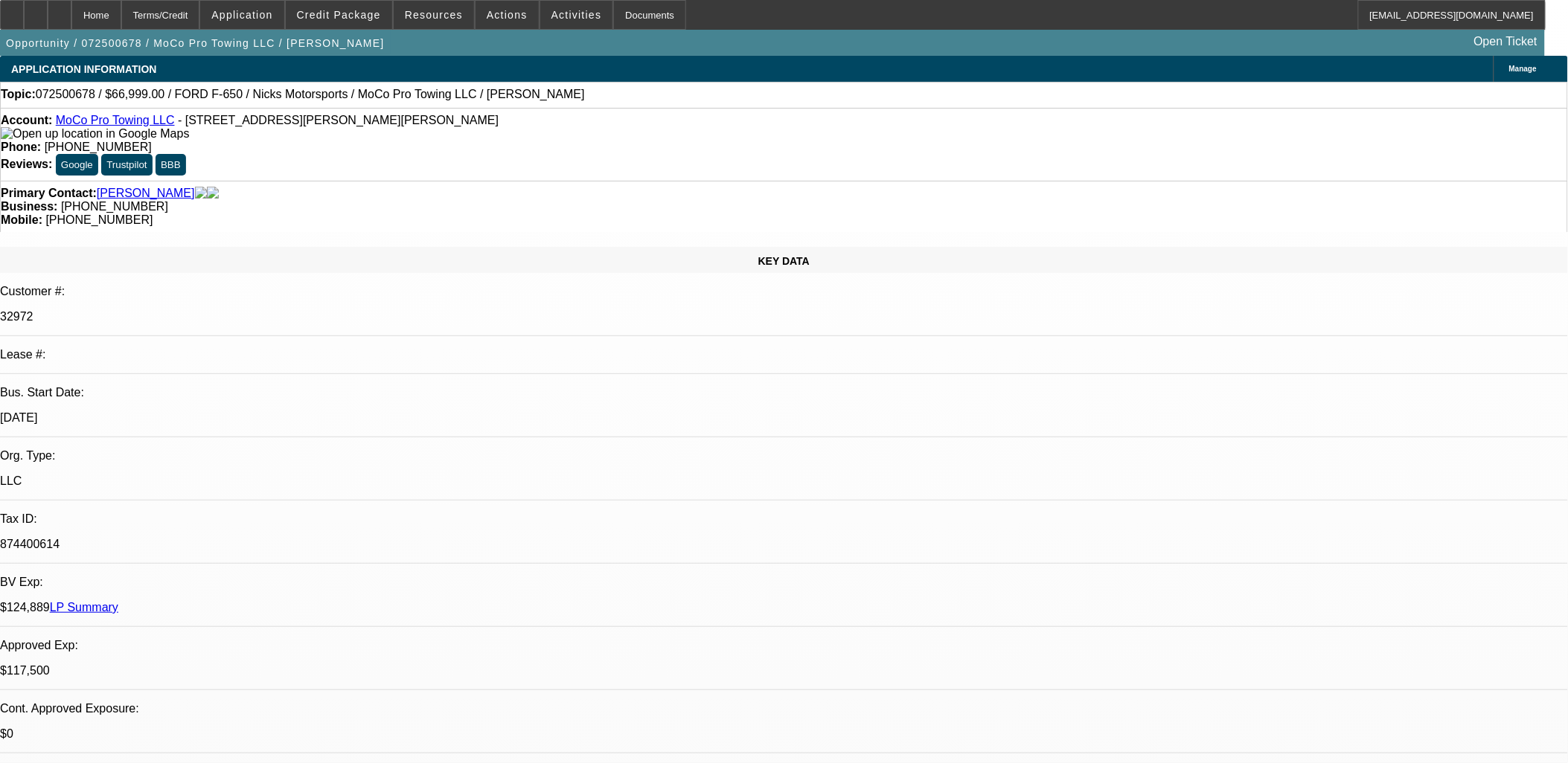
select select "0"
select select "6"
select select "0.1"
select select "2"
select select "0"
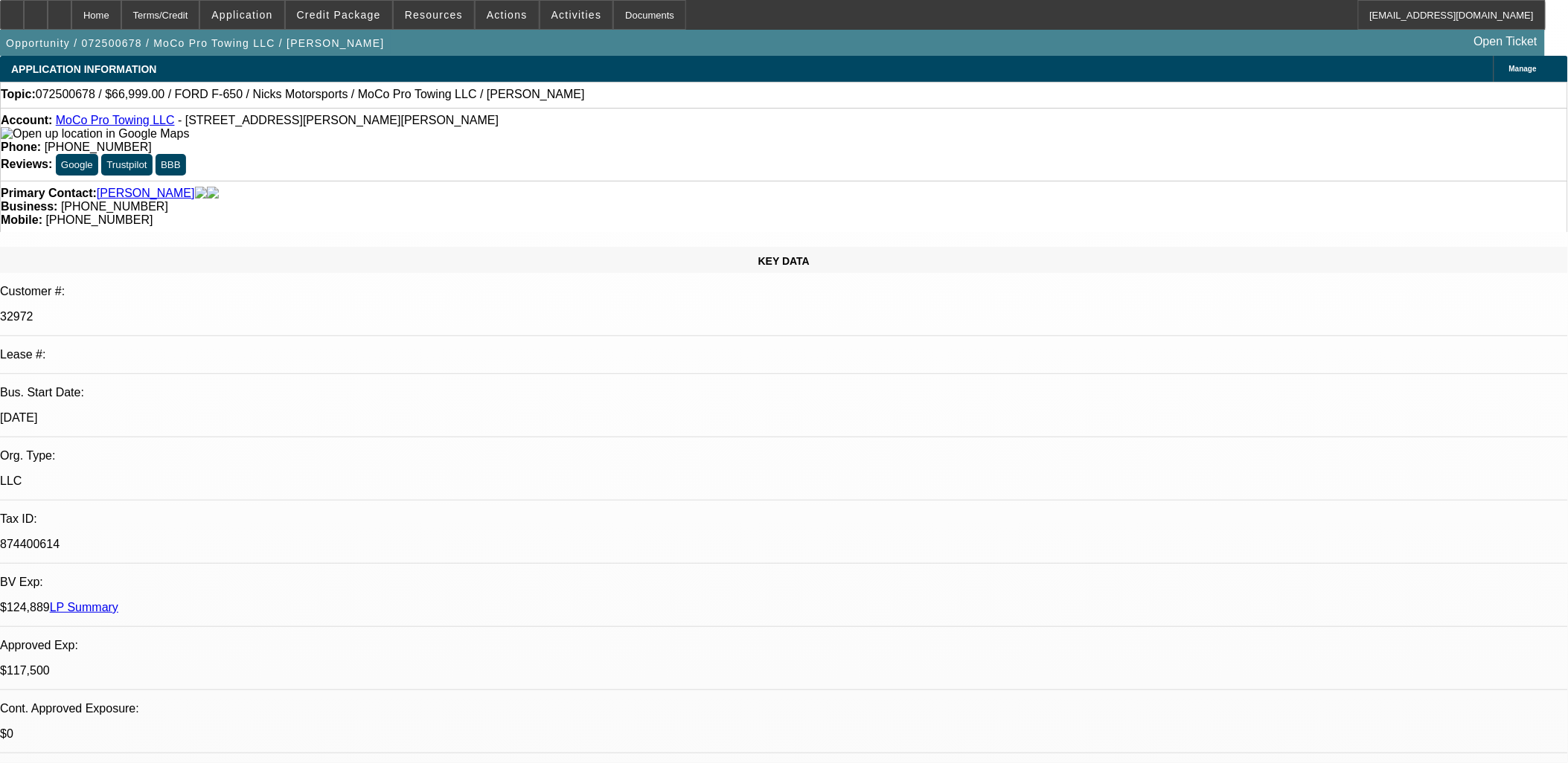
select select "6"
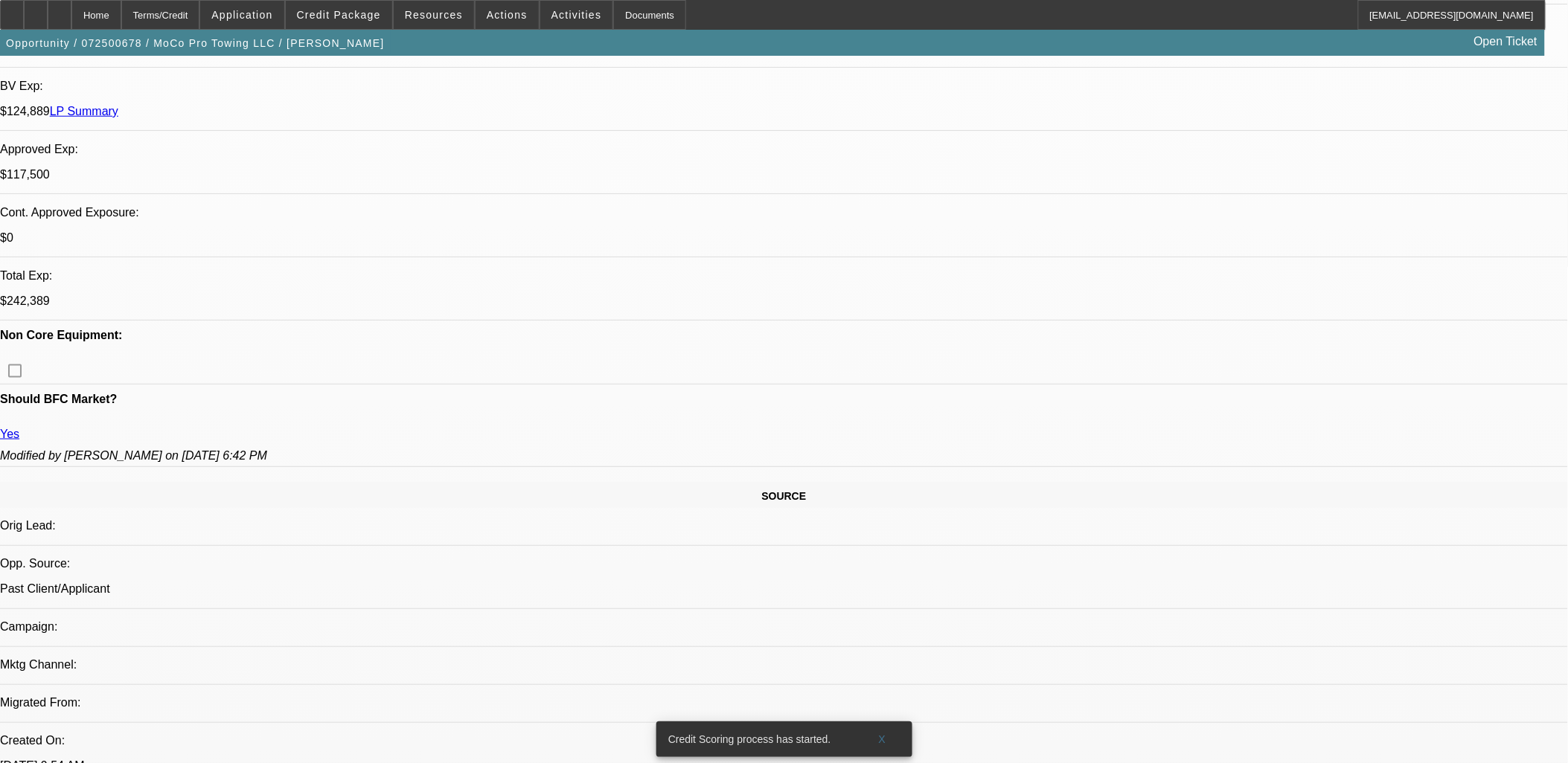
scroll to position [607, 0]
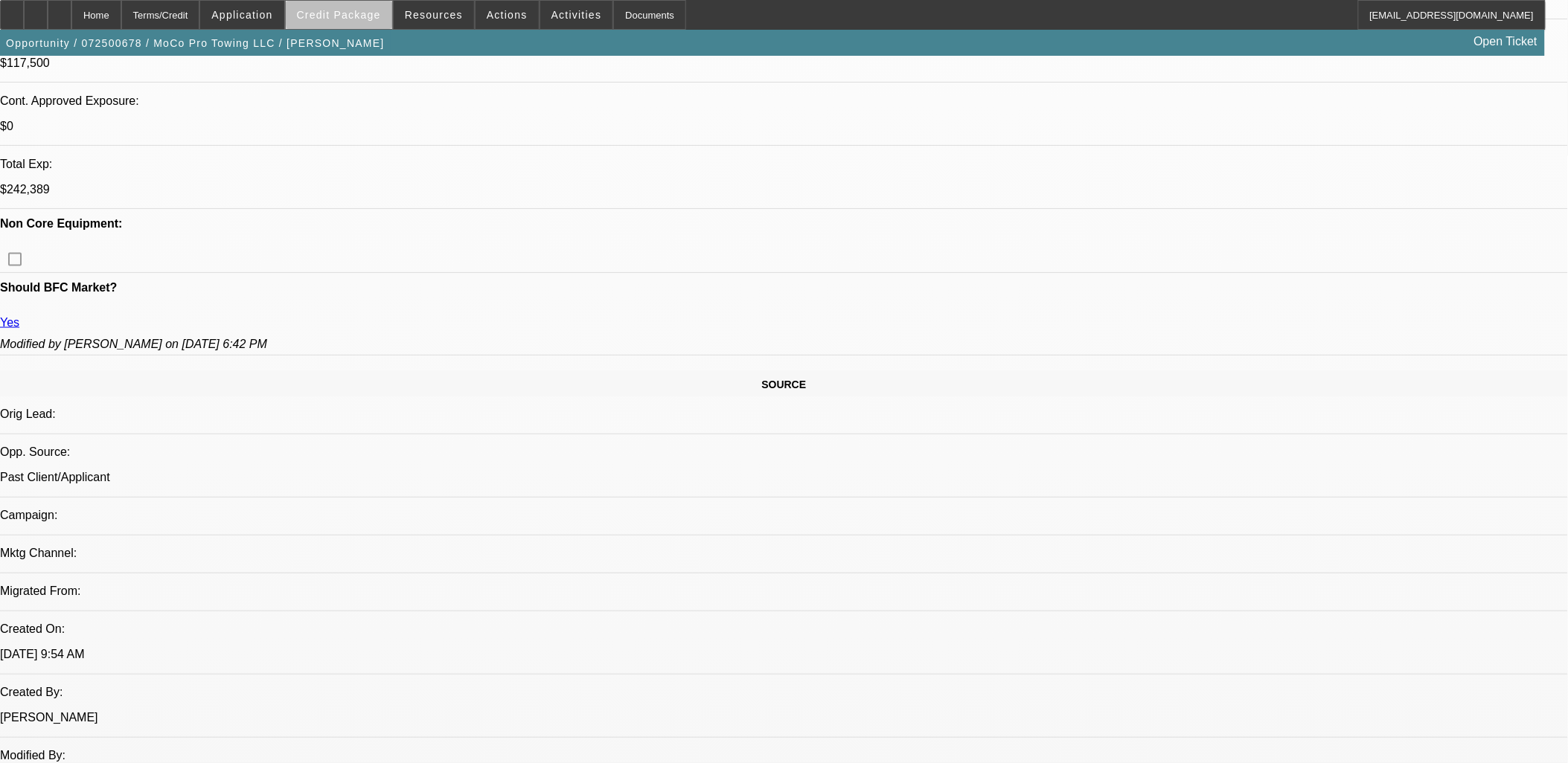
click at [390, 13] on span at bounding box center [338, 14] width 106 height 35
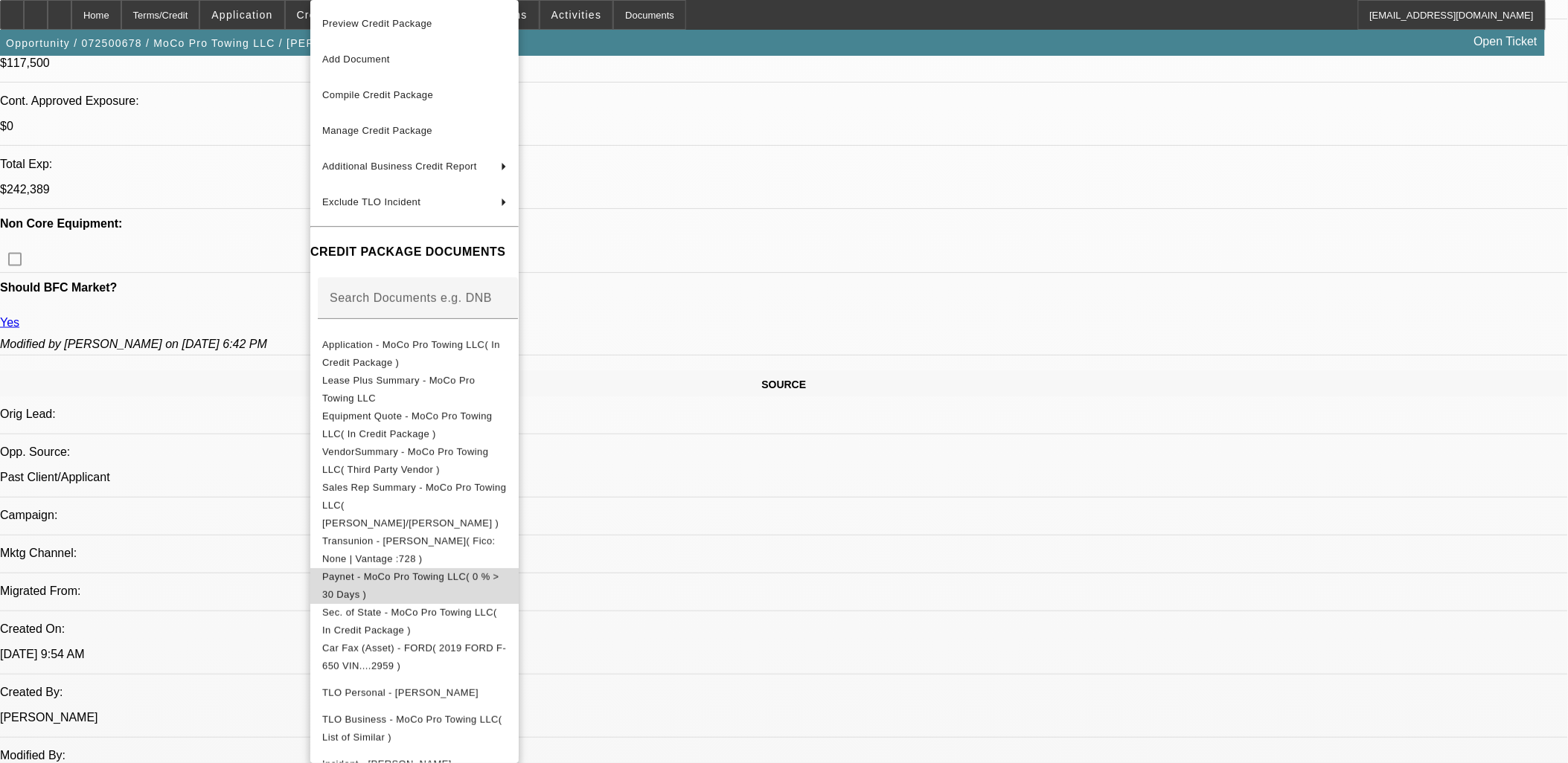
click at [507, 569] on span "Paynet - MoCo Pro Towing LLC( 0 % > 30 Days )" at bounding box center [414, 586] width 184 height 35
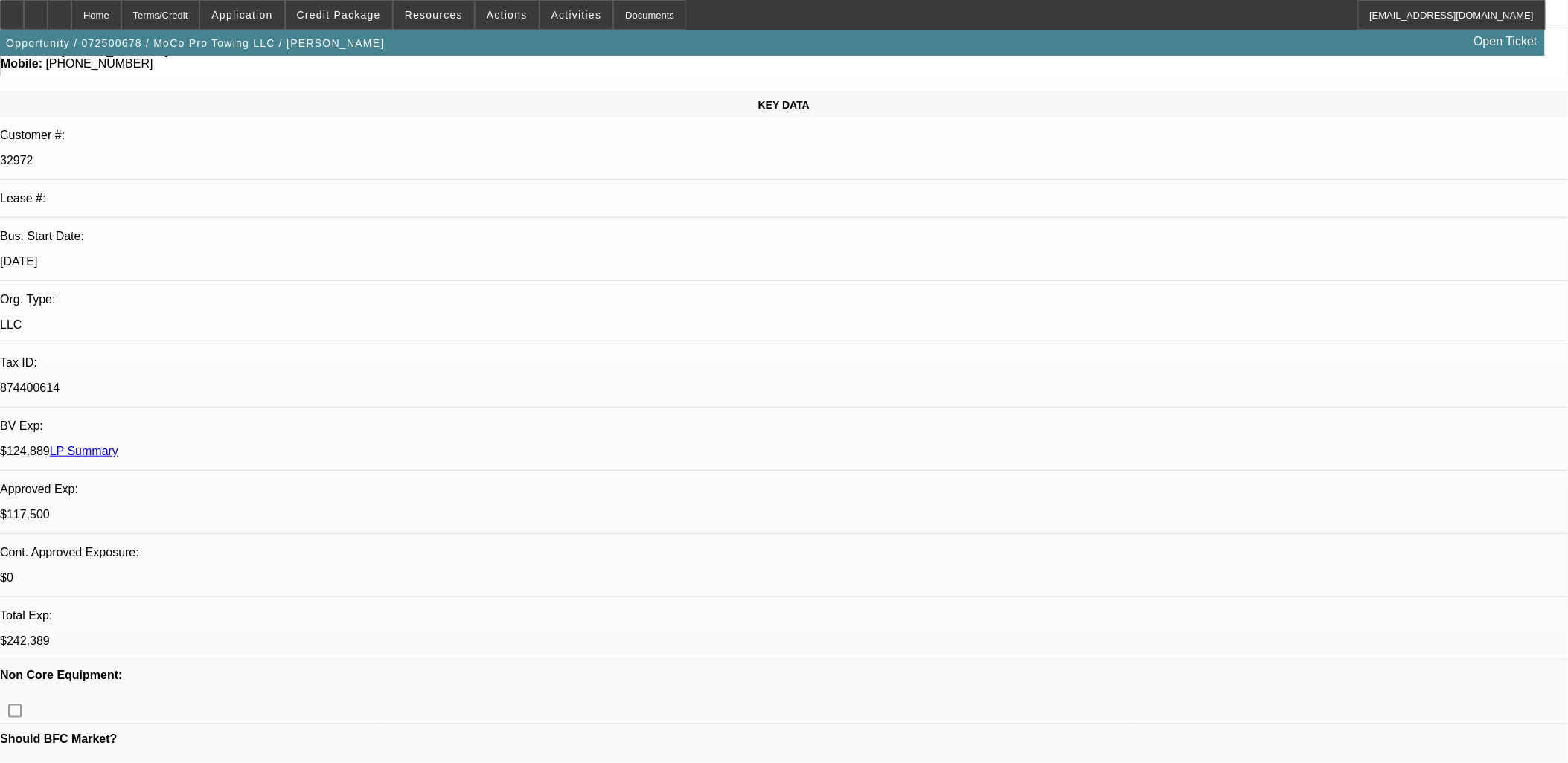
scroll to position [277, 0]
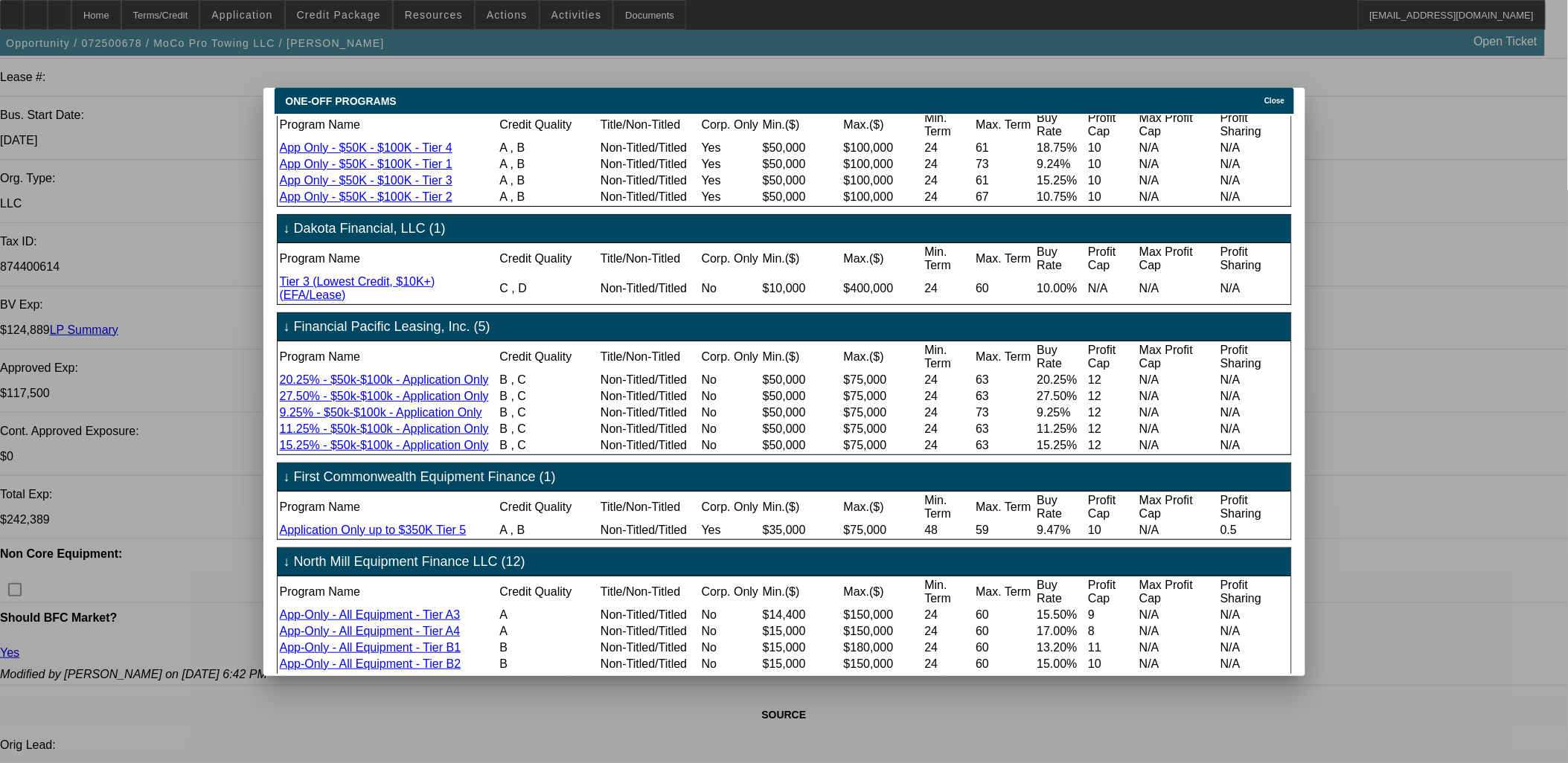
scroll to position [0, 0]
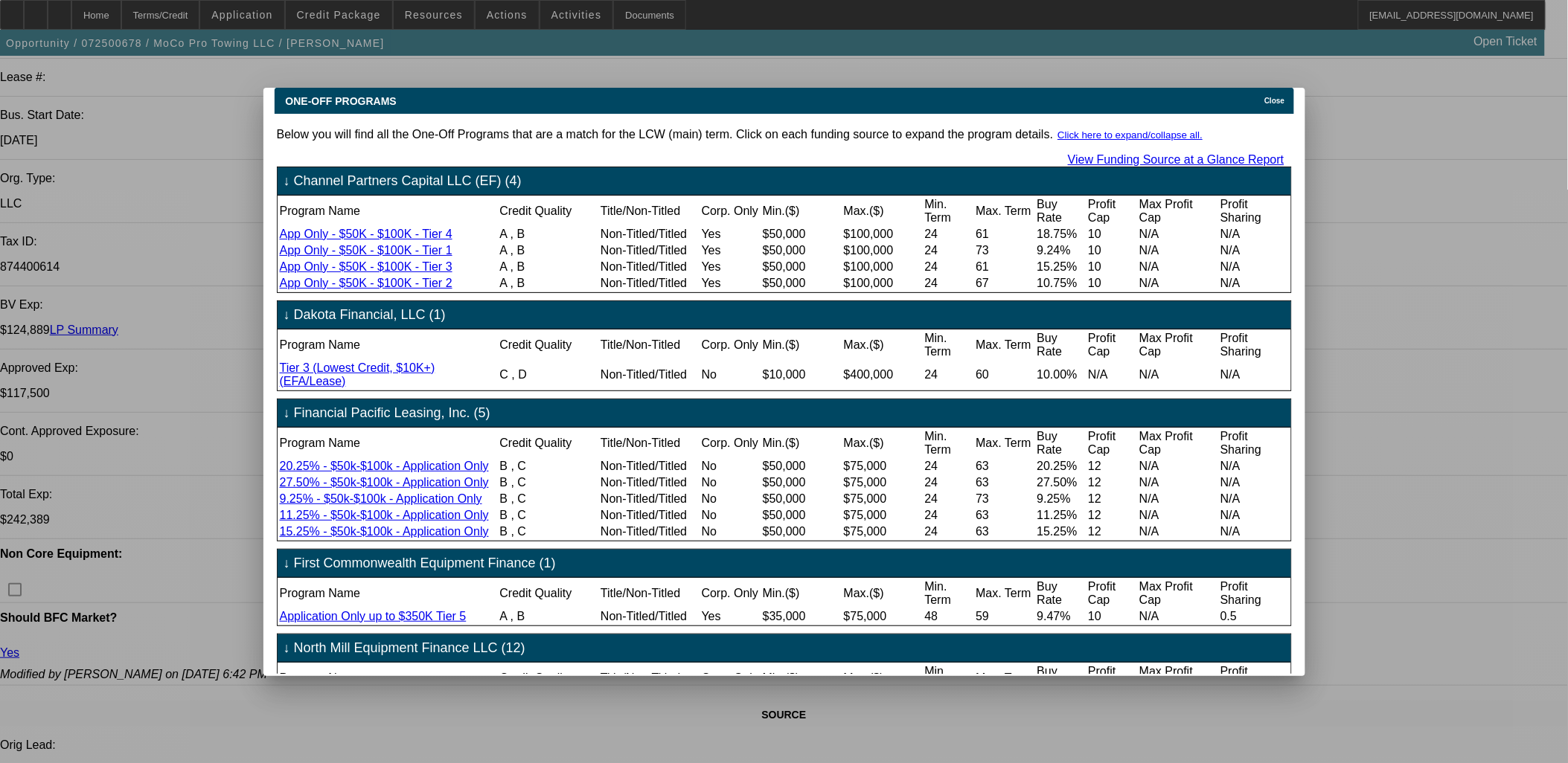
click at [1276, 88] on div "Close" at bounding box center [1277, 96] width 33 height 17
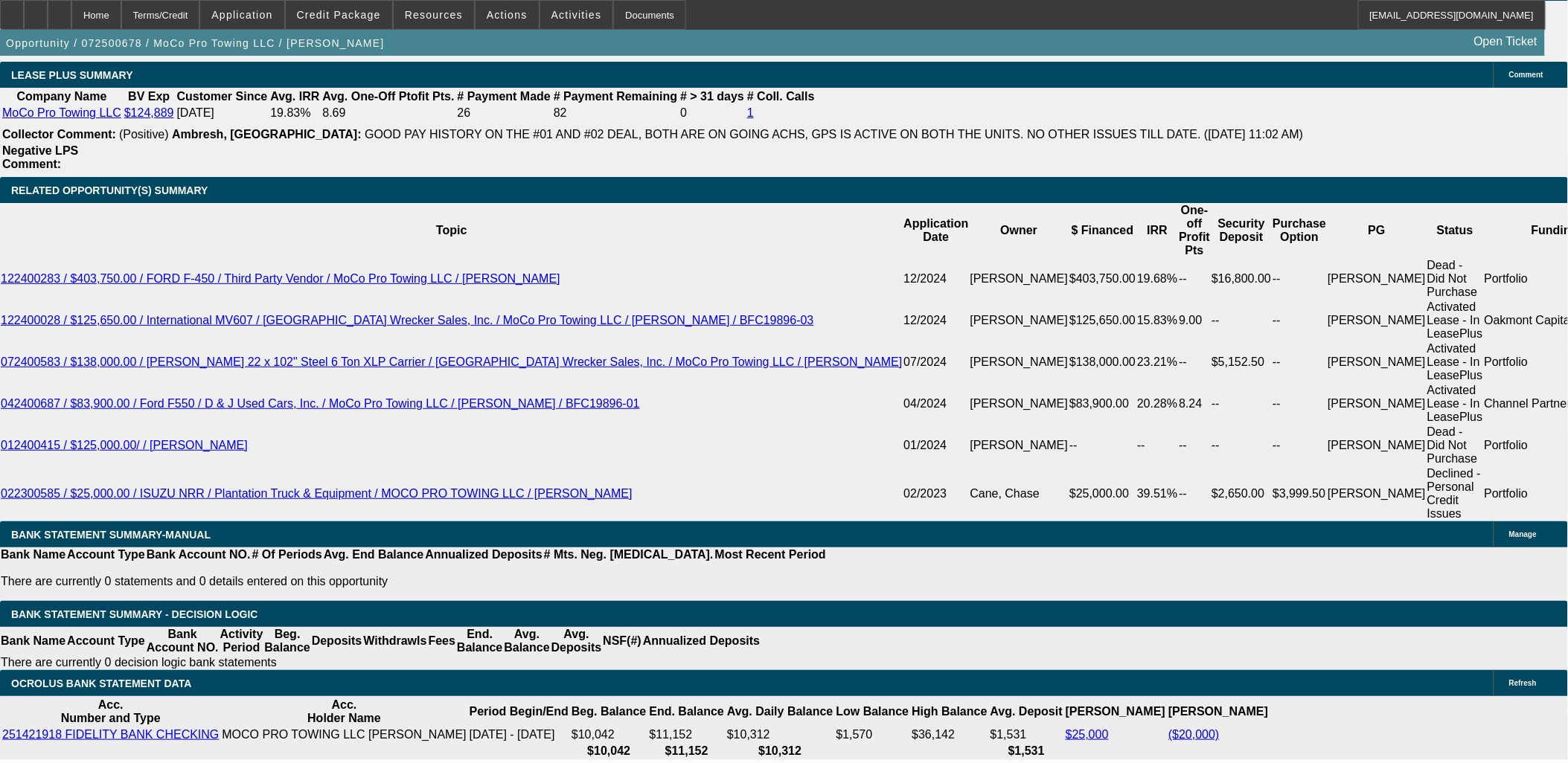
scroll to position [2509, 0]
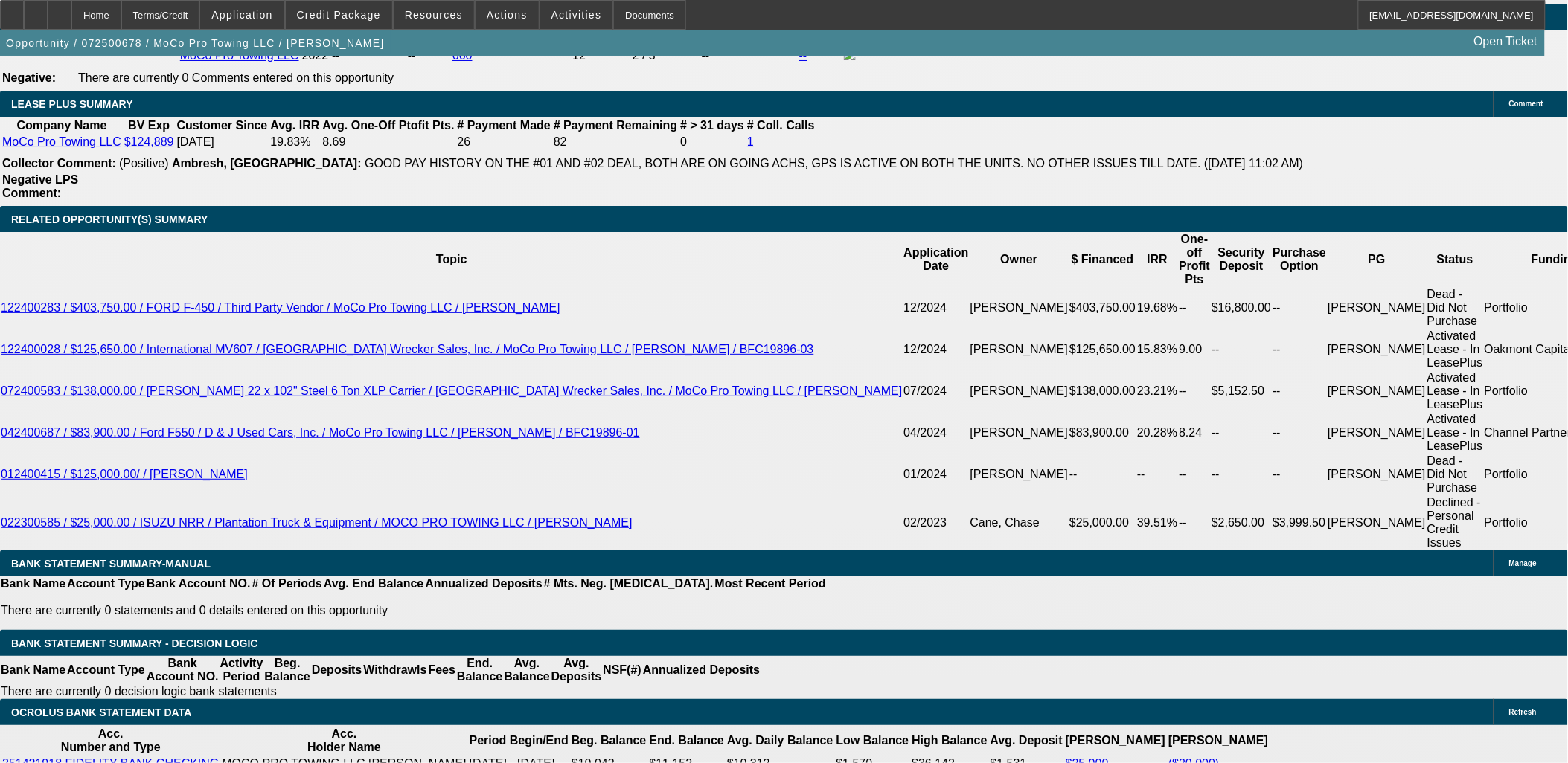
type input "UNKNOWN"
type input "13.6"
type input "$1,817.43"
type input "13.6"
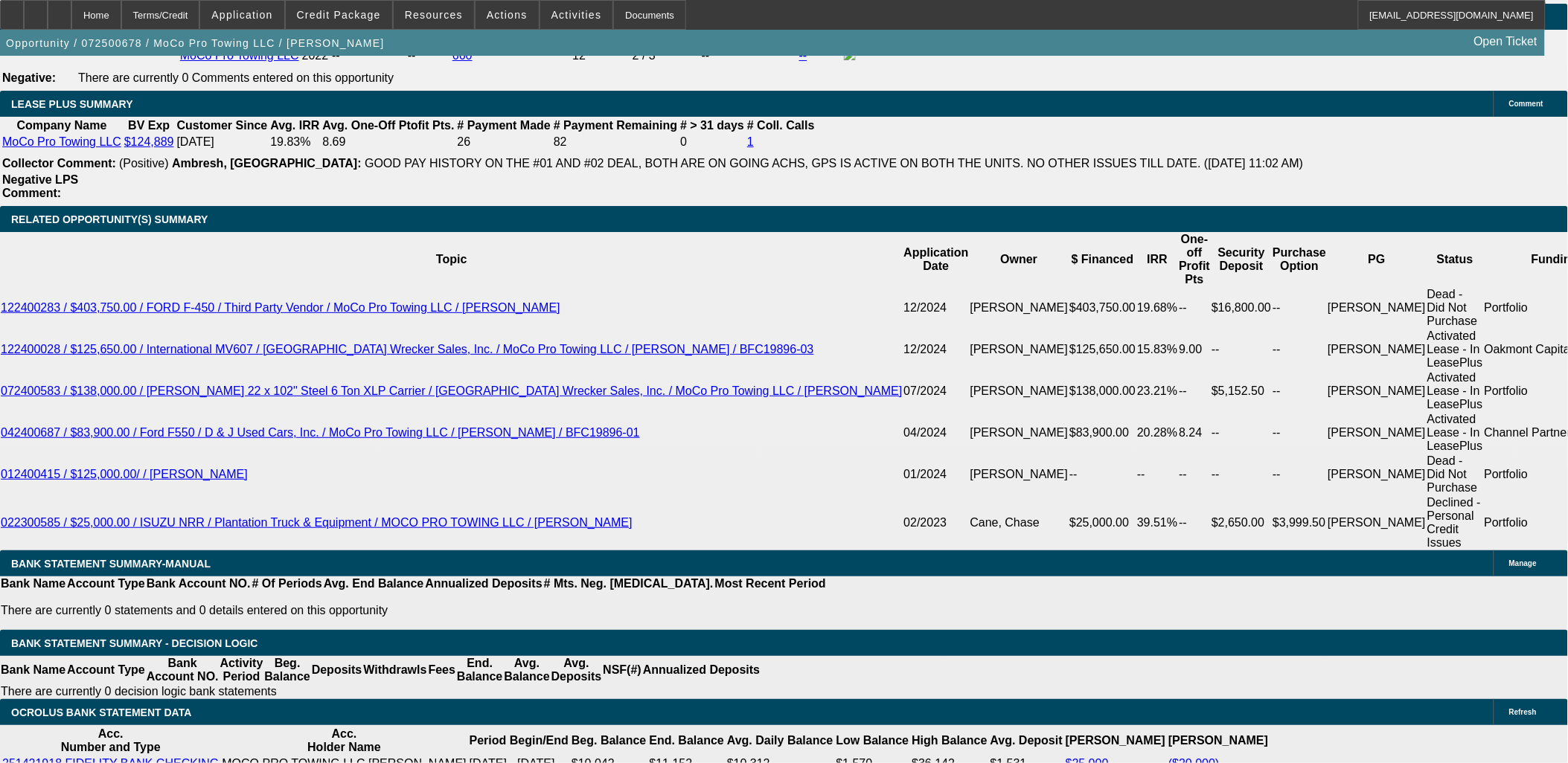
drag, startPoint x: 263, startPoint y: 484, endPoint x: 318, endPoint y: 488, distance: 55.1
drag, startPoint x: 266, startPoint y: 486, endPoint x: 375, endPoint y: 492, distance: 109.2
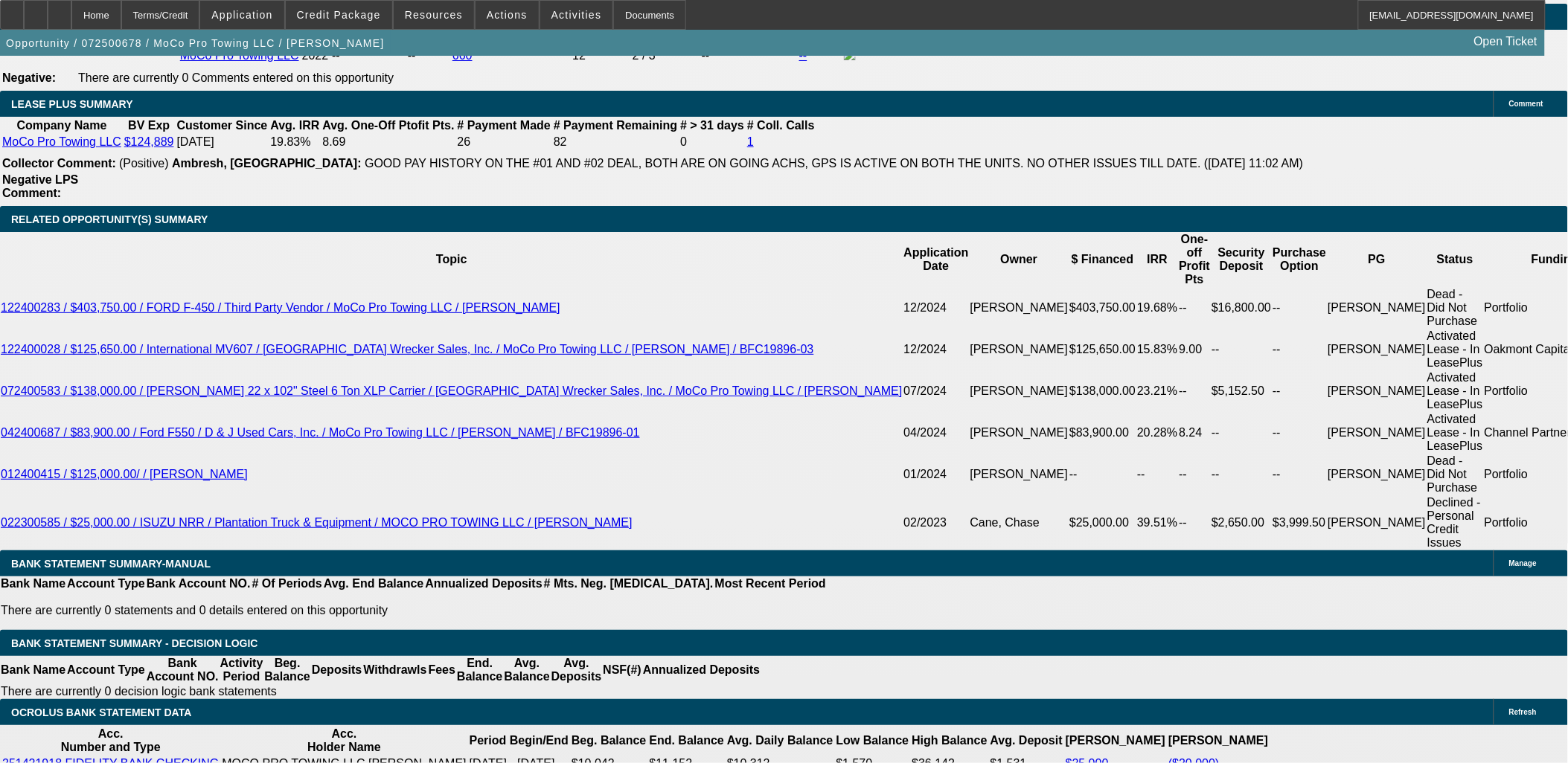
type input "1825"
type input "13.8"
type input "$1,825.00"
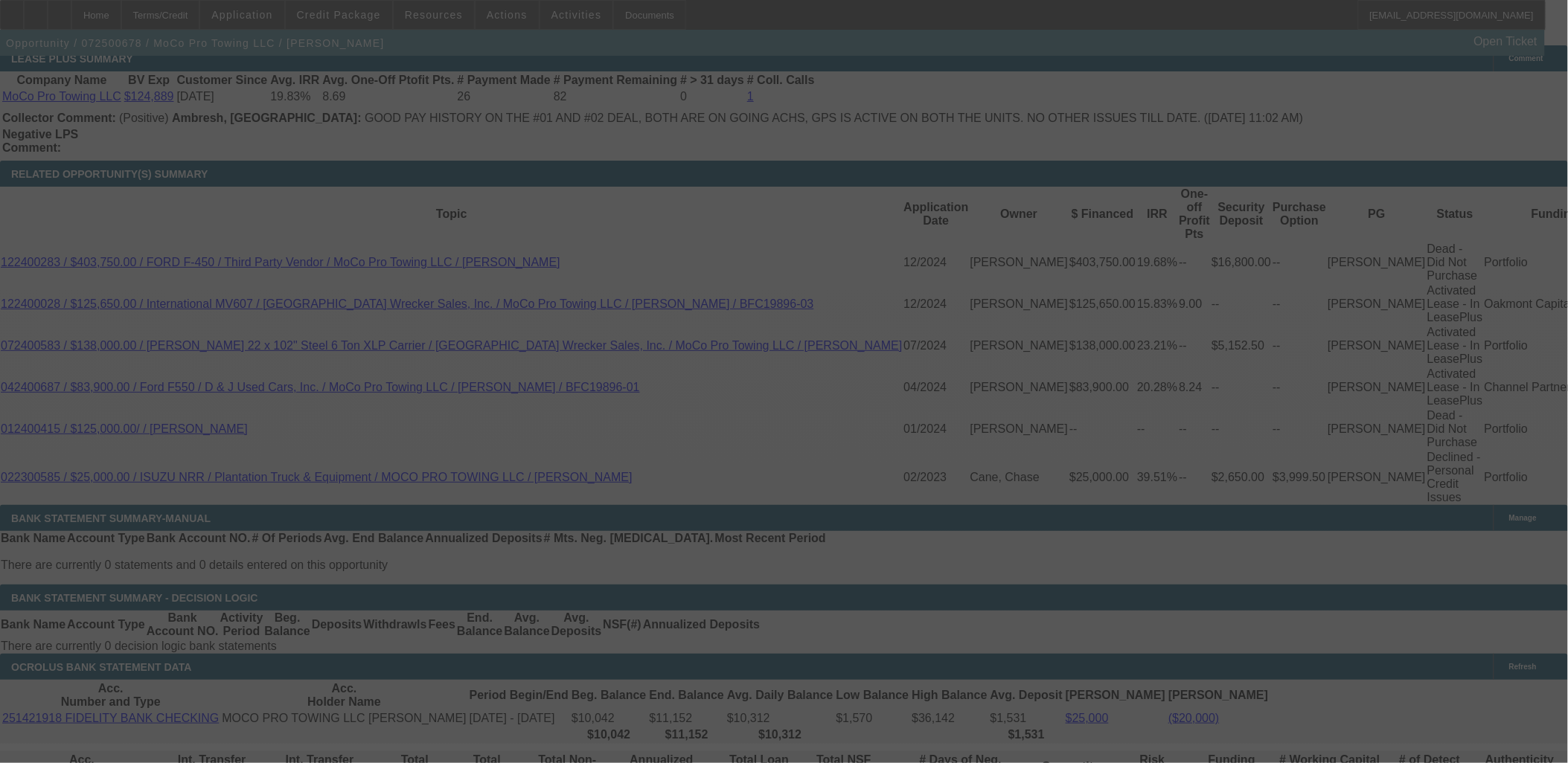
scroll to position [2591, 0]
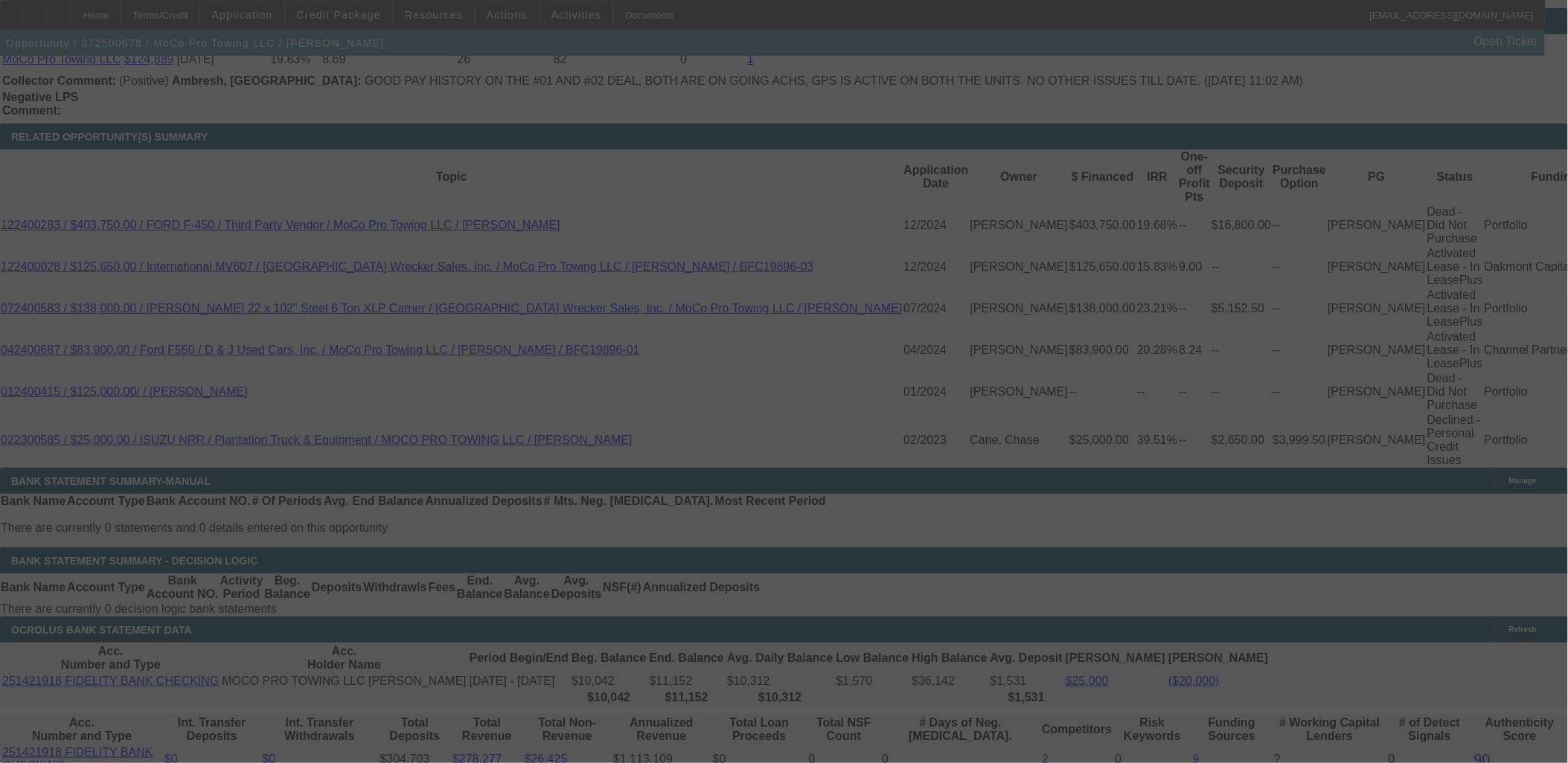
select select "0"
select select "6"
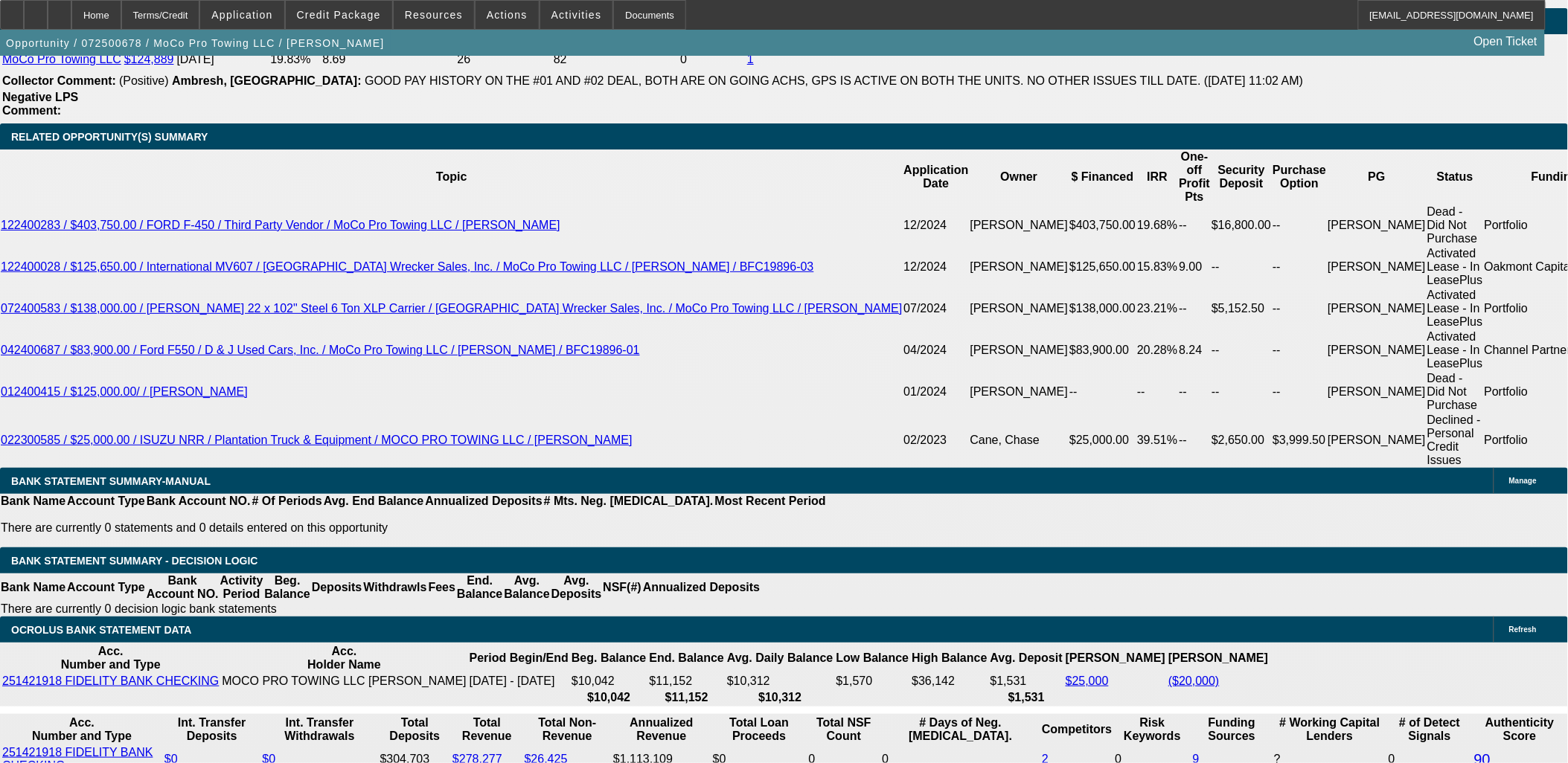
type input "$1,825.00"
drag, startPoint x: 347, startPoint y: 410, endPoint x: 375, endPoint y: 401, distance: 29.4
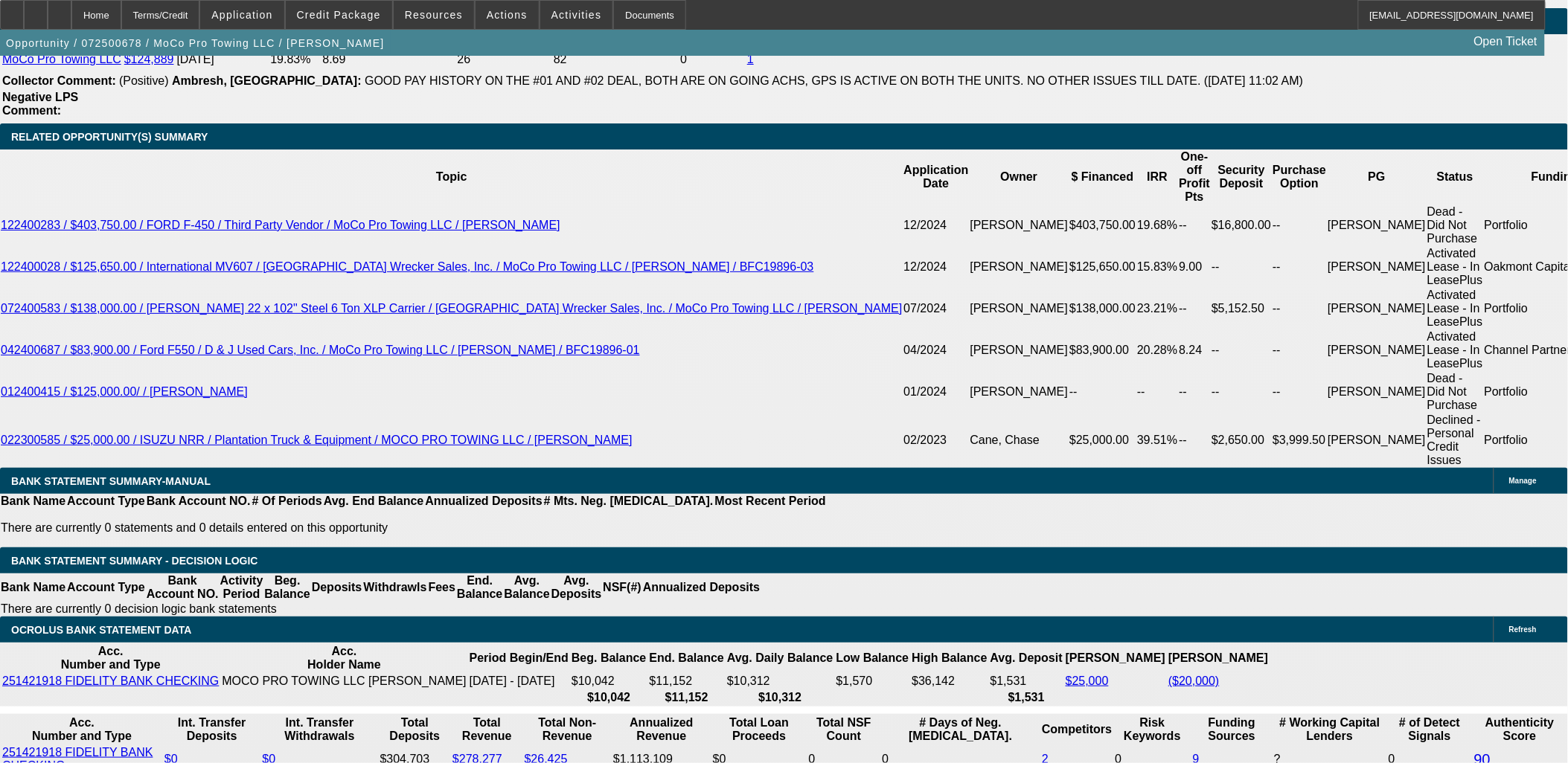
type input "UNKNOWN"
type input "14.5"
type input "$1,847.70"
type input "14.5"
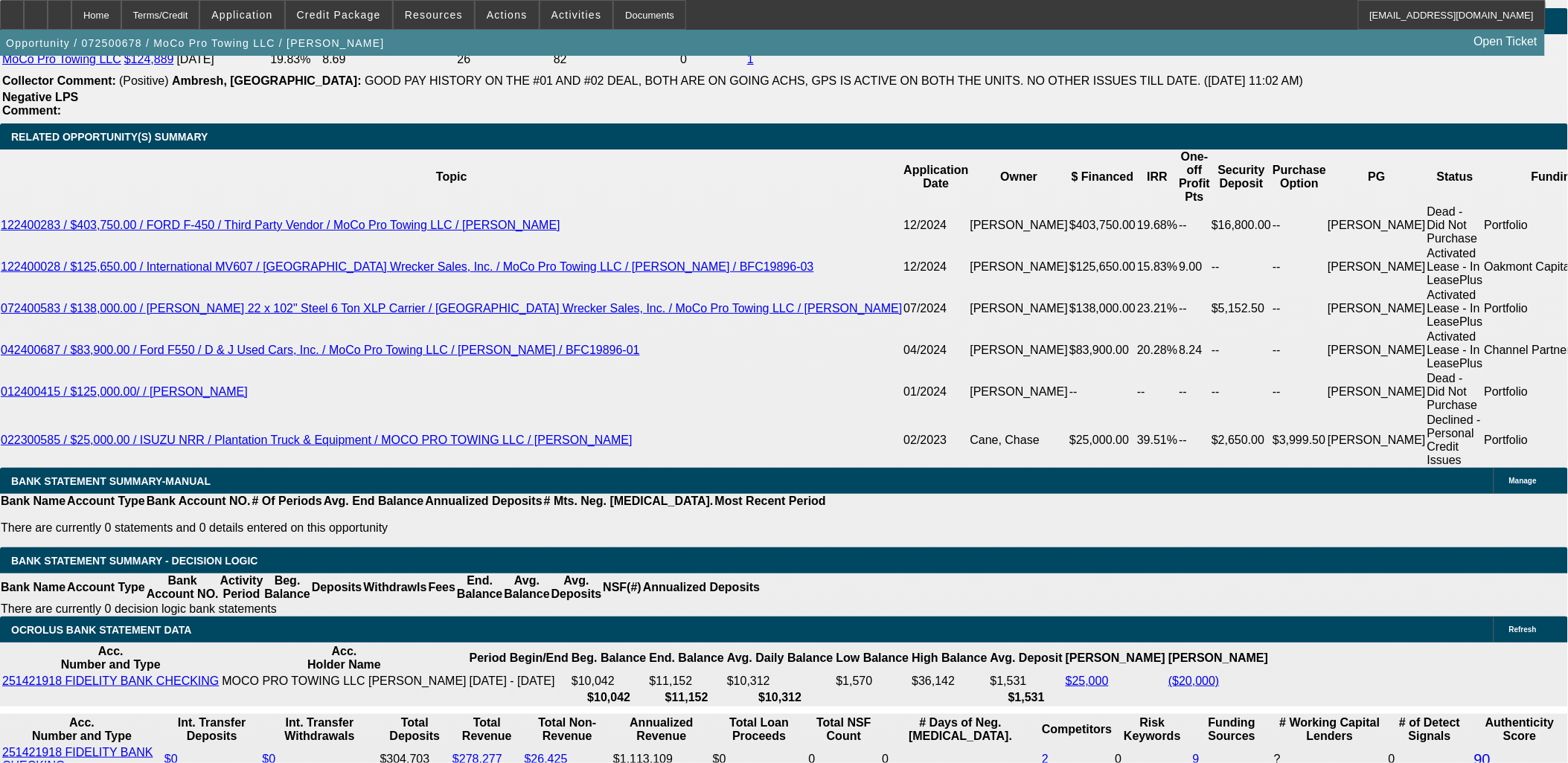
drag, startPoint x: 268, startPoint y: 404, endPoint x: 320, endPoint y: 411, distance: 52.5
type input "1850"
type input "14.6"
type input "$1,850.00"
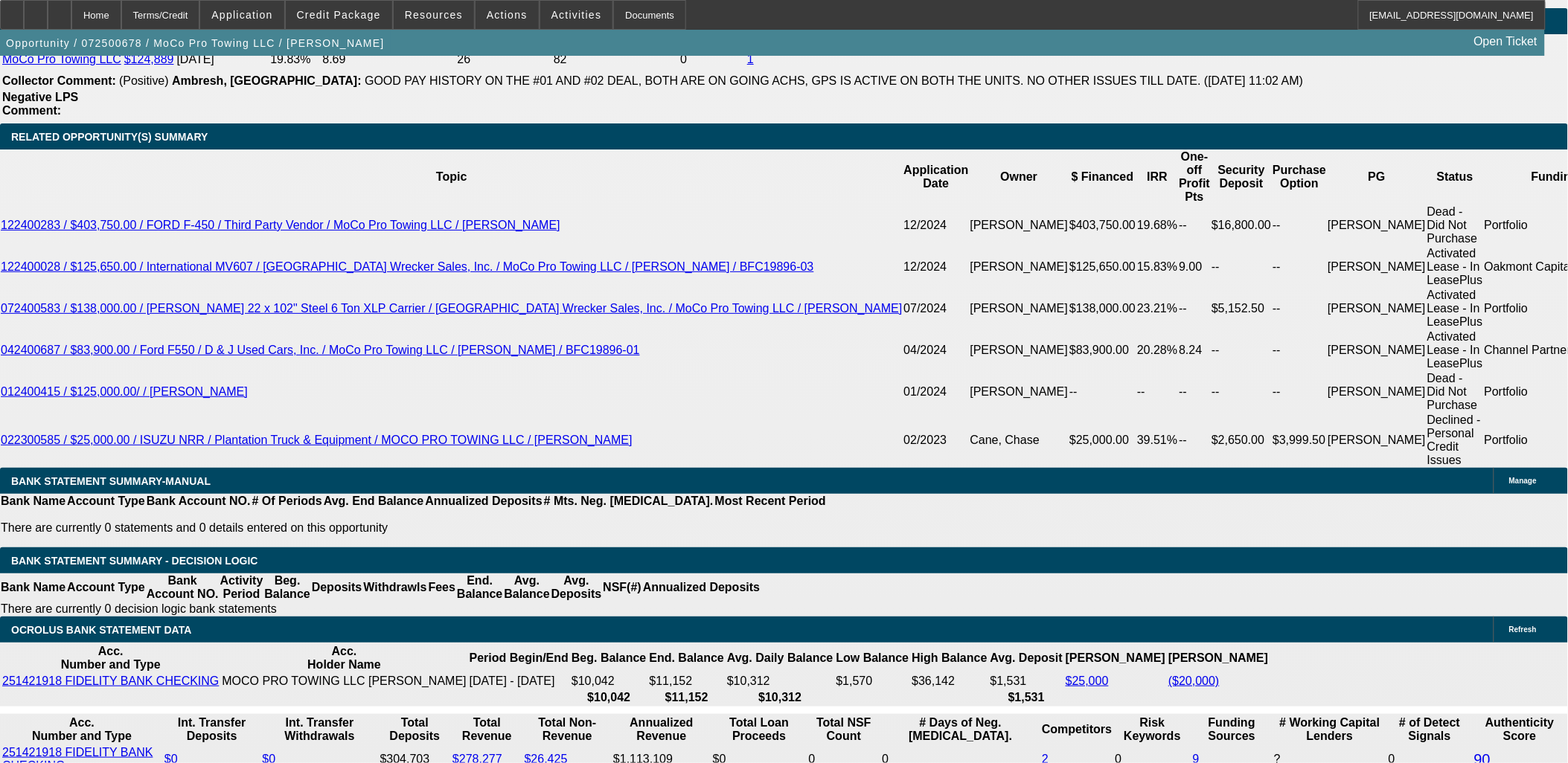
drag, startPoint x: 265, startPoint y: 236, endPoint x: 264, endPoint y: 271, distance: 35.0
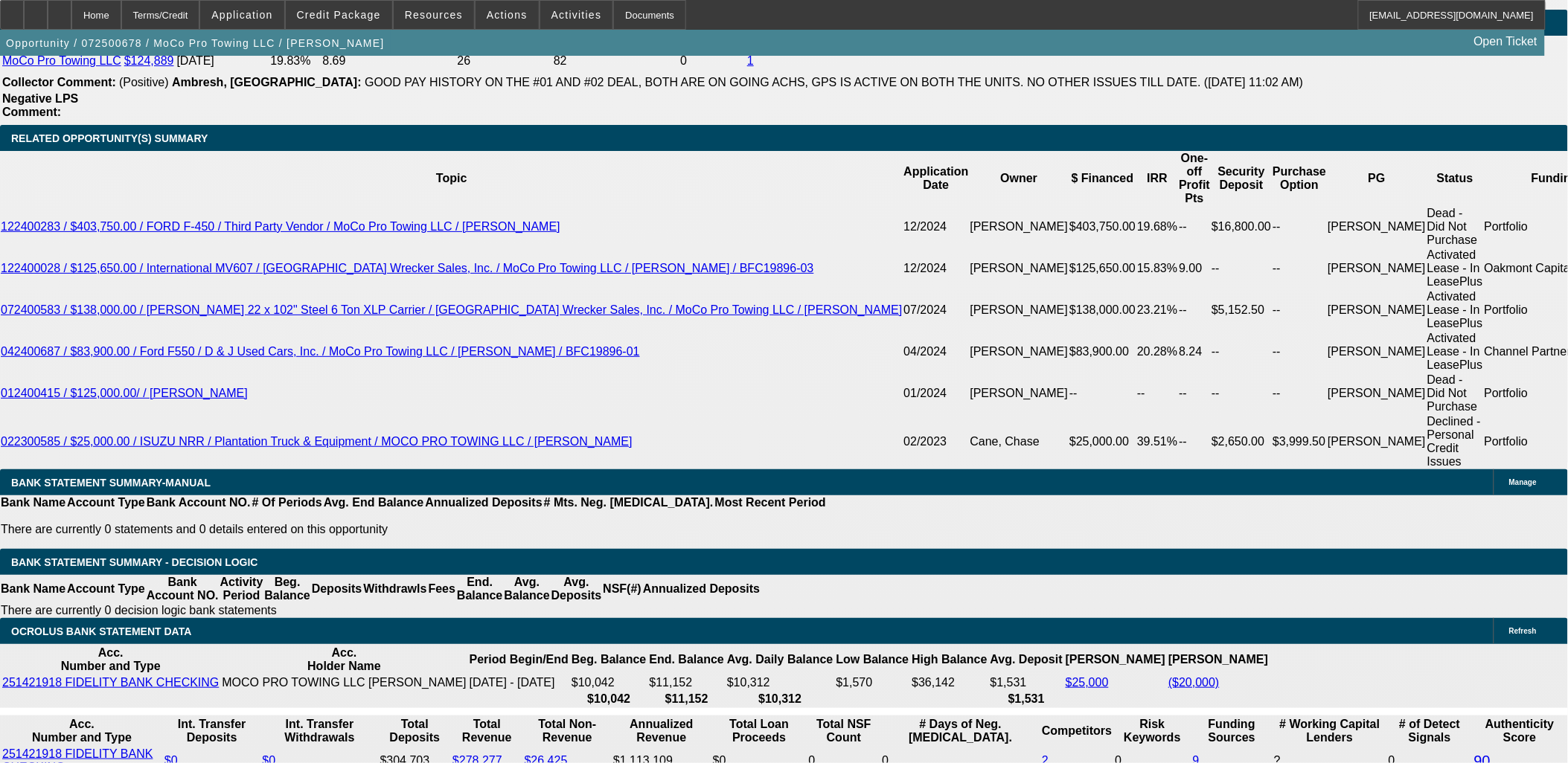
scroll to position [2509, 0]
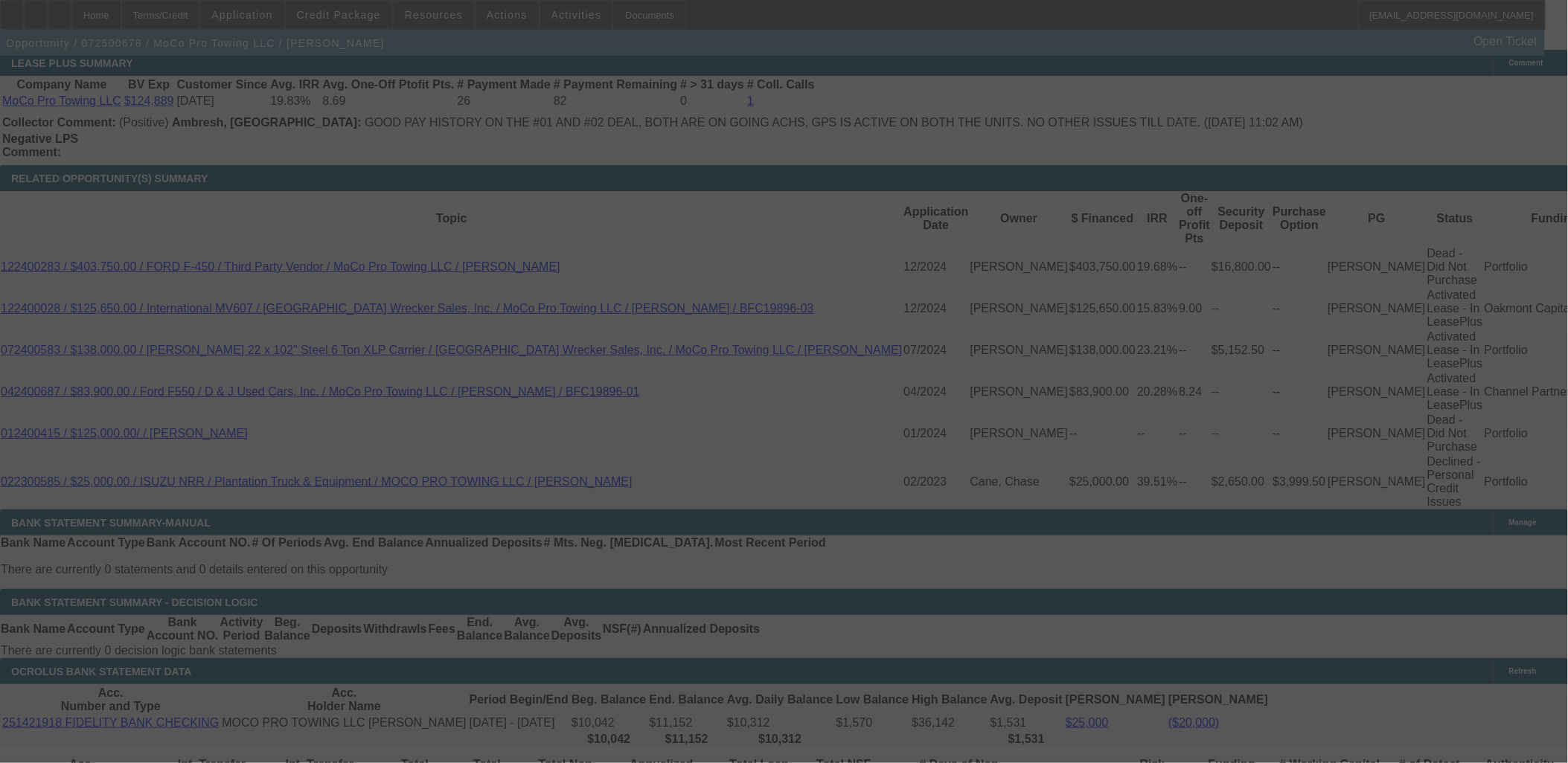
scroll to position [2591, 0]
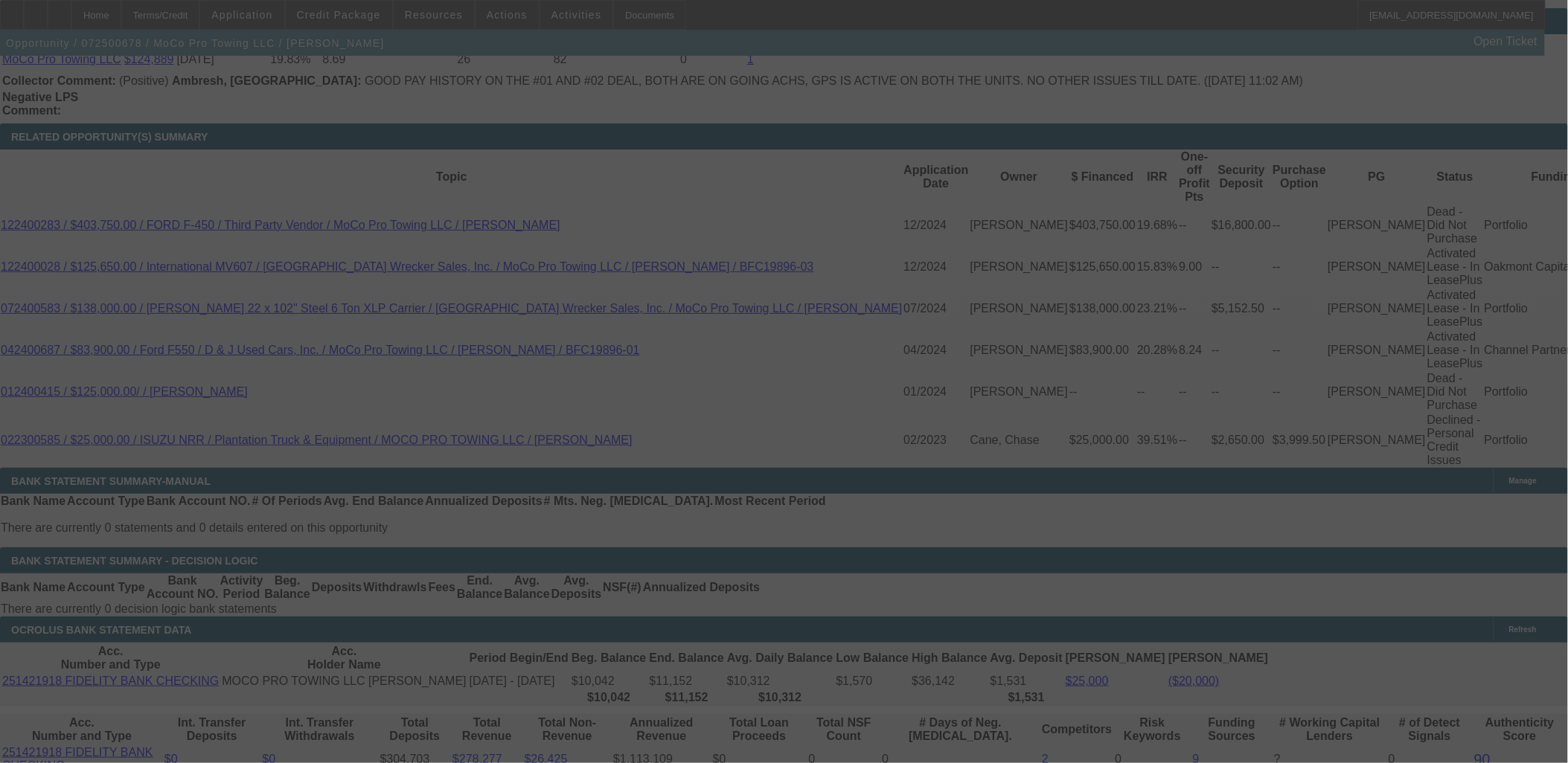
select select "0"
select select "6"
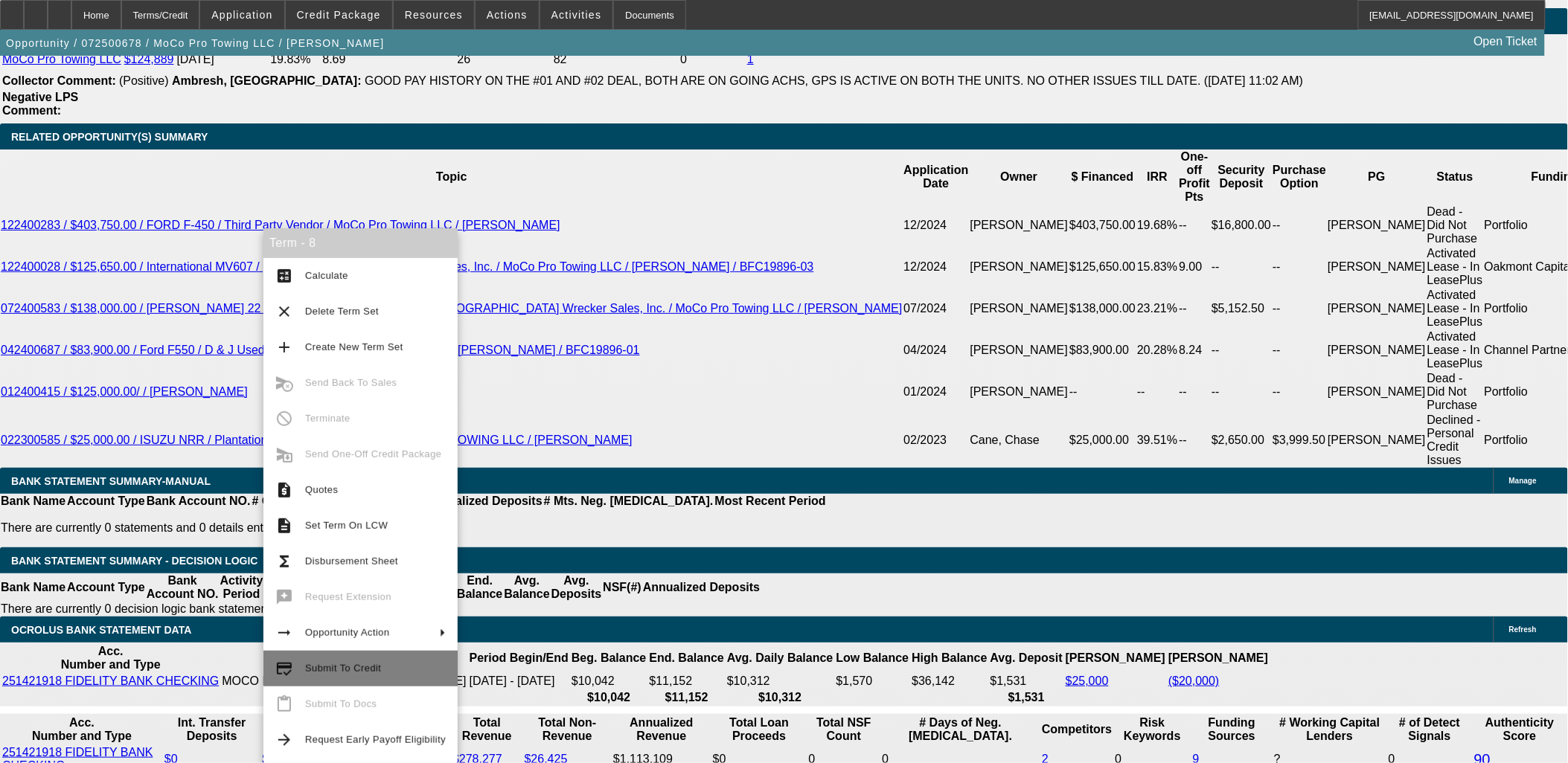
click at [408, 665] on span "Submit To Credit" at bounding box center [375, 669] width 141 height 18
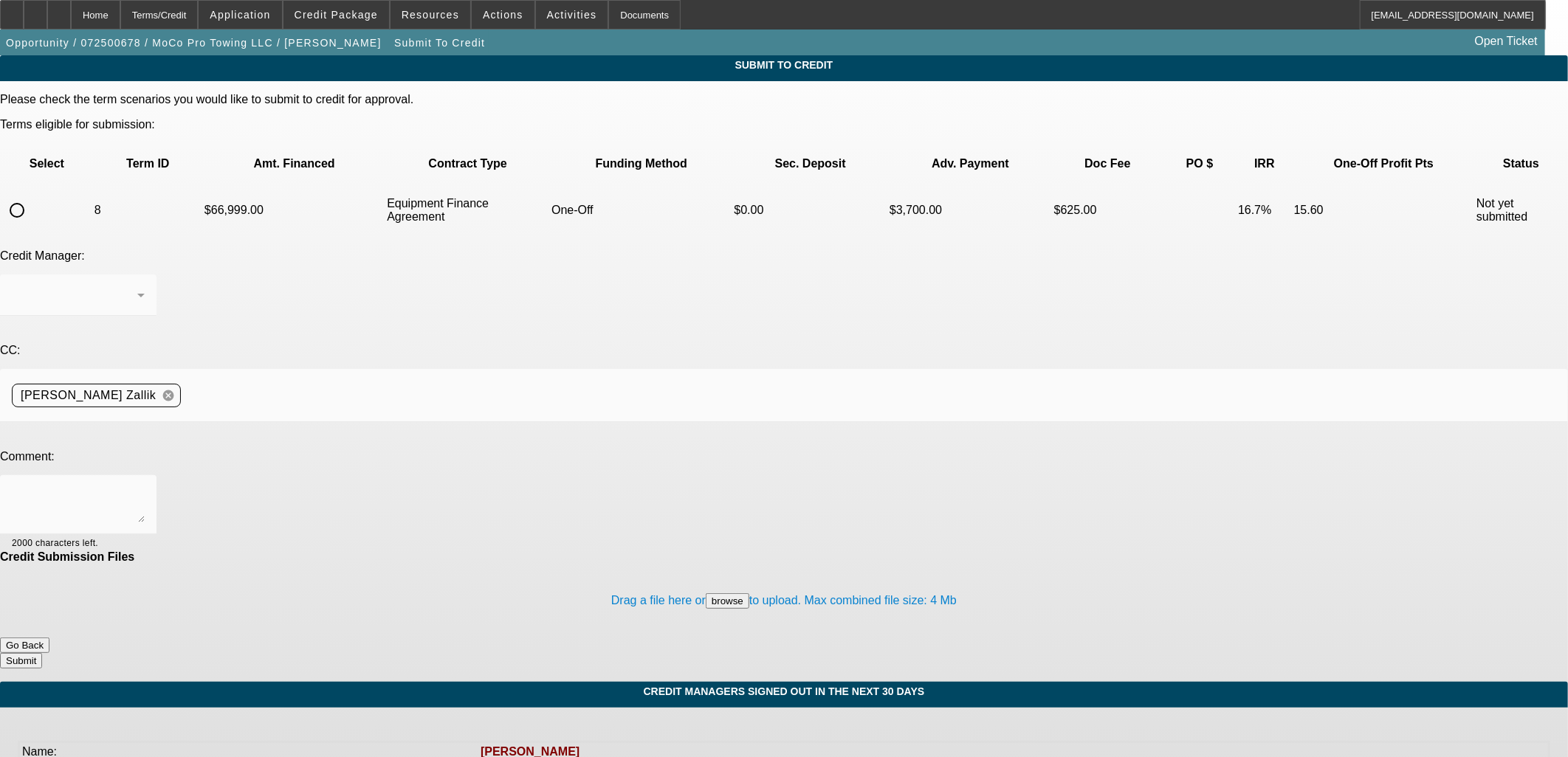
click at [32, 195] on div at bounding box center [17, 210] width 30 height 30
click at [65, 184] on td at bounding box center [47, 210] width 91 height 51
click at [32, 195] on input "radio" at bounding box center [17, 210] width 30 height 30
radio input "true"
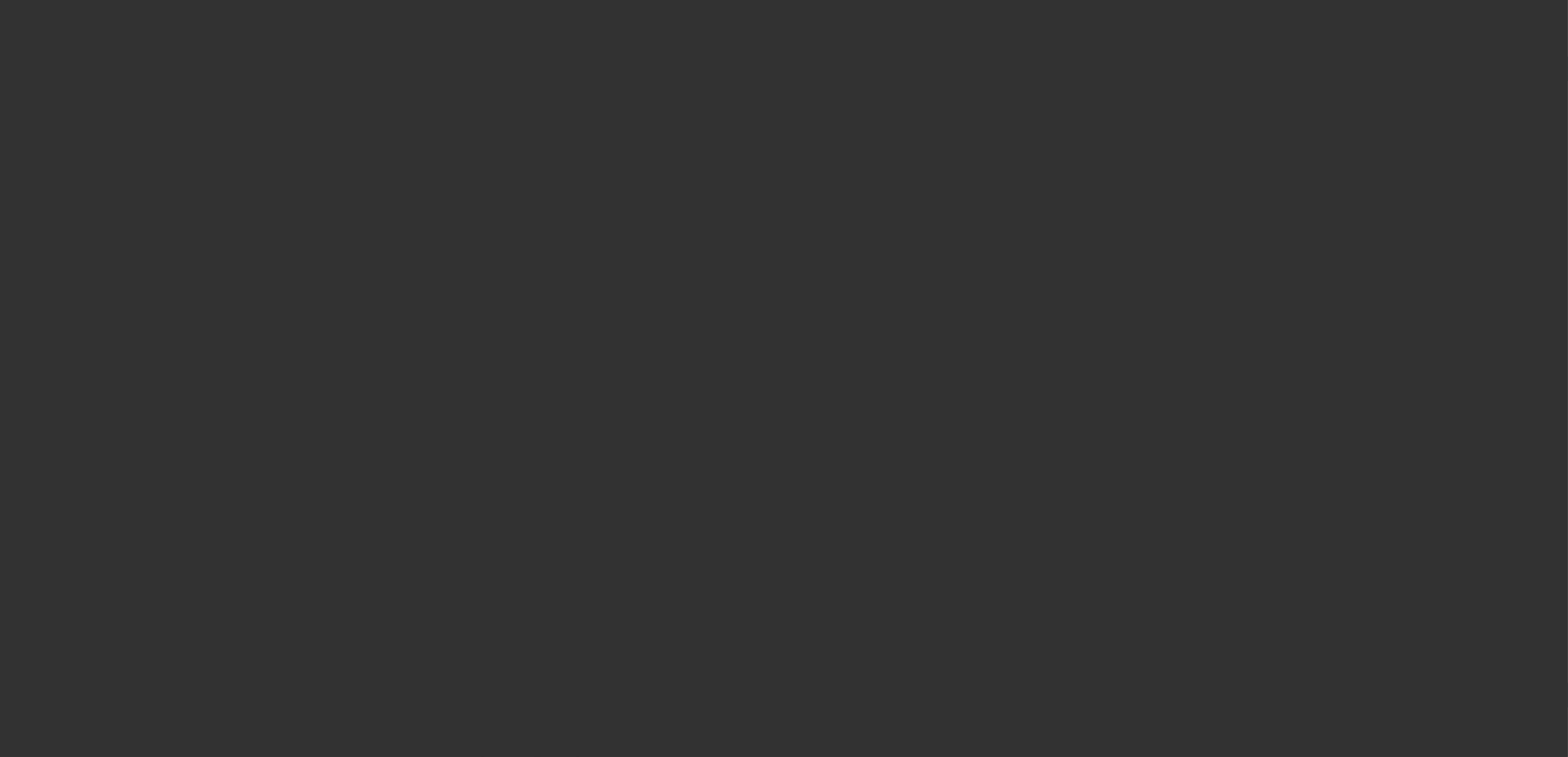
click at [372, 366] on div at bounding box center [784, 378] width 1568 height 757
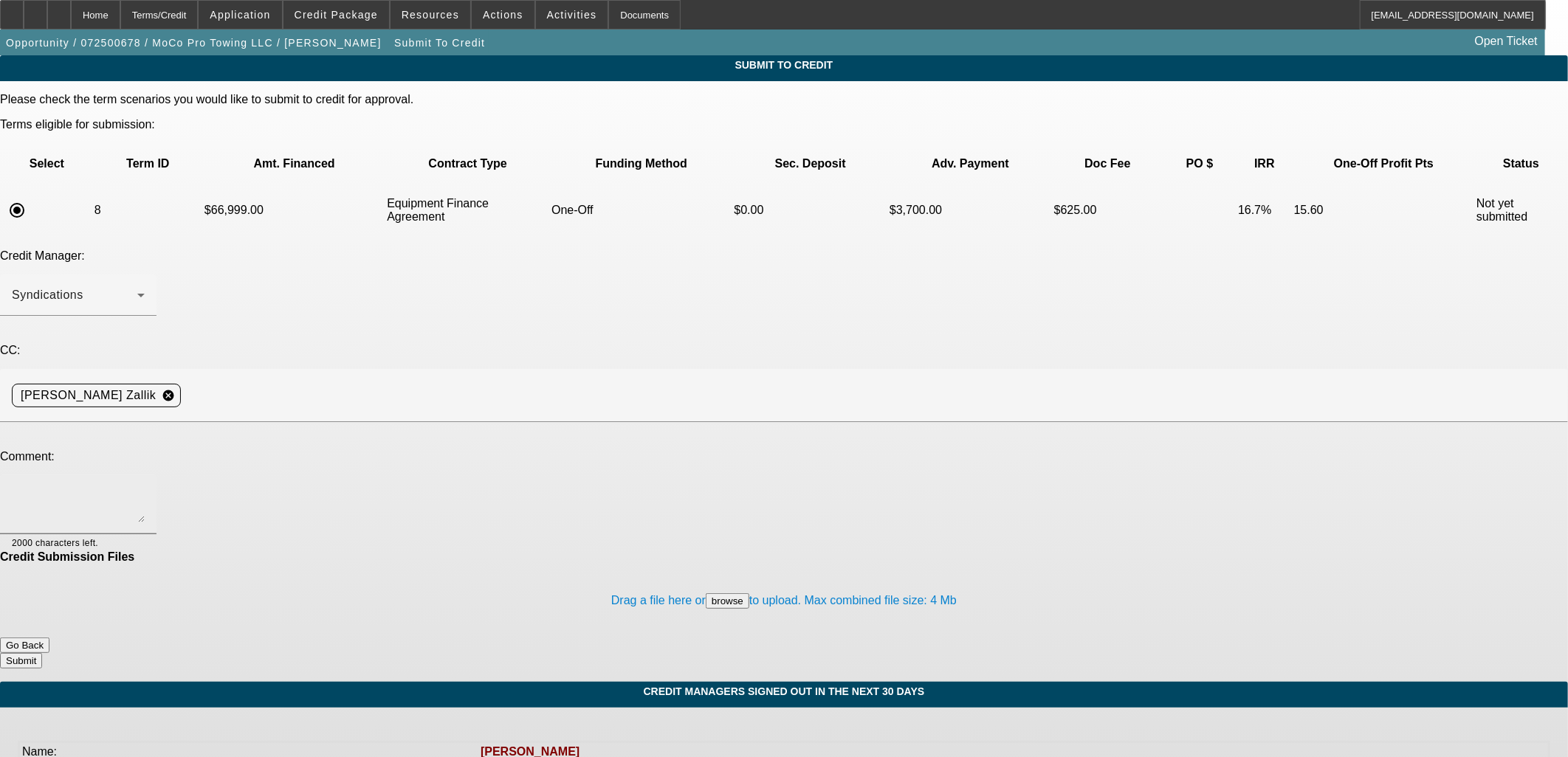
drag, startPoint x: 372, startPoint y: 366, endPoint x: 379, endPoint y: 350, distance: 17.5
click at [372, 363] on div at bounding box center [784, 378] width 1568 height 757
click at [145, 487] on textarea at bounding box center [78, 504] width 133 height 35
type textarea "Please send to UniFi to review for a formal approval. Thanks, Asher"
click at [354, 15] on span "Credit Package" at bounding box center [336, 15] width 84 height 12
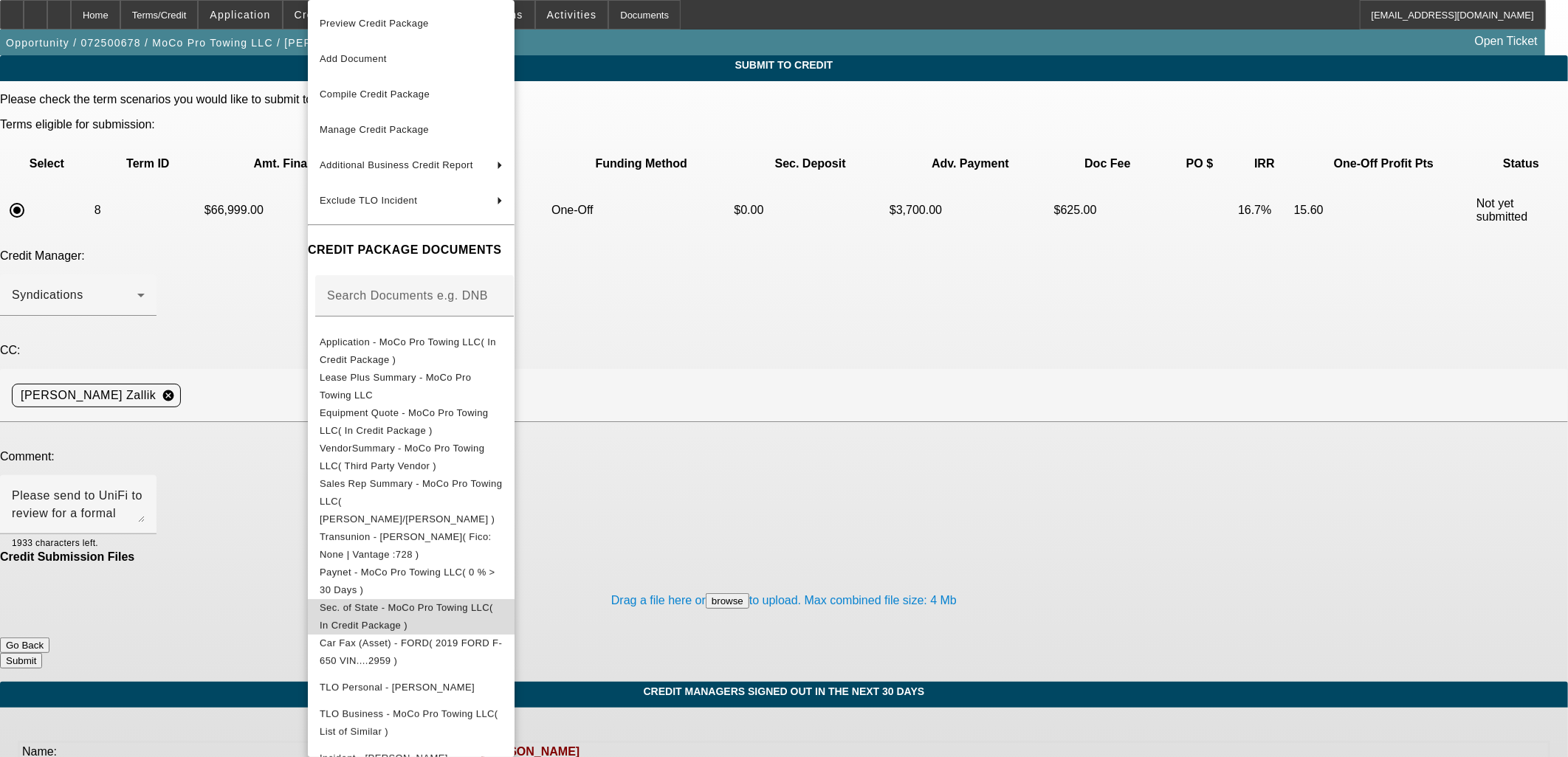
click at [459, 599] on button "Sec. of State - MoCo Pro Towing LLC( In Credit Package )" at bounding box center [411, 616] width 207 height 35
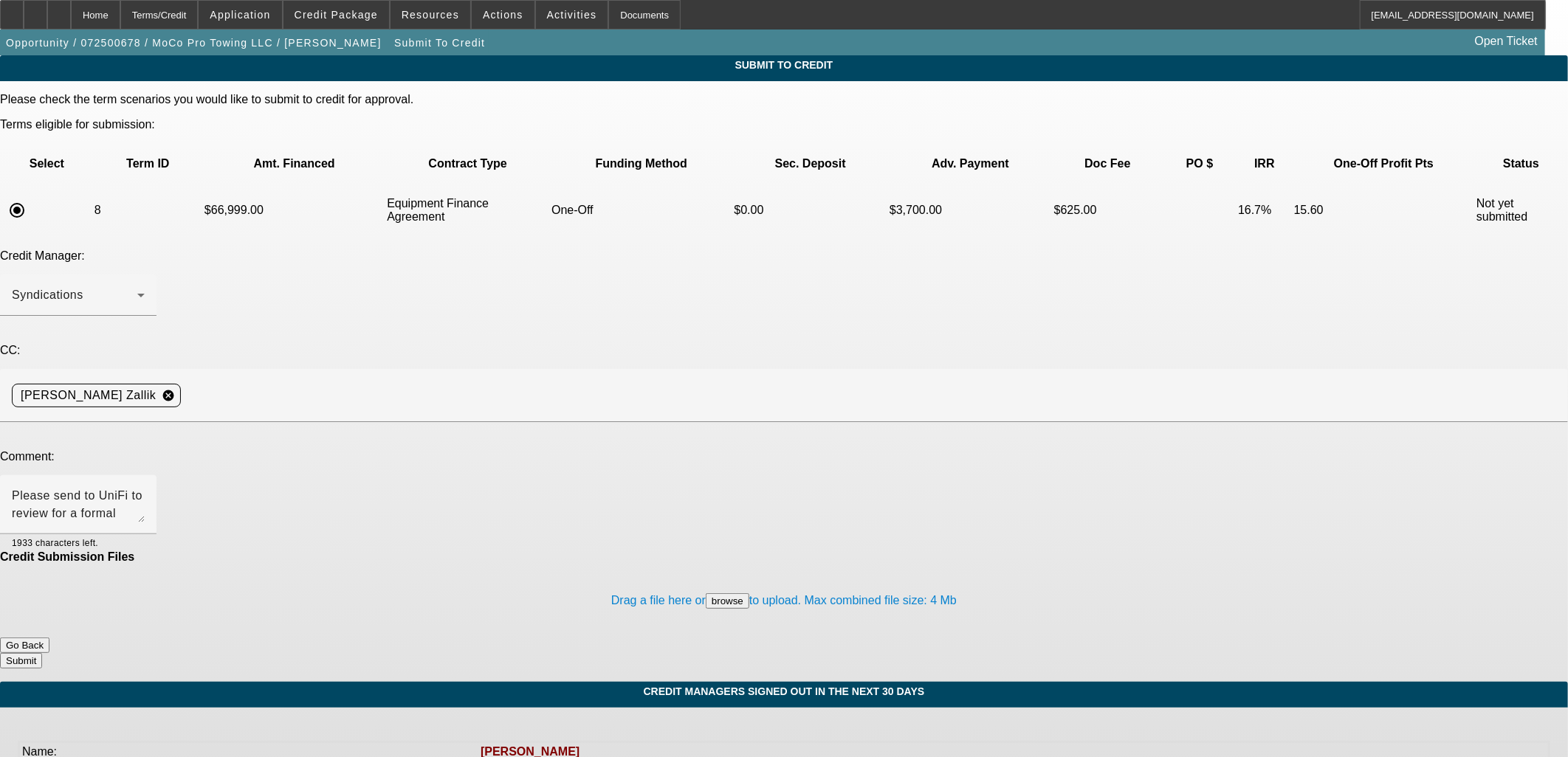
click at [42, 653] on button "Submit" at bounding box center [21, 661] width 42 height 16
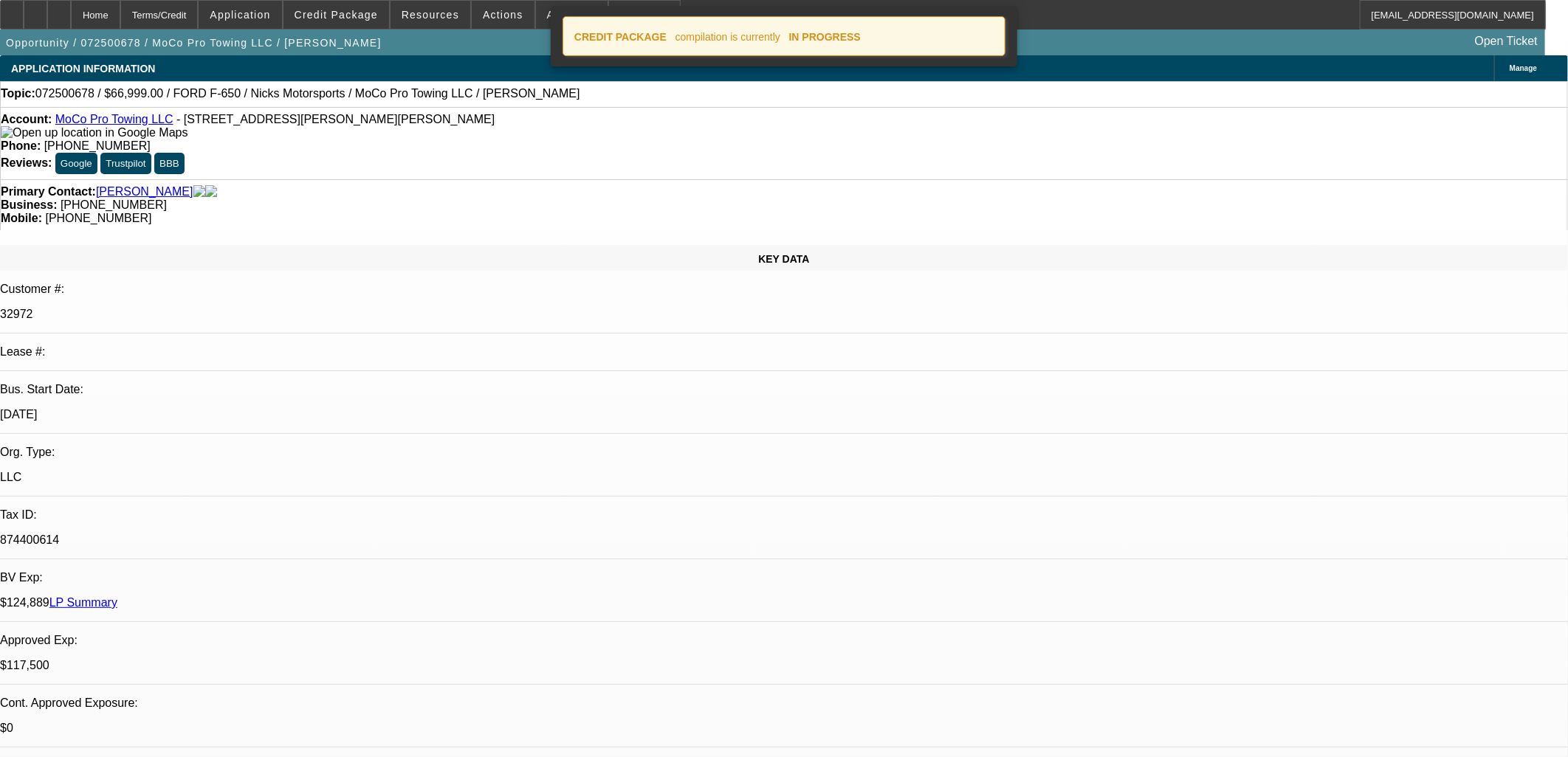
select select "0"
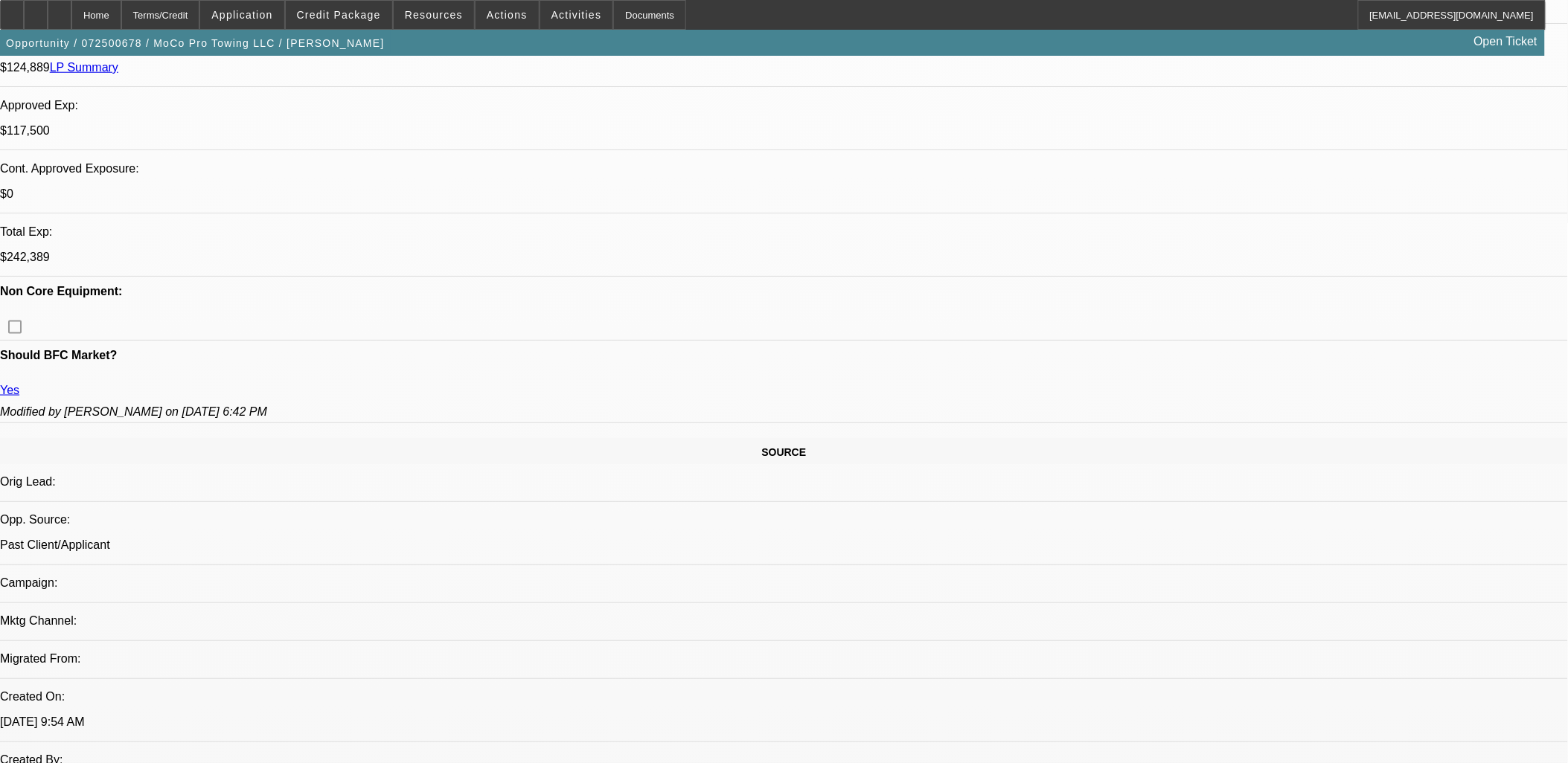
scroll to position [743, 0]
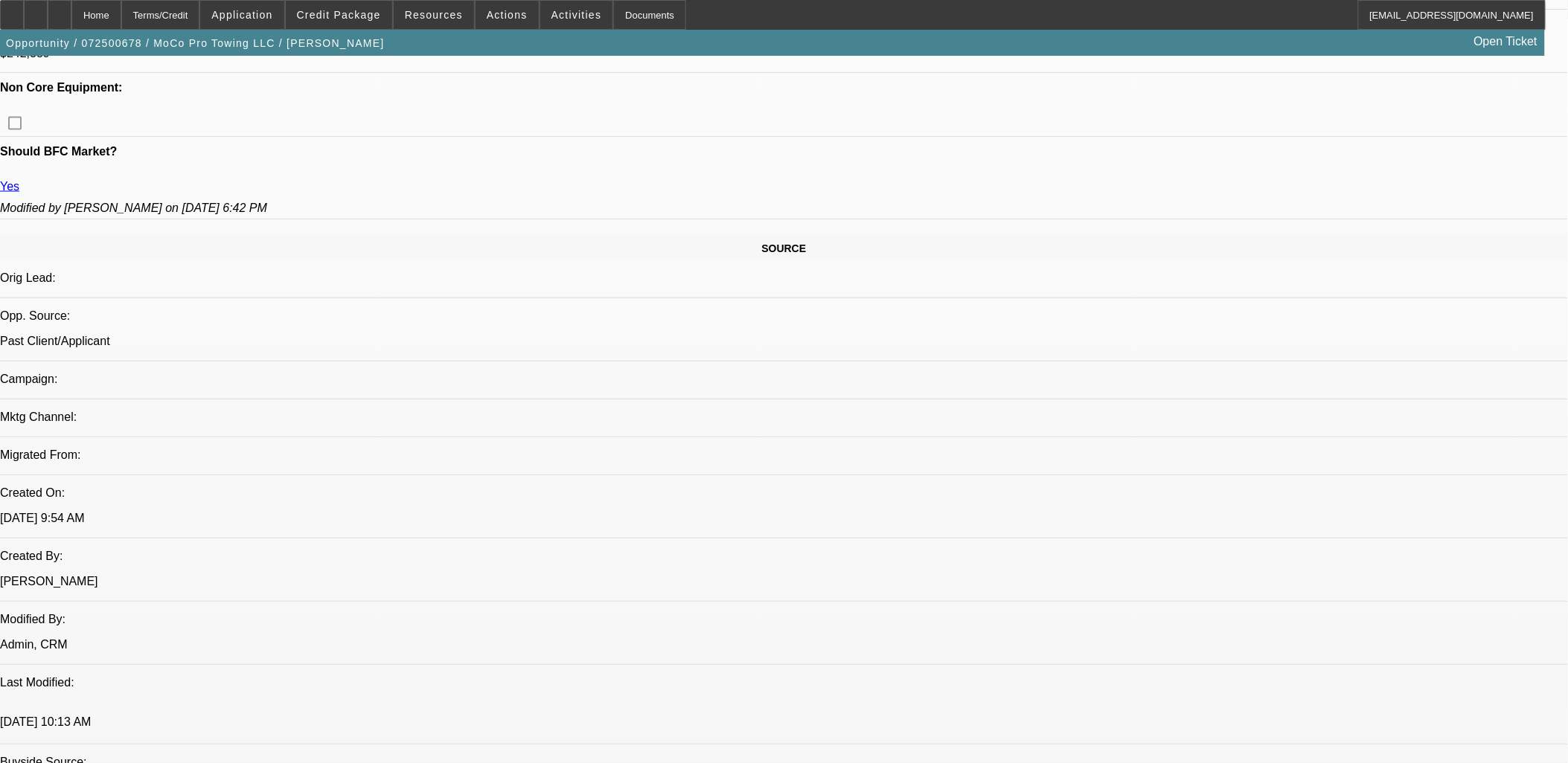
click at [381, 17] on span "Credit Package" at bounding box center [339, 15] width 84 height 12
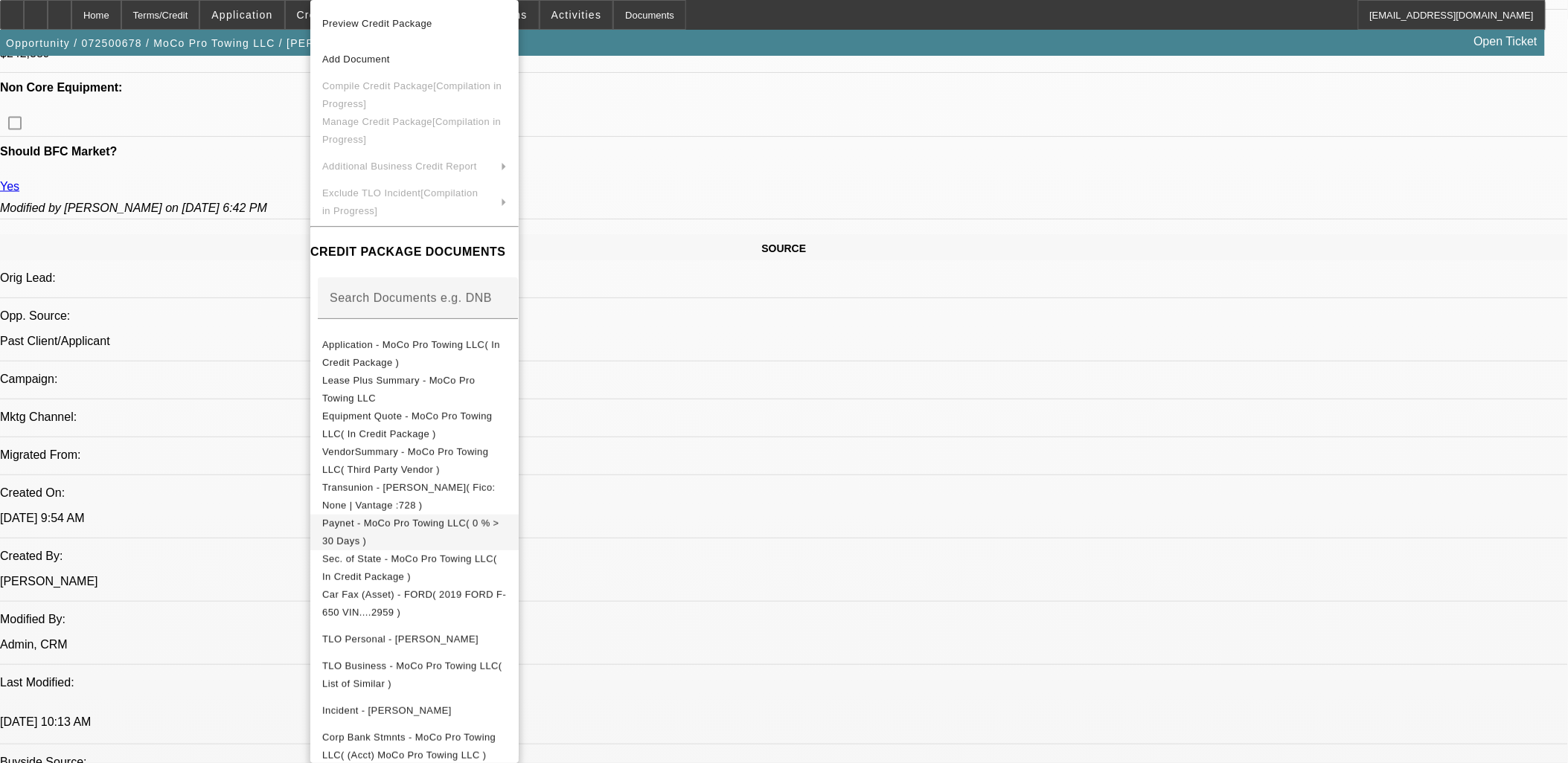
click at [507, 524] on span "Paynet - MoCo Pro Towing LLC( 0 % > 30 Days )" at bounding box center [414, 532] width 184 height 35
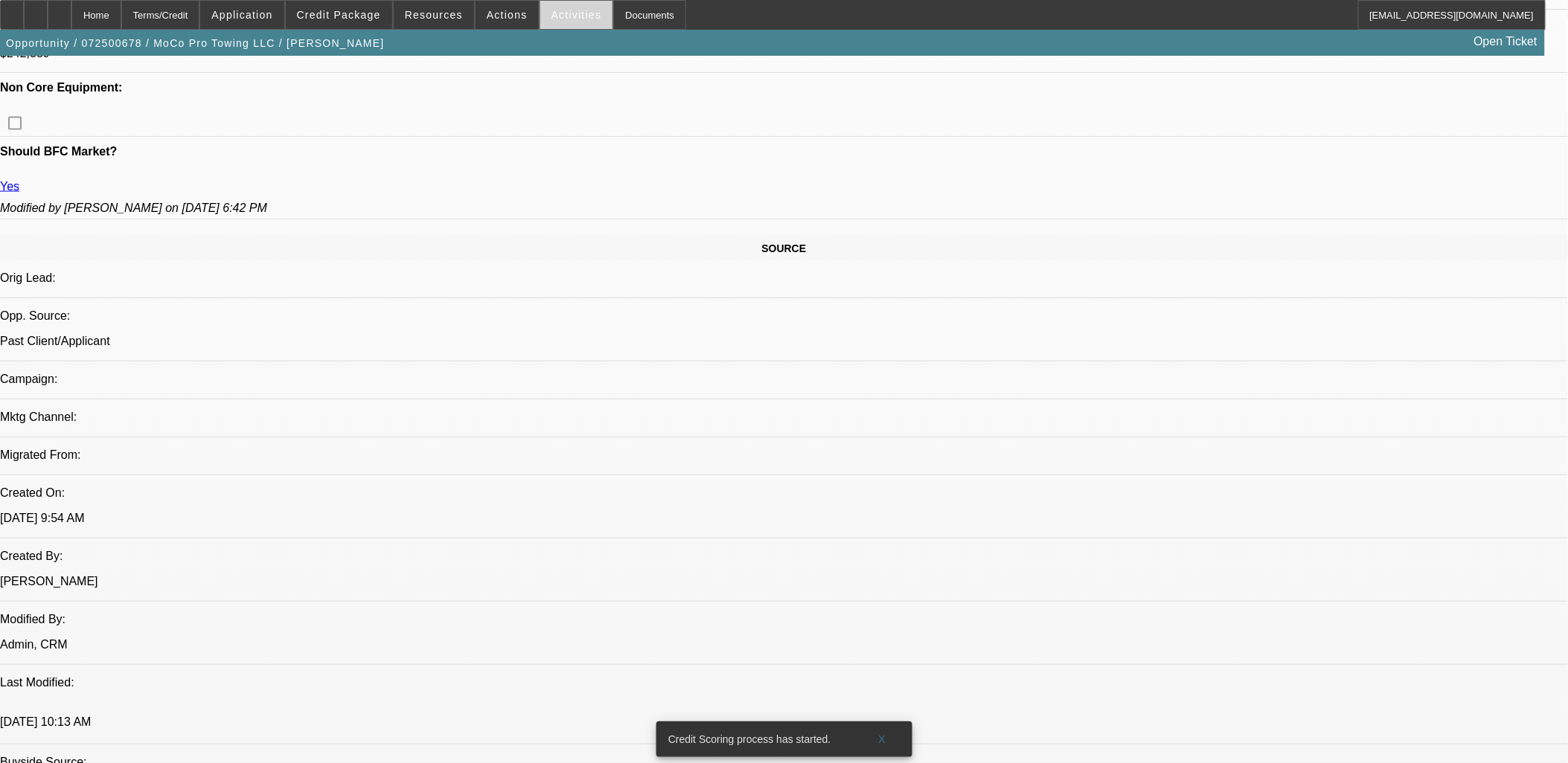
scroll to position [774, 0]
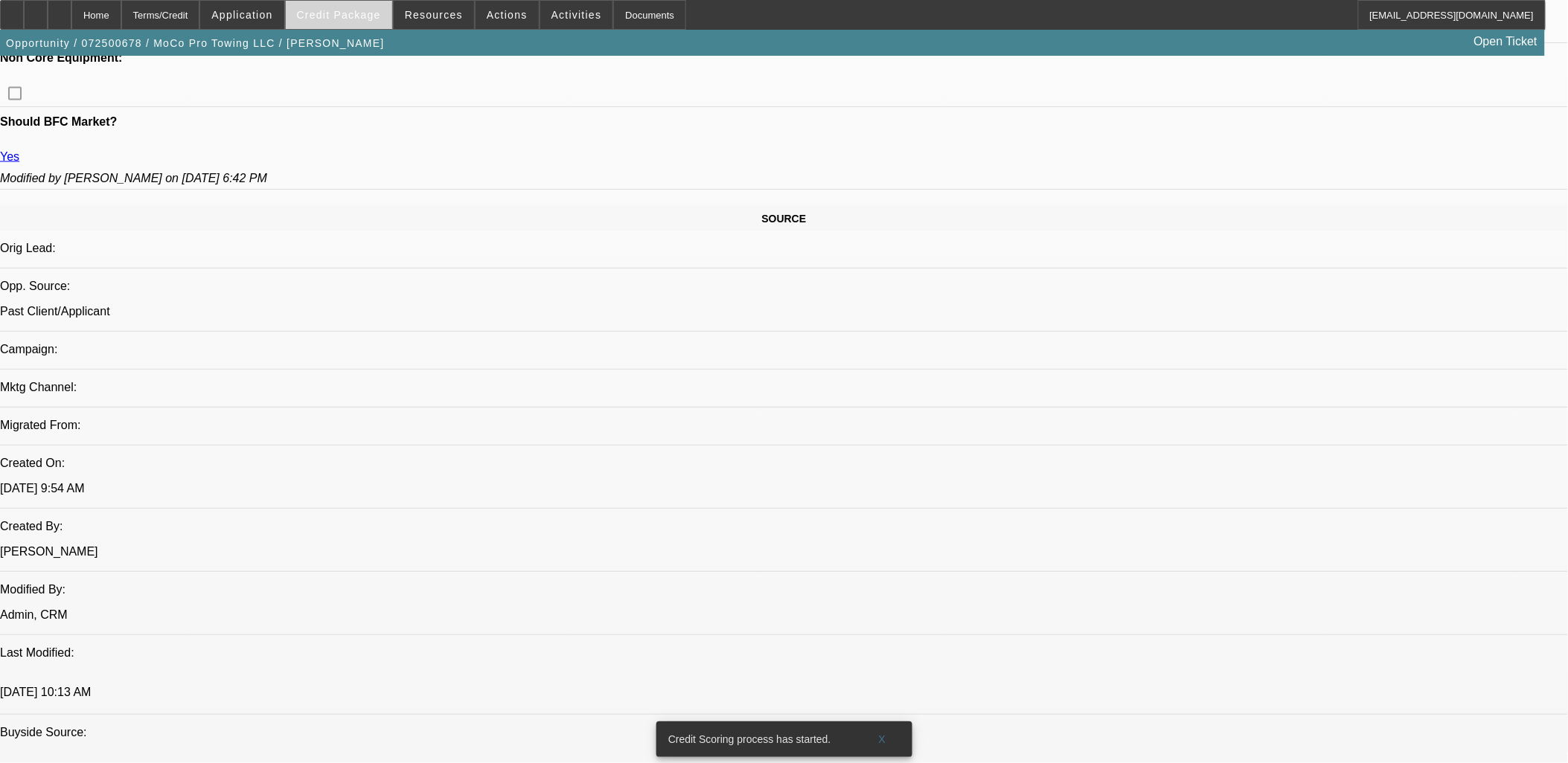
click at [353, 11] on span "Credit Package" at bounding box center [339, 15] width 84 height 12
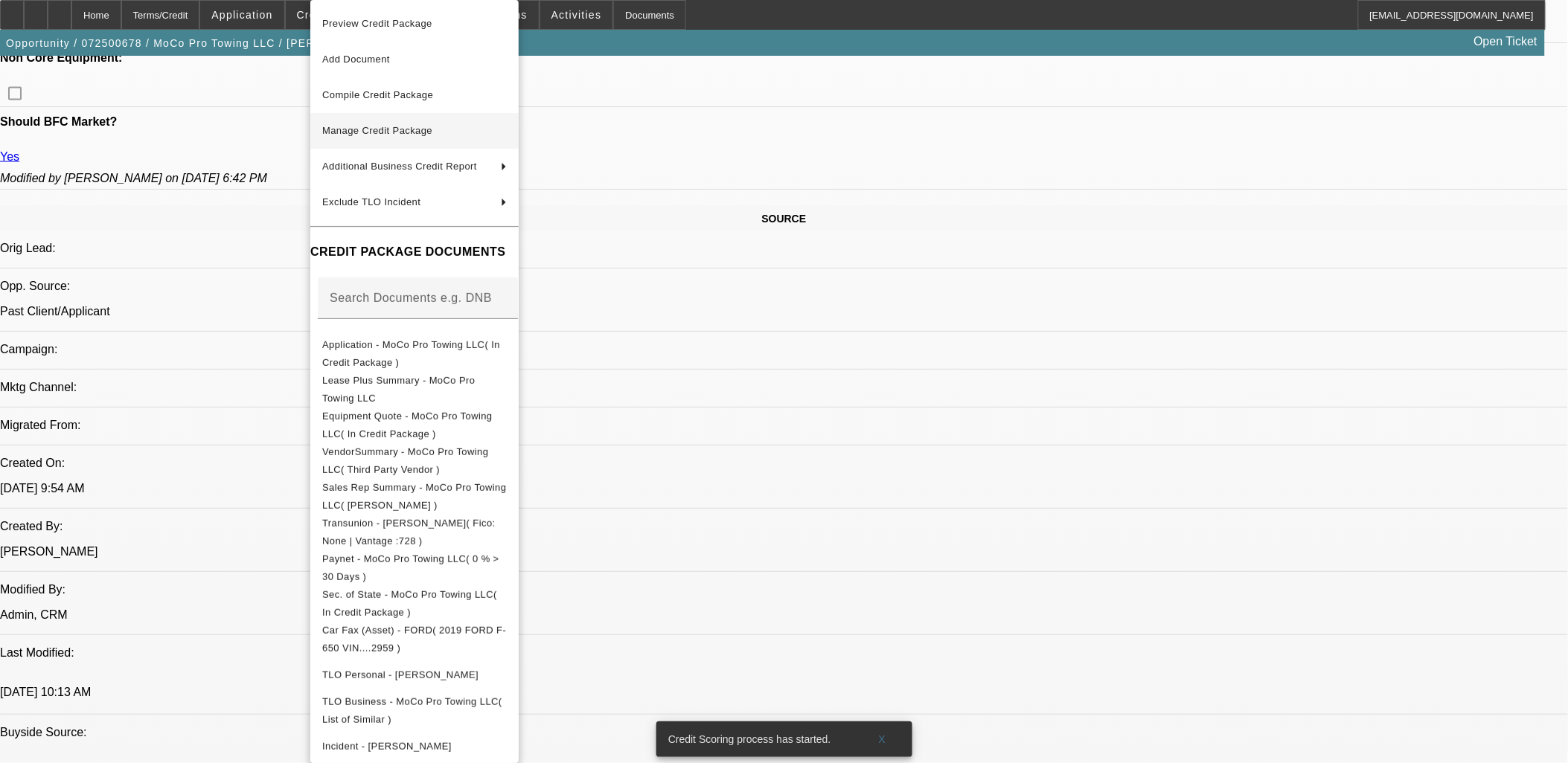
click at [384, 128] on span "Manage Credit Package" at bounding box center [377, 130] width 110 height 11
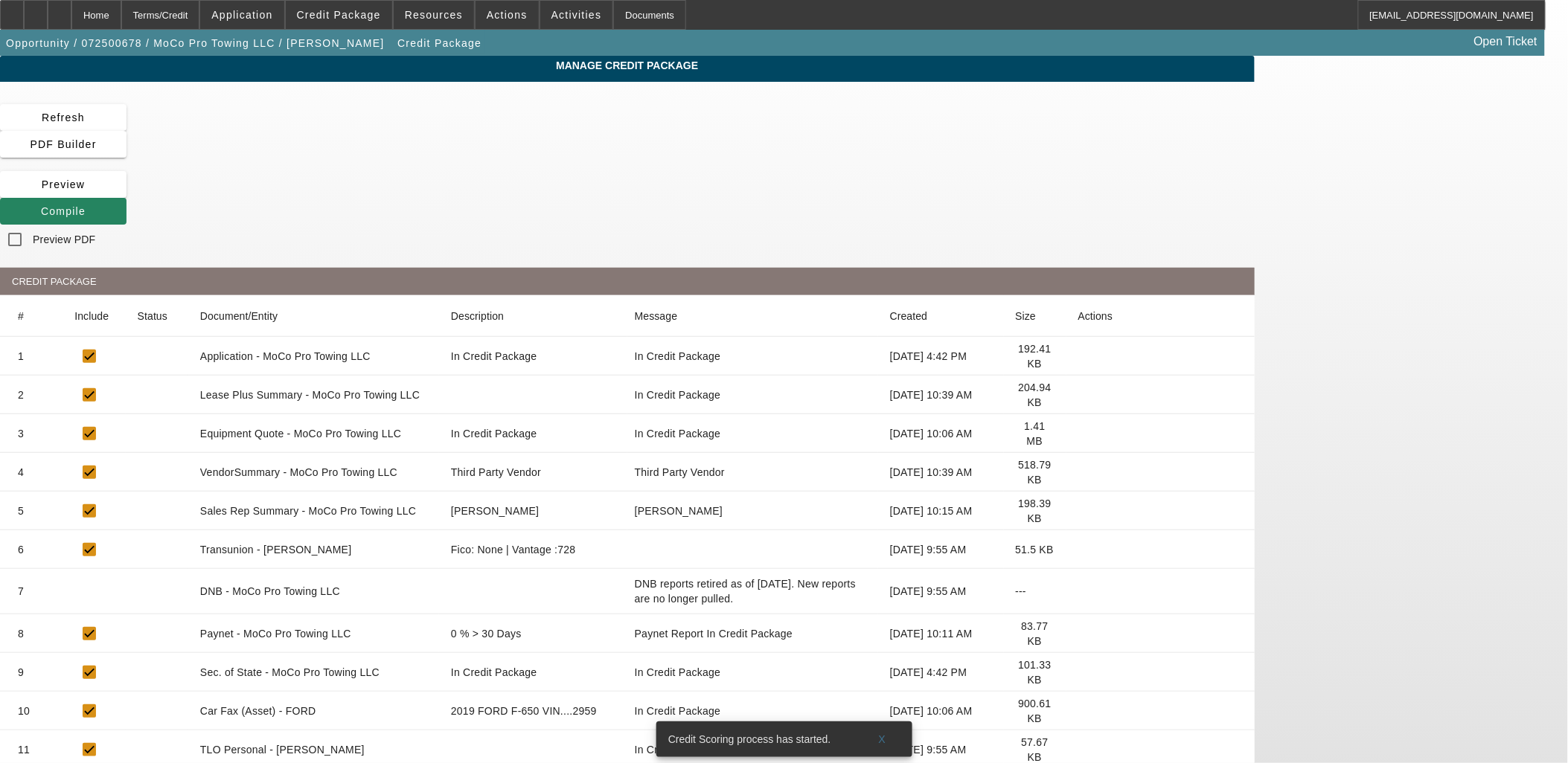
click at [1078, 634] on icon at bounding box center [1078, 634] width 0 height 0
click at [234, 40] on span "Opportunity / 072500678 / MoCo Pro Towing LLC / Johnson, Donald" at bounding box center [196, 43] width 379 height 12
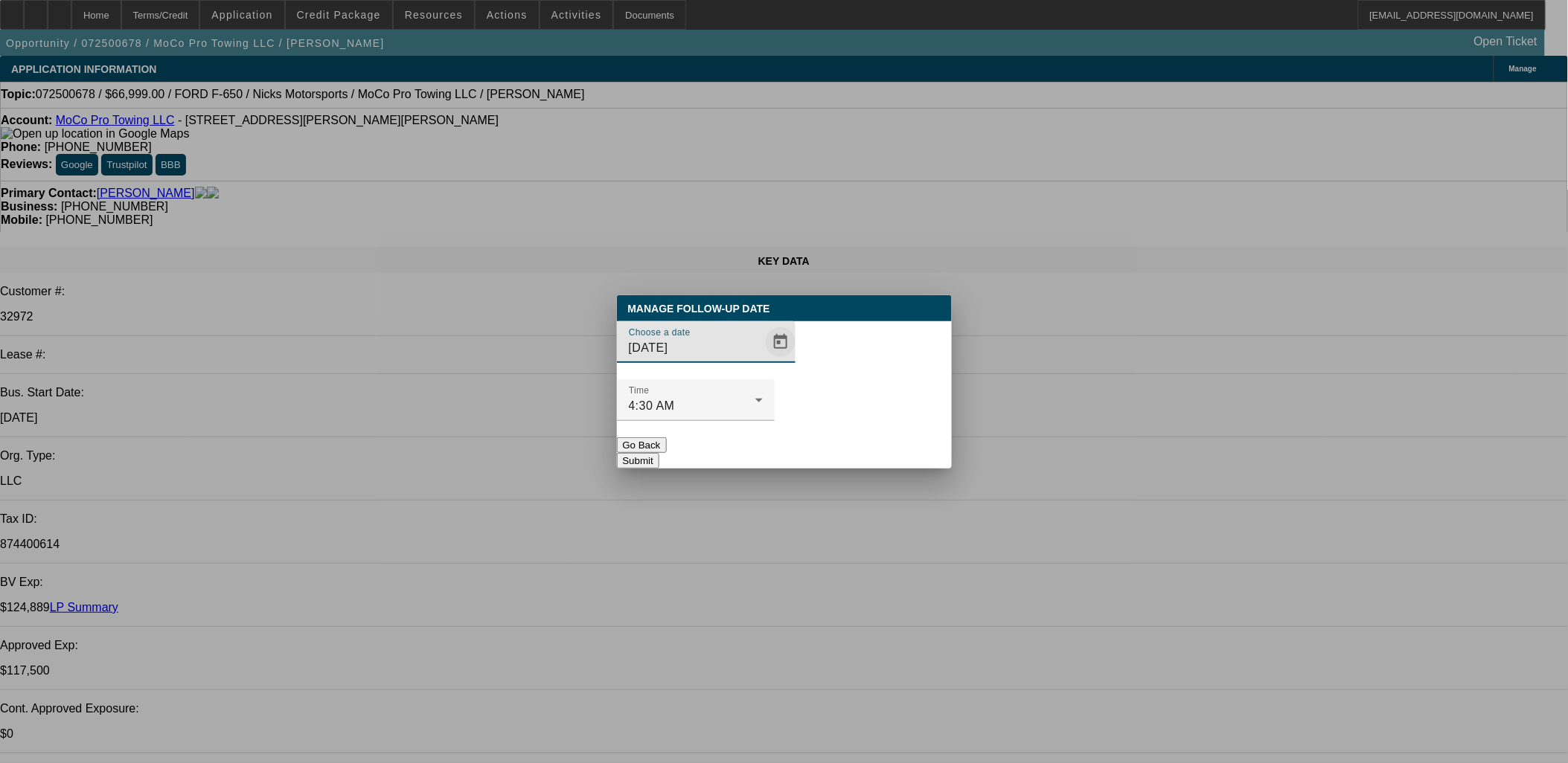
click at [763, 360] on span "Open calendar" at bounding box center [780, 341] width 35 height 35
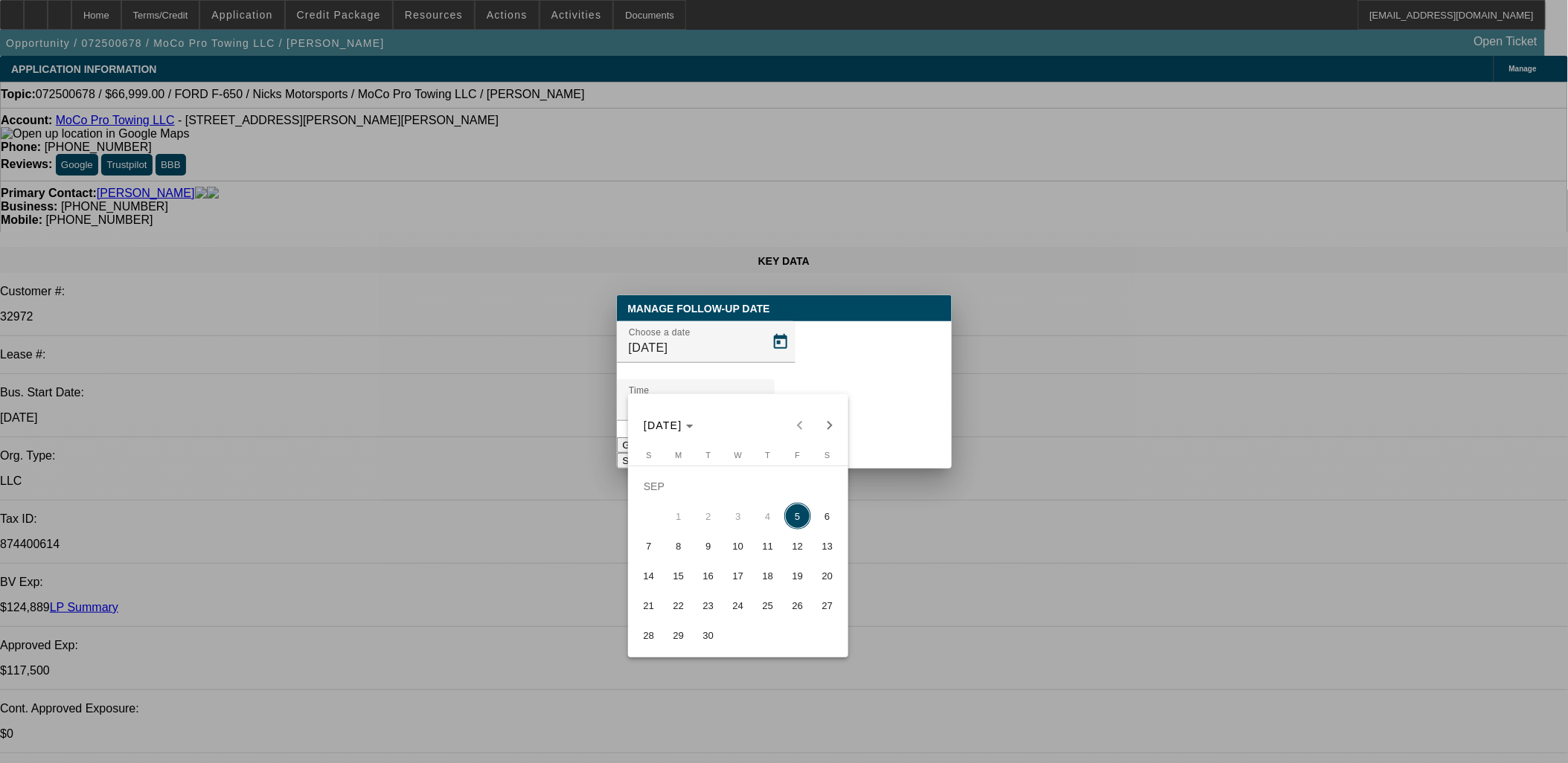
click at [679, 552] on span "8" at bounding box center [679, 546] width 27 height 27
click at [927, 435] on div at bounding box center [784, 381] width 1568 height 763
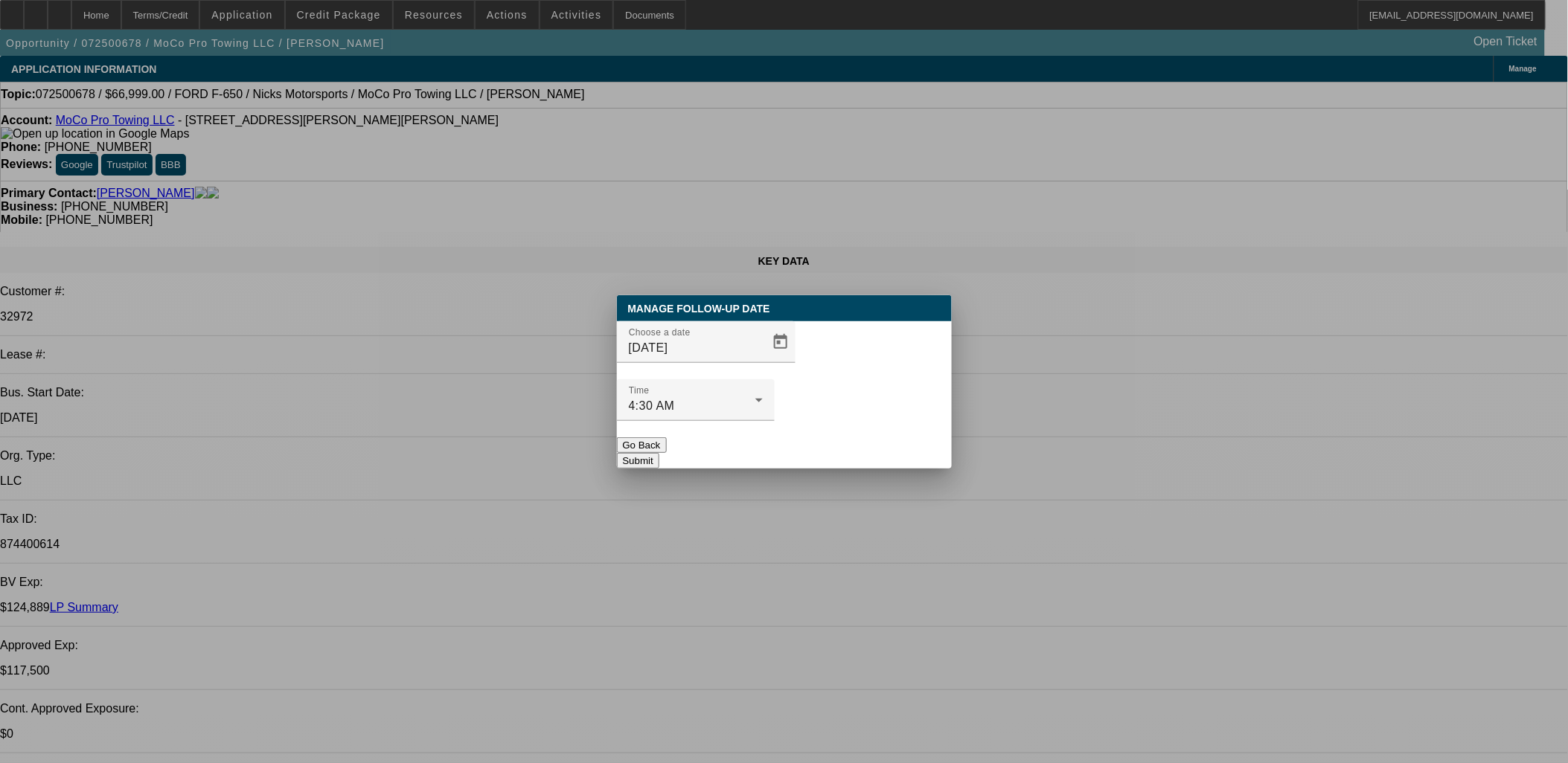
click at [660, 453] on button "Submit" at bounding box center [638, 461] width 42 height 16
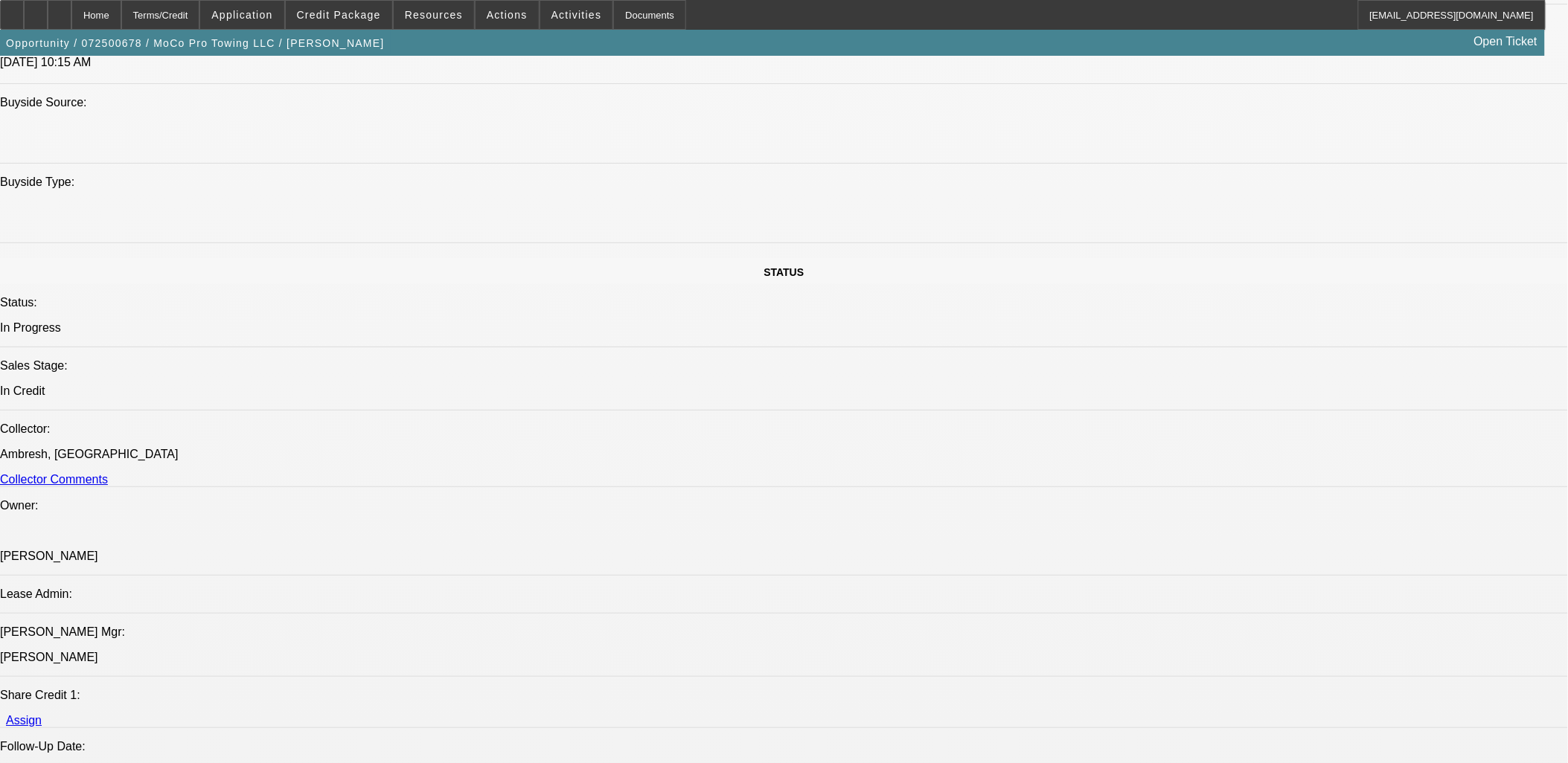
scroll to position [1074, 0]
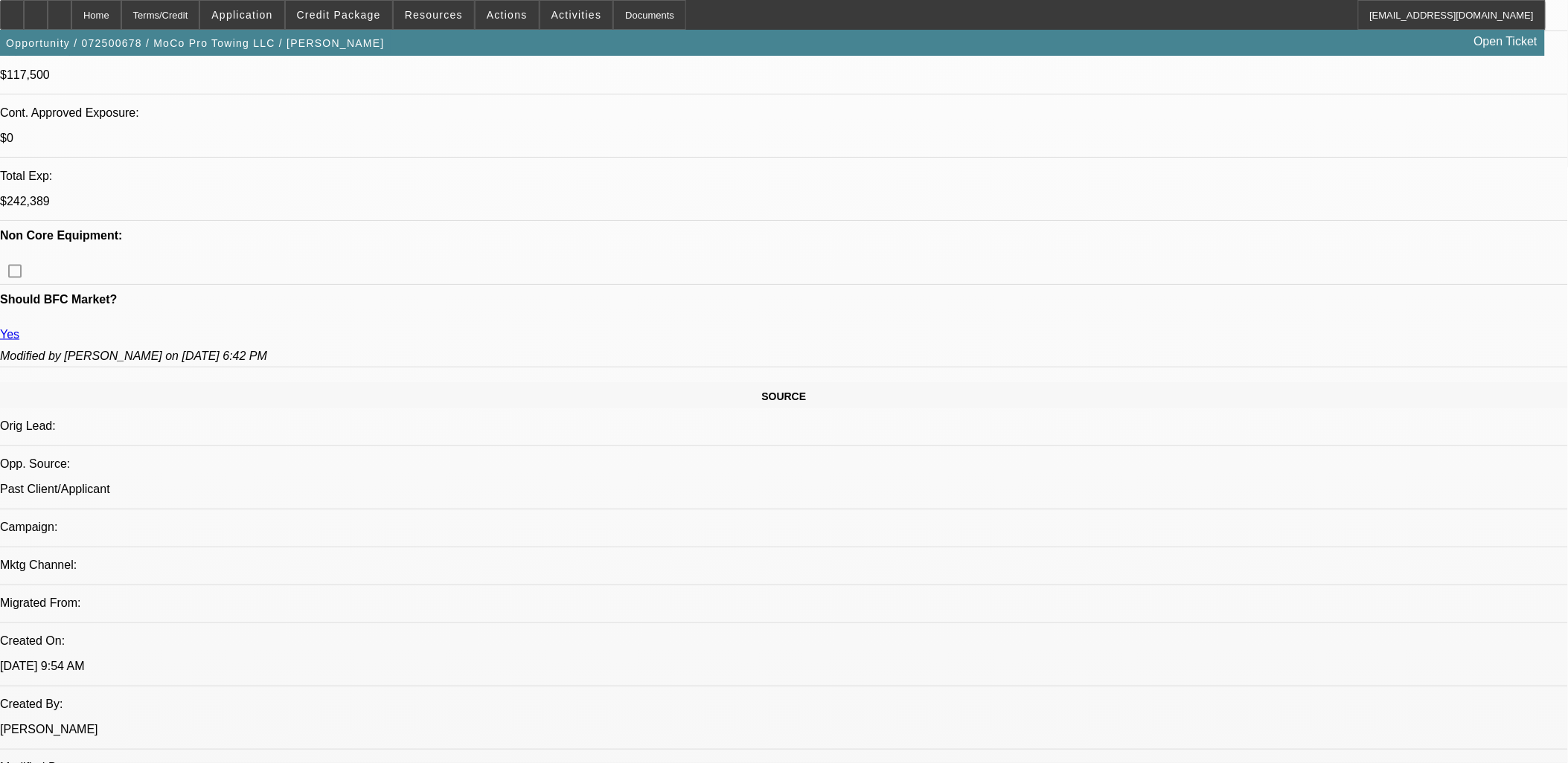
scroll to position [578, 0]
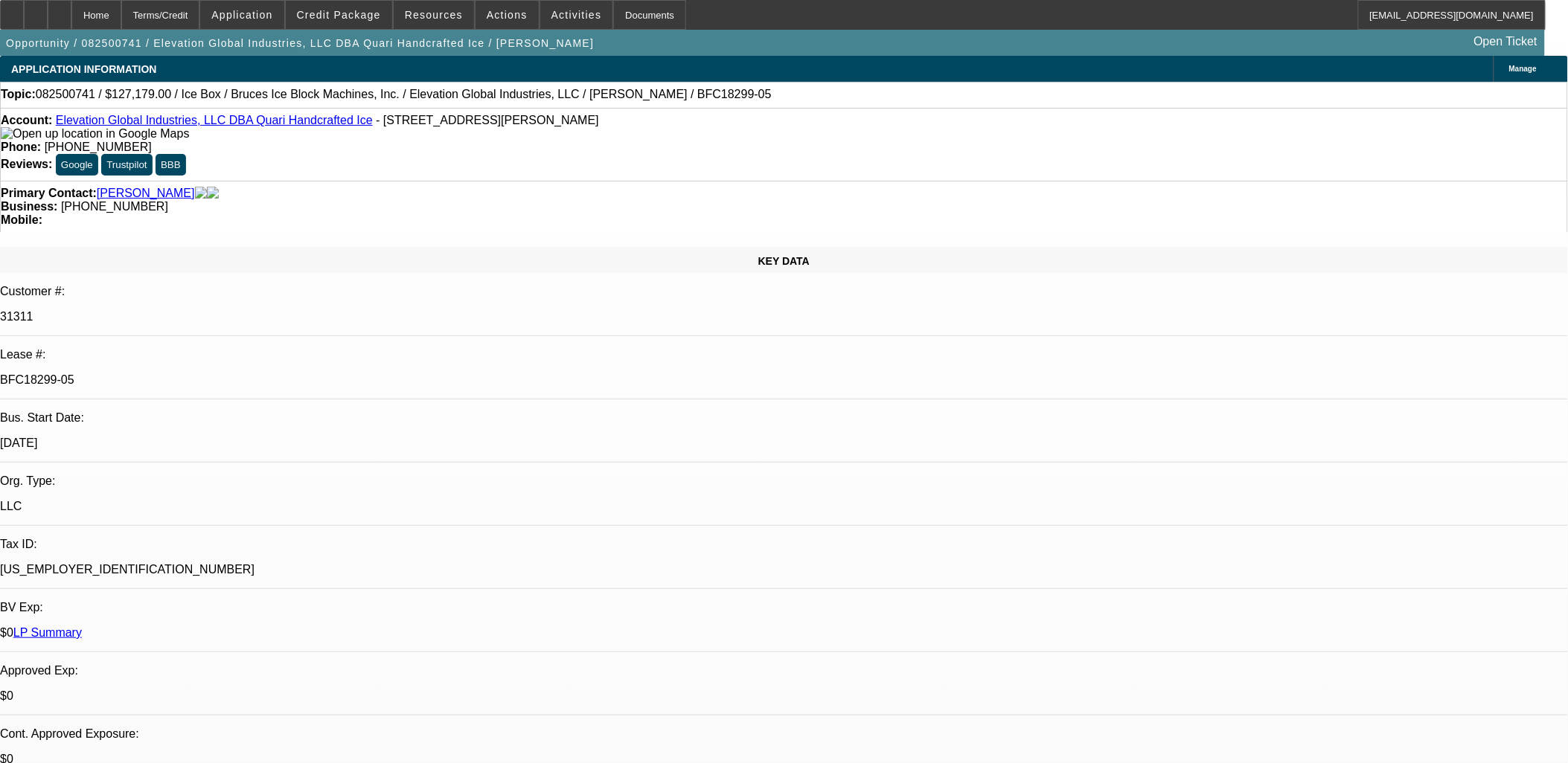
select select "0"
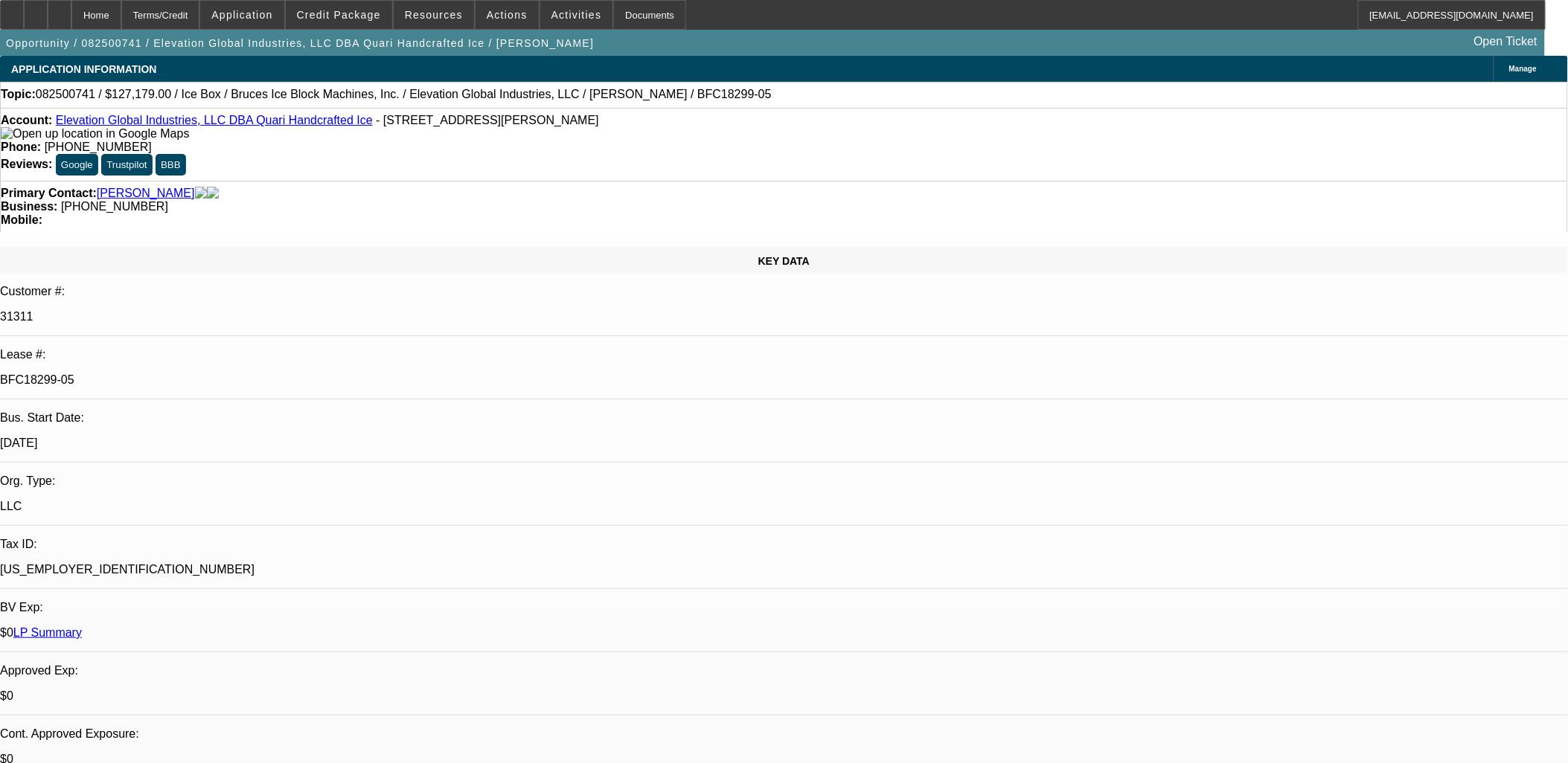
select select "0"
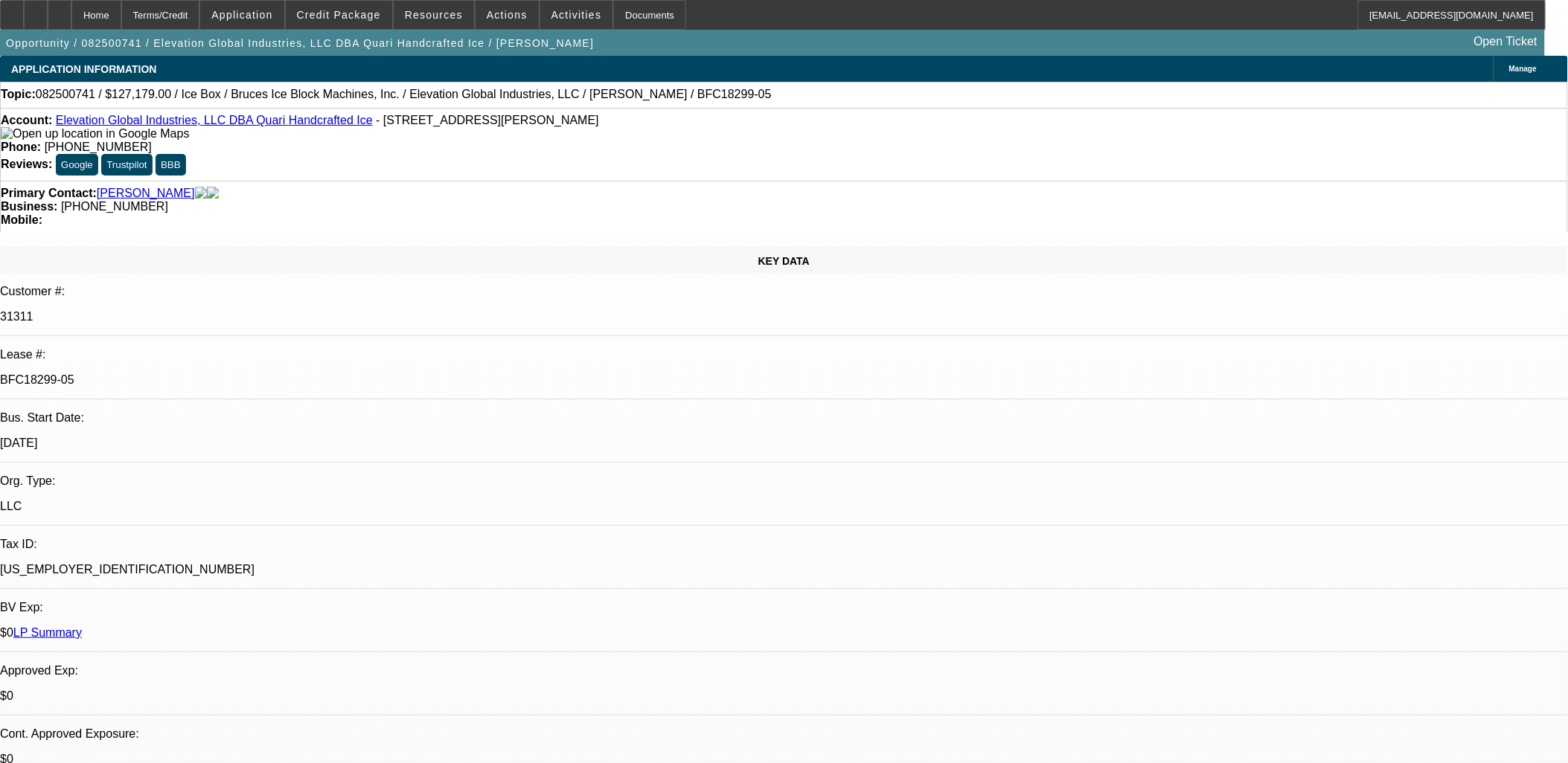
select select "0"
select select "1"
select select "6"
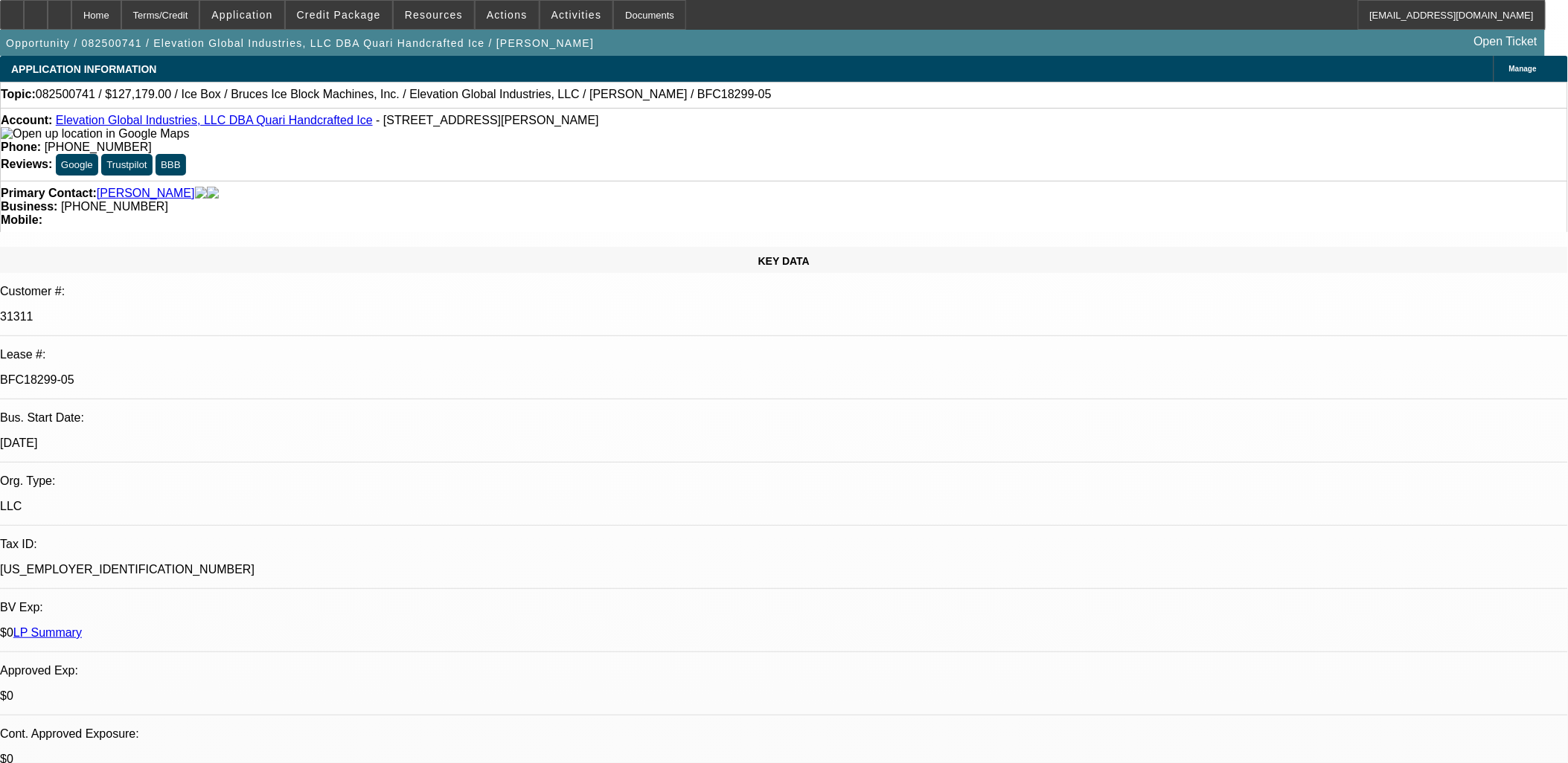
select select "1"
select select "6"
select select "1"
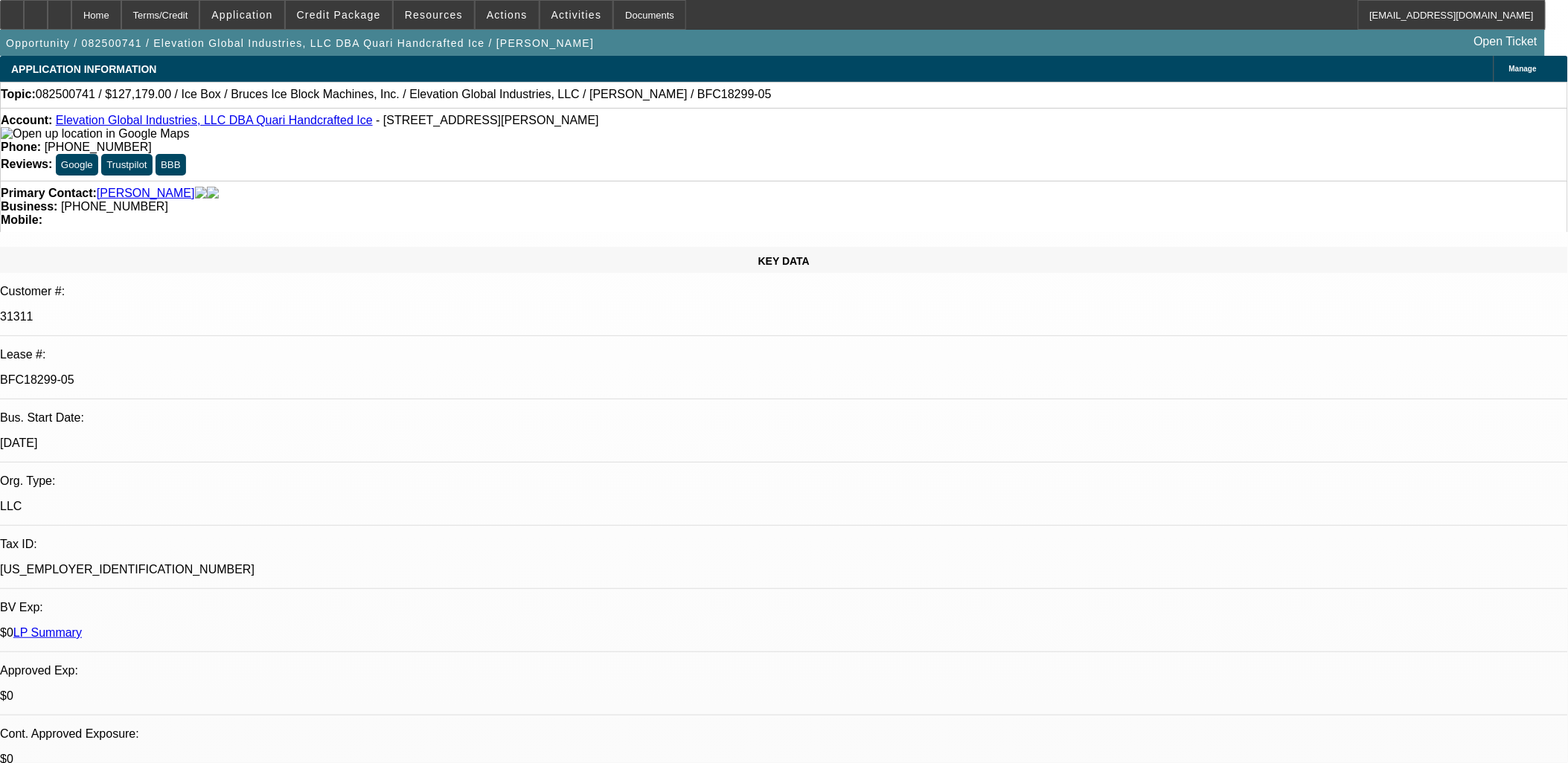
select select "6"
select select "1"
select select "6"
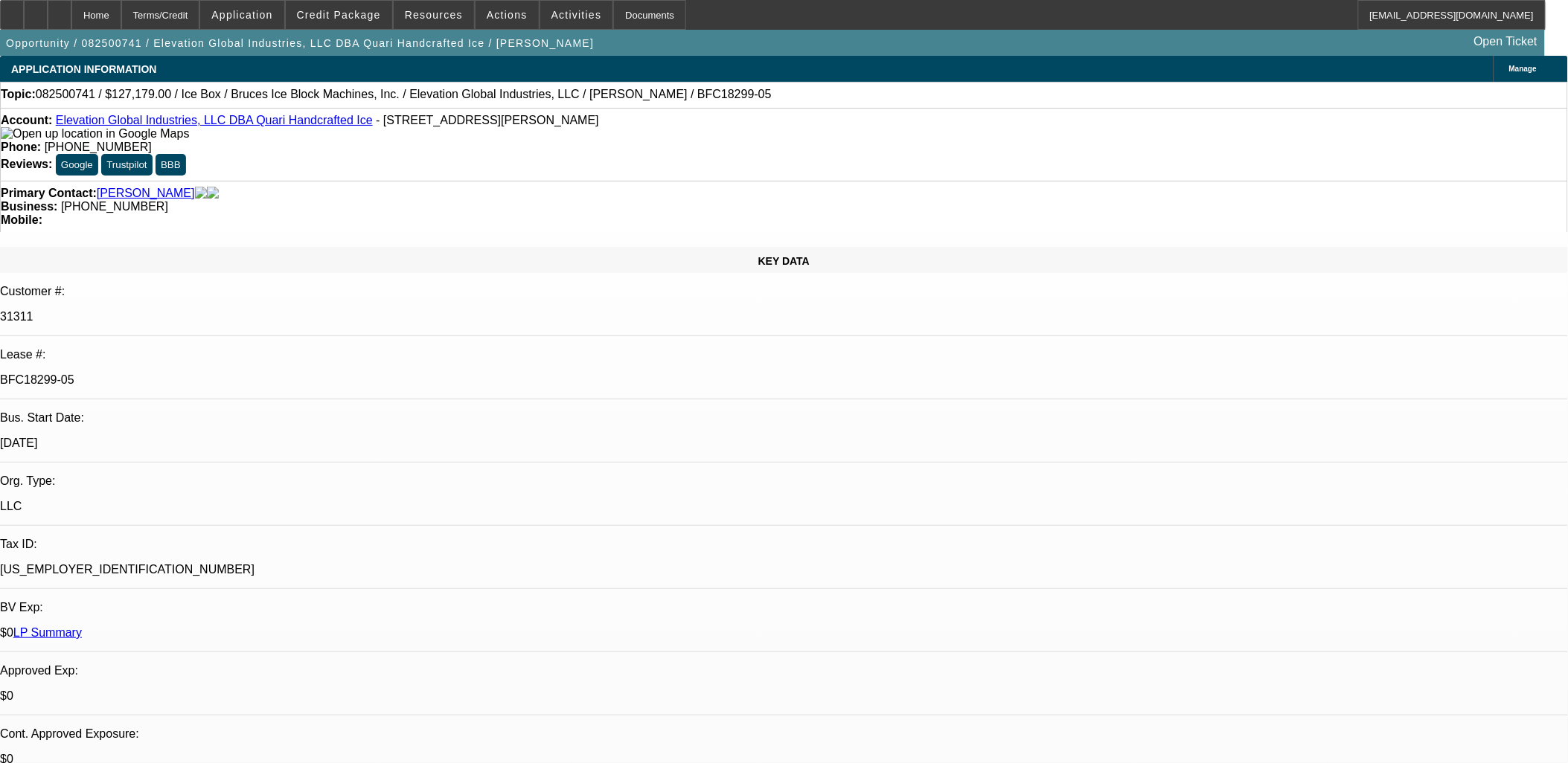
drag, startPoint x: 651, startPoint y: 413, endPoint x: 631, endPoint y: 419, distance: 20.9
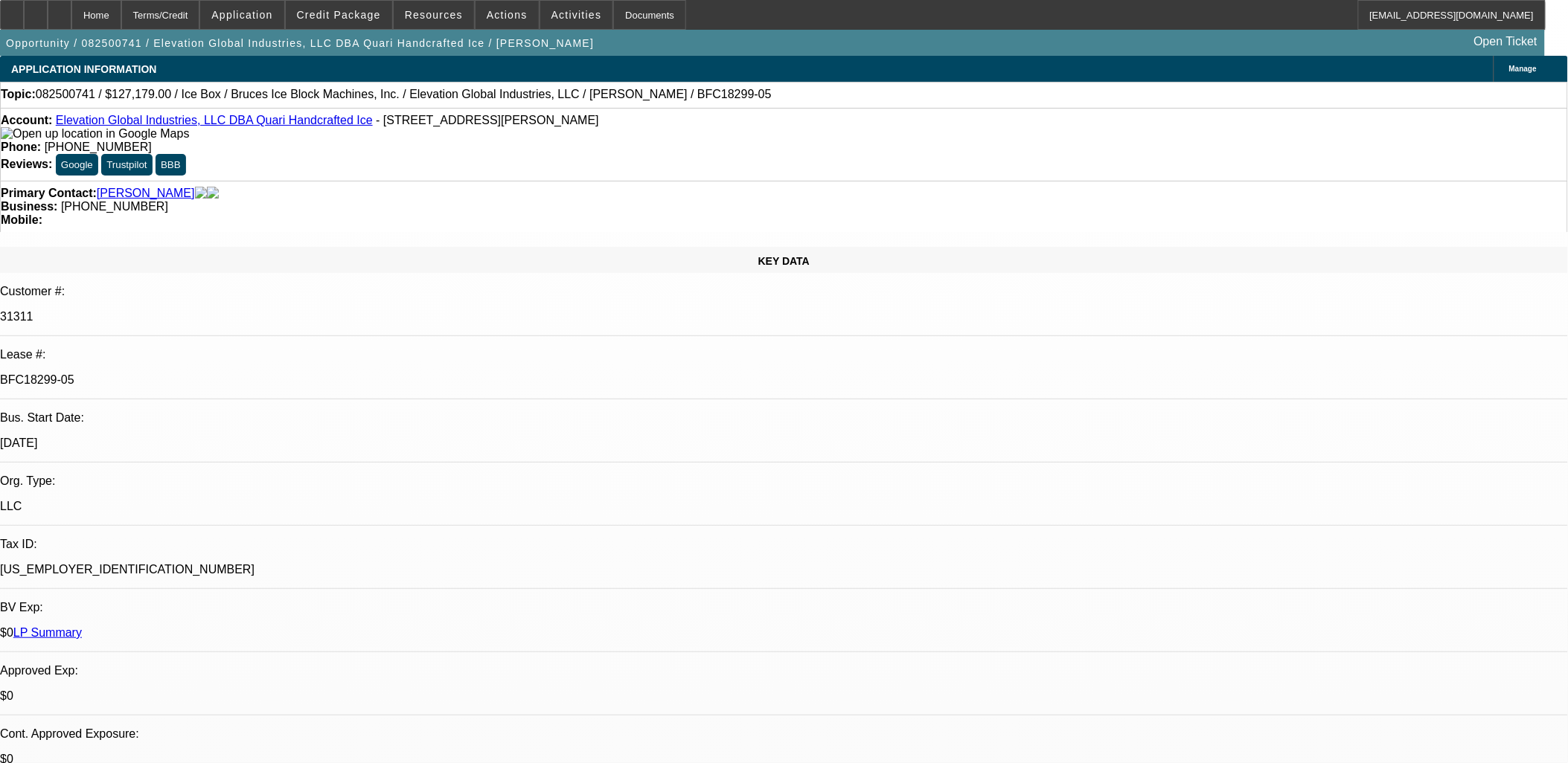
drag, startPoint x: 987, startPoint y: 392, endPoint x: 32, endPoint y: 57, distance: 1012.1
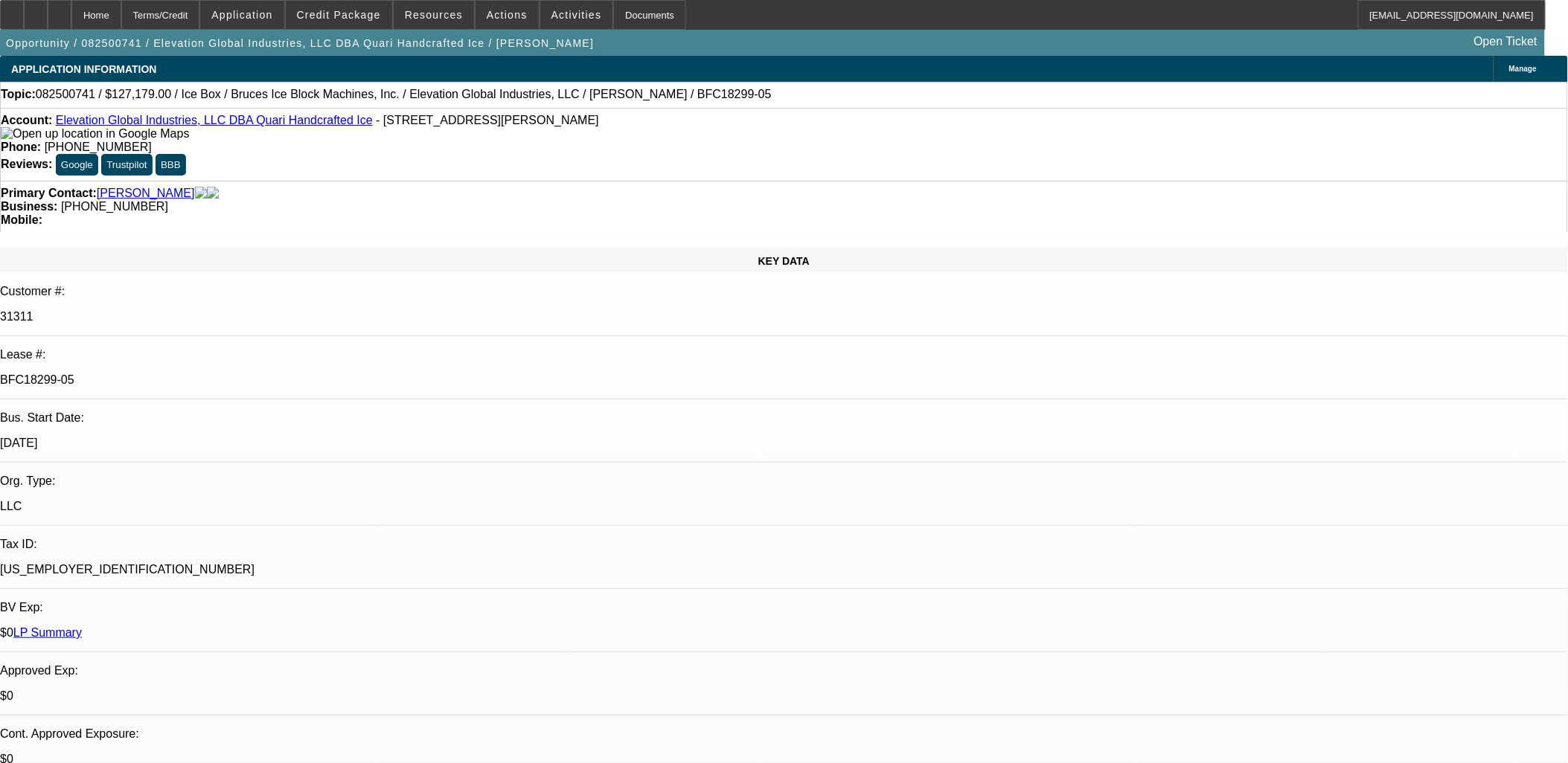
drag, startPoint x: 990, startPoint y: 410, endPoint x: 25, endPoint y: 92, distance: 1016.0
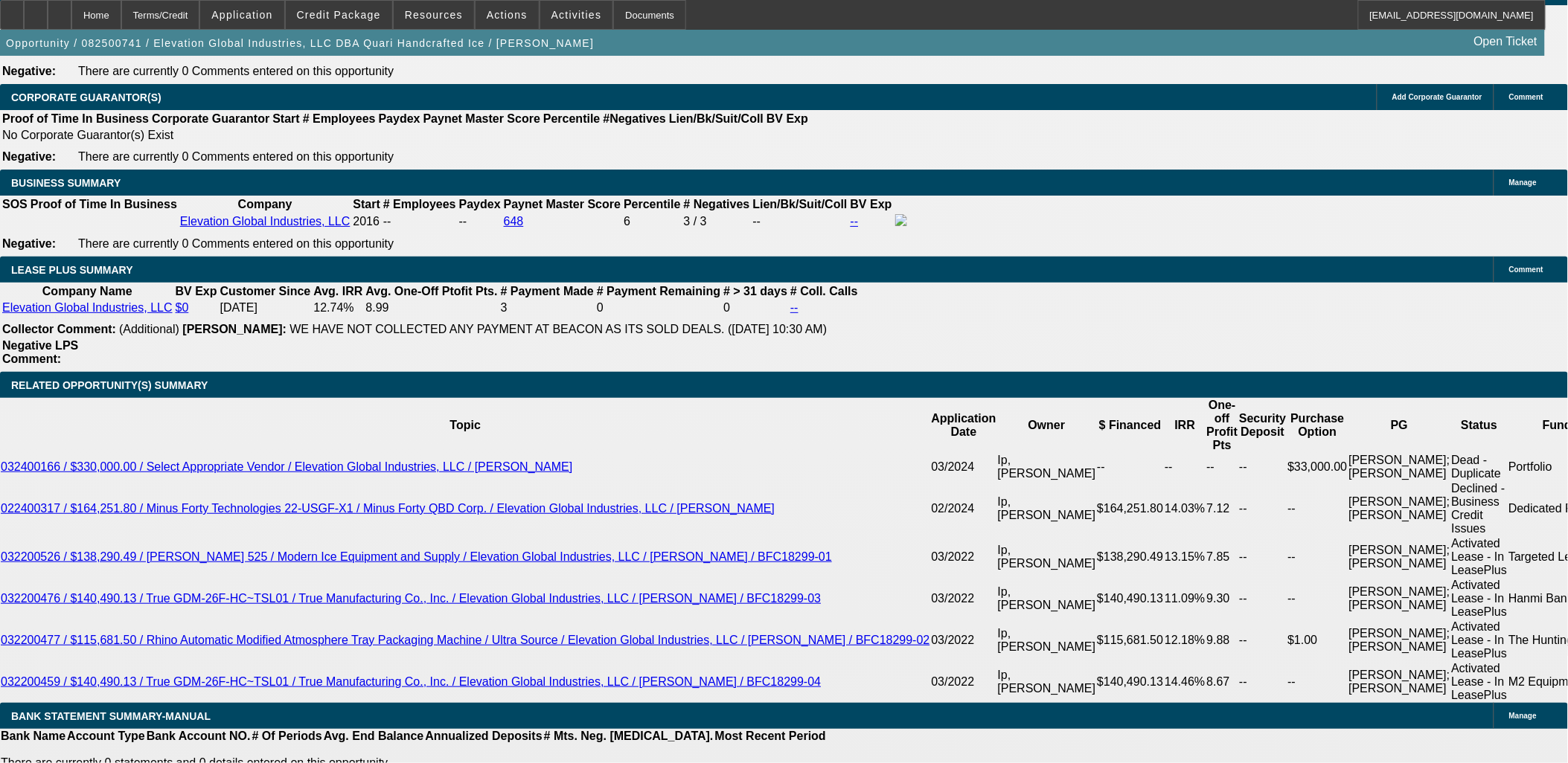
scroll to position [2479, 0]
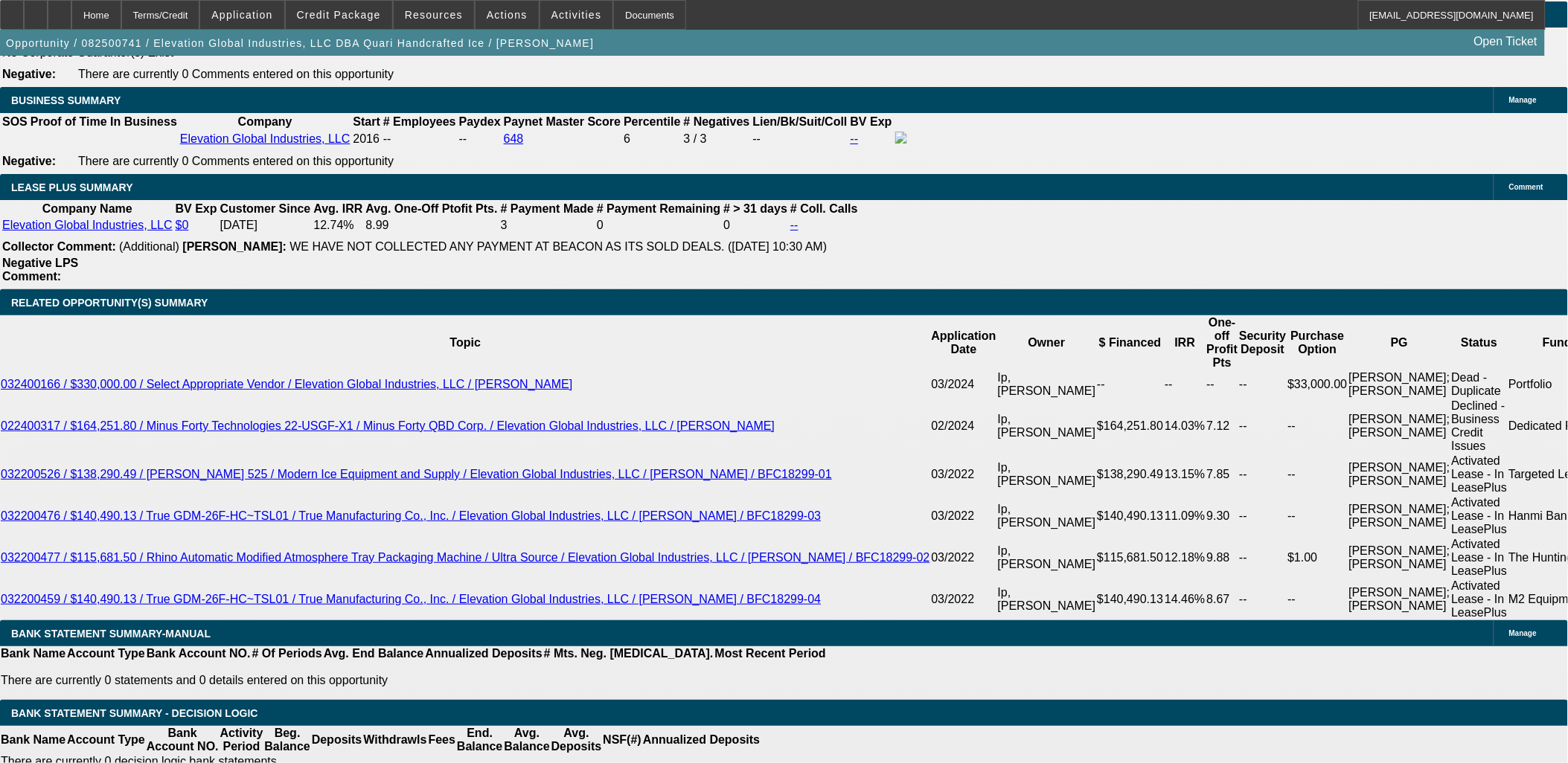
drag, startPoint x: 167, startPoint y: 398, endPoint x: 158, endPoint y: 307, distance: 91.4
drag, startPoint x: 152, startPoint y: 381, endPoint x: 162, endPoint y: 384, distance: 10.4
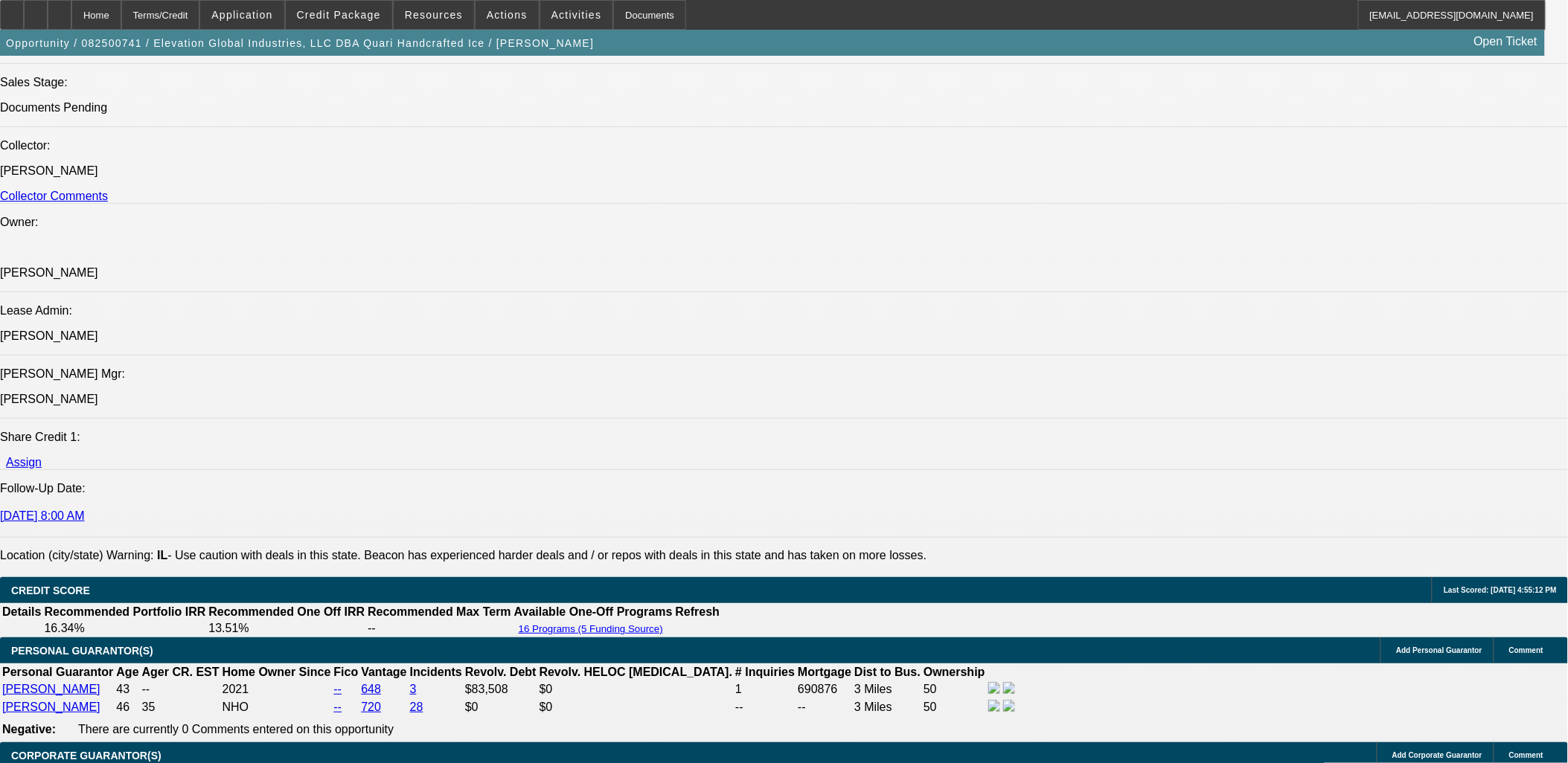
scroll to position [1735, 0]
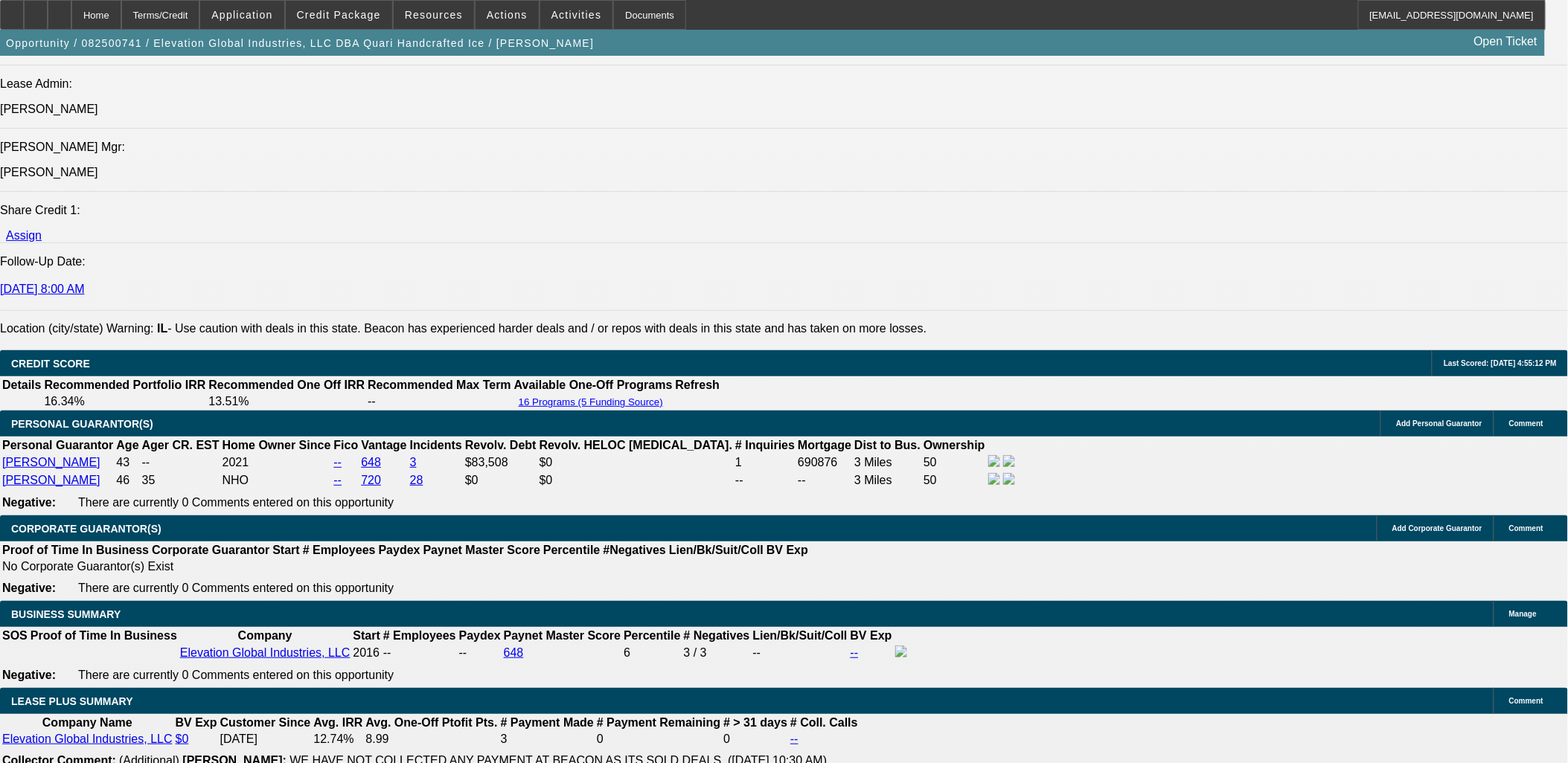
scroll to position [2314, 0]
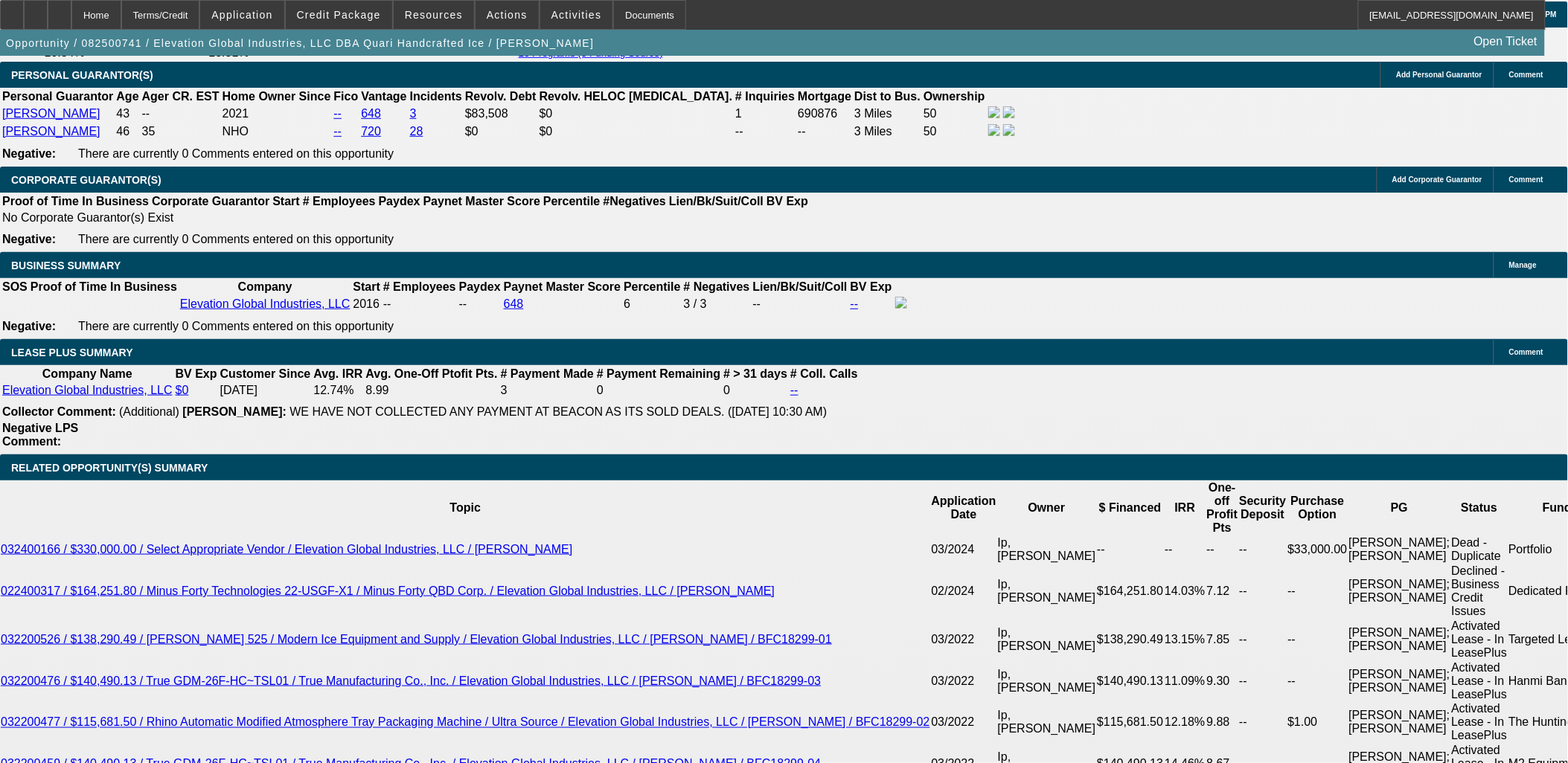
drag, startPoint x: 123, startPoint y: 555, endPoint x: 20, endPoint y: 359, distance: 221.4
drag, startPoint x: 19, startPoint y: 359, endPoint x: 120, endPoint y: 571, distance: 234.8
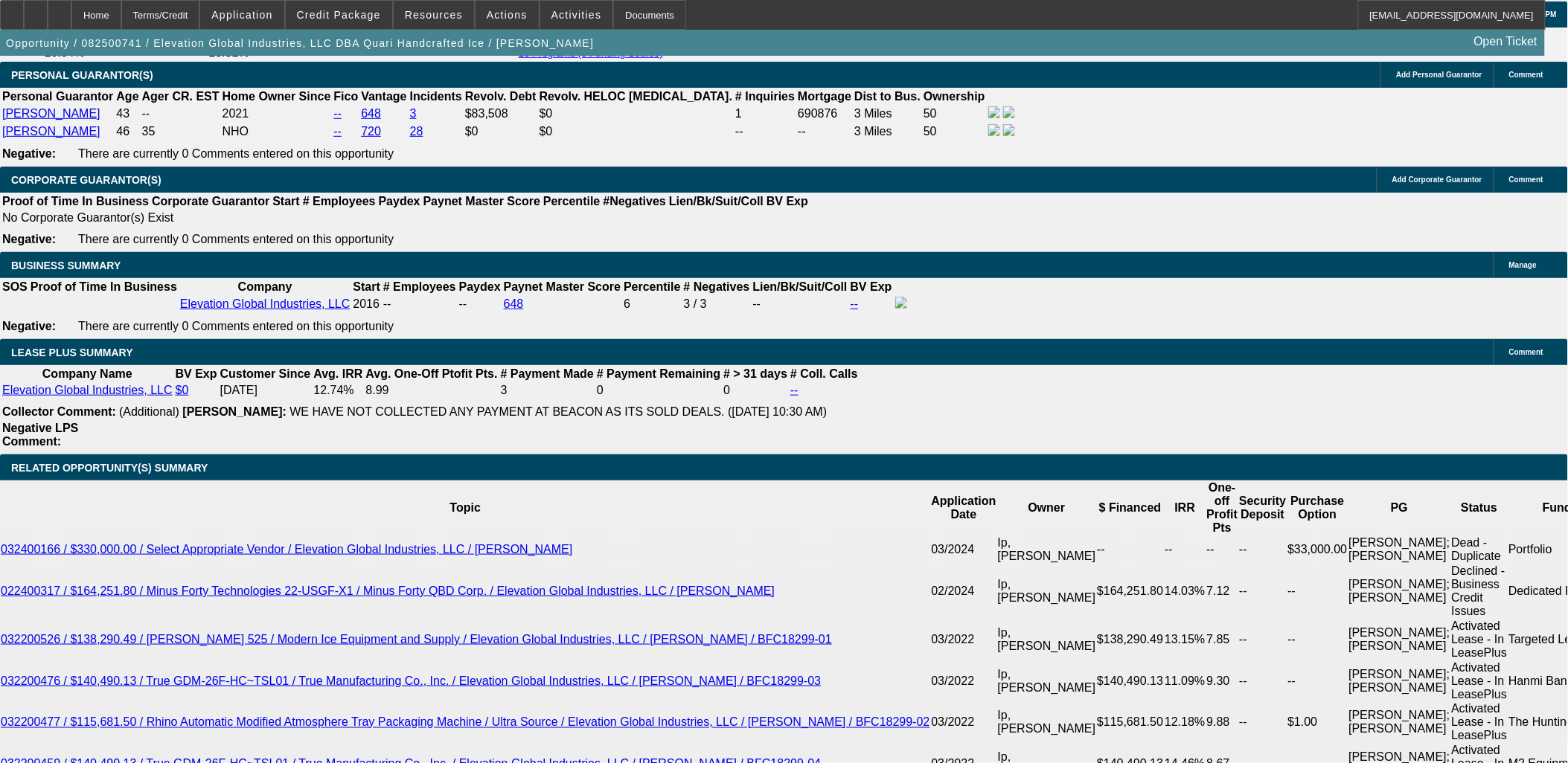
drag, startPoint x: 120, startPoint y: 571, endPoint x: 108, endPoint y: 562, distance: 15.0
drag, startPoint x: 91, startPoint y: 562, endPoint x: 16, endPoint y: 358, distance: 217.3
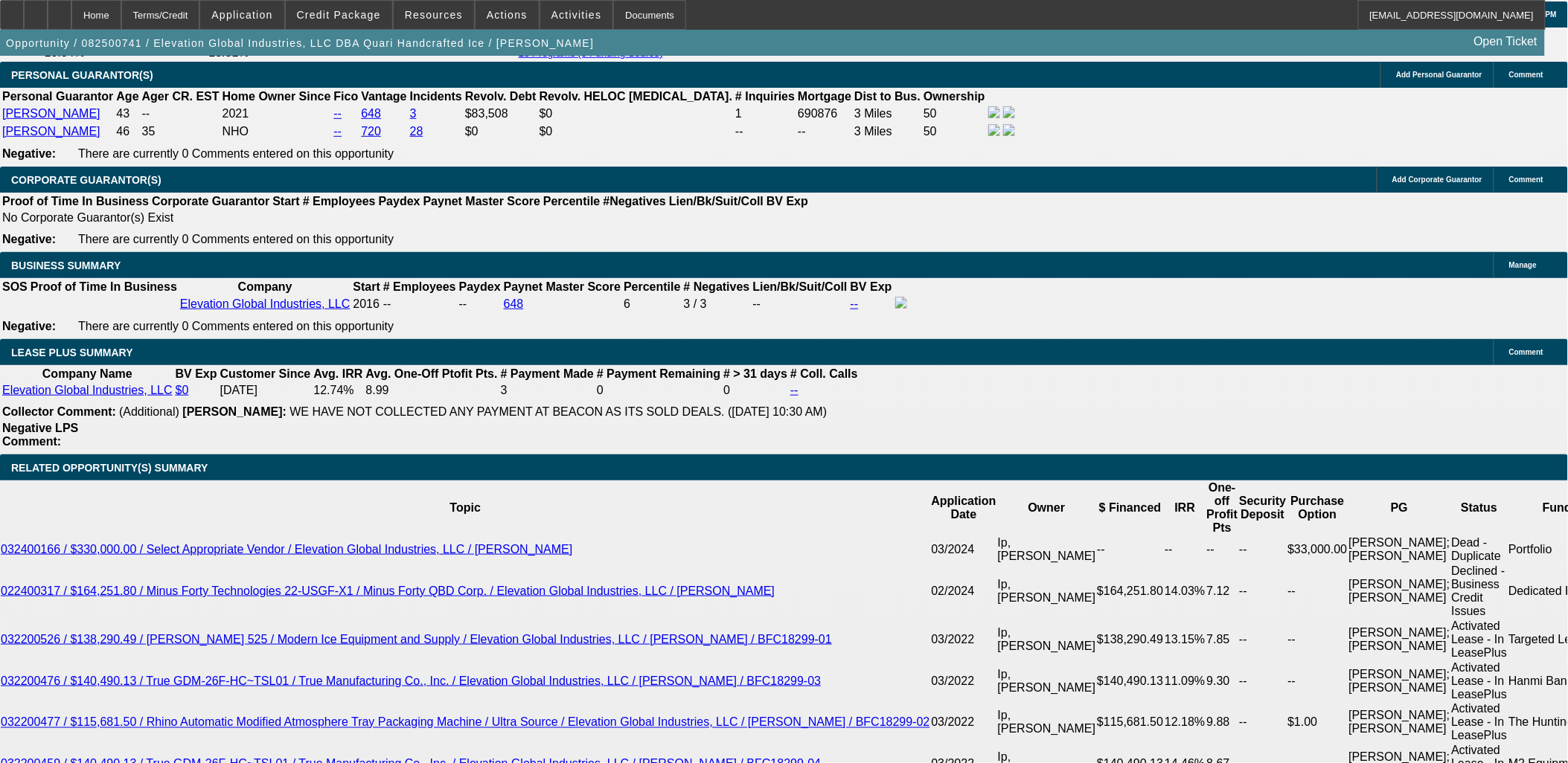
drag, startPoint x: 17, startPoint y: 355, endPoint x: 128, endPoint y: 559, distance: 232.2
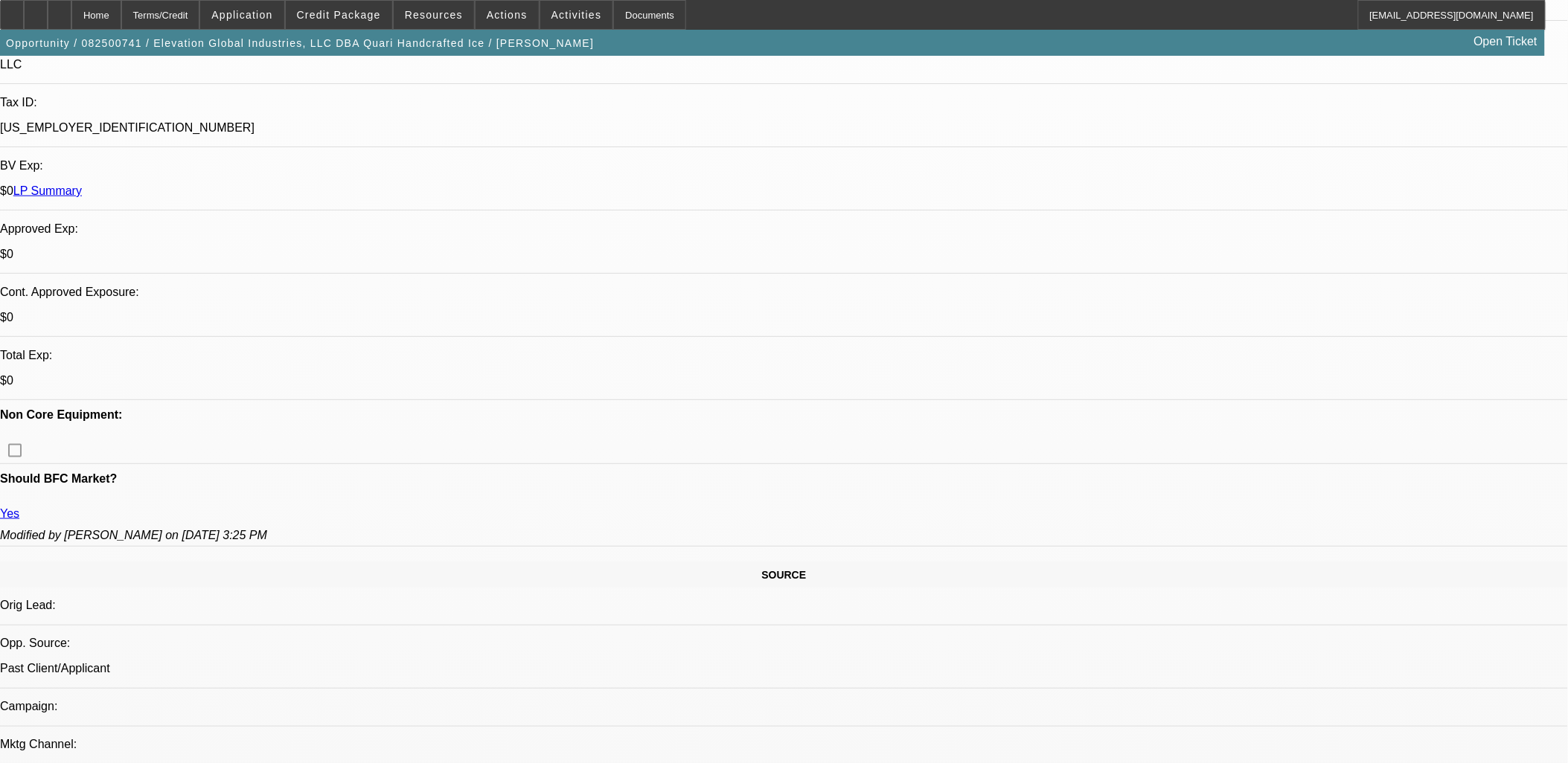
scroll to position [247, 0]
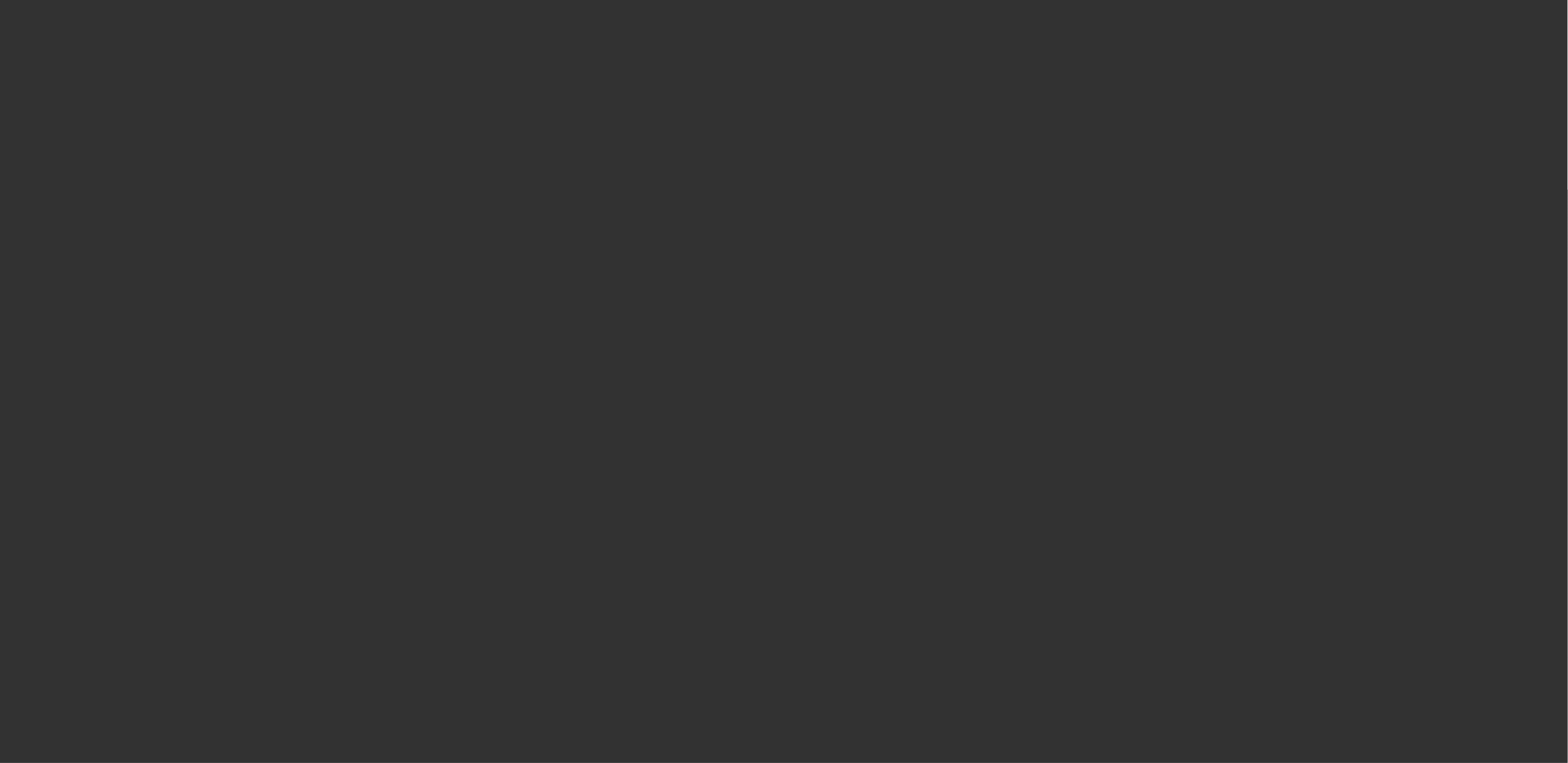
scroll to position [0, 0]
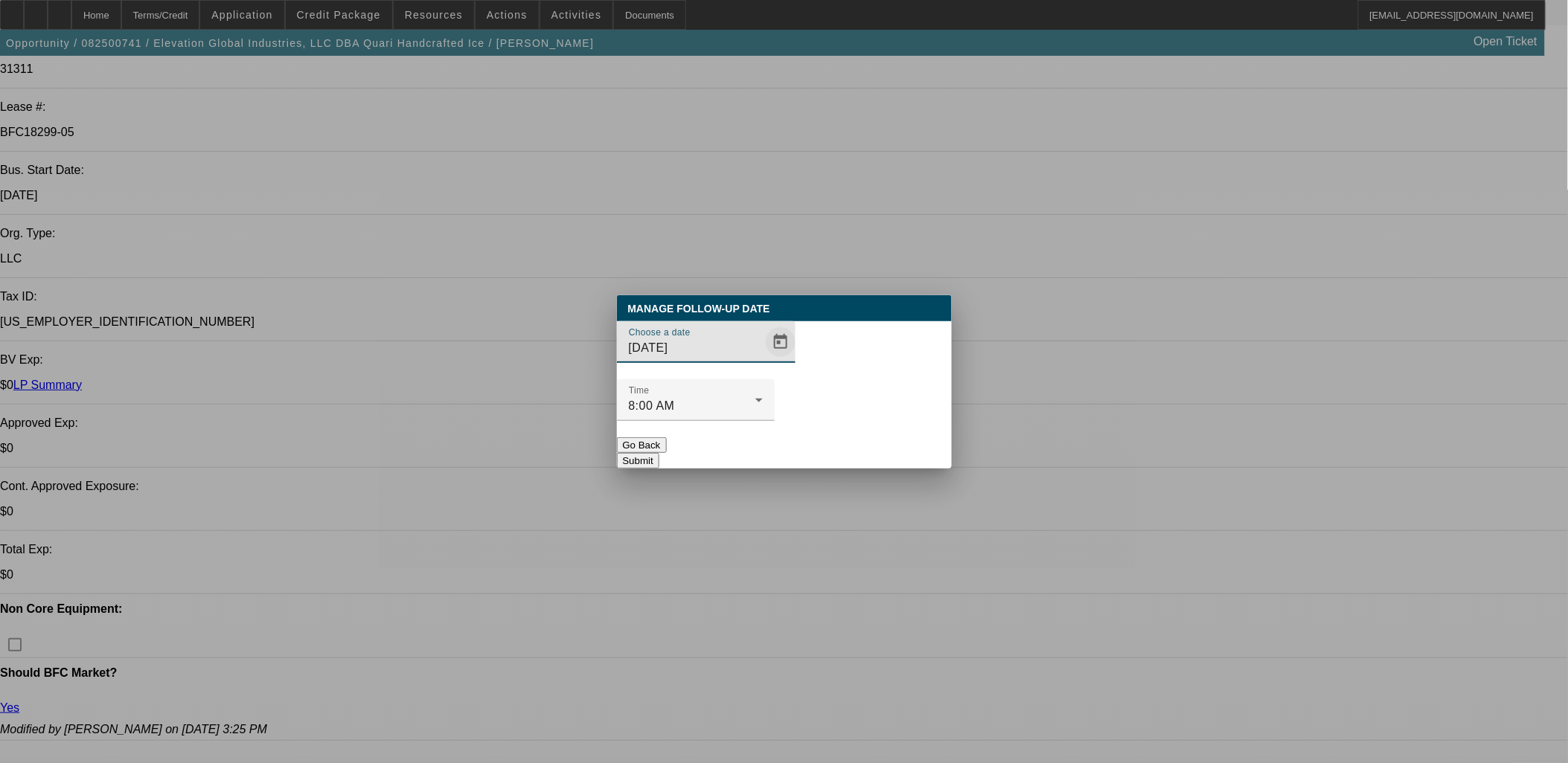
click at [763, 360] on span "Open calendar" at bounding box center [780, 341] width 35 height 35
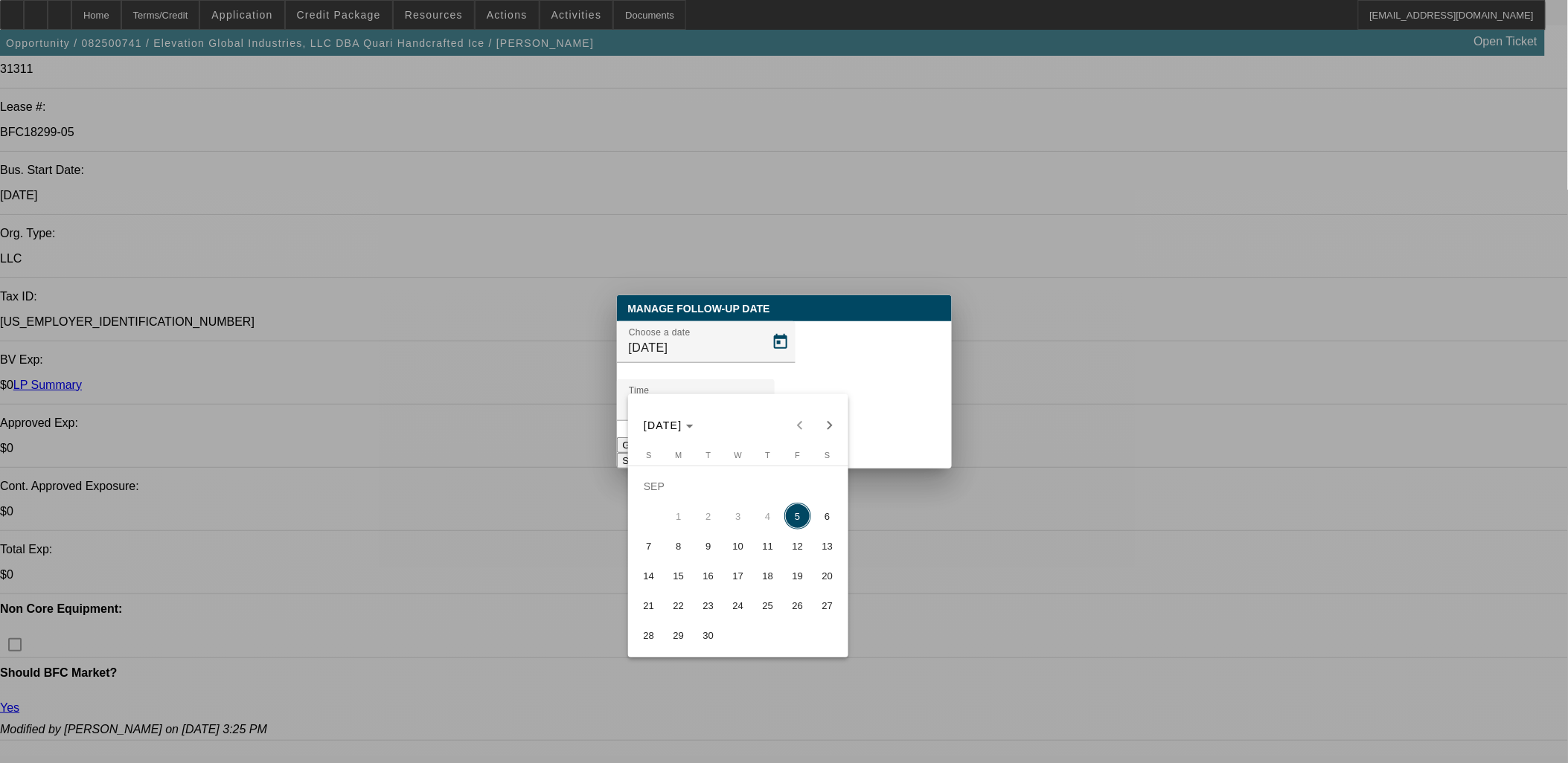
click at [712, 549] on span "9" at bounding box center [708, 546] width 27 height 27
type input "9/9/2025"
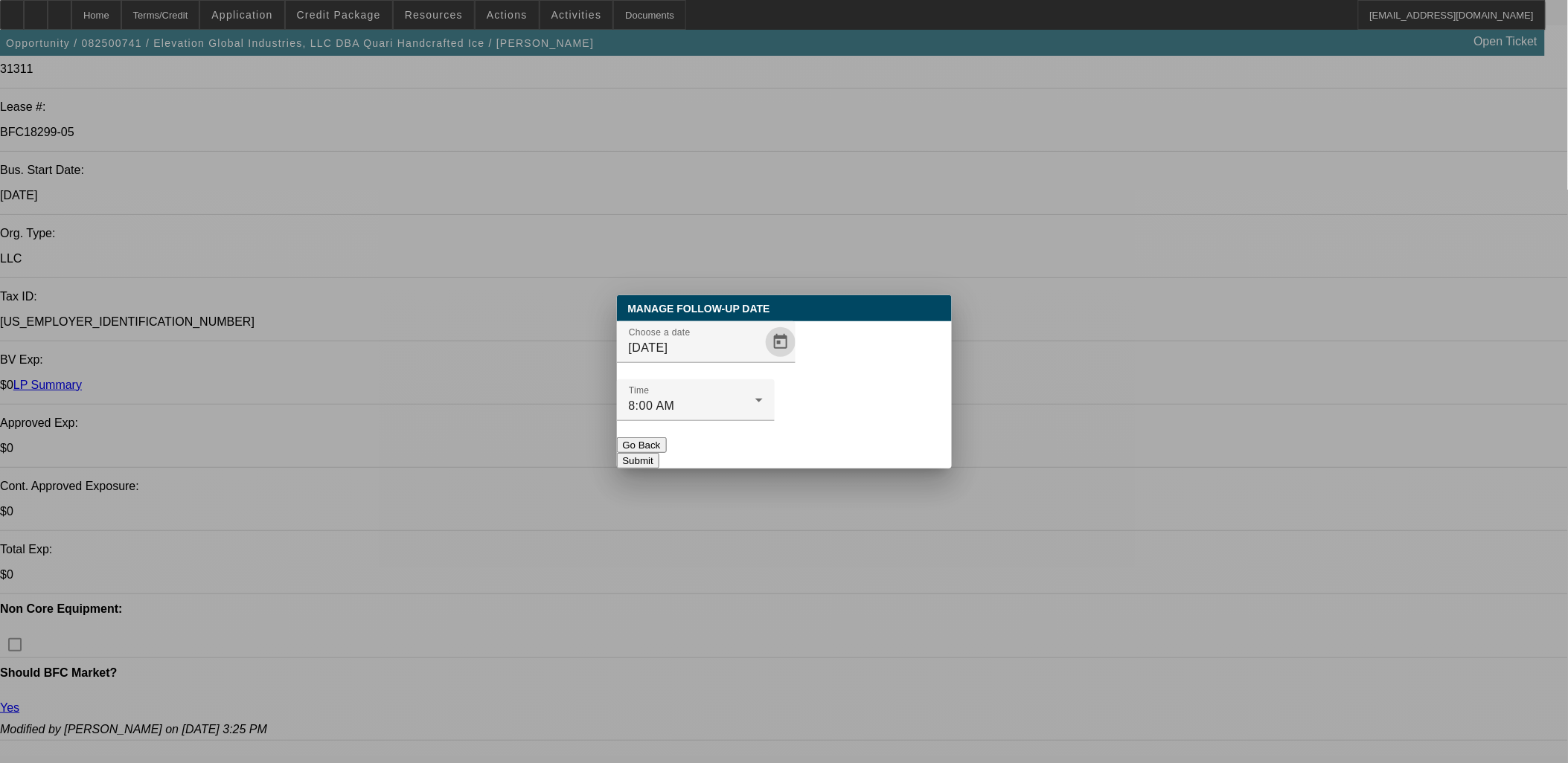
click at [660, 453] on button "Submit" at bounding box center [638, 461] width 42 height 16
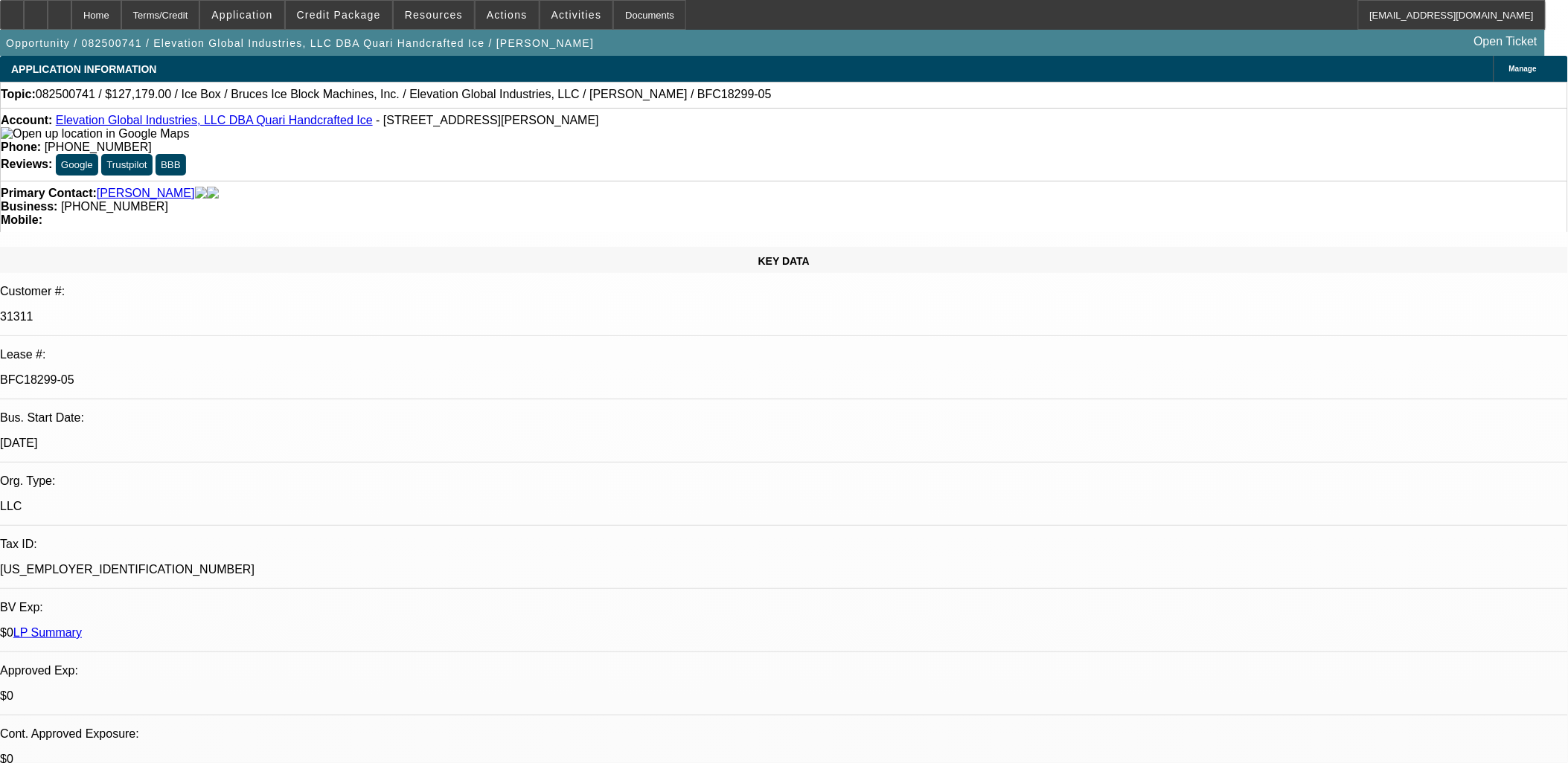
scroll to position [247, 0]
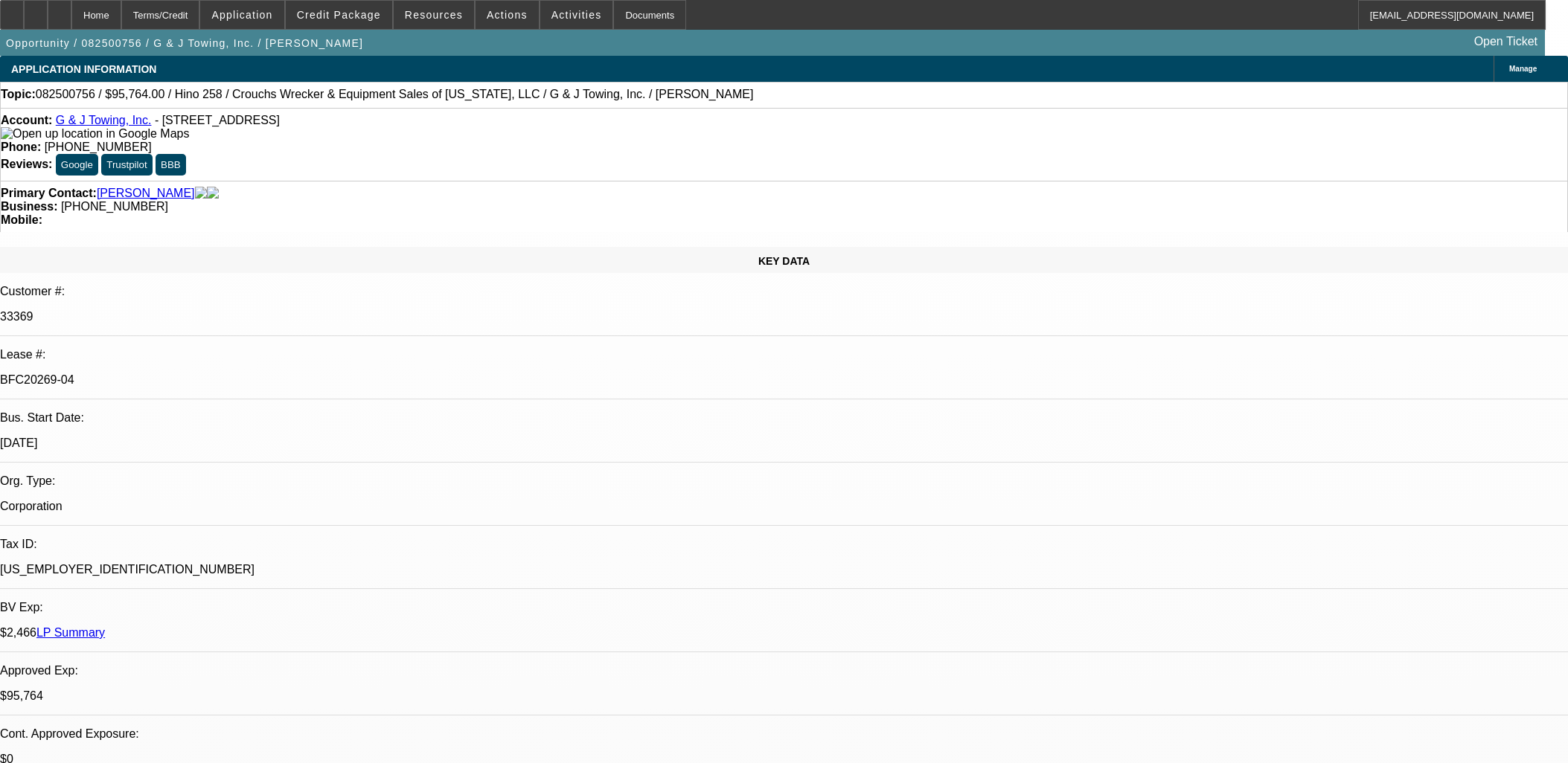
select select "0"
select select "6"
select select "0"
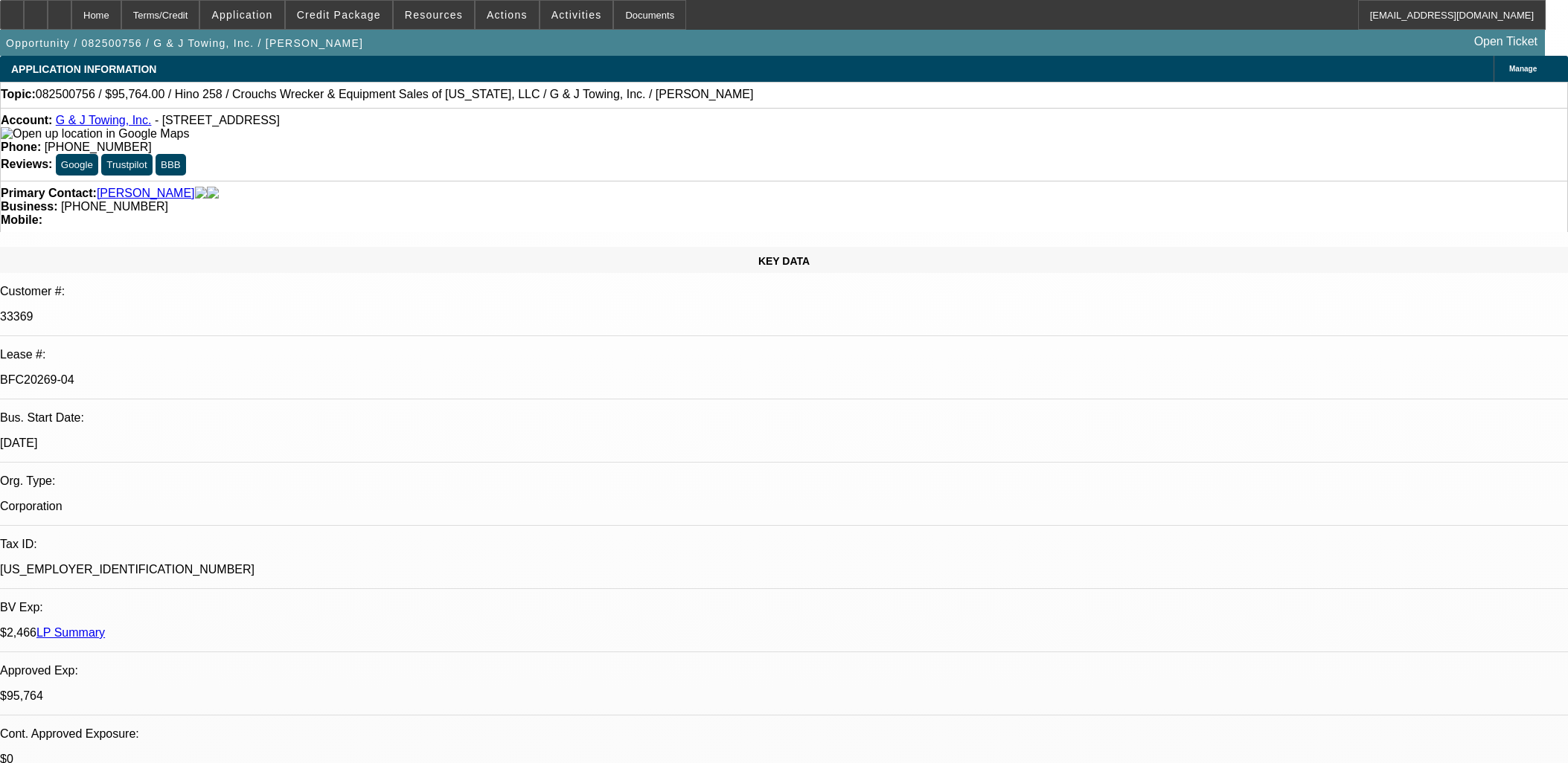
select select "0"
select select "6"
select select "0"
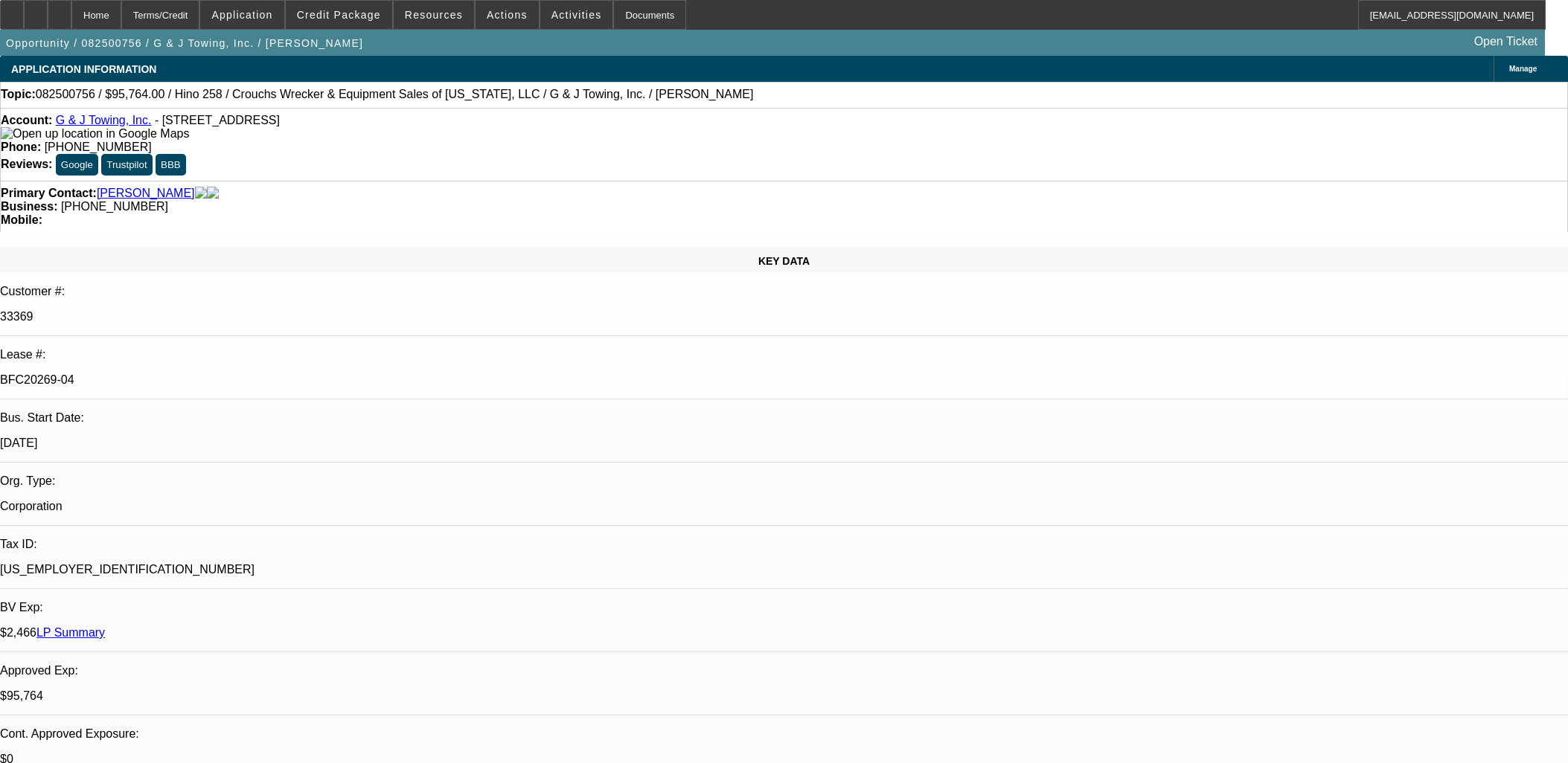
select select "0"
select select "6"
select select "0"
select select "3"
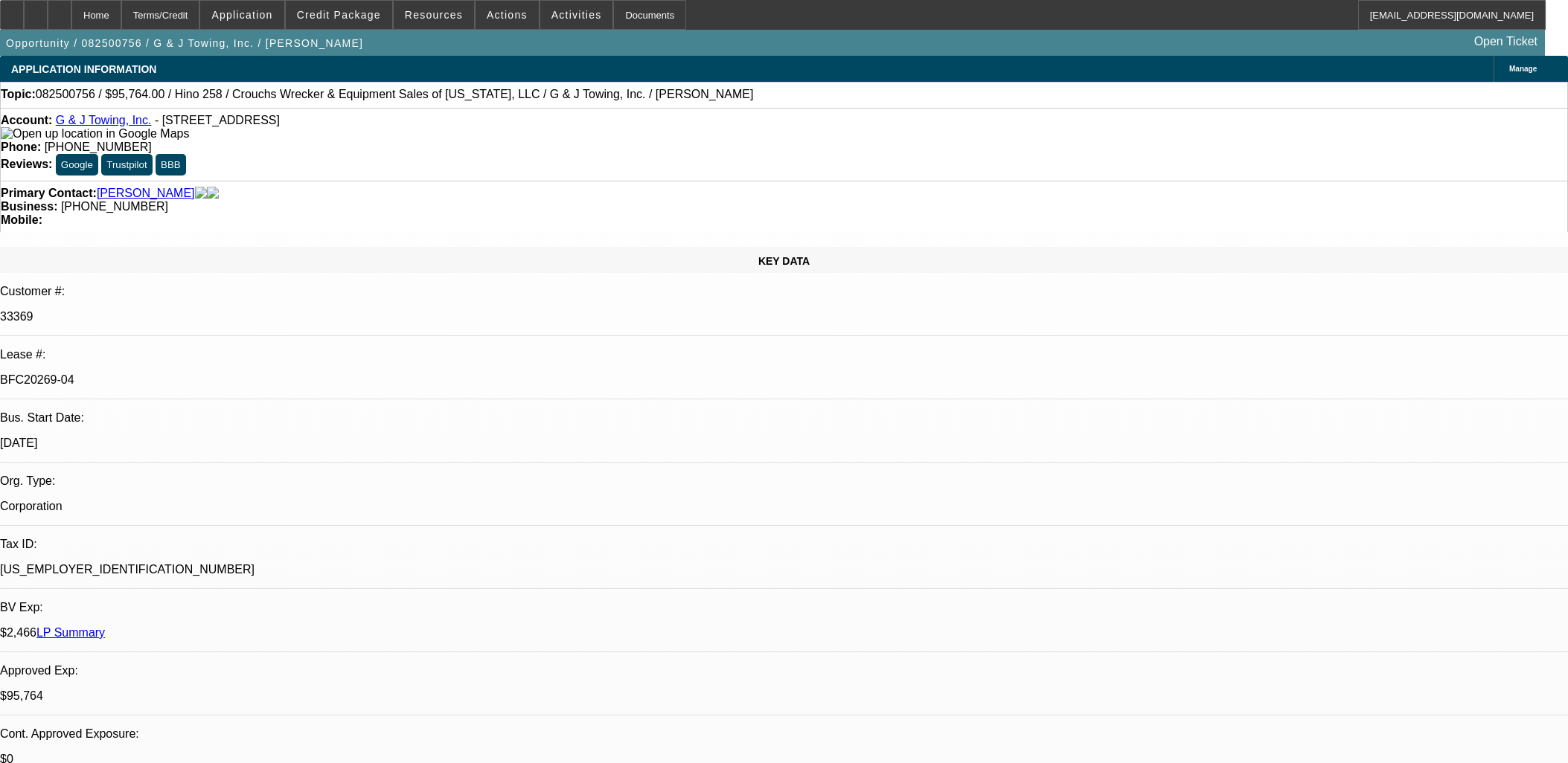
select select "0"
select select "6"
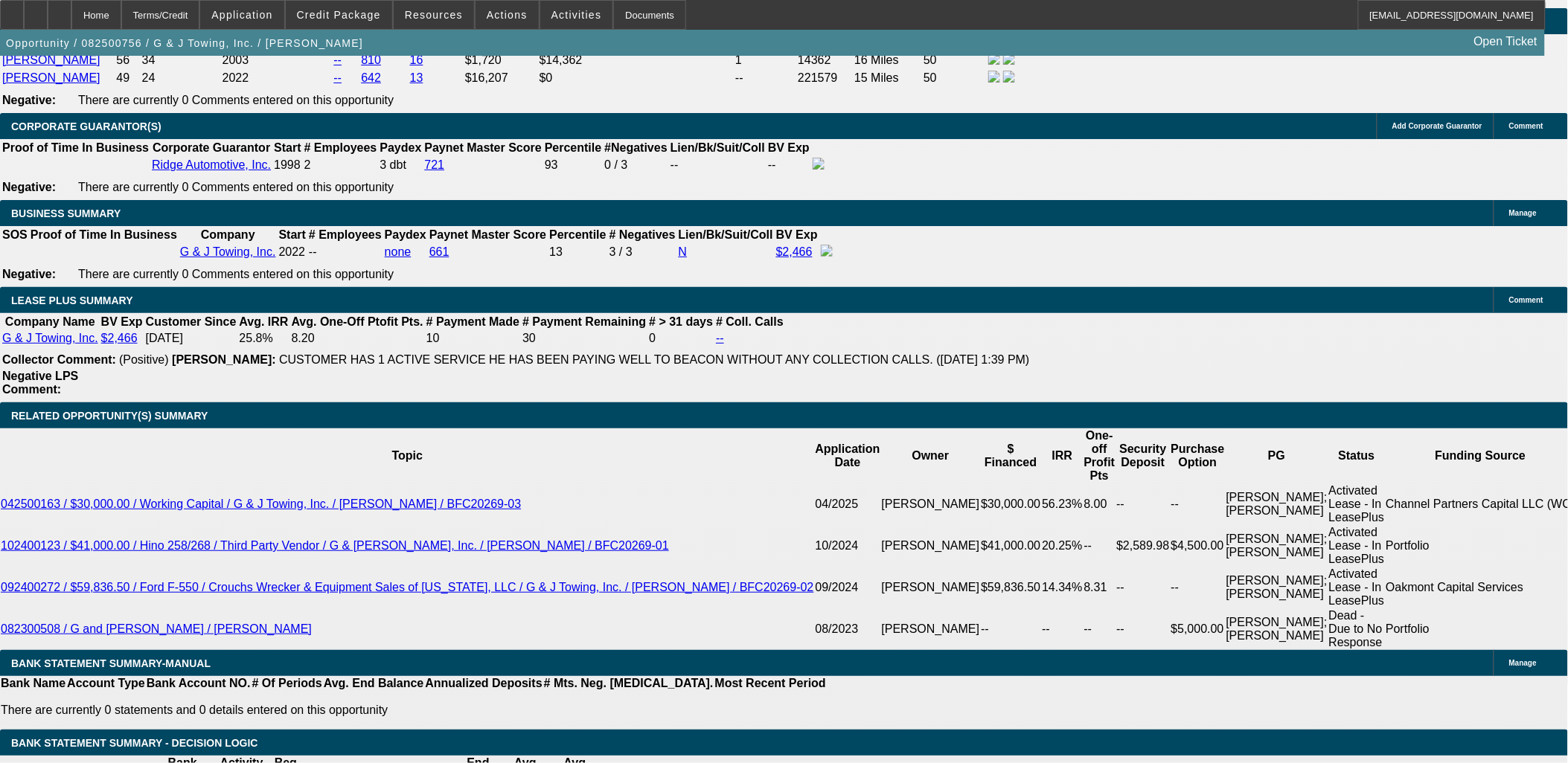
scroll to position [2396, 0]
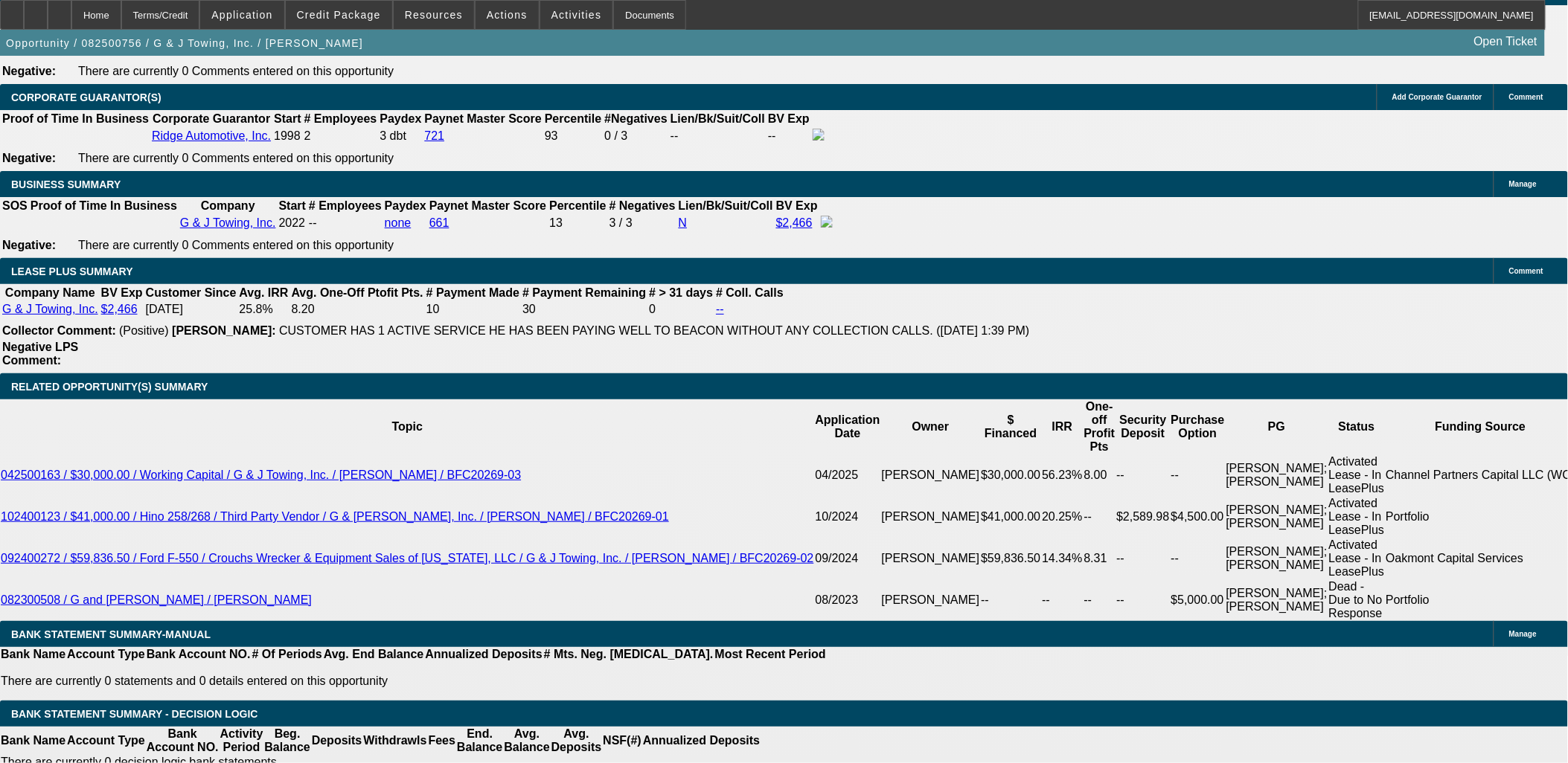
type input "epo"
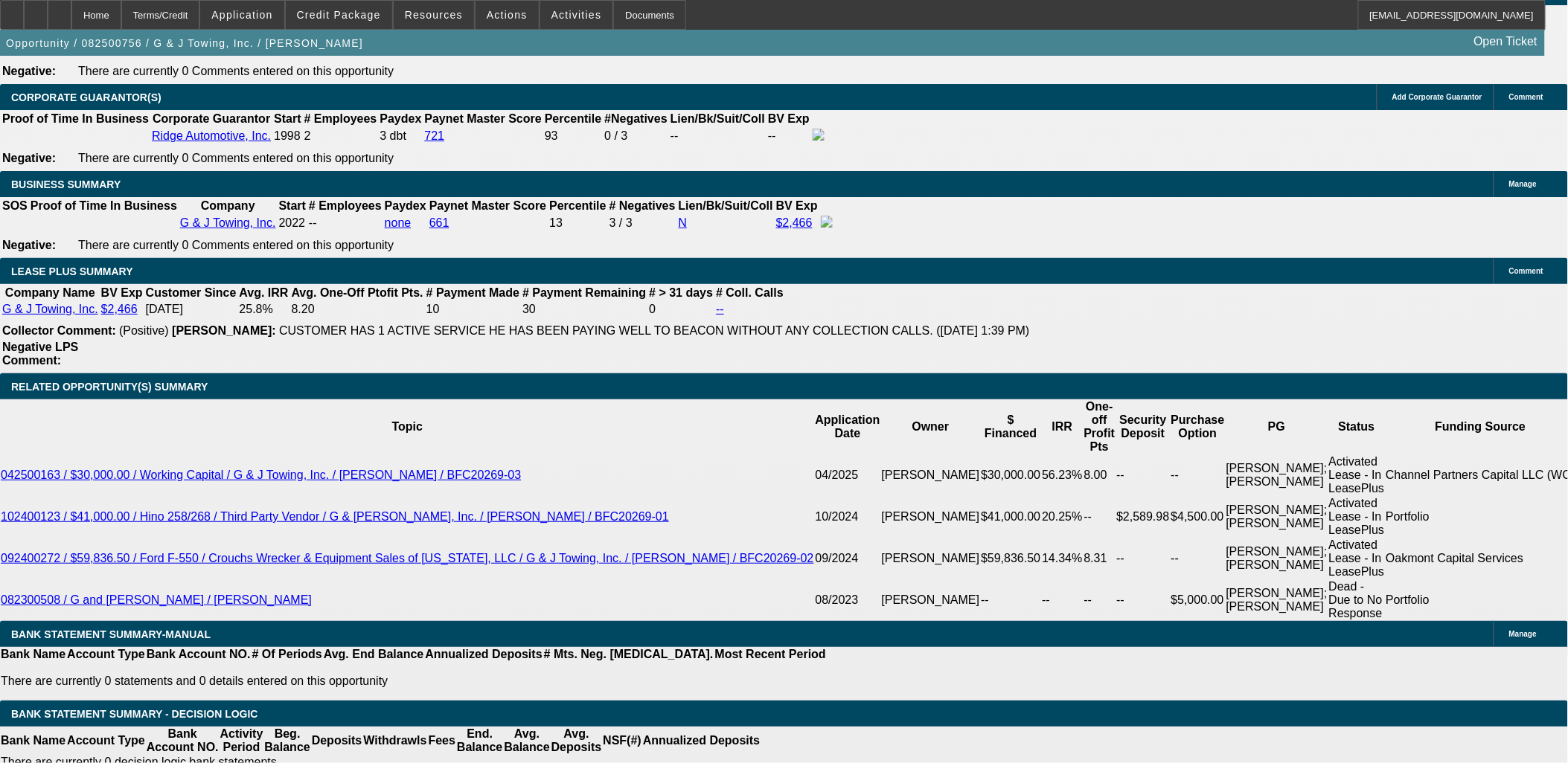
drag, startPoint x: 1243, startPoint y: 315, endPoint x: 1241, endPoint y: 333, distance: 18.1
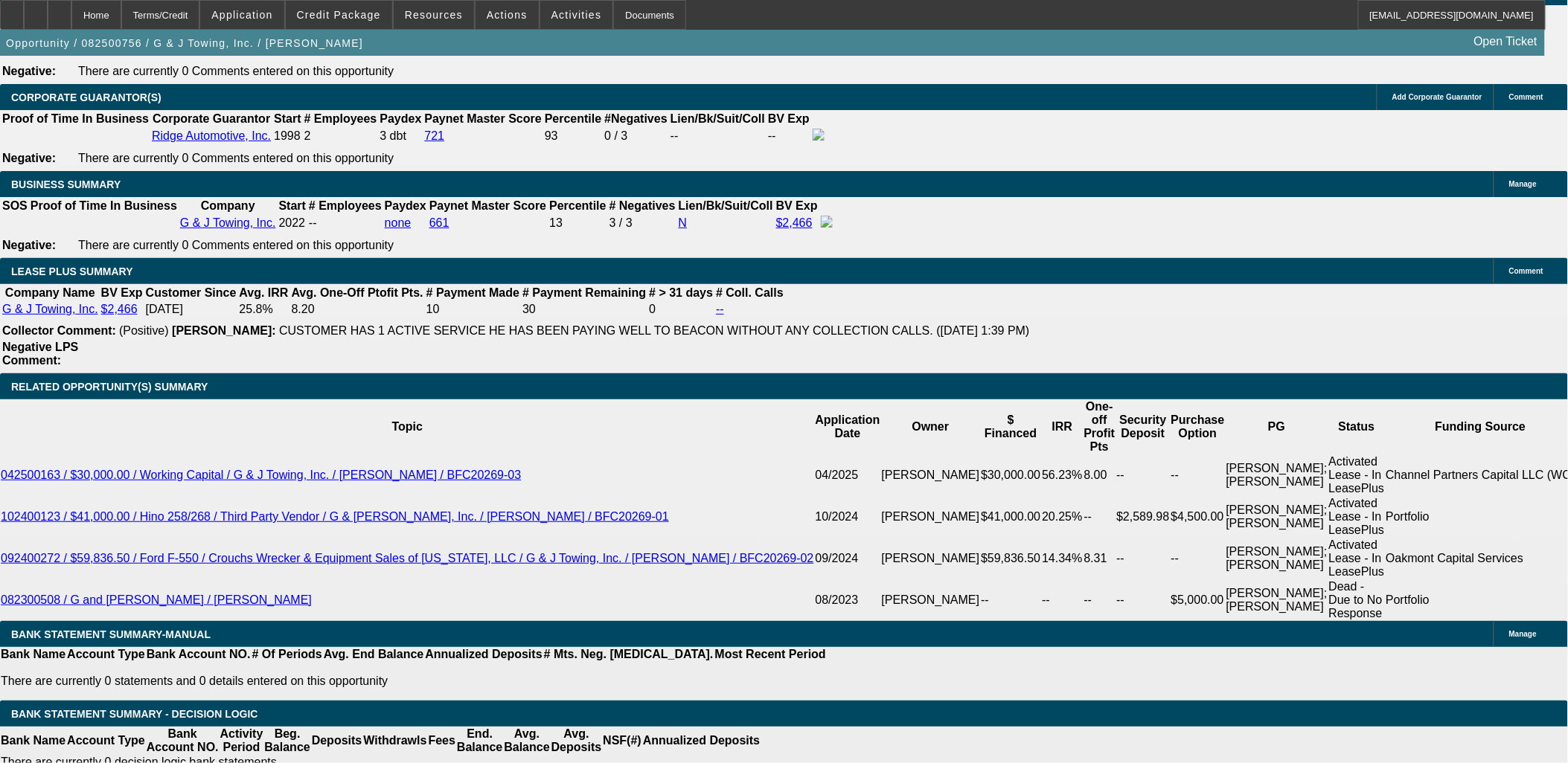
scroll to position [330, 0]
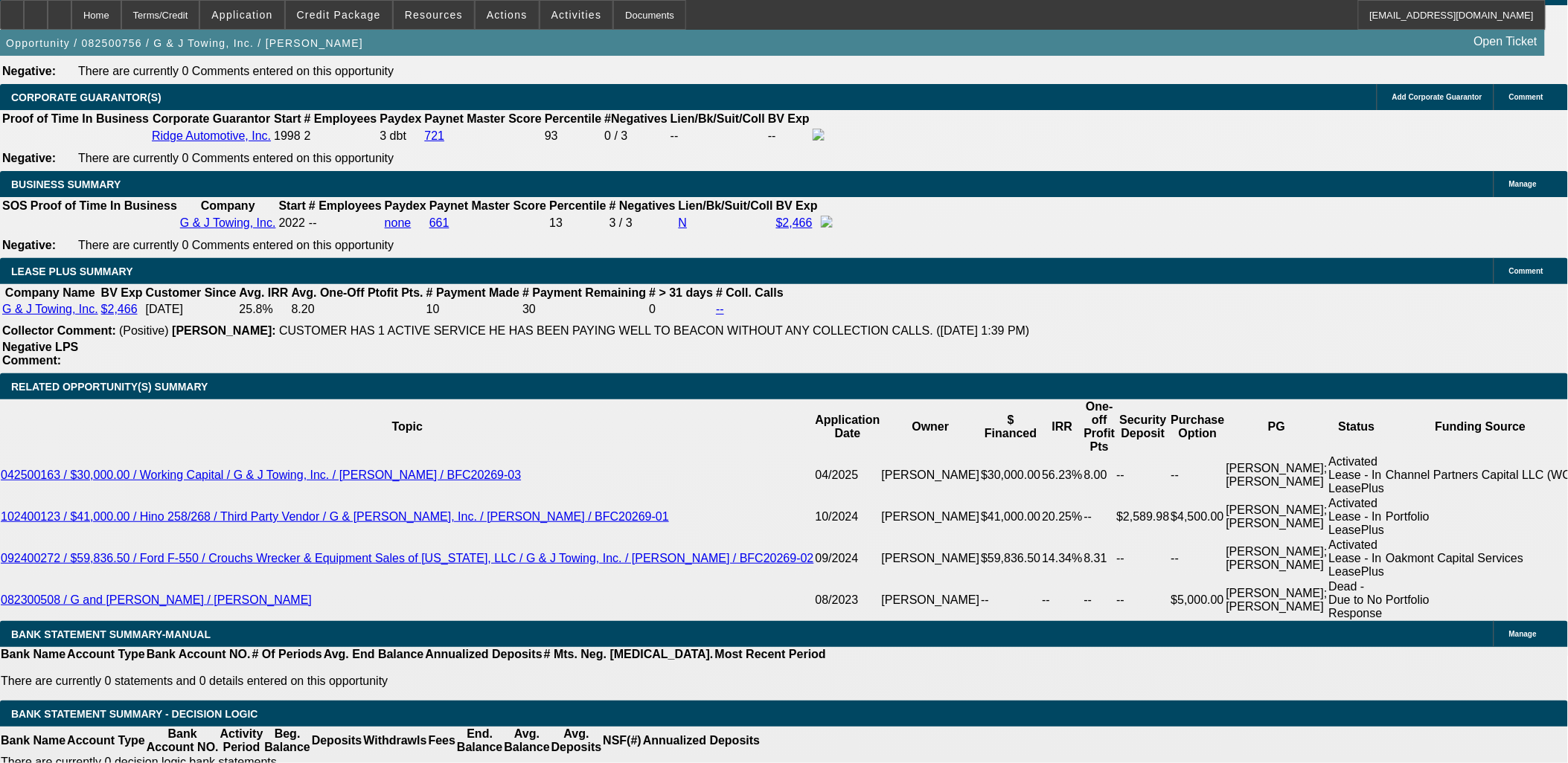
drag, startPoint x: 1247, startPoint y: 374, endPoint x: 1254, endPoint y: 329, distance: 45.5
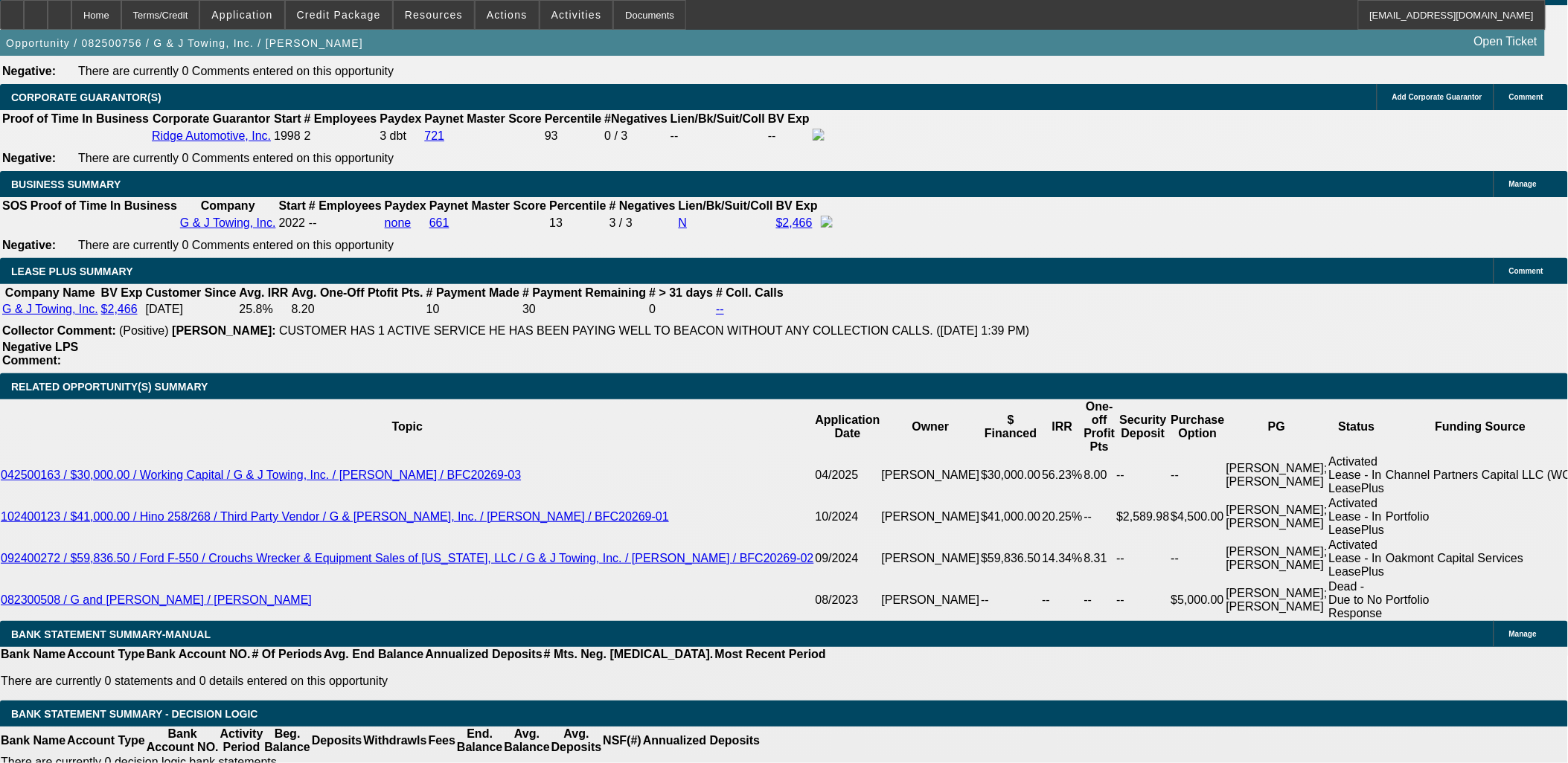
scroll to position [210, 0]
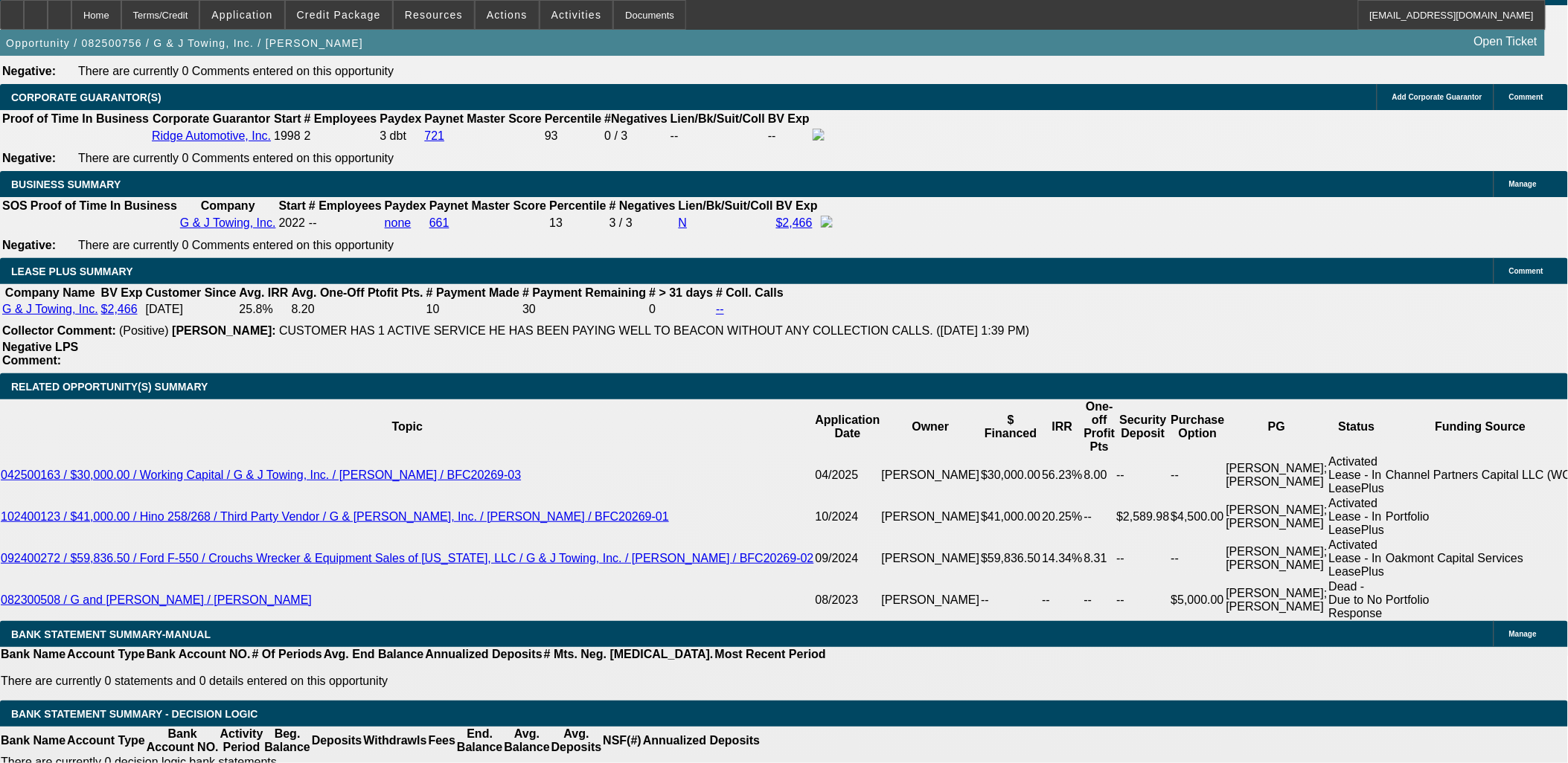
scroll to position [0, 0]
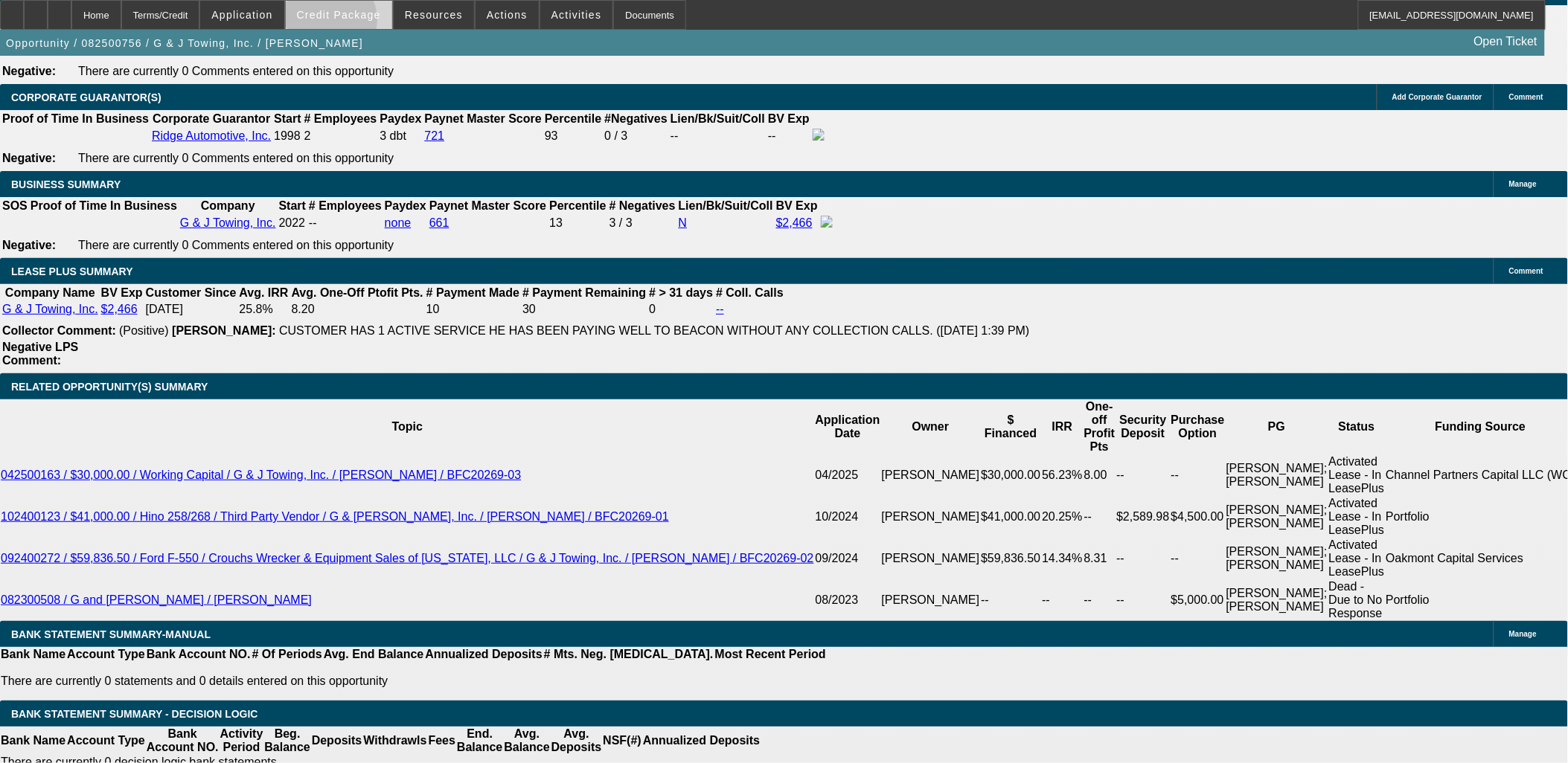
click at [350, 23] on span at bounding box center [338, 14] width 106 height 35
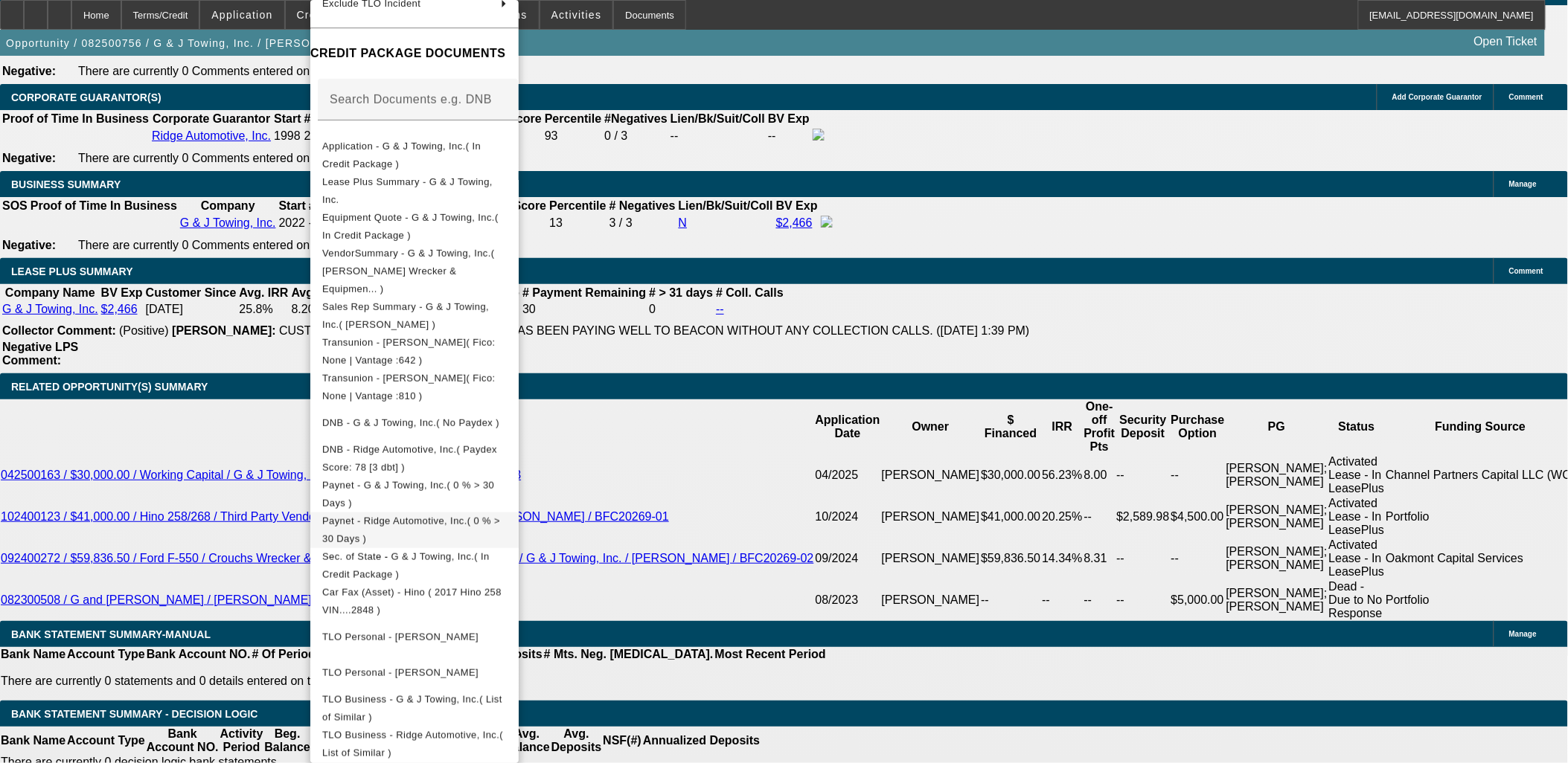
scroll to position [330, 0]
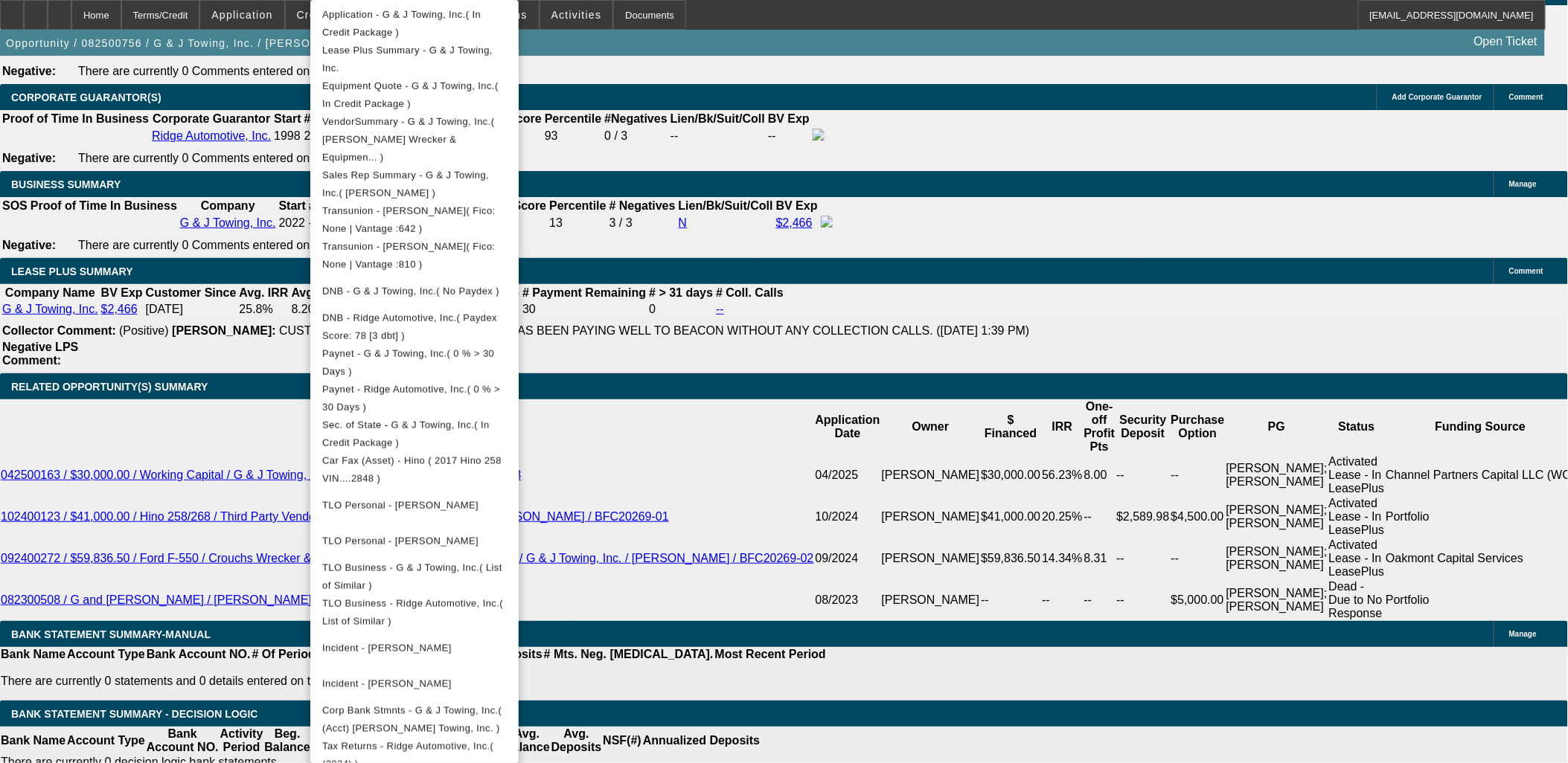
click at [236, 299] on div at bounding box center [784, 381] width 1568 height 763
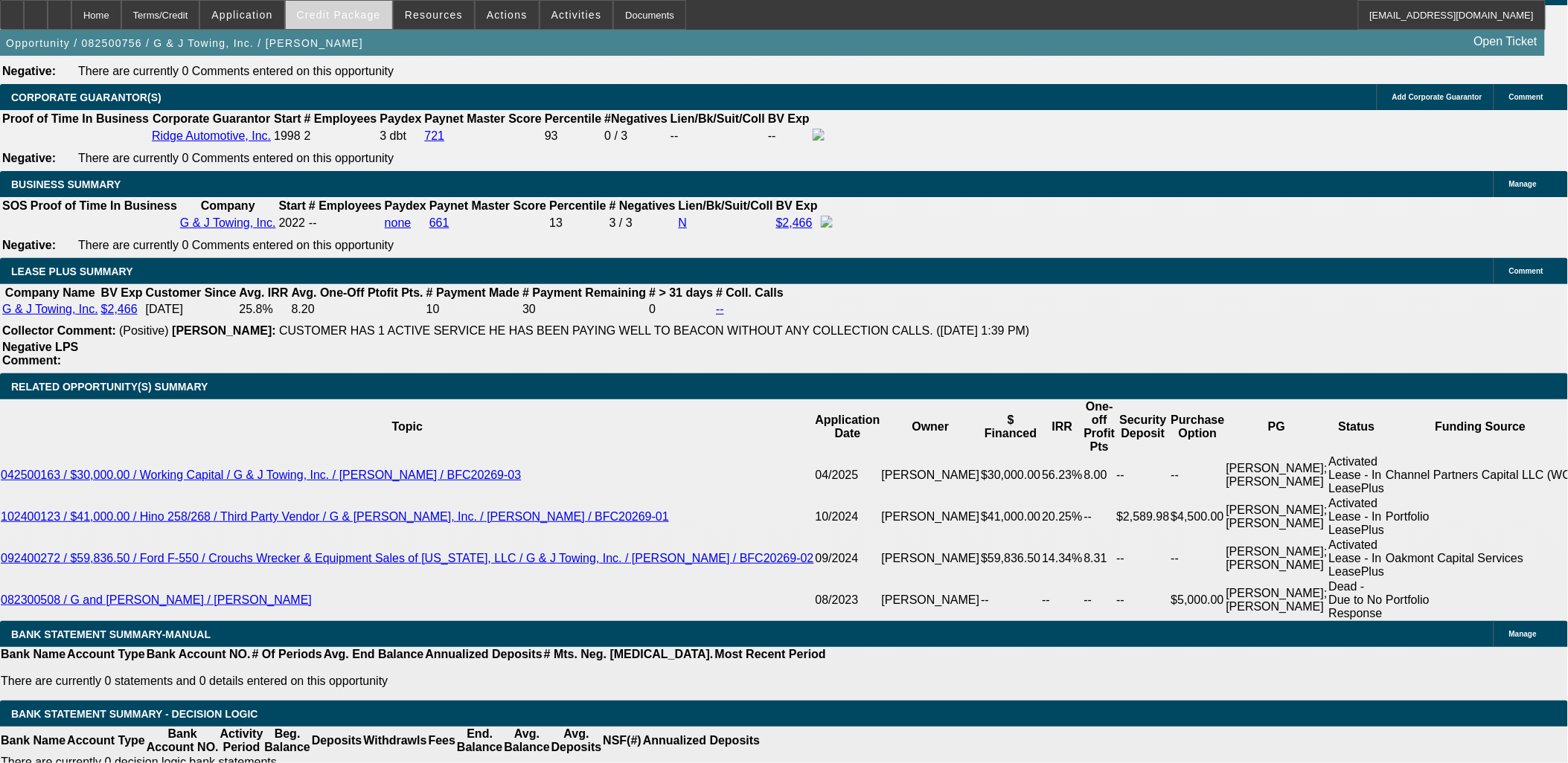
click at [373, 26] on span at bounding box center [338, 14] width 106 height 35
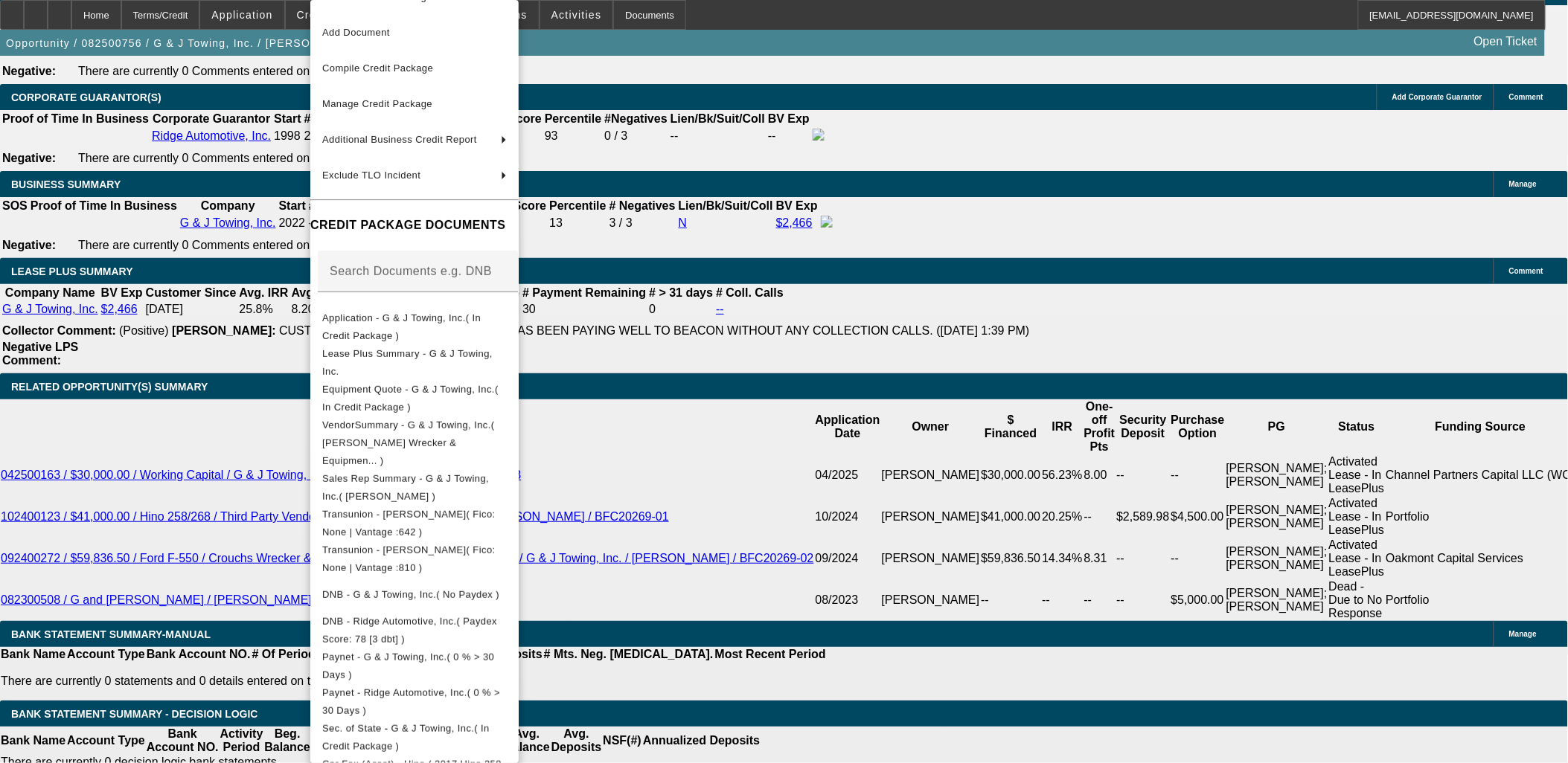
scroll to position [0, 0]
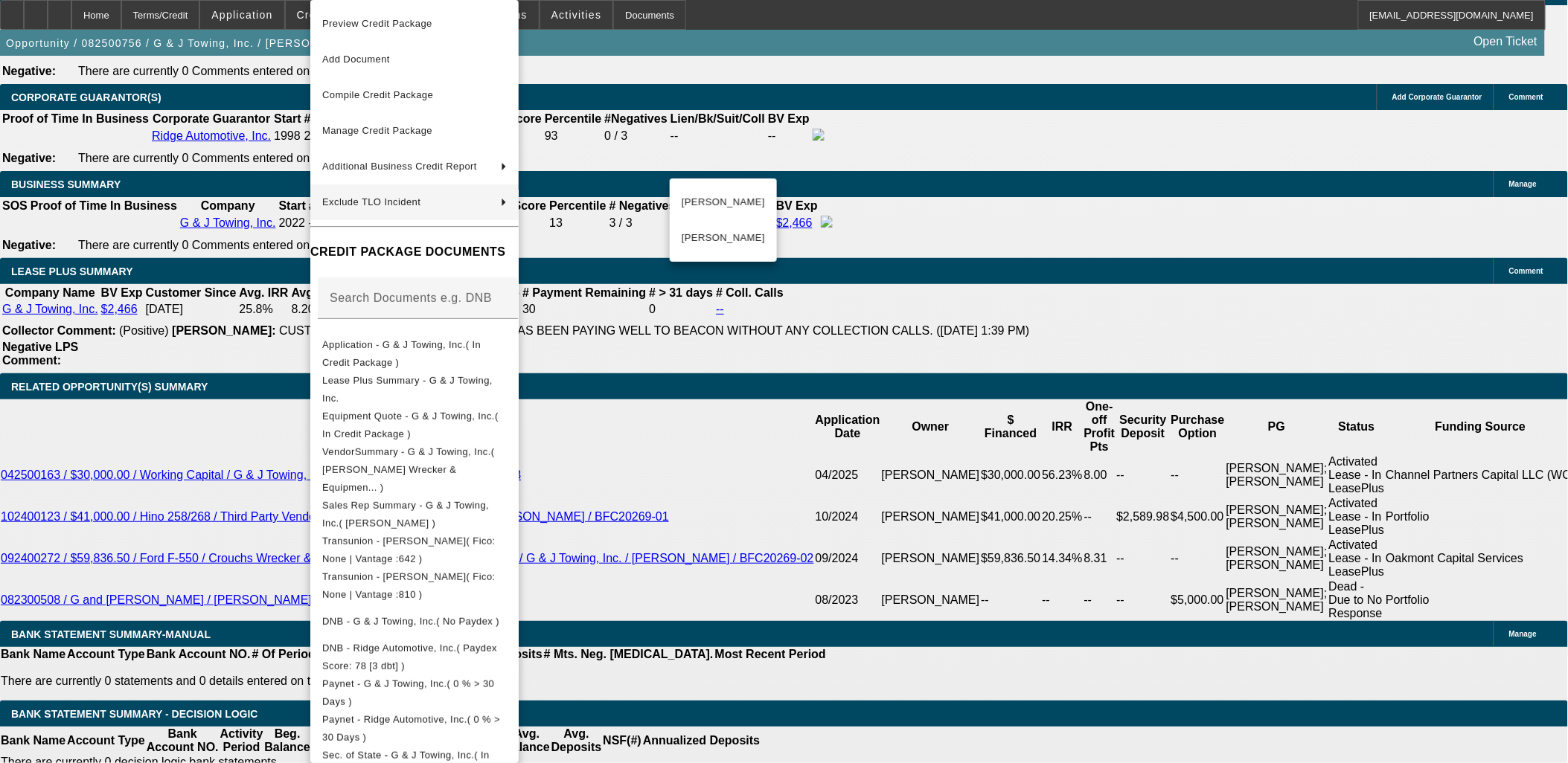
click at [177, 262] on div at bounding box center [784, 381] width 1568 height 763
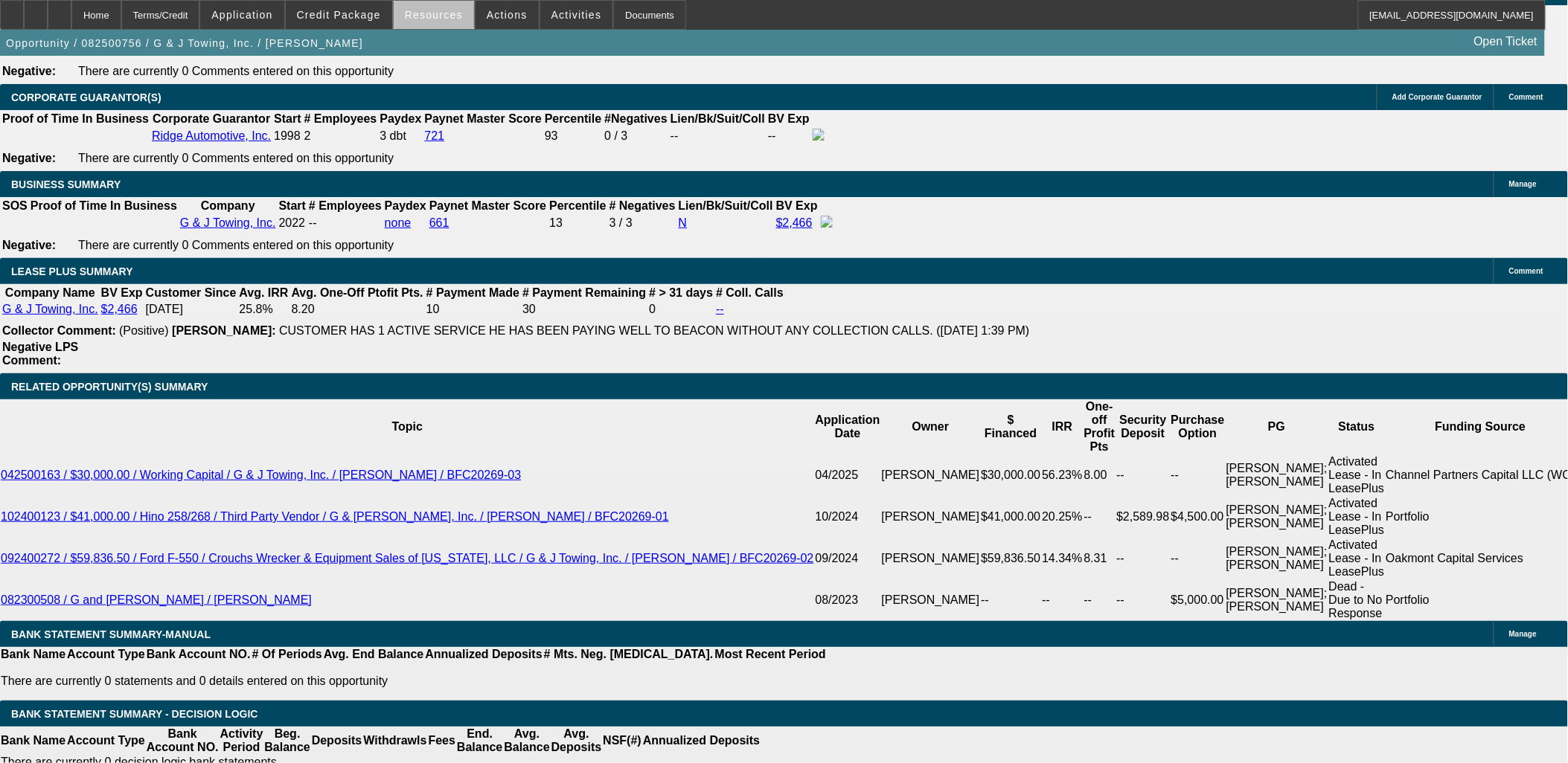
click at [448, 19] on span "Resources" at bounding box center [433, 15] width 58 height 12
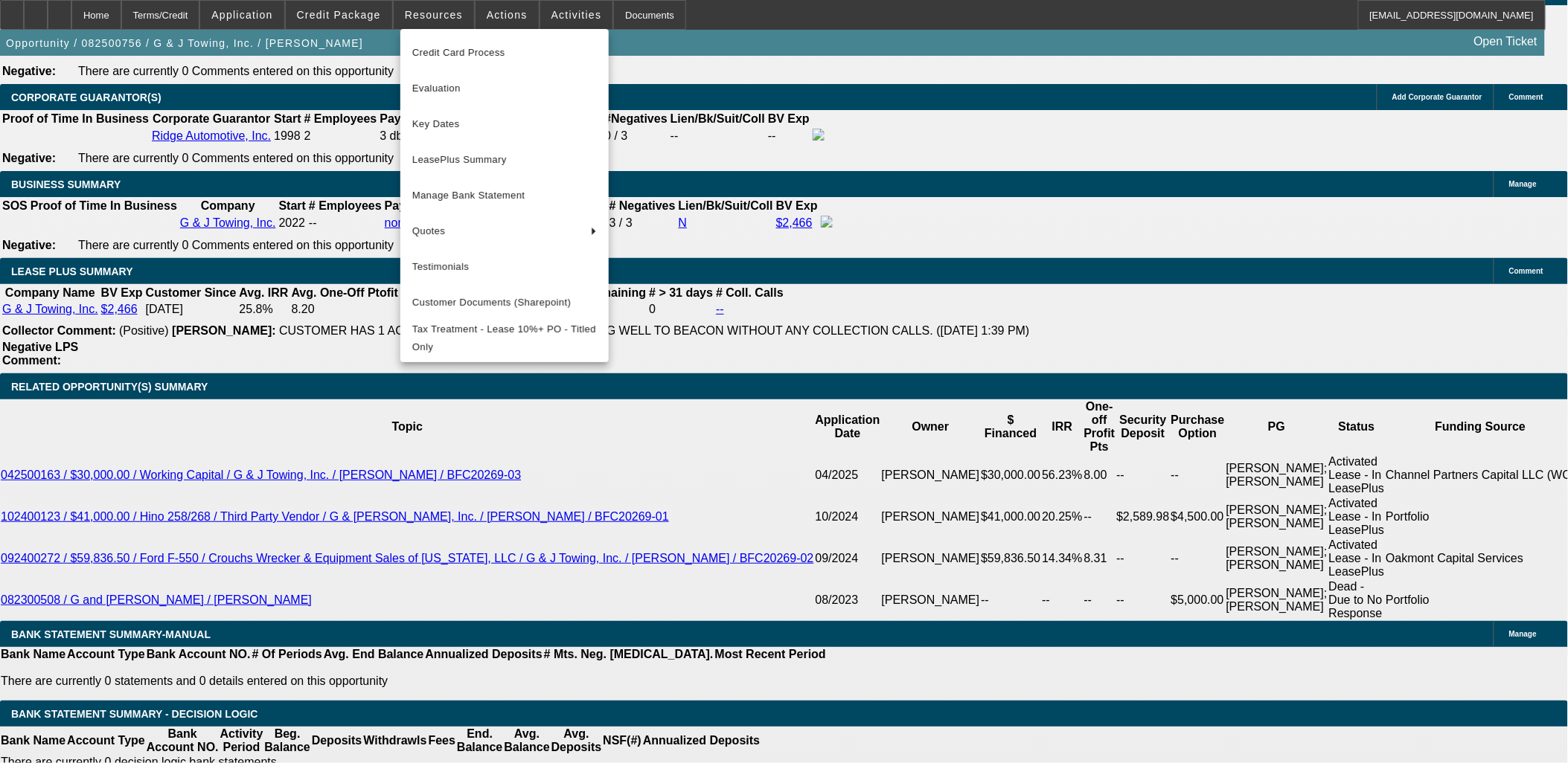
click at [487, 20] on div at bounding box center [784, 381] width 1568 height 763
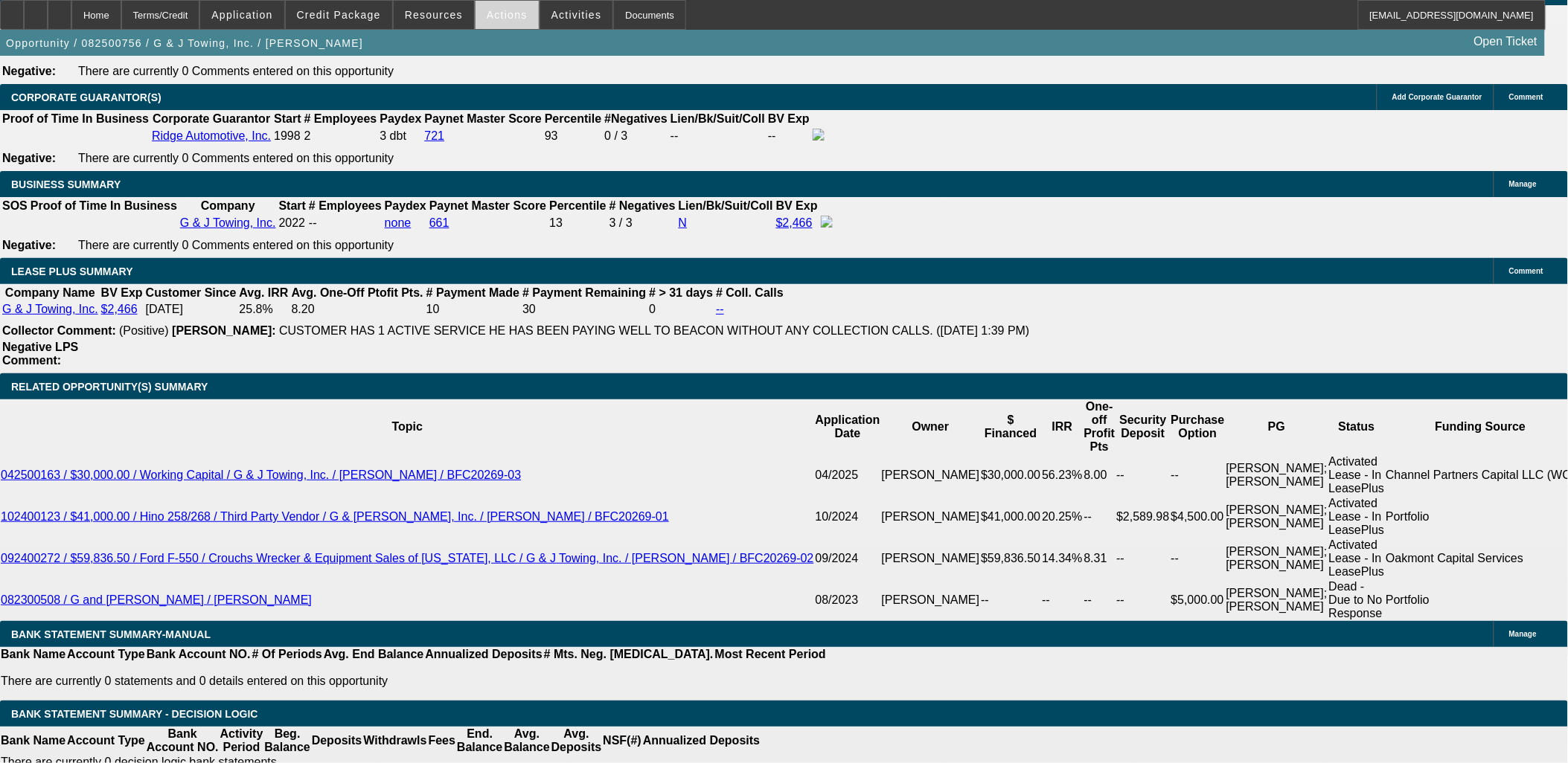
click at [487, 19] on span "Actions" at bounding box center [507, 15] width 41 height 12
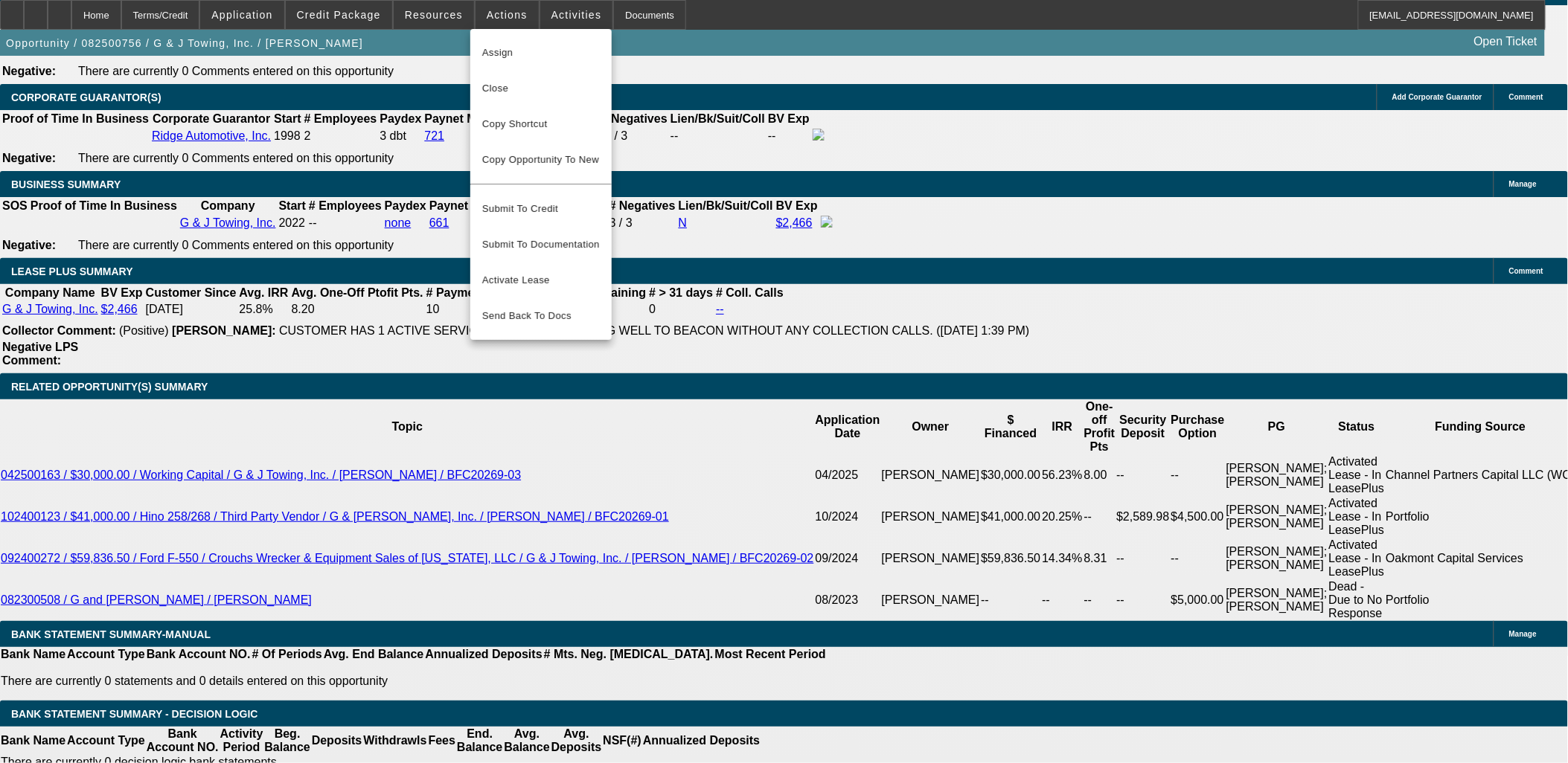
click at [490, 19] on div at bounding box center [784, 381] width 1568 height 763
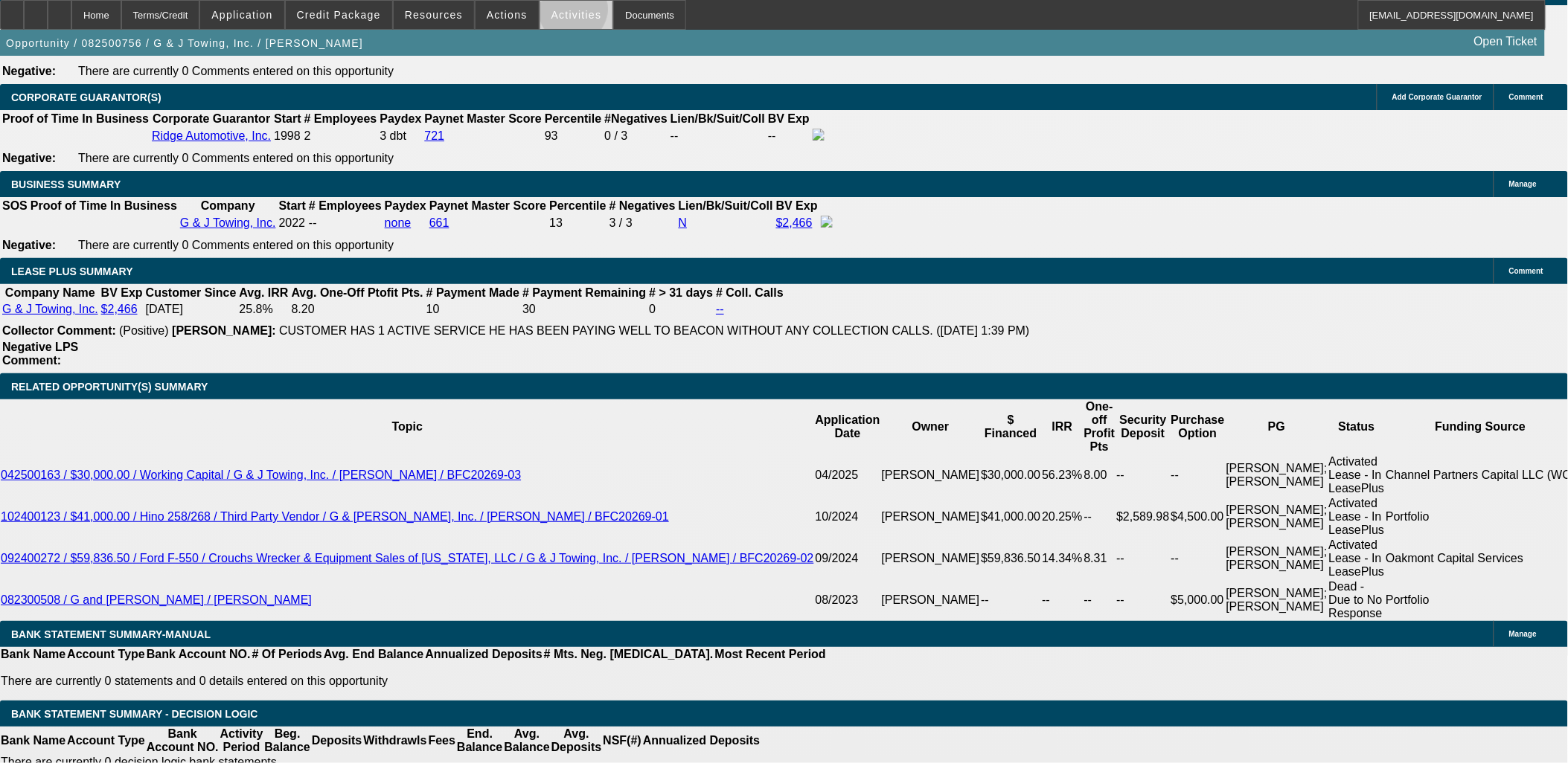
click at [559, 13] on span "Activities" at bounding box center [576, 15] width 50 height 12
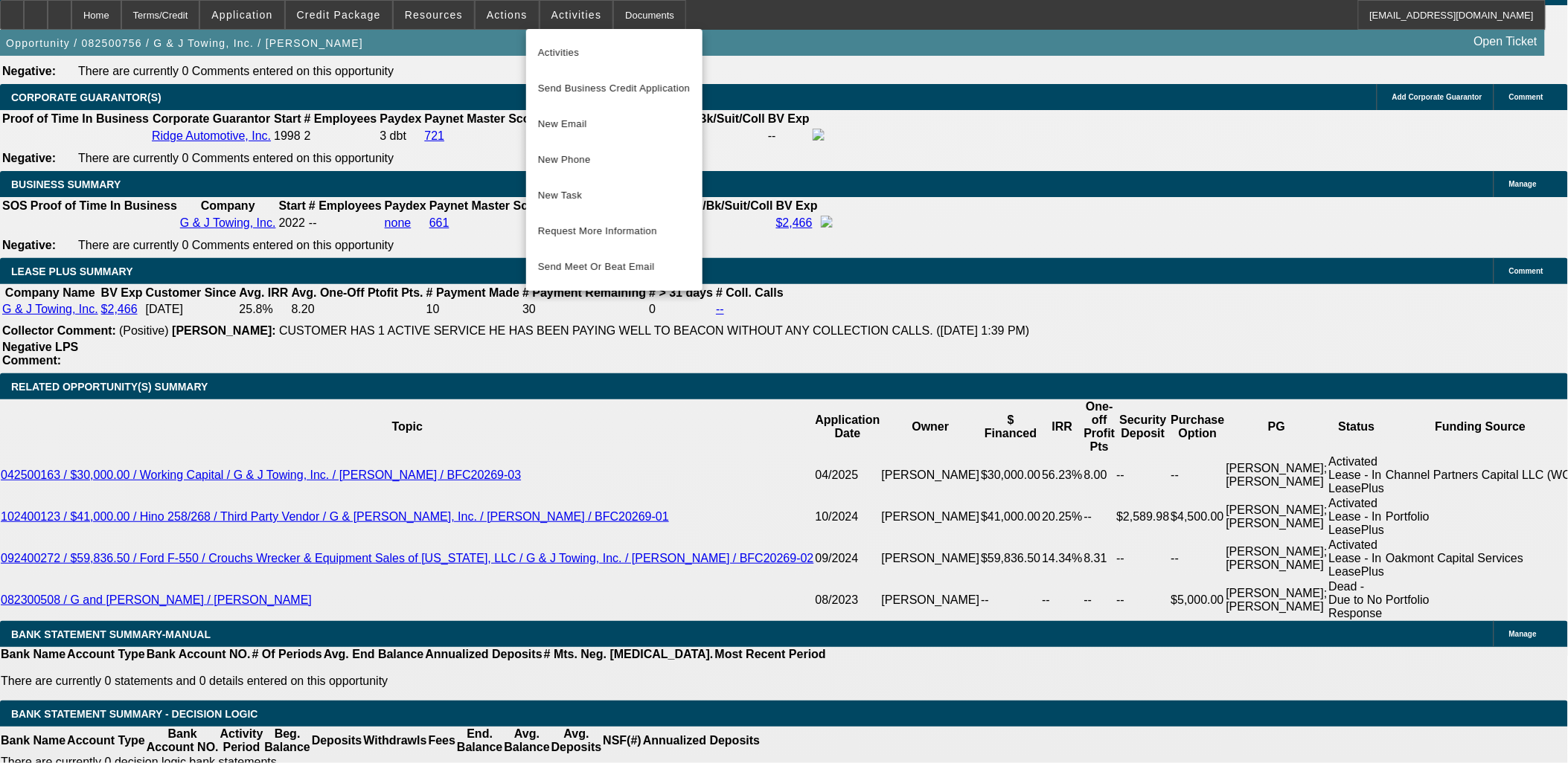
click at [558, 17] on div at bounding box center [784, 381] width 1568 height 763
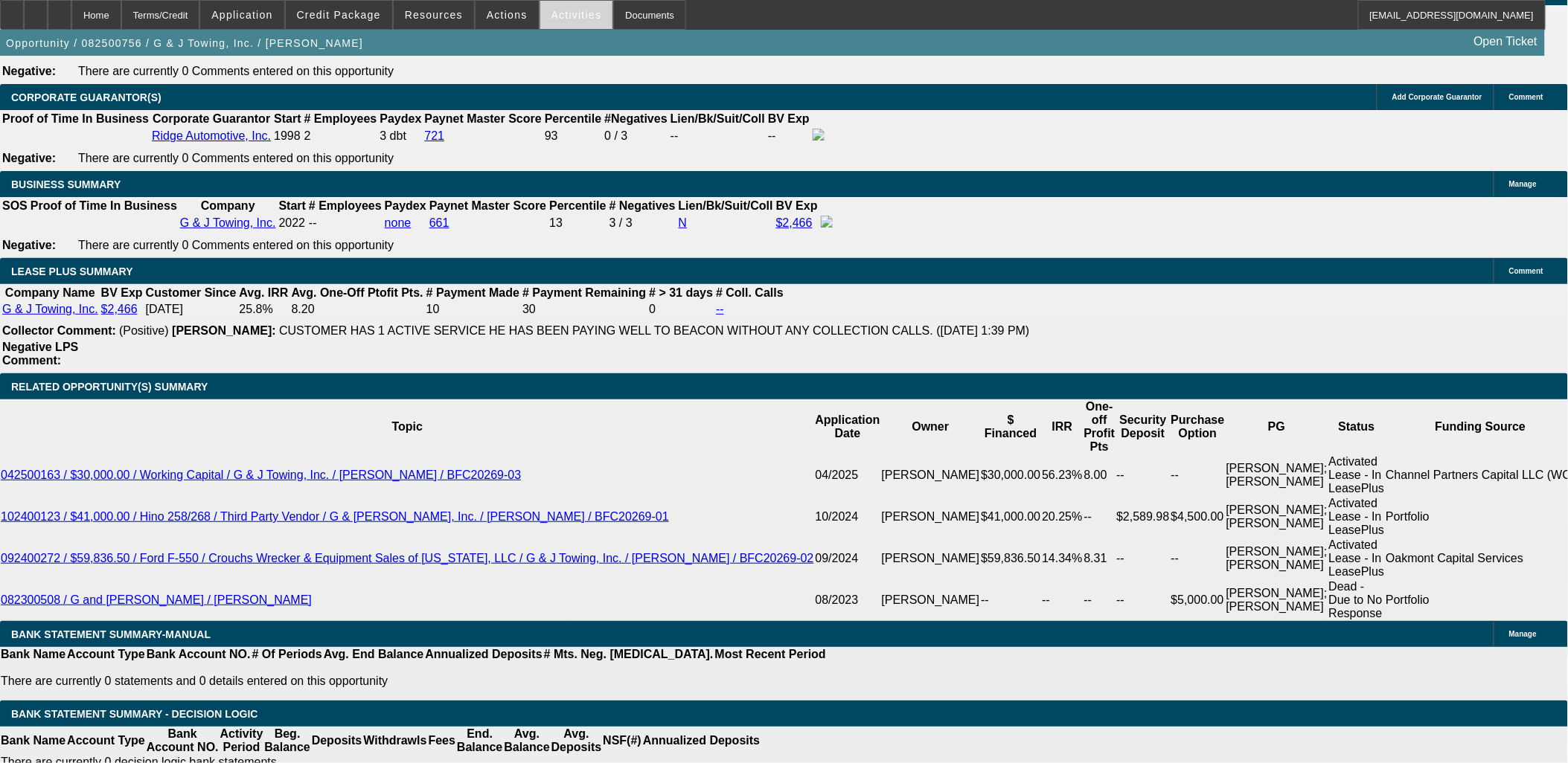
drag, startPoint x: 601, startPoint y: 20, endPoint x: 545, endPoint y: 14, distance: 56.3
click at [545, 14] on div "Home Terms/Credit Application Credit Package Resources Actions Activities Docum…" at bounding box center [772, 15] width 1545 height 30
click at [551, 14] on span "Activities" at bounding box center [576, 15] width 50 height 12
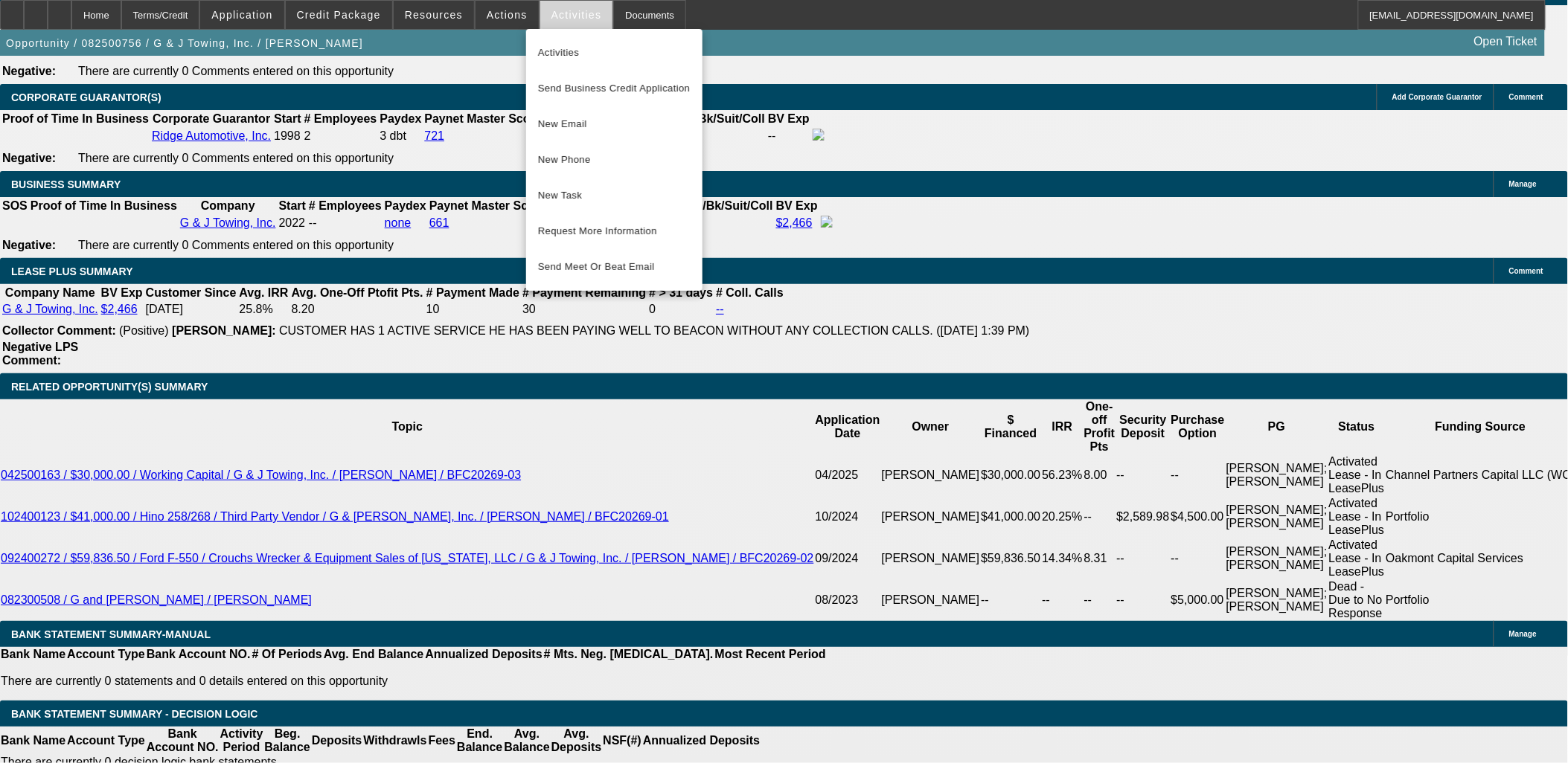
click at [545, 14] on div at bounding box center [784, 381] width 1568 height 763
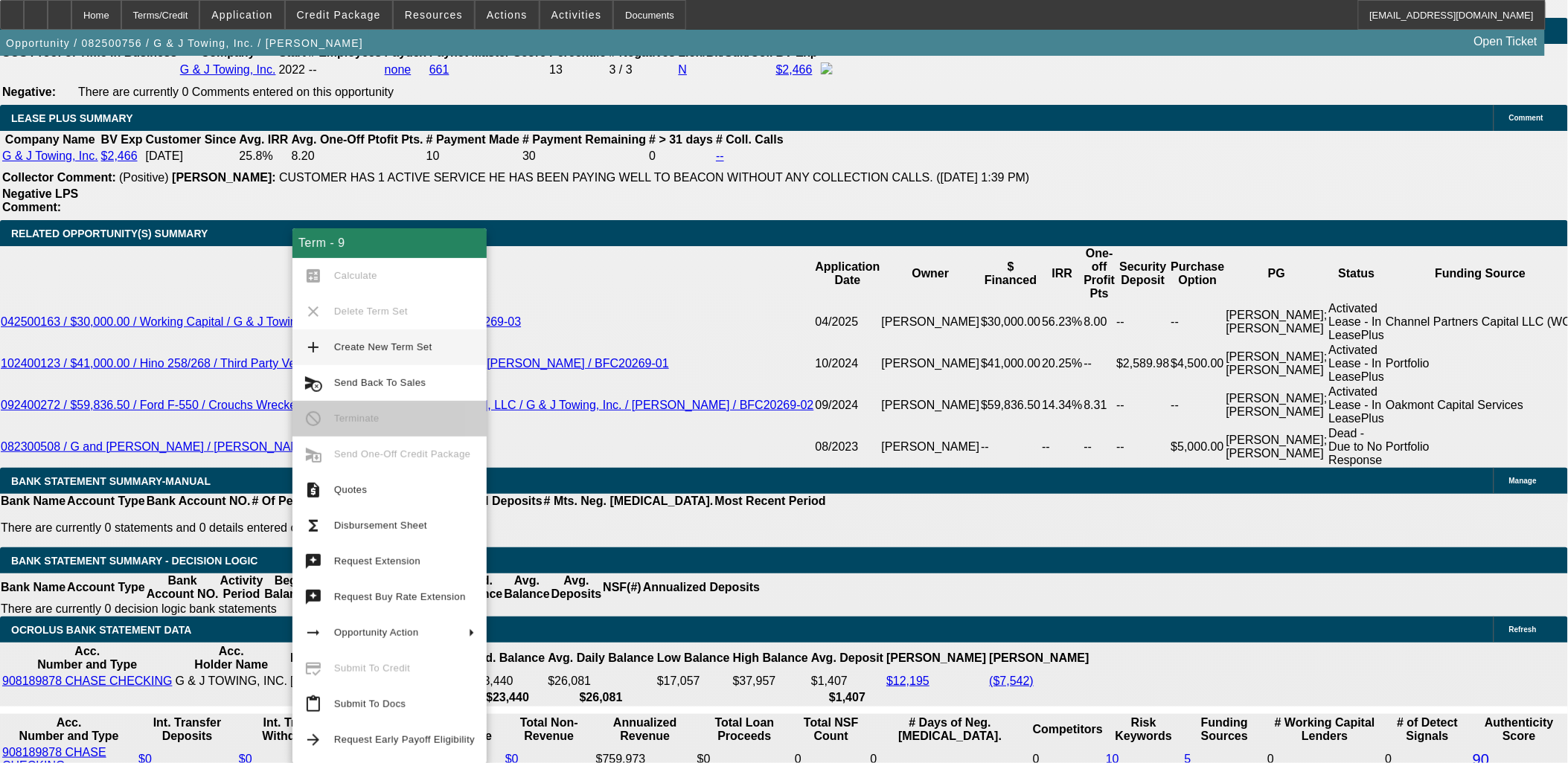
scroll to position [2562, 0]
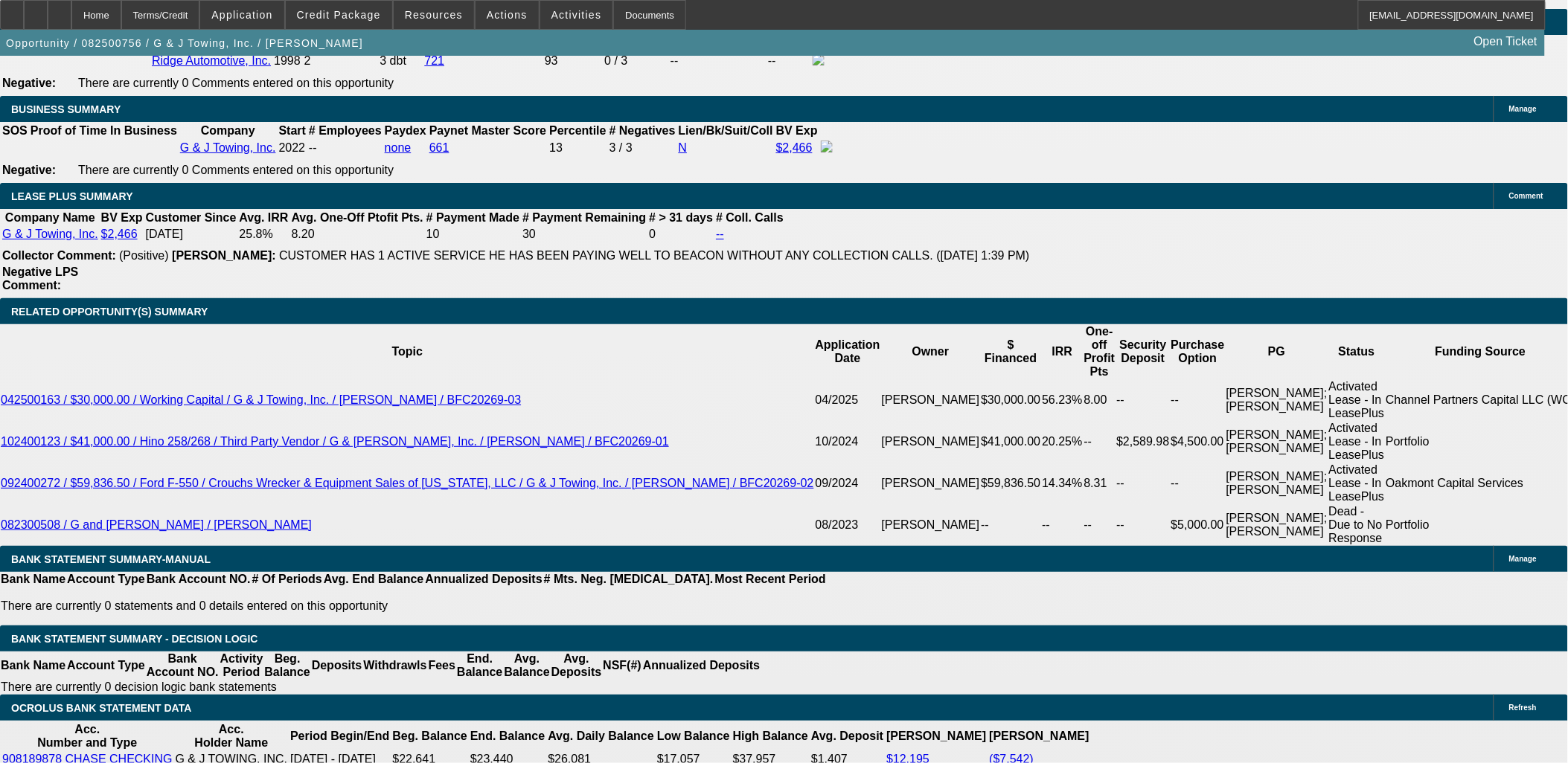
scroll to position [2396, 0]
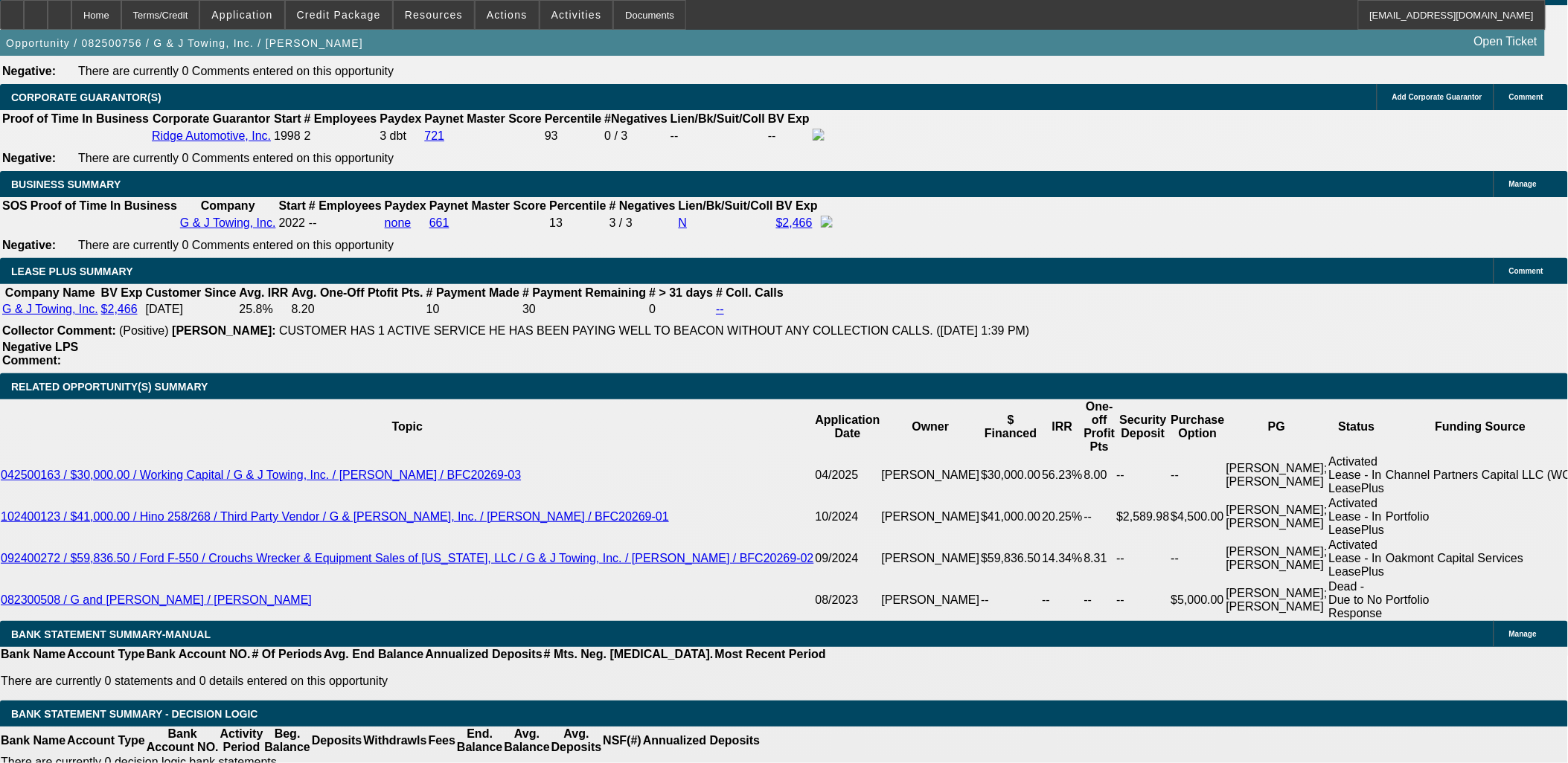
click at [344, 33] on div "Opportunity / 082500756 / G & J Towing, Inc. / Robbins, Jason Open Ticket" at bounding box center [772, 43] width 1545 height 26
click at [389, 20] on span at bounding box center [338, 14] width 106 height 35
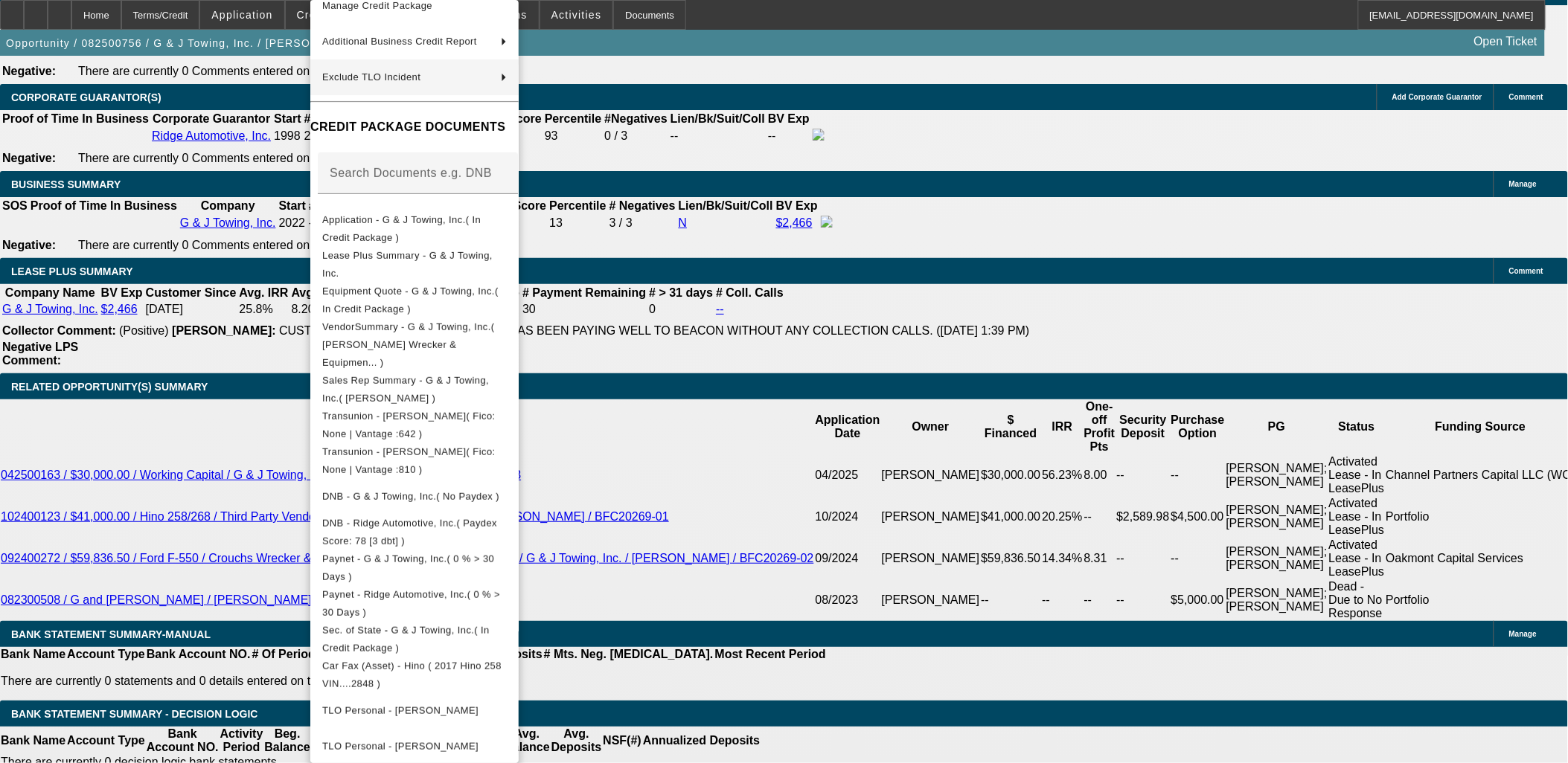
scroll to position [0, 0]
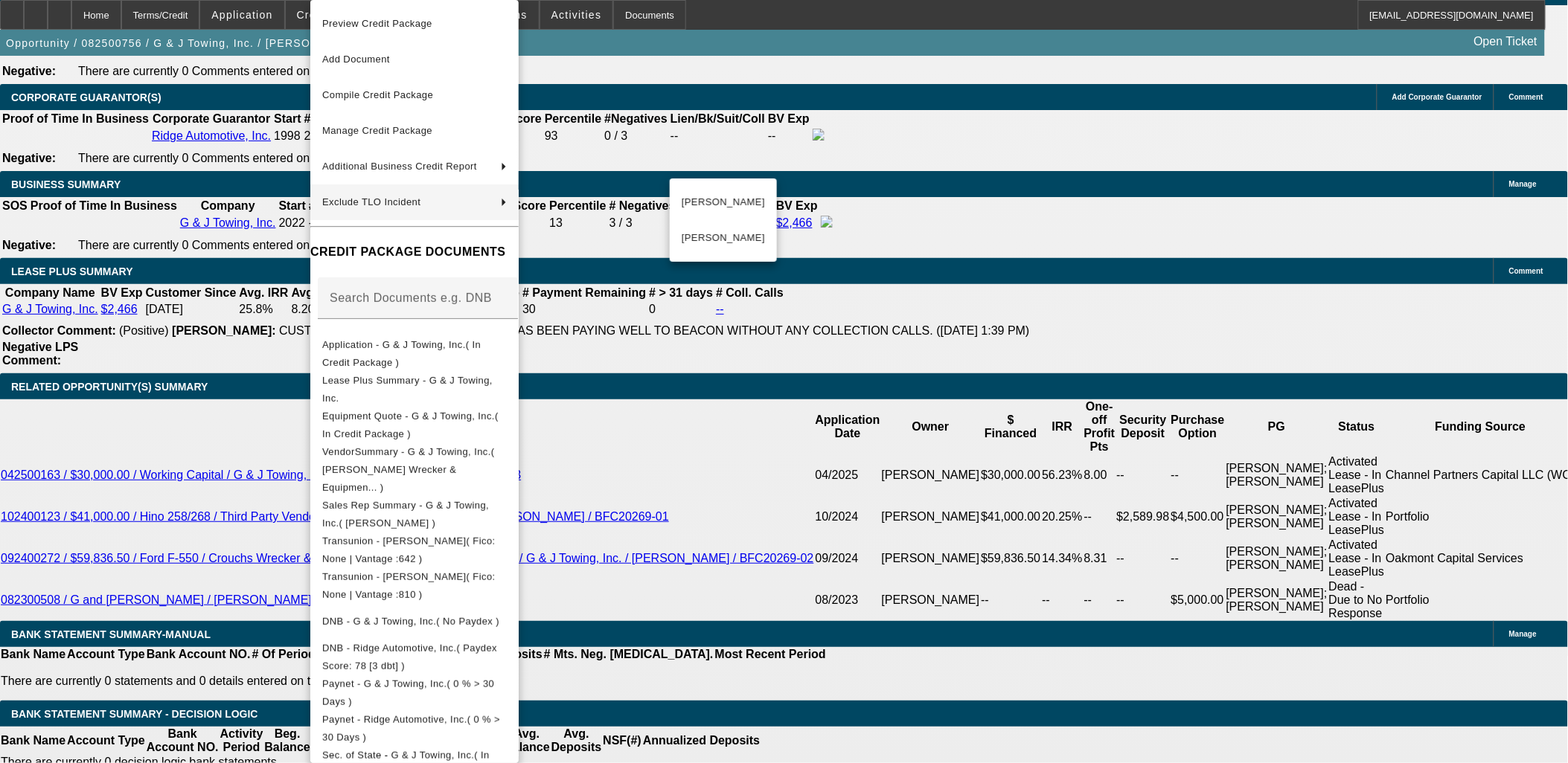
drag, startPoint x: 180, startPoint y: 168, endPoint x: 186, endPoint y: 157, distance: 12.5
click at [180, 167] on div at bounding box center [784, 381] width 1568 height 763
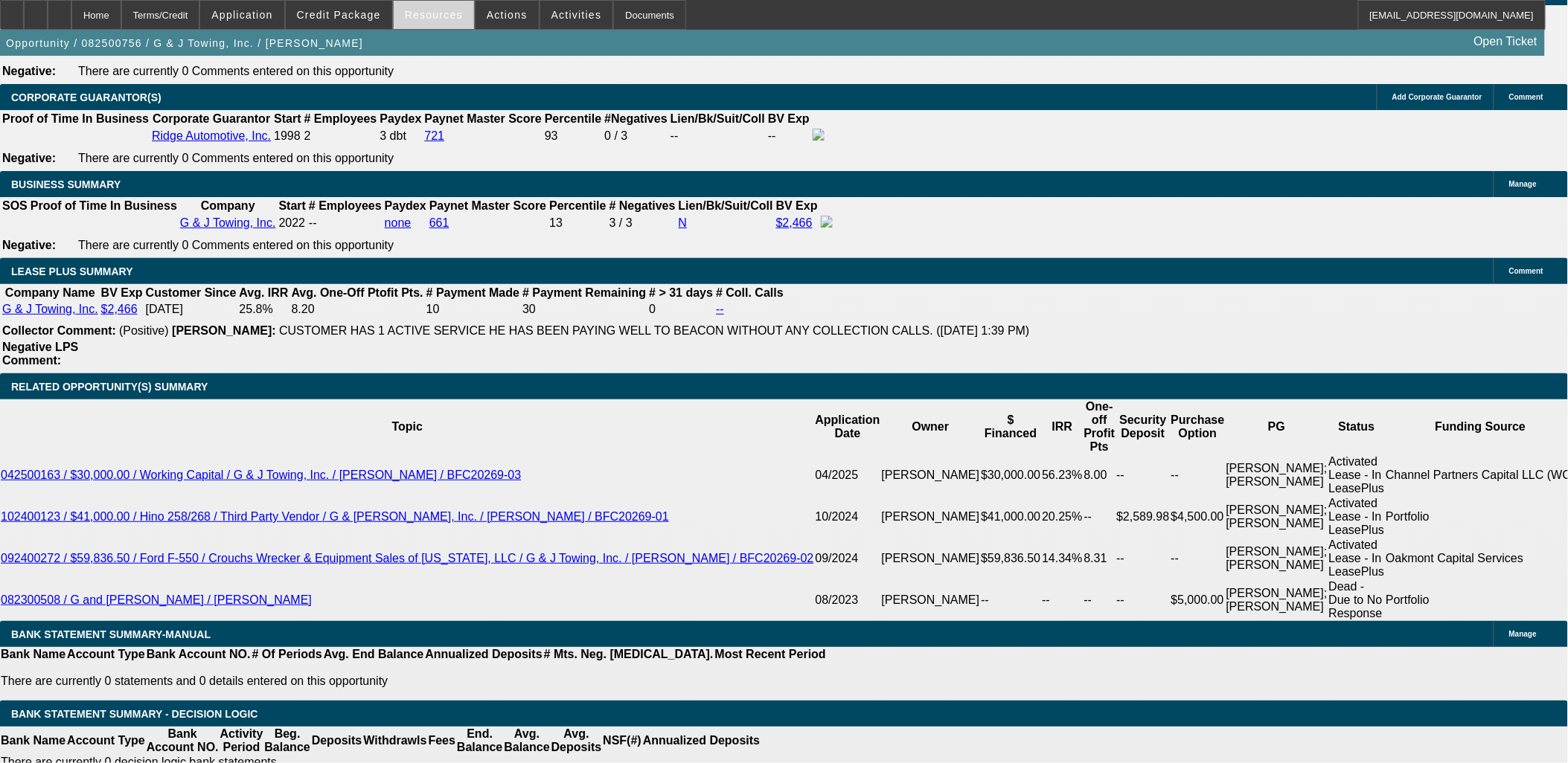
click at [442, 17] on span "Resources" at bounding box center [433, 15] width 58 height 12
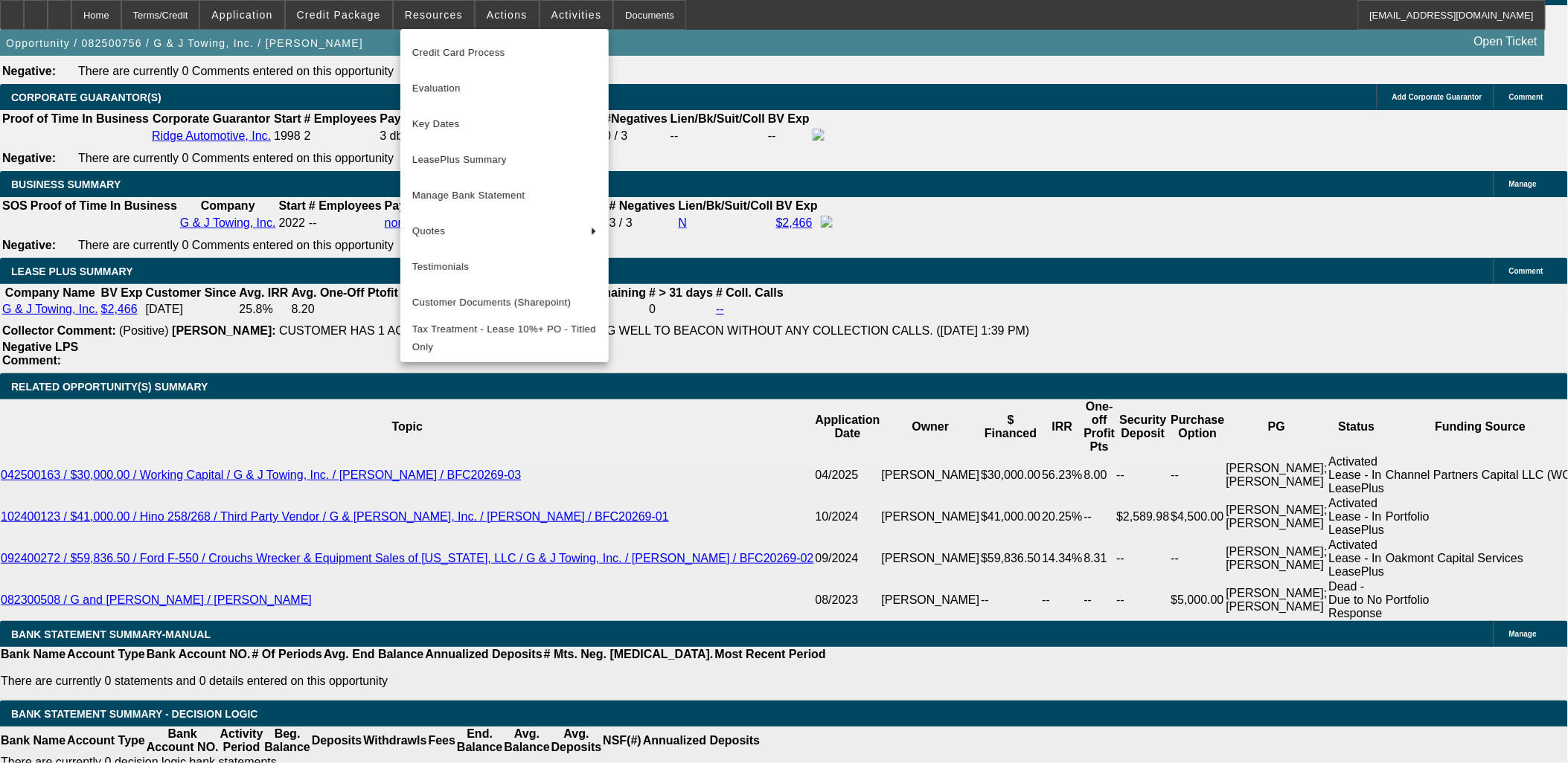
click at [438, 20] on div at bounding box center [784, 381] width 1568 height 763
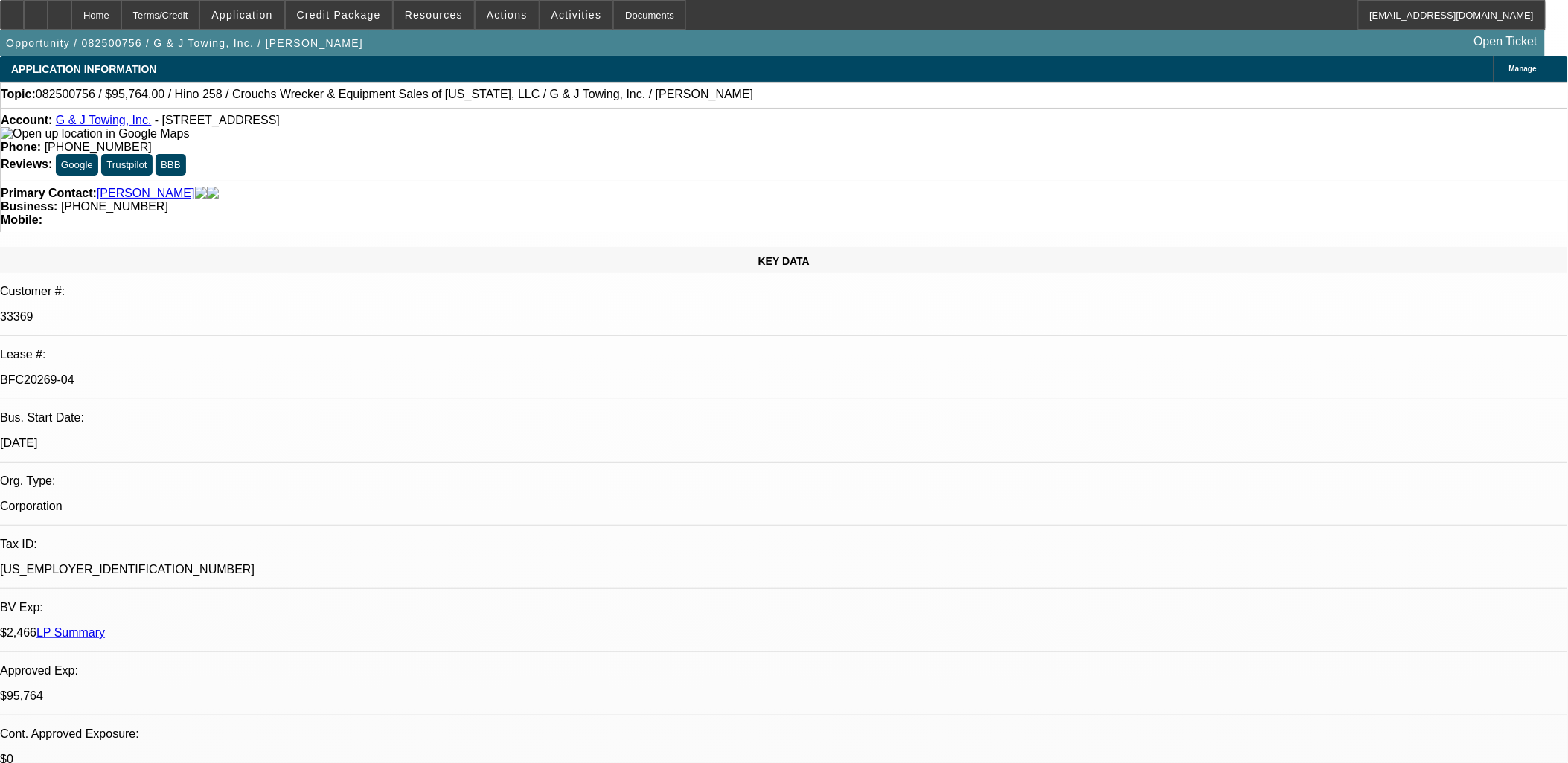
drag, startPoint x: 734, startPoint y: 229, endPoint x: 597, endPoint y: 228, distance: 137.0
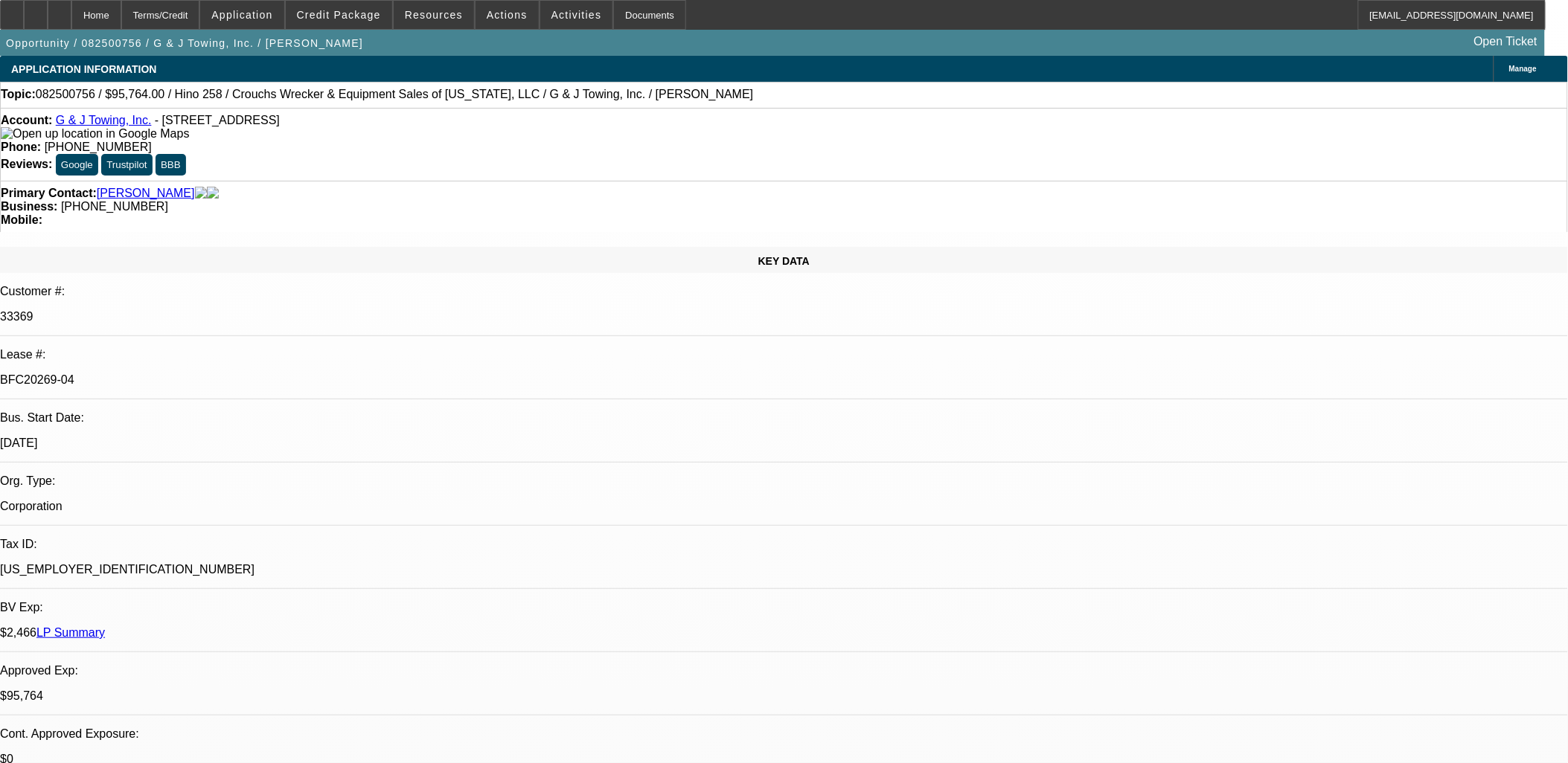
drag, startPoint x: 589, startPoint y: 229, endPoint x: 366, endPoint y: 249, distance: 223.9
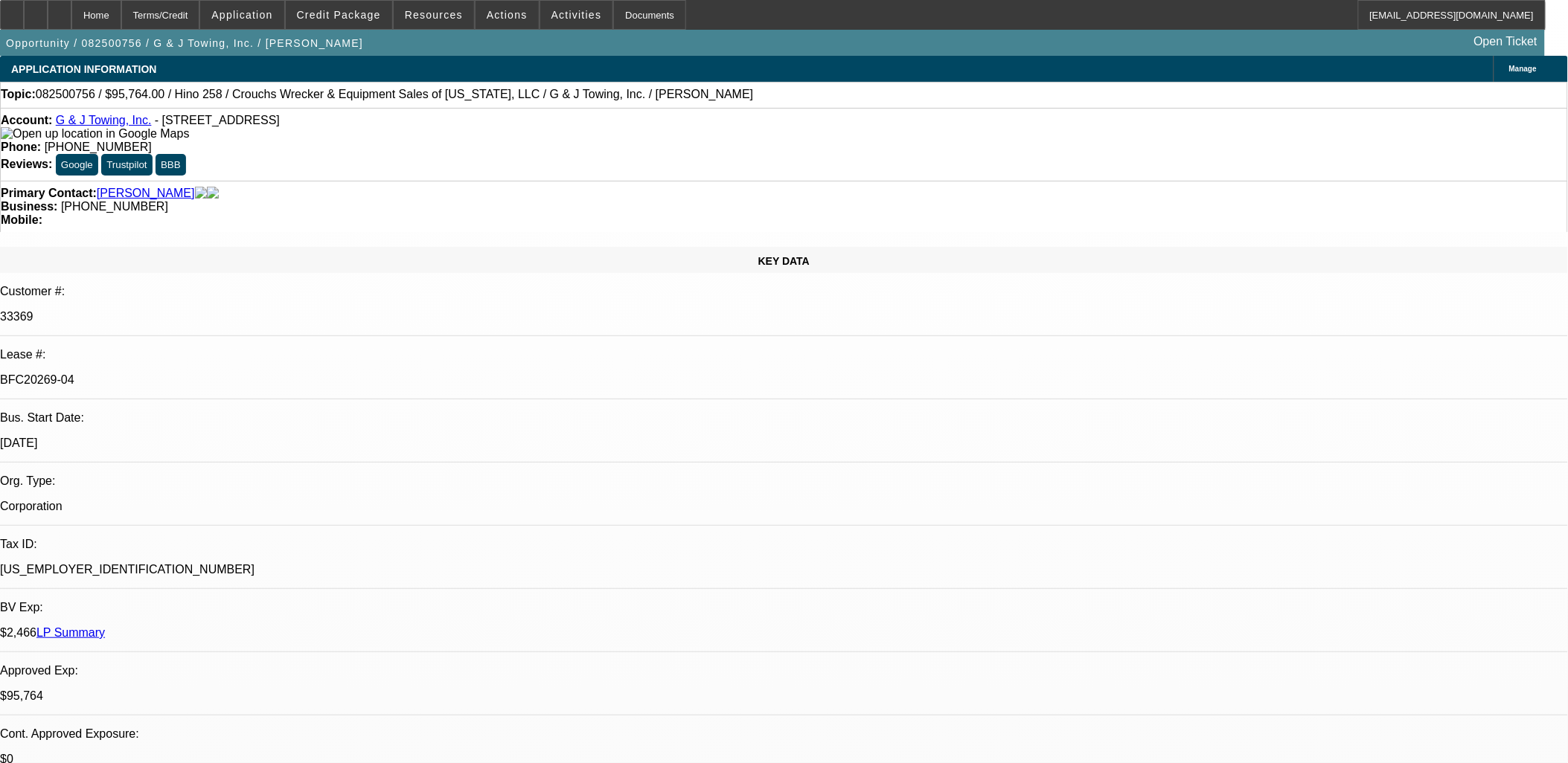
drag, startPoint x: 370, startPoint y: 251, endPoint x: 666, endPoint y: 305, distance: 300.9
drag, startPoint x: 666, startPoint y: 305, endPoint x: 655, endPoint y: 308, distance: 11.4
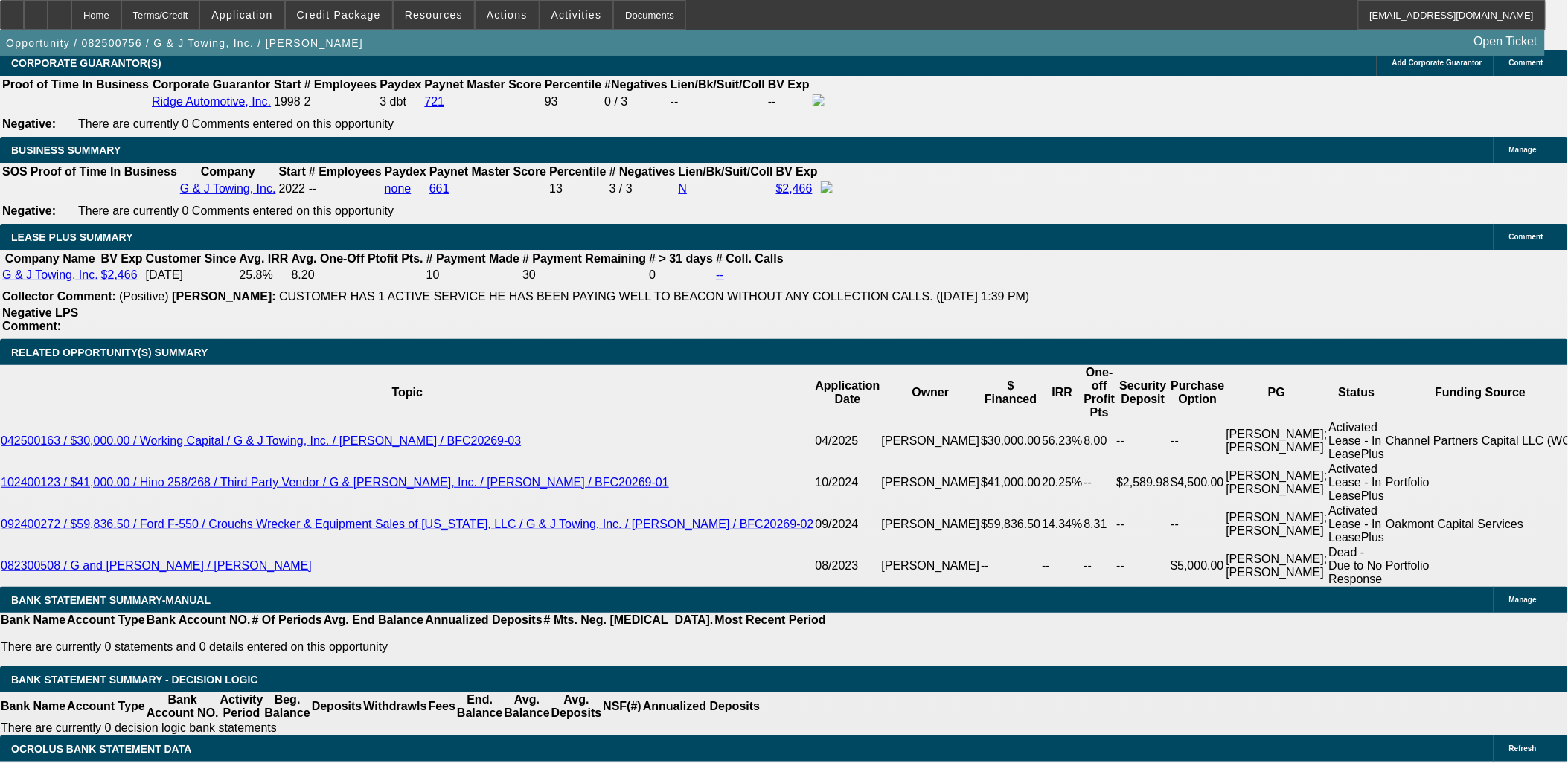
scroll to position [2266, 0]
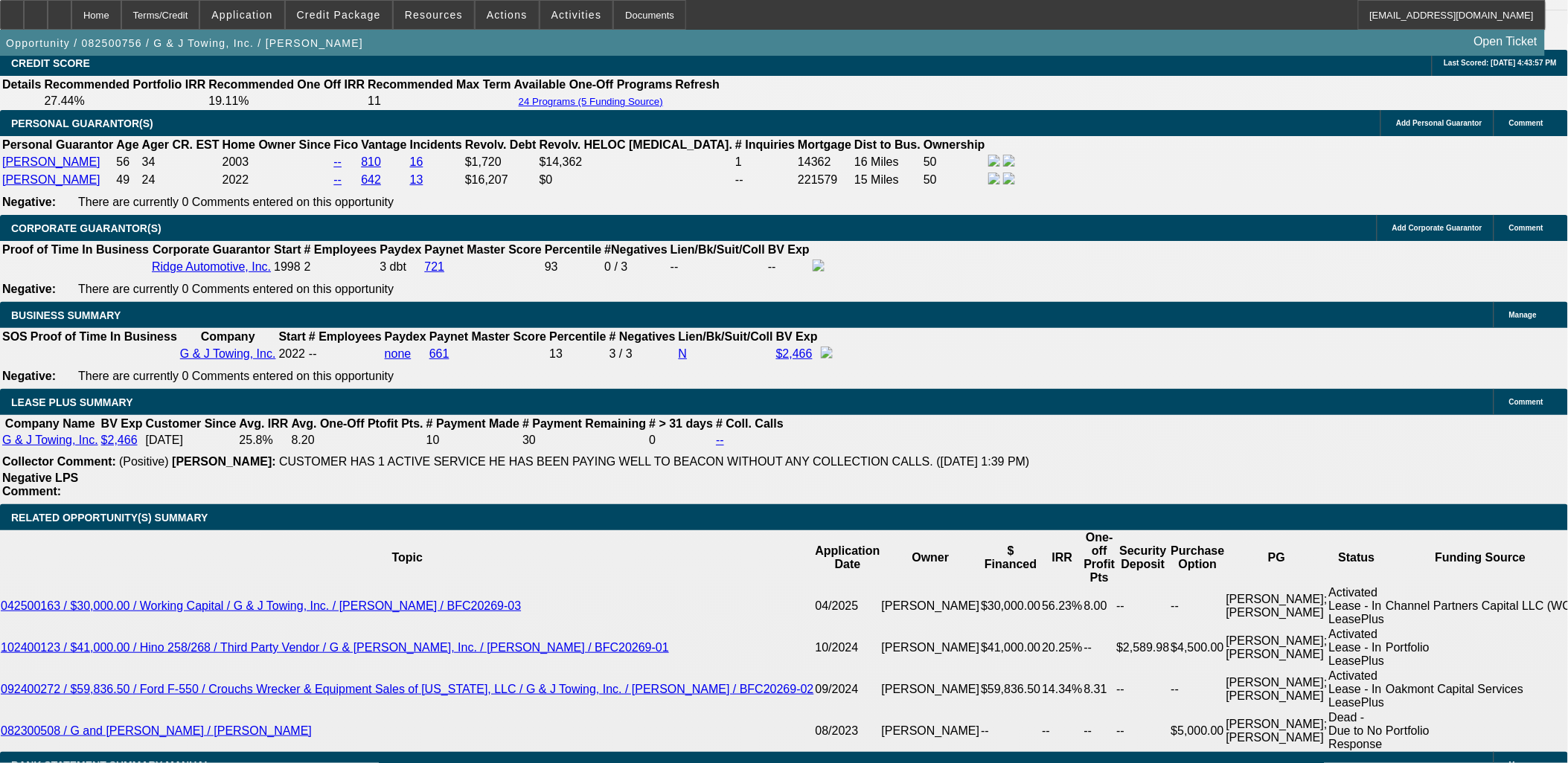
drag, startPoint x: 1396, startPoint y: 608, endPoint x: 8, endPoint y: 138, distance: 1465.4
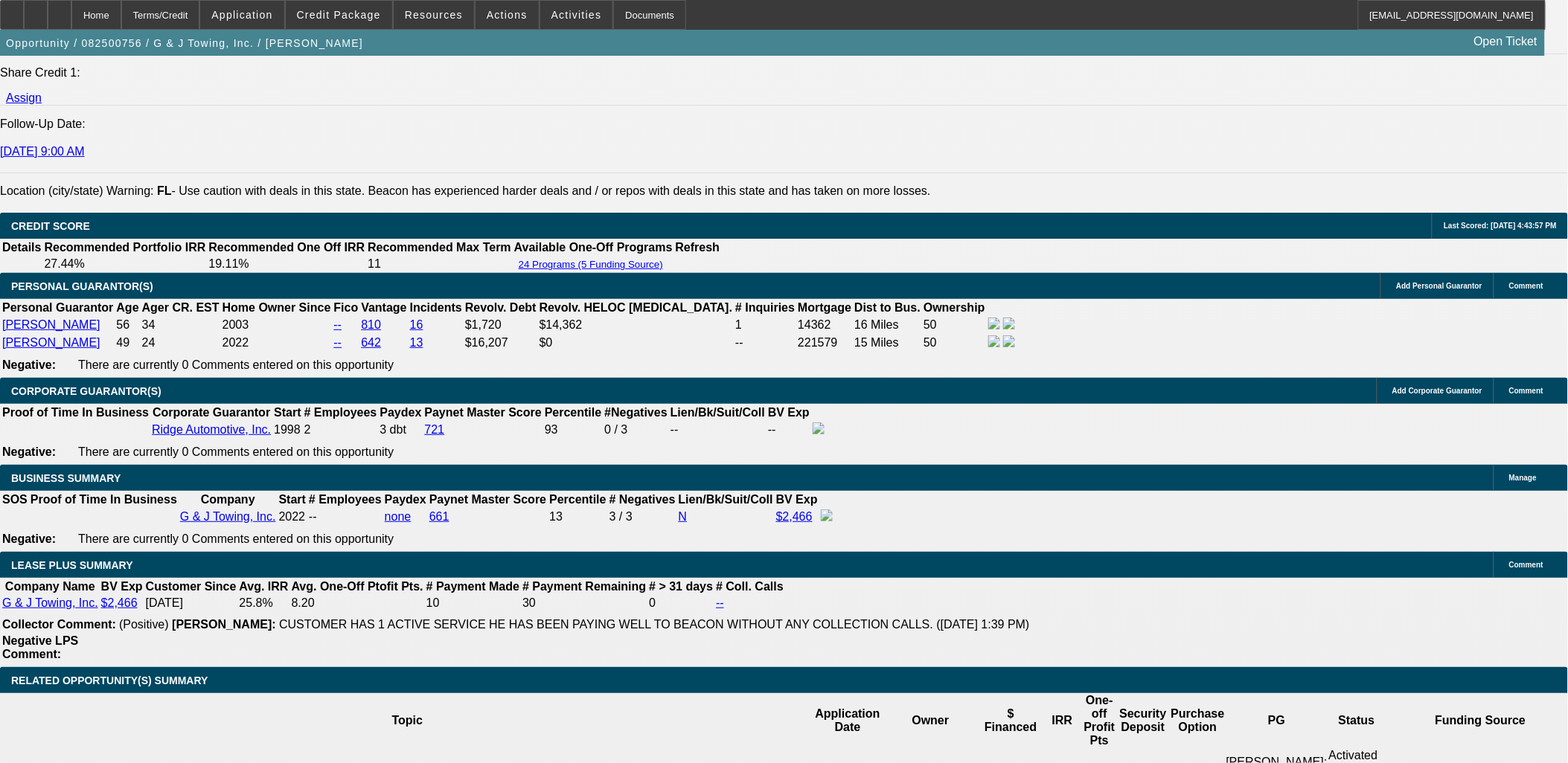
scroll to position [2020, 0]
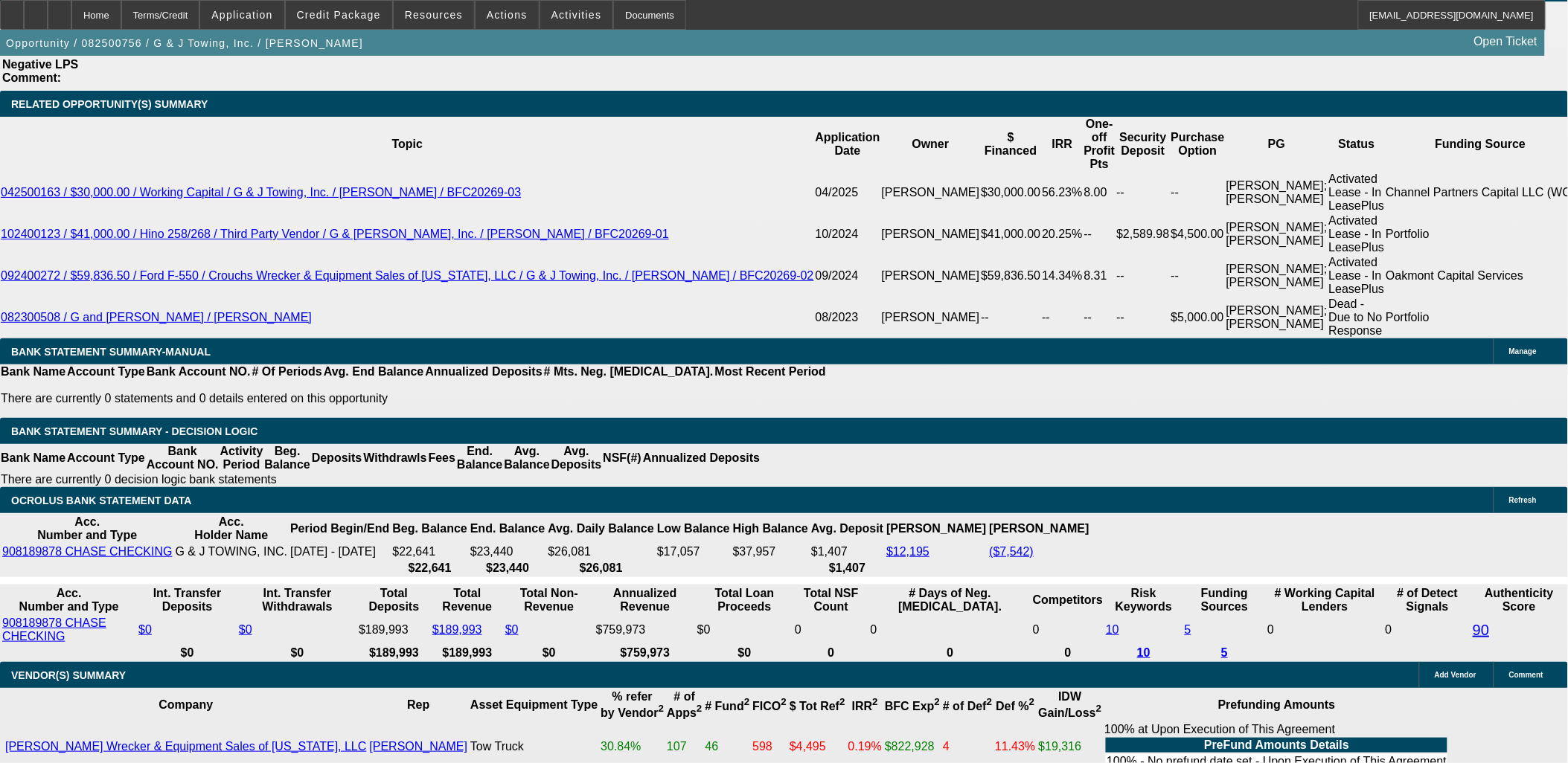
scroll to position [2681, 0]
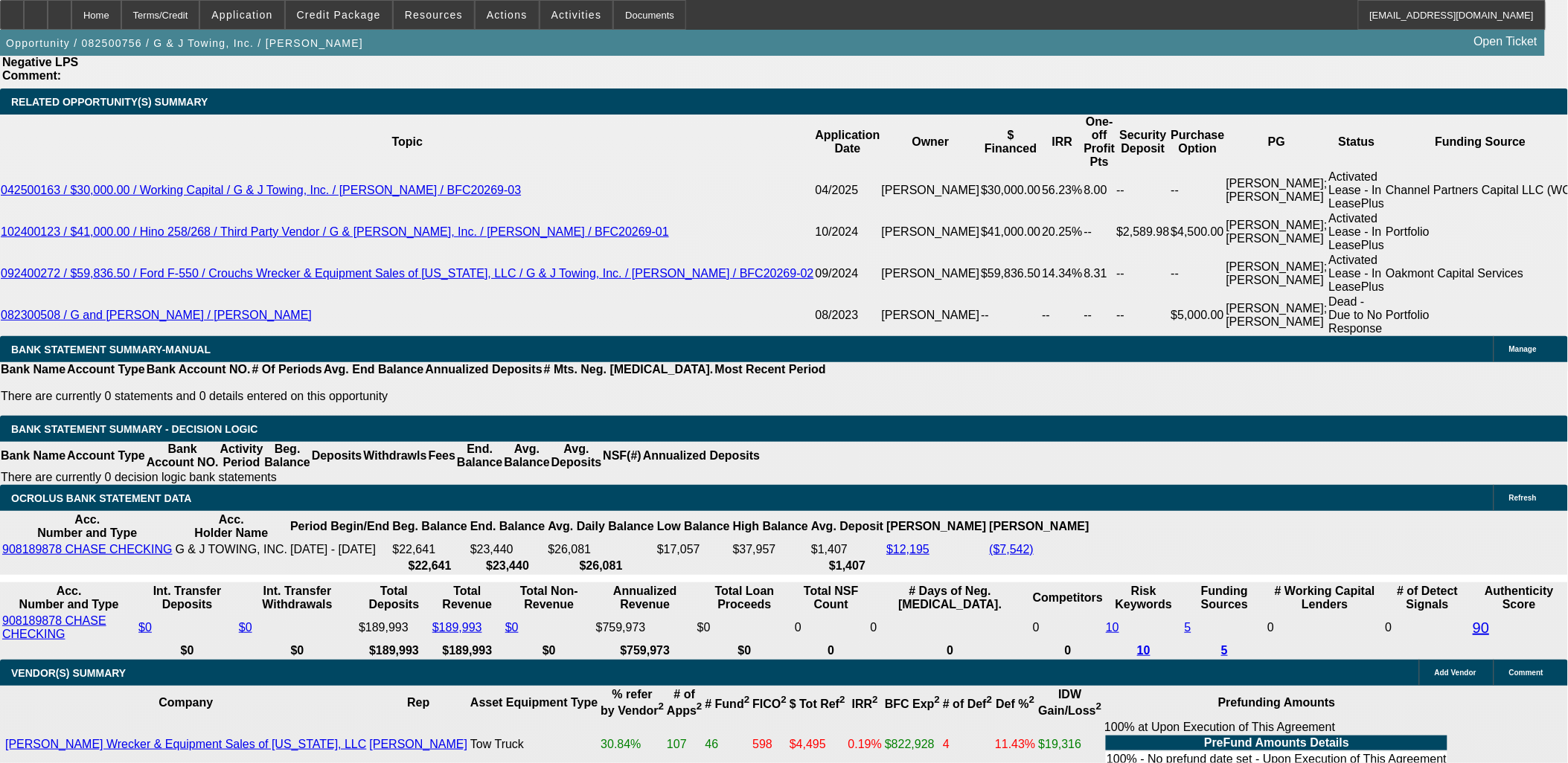
drag, startPoint x: 14, startPoint y: 383, endPoint x: 915, endPoint y: 685, distance: 950.3
drag, startPoint x: 915, startPoint y: 685, endPoint x: 970, endPoint y: 700, distance: 57.0
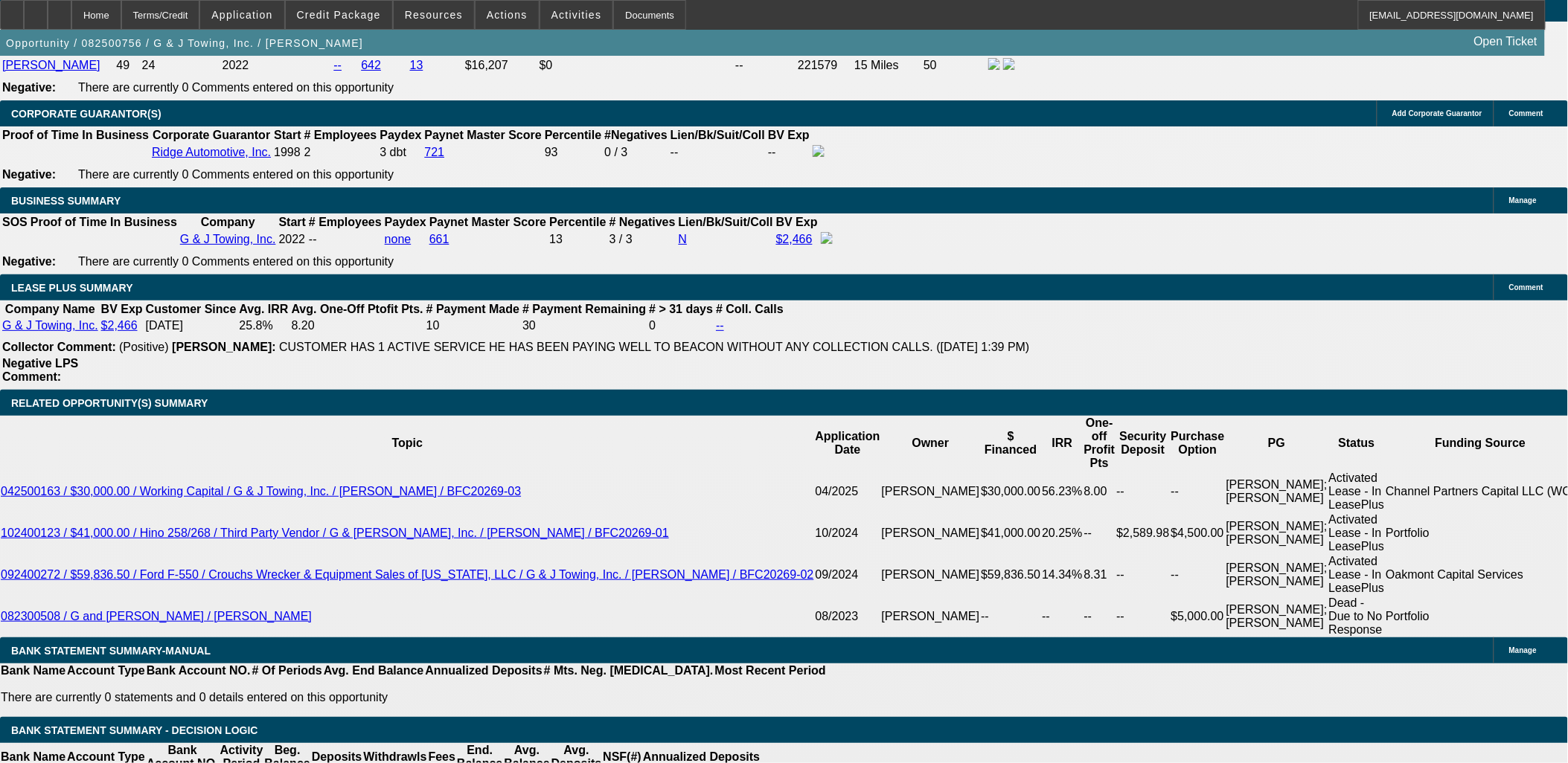
scroll to position [2351, 0]
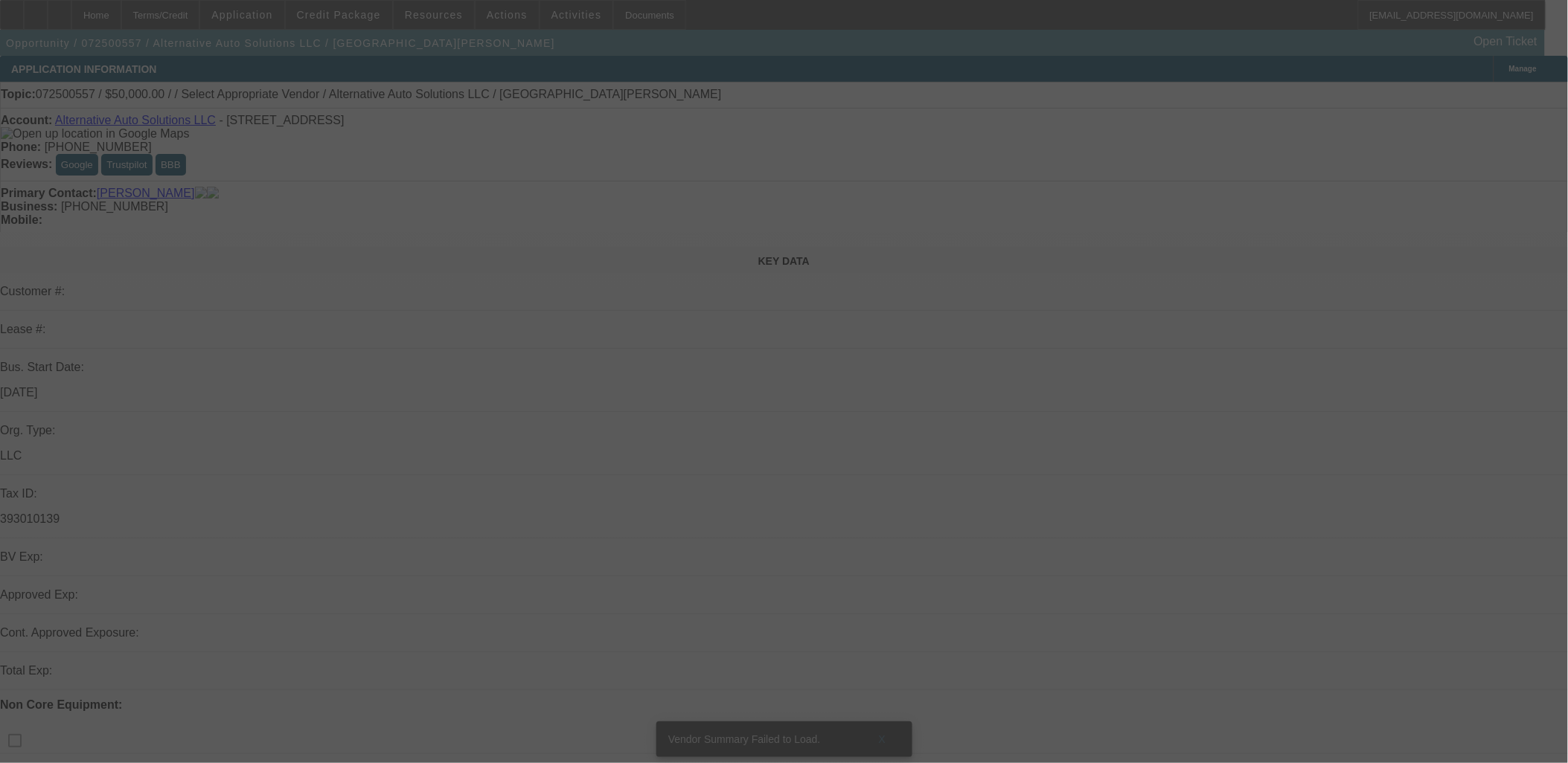
select select "0"
select select "2"
select select "0.1"
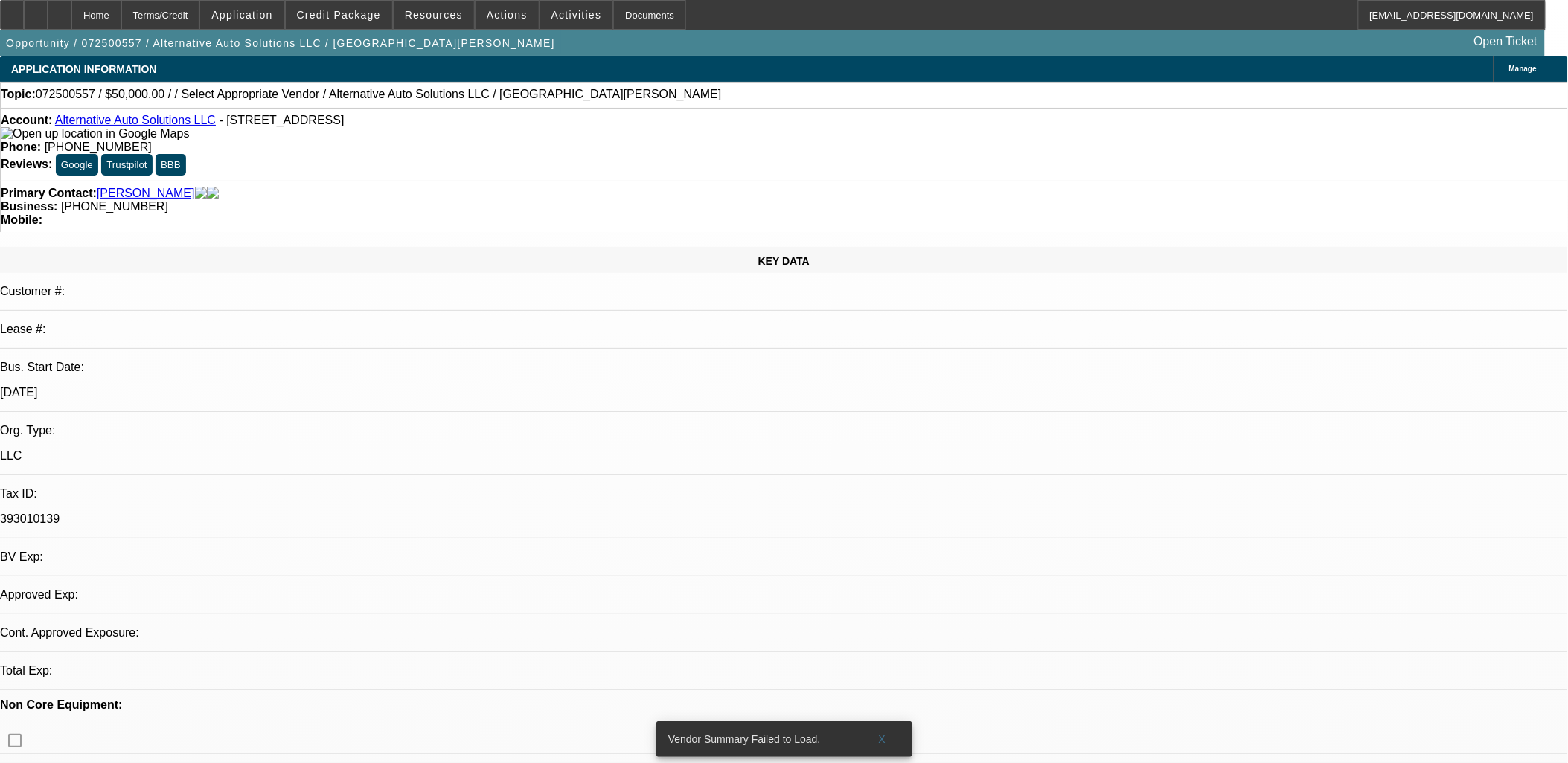
select select "1"
select select "2"
select select "4"
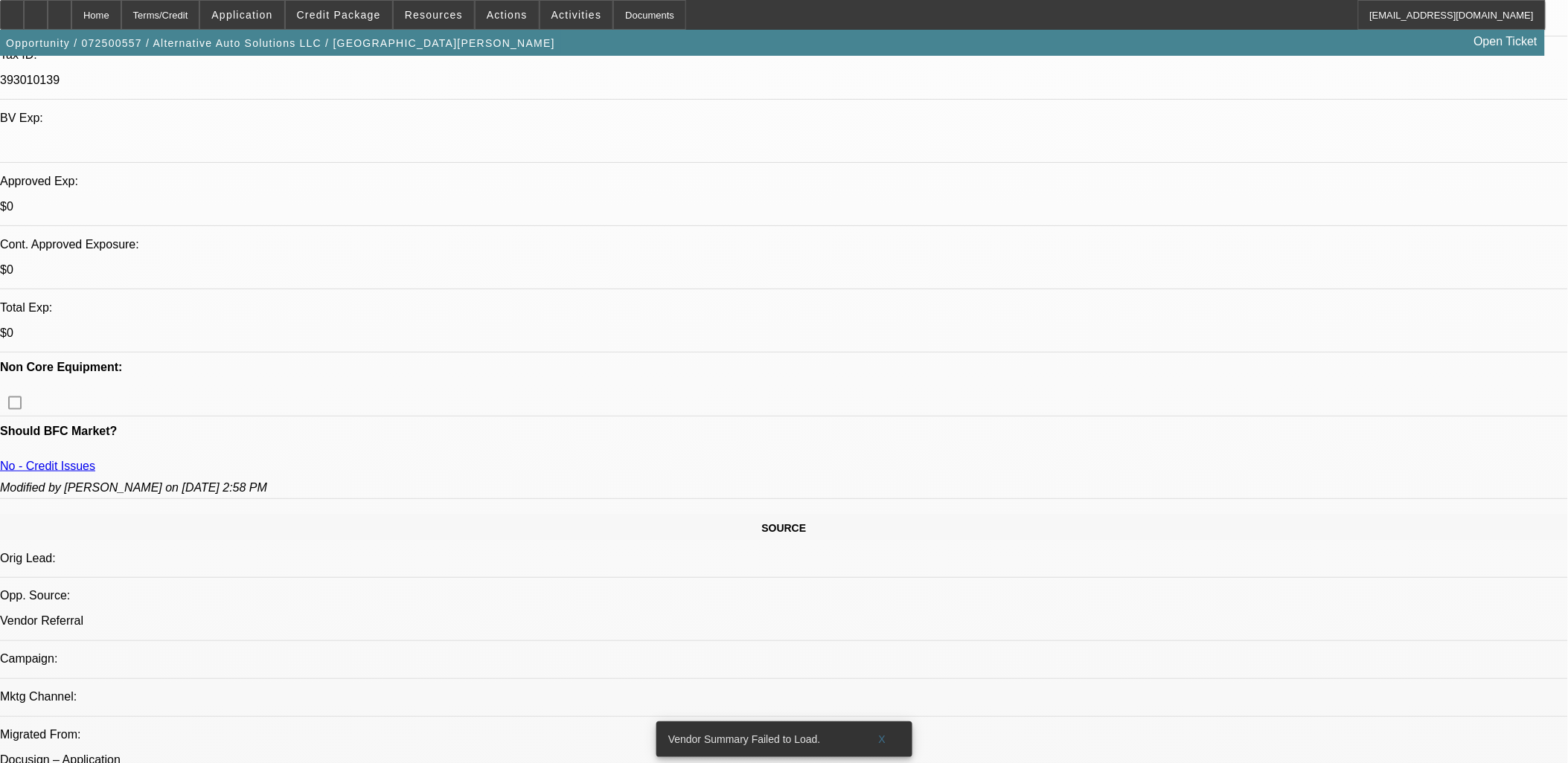
scroll to position [413, 0]
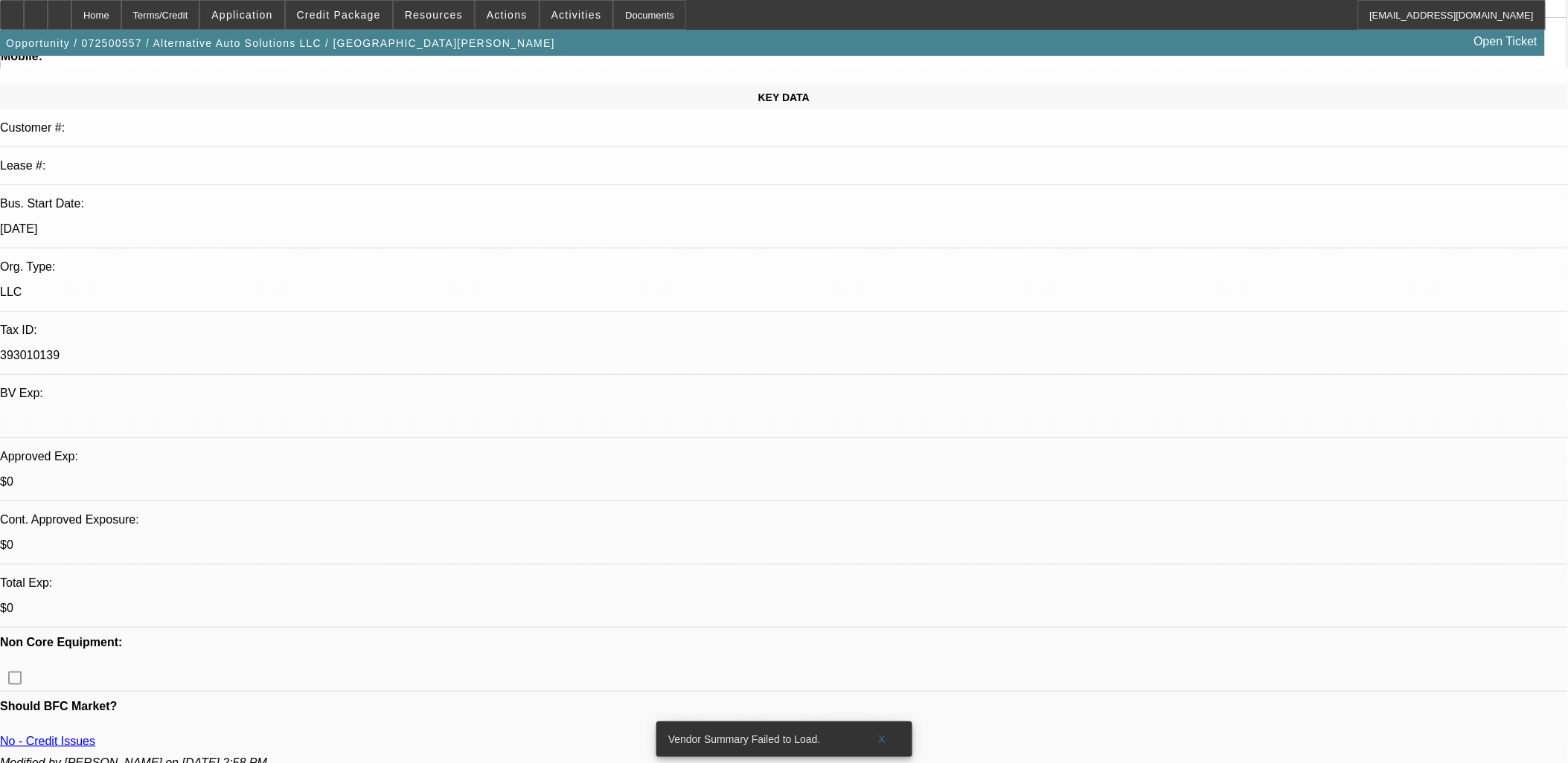
scroll to position [0, 0]
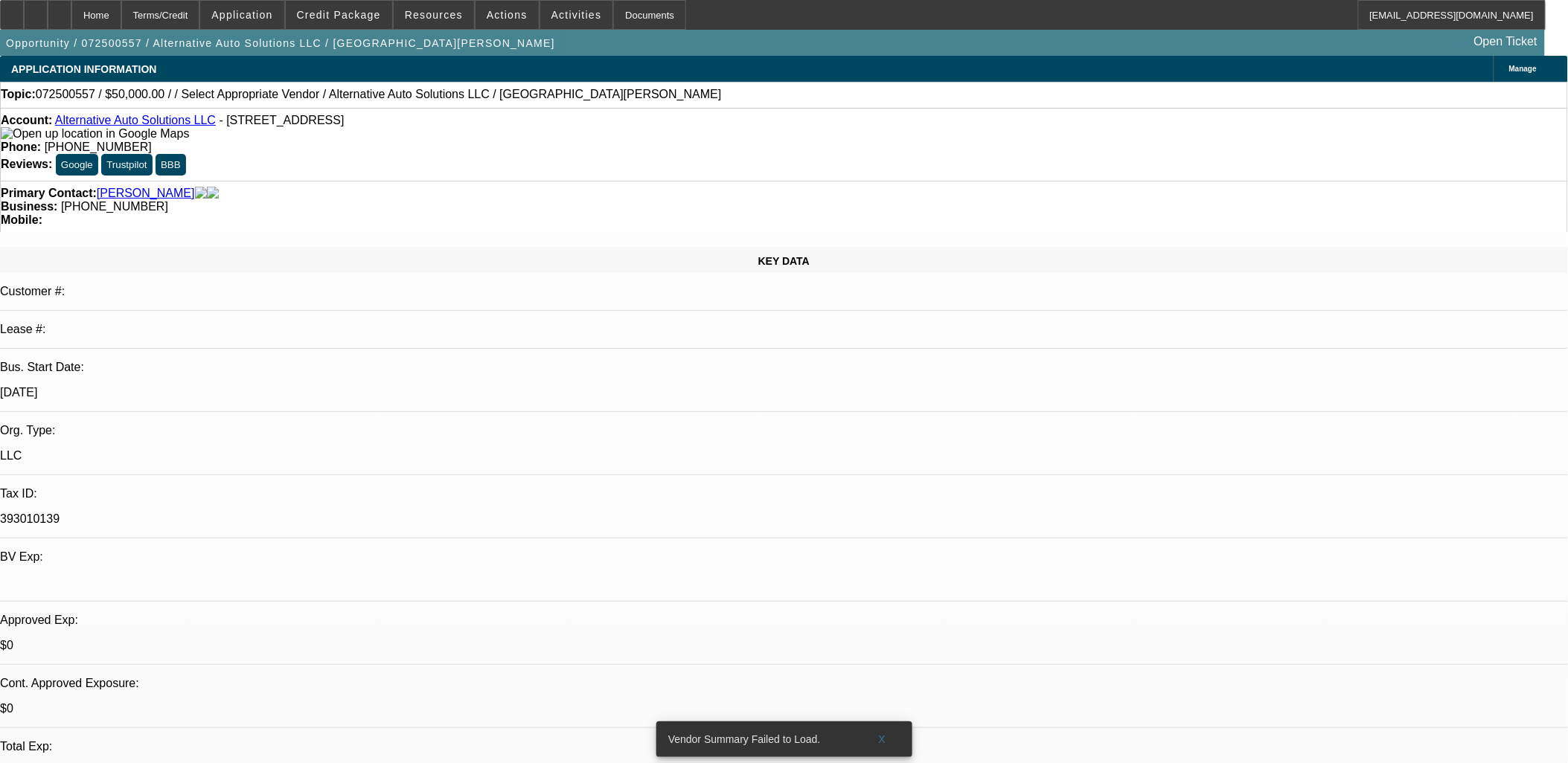
drag, startPoint x: 632, startPoint y: 361, endPoint x: 357, endPoint y: 325, distance: 277.3
drag, startPoint x: 356, startPoint y: 325, endPoint x: 592, endPoint y: 370, distance: 240.3
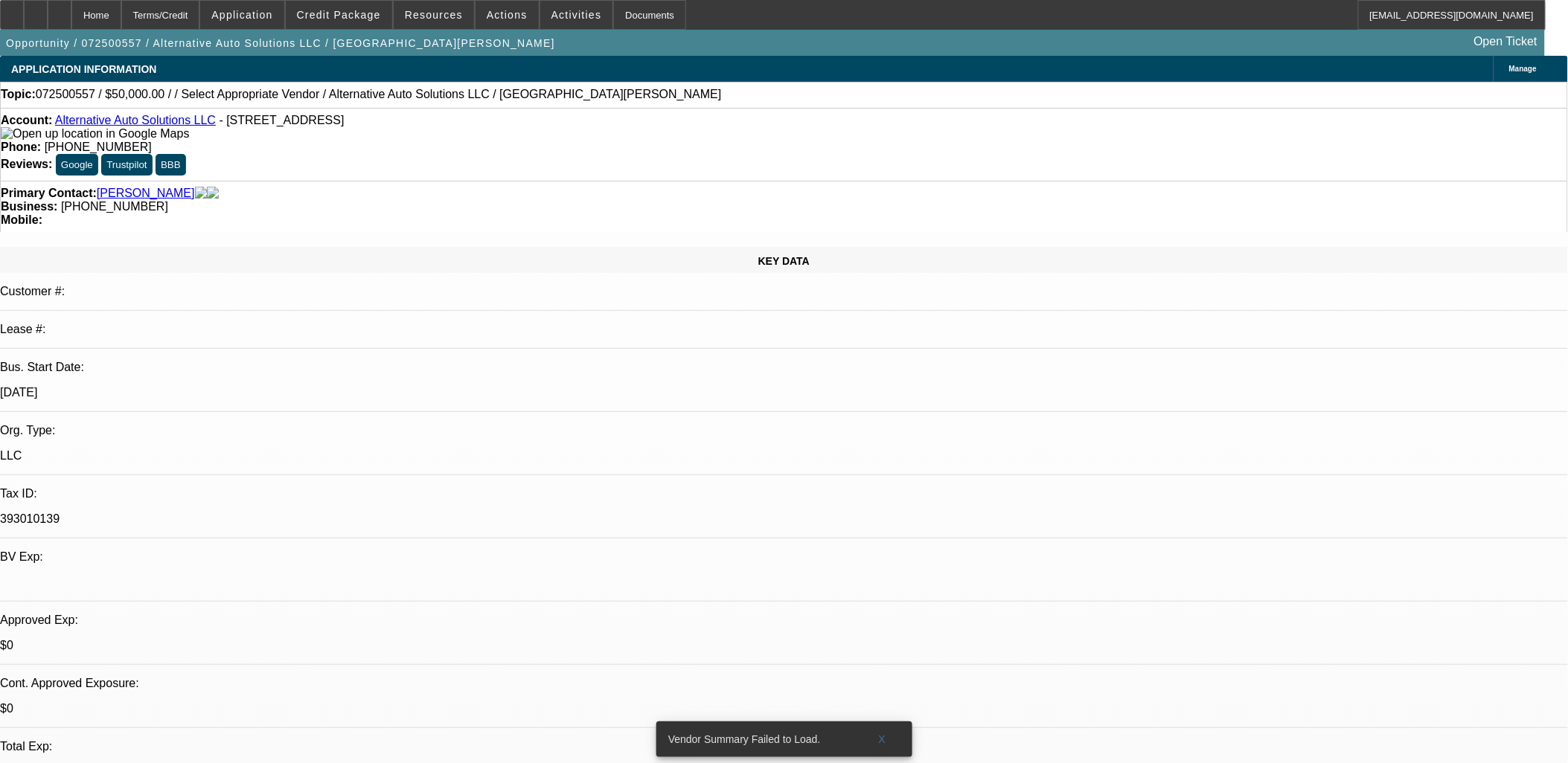
drag, startPoint x: 1142, startPoint y: 286, endPoint x: 1135, endPoint y: 277, distance: 11.4
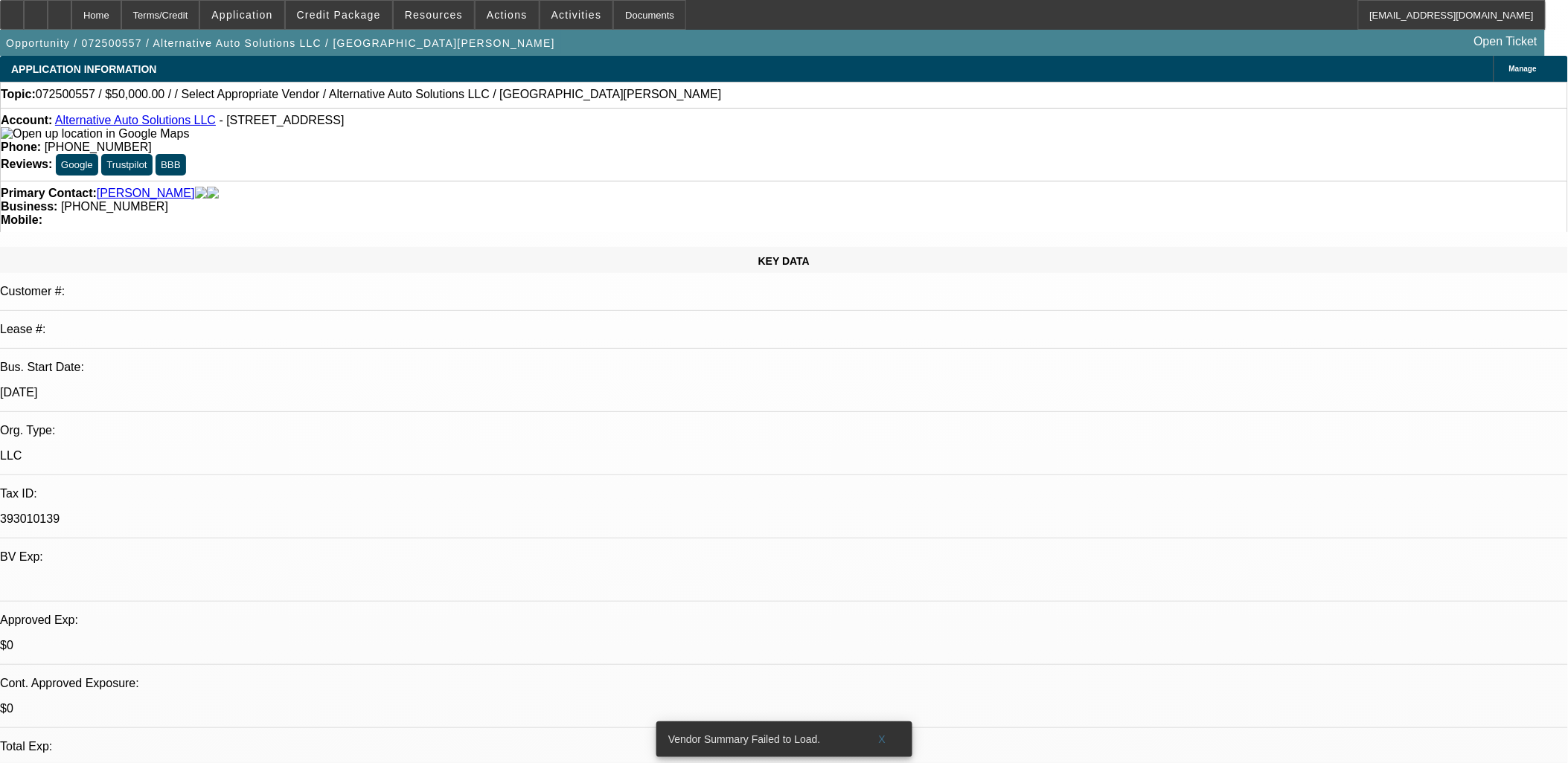
drag, startPoint x: 726, startPoint y: 389, endPoint x: 522, endPoint y: 343, distance: 209.1
drag, startPoint x: 593, startPoint y: 366, endPoint x: 363, endPoint y: 322, distance: 234.2
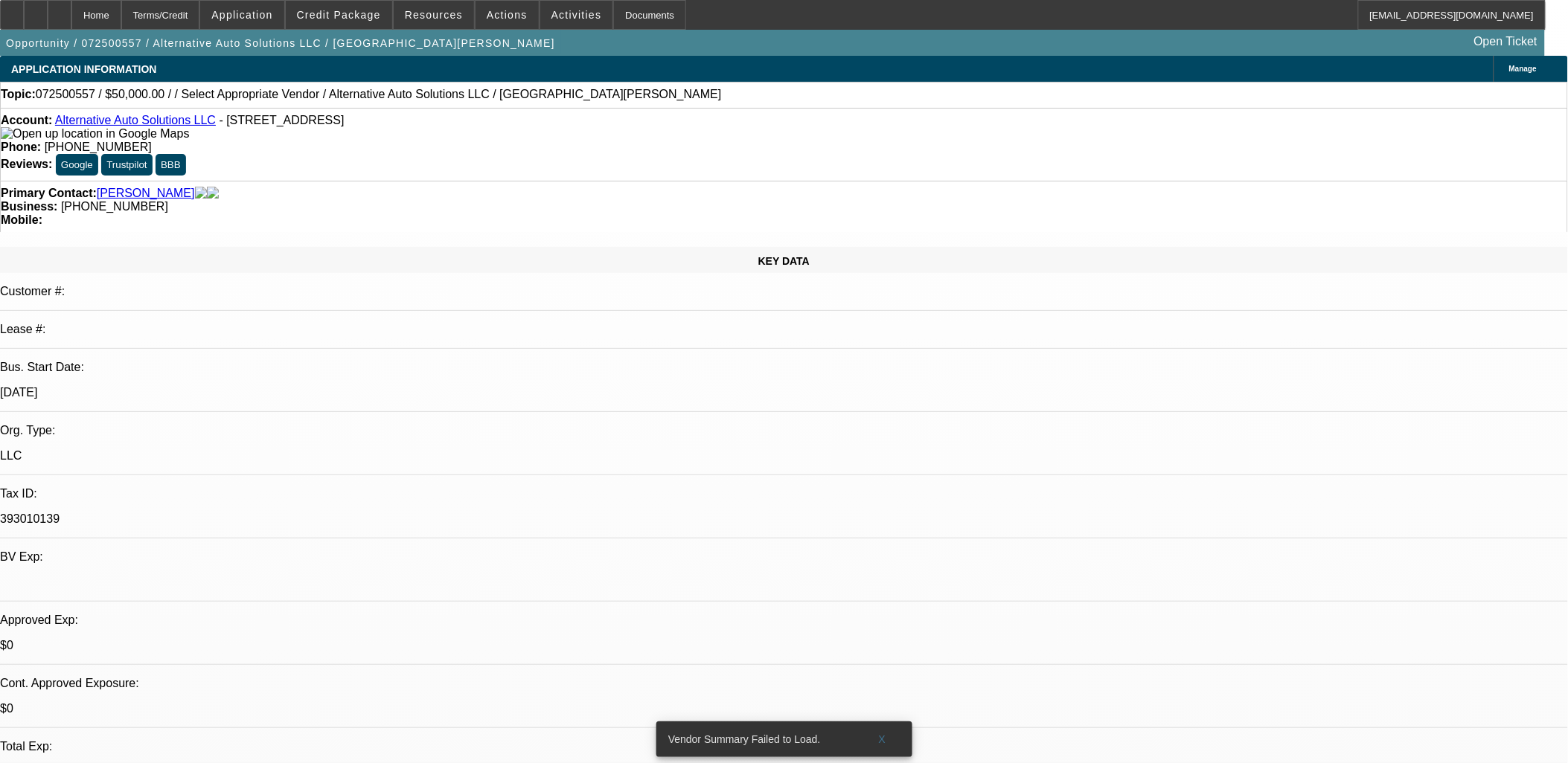
drag, startPoint x: 362, startPoint y: 323, endPoint x: 638, endPoint y: 363, distance: 278.9
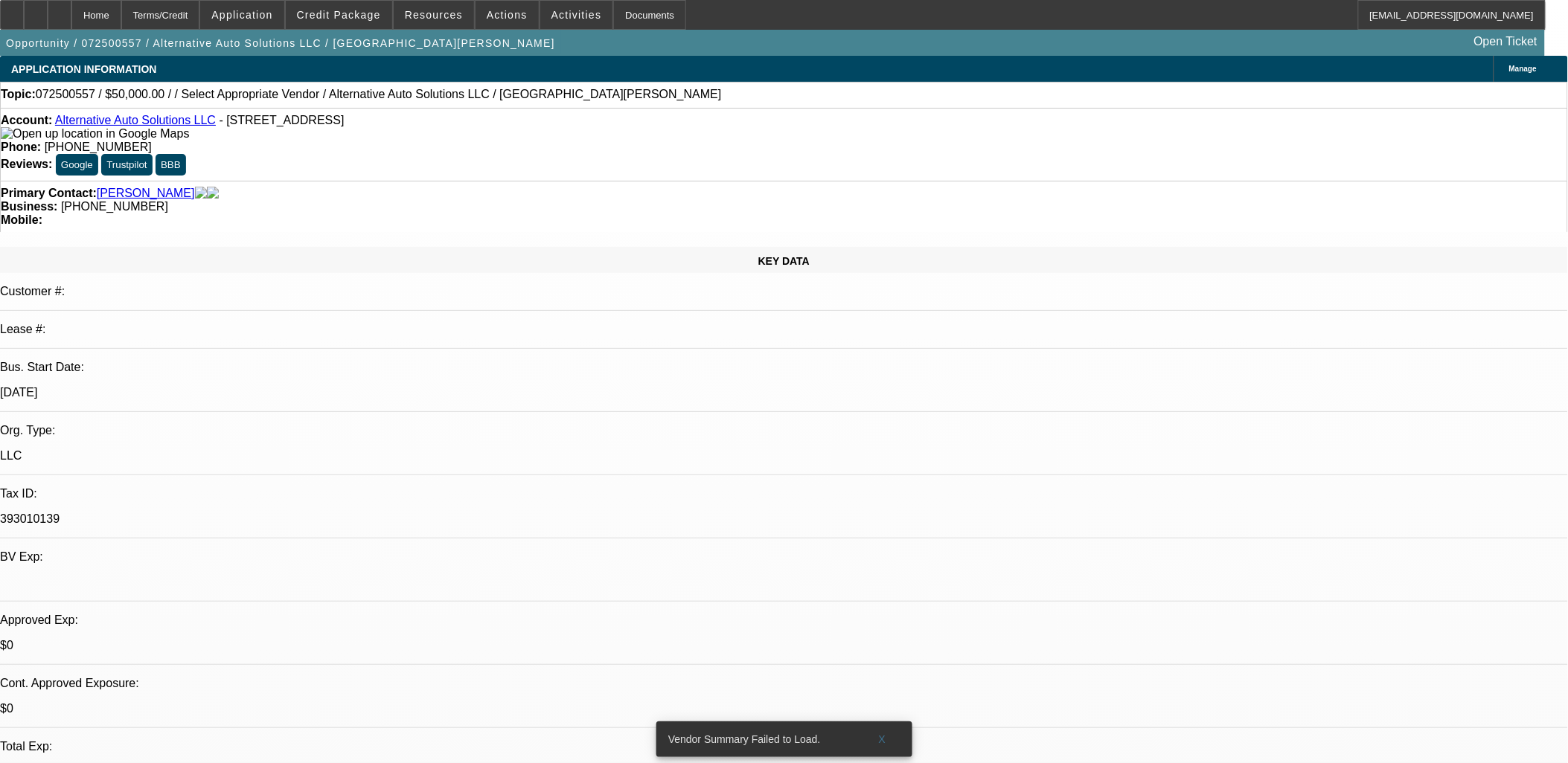
drag, startPoint x: 642, startPoint y: 361, endPoint x: 621, endPoint y: 361, distance: 21.0
drag, startPoint x: 621, startPoint y: 361, endPoint x: 360, endPoint y: 325, distance: 263.5
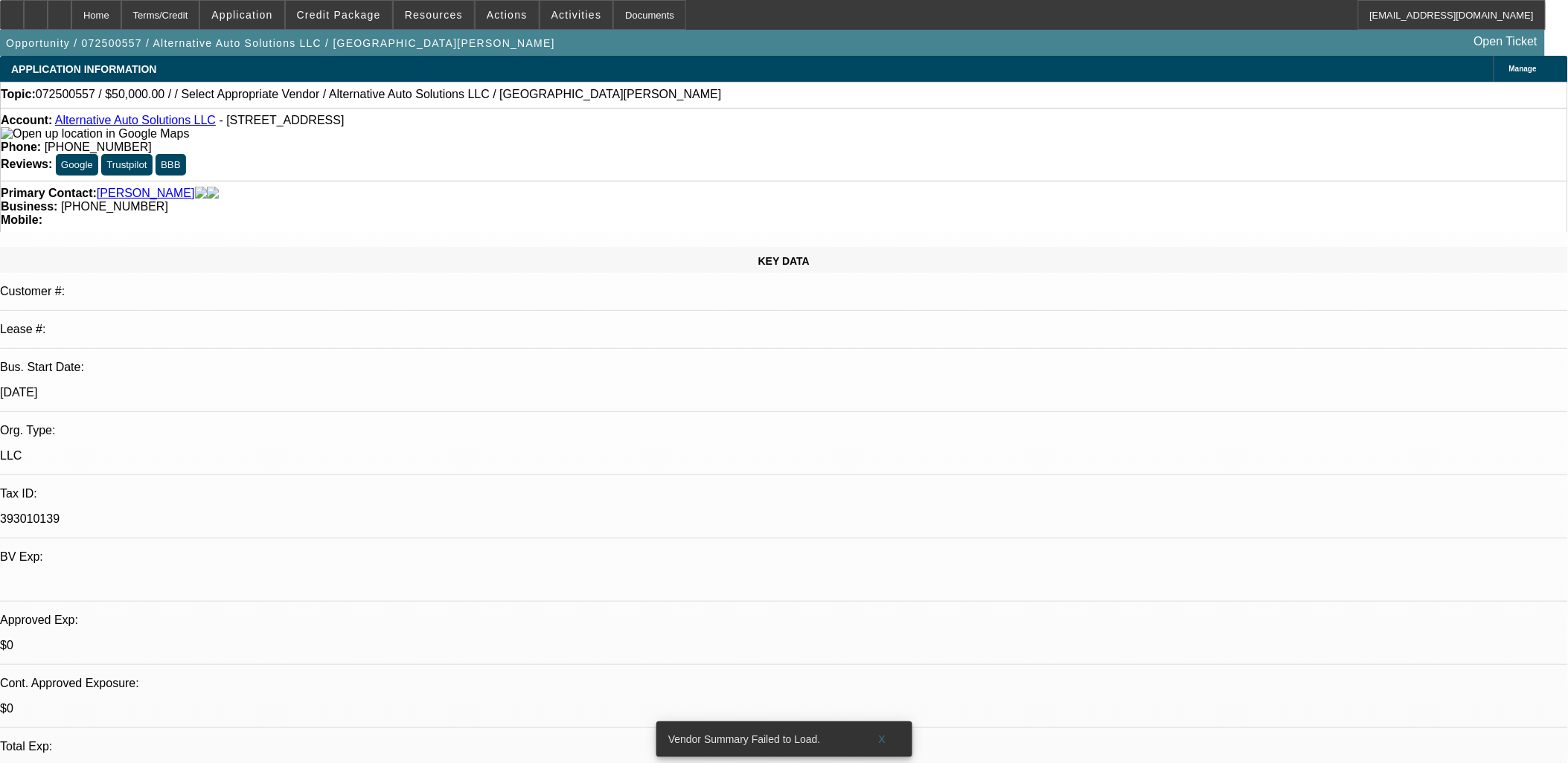
drag, startPoint x: 421, startPoint y: 672, endPoint x: 19, endPoint y: 507, distance: 434.5
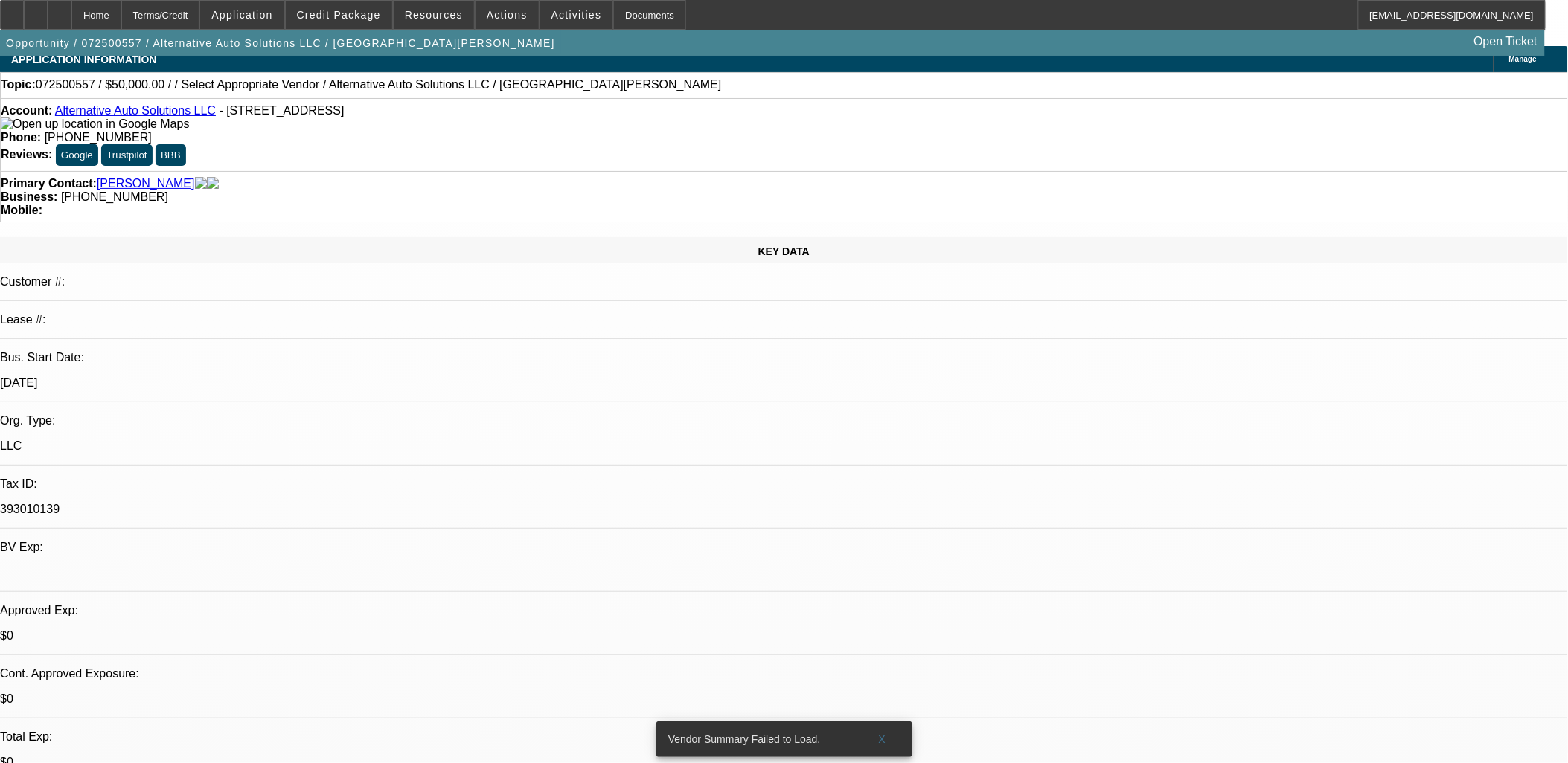
scroll to position [48, 0]
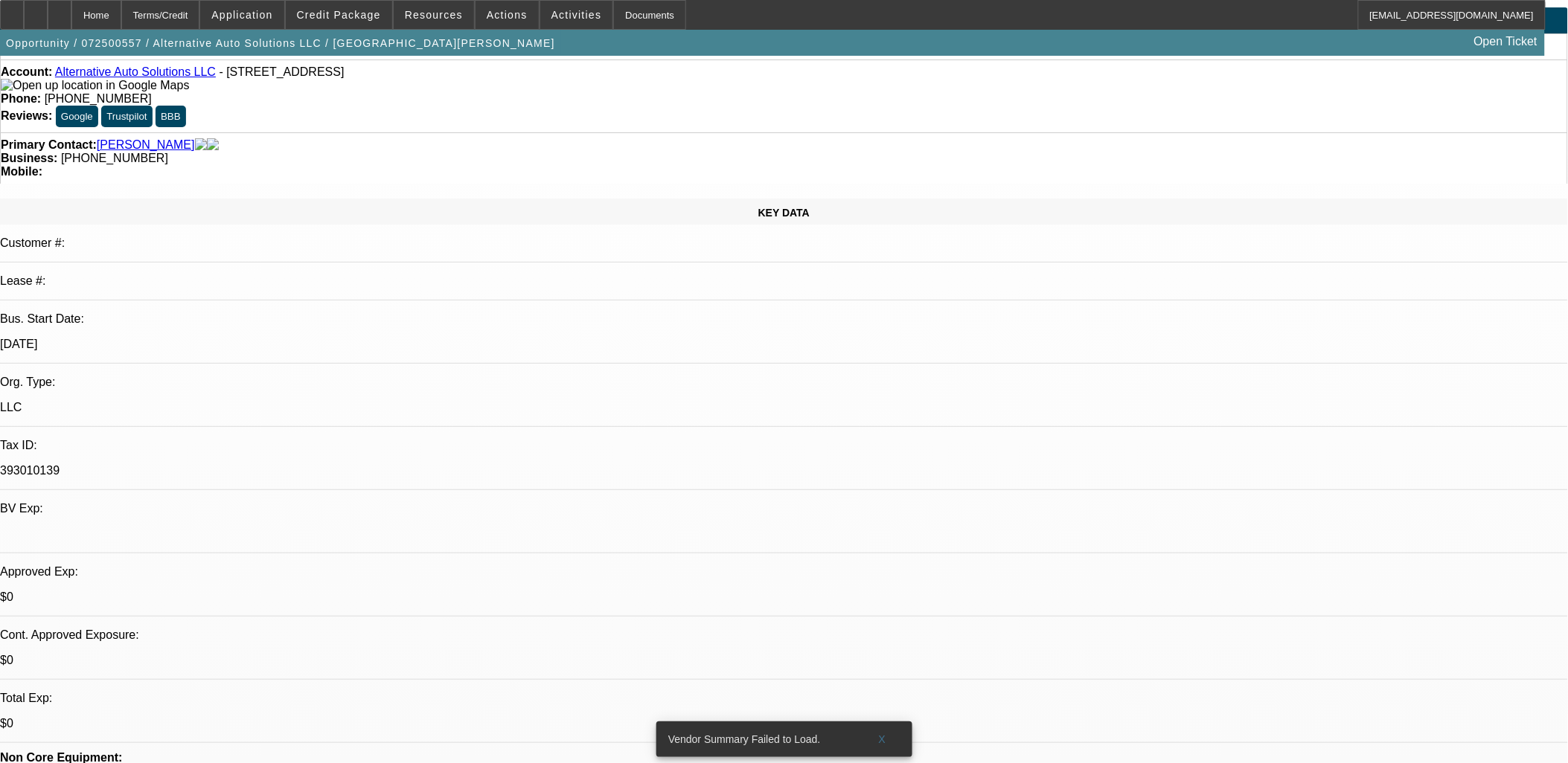
drag, startPoint x: 27, startPoint y: 514, endPoint x: 592, endPoint y: 743, distance: 609.6
click at [893, 730] on span at bounding box center [882, 739] width 47 height 35
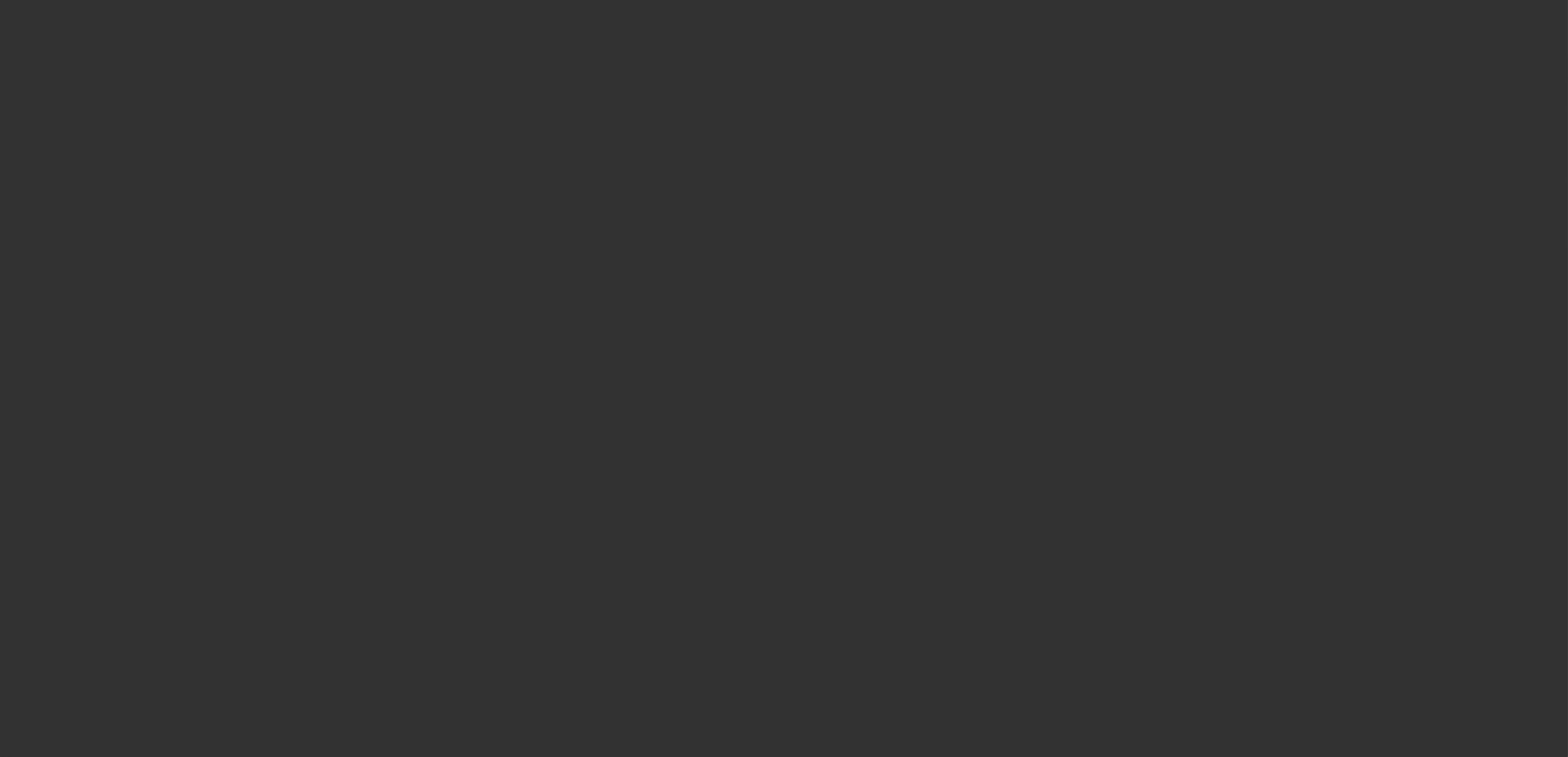
select select "0"
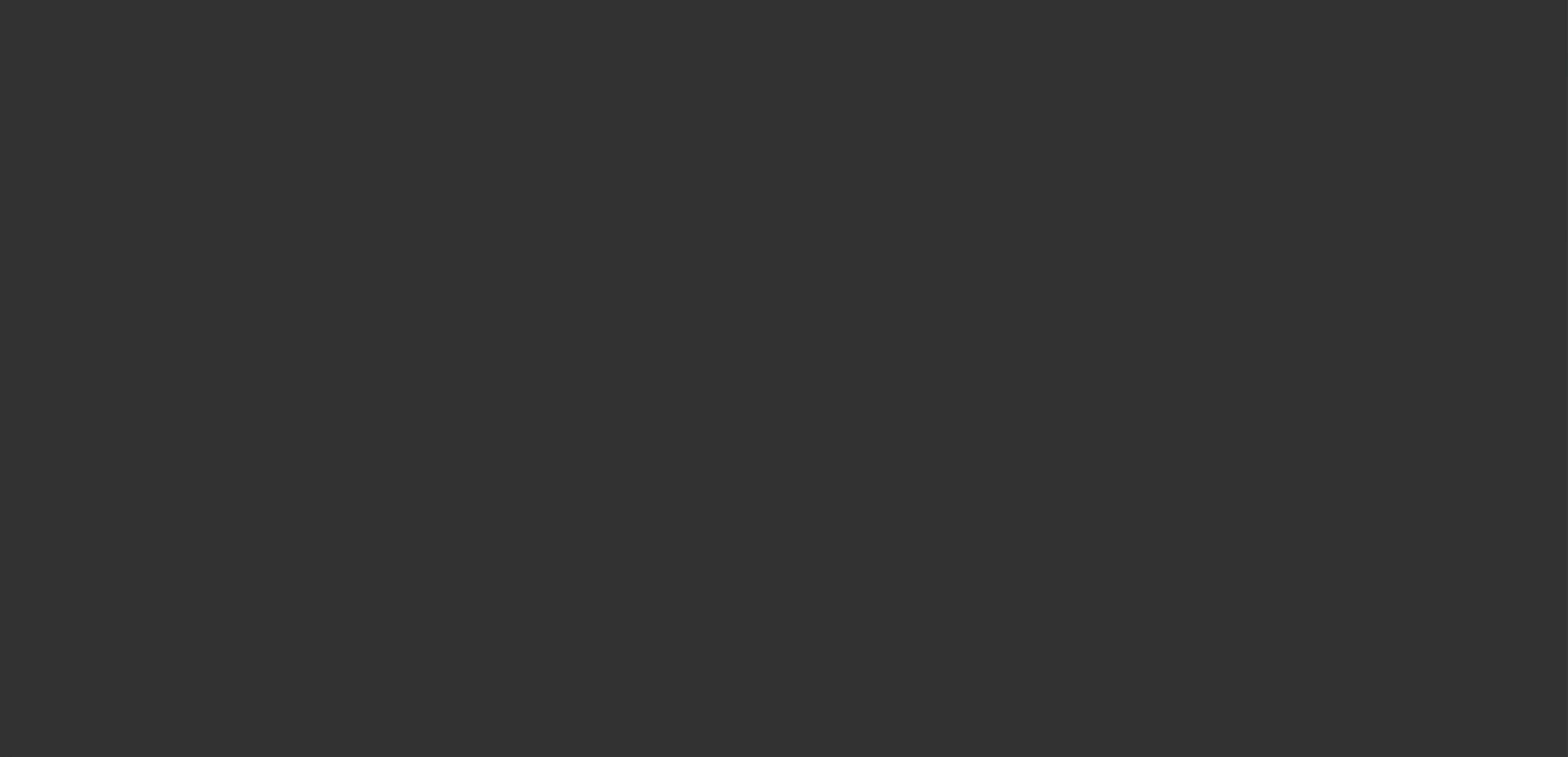
select select "0"
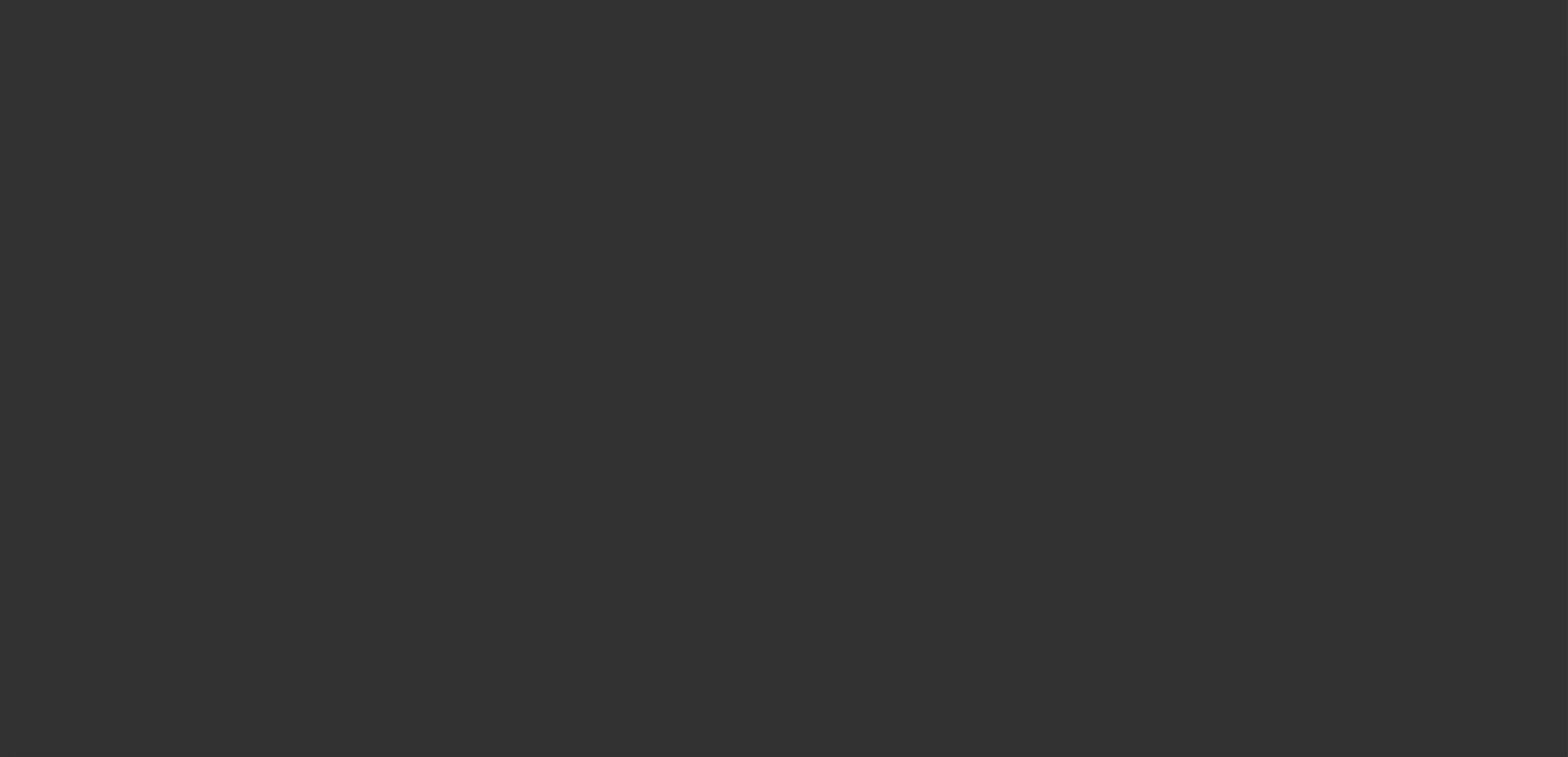
select select "2"
select select "0"
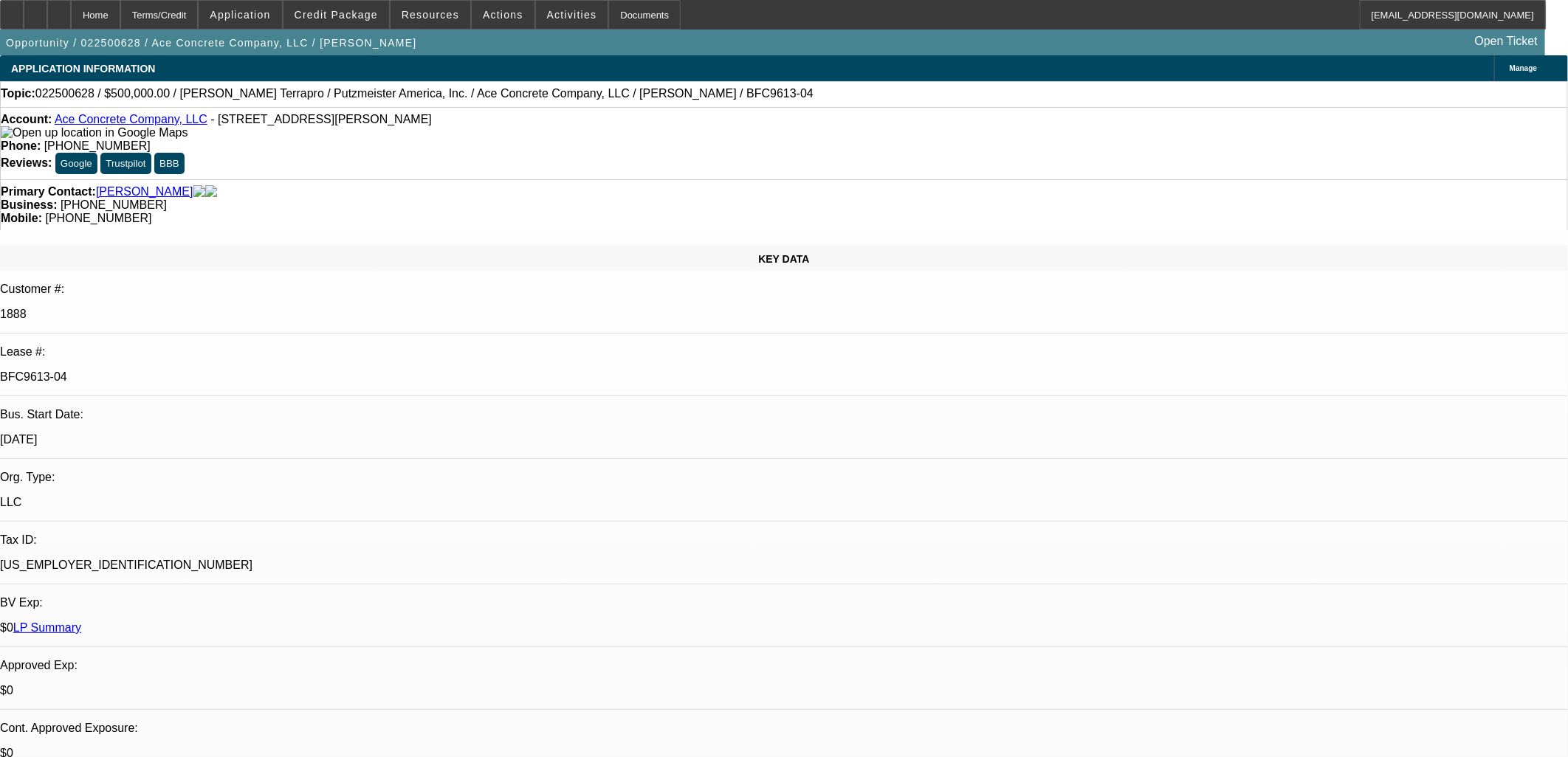
select select "1"
select select "3"
select select "6"
select select "1"
select select "3"
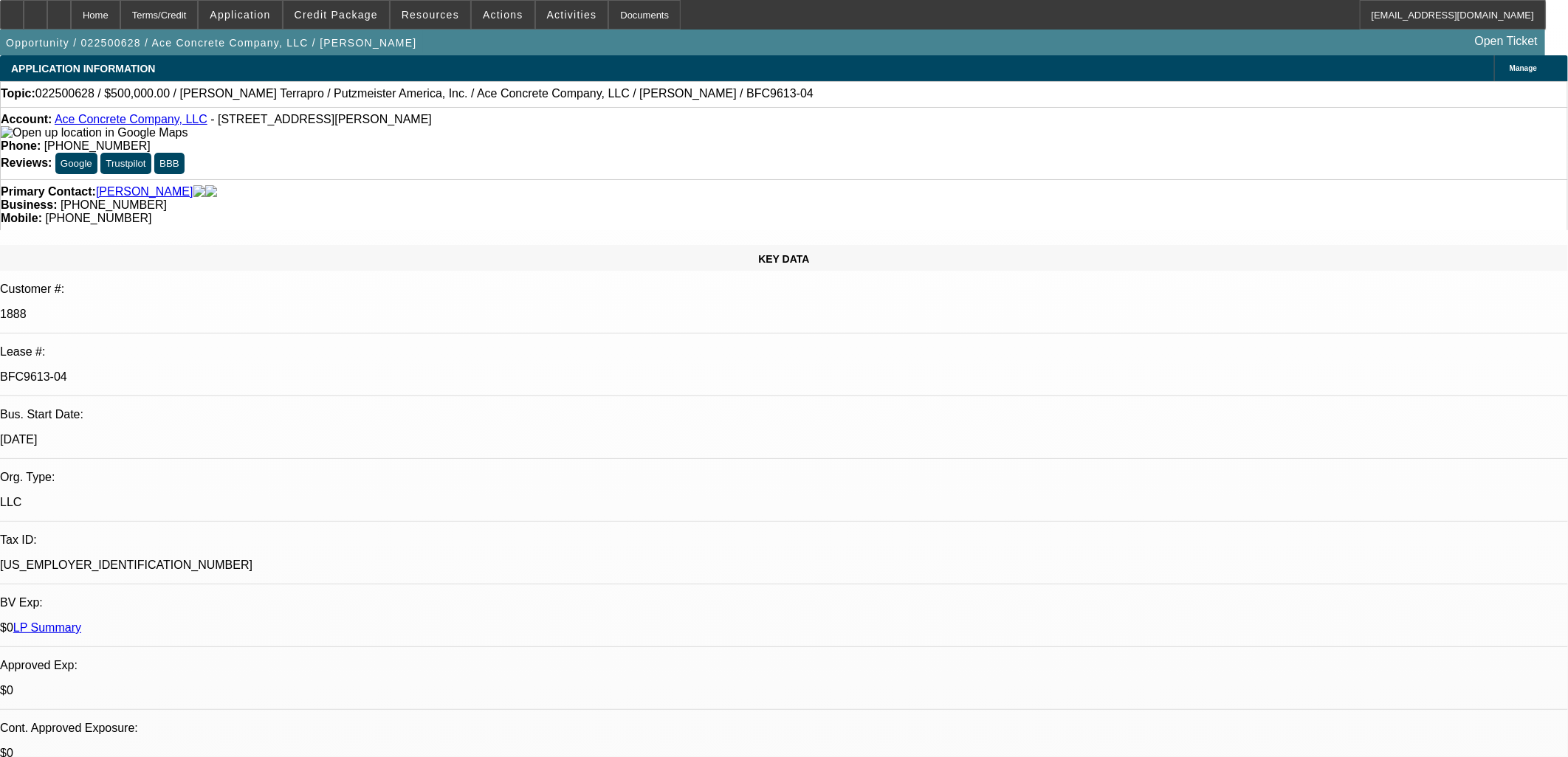
select select "6"
select select "1"
select select "3"
select select "6"
select select "1"
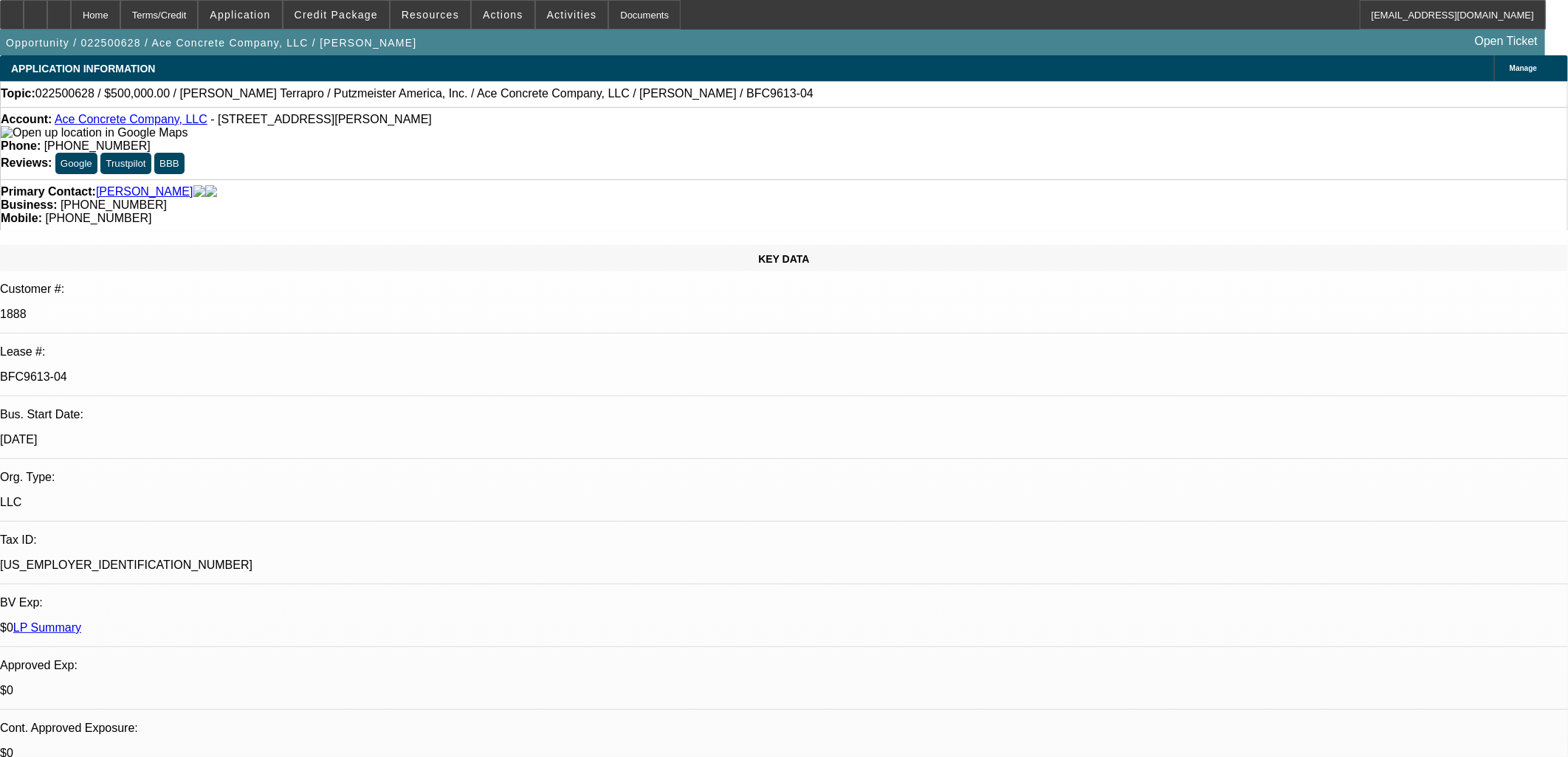
select select "2"
select select "6"
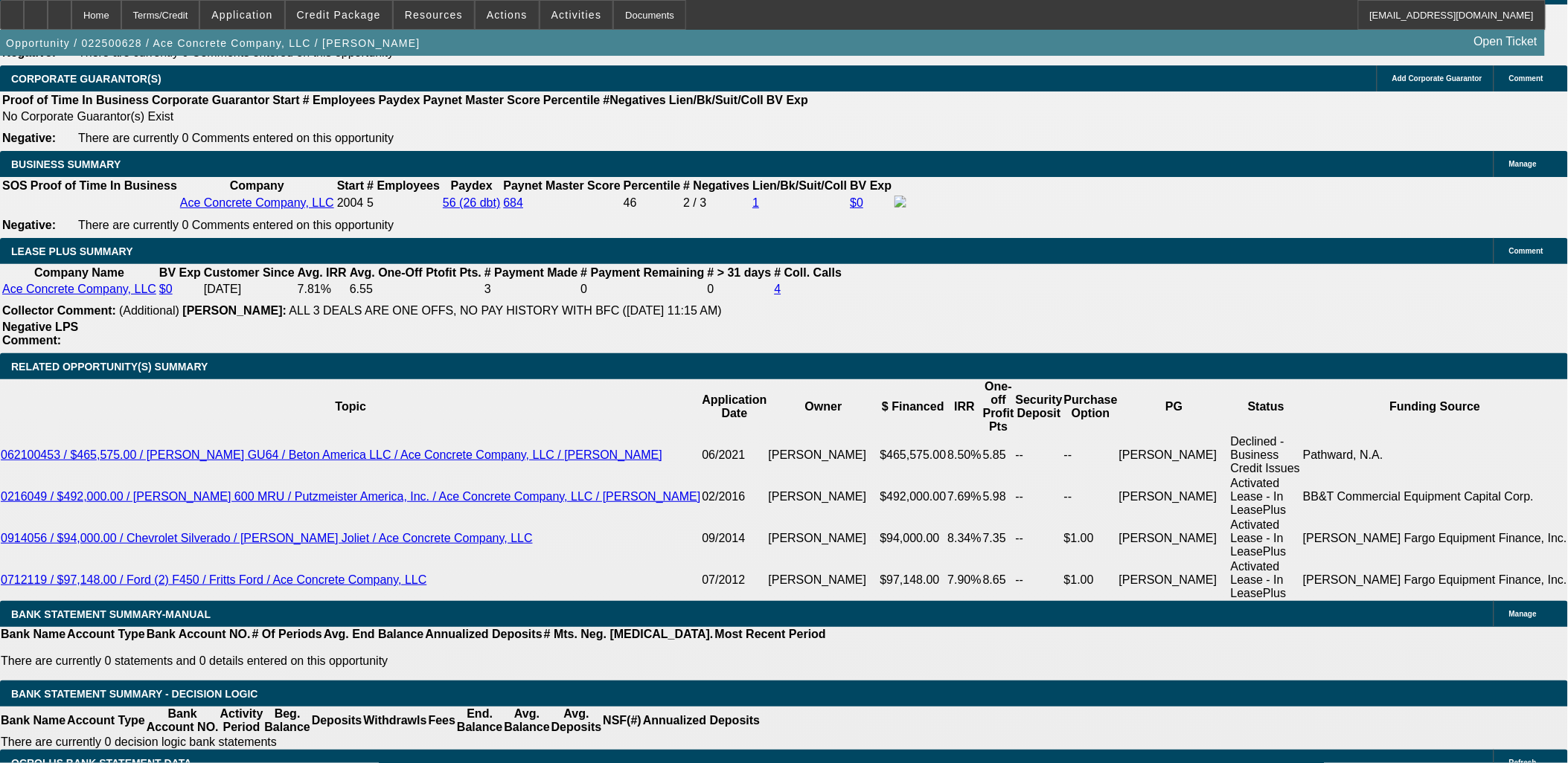
scroll to position [2396, 0]
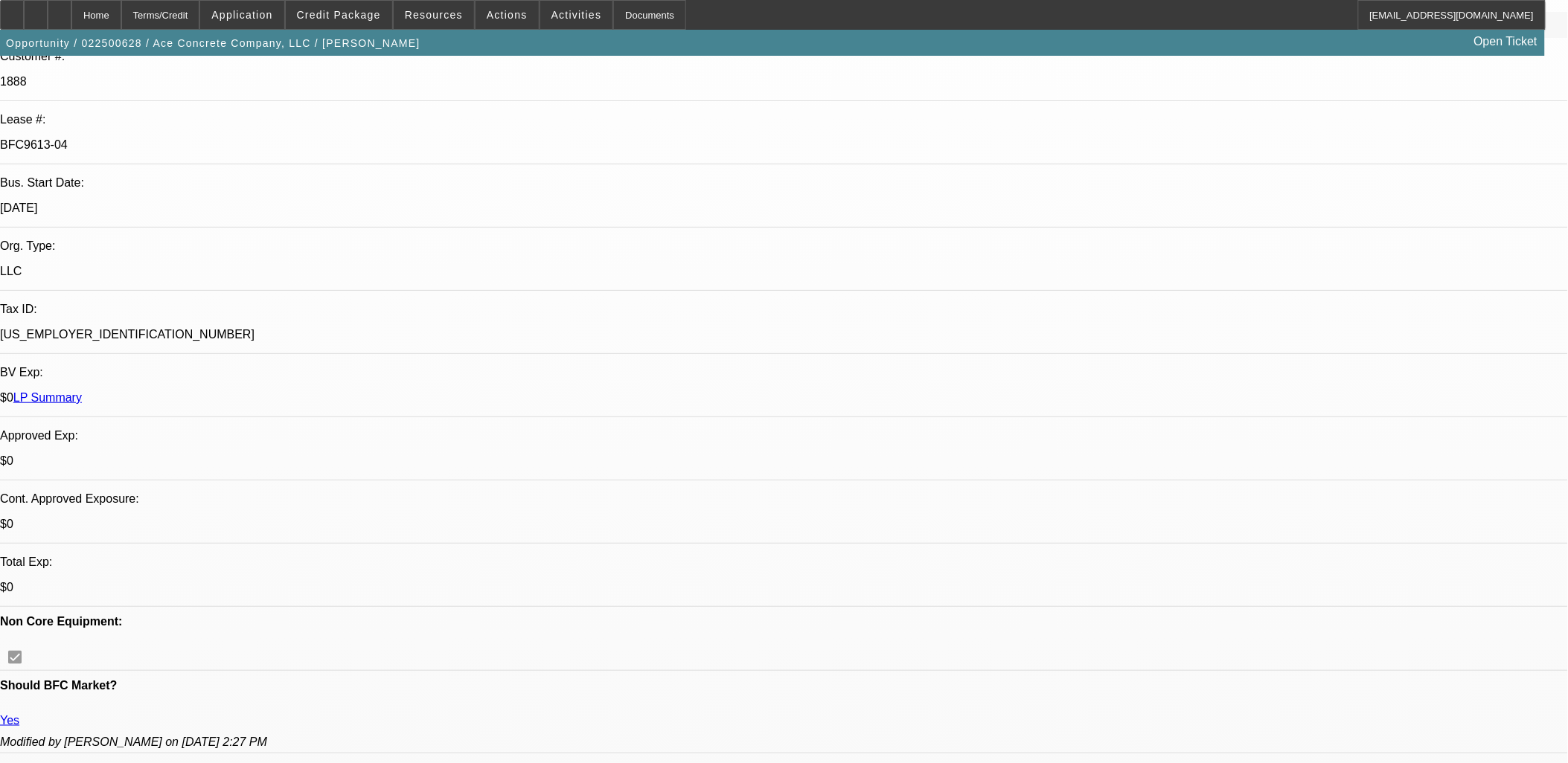
scroll to position [0, 0]
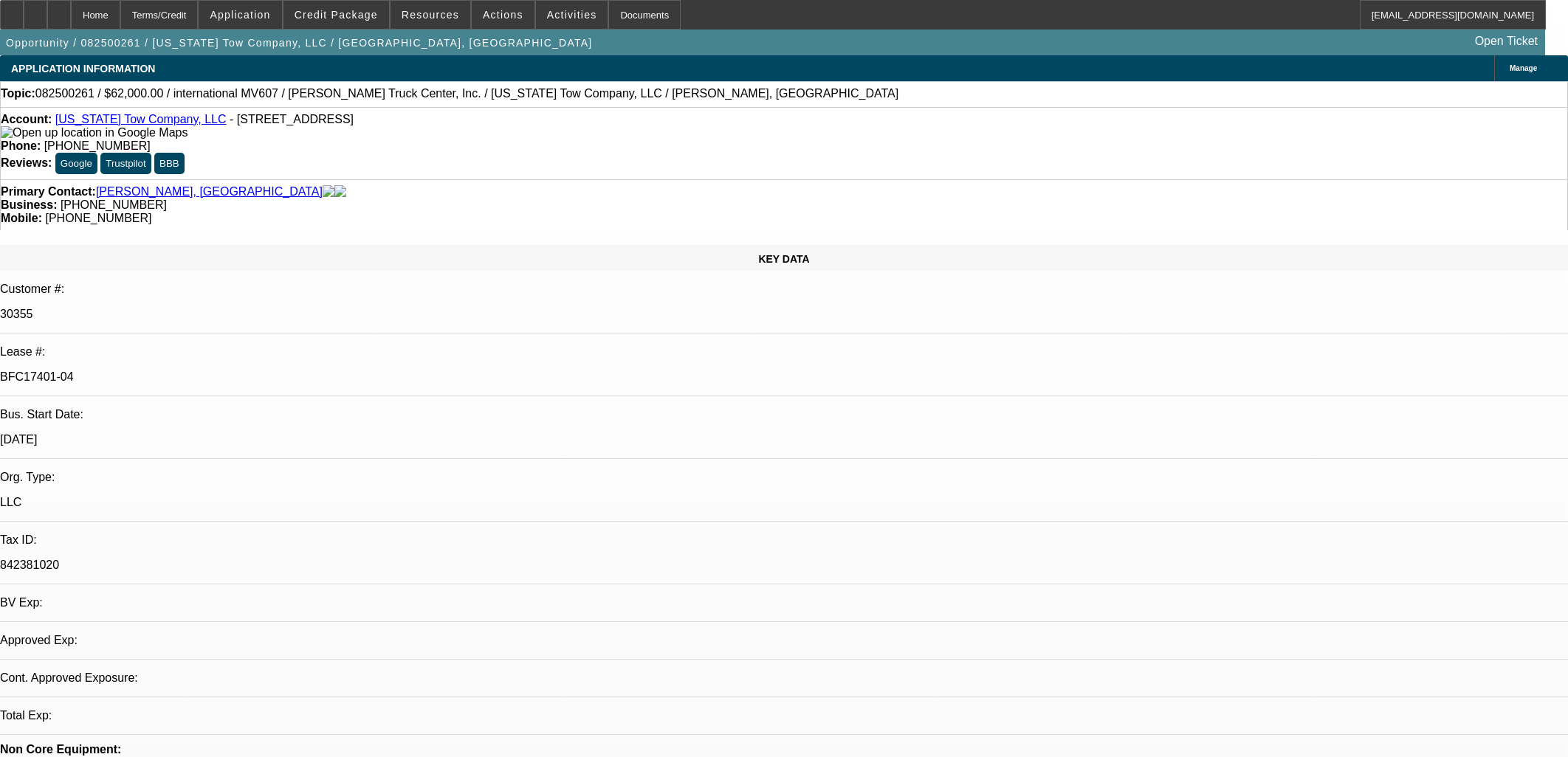
select select "0"
select select "2"
select select "0"
select select "6"
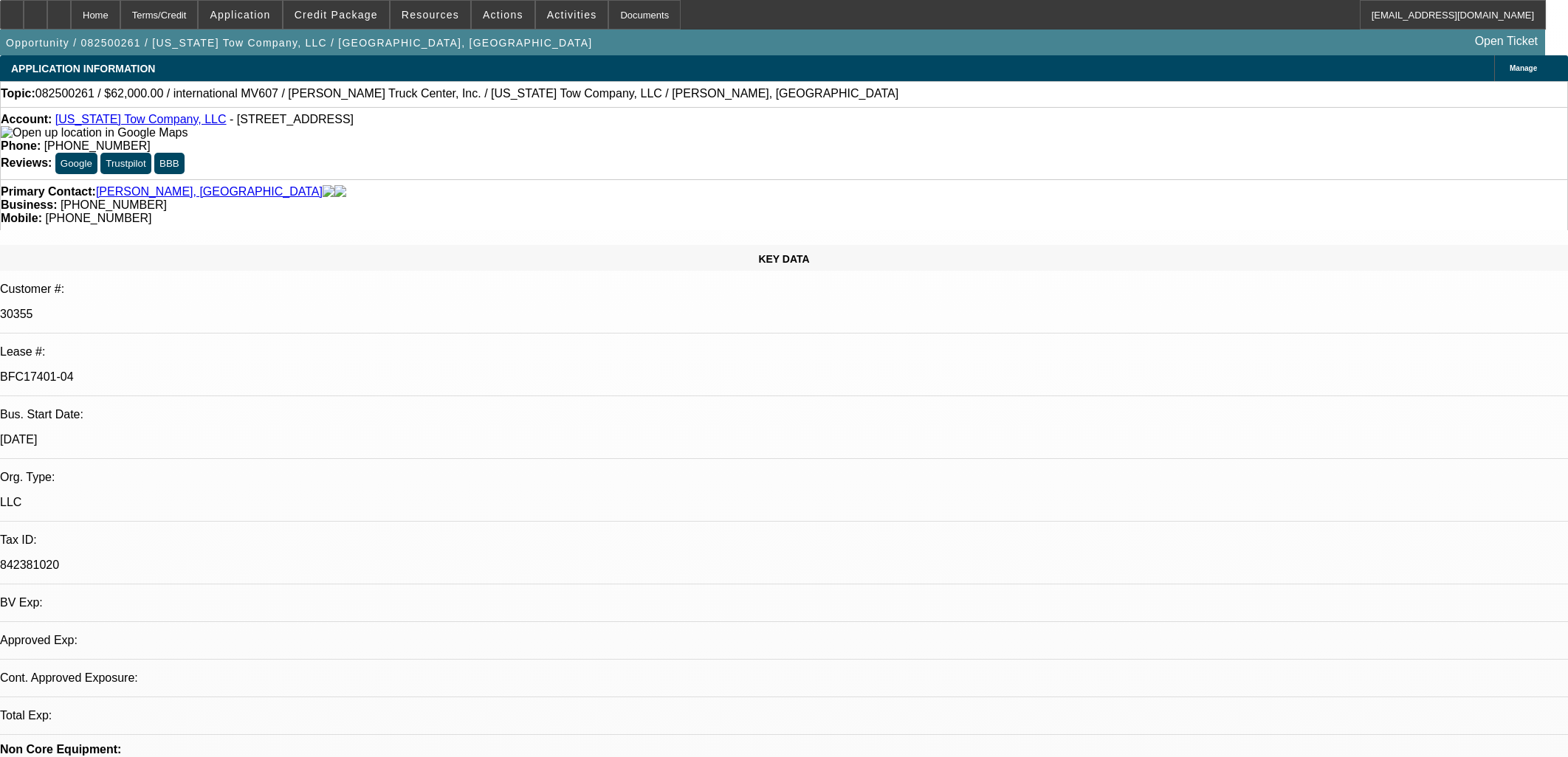
select select "0"
select select "2"
select select "0"
select select "6"
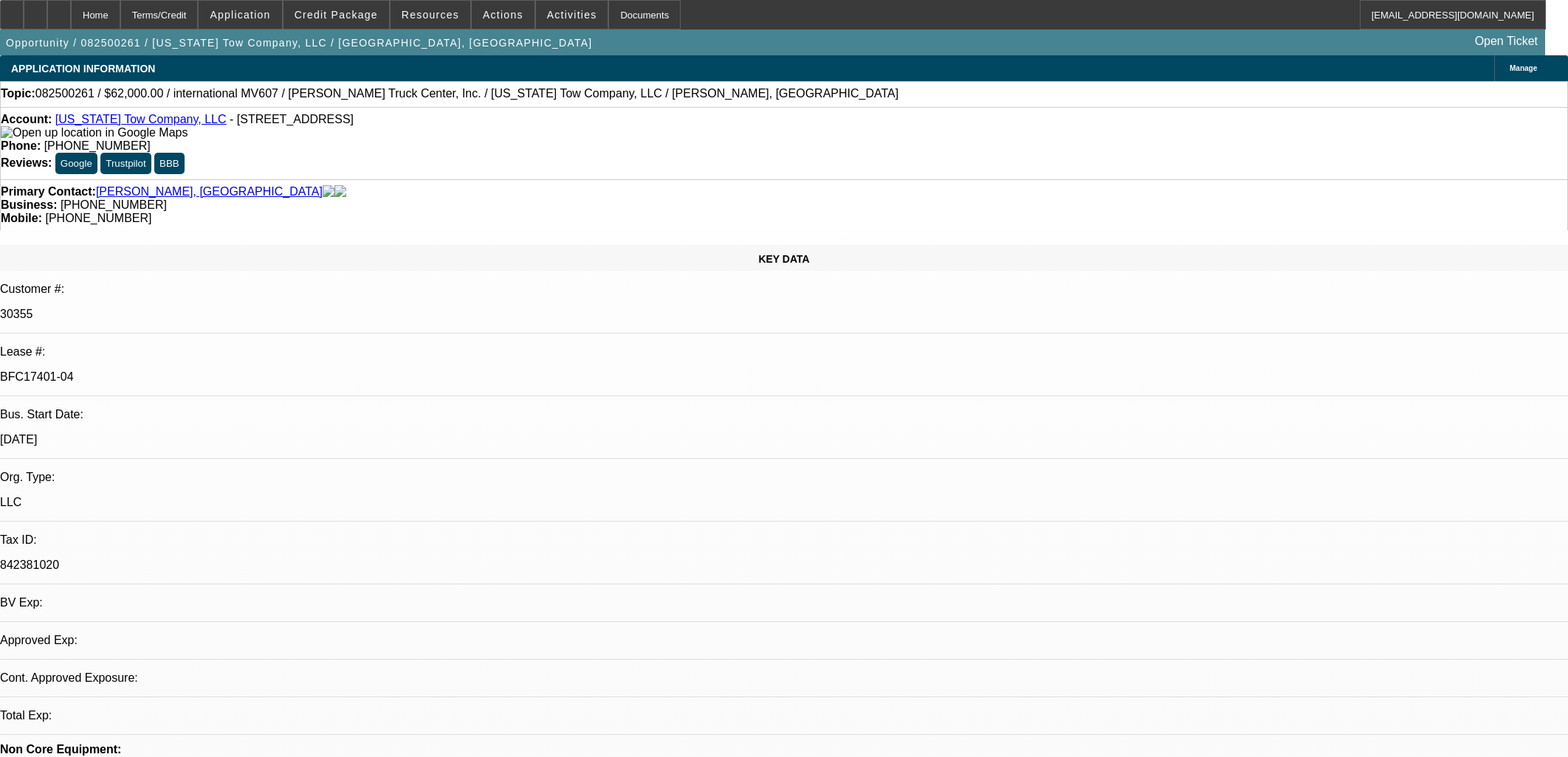
select select "0"
select select "2"
select select "0"
select select "6"
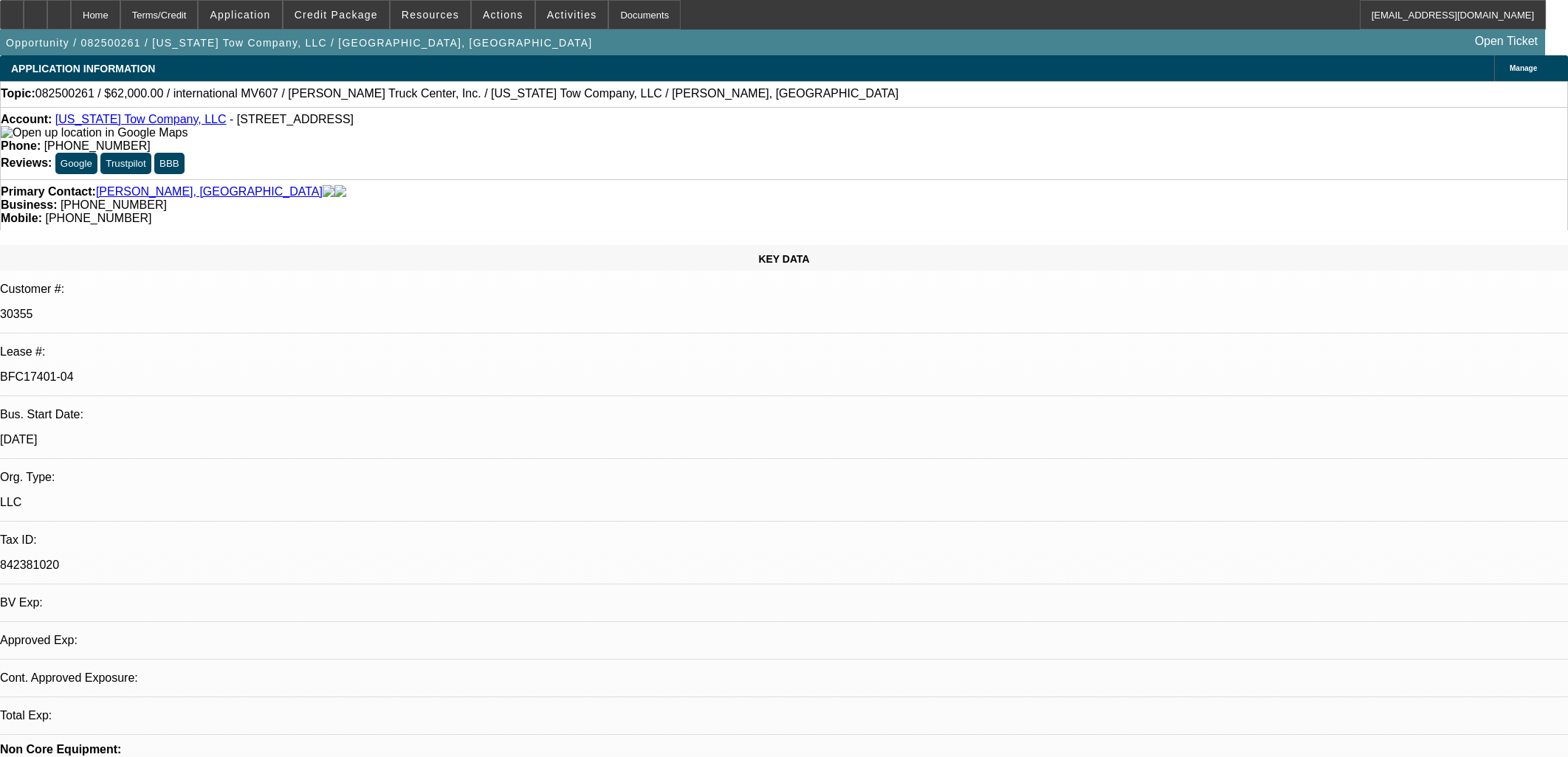
select select "0"
select select "2"
select select "0"
select select "6"
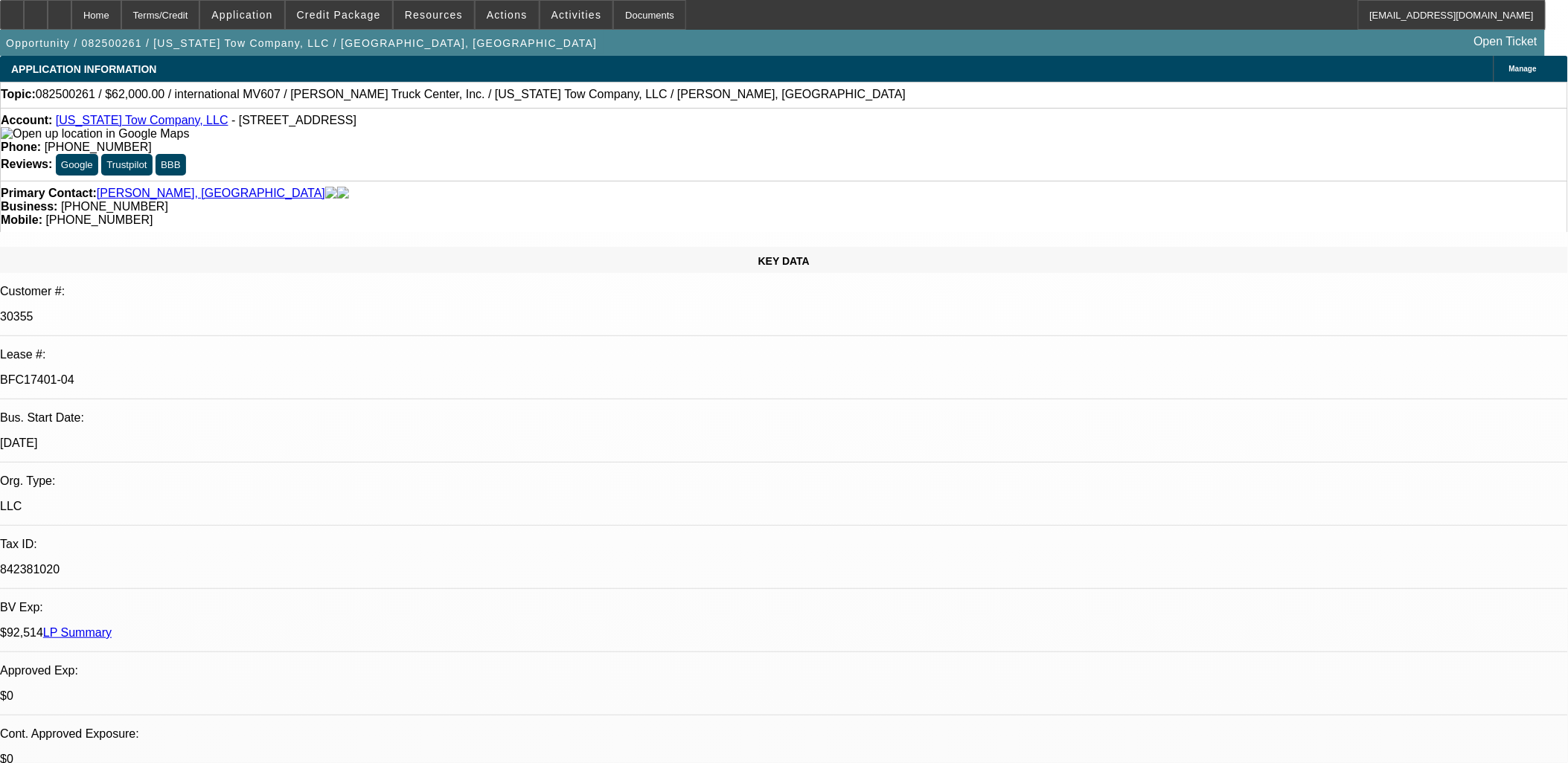
scroll to position [2148, 0]
drag, startPoint x: 1196, startPoint y: 295, endPoint x: 1187, endPoint y: 298, distance: 9.5
